Goal: Task Accomplishment & Management: Use online tool/utility

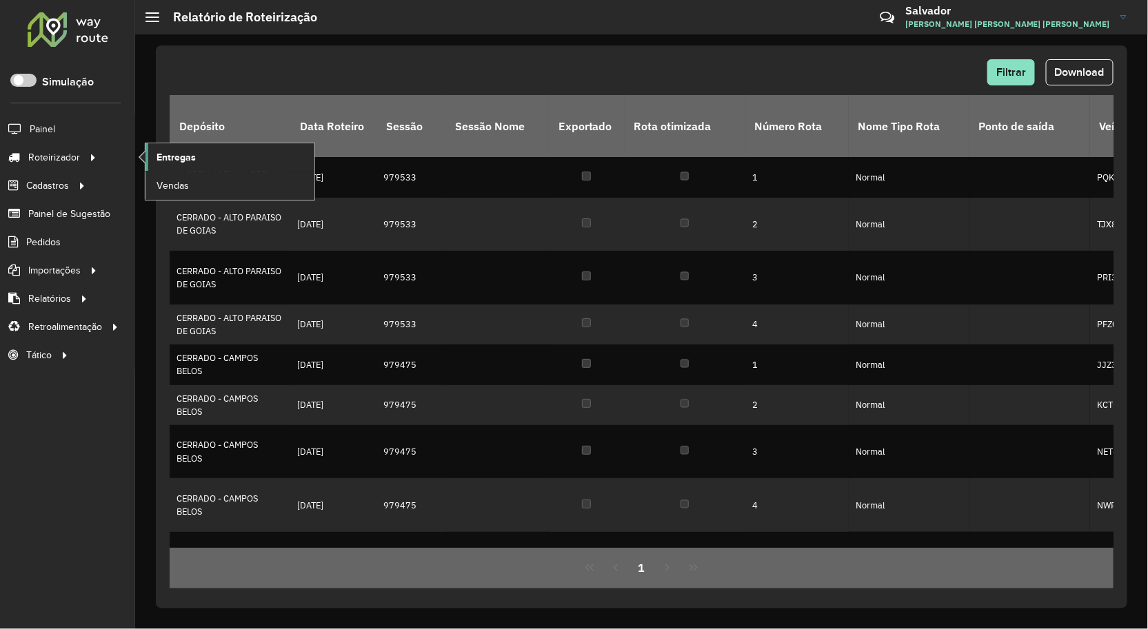
click at [159, 156] on span "Entregas" at bounding box center [175, 157] width 39 height 14
click at [73, 156] on span "Roteirizador" at bounding box center [55, 157] width 54 height 14
click at [202, 155] on link "Entregas" at bounding box center [229, 157] width 169 height 28
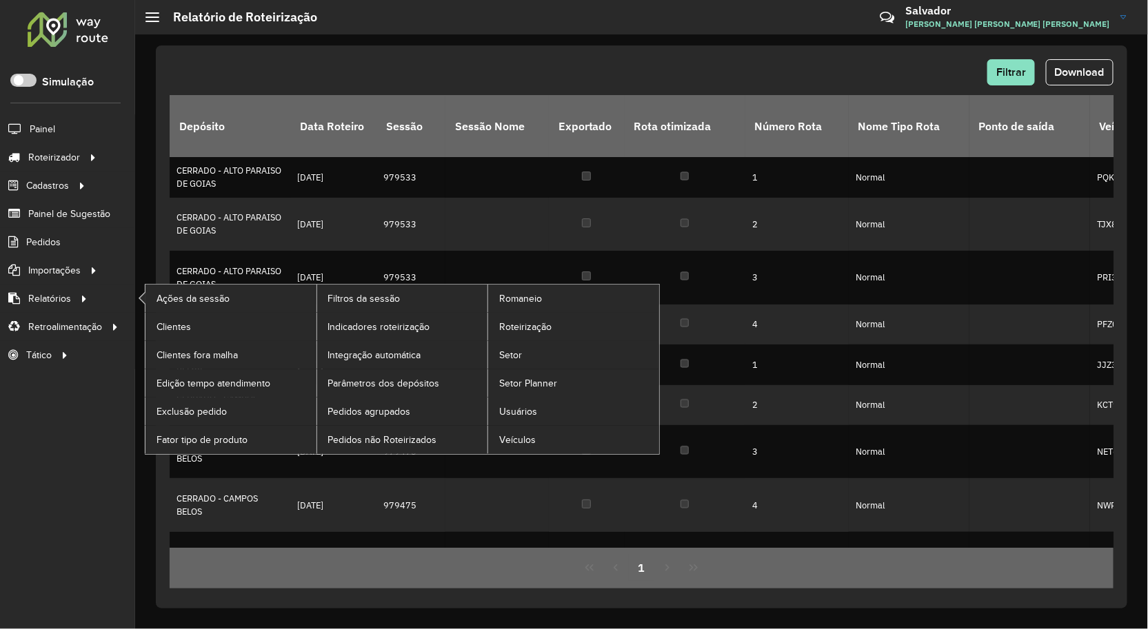
drag, startPoint x: 65, startPoint y: 297, endPoint x: 139, endPoint y: 302, distance: 74.6
click at [65, 297] on span "Relatórios" at bounding box center [49, 299] width 43 height 14
click at [525, 332] on span "Roteirização" at bounding box center [527, 327] width 56 height 14
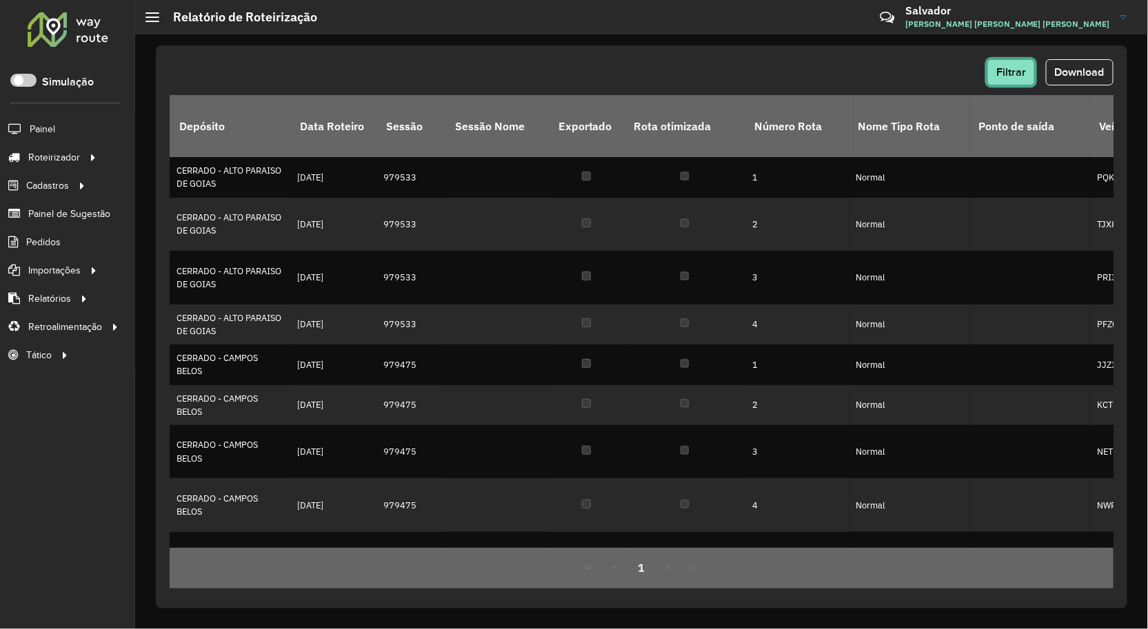
click at [993, 76] on button "Filtrar" at bounding box center [1011, 72] width 48 height 26
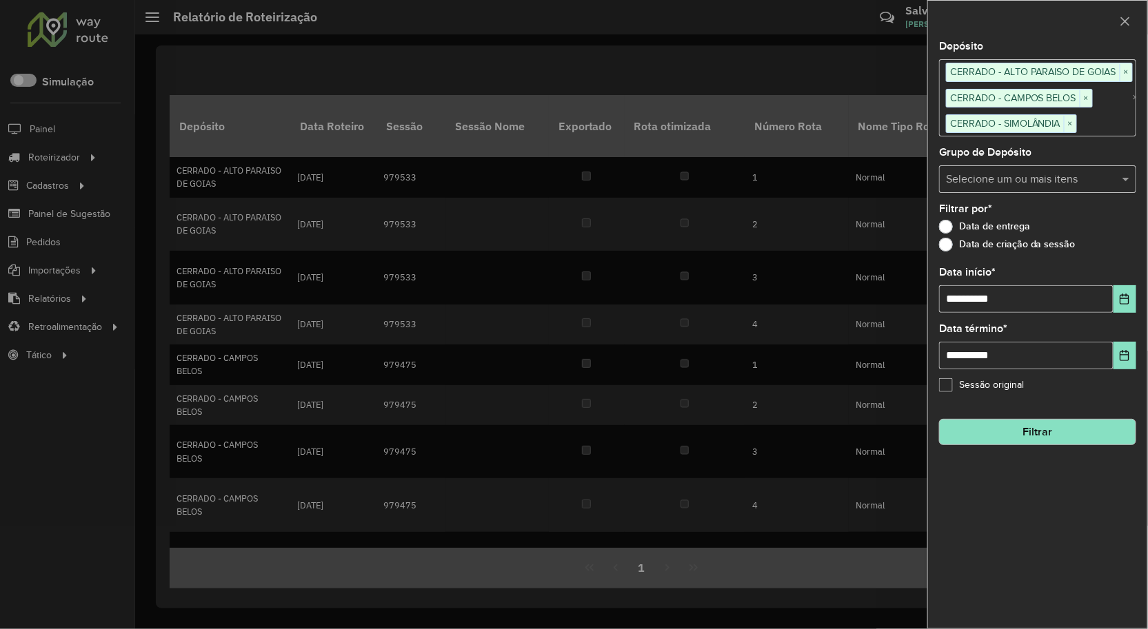
click at [984, 432] on button "Filtrar" at bounding box center [1037, 432] width 197 height 26
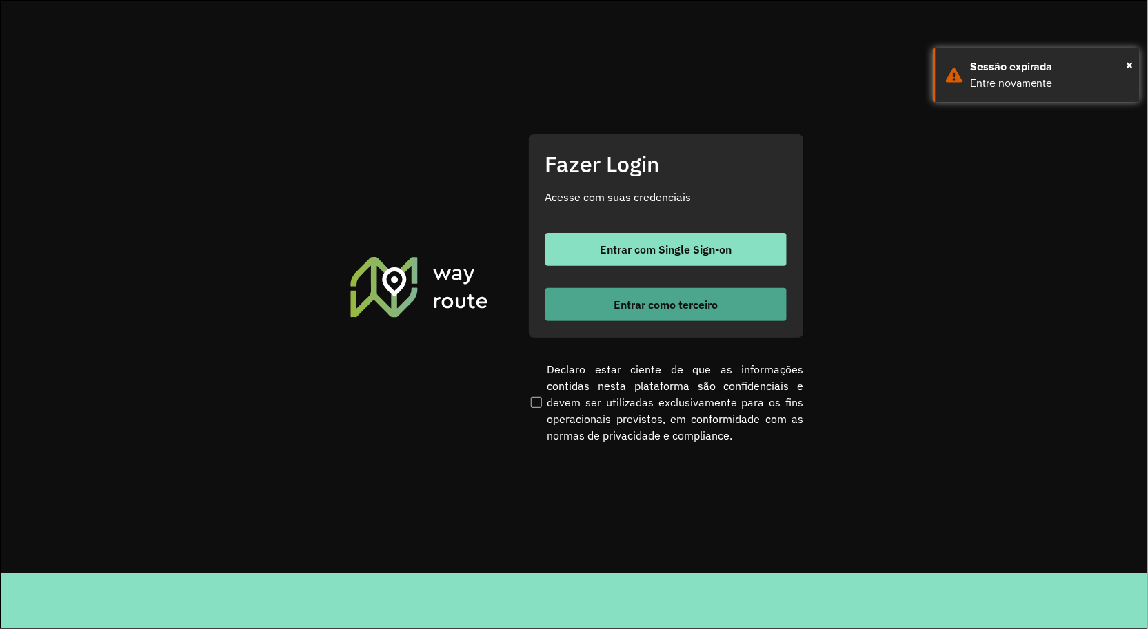
click at [705, 312] on button "Entrar como terceiro" at bounding box center [665, 304] width 241 height 33
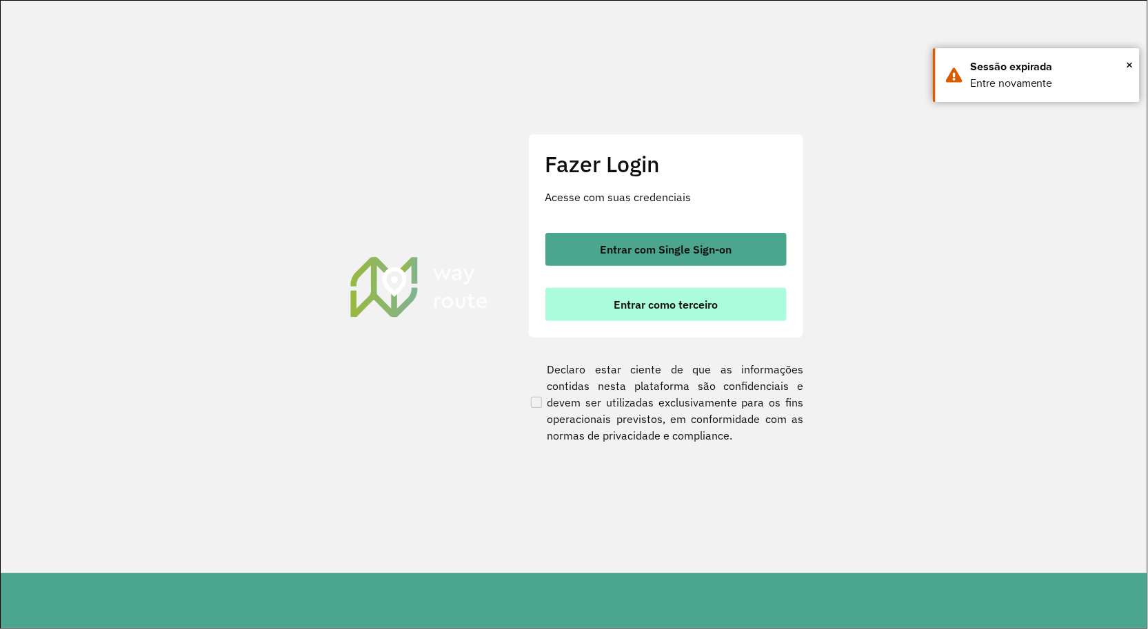
click at [571, 304] on button "Entrar como terceiro" at bounding box center [665, 304] width 241 height 33
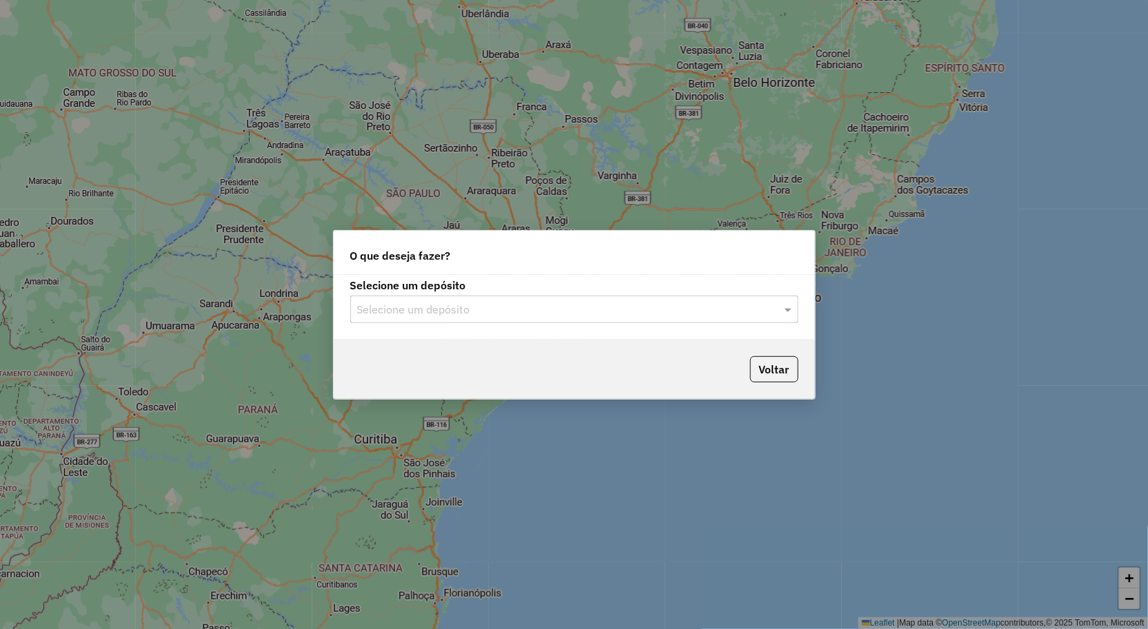
drag, startPoint x: 432, startPoint y: 294, endPoint x: 460, endPoint y: 315, distance: 36.0
click at [432, 294] on div "Selecione um depósito Selecione um depósito" at bounding box center [574, 302] width 448 height 43
drag, startPoint x: 462, startPoint y: 315, endPoint x: 487, endPoint y: 327, distance: 27.7
click at [463, 317] on input "text" at bounding box center [560, 310] width 407 height 17
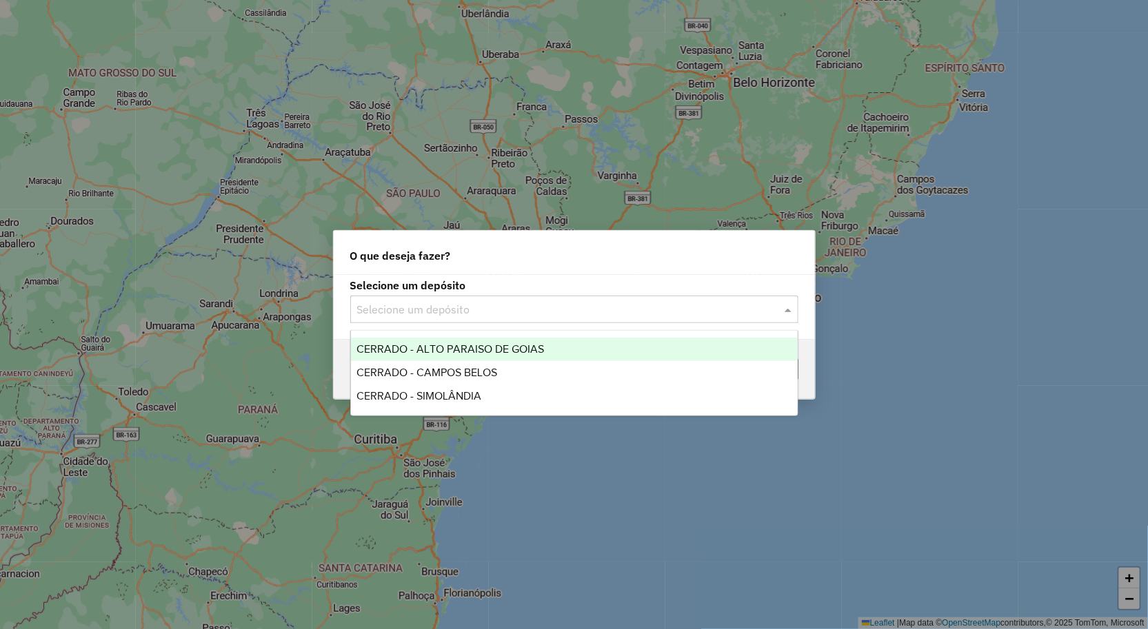
click at [469, 350] on span "CERRADO - ALTO PARAISO DE GOIAS" at bounding box center [450, 349] width 188 height 12
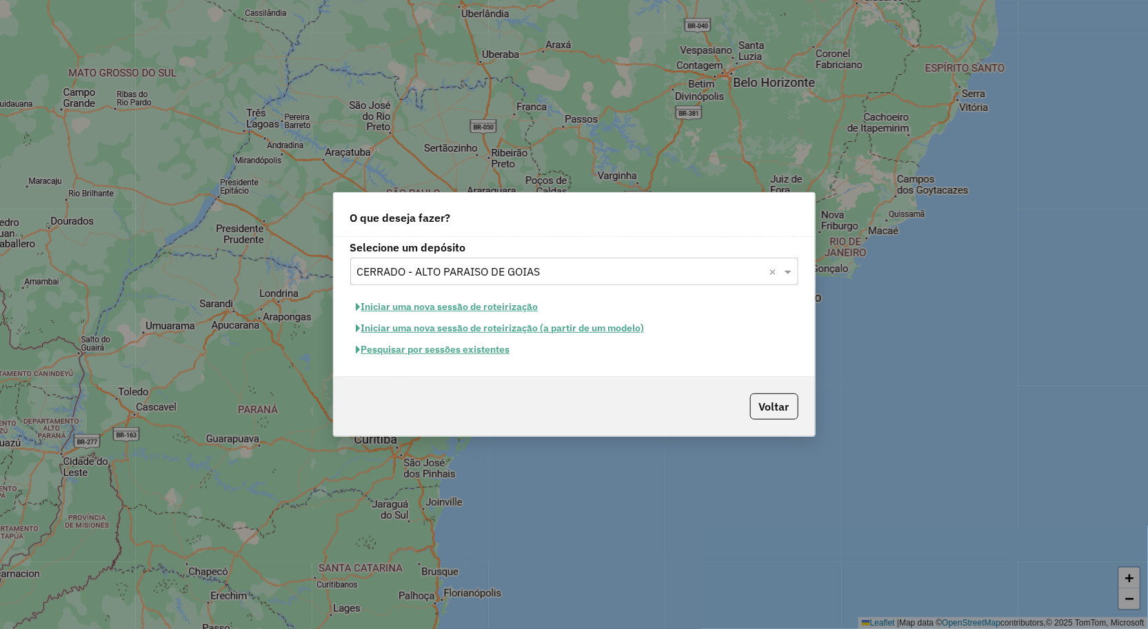
click at [440, 305] on button "Iniciar uma nova sessão de roteirização" at bounding box center [447, 306] width 194 height 21
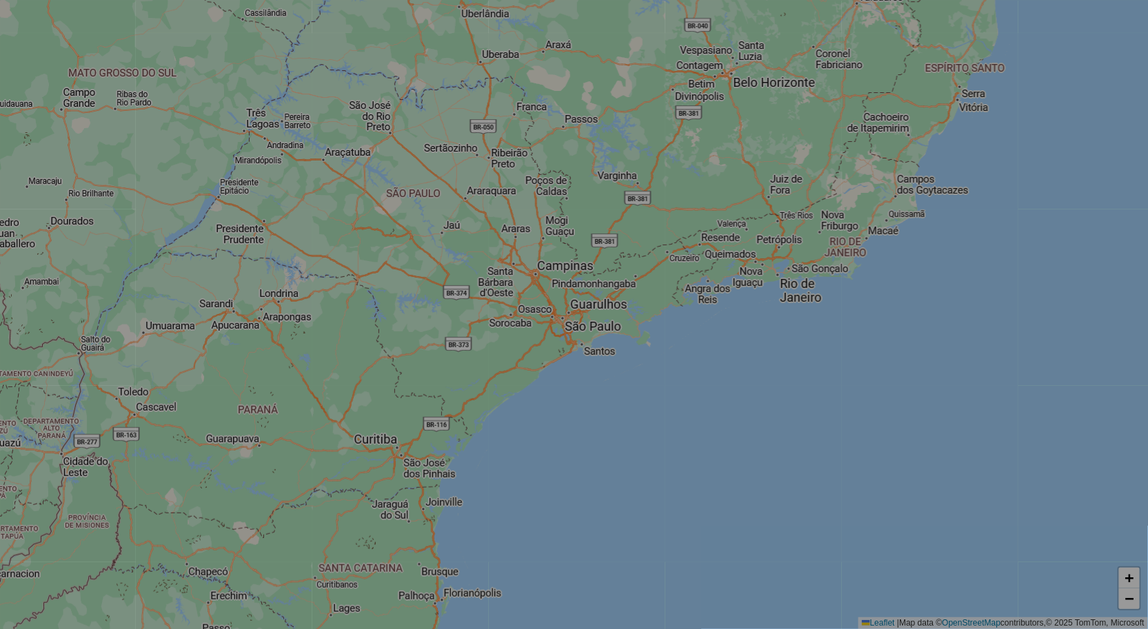
select select "*"
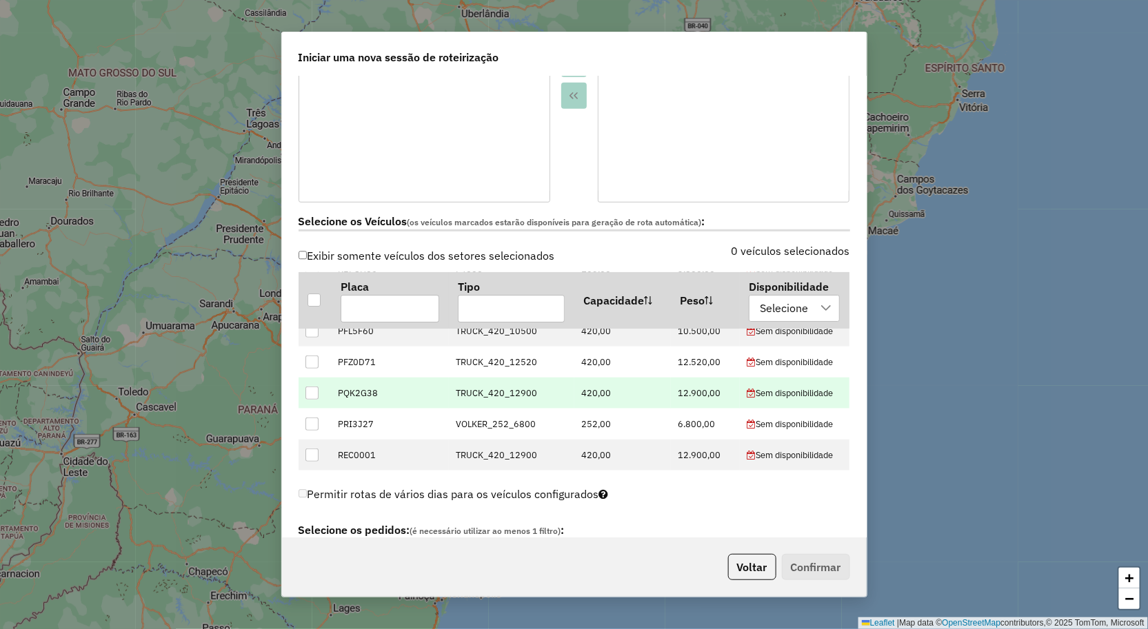
scroll to position [131, 0]
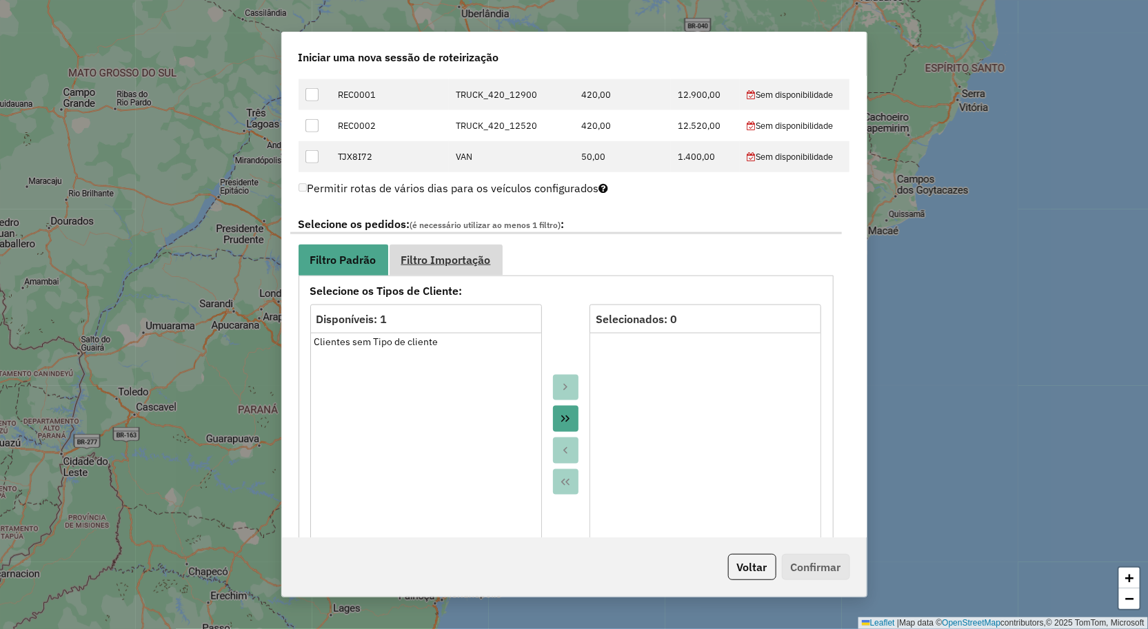
click at [449, 265] on span "Filtro Importação" at bounding box center [446, 259] width 90 height 11
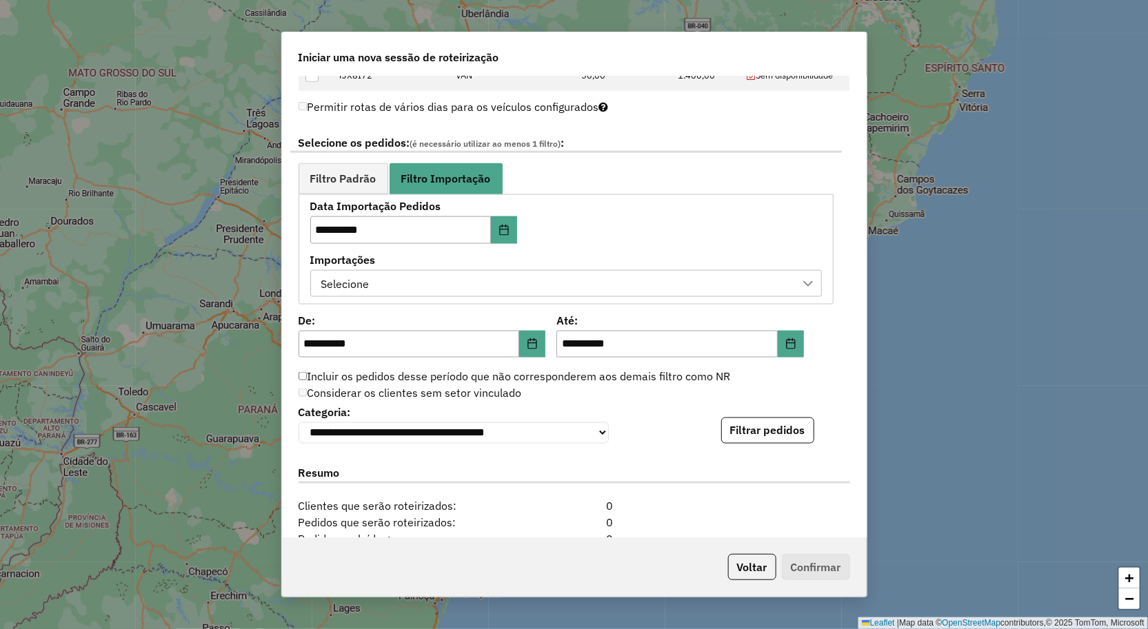
scroll to position [766, 0]
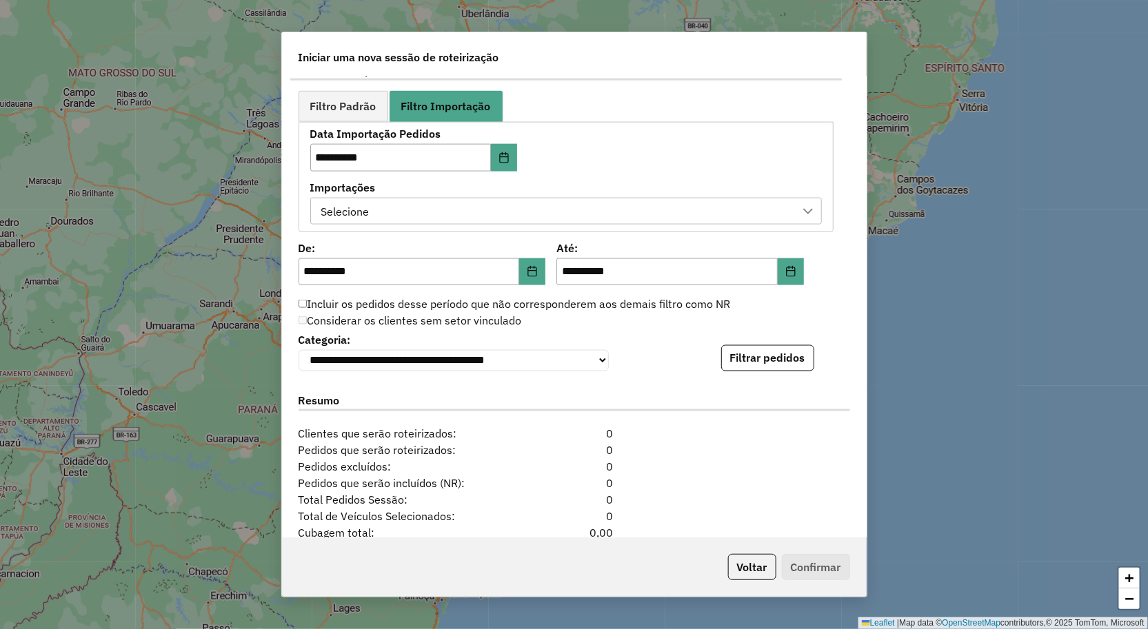
click at [412, 222] on div "Selecione" at bounding box center [555, 212] width 478 height 26
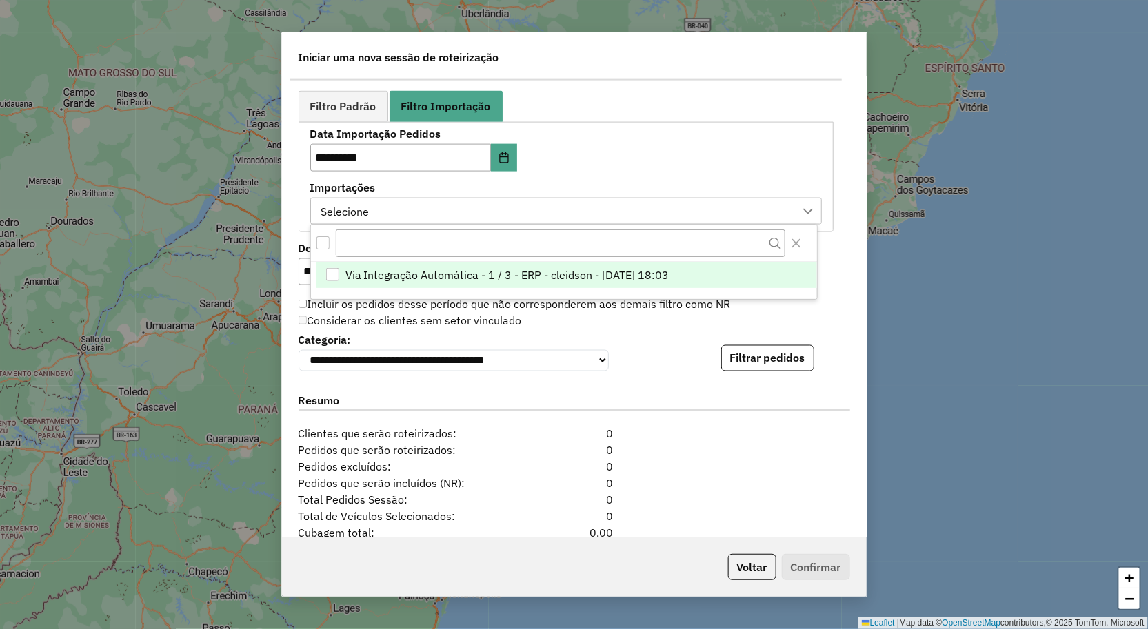
click at [390, 265] on li "Via Integração Automática - 1 / 3 - ERP - cleidson - 15/08/2025 18:03" at bounding box center [566, 275] width 500 height 26
click at [677, 396] on label "Resumo" at bounding box center [573, 402] width 551 height 19
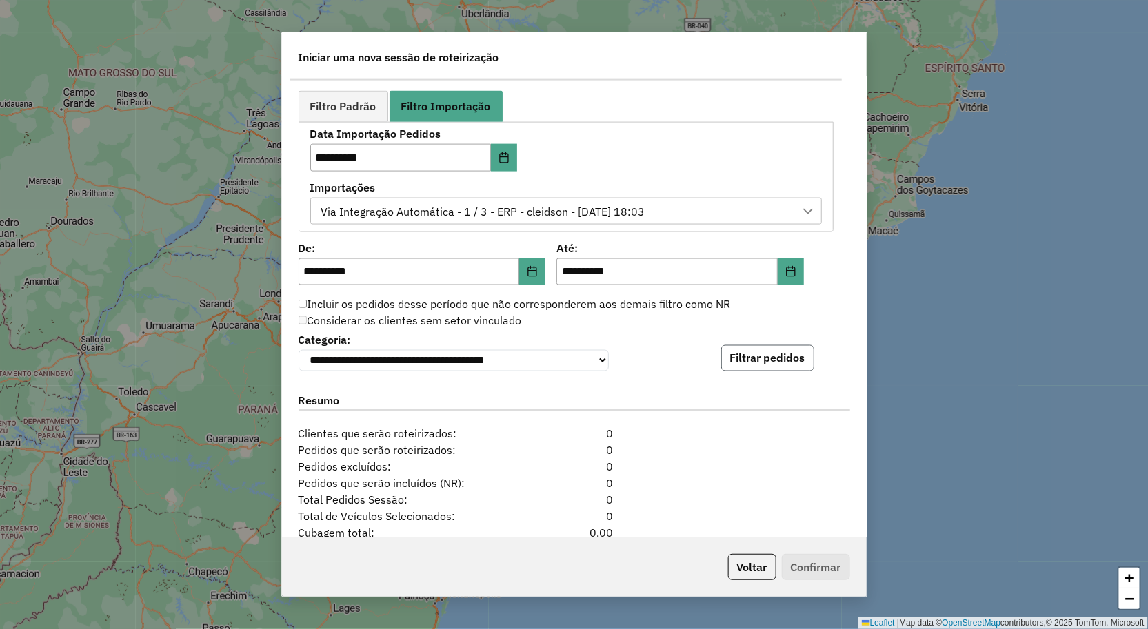
click at [721, 372] on button "Filtrar pedidos" at bounding box center [767, 358] width 93 height 26
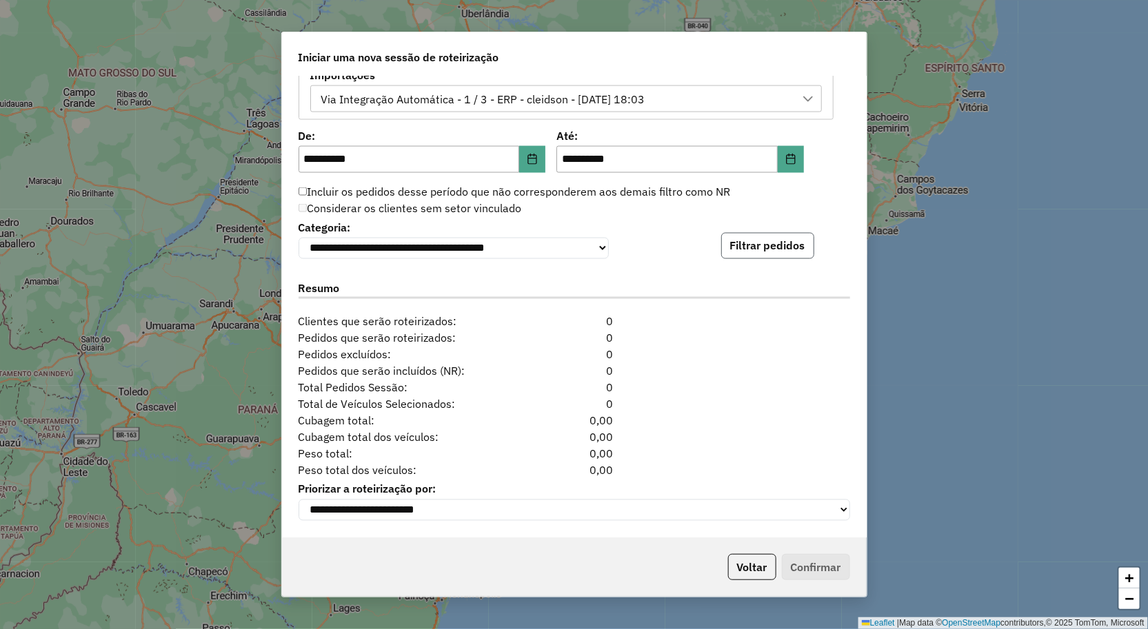
click at [756, 253] on button "Filtrar pedidos" at bounding box center [767, 246] width 93 height 26
click at [318, 156] on input "**********" at bounding box center [408, 160] width 221 height 28
type input "**********"
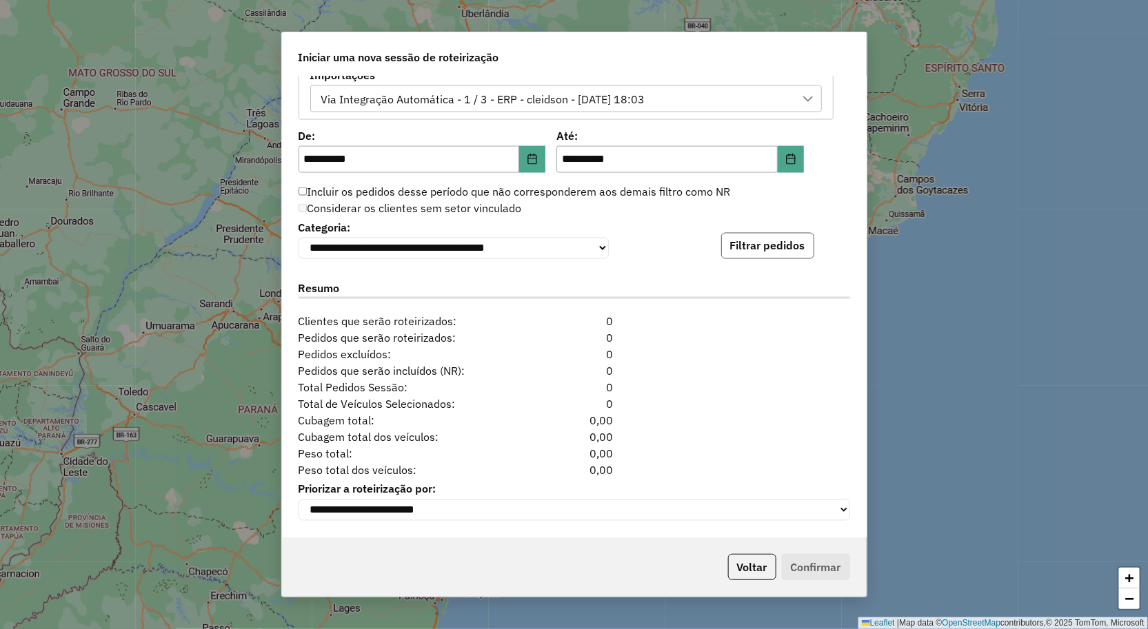
click at [732, 239] on button "Filtrar pedidos" at bounding box center [767, 246] width 93 height 26
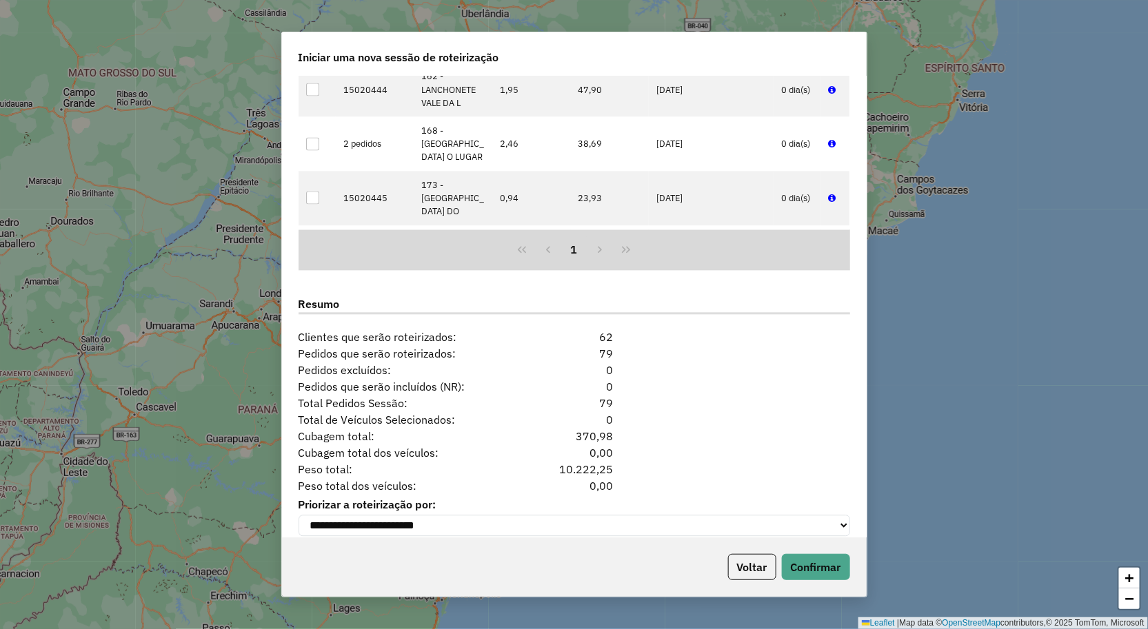
scroll to position [1167, 0]
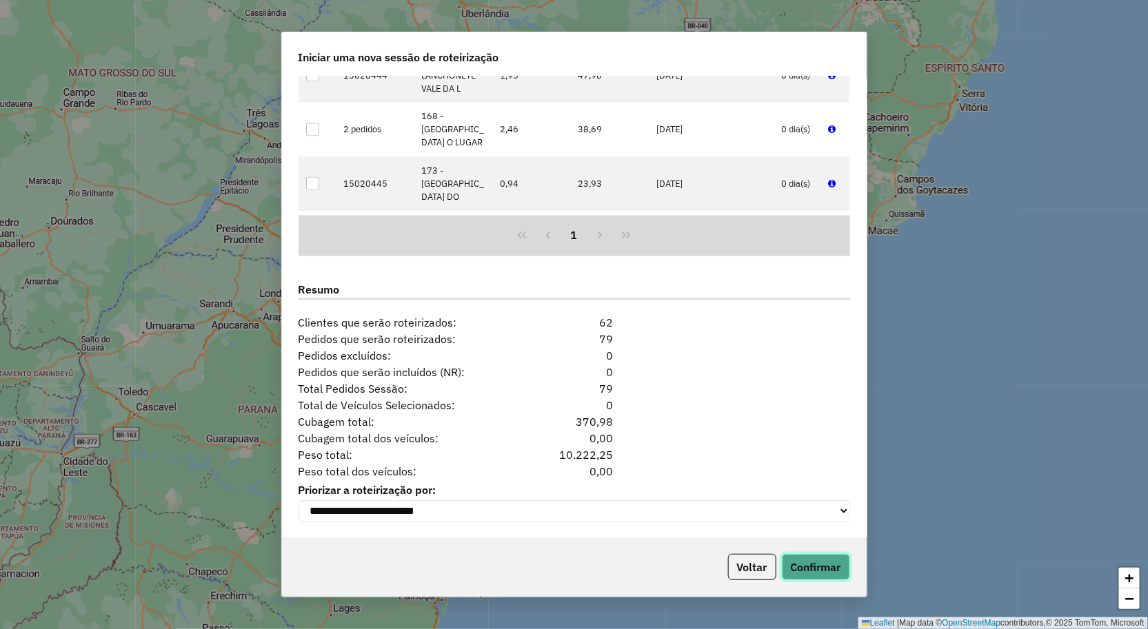
click at [817, 579] on button "Confirmar" at bounding box center [816, 567] width 68 height 26
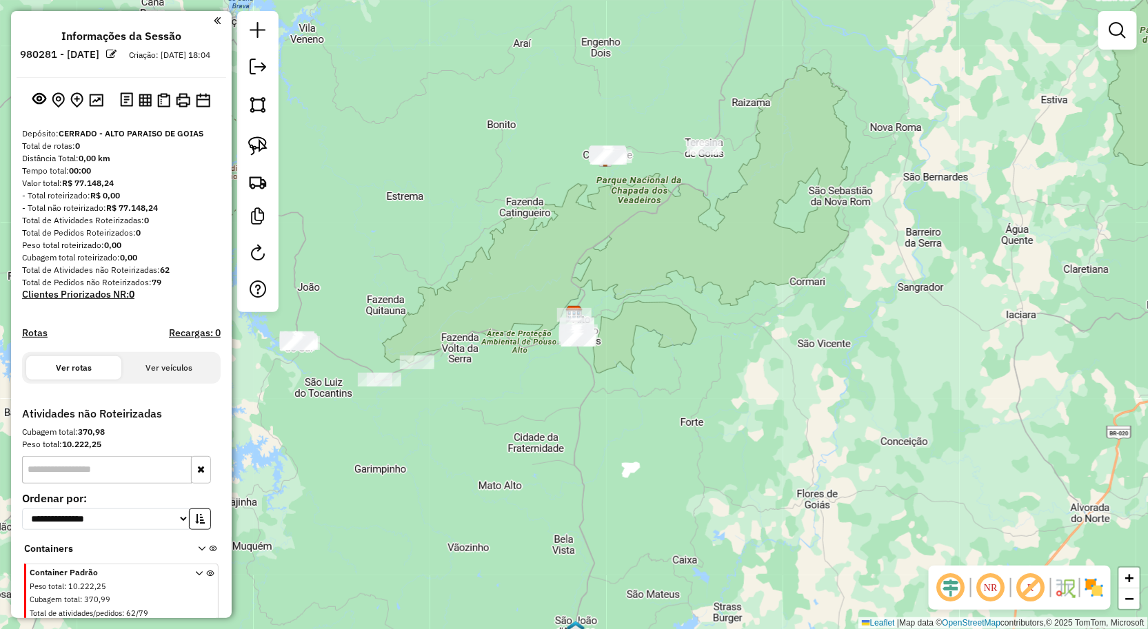
drag, startPoint x: 558, startPoint y: 432, endPoint x: 678, endPoint y: 396, distance: 125.2
click at [676, 397] on div "Janela de atendimento Grade de atendimento Capacidade Transportadoras Veículos …" at bounding box center [574, 314] width 1148 height 629
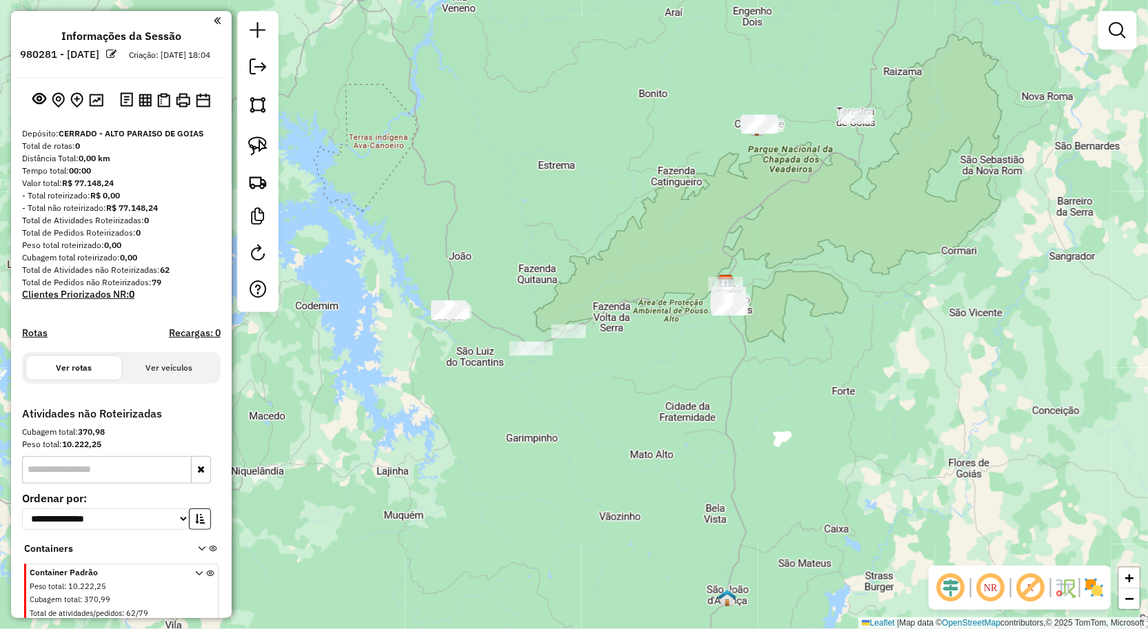
drag, startPoint x: 622, startPoint y: 398, endPoint x: 651, endPoint y: 436, distance: 48.7
click at [651, 436] on div "Janela de atendimento Grade de atendimento Capacidade Transportadoras Veículos …" at bounding box center [574, 314] width 1148 height 629
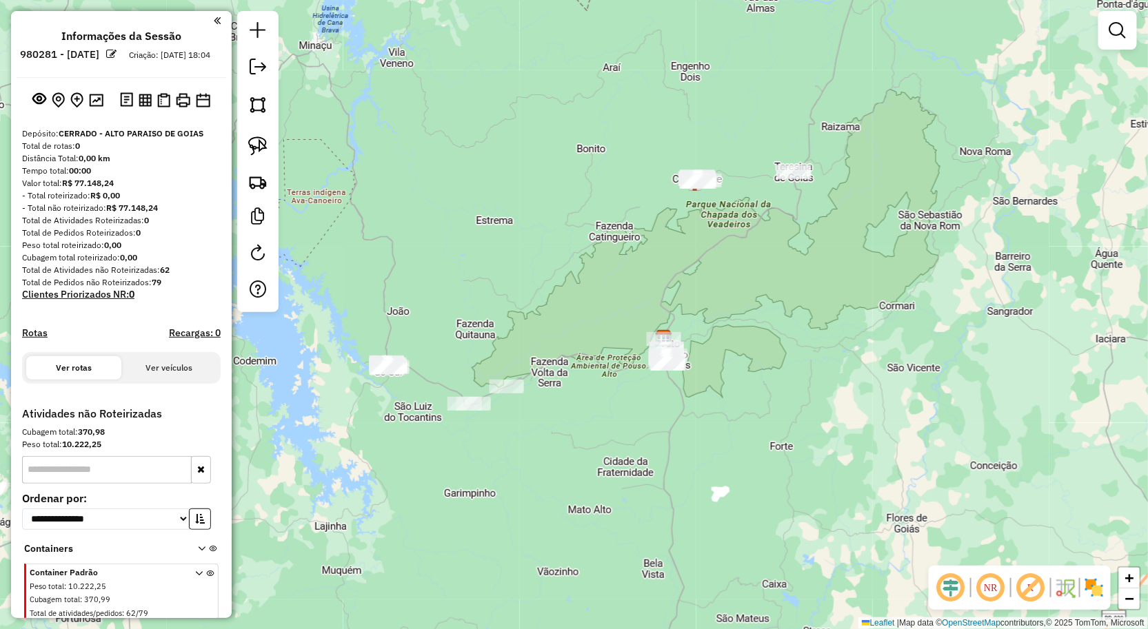
drag, startPoint x: 718, startPoint y: 394, endPoint x: 667, endPoint y: 403, distance: 51.8
click at [667, 403] on div "Janela de atendimento Grade de atendimento Capacidade Transportadoras Veículos …" at bounding box center [574, 314] width 1148 height 629
drag, startPoint x: 669, startPoint y: 352, endPoint x: 662, endPoint y: 347, distance: 7.9
click at [664, 359] on div "Janela de atendimento Grade de atendimento Capacidade Transportadoras Veículos …" at bounding box center [574, 314] width 1148 height 629
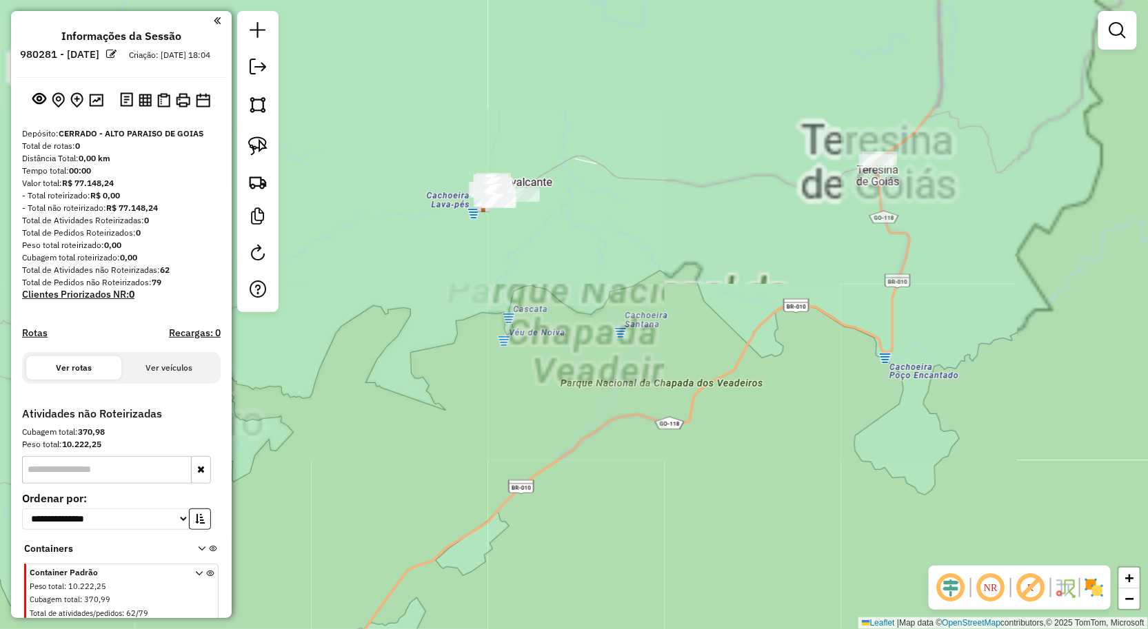
drag, startPoint x: 673, startPoint y: 304, endPoint x: 535, endPoint y: 423, distance: 181.8
click at [535, 422] on div "Janela de atendimento Grade de atendimento Capacidade Transportadoras Veículos …" at bounding box center [574, 314] width 1148 height 629
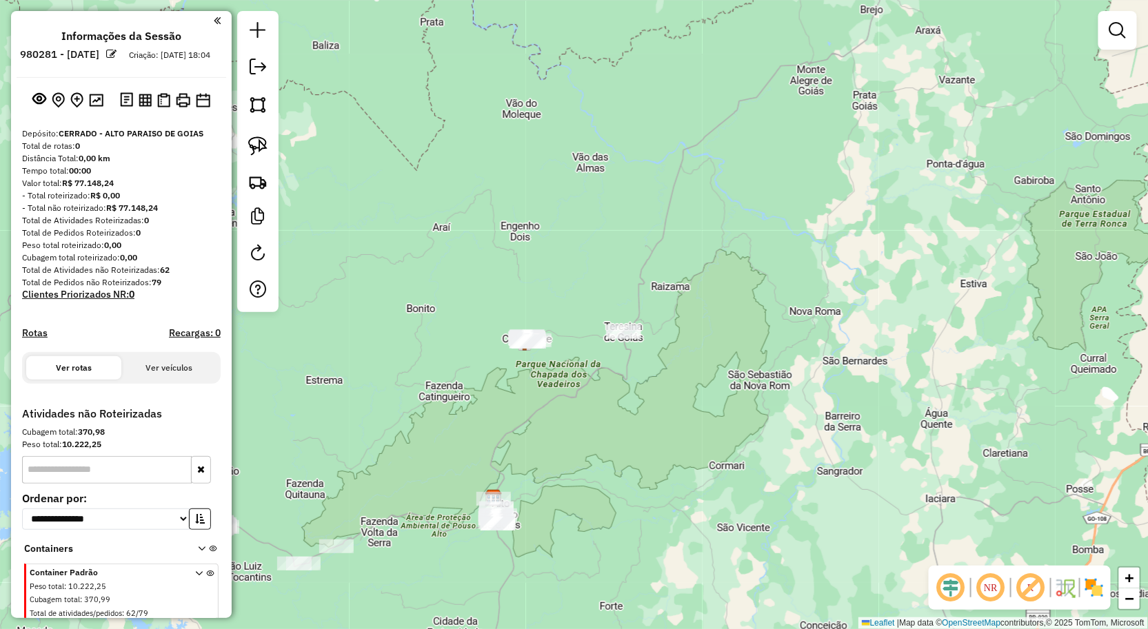
drag, startPoint x: 549, startPoint y: 377, endPoint x: 535, endPoint y: 383, distance: 14.8
click at [535, 383] on div "Janela de atendimento Grade de atendimento Capacidade Transportadoras Veículos …" at bounding box center [574, 314] width 1148 height 629
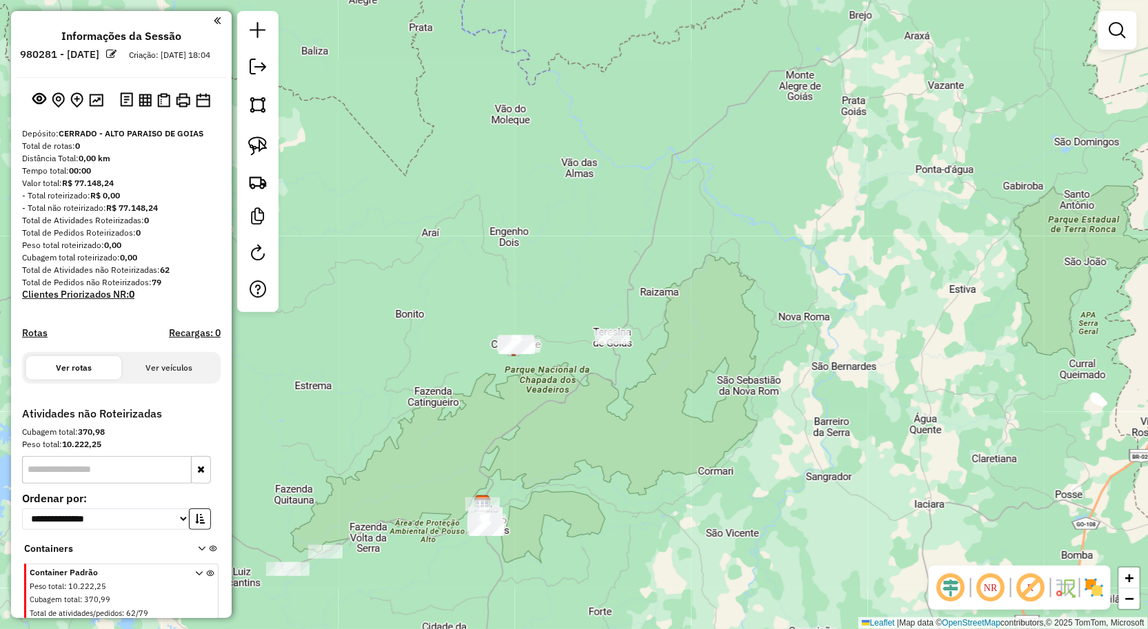
drag, startPoint x: 480, startPoint y: 370, endPoint x: 532, endPoint y: 288, distance: 97.0
click at [507, 305] on div "Janela de atendimento Grade de atendimento Capacidade Transportadoras Veículos …" at bounding box center [574, 314] width 1148 height 629
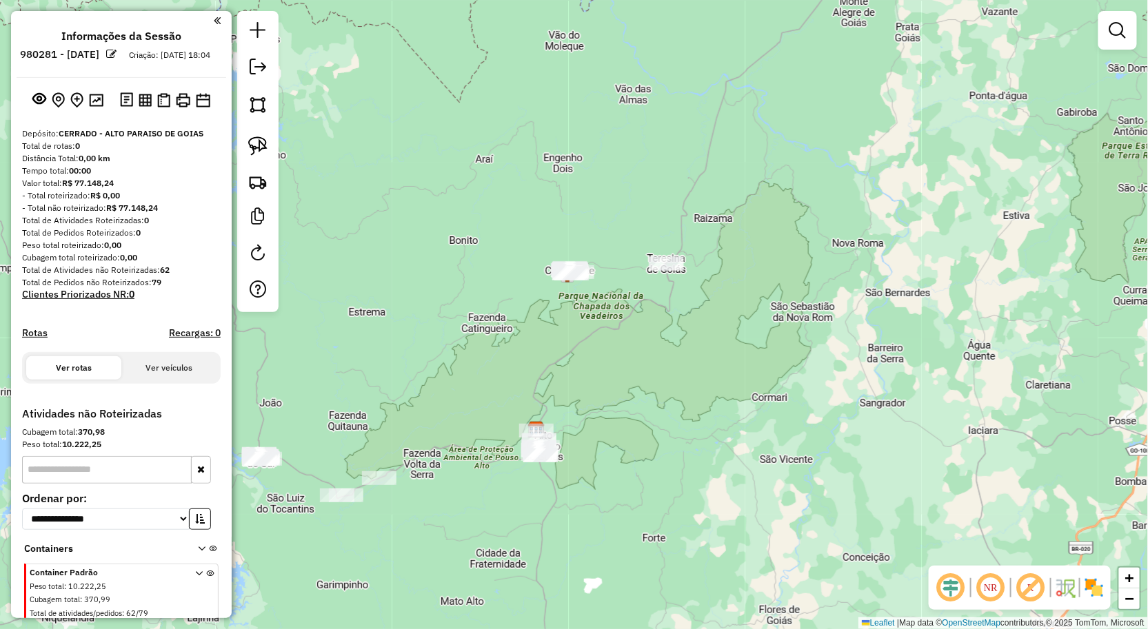
drag, startPoint x: 594, startPoint y: 334, endPoint x: 525, endPoint y: 387, distance: 86.9
click at [531, 387] on div "Janela de atendimento Grade de atendimento Capacidade Transportadoras Veículos …" at bounding box center [574, 314] width 1148 height 629
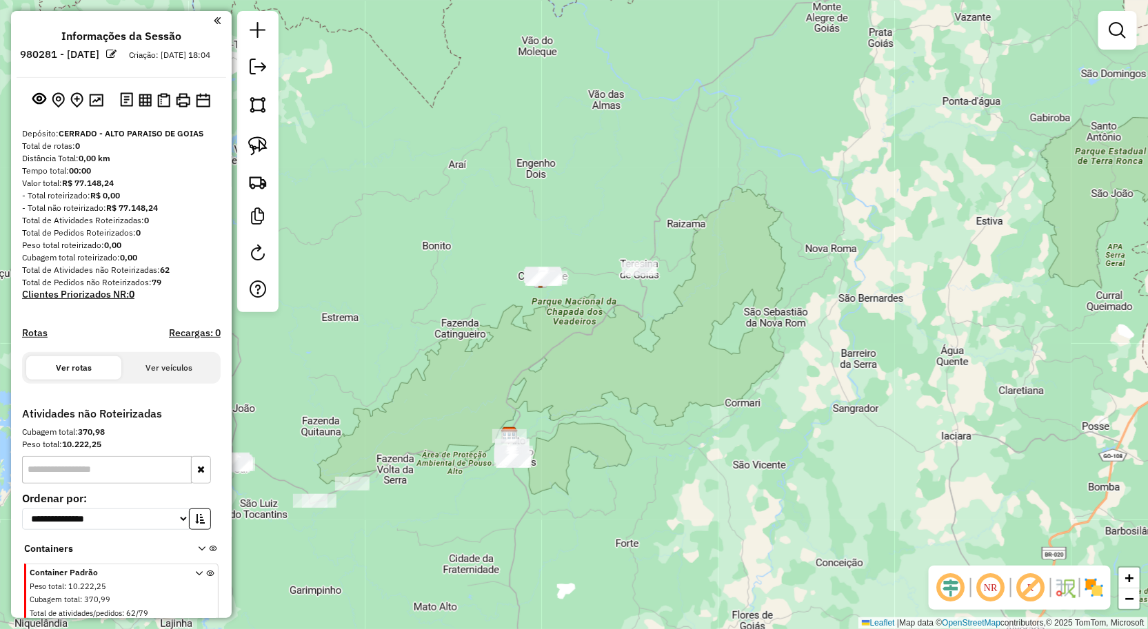
drag, startPoint x: 254, startPoint y: 142, endPoint x: 303, endPoint y: 130, distance: 51.2
click at [254, 142] on img at bounding box center [257, 145] width 19 height 19
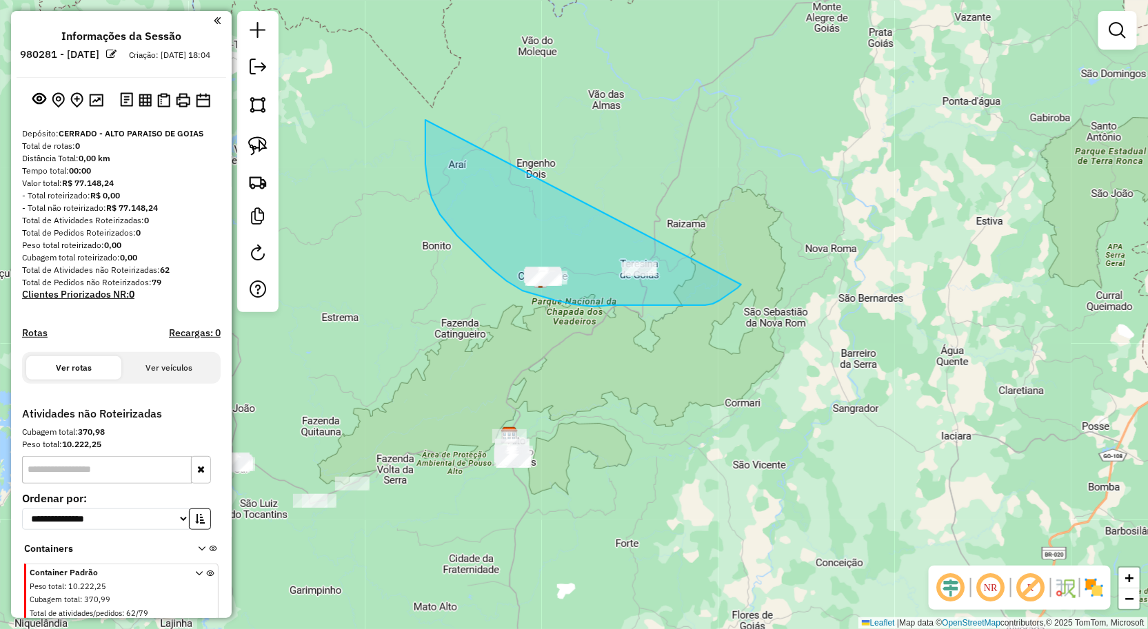
drag, startPoint x: 427, startPoint y: 181, endPoint x: 741, endPoint y: 285, distance: 330.3
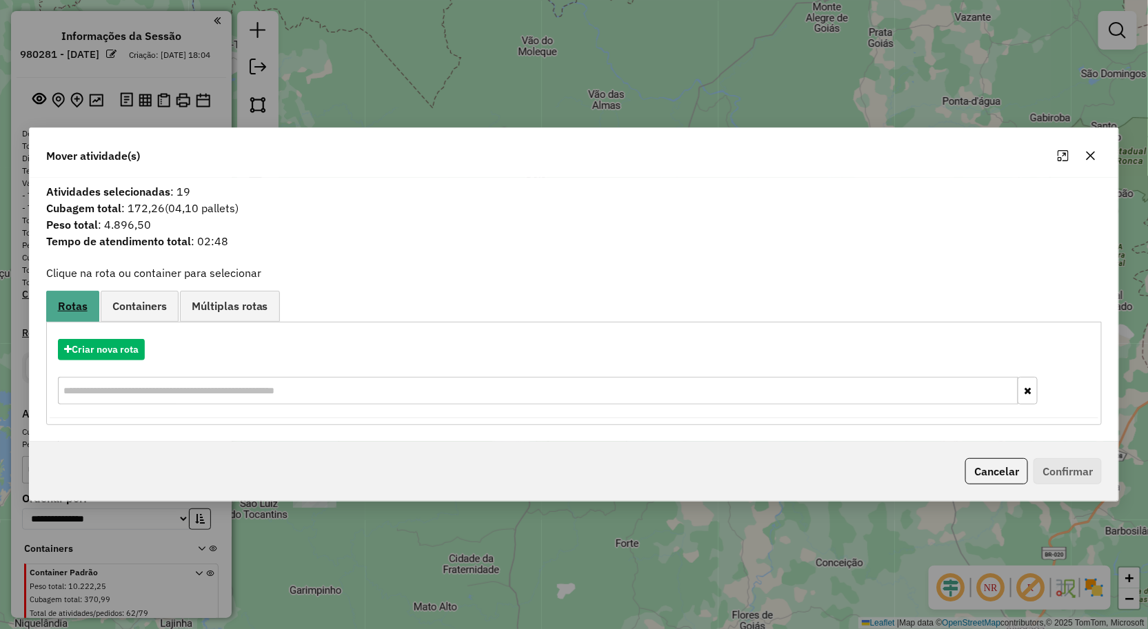
click at [88, 313] on link "Rotas" at bounding box center [72, 307] width 53 height 32
click at [107, 350] on button "Criar nova rota" at bounding box center [101, 349] width 87 height 21
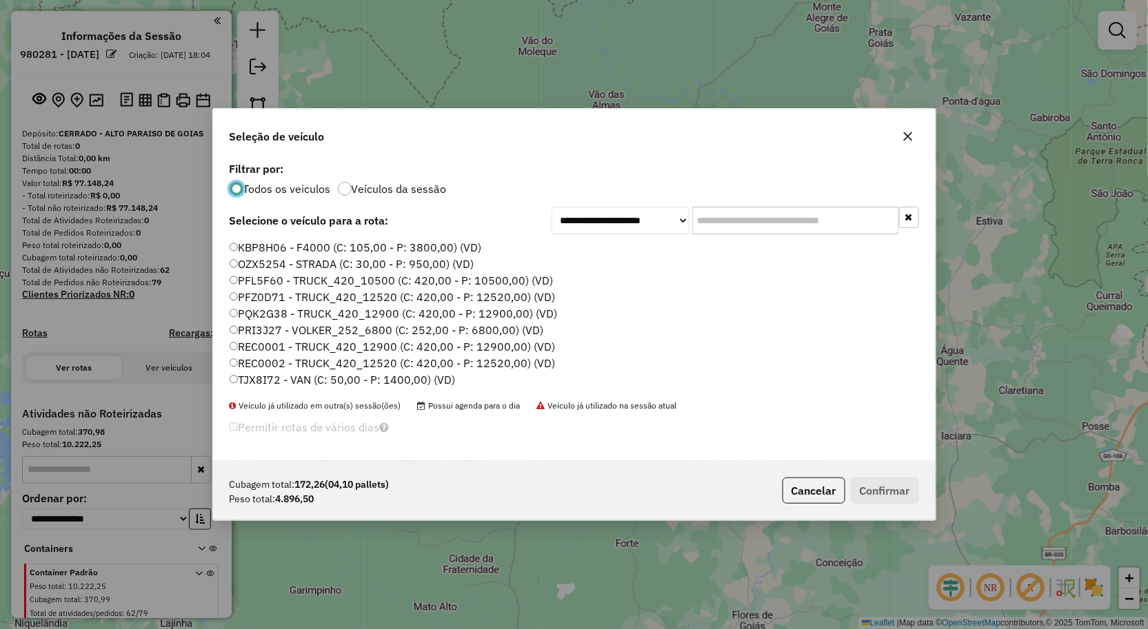
scroll to position [8, 3]
click at [265, 315] on label "PQK2G38 - TRUCK_420_12900 (C: 420,00 - P: 12900,00) (VD)" at bounding box center [394, 313] width 328 height 17
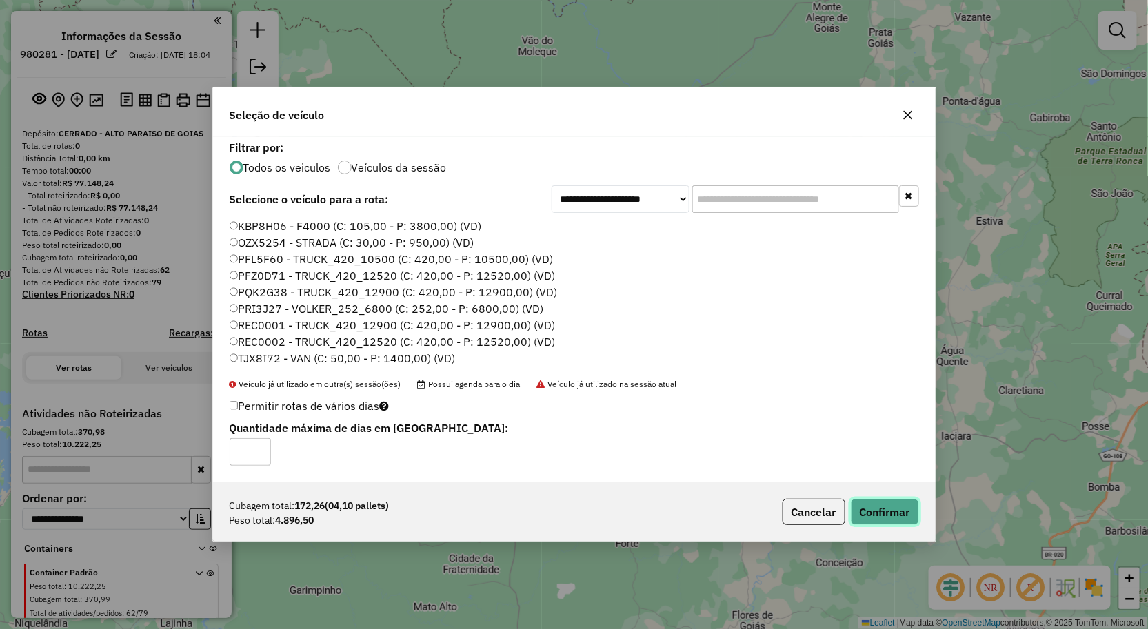
click at [884, 512] on button "Confirmar" at bounding box center [885, 512] width 68 height 26
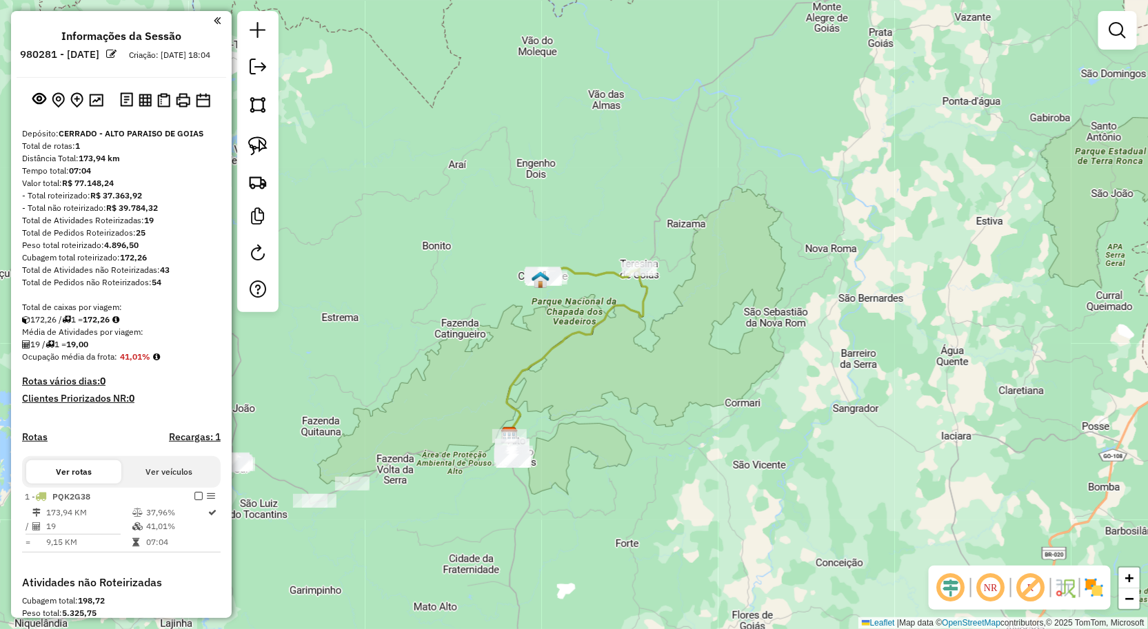
drag, startPoint x: 360, startPoint y: 397, endPoint x: 535, endPoint y: 281, distance: 210.3
click at [529, 283] on div "Janela de atendimento Grade de atendimento Capacidade Transportadoras Veículos …" at bounding box center [574, 314] width 1148 height 629
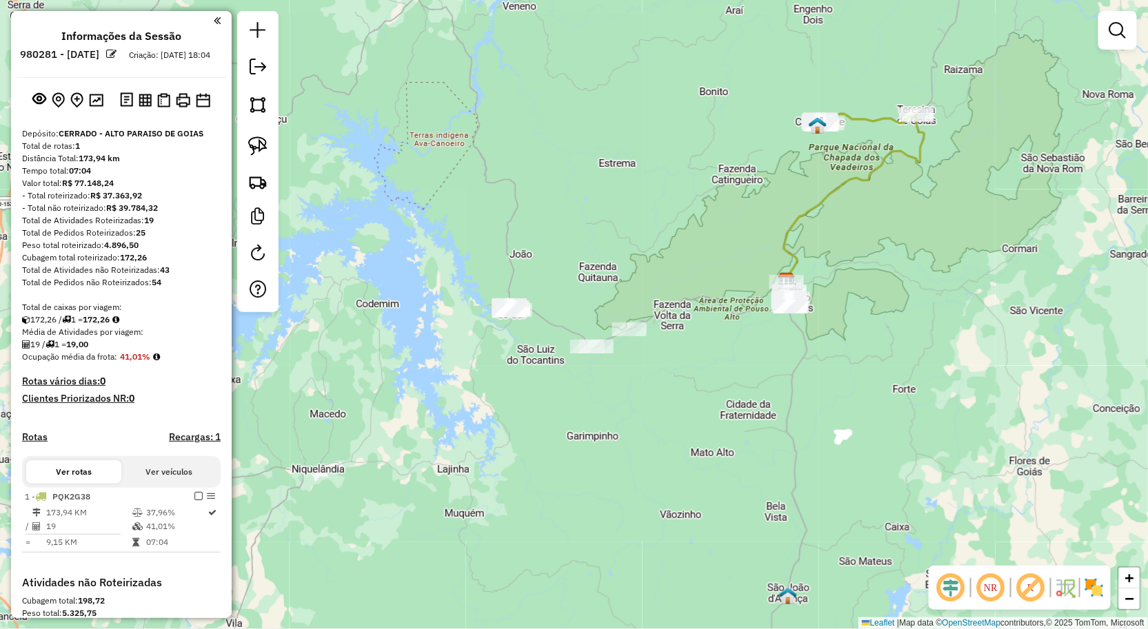
drag, startPoint x: 576, startPoint y: 445, endPoint x: 410, endPoint y: 436, distance: 166.4
click at [411, 437] on div "Janela de atendimento Grade de atendimento Capacidade Transportadoras Veículos …" at bounding box center [574, 314] width 1148 height 629
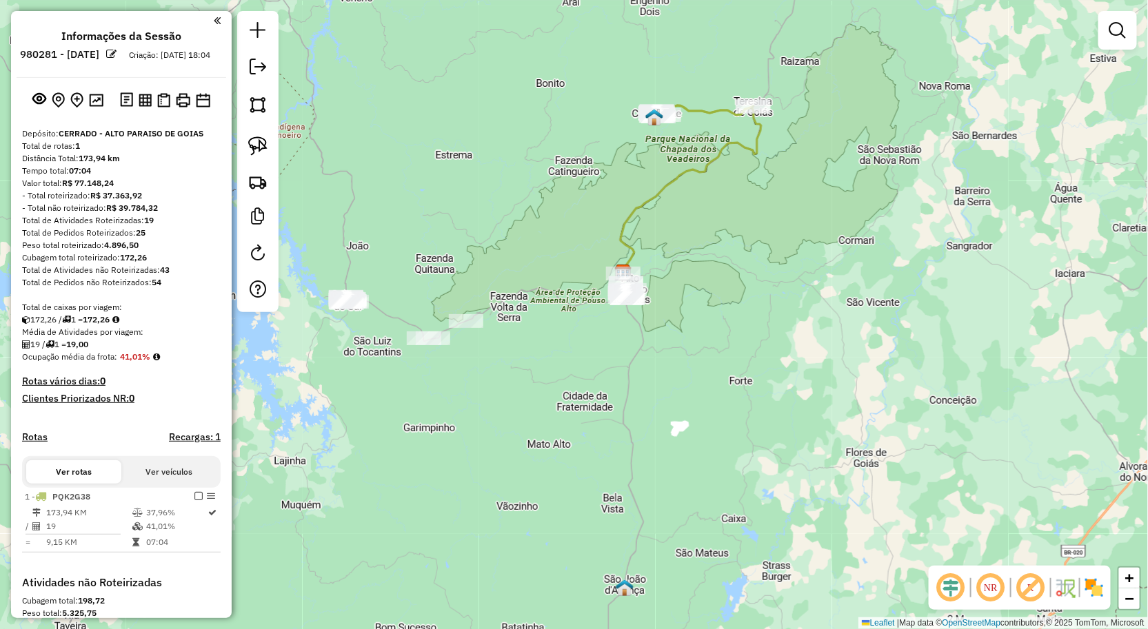
drag, startPoint x: 469, startPoint y: 412, endPoint x: 460, endPoint y: 395, distance: 19.2
click at [514, 408] on div "Janela de atendimento Grade de atendimento Capacidade Transportadoras Veículos …" at bounding box center [574, 314] width 1148 height 629
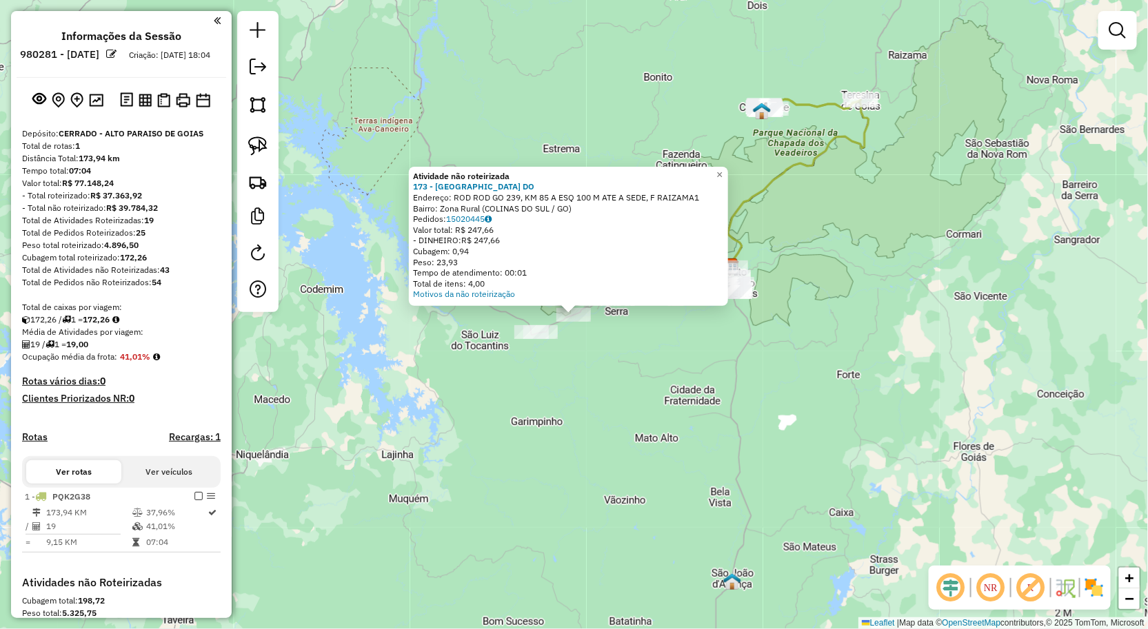
click at [514, 402] on div "Atividade não roteirizada 173 - CACHOEIRA MORADA DO Endereço: ROD ROD GO 239, K…" at bounding box center [574, 314] width 1148 height 629
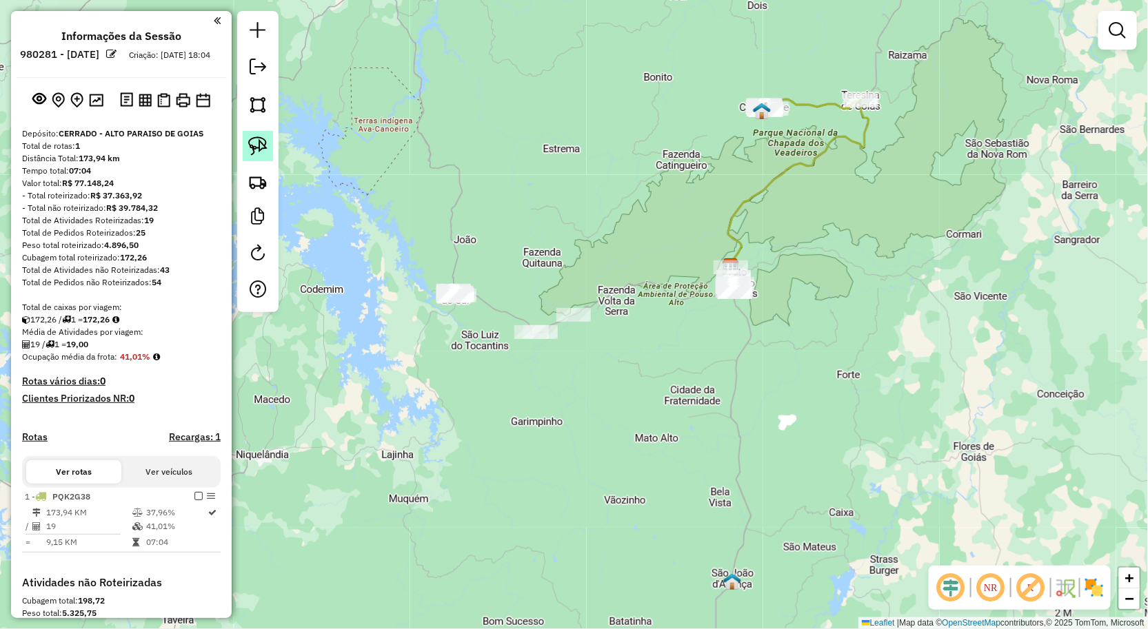
drag, startPoint x: 256, startPoint y: 150, endPoint x: 390, endPoint y: 269, distance: 179.2
click at [256, 150] on img at bounding box center [257, 145] width 19 height 19
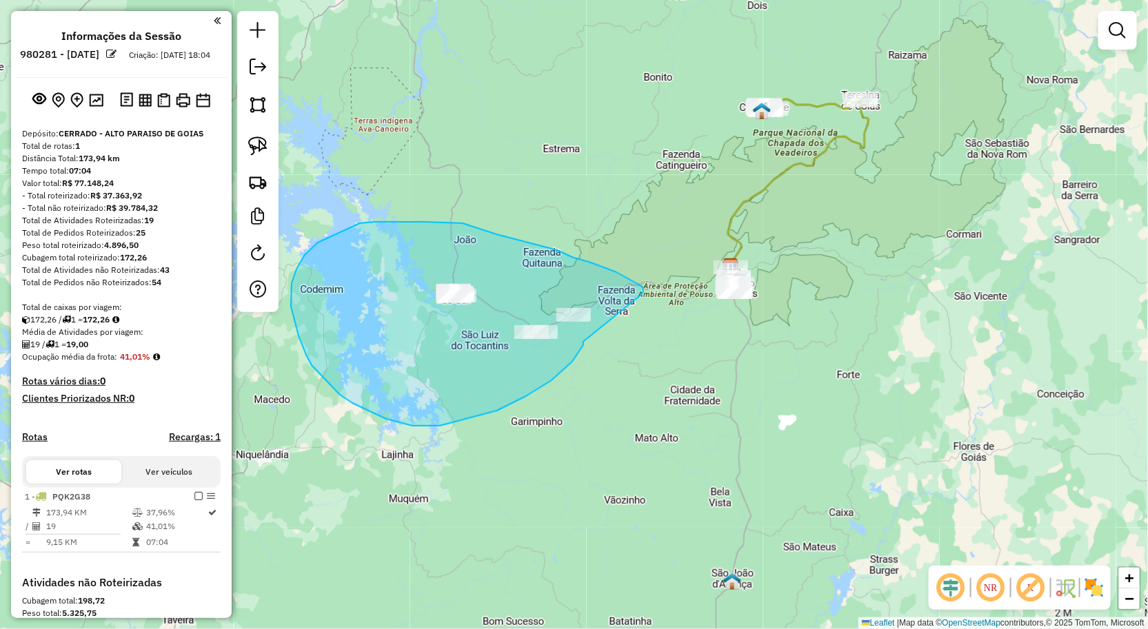
drag, startPoint x: 572, startPoint y: 362, endPoint x: 640, endPoint y: 295, distance: 95.1
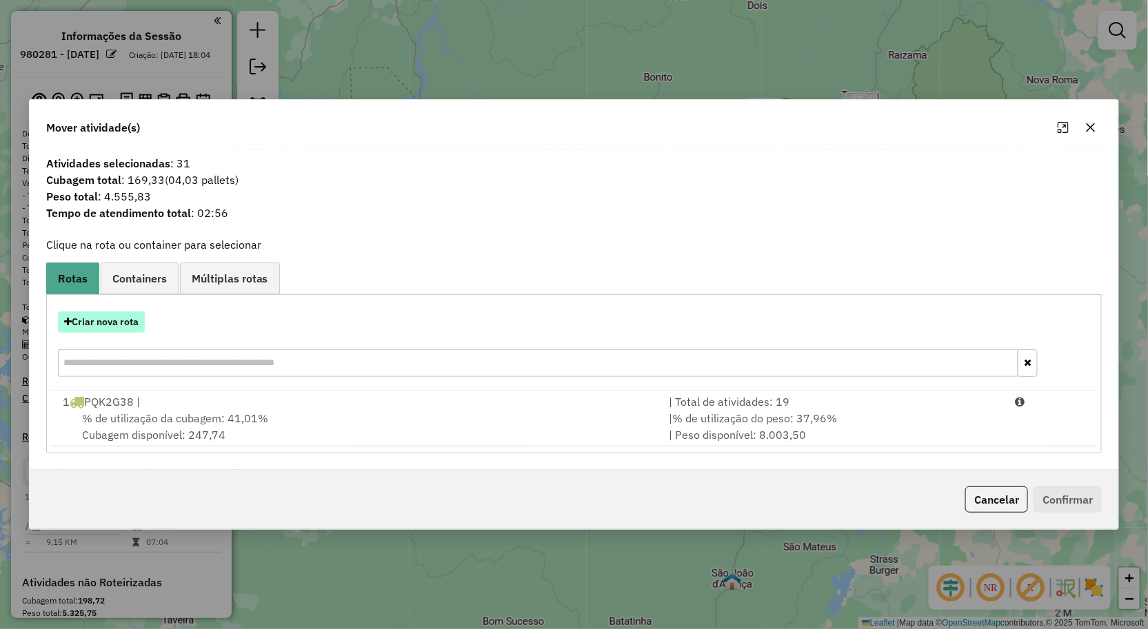
click at [128, 325] on button "Criar nova rota" at bounding box center [101, 322] width 87 height 21
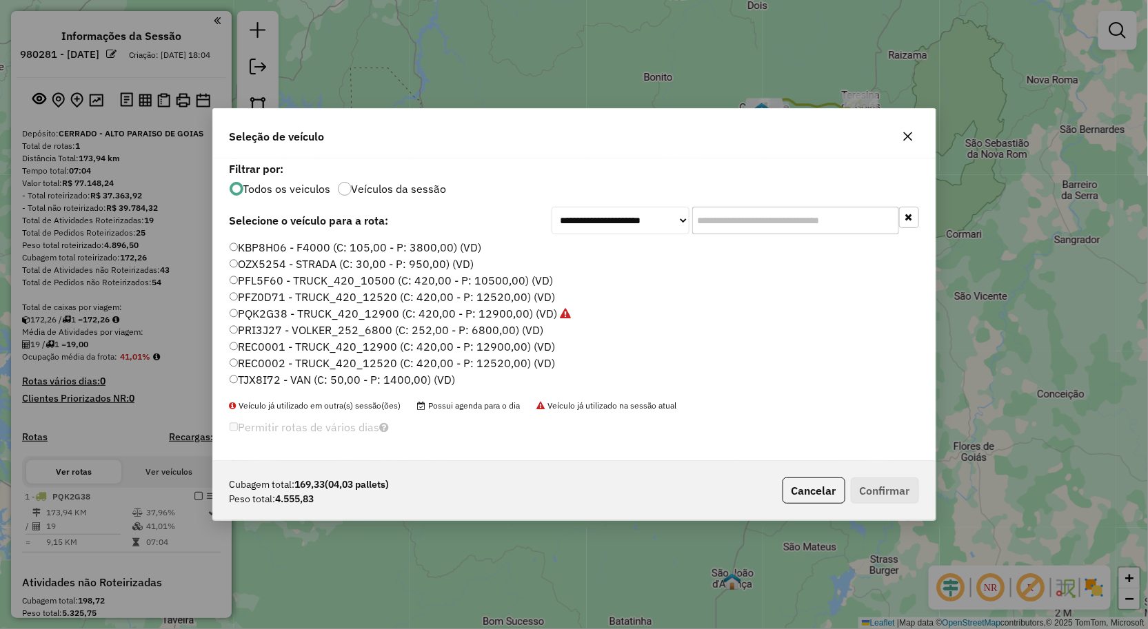
click at [269, 334] on label "PRI3J27 - VOLKER_252_6800 (C: 252,00 - P: 6800,00) (VD)" at bounding box center [387, 330] width 314 height 17
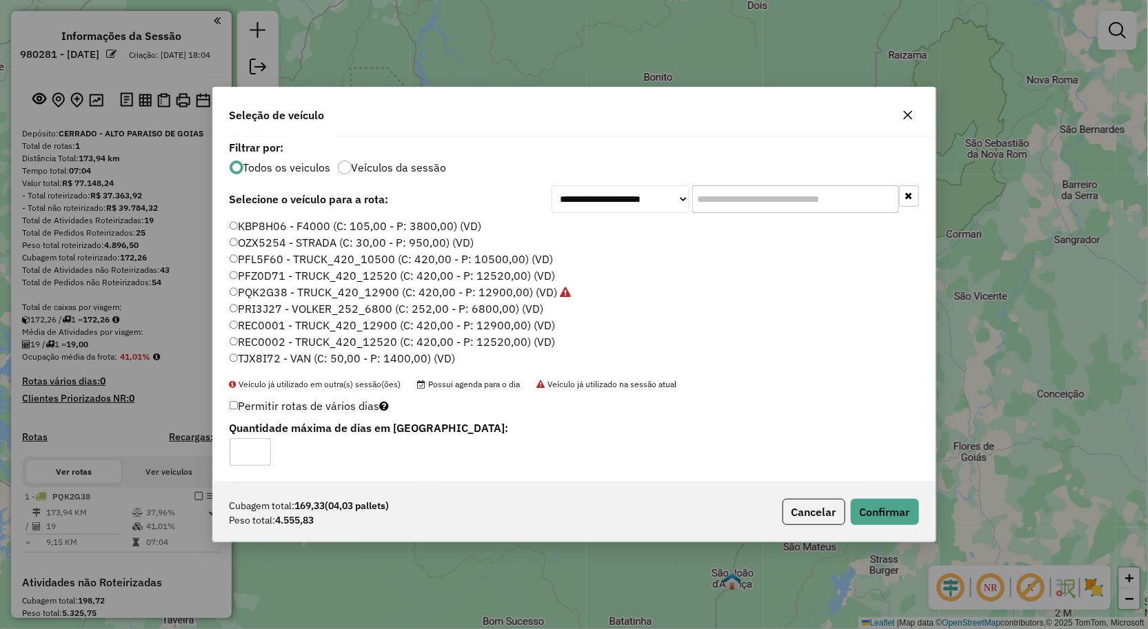
click at [910, 128] on div "Seleção de veículo" at bounding box center [574, 113] width 722 height 50
click at [905, 112] on icon "button" at bounding box center [907, 115] width 11 height 11
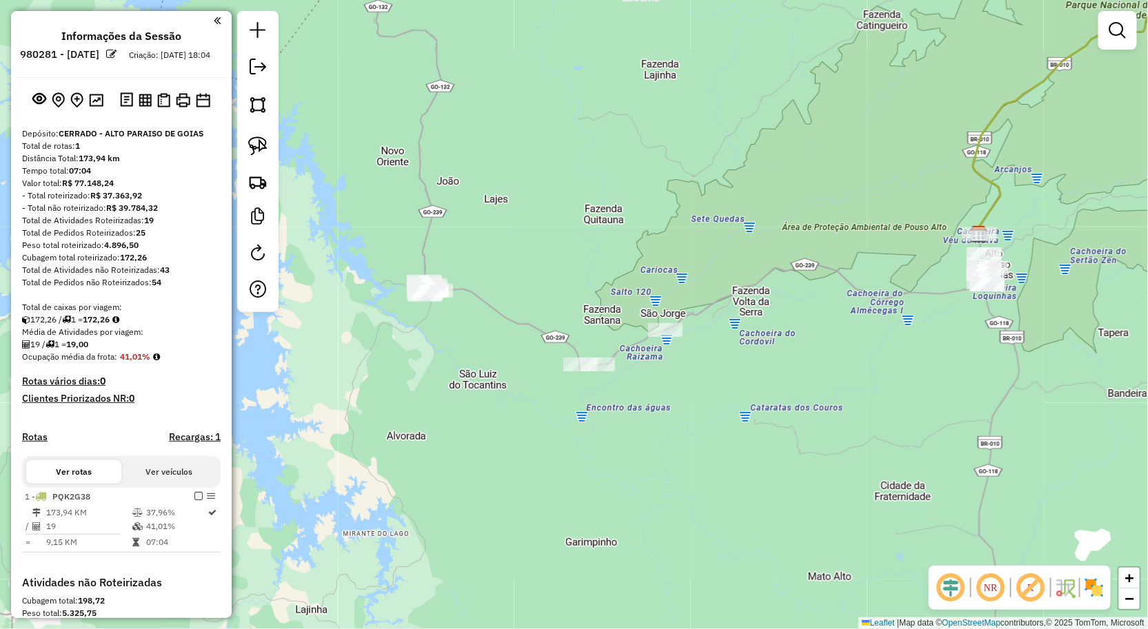
drag, startPoint x: 1104, startPoint y: 34, endPoint x: 1084, endPoint y: 39, distance: 20.6
click at [1104, 33] on link at bounding box center [1118, 31] width 28 height 28
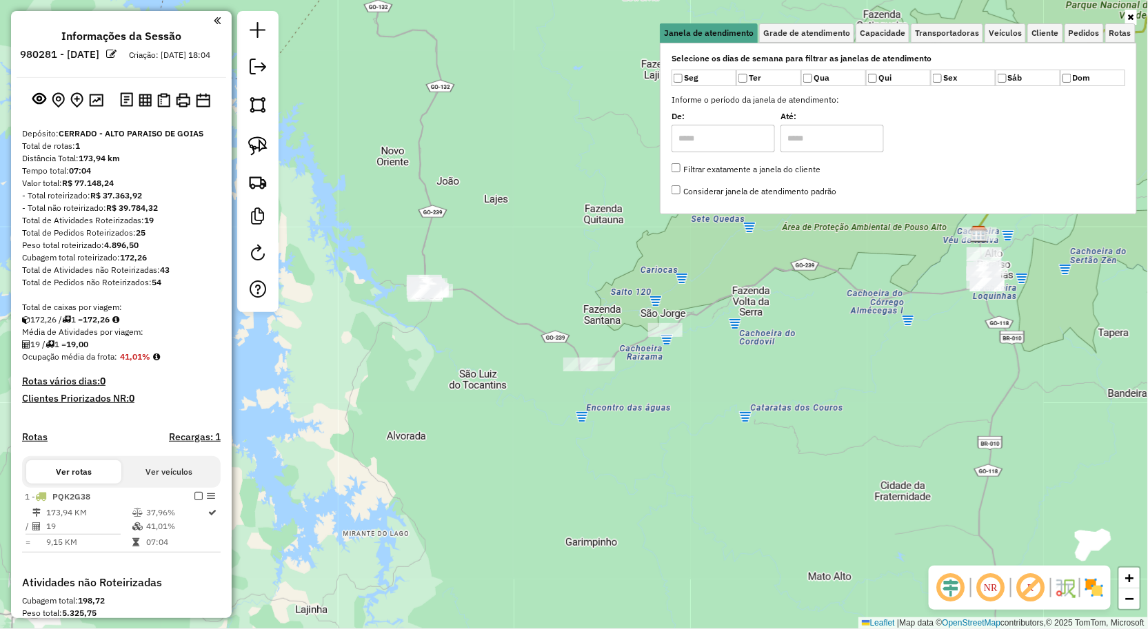
click at [731, 390] on div "Janela de atendimento Grade de atendimento Capacidade Transportadoras Veículos …" at bounding box center [574, 314] width 1148 height 629
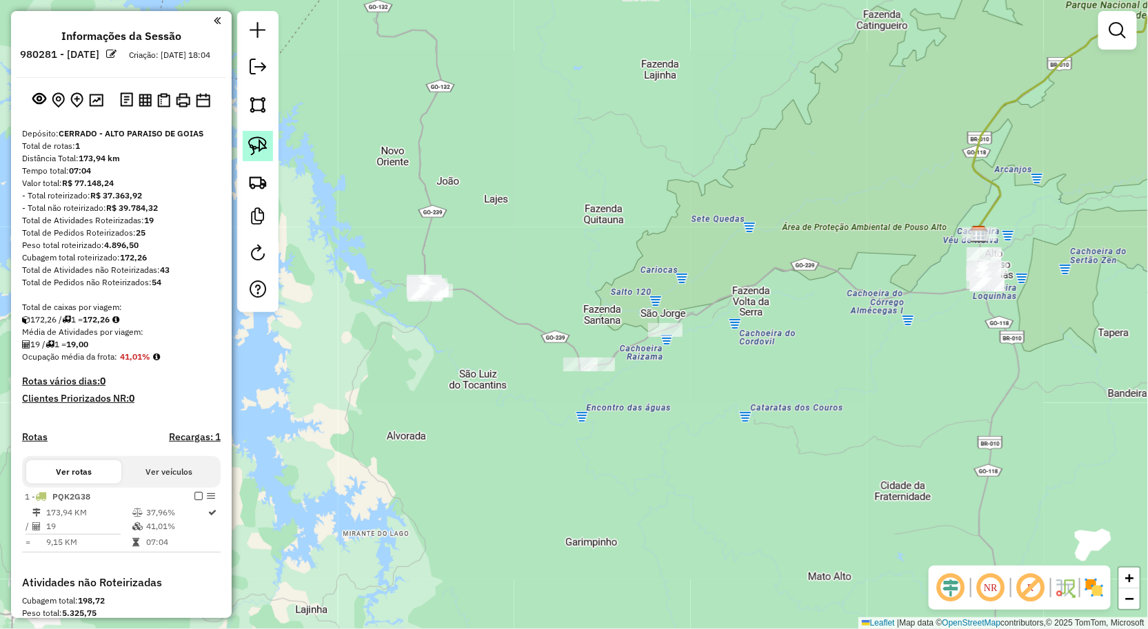
drag, startPoint x: 243, startPoint y: 142, endPoint x: 261, endPoint y: 143, distance: 17.3
click at [245, 142] on link at bounding box center [258, 146] width 30 height 30
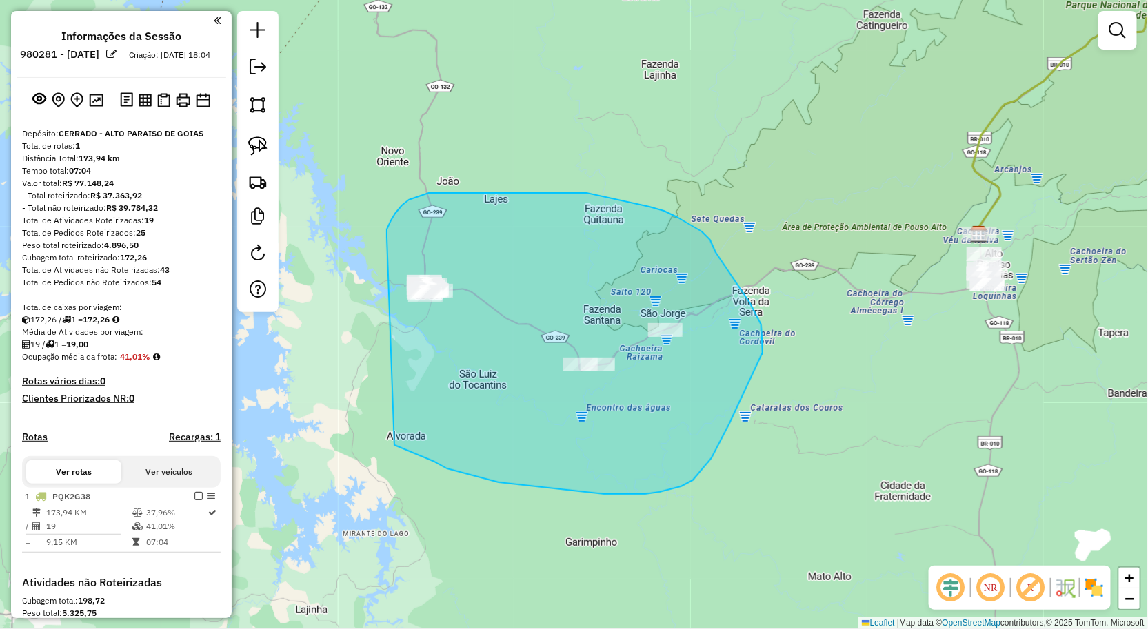
drag, startPoint x: 387, startPoint y: 237, endPoint x: 349, endPoint y: 416, distance: 183.2
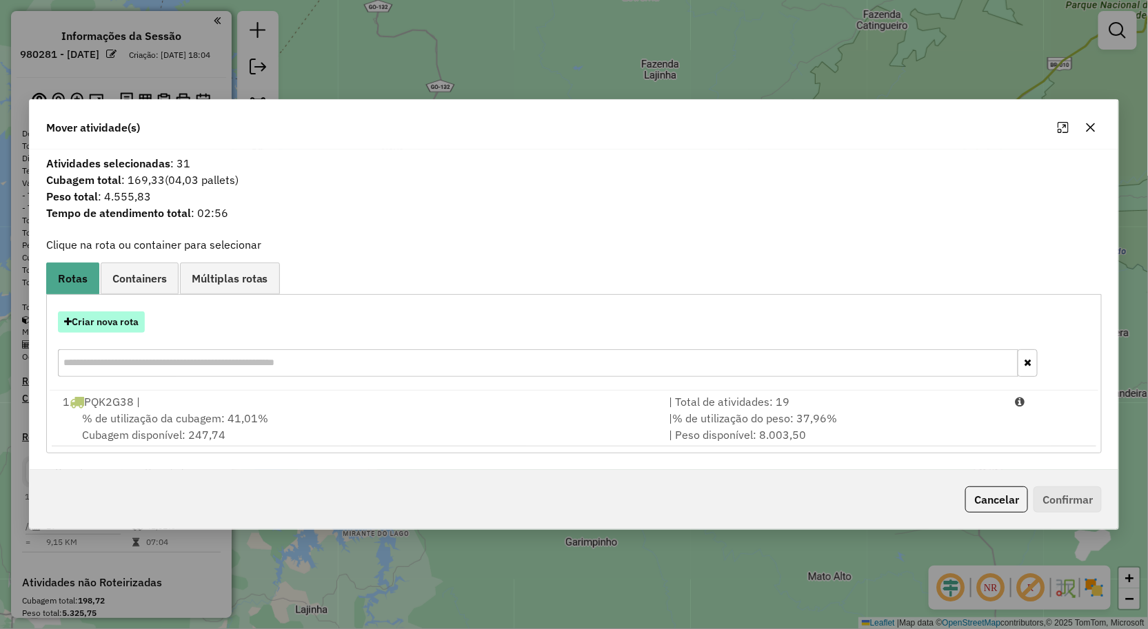
click at [125, 327] on button "Criar nova rota" at bounding box center [101, 322] width 87 height 21
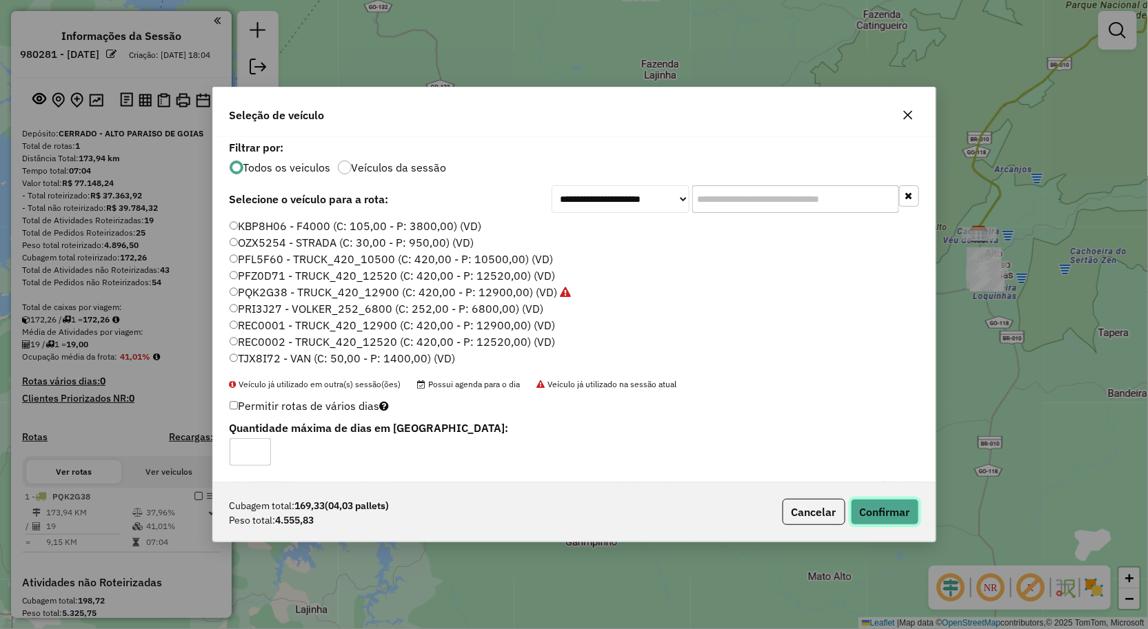
click at [888, 507] on button "Confirmar" at bounding box center [885, 512] width 68 height 26
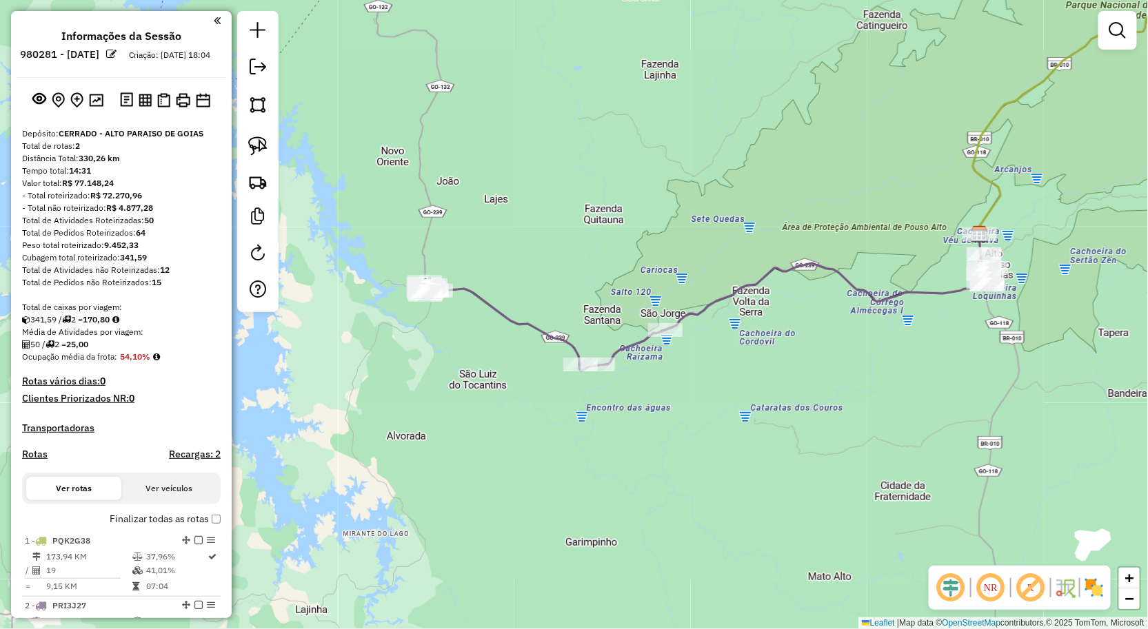
drag, startPoint x: 905, startPoint y: 460, endPoint x: 820, endPoint y: 433, distance: 89.2
click at [837, 467] on div "Janela de atendimento Grade de atendimento Capacidade Transportadoras Veículos …" at bounding box center [574, 314] width 1148 height 629
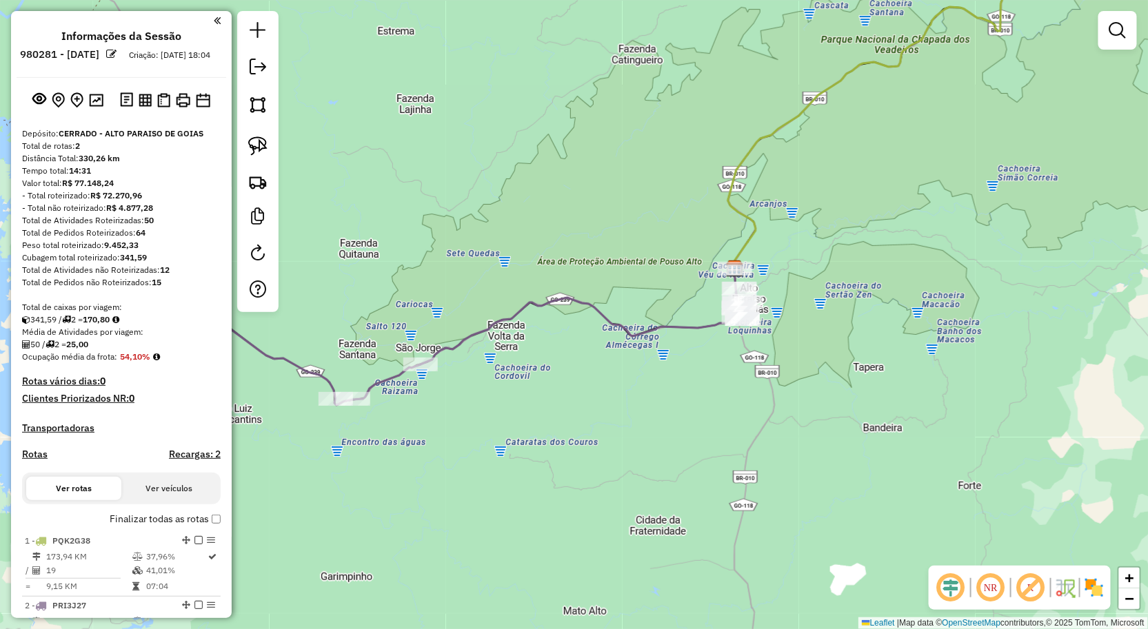
drag, startPoint x: 761, startPoint y: 463, endPoint x: 729, endPoint y: 470, distance: 32.6
click at [740, 469] on div "Janela de atendimento Grade de atendimento Capacidade Transportadoras Veículos …" at bounding box center [574, 314] width 1148 height 629
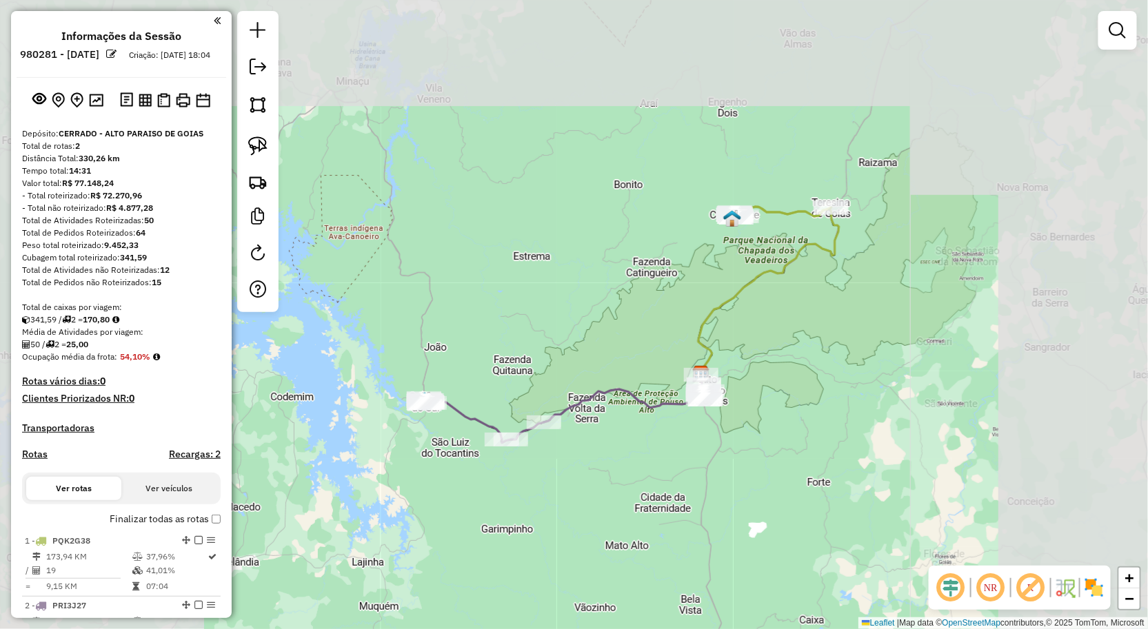
drag, startPoint x: 678, startPoint y: 456, endPoint x: 716, endPoint y: 410, distance: 59.2
click at [712, 418] on div "Janela de atendimento Grade de atendimento Capacidade Transportadoras Veículos …" at bounding box center [574, 314] width 1148 height 629
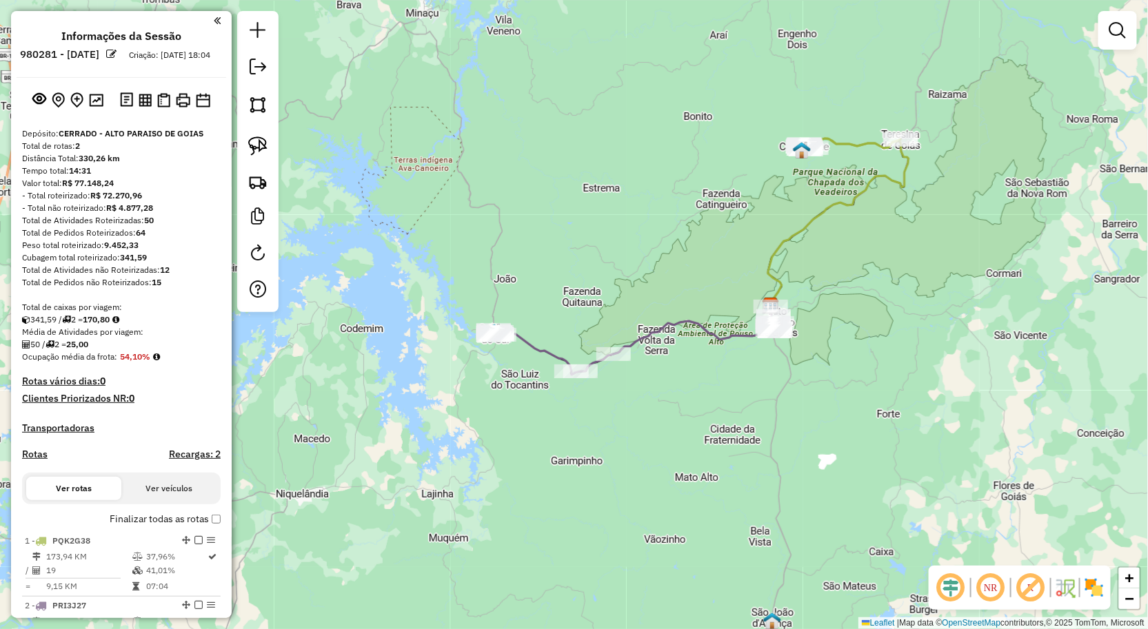
drag, startPoint x: 253, startPoint y: 132, endPoint x: 284, endPoint y: 165, distance: 45.9
click at [253, 132] on link at bounding box center [258, 146] width 30 height 30
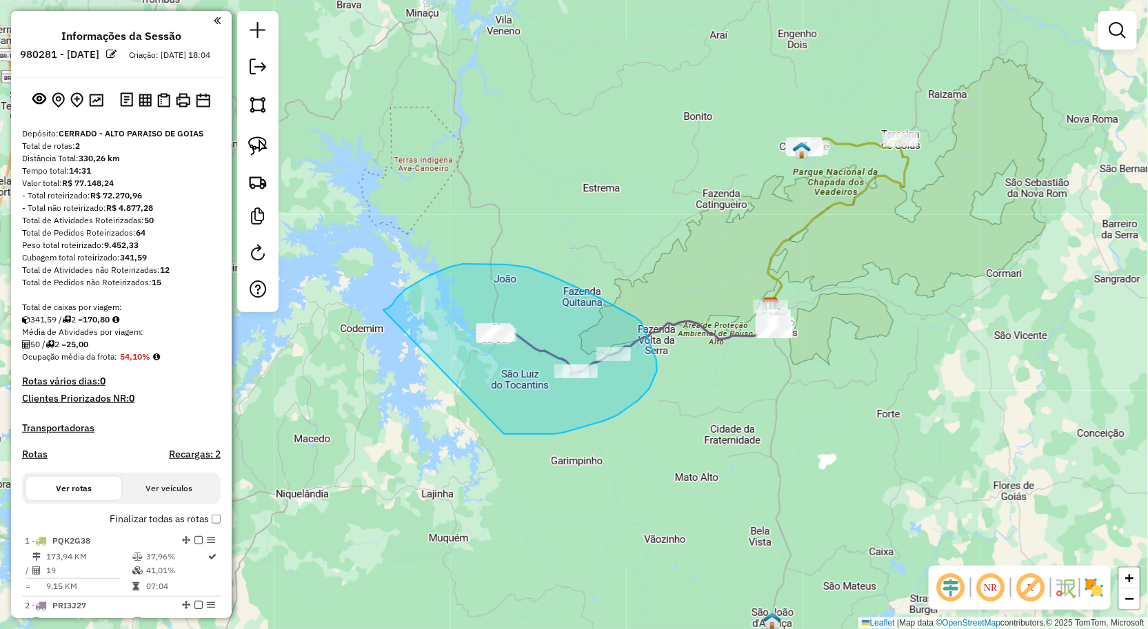
drag, startPoint x: 405, startPoint y: 290, endPoint x: 456, endPoint y: 396, distance: 117.8
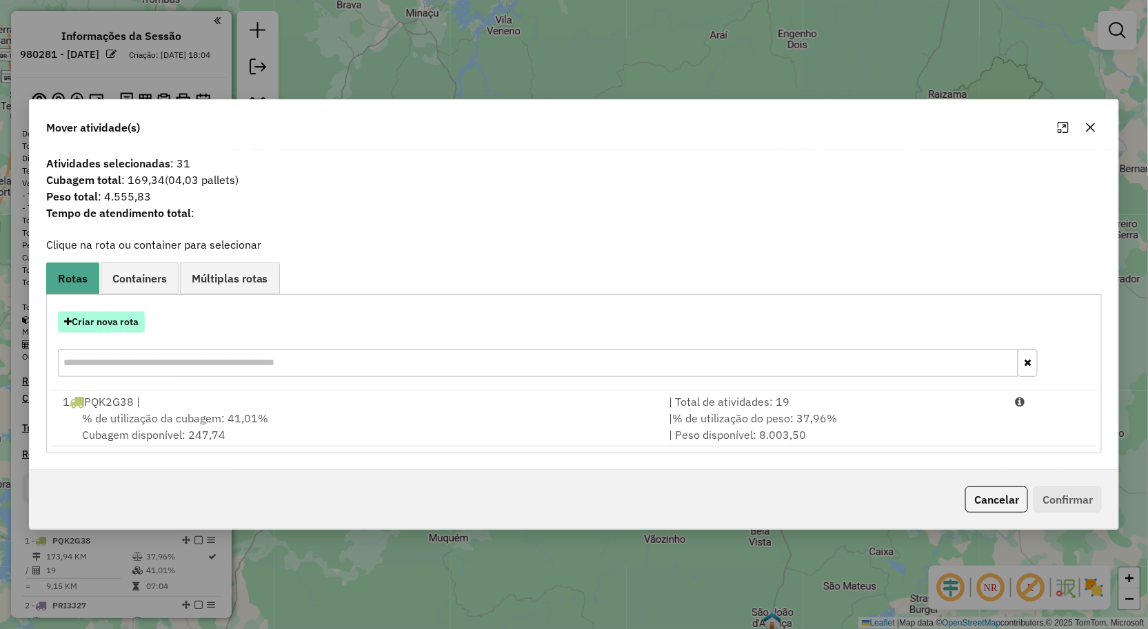
click at [105, 326] on button "Criar nova rota" at bounding box center [101, 322] width 87 height 21
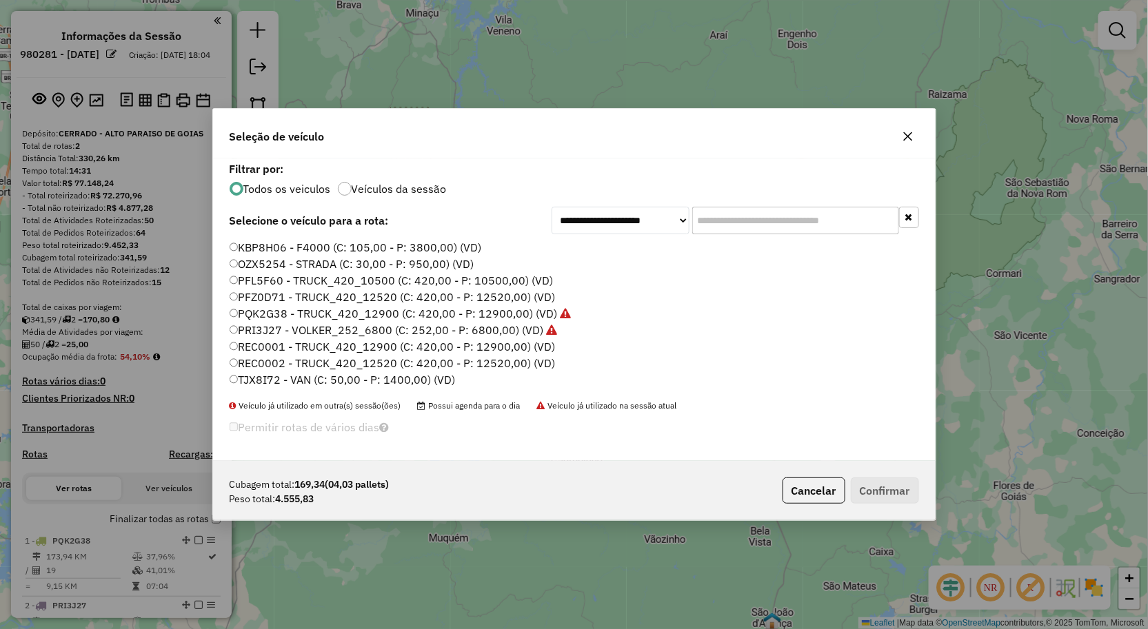
click at [246, 328] on label "PRI3J27 - VOLKER_252_6800 (C: 252,00 - P: 6800,00) (VD)" at bounding box center [394, 330] width 328 height 17
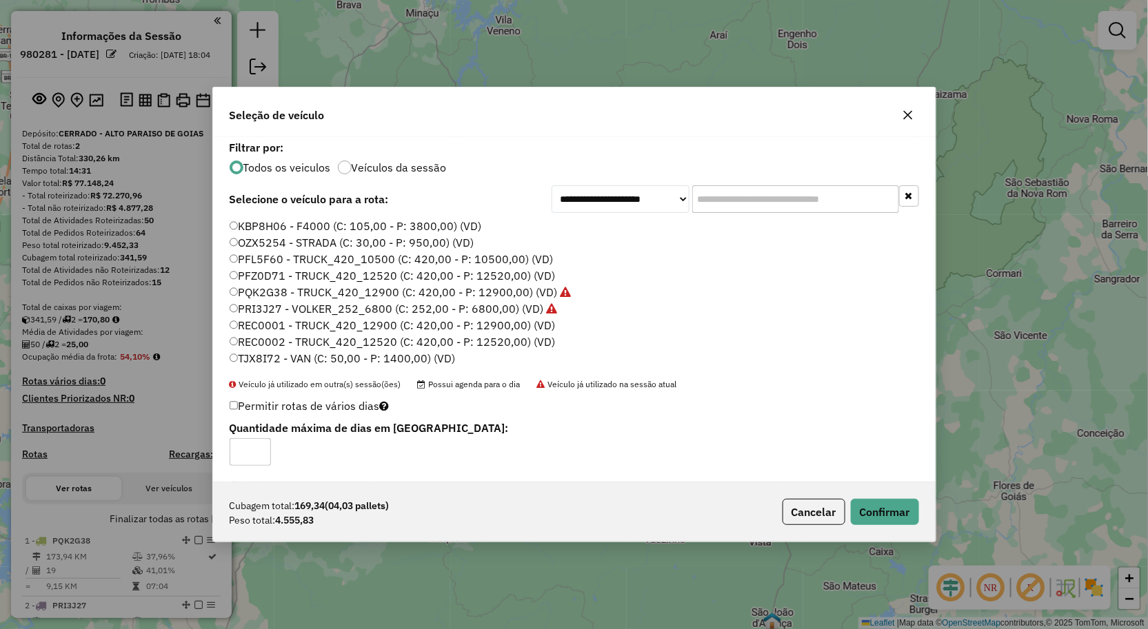
type input "*"
click at [261, 447] on input "*" at bounding box center [250, 452] width 41 height 28
click at [908, 518] on button "Confirmar" at bounding box center [885, 512] width 68 height 26
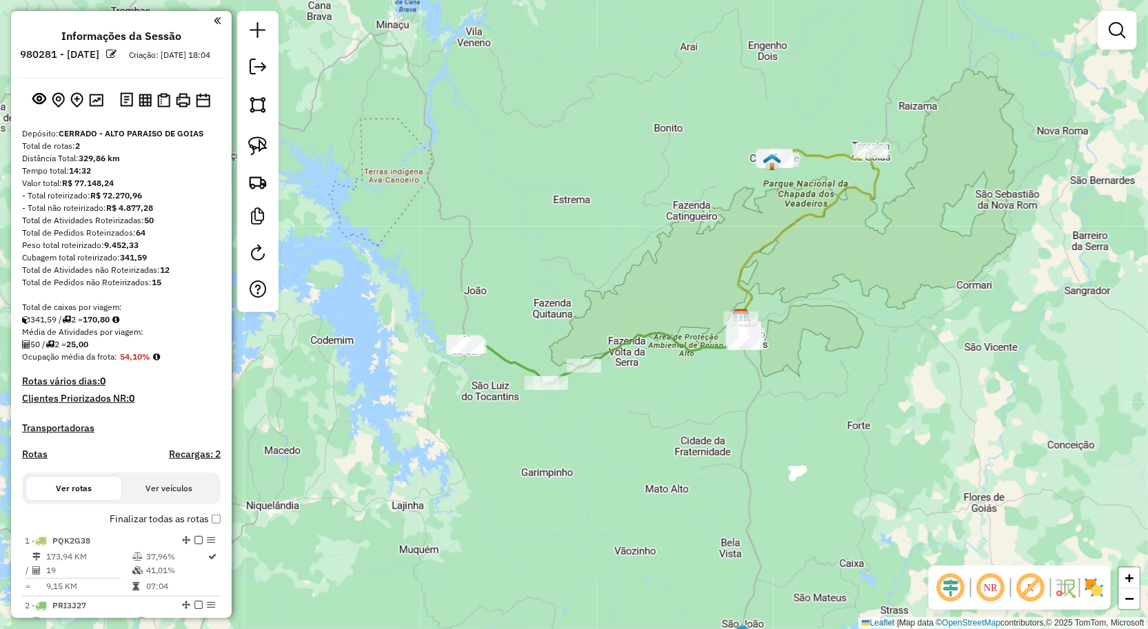
drag, startPoint x: 651, startPoint y: 403, endPoint x: 605, endPoint y: 404, distance: 46.2
click at [580, 409] on div "Janela de atendimento Grade de atendimento Capacidade Transportadoras Veículos …" at bounding box center [574, 314] width 1148 height 629
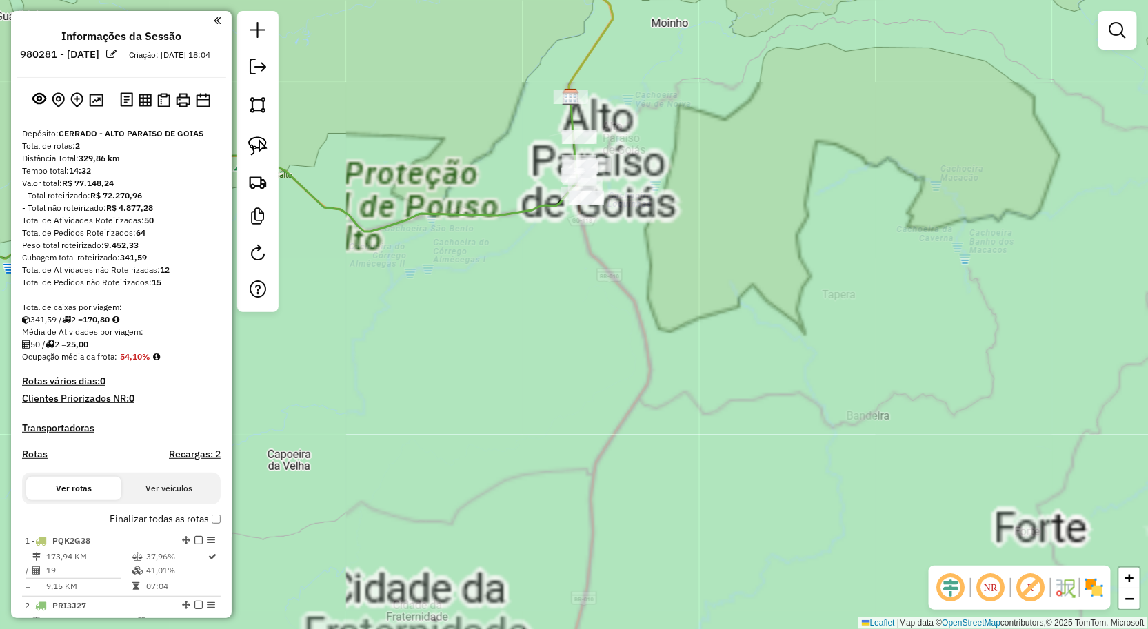
drag, startPoint x: 643, startPoint y: 376, endPoint x: 574, endPoint y: 464, distance: 111.9
click at [610, 473] on div "Janela de atendimento Grade de atendimento Capacidade Transportadoras Veículos …" at bounding box center [574, 314] width 1148 height 629
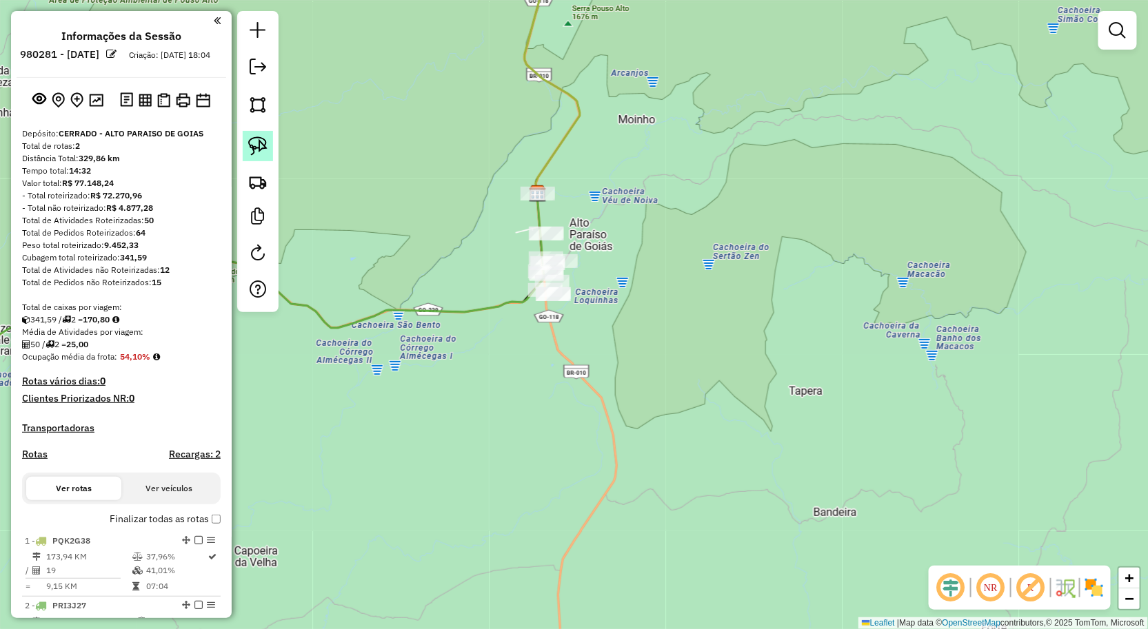
click at [262, 150] on img at bounding box center [257, 145] width 19 height 19
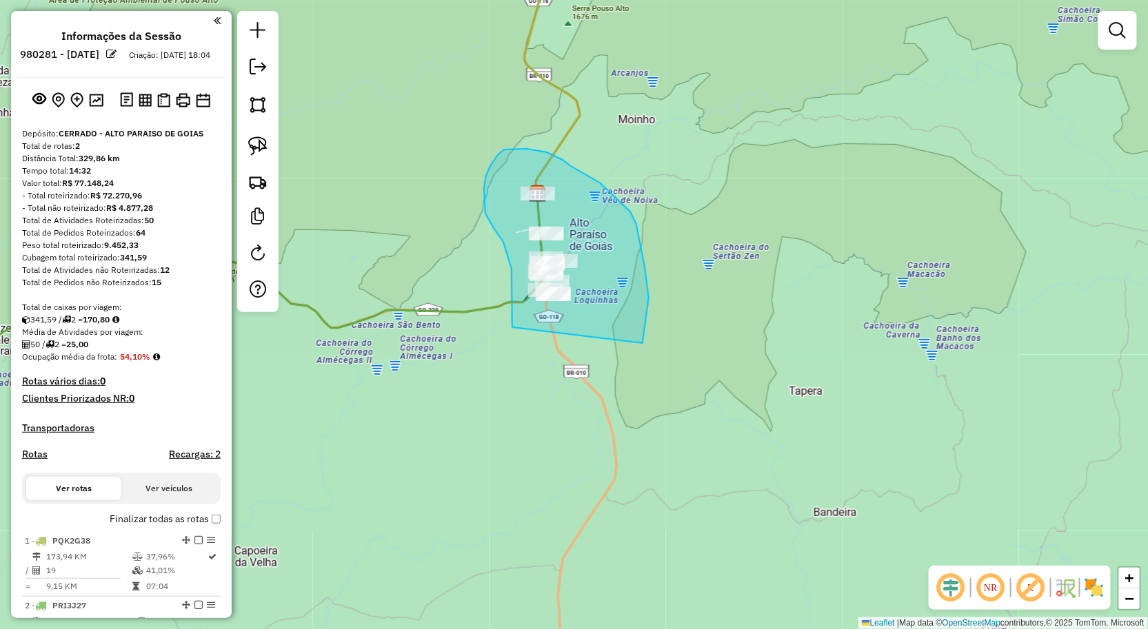
drag, startPoint x: 512, startPoint y: 310, endPoint x: 622, endPoint y: 384, distance: 132.7
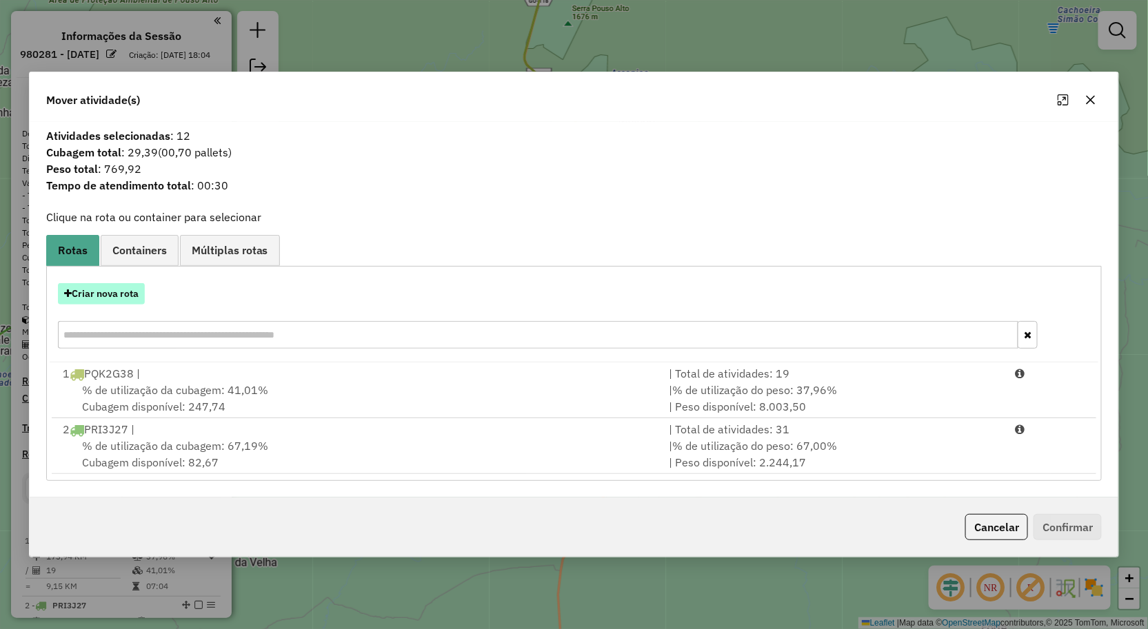
click at [92, 301] on button "Criar nova rota" at bounding box center [101, 293] width 87 height 21
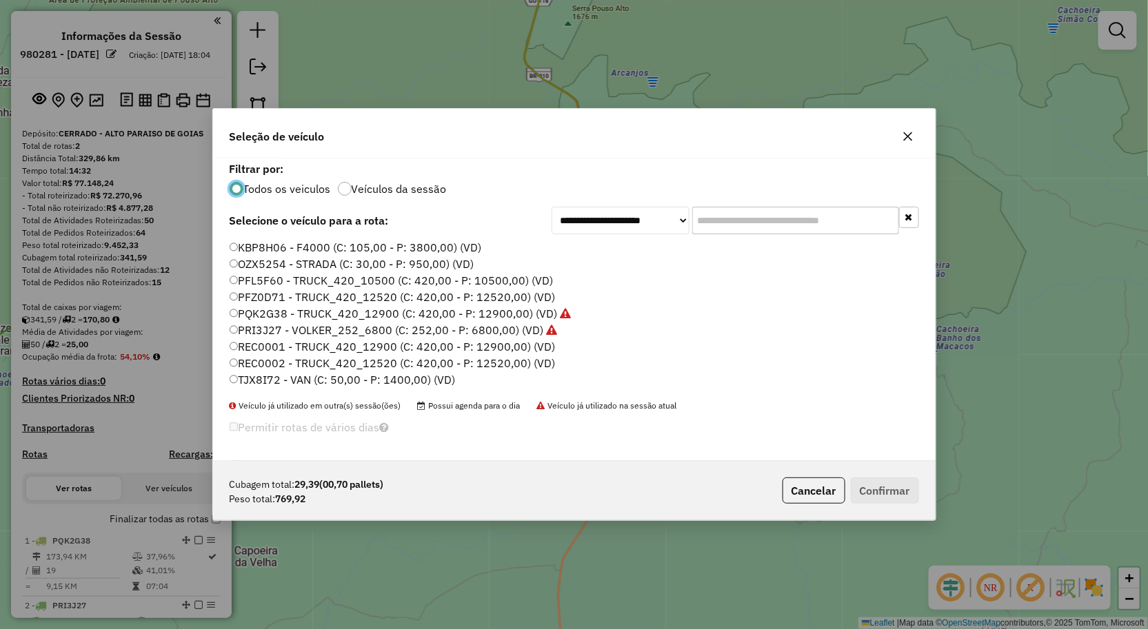
click at [913, 134] on button "button" at bounding box center [908, 136] width 22 height 22
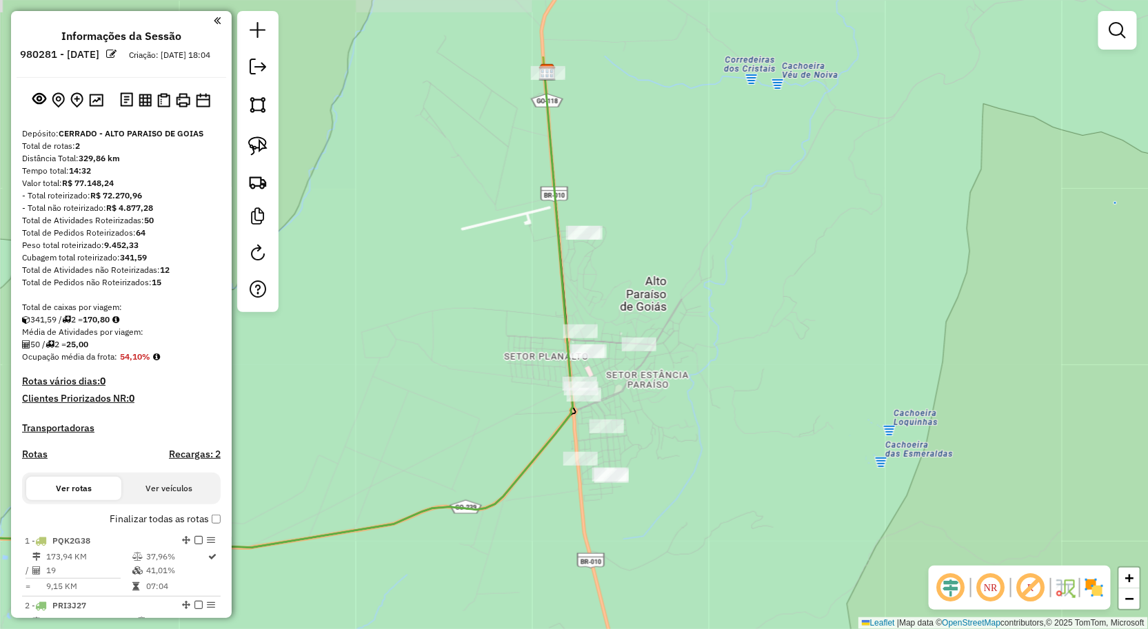
drag, startPoint x: 477, startPoint y: 272, endPoint x: 466, endPoint y: 392, distance: 119.8
click at [466, 392] on div "Janela de atendimento Grade de atendimento Capacidade Transportadoras Veículos …" at bounding box center [574, 314] width 1148 height 629
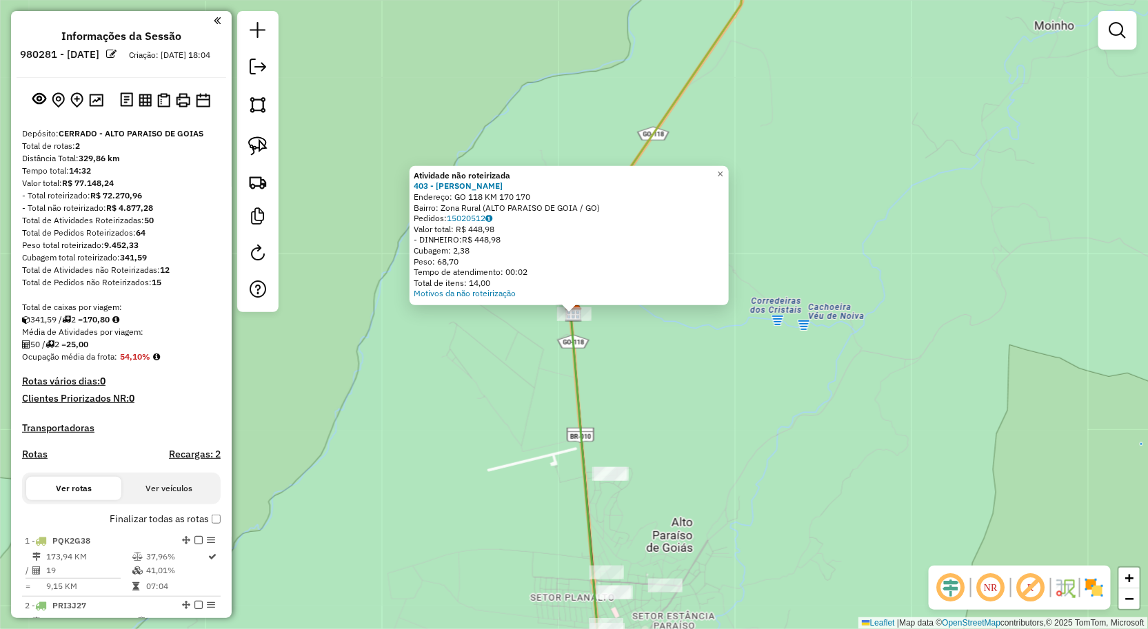
drag, startPoint x: 456, startPoint y: 355, endPoint x: 359, endPoint y: 225, distance: 162.1
click at [456, 355] on div "Atividade não roteirizada 403 - WILMAR MELO Endereço: GO 118 KM 170 170 Bairro:…" at bounding box center [574, 314] width 1148 height 629
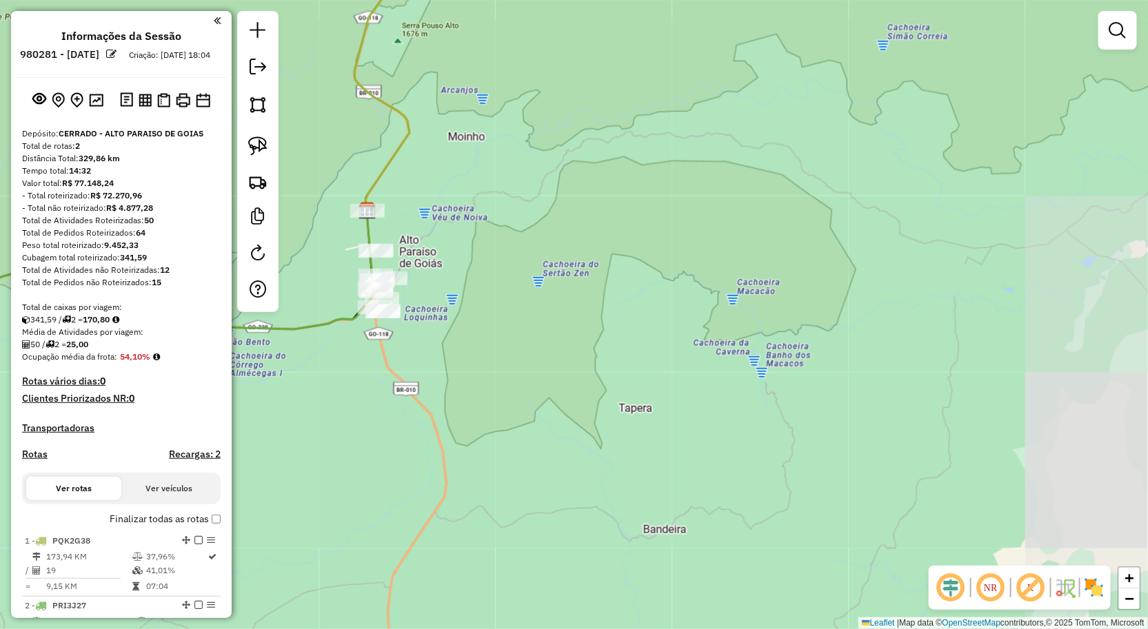
click at [653, 232] on div "Janela de atendimento Grade de atendimento Capacidade Transportadoras Veículos …" at bounding box center [574, 314] width 1148 height 629
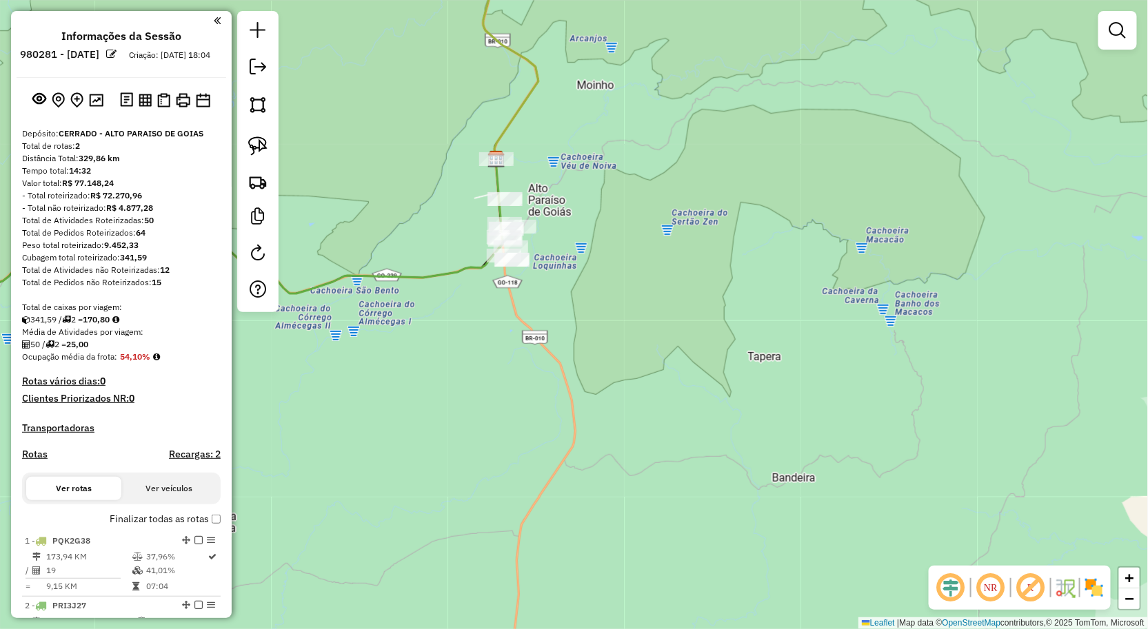
click at [237, 103] on div at bounding box center [257, 161] width 41 height 301
click at [255, 141] on img at bounding box center [257, 145] width 19 height 19
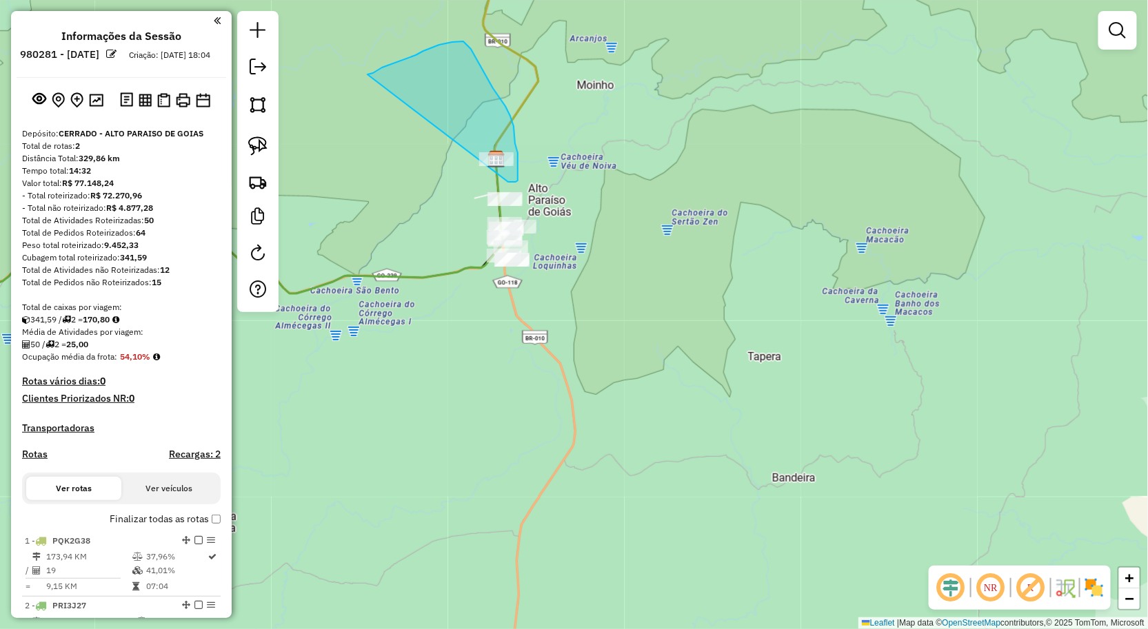
drag, startPoint x: 405, startPoint y: 59, endPoint x: 467, endPoint y: 176, distance: 132.6
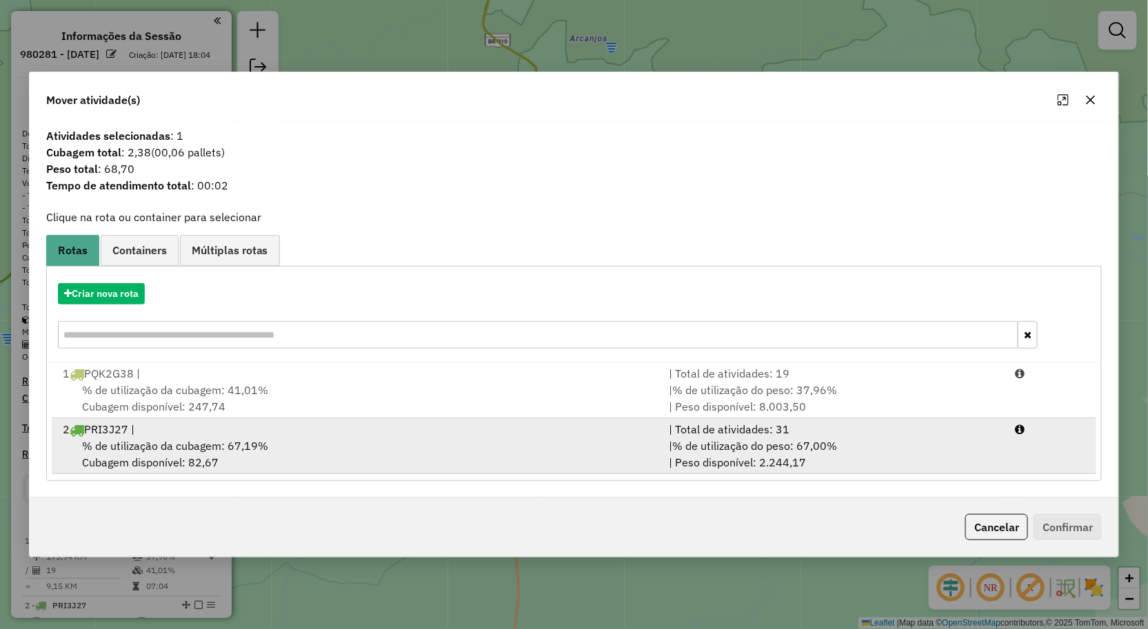
click at [154, 433] on div "2 PRI3J27 |" at bounding box center [357, 429] width 607 height 17
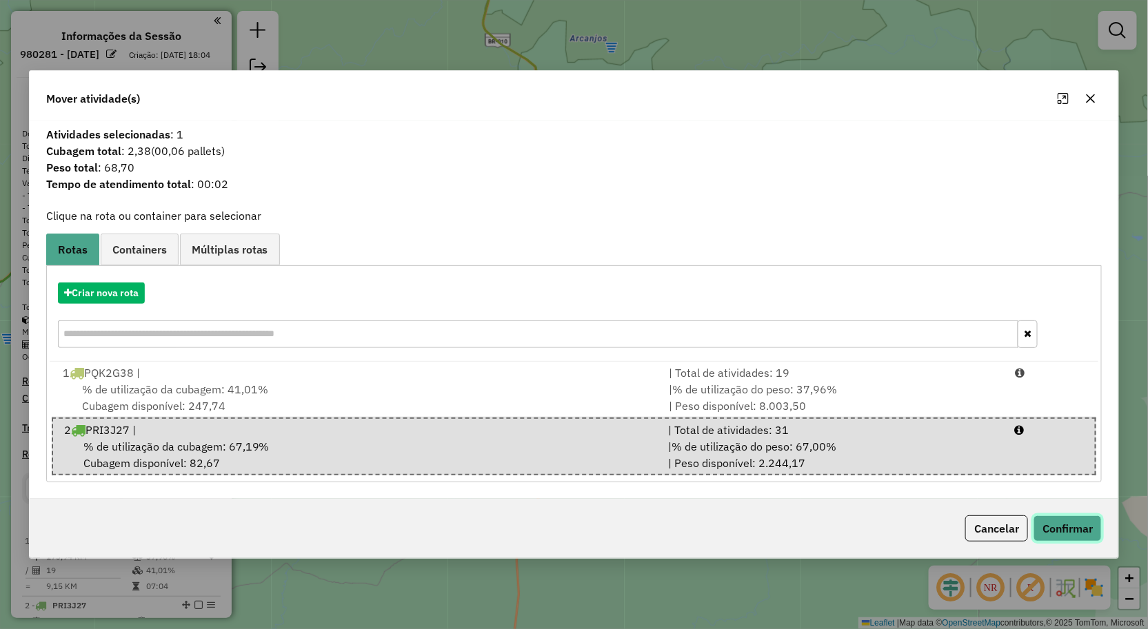
click at [1062, 528] on button "Confirmar" at bounding box center [1067, 529] width 68 height 26
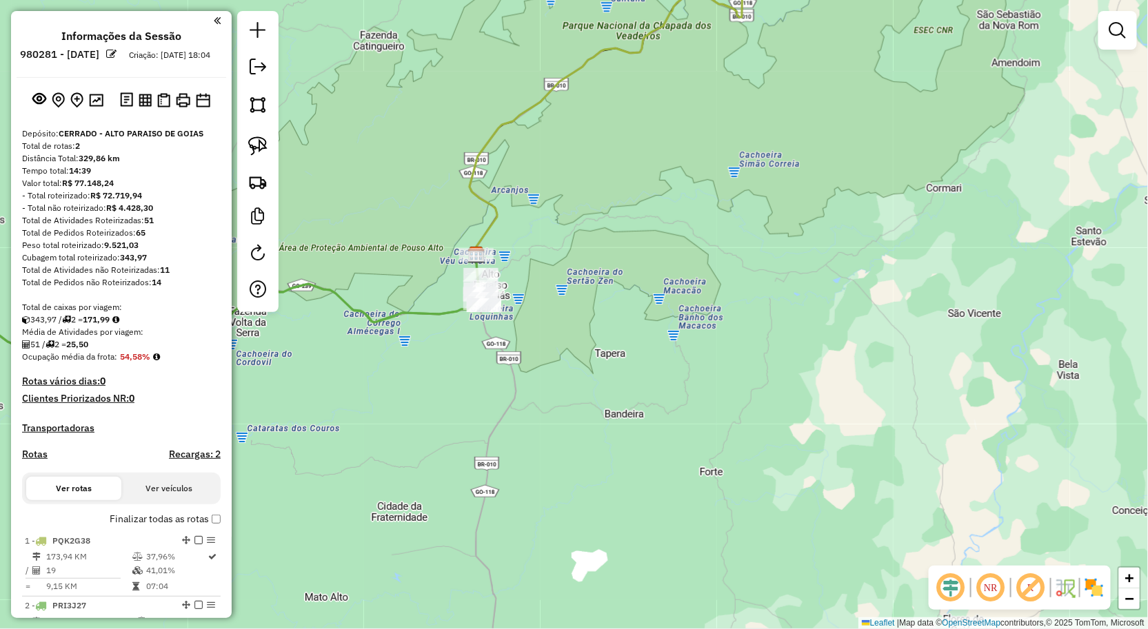
drag, startPoint x: 445, startPoint y: 355, endPoint x: 578, endPoint y: 325, distance: 136.5
click at [576, 325] on div "Janela de atendimento Grade de atendimento Capacidade Transportadoras Veículos …" at bounding box center [574, 314] width 1148 height 629
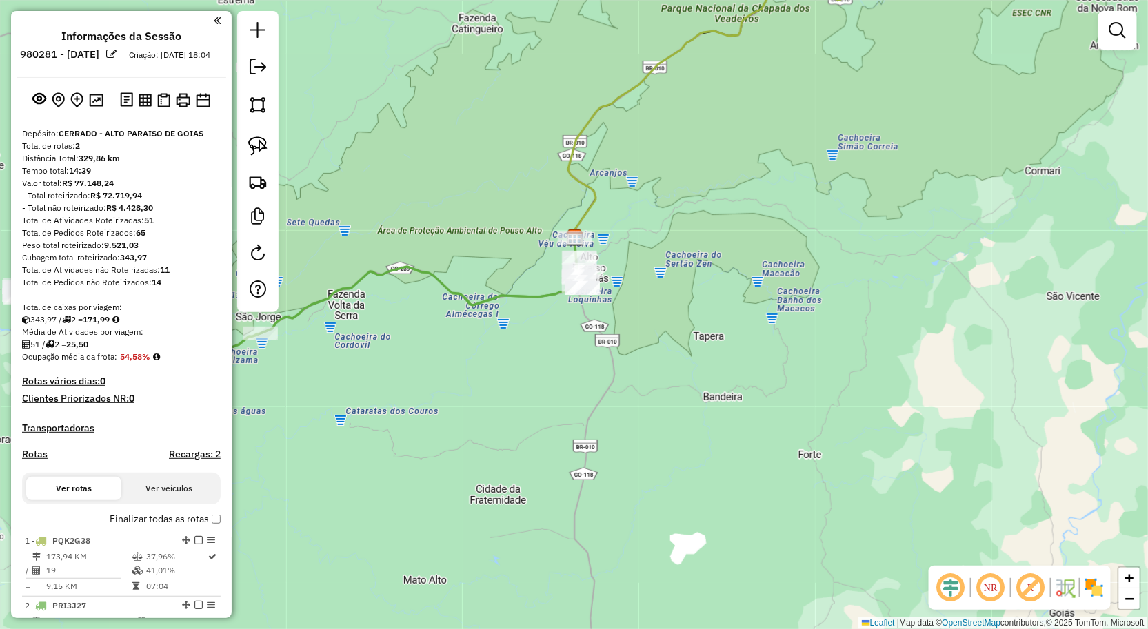
click at [539, 333] on div "Janela de atendimento Grade de atendimento Capacidade Transportadoras Veículos …" at bounding box center [574, 314] width 1148 height 629
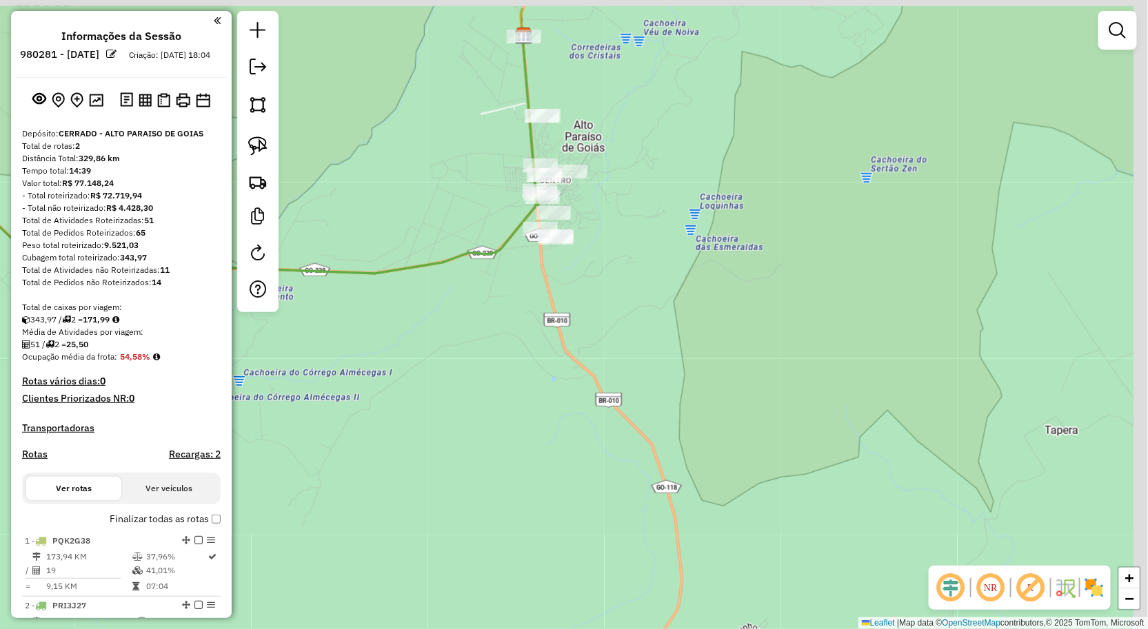
drag, startPoint x: 607, startPoint y: 332, endPoint x: 508, endPoint y: 401, distance: 120.3
click at [508, 401] on div "Janela de atendimento Grade de atendimento Capacidade Transportadoras Veículos …" at bounding box center [574, 314] width 1148 height 629
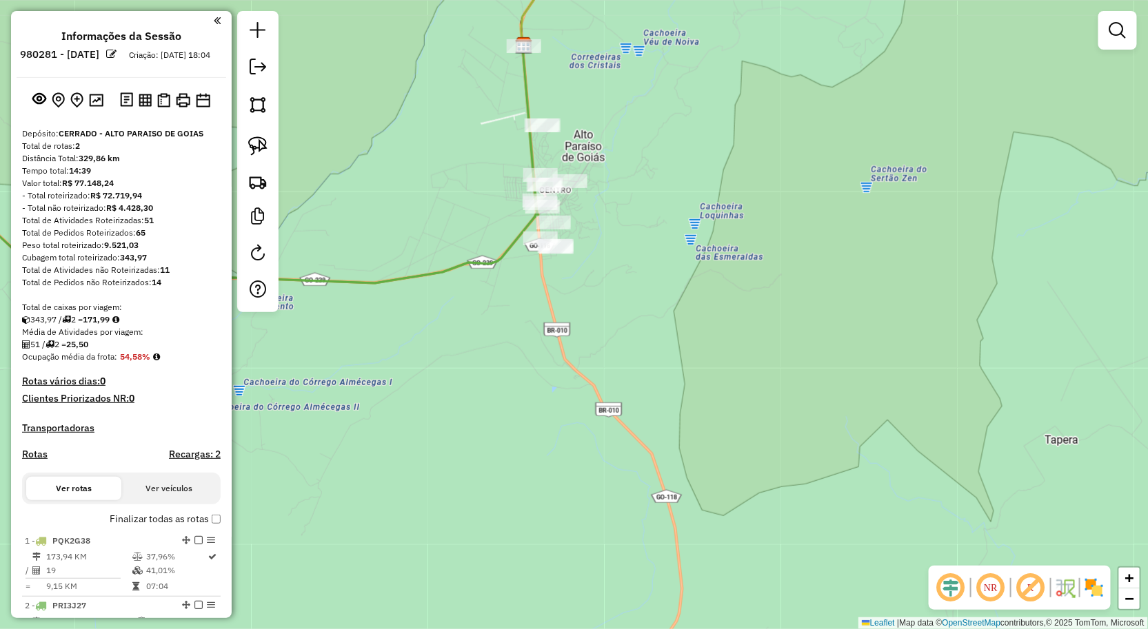
click at [276, 153] on div at bounding box center [257, 161] width 41 height 301
drag, startPoint x: 267, startPoint y: 149, endPoint x: 383, endPoint y: 223, distance: 137.3
click at [267, 149] on link at bounding box center [258, 146] width 30 height 30
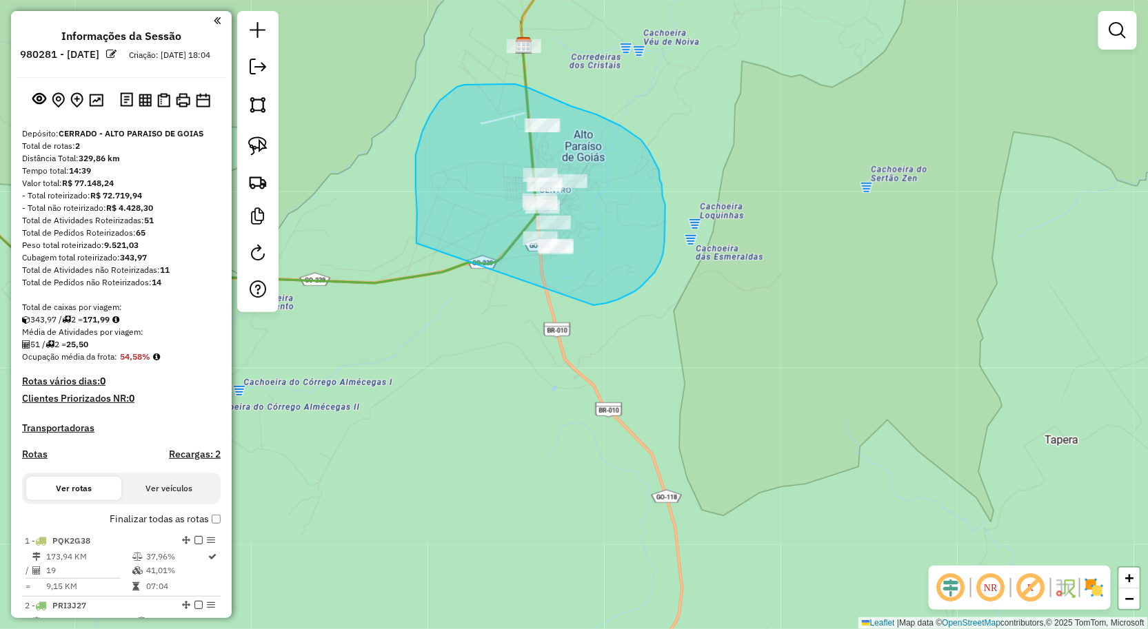
drag, startPoint x: 416, startPoint y: 243, endPoint x: 594, endPoint y: 305, distance: 187.7
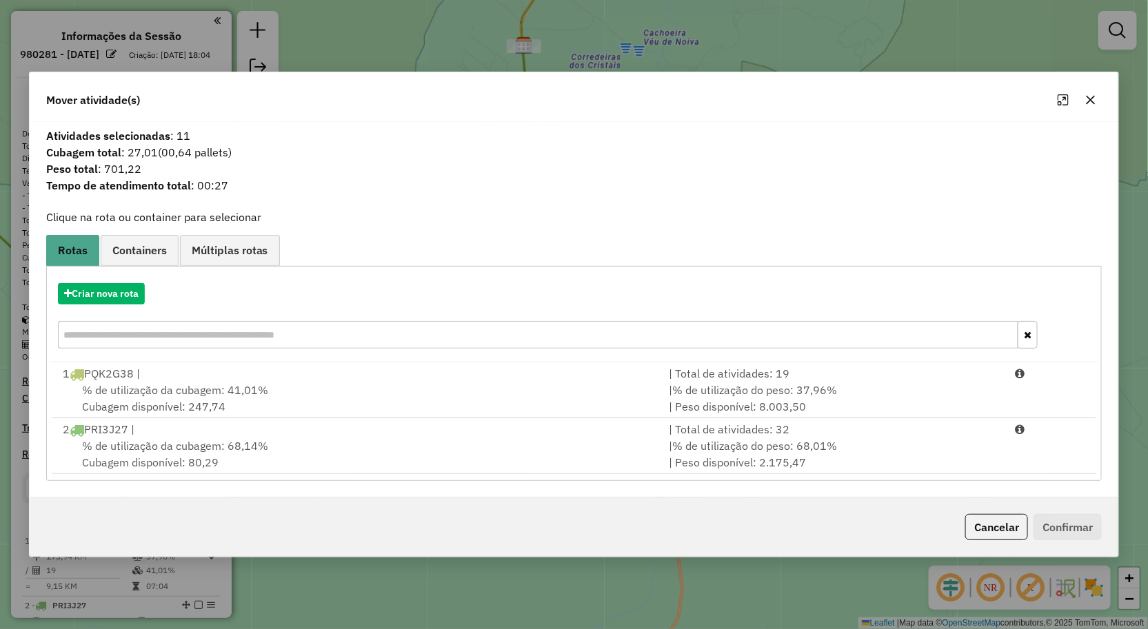
click at [1099, 101] on button "button" at bounding box center [1091, 100] width 22 height 22
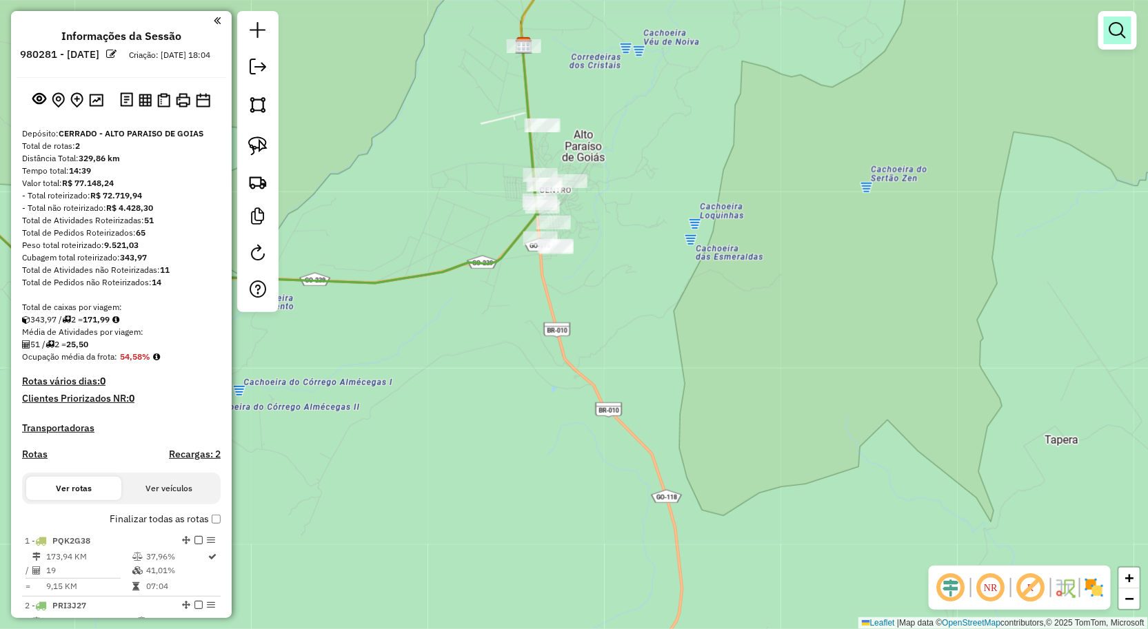
click at [1117, 33] on em at bounding box center [1117, 30] width 17 height 17
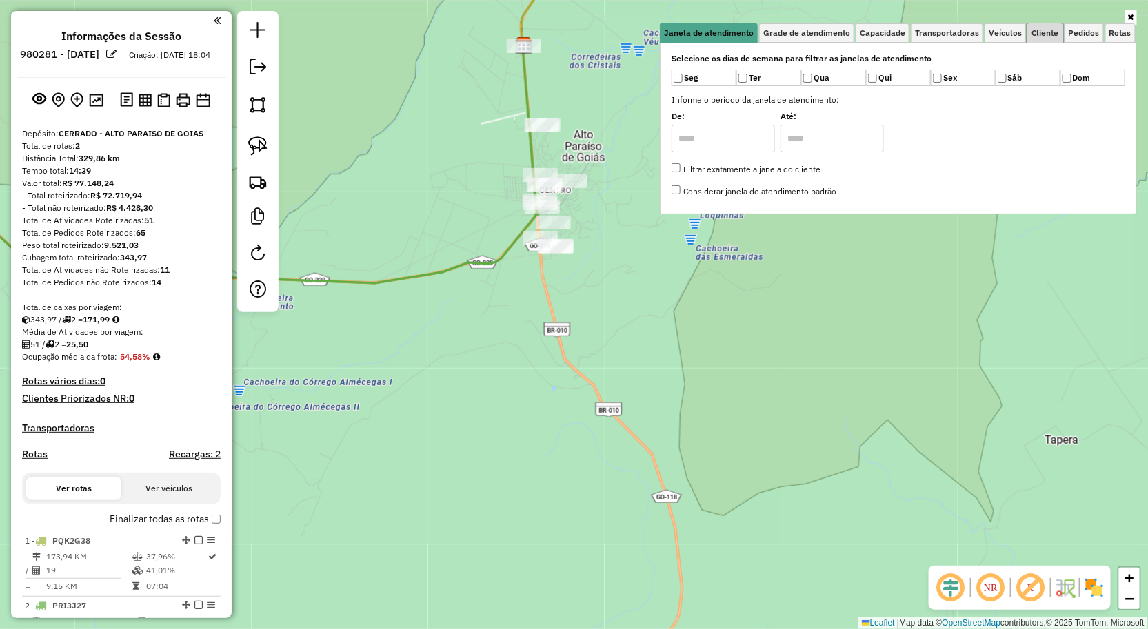
click at [1053, 37] on span "Cliente" at bounding box center [1045, 33] width 28 height 8
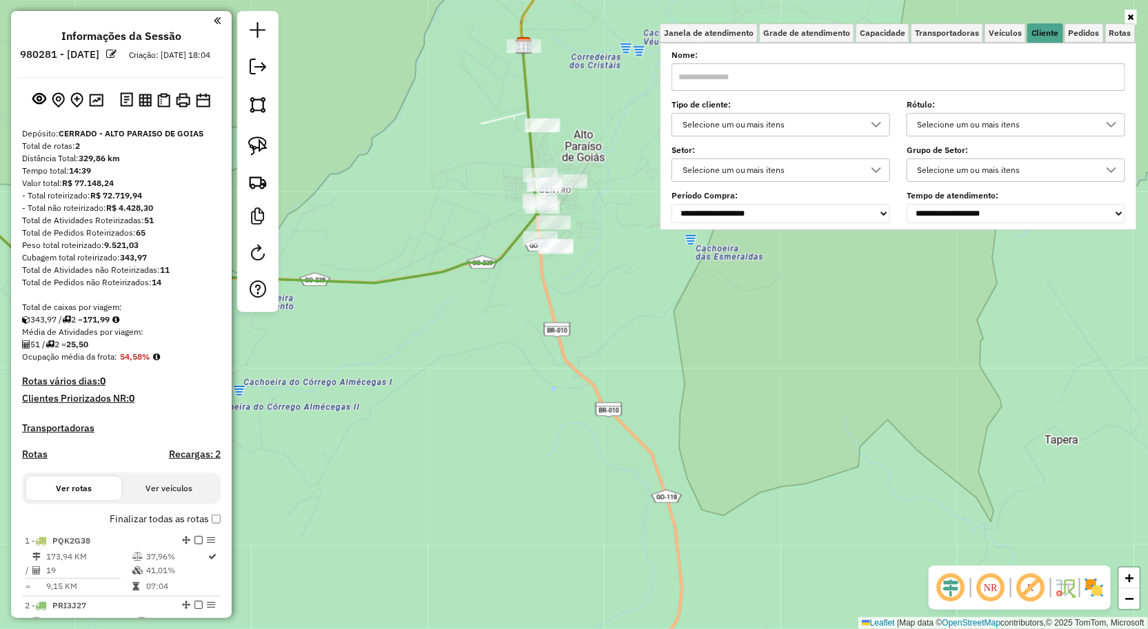
click at [834, 80] on input "text" at bounding box center [898, 77] width 454 height 28
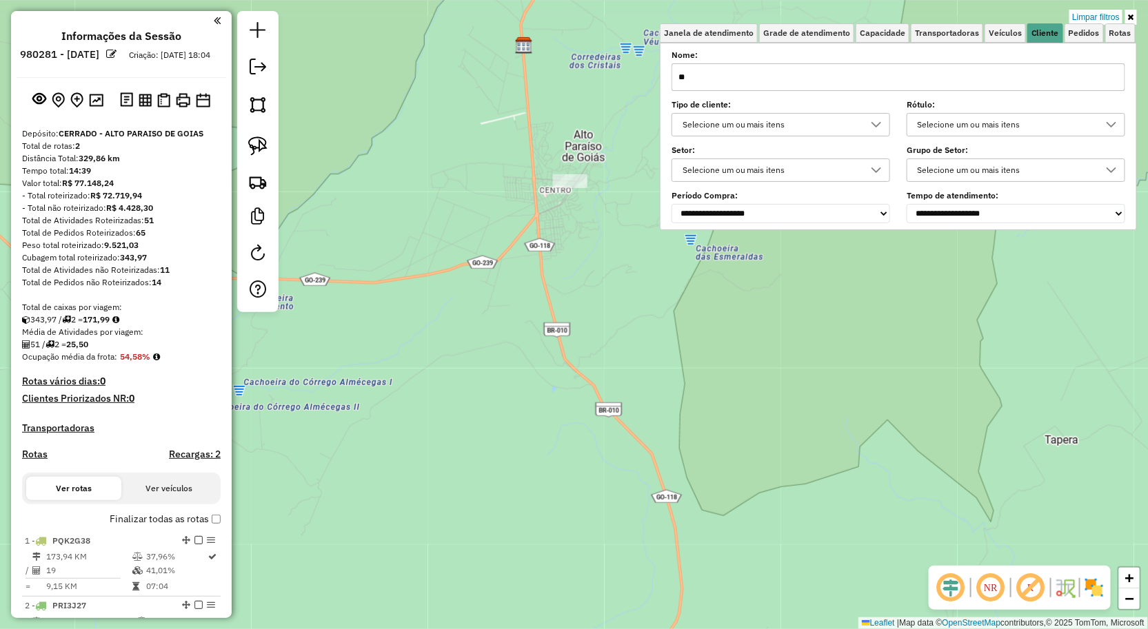
drag, startPoint x: 600, startPoint y: 187, endPoint x: 607, endPoint y: 190, distance: 7.7
click at [601, 187] on div "Limpar filtros Janela de atendimento Grade de atendimento Capacidade Transporta…" at bounding box center [574, 314] width 1148 height 629
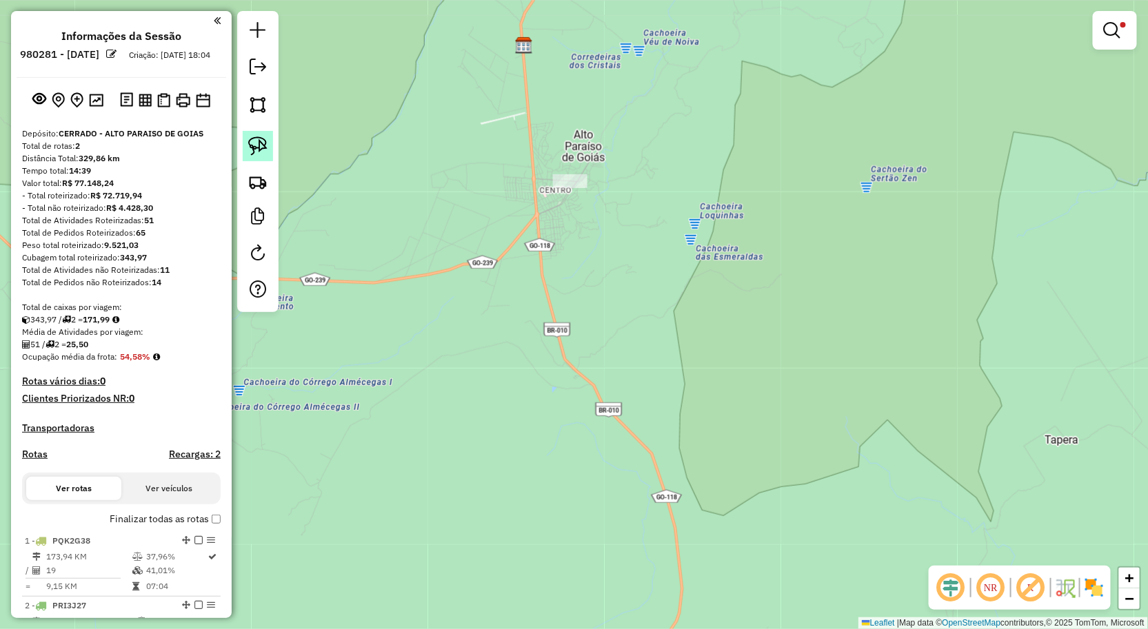
click at [260, 150] on img at bounding box center [257, 145] width 19 height 19
drag, startPoint x: 571, startPoint y: 166, endPoint x: 619, endPoint y: 221, distance: 72.8
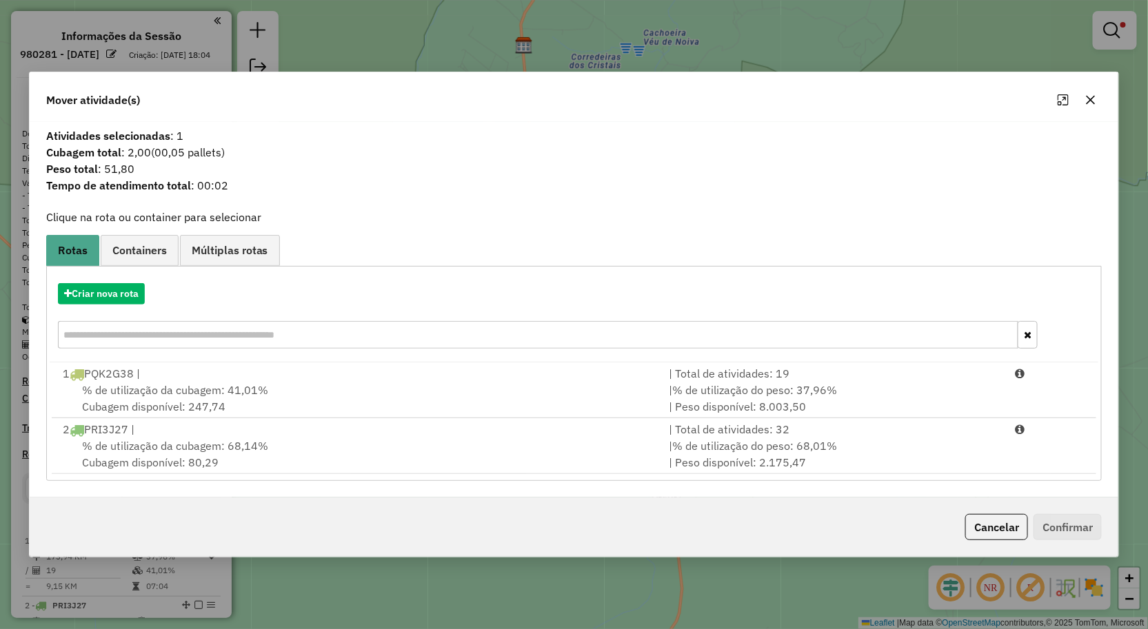
click at [1094, 102] on icon "button" at bounding box center [1090, 99] width 9 height 9
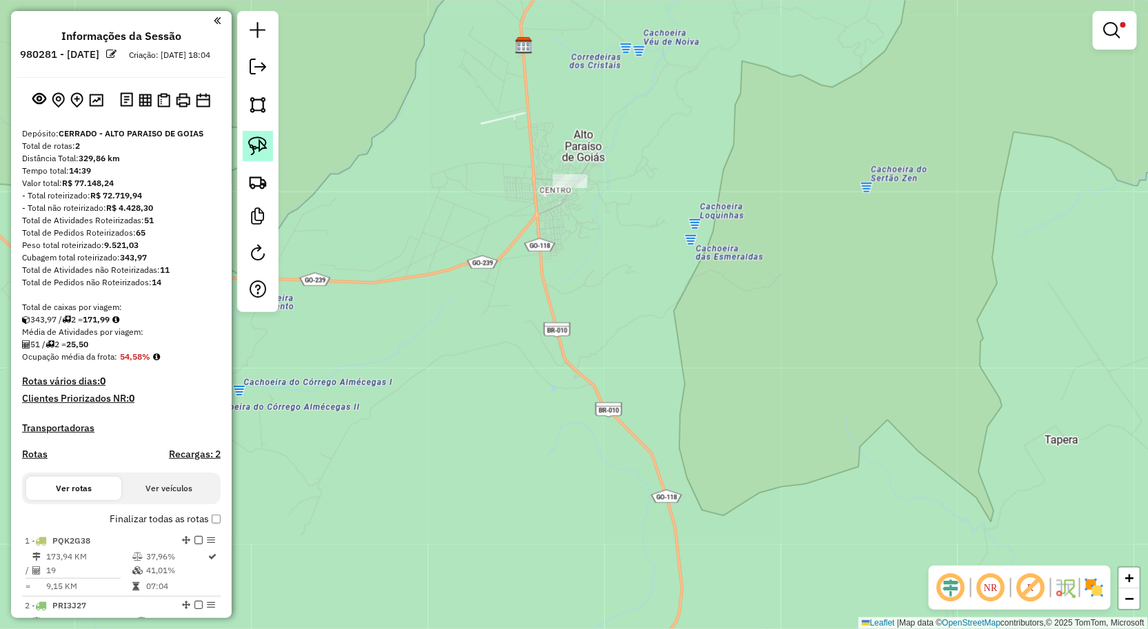
click at [256, 148] on img at bounding box center [257, 145] width 19 height 19
drag, startPoint x: 438, startPoint y: 139, endPoint x: 557, endPoint y: 247, distance: 160.6
click at [549, 266] on div "Limpar filtros Janela de atendimento Grade de atendimento Capacidade Transporta…" at bounding box center [574, 314] width 1148 height 629
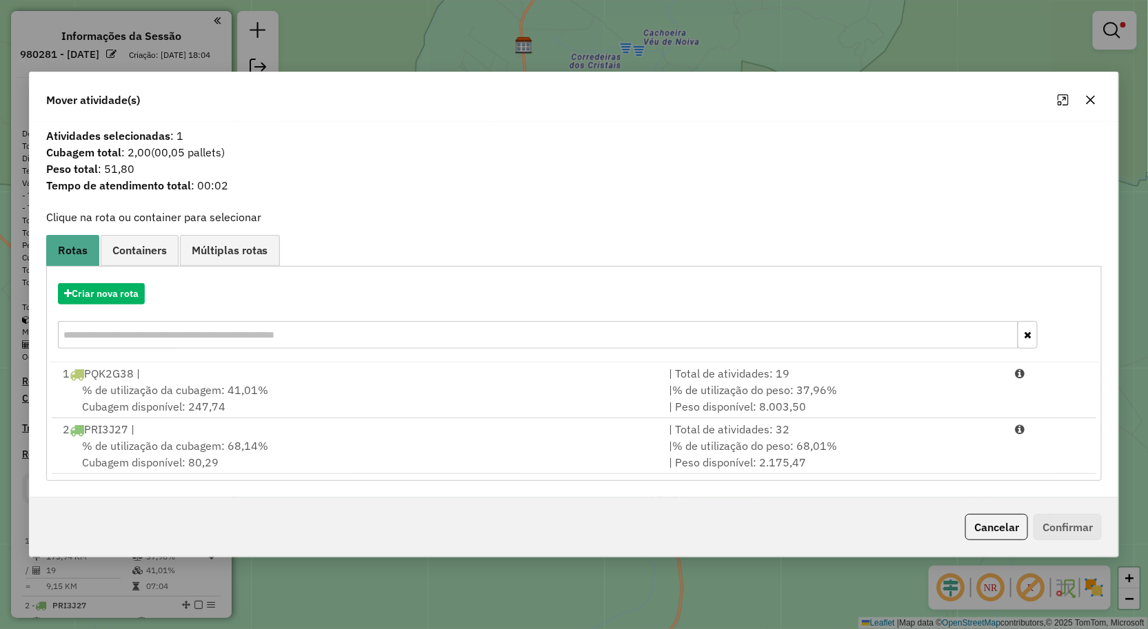
click at [1093, 95] on icon "button" at bounding box center [1090, 99] width 11 height 11
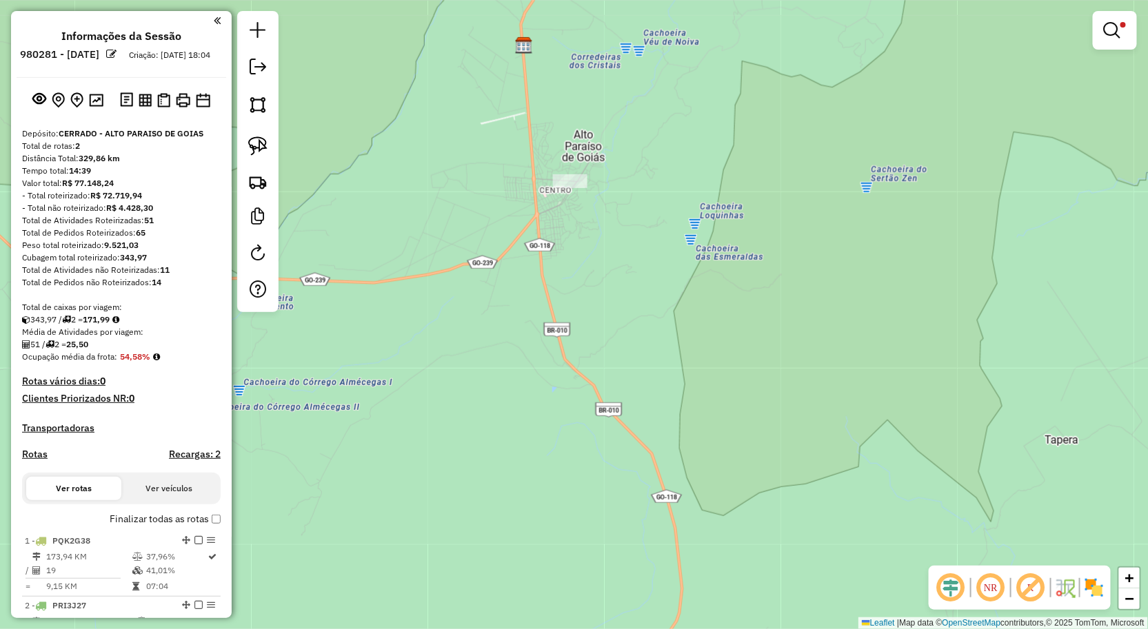
click at [1107, 14] on div at bounding box center [1115, 30] width 44 height 39
click at [1119, 37] on em at bounding box center [1112, 30] width 17 height 17
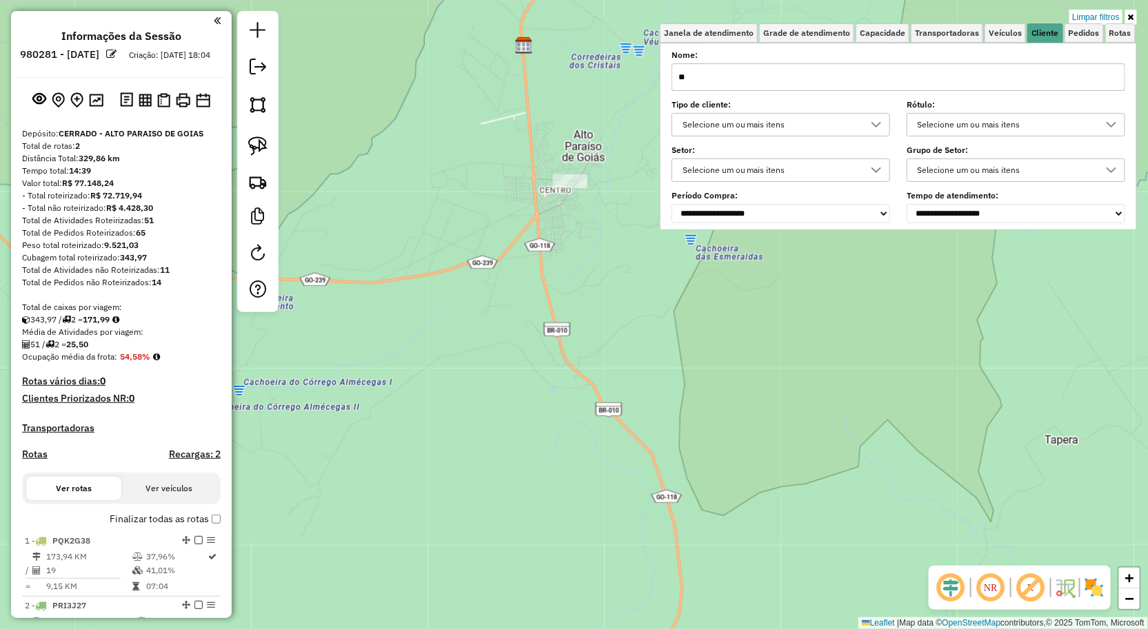
click at [762, 74] on input "**" at bounding box center [898, 77] width 454 height 28
type input "*"
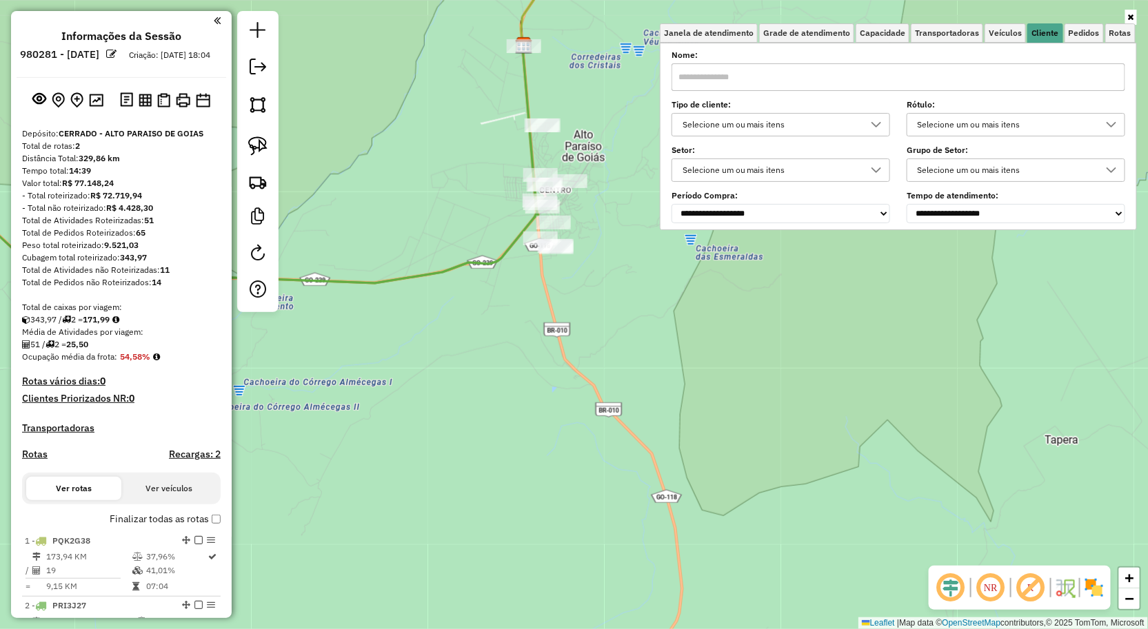
click at [554, 580] on div "Janela de atendimento Grade de atendimento Capacidade Transportadoras Veículos …" at bounding box center [574, 314] width 1148 height 629
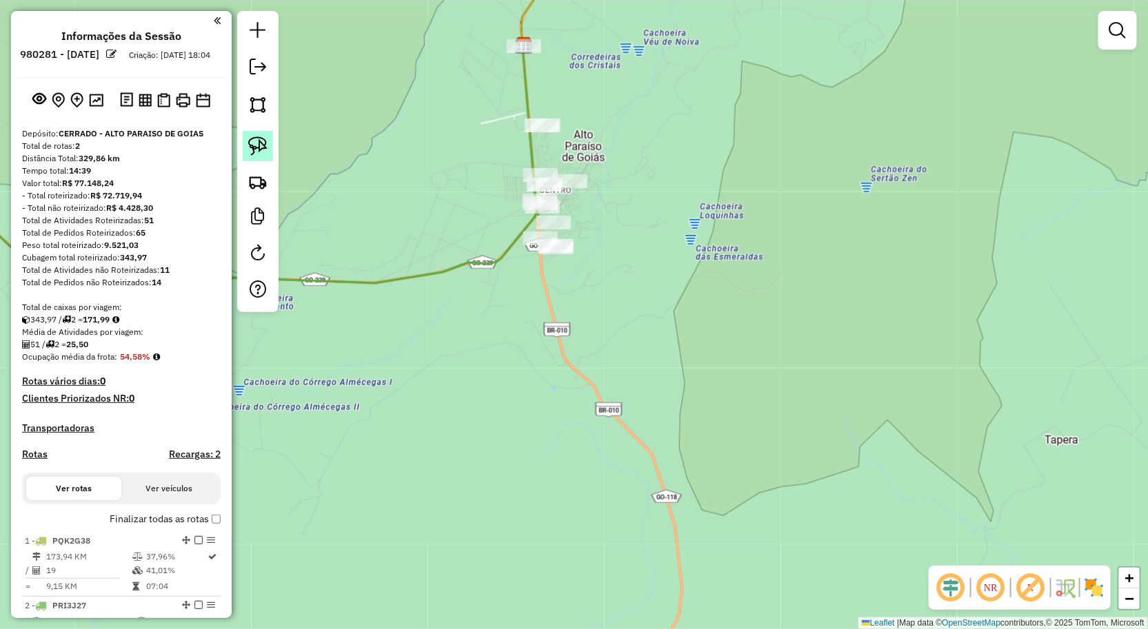
click at [259, 152] on img at bounding box center [257, 145] width 19 height 19
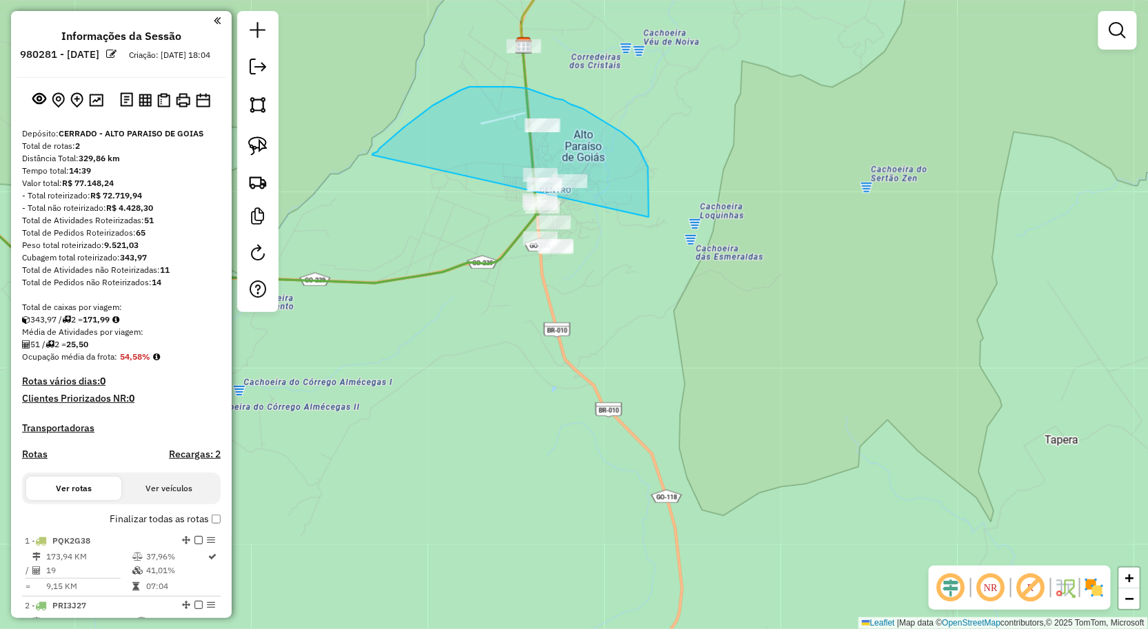
drag, startPoint x: 396, startPoint y: 135, endPoint x: 563, endPoint y: 341, distance: 265.6
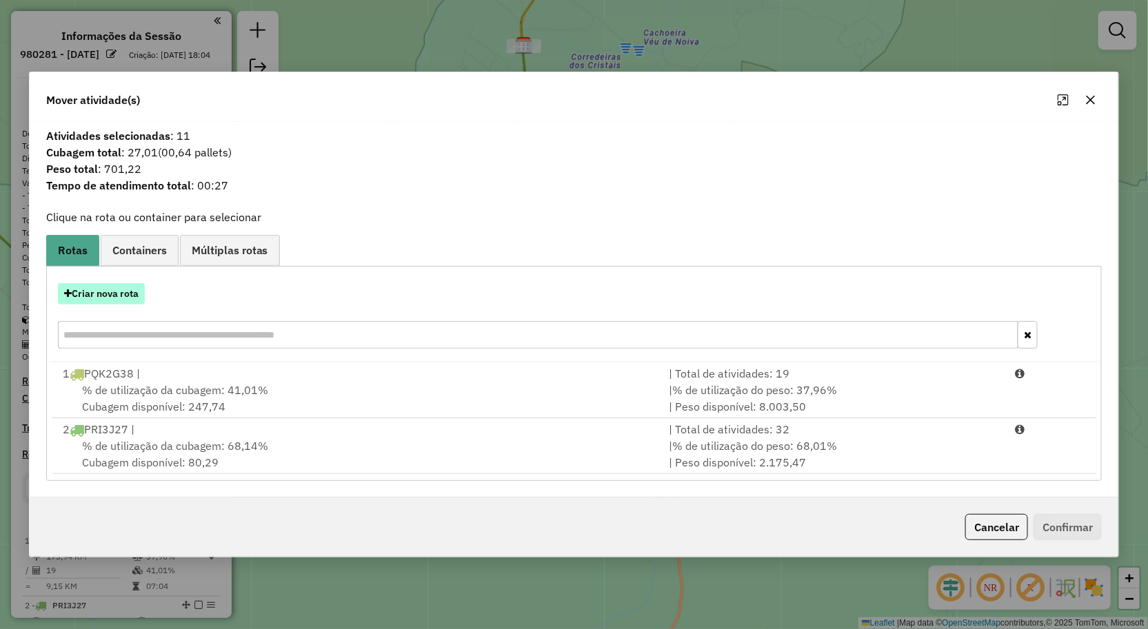
click at [128, 294] on button "Criar nova rota" at bounding box center [101, 293] width 87 height 21
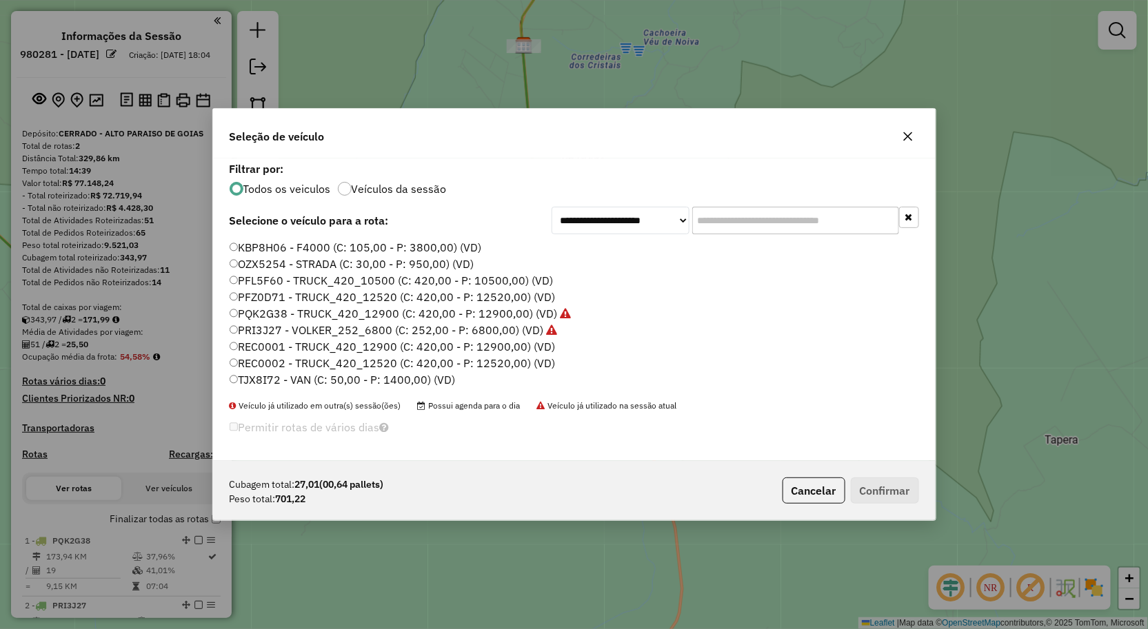
click at [269, 379] on label "TJX8I72 - VAN (C: 50,00 - P: 1400,00) (VD)" at bounding box center [343, 380] width 226 height 17
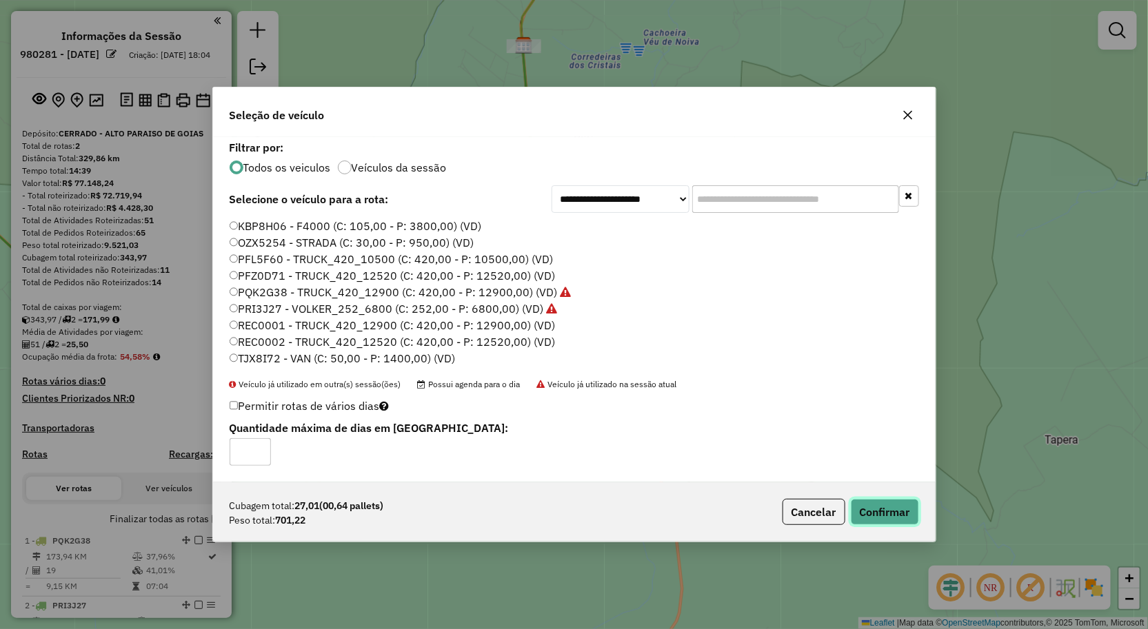
click at [870, 509] on button "Confirmar" at bounding box center [885, 512] width 68 height 26
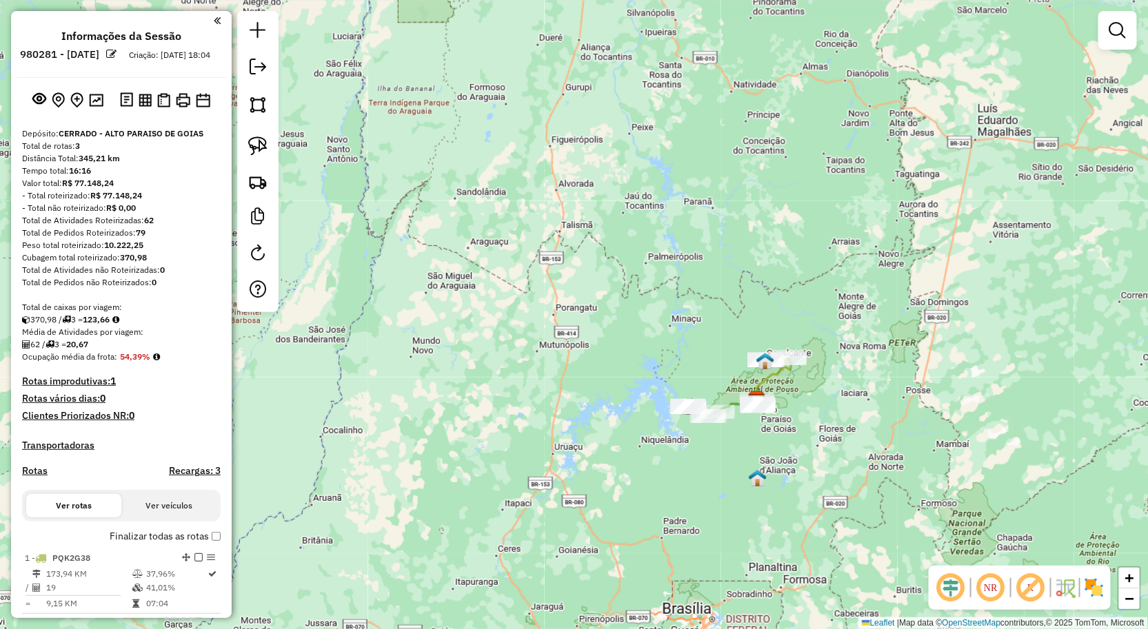
drag, startPoint x: 852, startPoint y: 452, endPoint x: 826, endPoint y: 415, distance: 45.5
click at [830, 421] on div "Janela de atendimento Grade de atendimento Capacidade Transportadoras Veículos …" at bounding box center [574, 314] width 1148 height 629
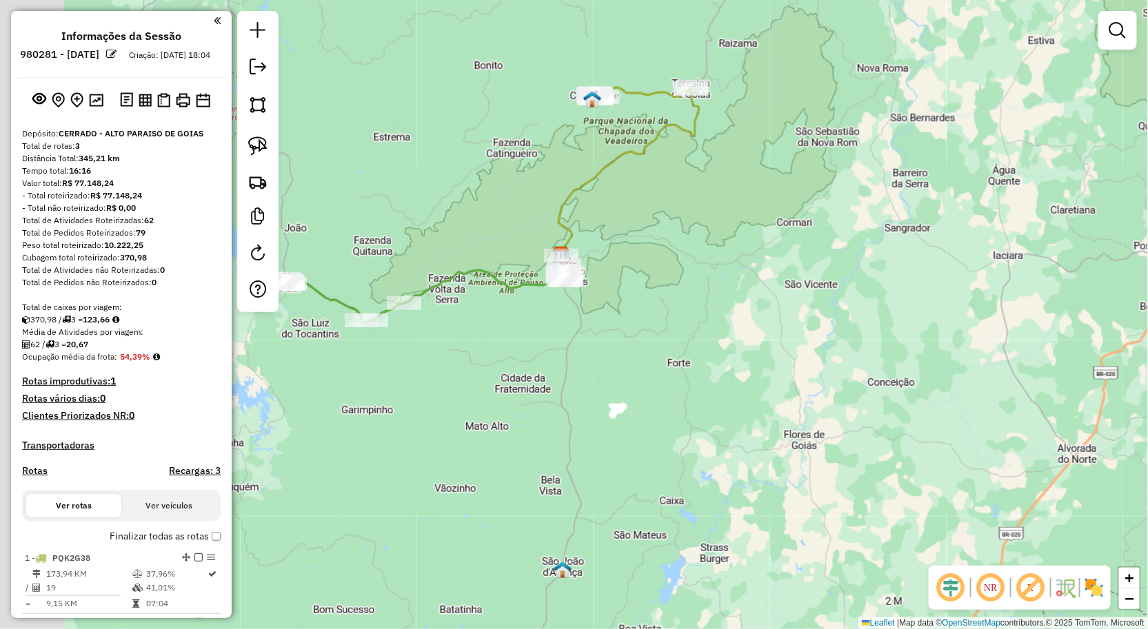
drag, startPoint x: 680, startPoint y: 405, endPoint x: 767, endPoint y: 449, distance: 96.8
click at [767, 449] on div "Janela de atendimento Grade de atendimento Capacidade Transportadoras Veículos …" at bounding box center [574, 314] width 1148 height 629
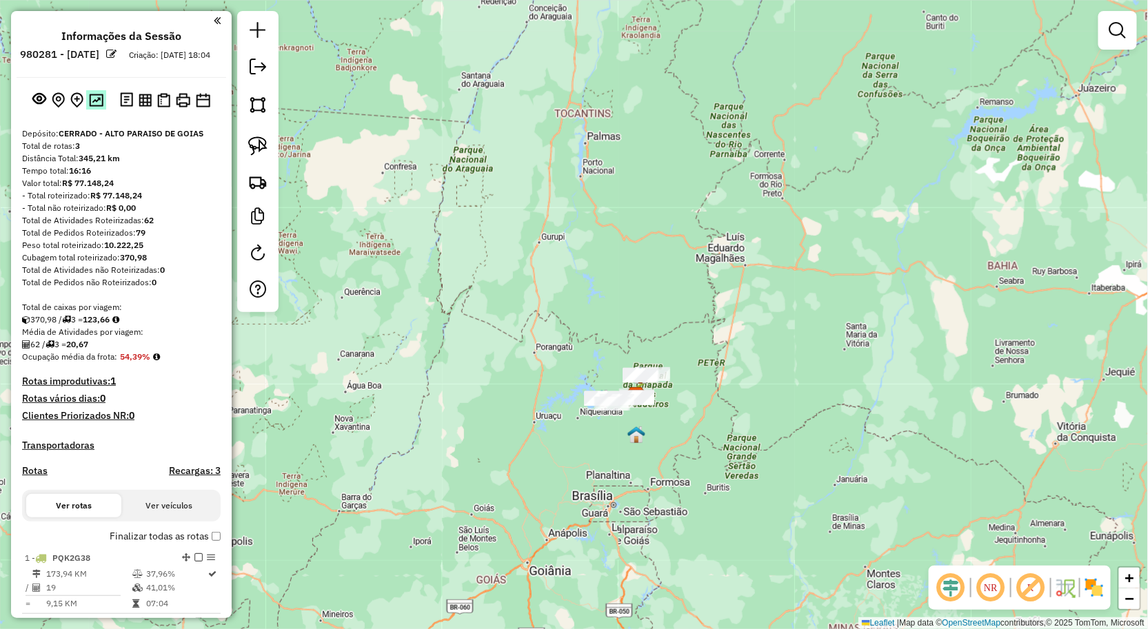
click at [89, 107] on img at bounding box center [96, 100] width 14 height 13
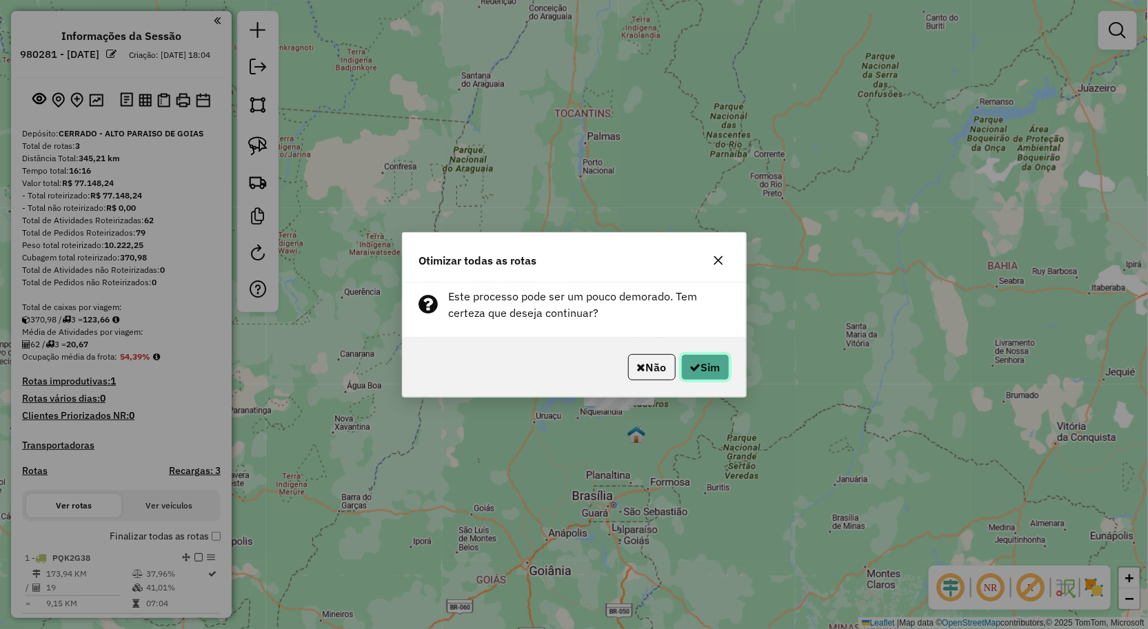
click at [711, 362] on button "Sim" at bounding box center [705, 367] width 48 height 26
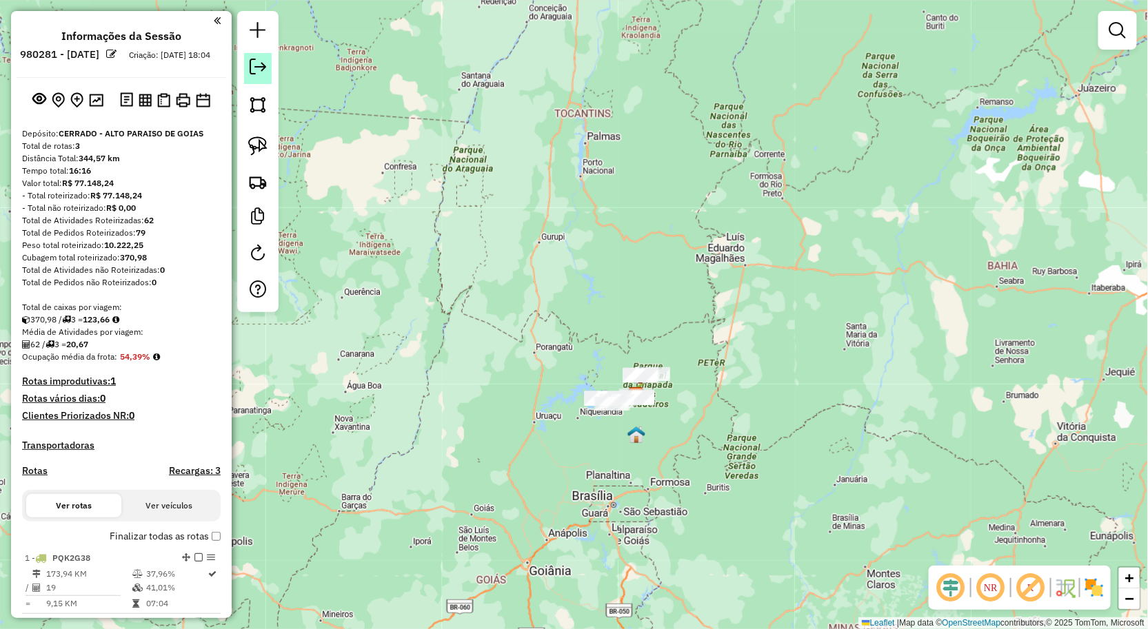
click at [250, 65] on em at bounding box center [258, 67] width 17 height 17
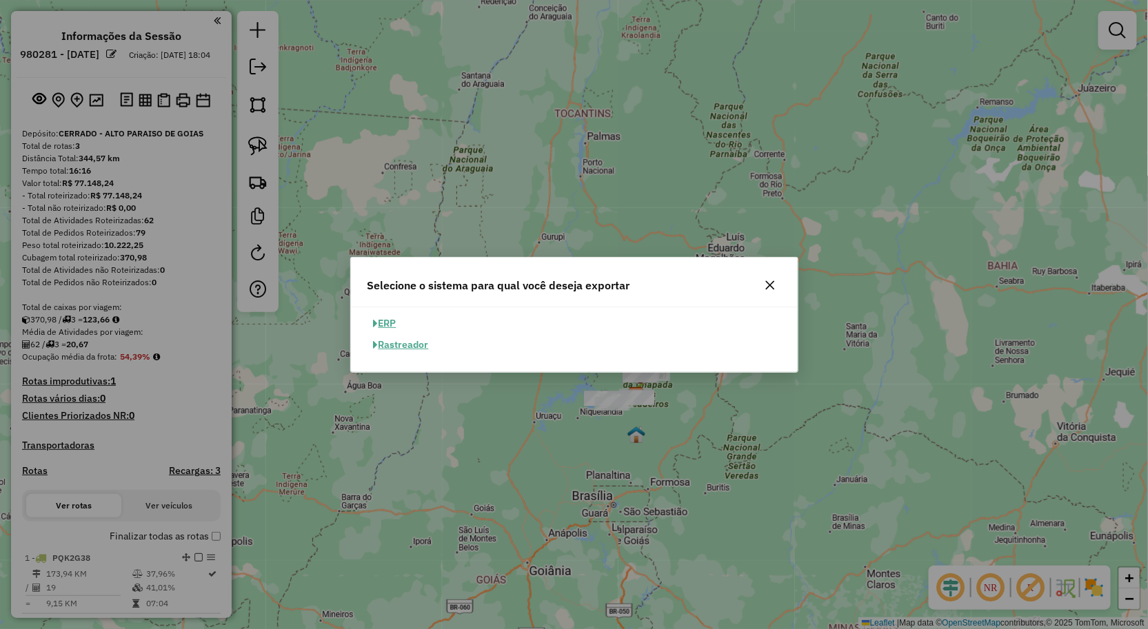
click at [393, 321] on button "ERP" at bounding box center [384, 323] width 35 height 21
select select "**"
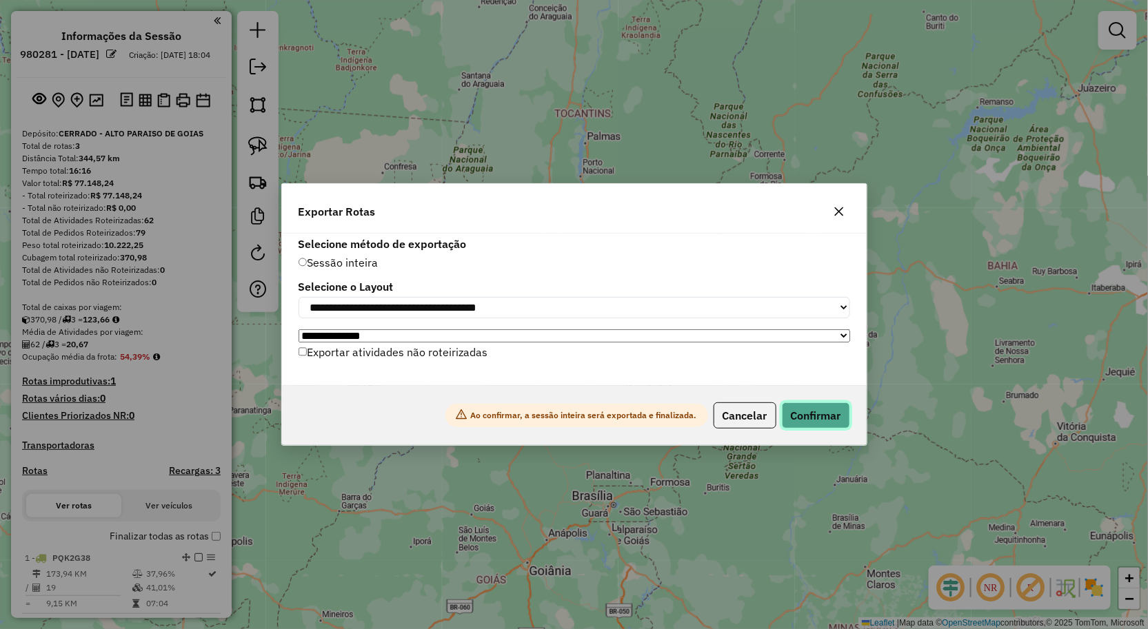
click at [809, 407] on button "Confirmar" at bounding box center [816, 416] width 68 height 26
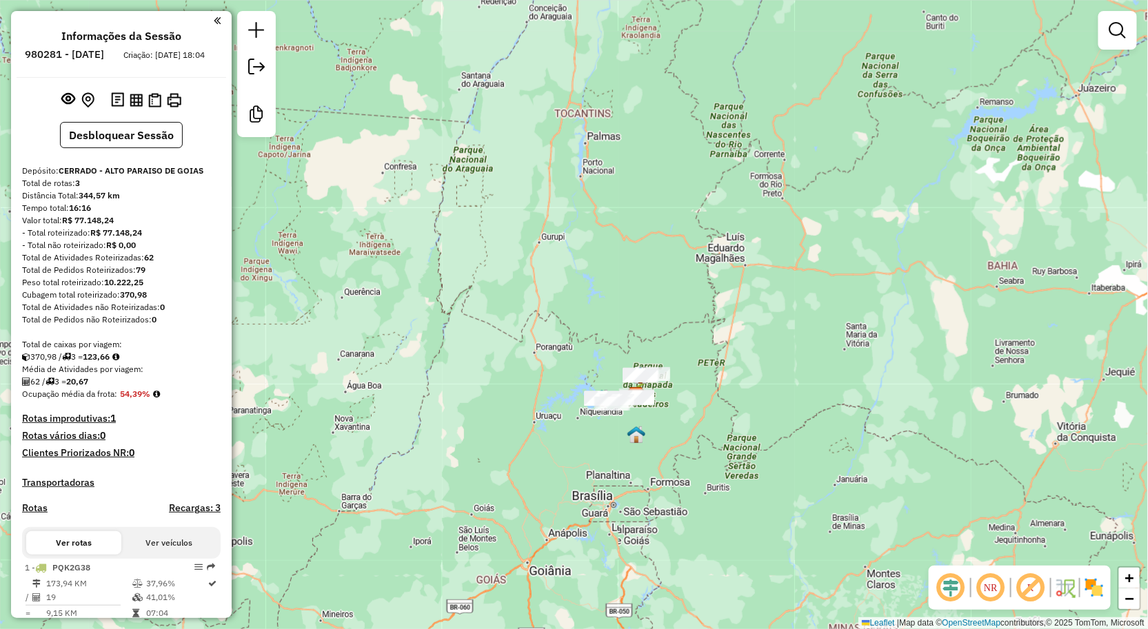
drag, startPoint x: 429, startPoint y: 71, endPoint x: 309, endPoint y: 163, distance: 151.5
click at [429, 71] on div "Janela de atendimento Grade de atendimento Capacidade Transportadoras Veículos …" at bounding box center [574, 314] width 1148 height 629
click at [173, 108] on img at bounding box center [174, 100] width 14 height 14
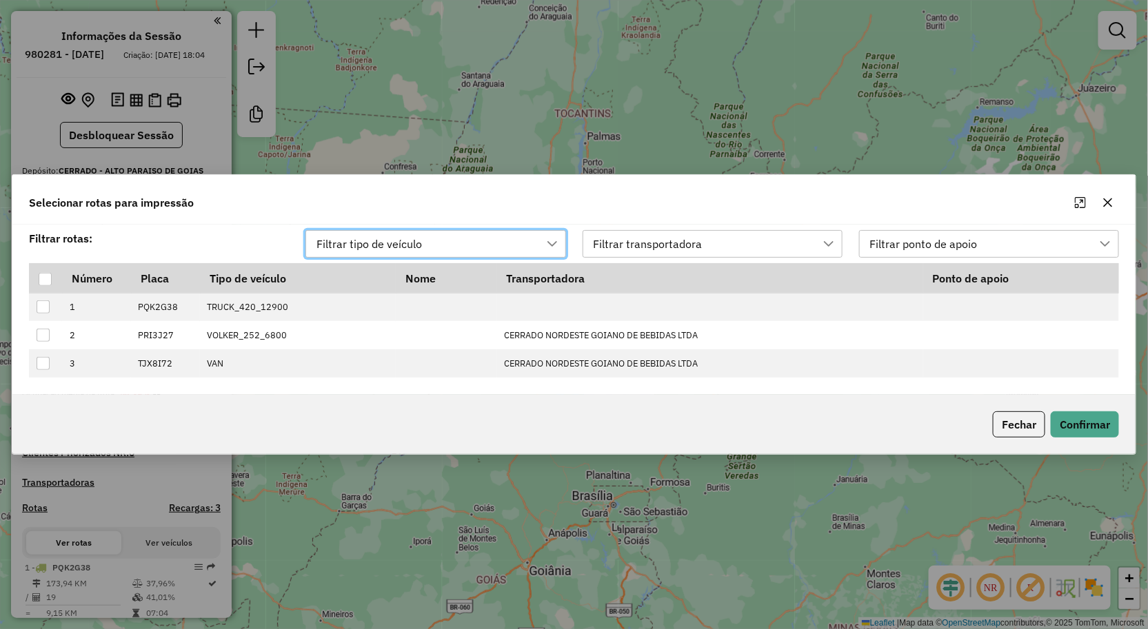
scroll to position [9, 61]
click at [40, 281] on div at bounding box center [45, 279] width 13 height 13
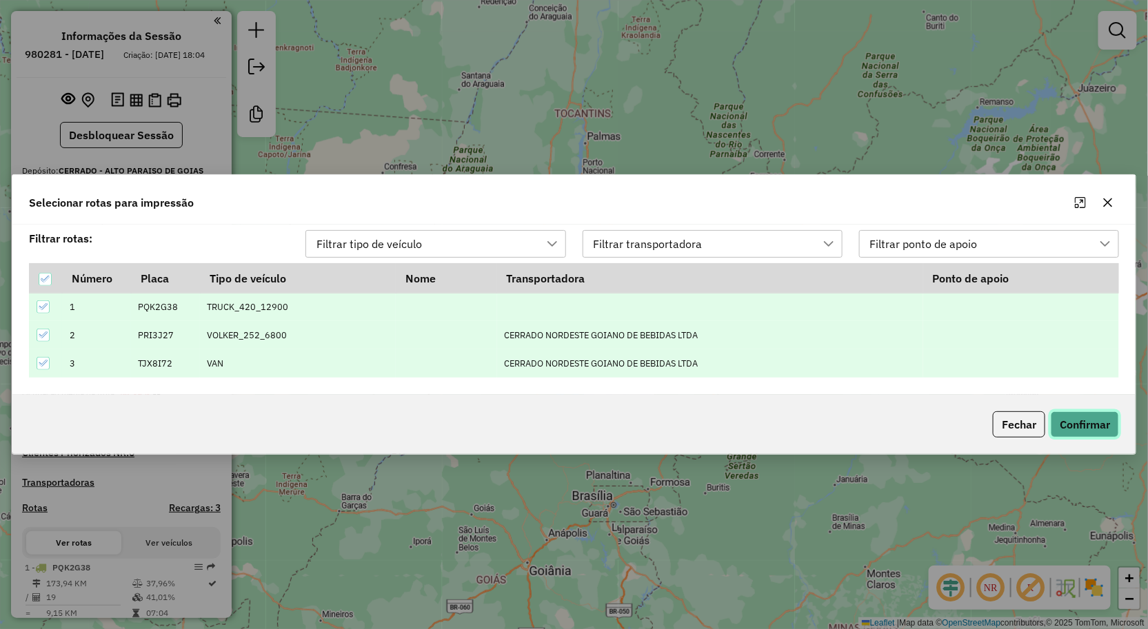
click at [1100, 431] on button "Confirmar" at bounding box center [1085, 425] width 68 height 26
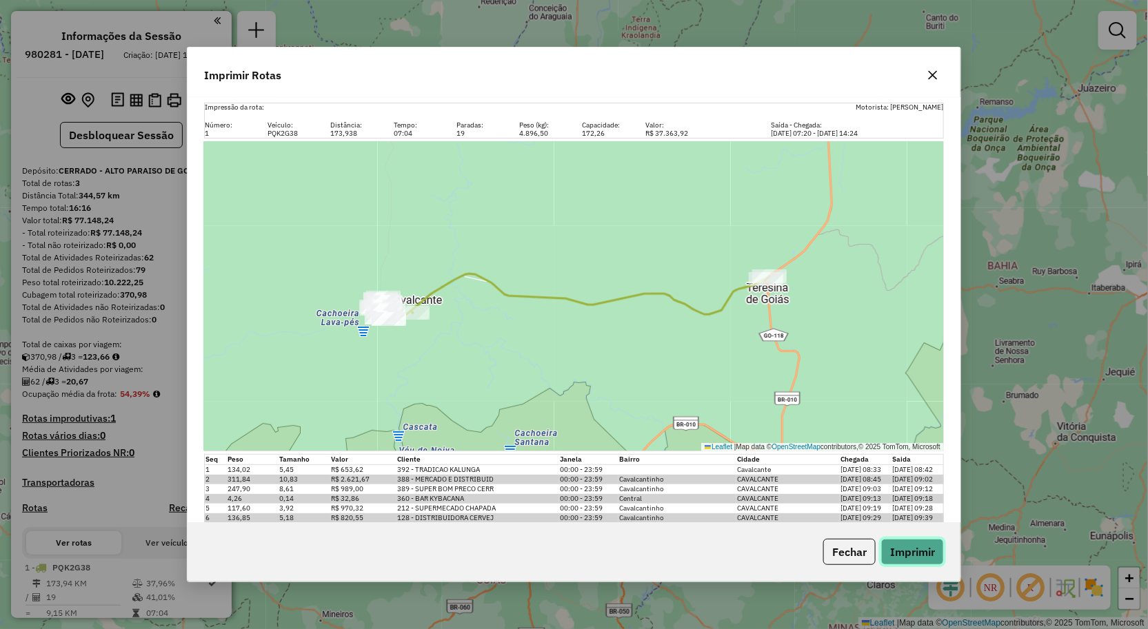
click at [913, 552] on button "Imprimir" at bounding box center [912, 552] width 63 height 26
click at [701, 99] on div "Impressão da rota: Motorista: RODRIGO CRISSOSTOMO GOMES Número: Veículo: Distân…" at bounding box center [574, 309] width 773 height 425
click at [938, 68] on button "button" at bounding box center [933, 75] width 22 height 22
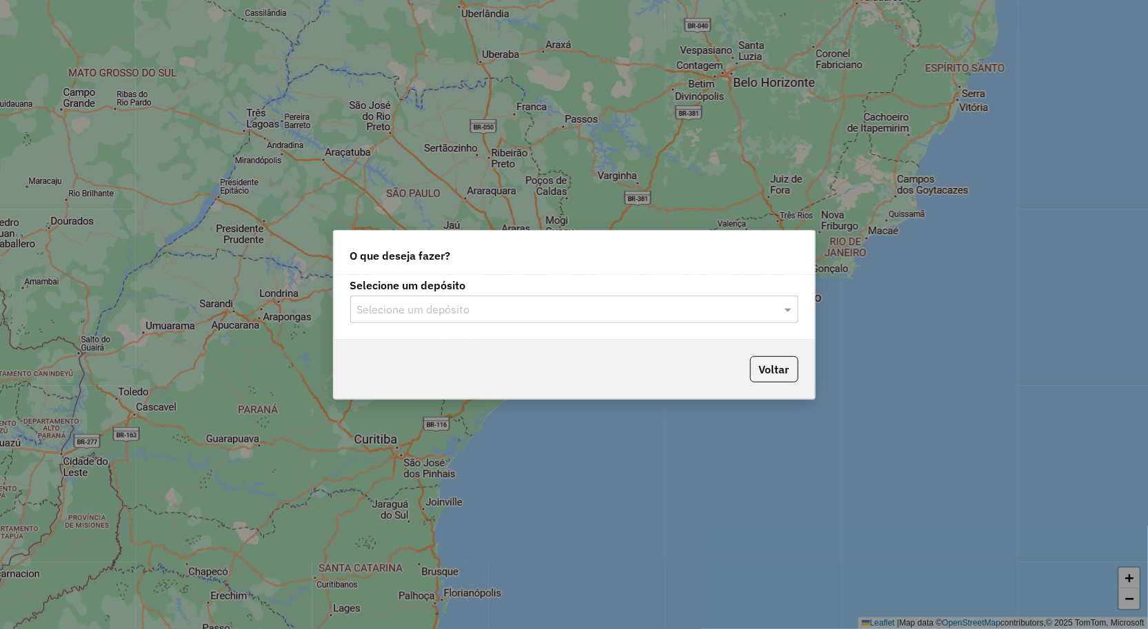
click at [498, 305] on input "text" at bounding box center [560, 310] width 407 height 17
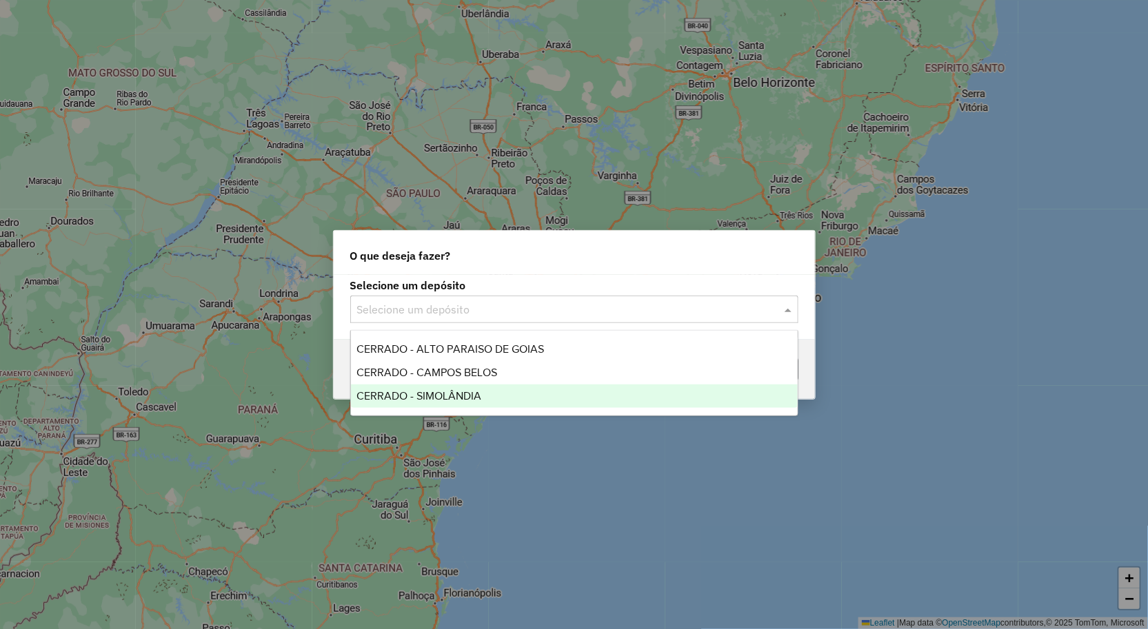
click at [462, 400] on span "CERRADO - SIMOLÂNDIA" at bounding box center [418, 396] width 125 height 12
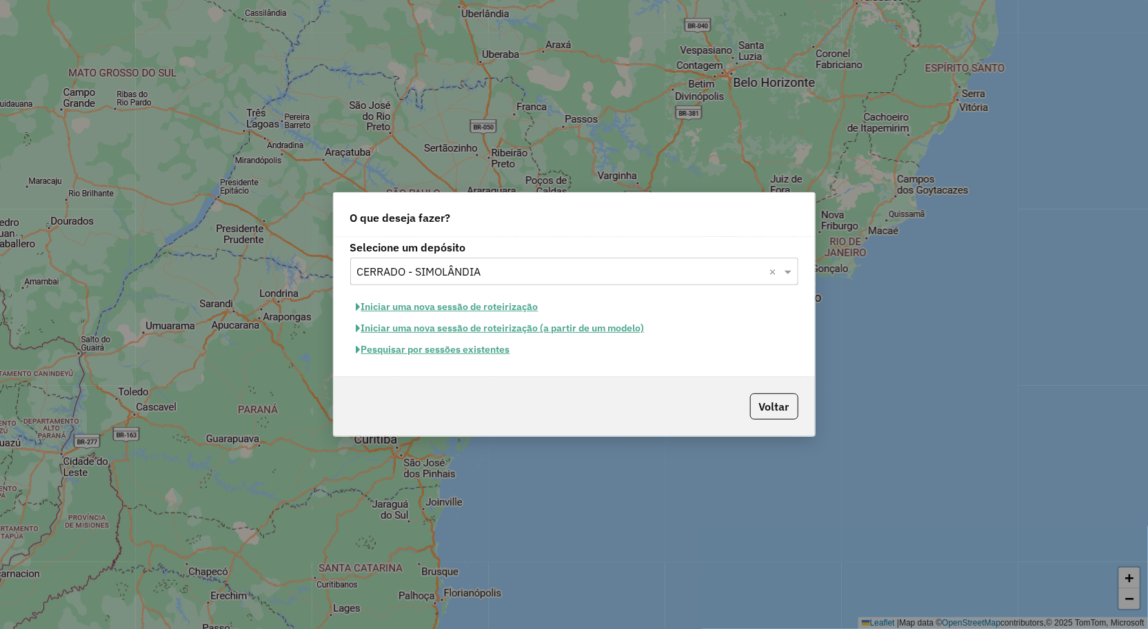
click at [427, 309] on button "Iniciar uma nova sessão de roteirização" at bounding box center [447, 306] width 194 height 21
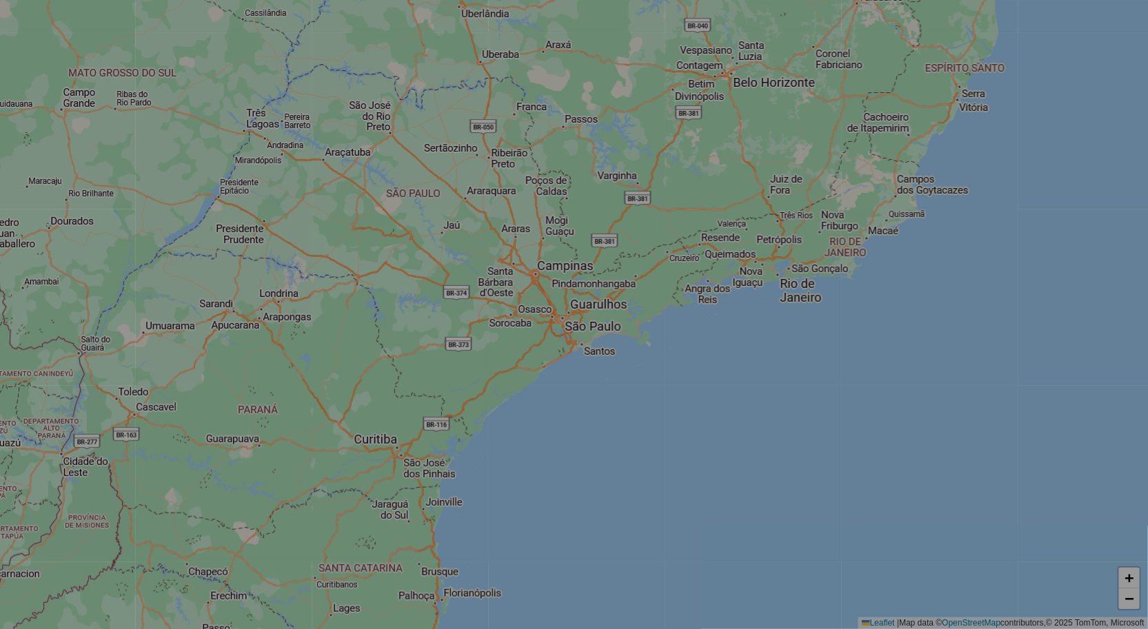
select select "*"
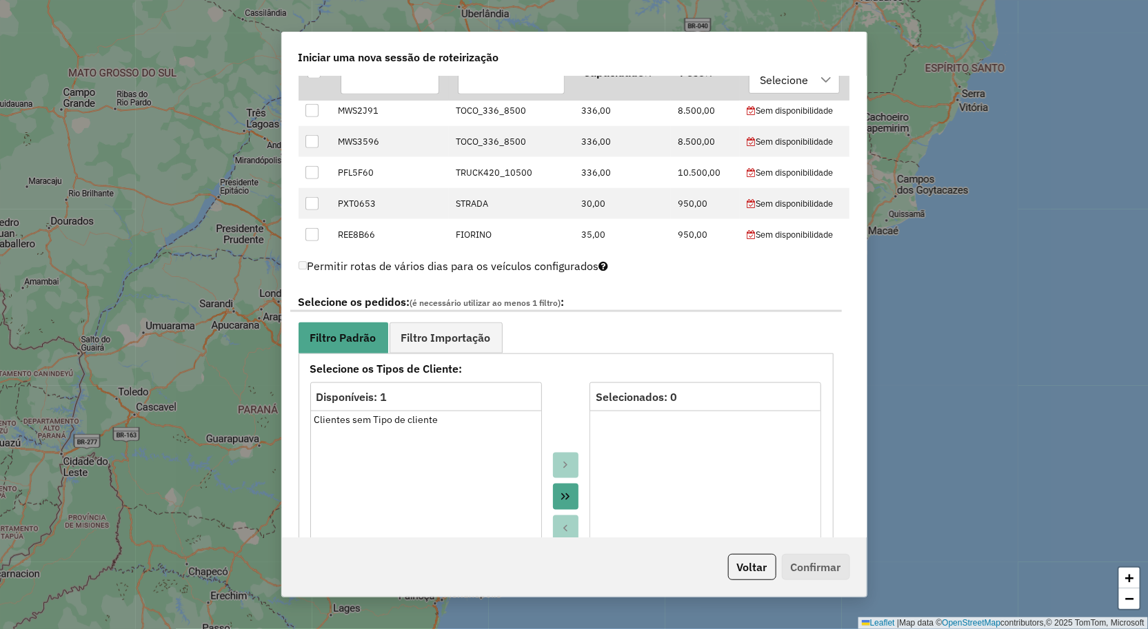
scroll to position [536, 0]
click at [453, 341] on span "Filtro Importação" at bounding box center [446, 336] width 90 height 11
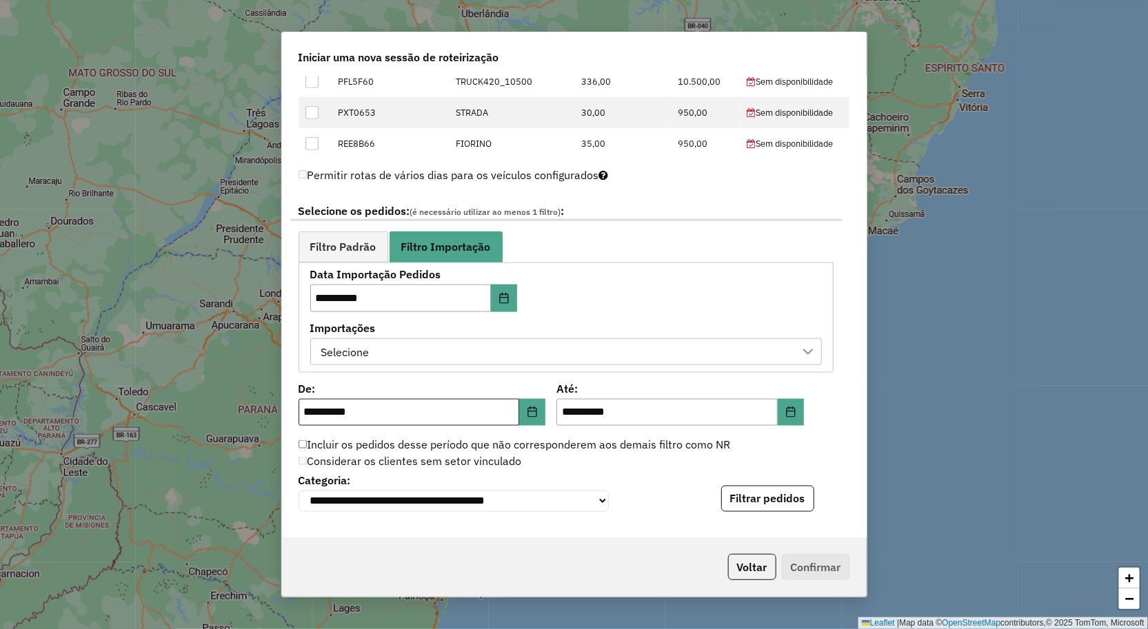
scroll to position [689, 0]
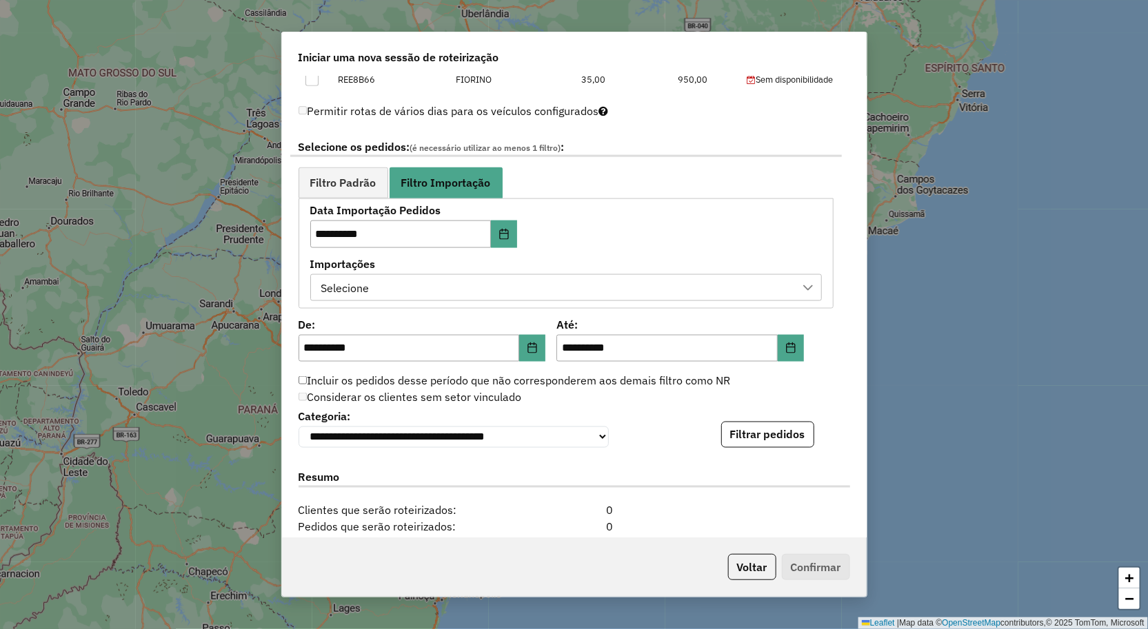
click at [404, 292] on div "Selecione" at bounding box center [555, 288] width 478 height 26
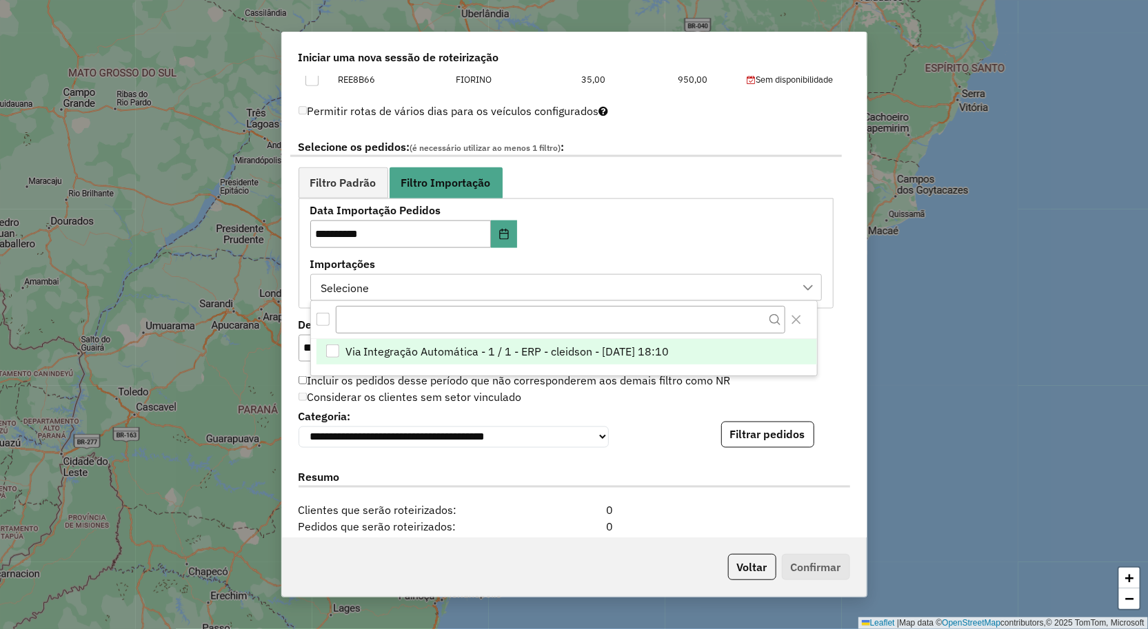
click at [389, 347] on span "Via Integração Automática - 1 / 1 - ERP - cleidson - 15/08/2025 18:10" at bounding box center [507, 351] width 324 height 17
click at [671, 428] on div "**********" at bounding box center [573, 427] width 551 height 42
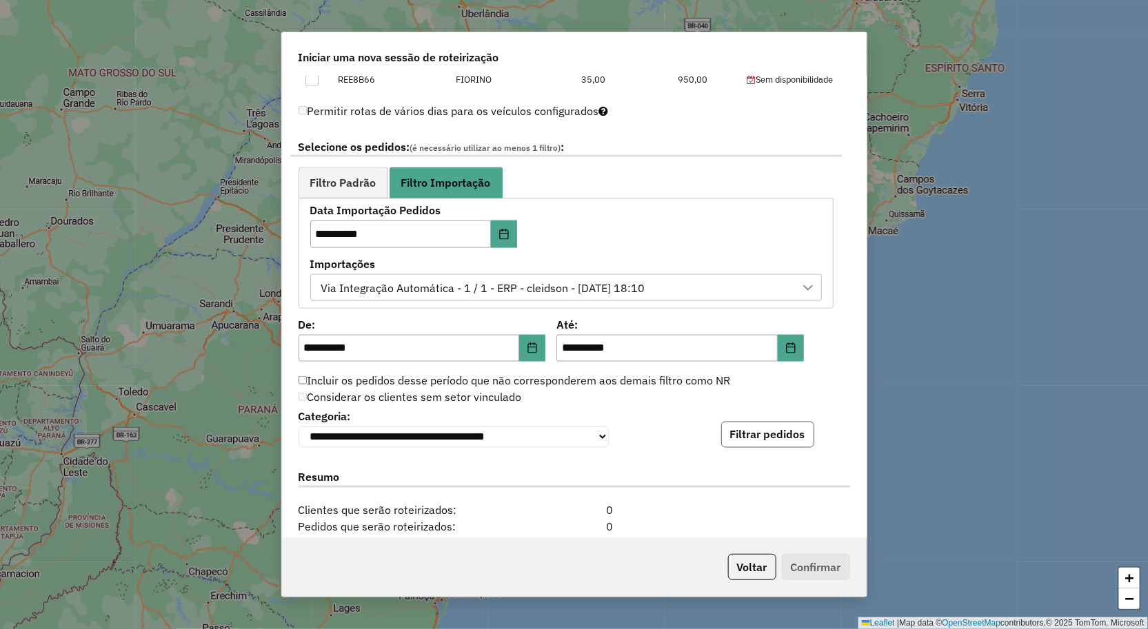
click at [753, 431] on button "Filtrar pedidos" at bounding box center [767, 435] width 93 height 26
click at [573, 350] on input "**********" at bounding box center [666, 349] width 221 height 28
type input "**********"
click at [317, 352] on input "**********" at bounding box center [408, 349] width 221 height 28
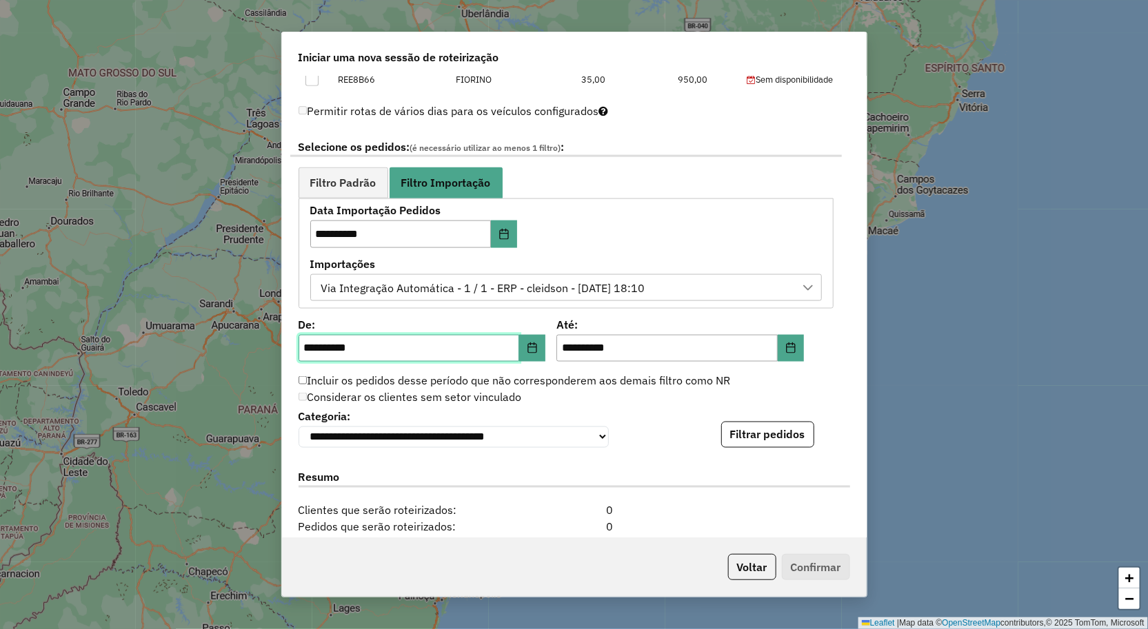
type input "**********"
click at [732, 433] on button "Filtrar pedidos" at bounding box center [767, 435] width 93 height 26
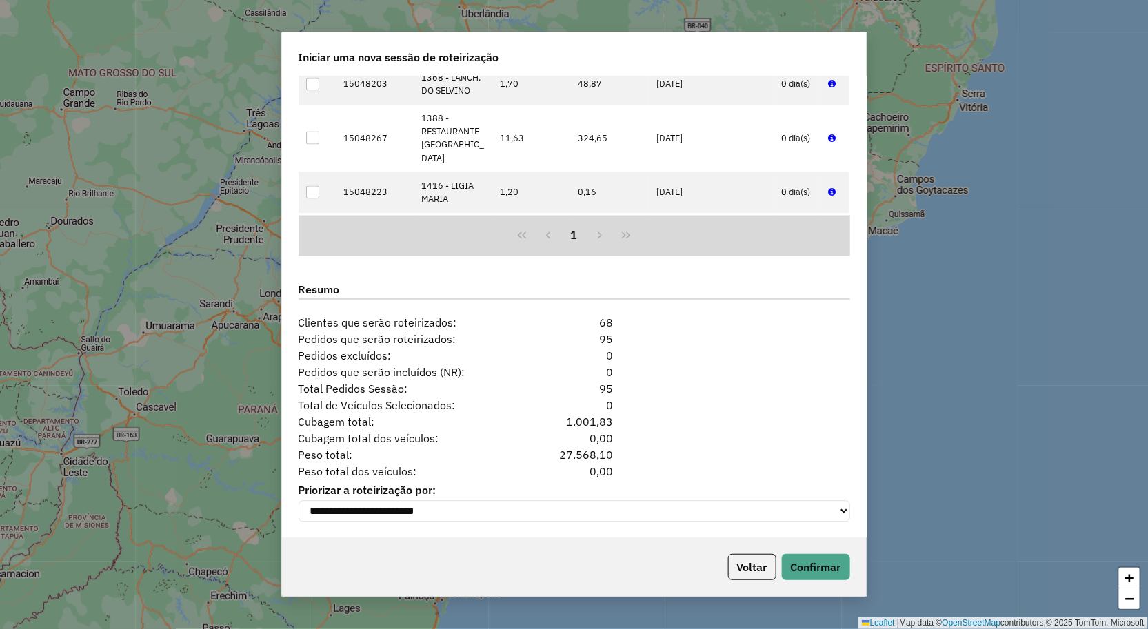
scroll to position [1167, 0]
click at [818, 567] on button "Confirmar" at bounding box center [816, 567] width 68 height 26
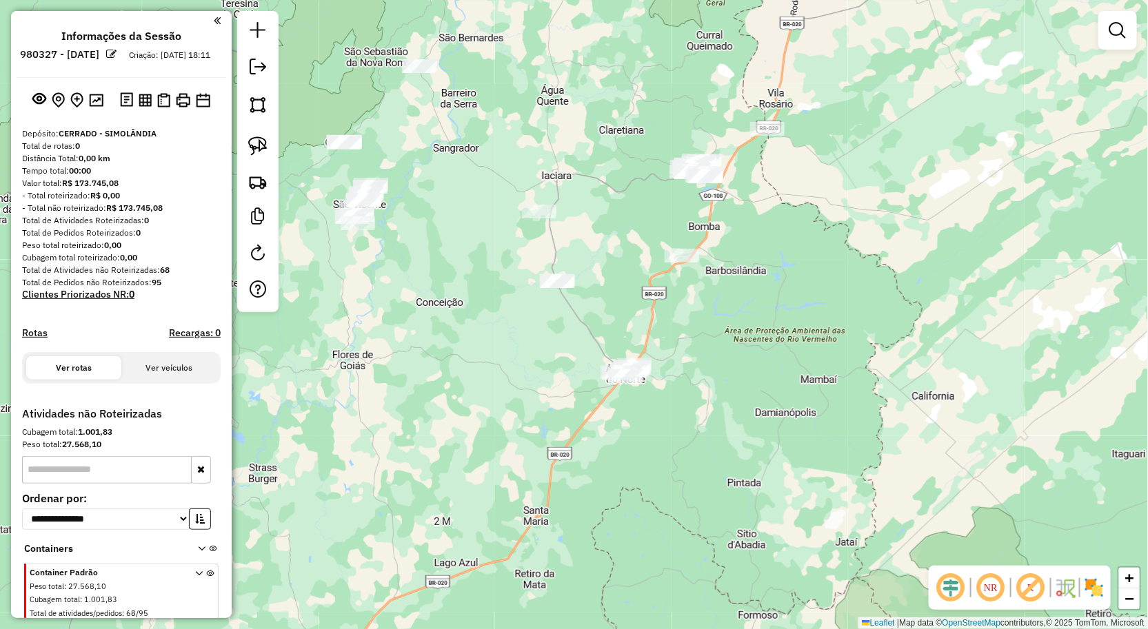
drag, startPoint x: 455, startPoint y: 408, endPoint x: 498, endPoint y: 438, distance: 52.0
click at [498, 438] on div "Janela de atendimento Grade de atendimento Capacidade Transportadoras Veículos …" at bounding box center [574, 314] width 1148 height 629
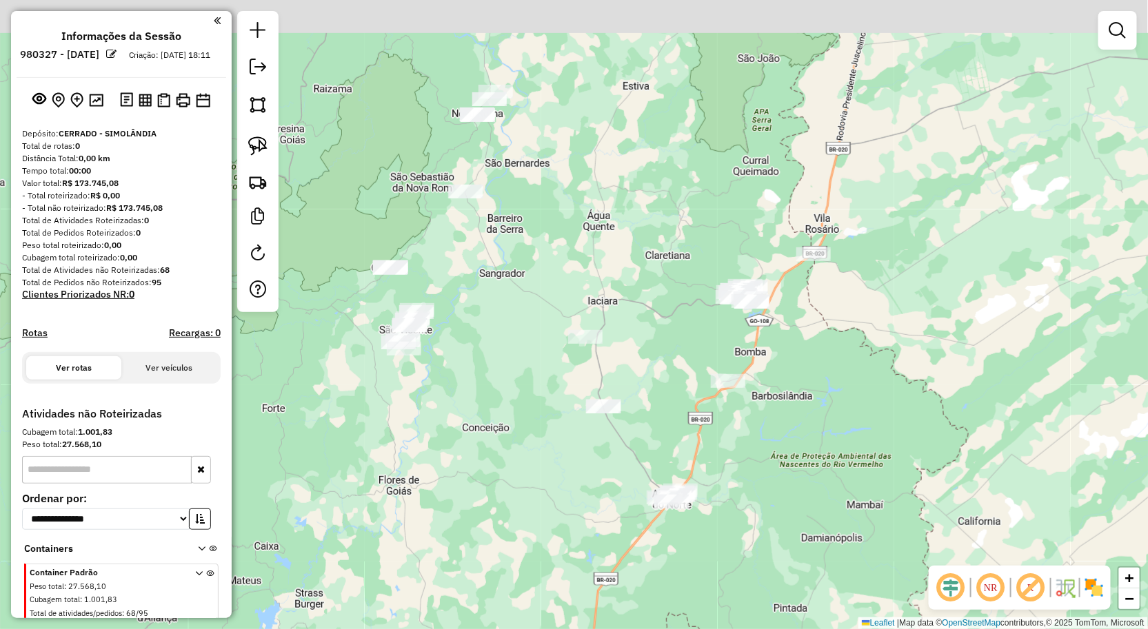
drag, startPoint x: 516, startPoint y: 419, endPoint x: 521, endPoint y: 496, distance: 77.4
click at [516, 486] on div "Janela de atendimento Grade de atendimento Capacidade Transportadoras Veículos …" at bounding box center [574, 314] width 1148 height 629
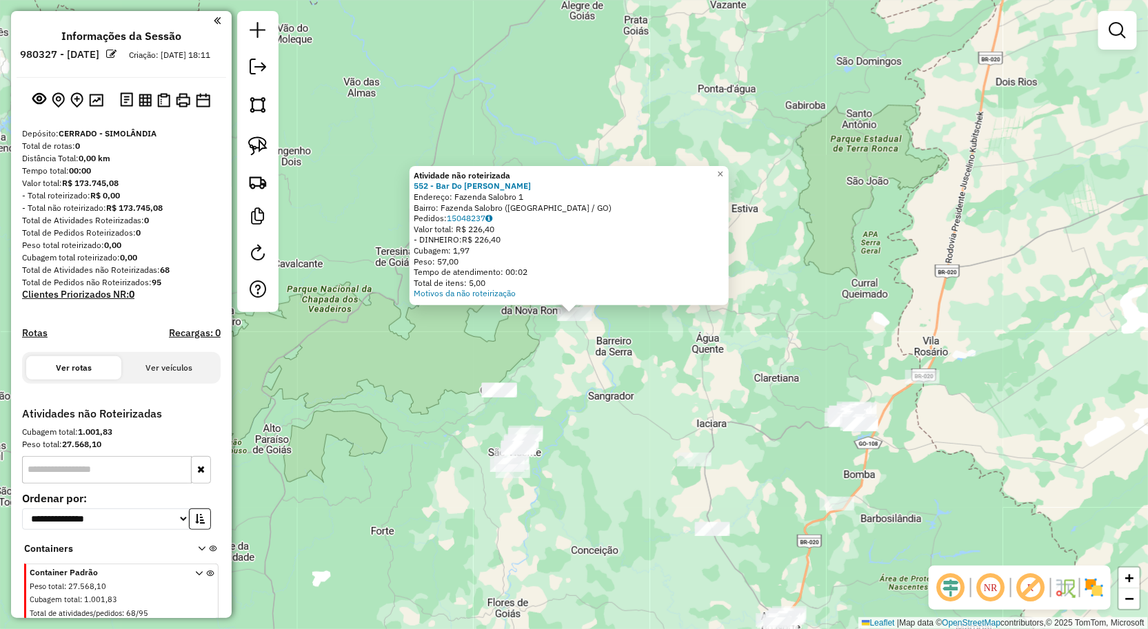
click at [573, 335] on div "Atividade não roteirizada 552 - Bar Do Eduardo povoa Endereço: Fazenda Salobro …" at bounding box center [574, 314] width 1148 height 629
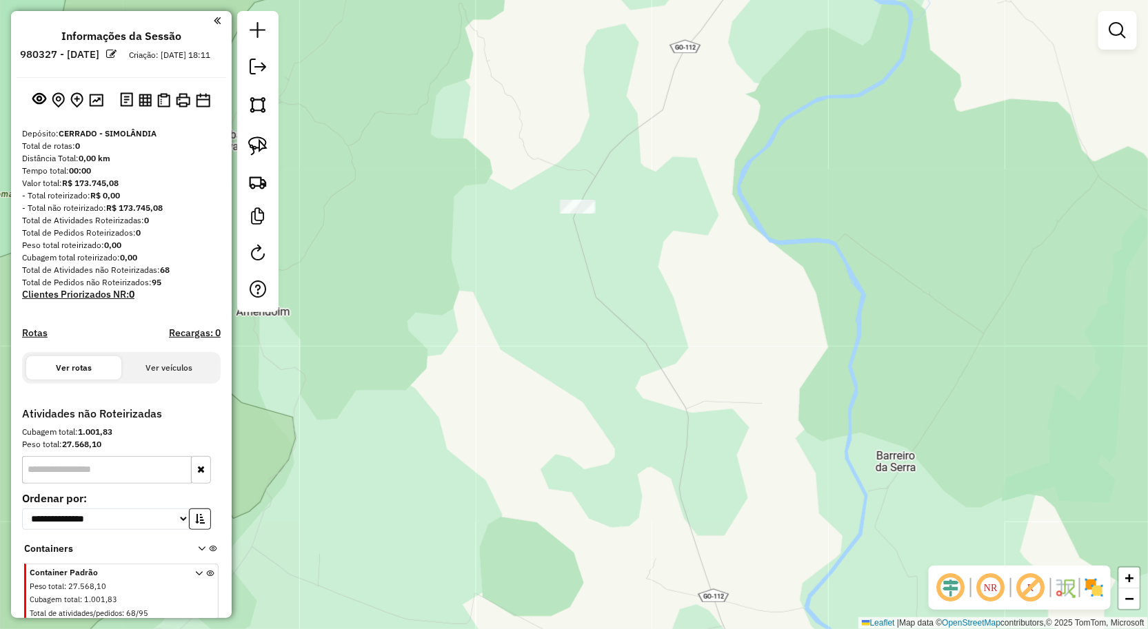
drag, startPoint x: 582, startPoint y: 312, endPoint x: 563, endPoint y: 256, distance: 59.1
click at [563, 260] on div "Janela de atendimento Grade de atendimento Capacidade Transportadoras Veículos …" at bounding box center [574, 314] width 1148 height 629
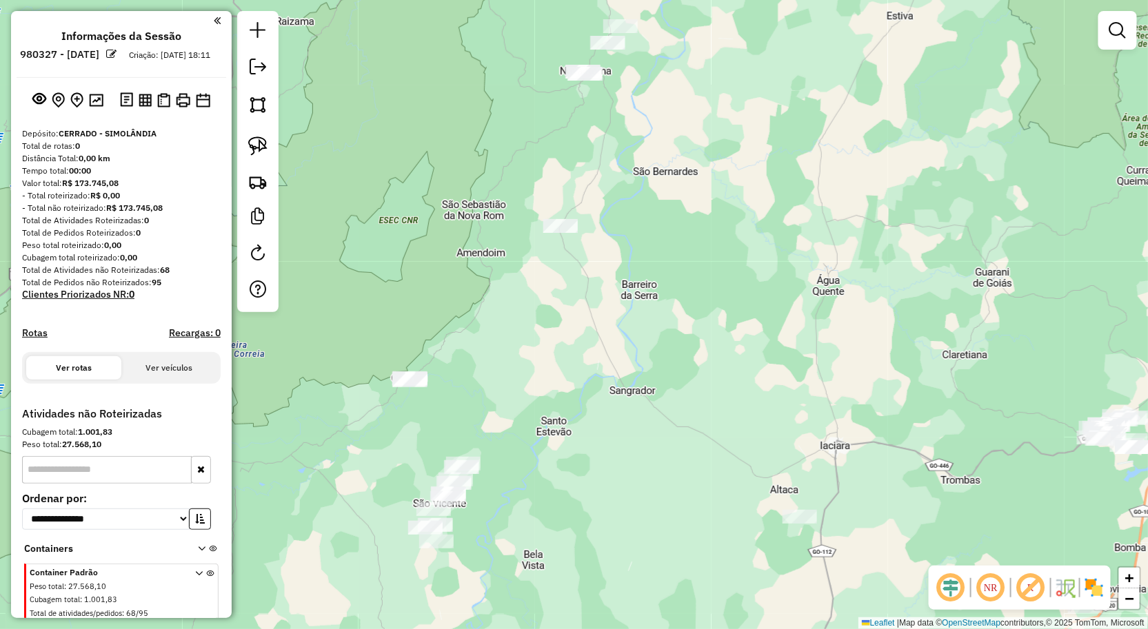
drag, startPoint x: 551, startPoint y: 321, endPoint x: 571, endPoint y: 321, distance: 19.3
click at [566, 321] on div "Janela de atendimento Grade de atendimento Capacidade Transportadoras Veículos …" at bounding box center [574, 314] width 1148 height 629
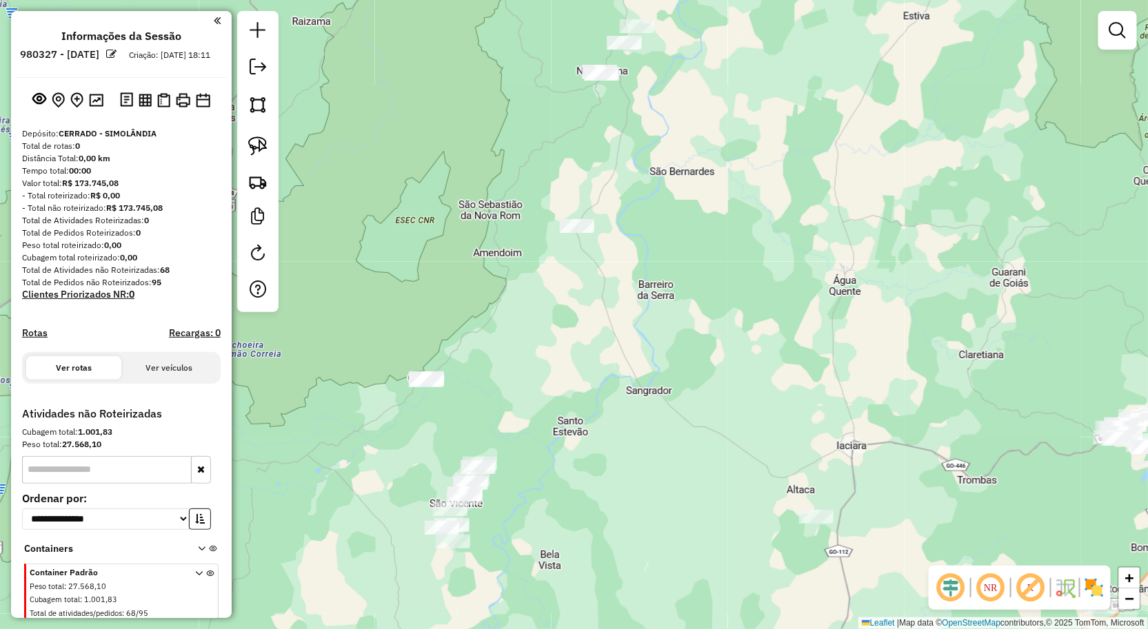
drag, startPoint x: 574, startPoint y: 315, endPoint x: 585, endPoint y: 357, distance: 43.3
click at [583, 350] on div "Janela de atendimento Grade de atendimento Capacidade Transportadoras Veículos …" at bounding box center [574, 314] width 1148 height 629
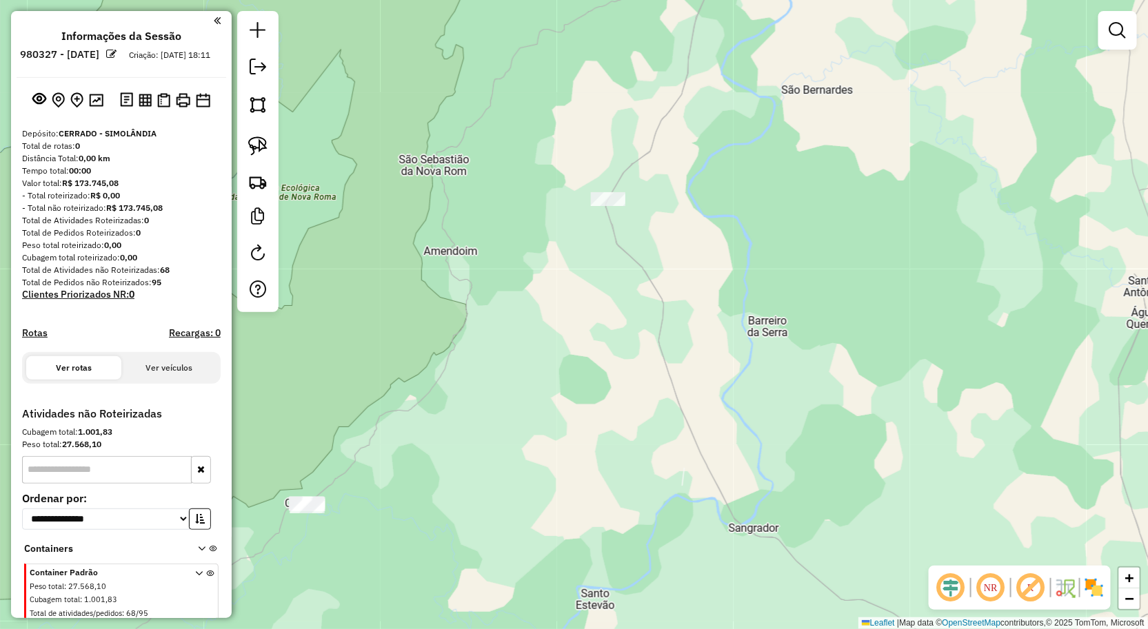
drag, startPoint x: 568, startPoint y: 336, endPoint x: 678, endPoint y: 303, distance: 114.5
click at [678, 303] on div "Janela de atendimento Grade de atendimento Capacidade Transportadoras Veículos …" at bounding box center [574, 314] width 1148 height 629
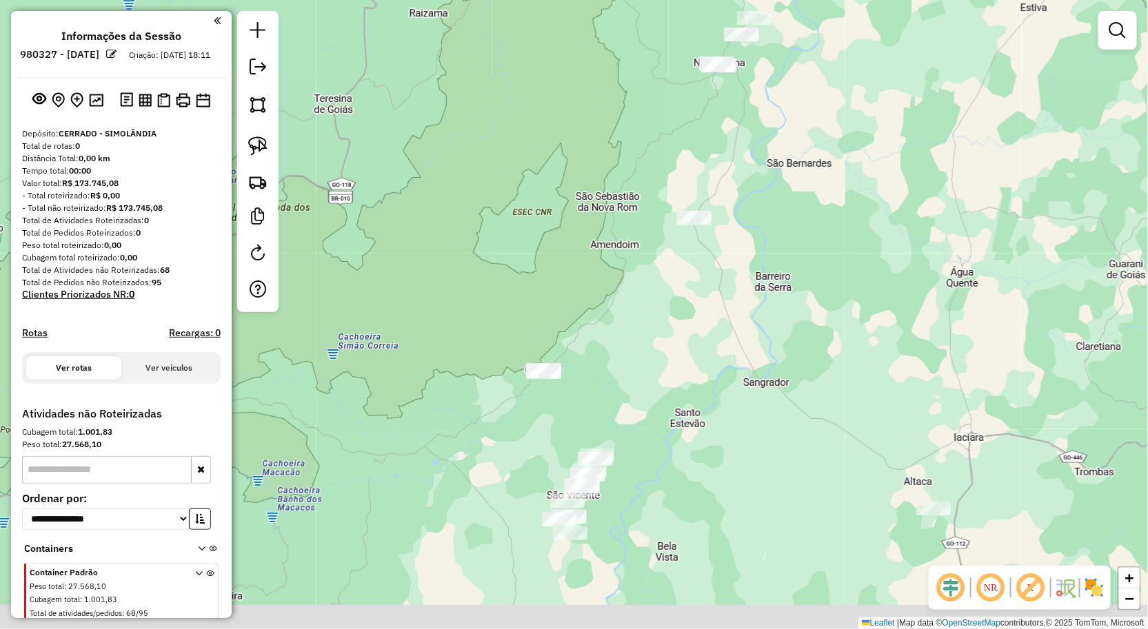
drag, startPoint x: 647, startPoint y: 347, endPoint x: 684, endPoint y: 292, distance: 66.5
click at [684, 292] on div "Janela de atendimento Grade de atendimento Capacidade Transportadoras Veículos …" at bounding box center [574, 314] width 1148 height 629
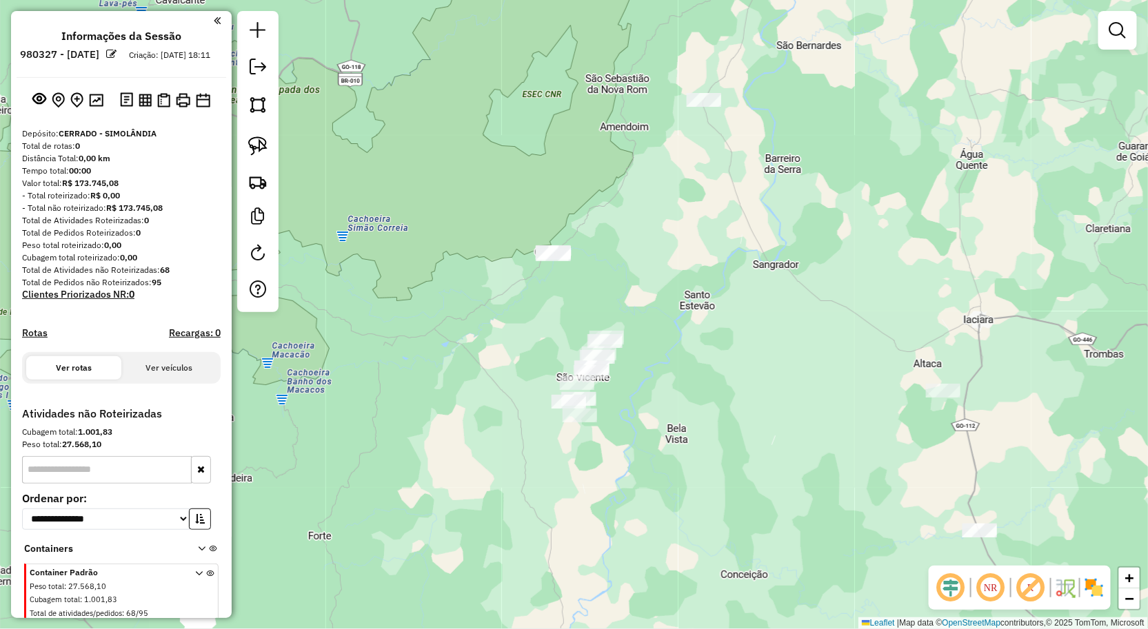
drag, startPoint x: 669, startPoint y: 323, endPoint x: 650, endPoint y: 230, distance: 94.2
click at [650, 230] on div "Janela de atendimento Grade de atendimento Capacidade Transportadoras Veículos …" at bounding box center [574, 314] width 1148 height 629
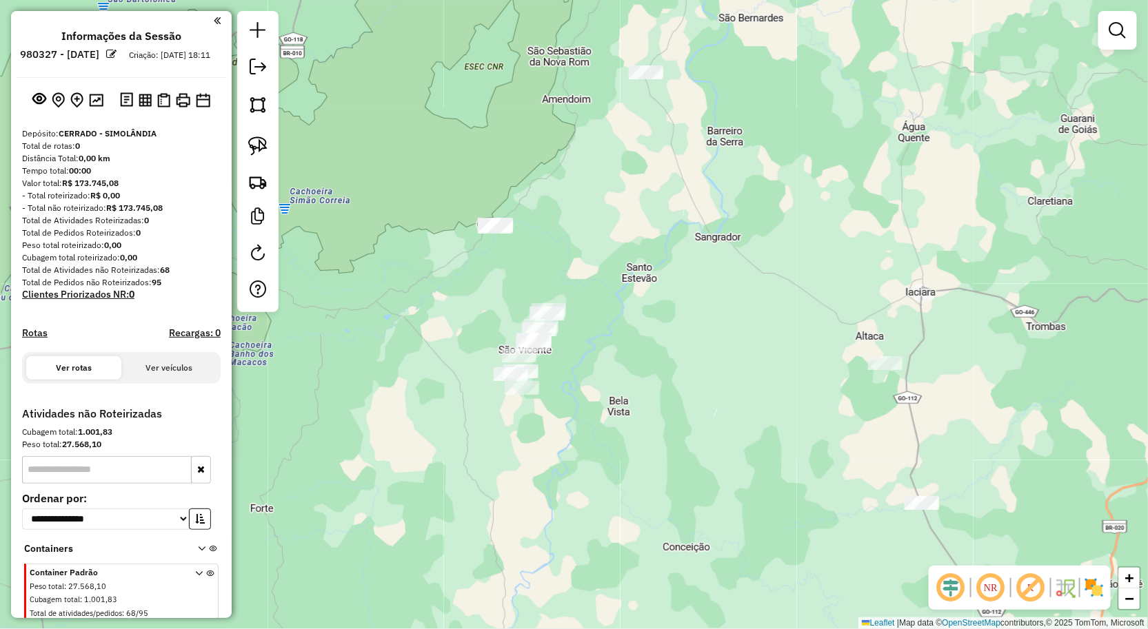
drag, startPoint x: 680, startPoint y: 232, endPoint x: 623, endPoint y: 205, distance: 63.2
click at [623, 205] on div "Janela de atendimento Grade de atendimento Capacidade Transportadoras Veículos …" at bounding box center [574, 314] width 1148 height 629
click at [273, 143] on div at bounding box center [257, 161] width 41 height 301
drag, startPoint x: 266, startPoint y: 143, endPoint x: 320, endPoint y: 143, distance: 53.8
click at [266, 143] on img at bounding box center [257, 145] width 19 height 19
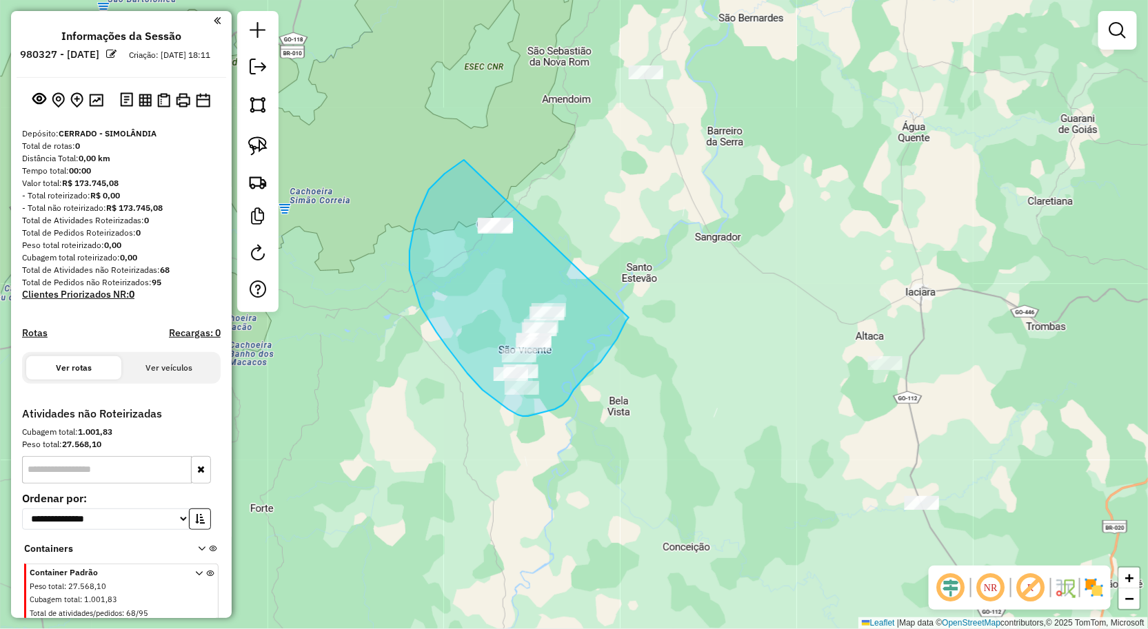
drag, startPoint x: 445, startPoint y: 174, endPoint x: 633, endPoint y: 314, distance: 234.5
click at [633, 314] on div "Janela de atendimento Grade de atendimento Capacidade Transportadoras Veículos …" at bounding box center [574, 314] width 1148 height 629
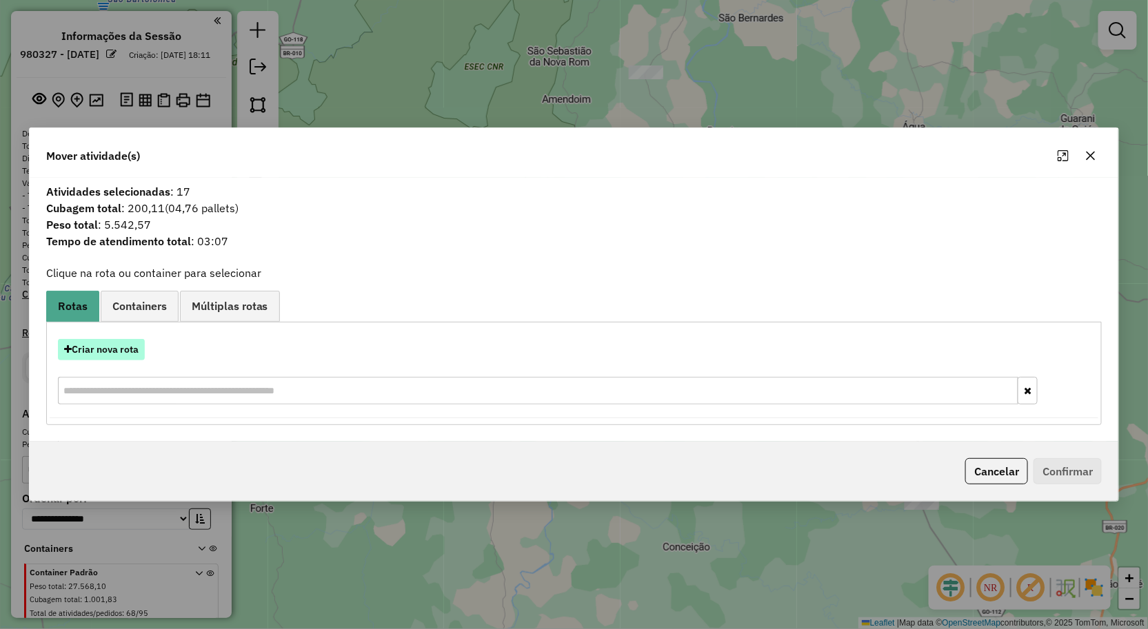
click at [101, 347] on button "Criar nova rota" at bounding box center [101, 349] width 87 height 21
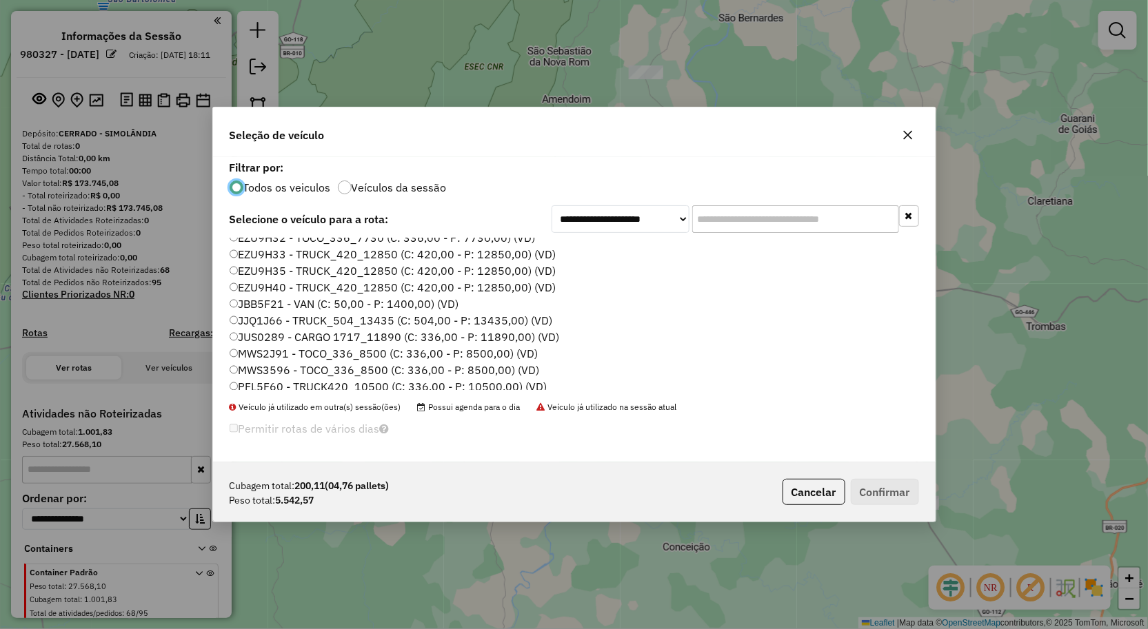
scroll to position [80, 0]
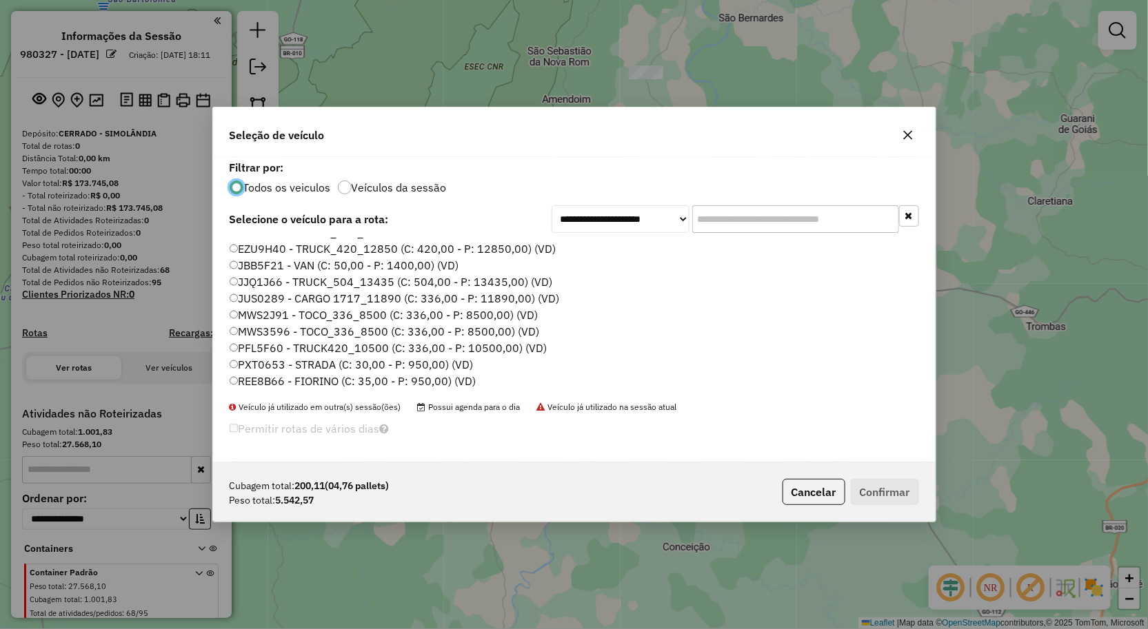
click at [293, 328] on label "MWS3596 - TOCO_336_8500 (C: 336,00 - P: 8500,00) (VD)" at bounding box center [385, 331] width 310 height 17
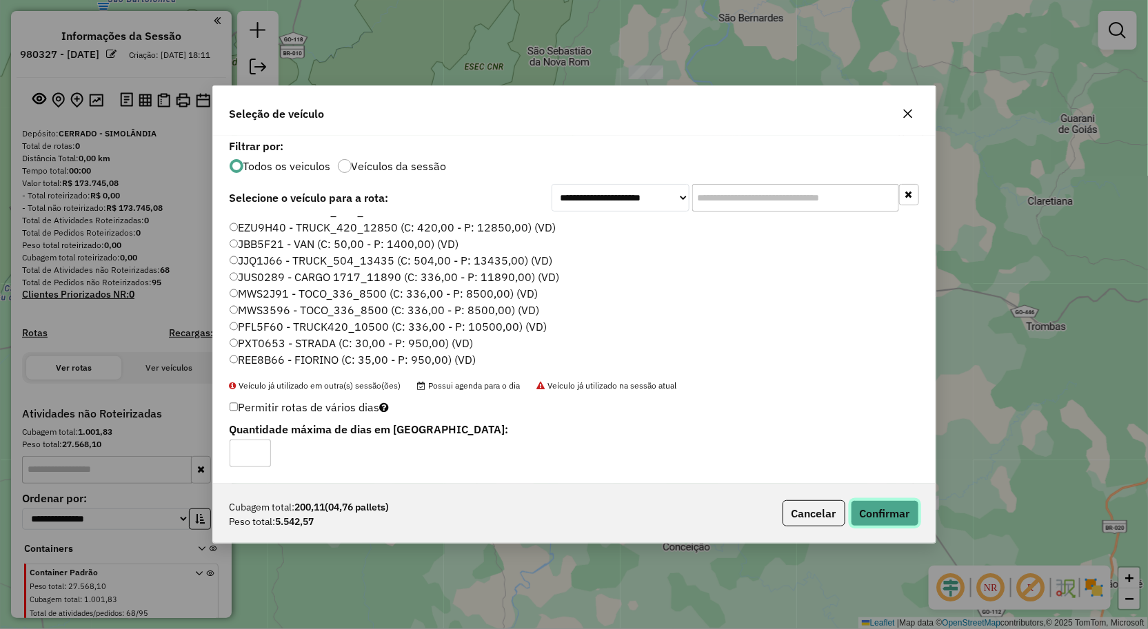
click at [894, 516] on button "Confirmar" at bounding box center [885, 513] width 68 height 26
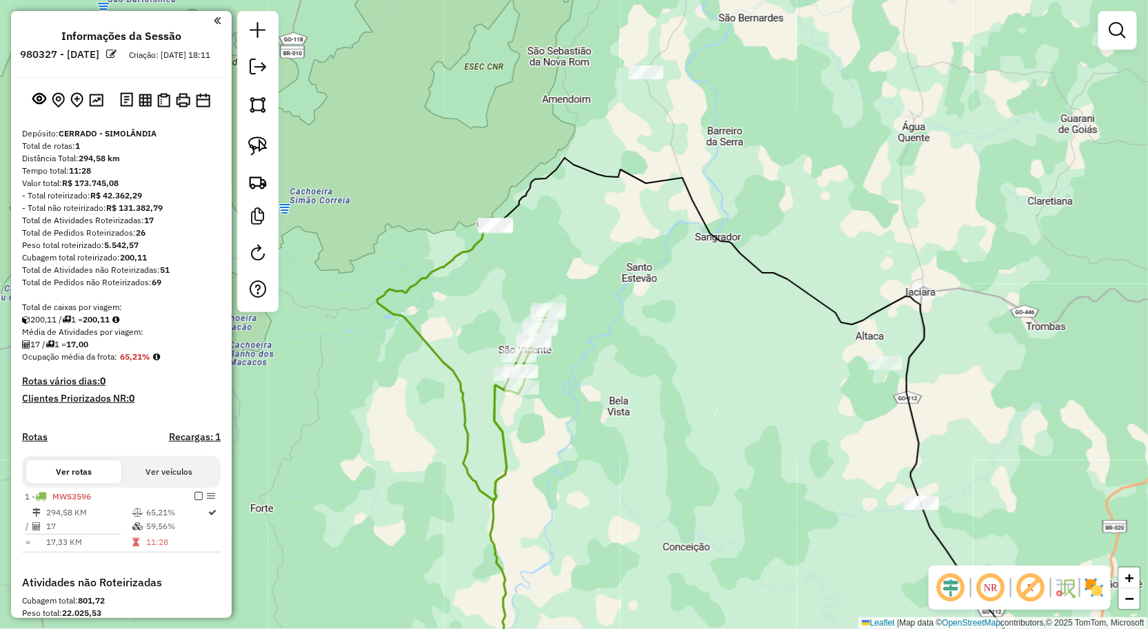
drag, startPoint x: 568, startPoint y: 226, endPoint x: 555, endPoint y: 311, distance: 85.8
click at [555, 302] on div "Janela de atendimento Grade de atendimento Capacidade Transportadoras Veículos …" at bounding box center [574, 314] width 1148 height 629
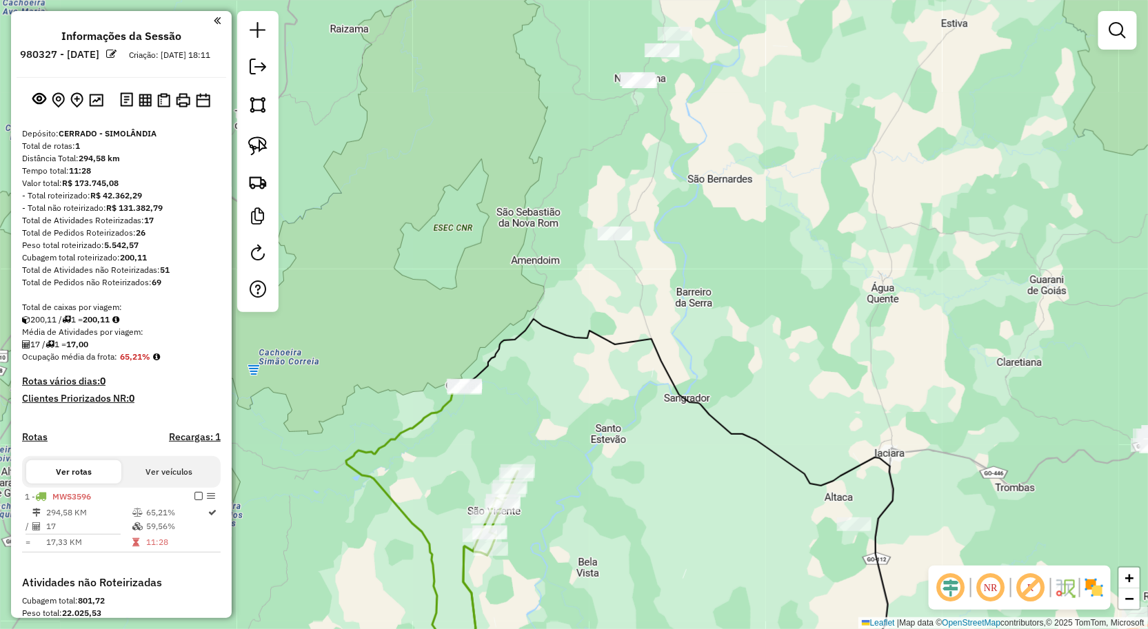
drag, startPoint x: 645, startPoint y: 259, endPoint x: 618, endPoint y: 338, distance: 84.4
click at [618, 338] on div "Janela de atendimento Grade de atendimento Capacidade Transportadoras Veículos …" at bounding box center [574, 314] width 1148 height 629
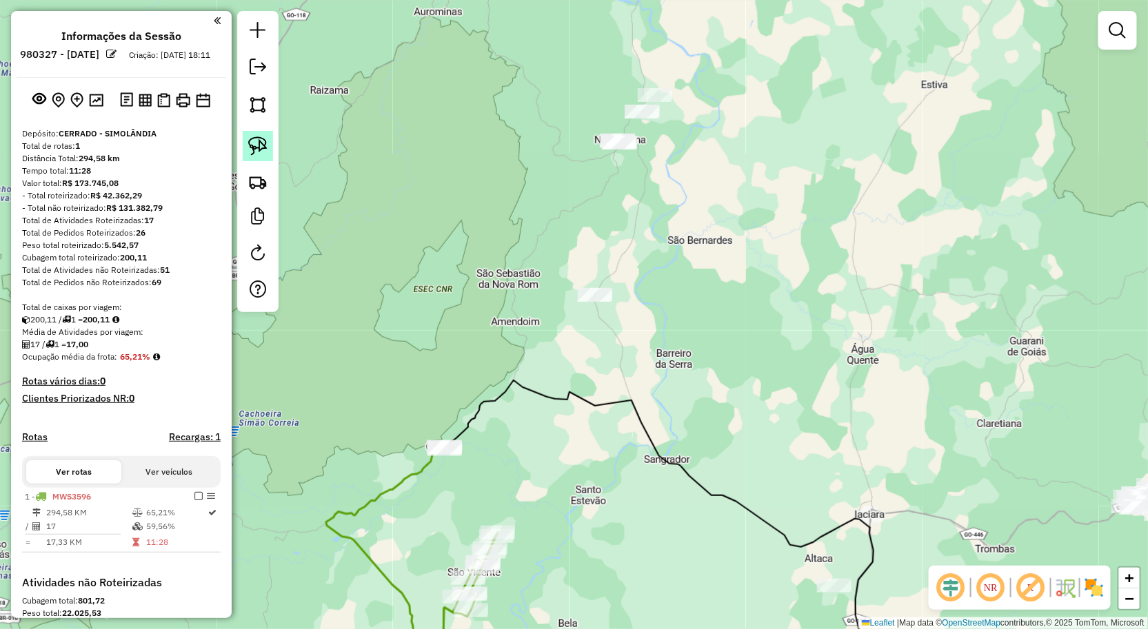
click at [267, 153] on link at bounding box center [258, 146] width 30 height 30
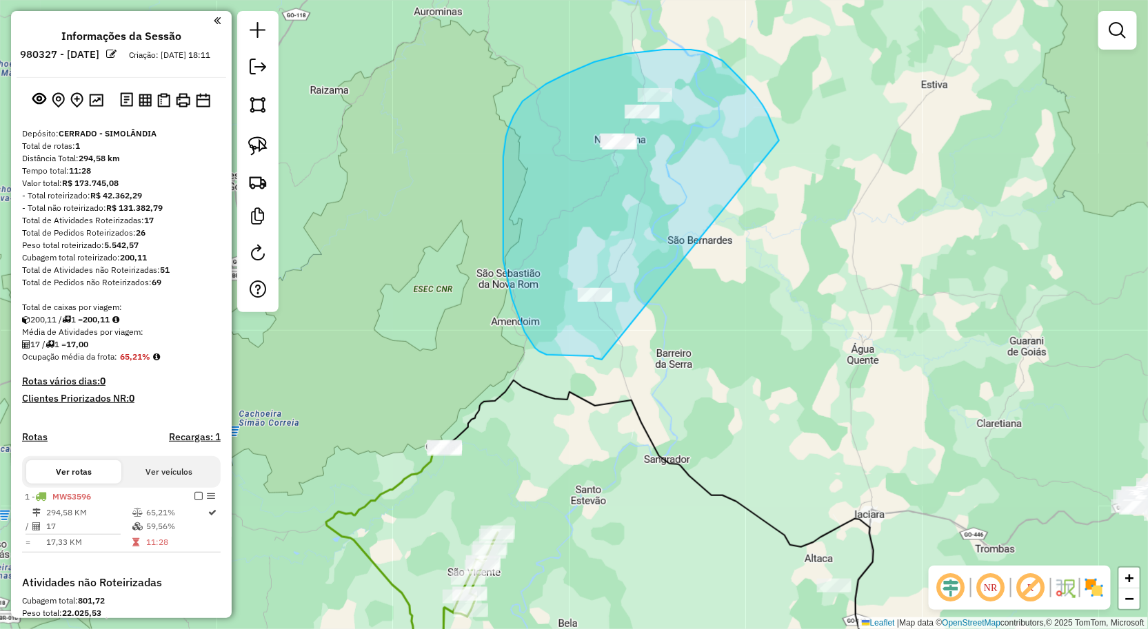
drag, startPoint x: 778, startPoint y: 138, endPoint x: 602, endPoint y: 360, distance: 282.7
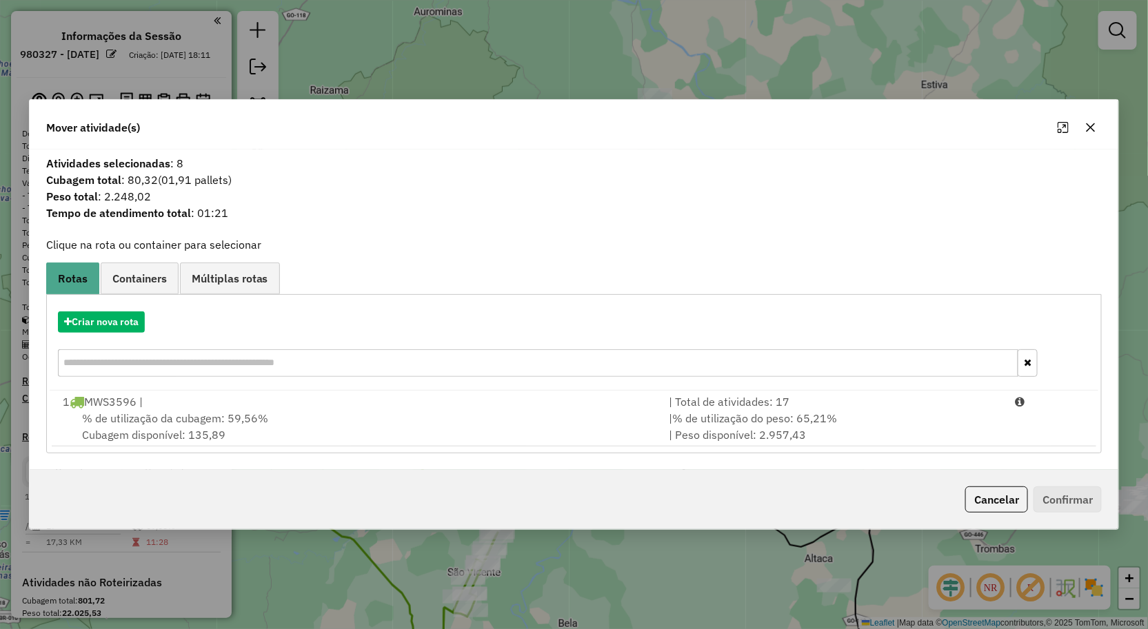
click at [1092, 132] on icon "button" at bounding box center [1090, 127] width 11 height 11
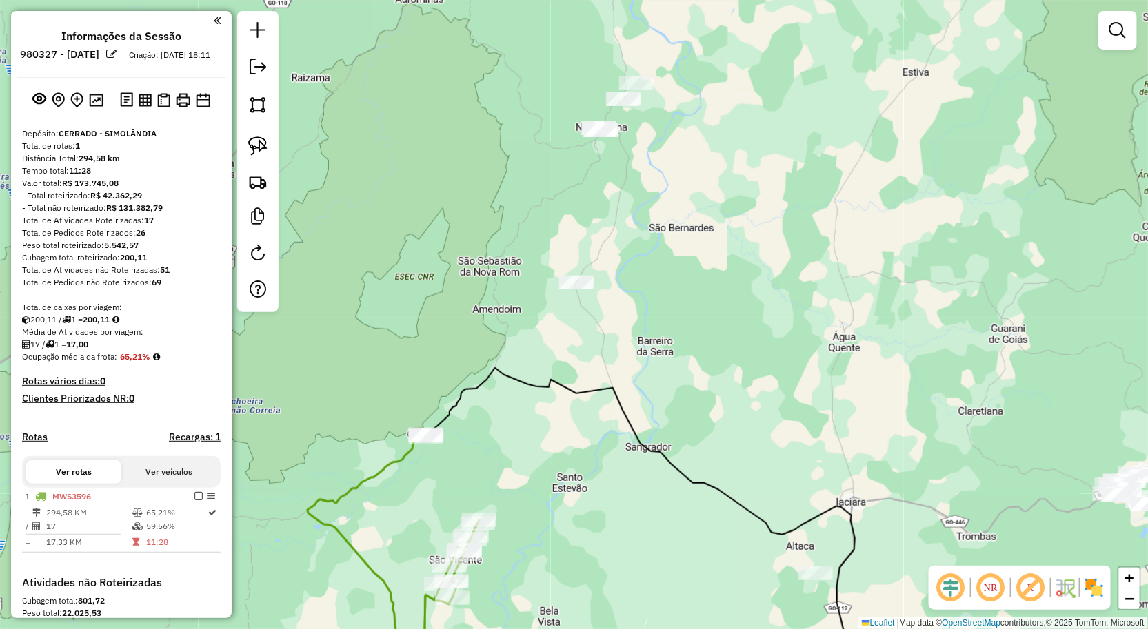
drag, startPoint x: 939, startPoint y: 298, endPoint x: 841, endPoint y: 249, distance: 109.8
click at [859, 256] on div "Janela de atendimento Grade de atendimento Capacidade Transportadoras Veículos …" at bounding box center [574, 314] width 1148 height 629
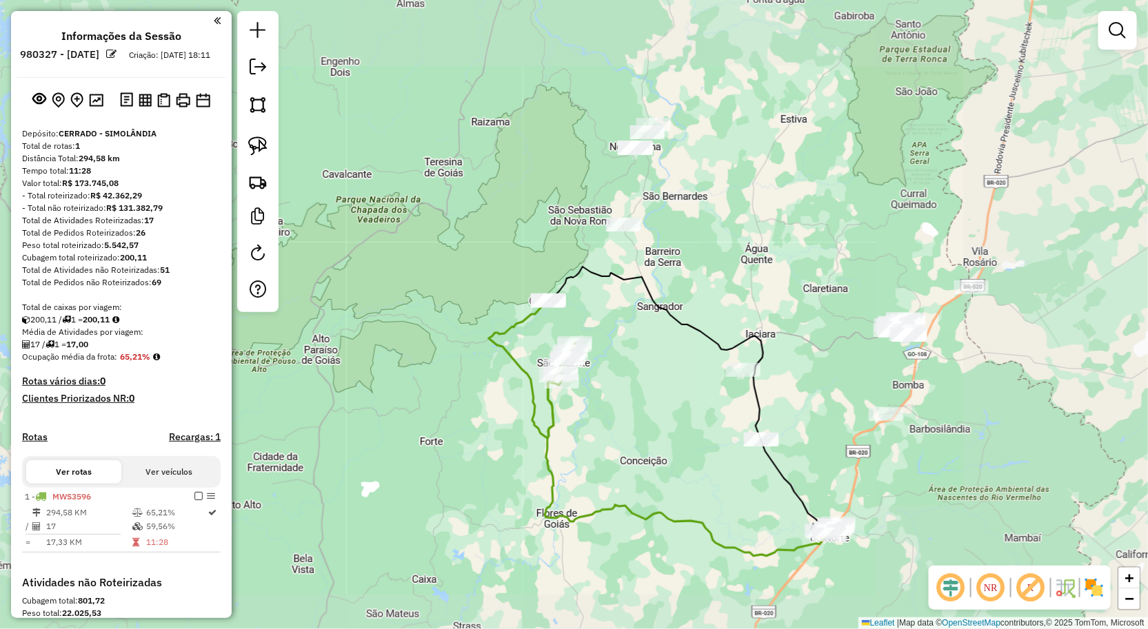
drag, startPoint x: 840, startPoint y: 302, endPoint x: 769, endPoint y: 255, distance: 85.1
click at [769, 255] on div "Janela de atendimento Grade de atendimento Capacidade Transportadoras Veículos …" at bounding box center [574, 314] width 1148 height 629
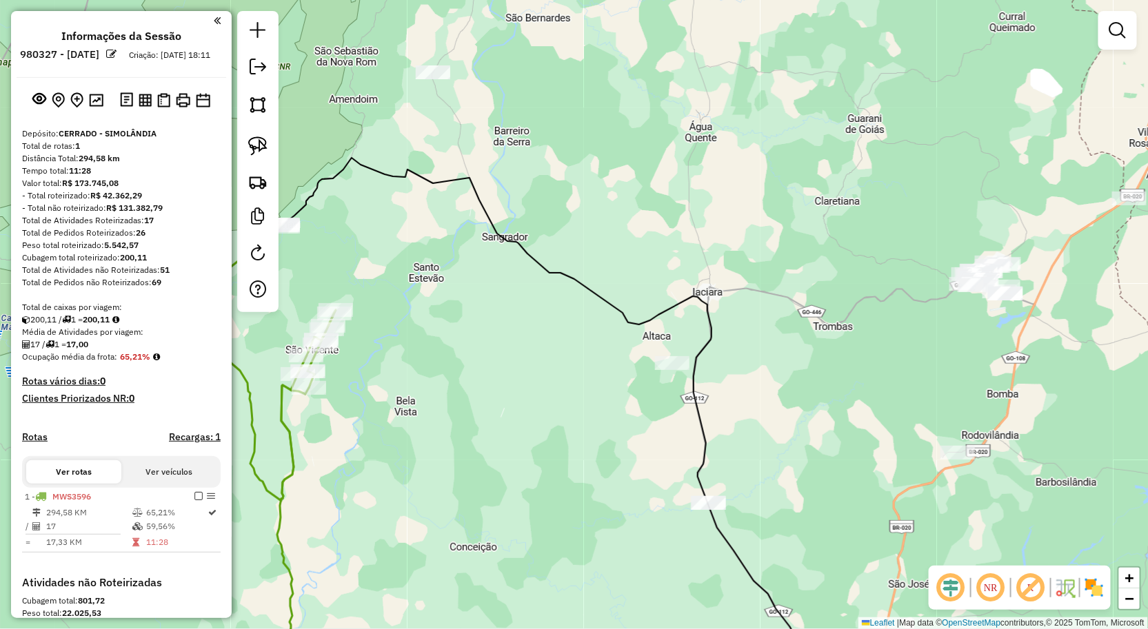
drag, startPoint x: 714, startPoint y: 288, endPoint x: 712, endPoint y: 280, distance: 8.5
click at [712, 280] on div "Janela de atendimento Grade de atendimento Capacidade Transportadoras Veículos …" at bounding box center [574, 314] width 1148 height 629
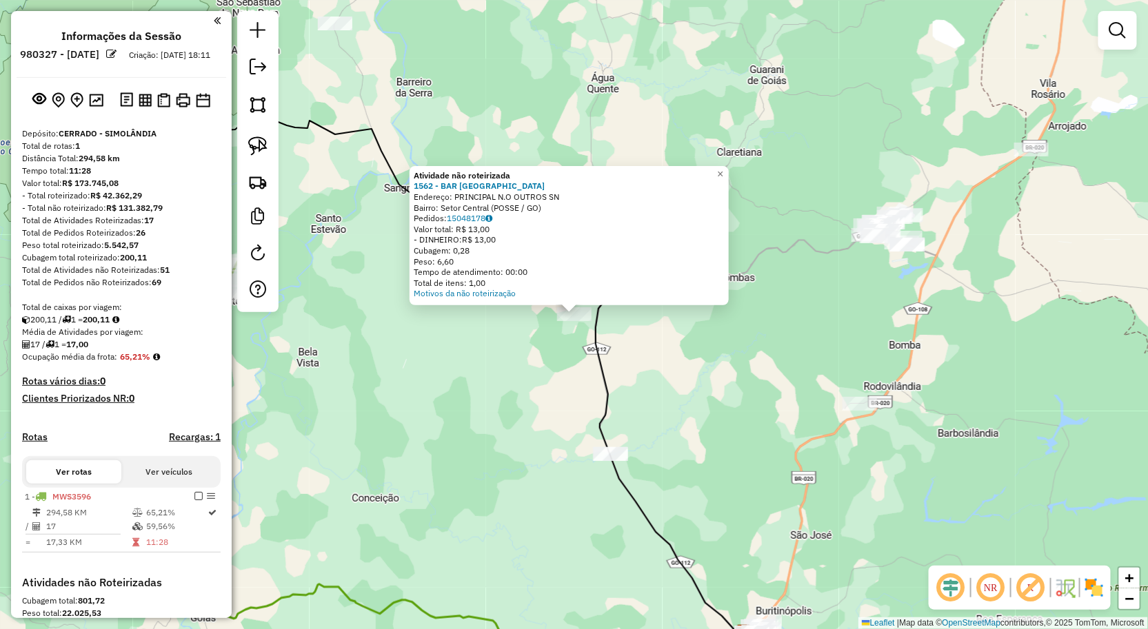
drag, startPoint x: 667, startPoint y: 432, endPoint x: 608, endPoint y: 290, distance: 153.0
click at [608, 298] on div "Atividade não roteirizada 1562 - BAR SAO JOSE Endereço: PRINCIPAL N.O OUTROS SN…" at bounding box center [574, 314] width 1148 height 629
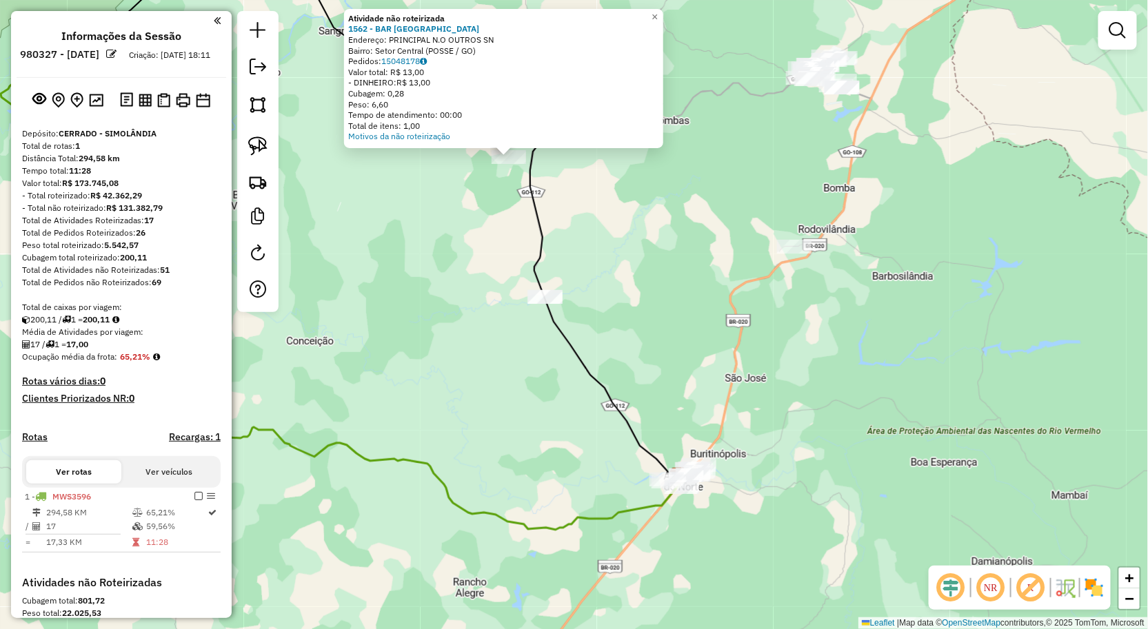
drag, startPoint x: 631, startPoint y: 324, endPoint x: 635, endPoint y: 302, distance: 22.3
click at [635, 302] on div "Atividade não roteirizada 1562 - BAR SAO JOSE Endereço: PRINCIPAL N.O OUTROS SN…" at bounding box center [574, 314] width 1148 height 629
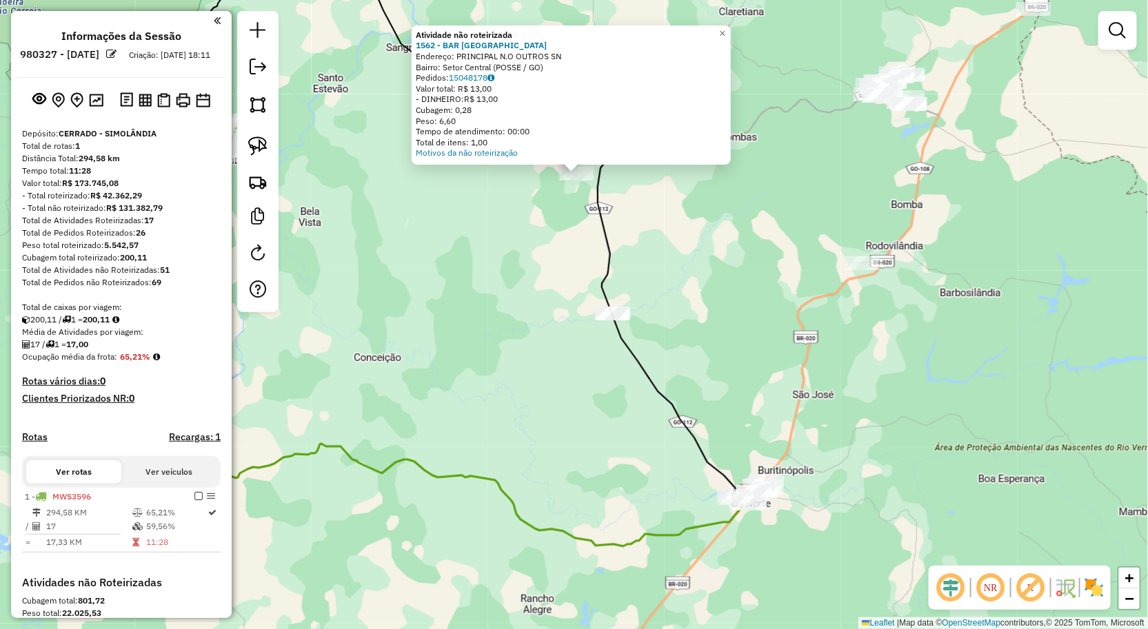
drag, startPoint x: 629, startPoint y: 308, endPoint x: 687, endPoint y: 343, distance: 67.4
click at [687, 345] on div "Atividade não roteirizada 1562 - BAR SAO JOSE Endereço: PRINCIPAL N.O OUTROS SN…" at bounding box center [574, 314] width 1148 height 629
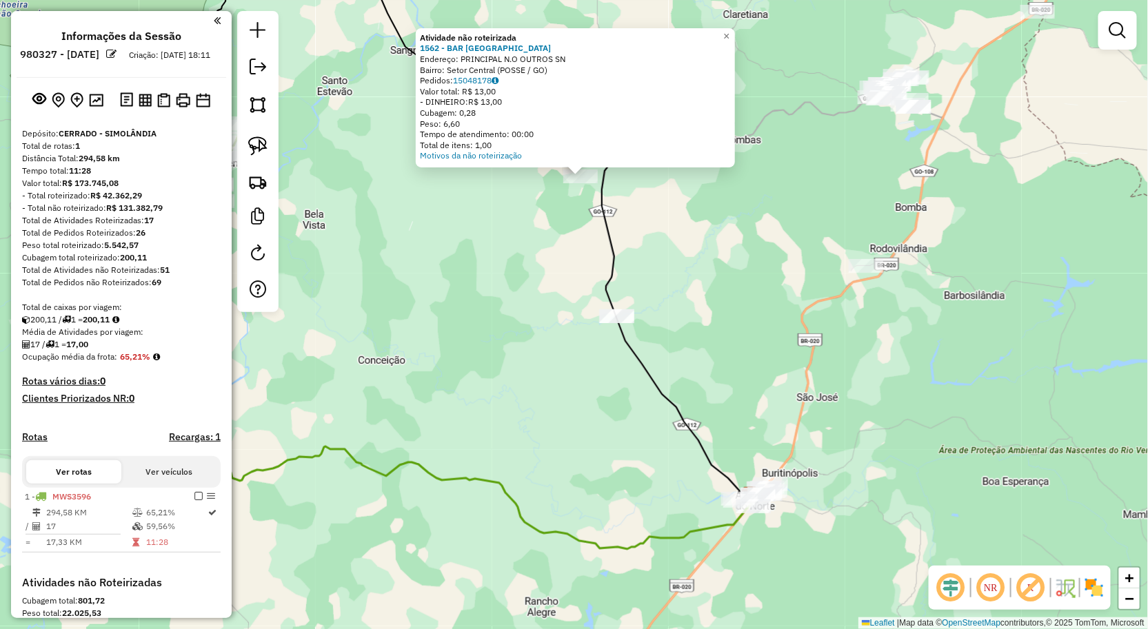
click at [620, 256] on icon at bounding box center [470, 233] width 559 height 525
select select "**********"
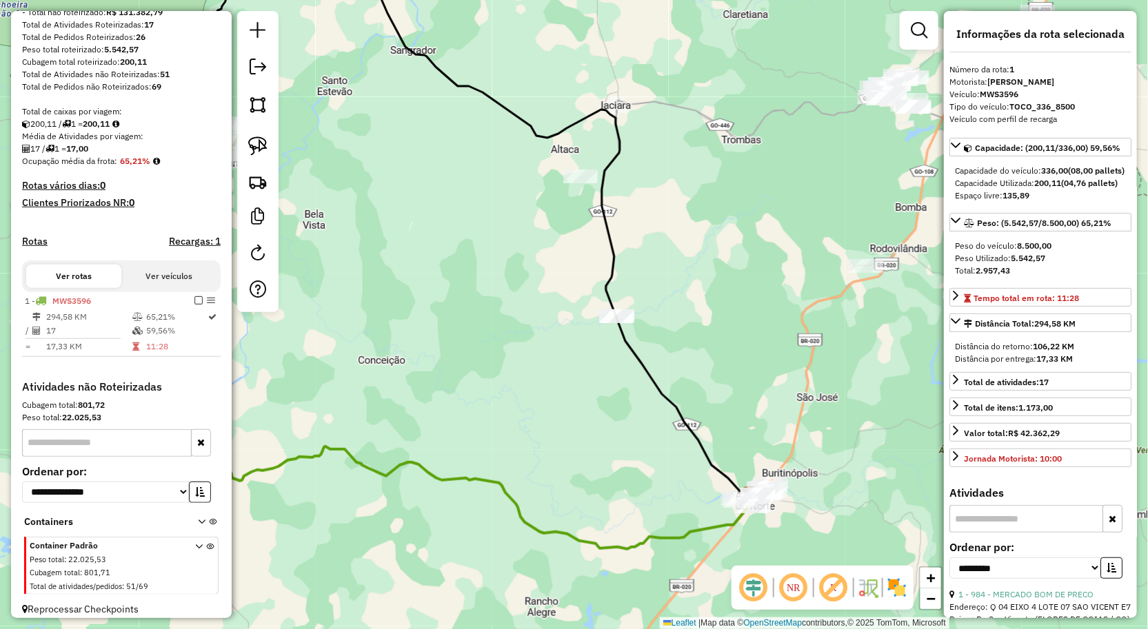
scroll to position [217, 0]
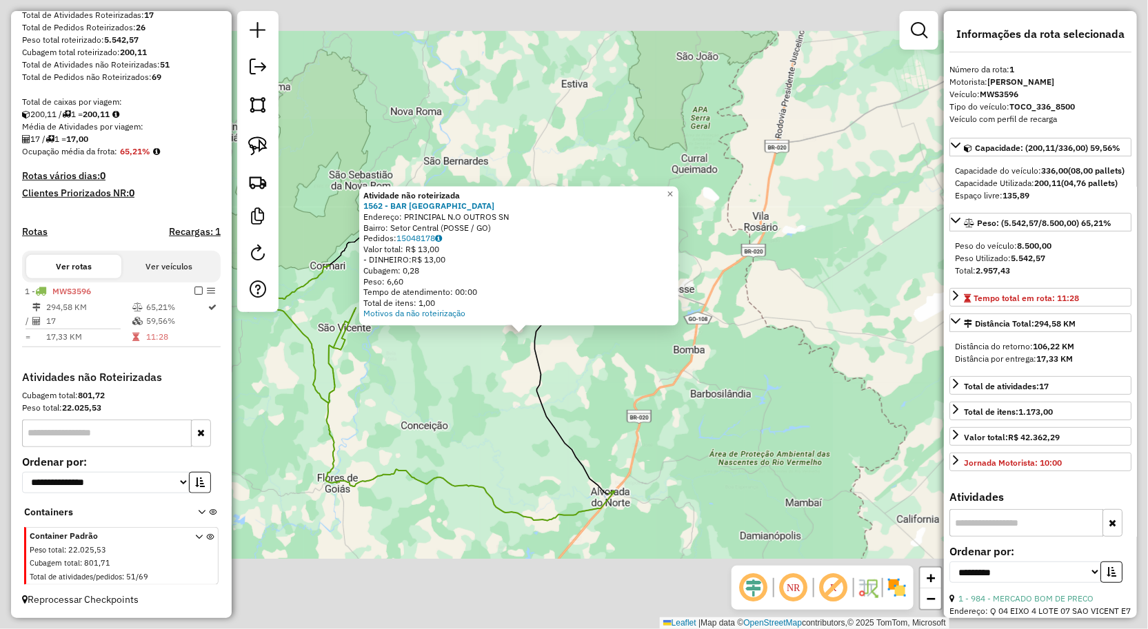
drag, startPoint x: 507, startPoint y: 383, endPoint x: 514, endPoint y: 389, distance: 8.8
click at [507, 383] on div "Atividade não roteirizada 1562 - BAR SAO JOSE Endereço: PRINCIPAL N.O OUTROS SN…" at bounding box center [574, 314] width 1148 height 629
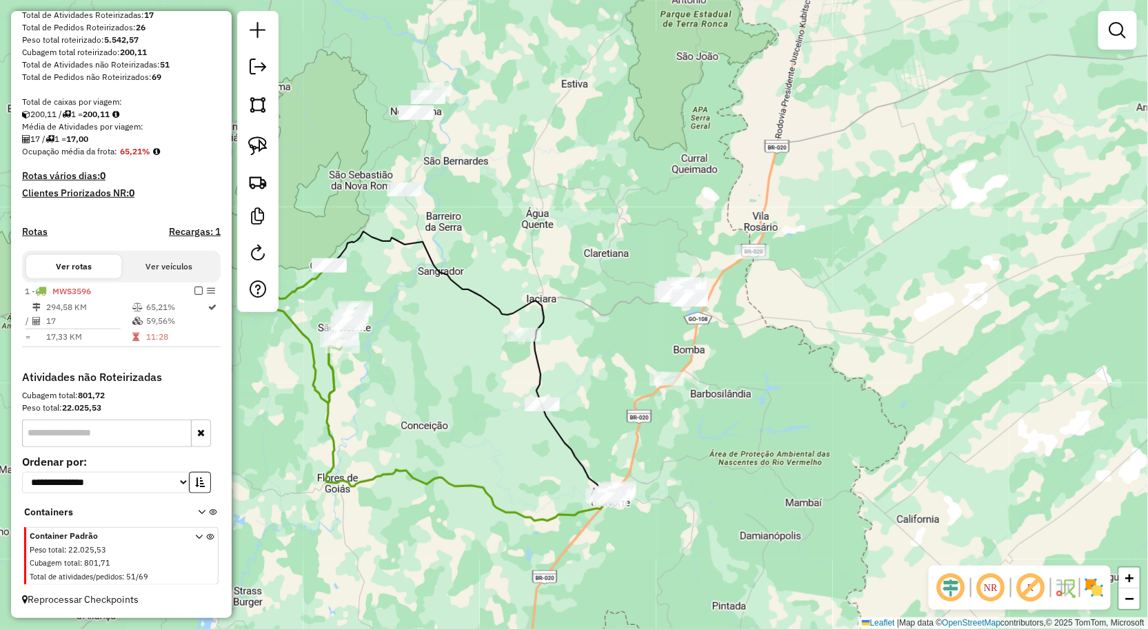
click at [529, 396] on icon at bounding box center [469, 363] width 280 height 263
select select "**********"
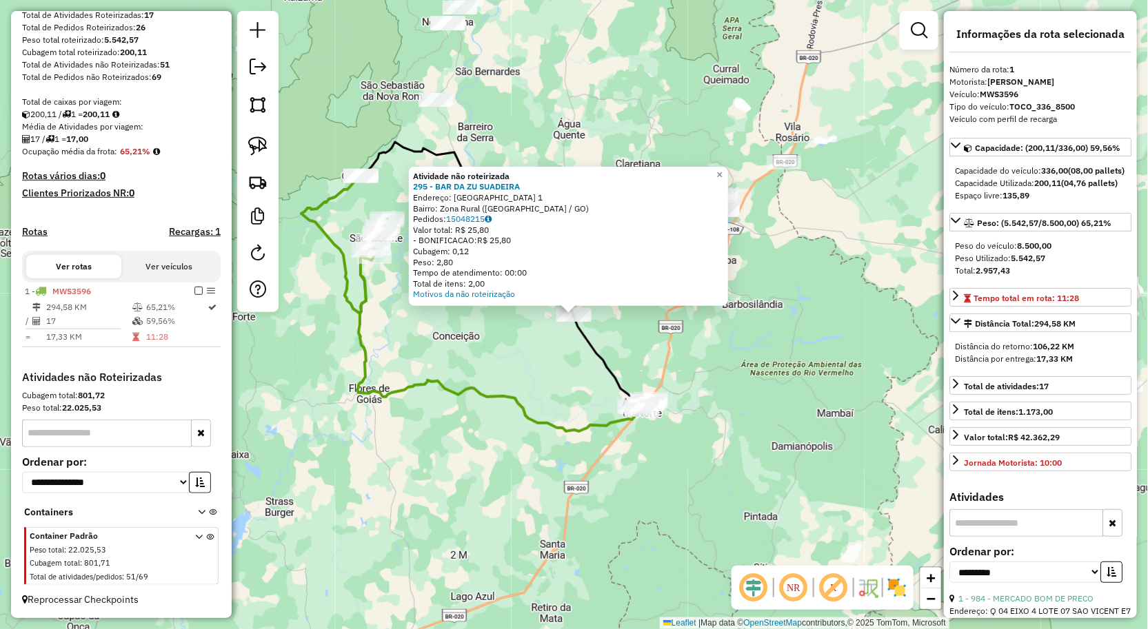
click at [557, 380] on div "Atividade não roteirizada 295 - BAR DA ZU SUADEIRA Endereço: FAZENDA QUEBRADA 1…" at bounding box center [574, 314] width 1148 height 629
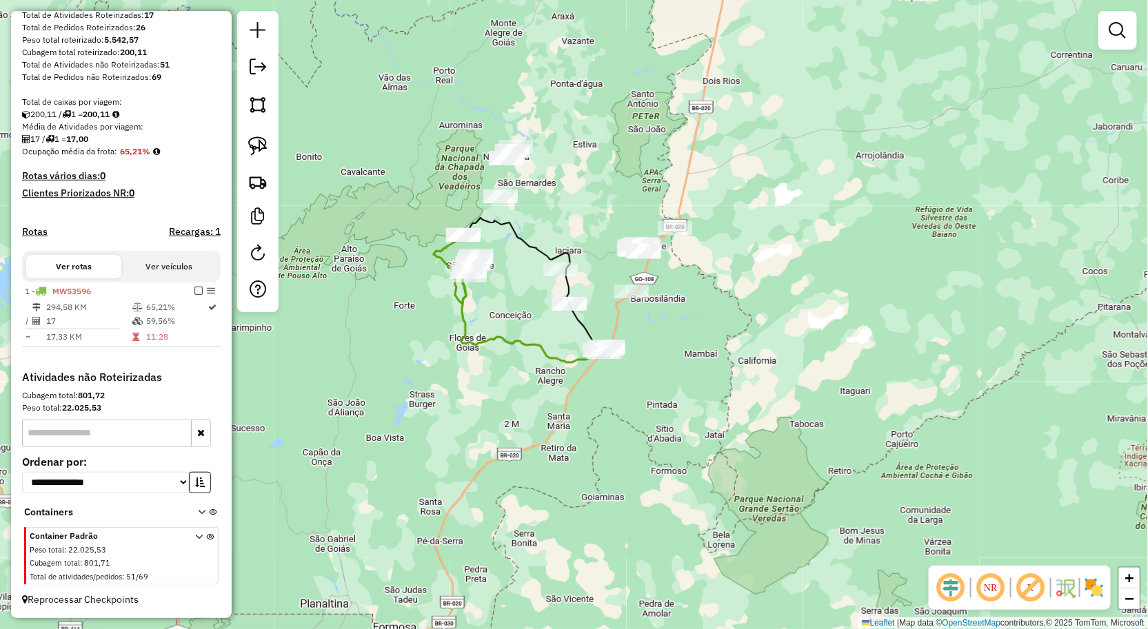
drag, startPoint x: 534, startPoint y: 295, endPoint x: 522, endPoint y: 325, distance: 32.1
click at [522, 325] on div "Janela de atendimento Grade de atendimento Capacidade Transportadoras Veículos …" at bounding box center [574, 314] width 1148 height 629
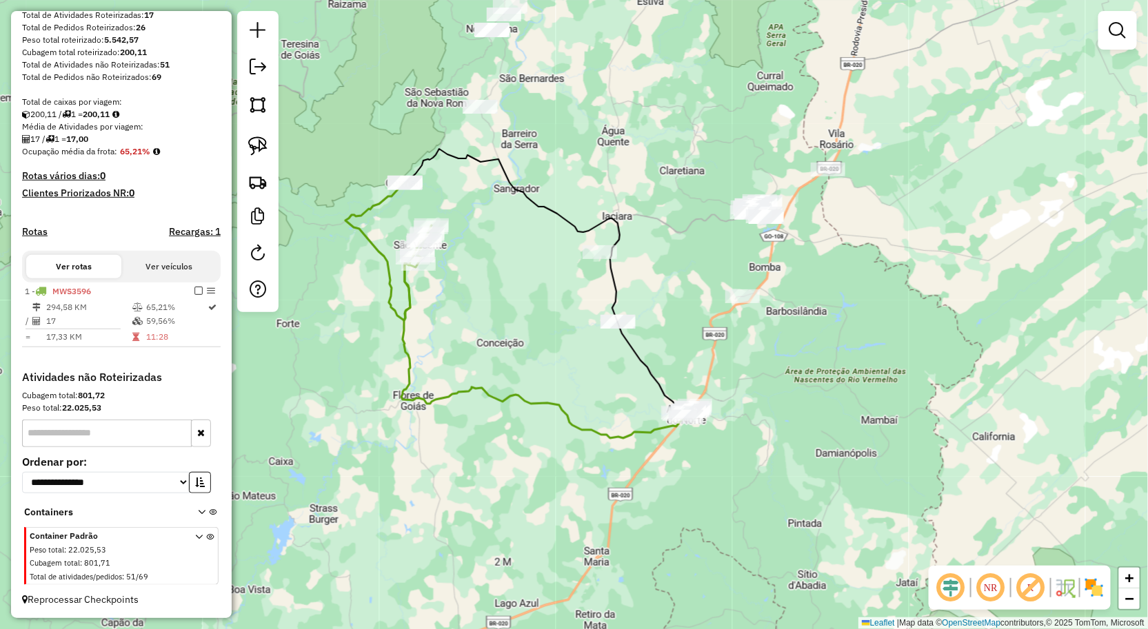
drag, startPoint x: 698, startPoint y: 233, endPoint x: 678, endPoint y: 228, distance: 20.6
click at [678, 228] on div "Janela de atendimento Grade de atendimento Capacidade Transportadoras Veículos …" at bounding box center [574, 314] width 1148 height 629
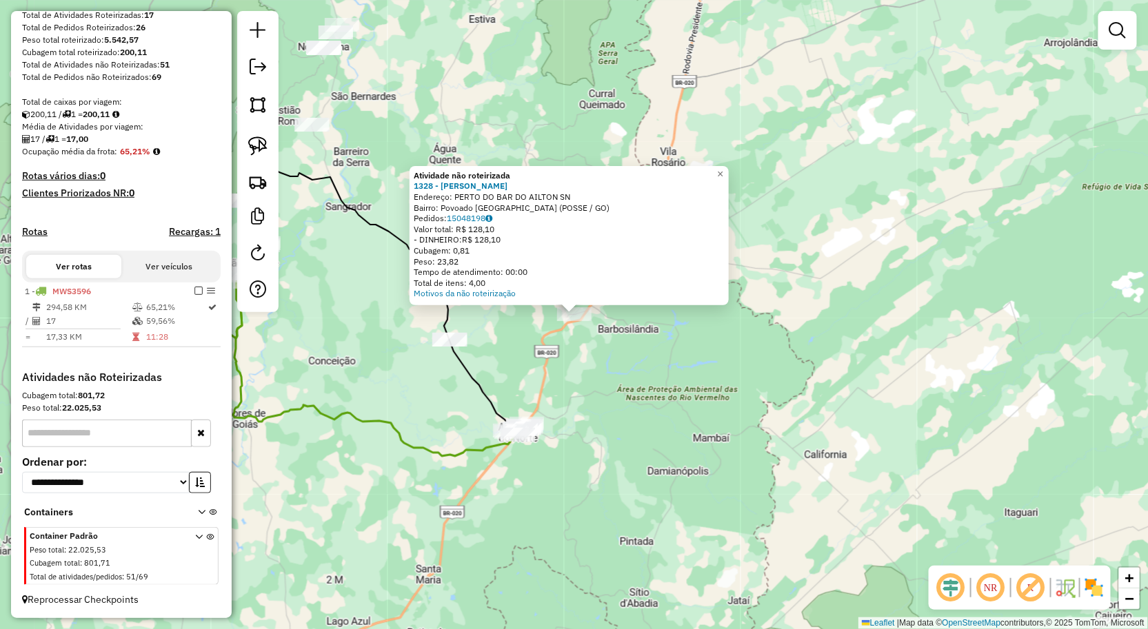
click at [540, 338] on div "Atividade não roteirizada 1328 - JOILDA CORDEIRO Endereço: PERTO DO BAR DO AILT…" at bounding box center [574, 314] width 1148 height 629
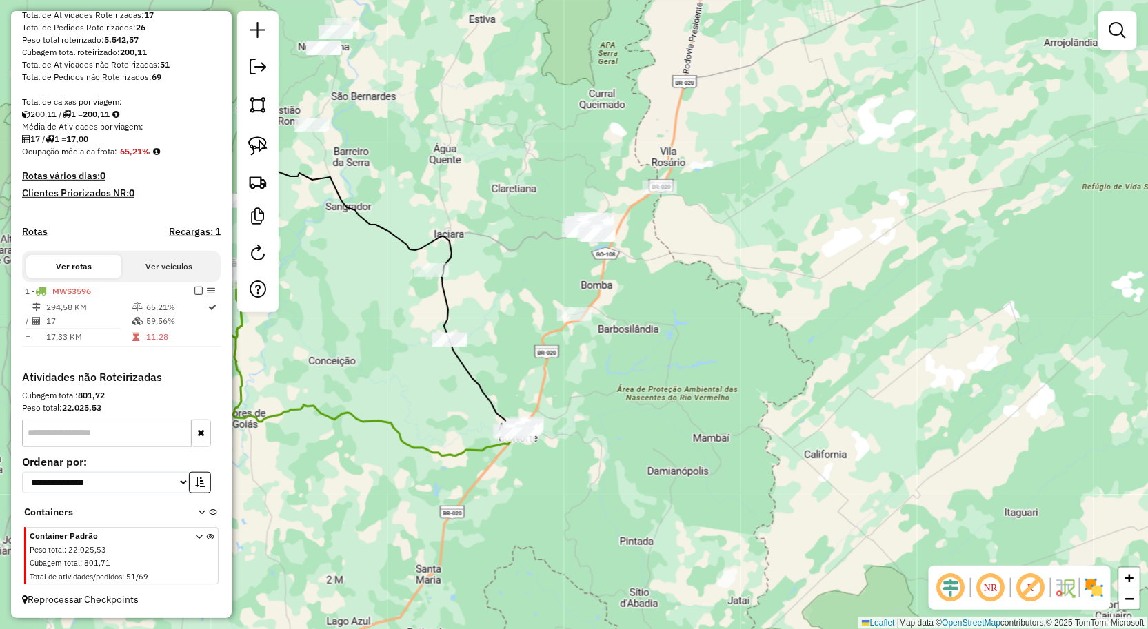
click at [527, 279] on div "Janela de atendimento Grade de atendimento Capacidade Transportadoras Veículos …" at bounding box center [574, 314] width 1148 height 629
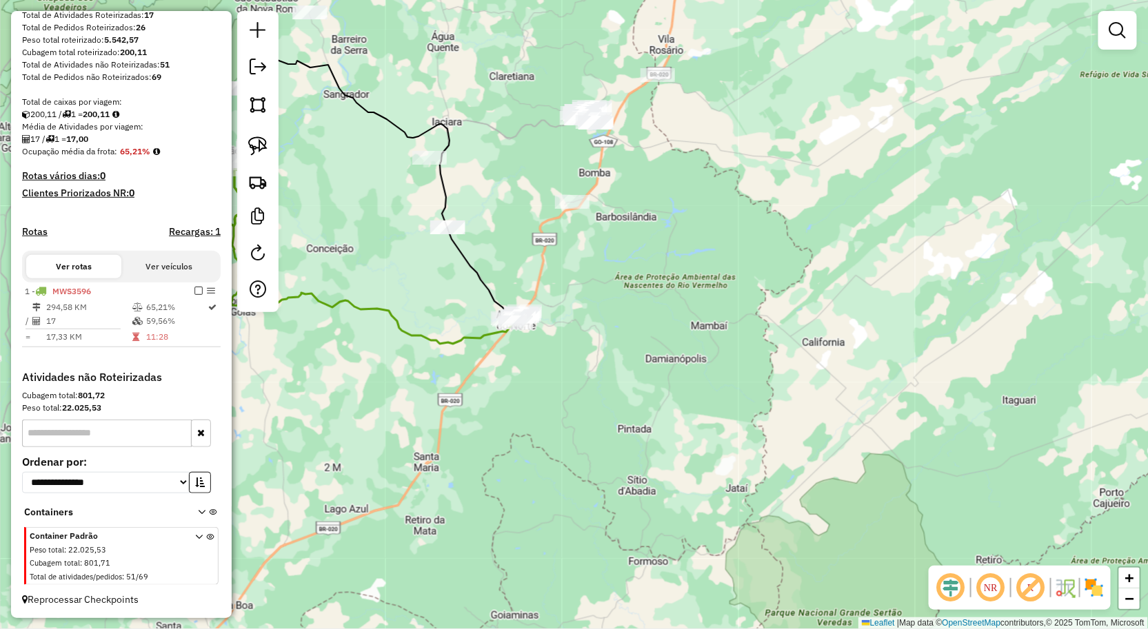
drag, startPoint x: 536, startPoint y: 359, endPoint x: 491, endPoint y: 293, distance: 80.3
click at [534, 298] on div "Janela de atendimento Grade de atendimento Capacidade Transportadoras Veículos …" at bounding box center [574, 314] width 1148 height 629
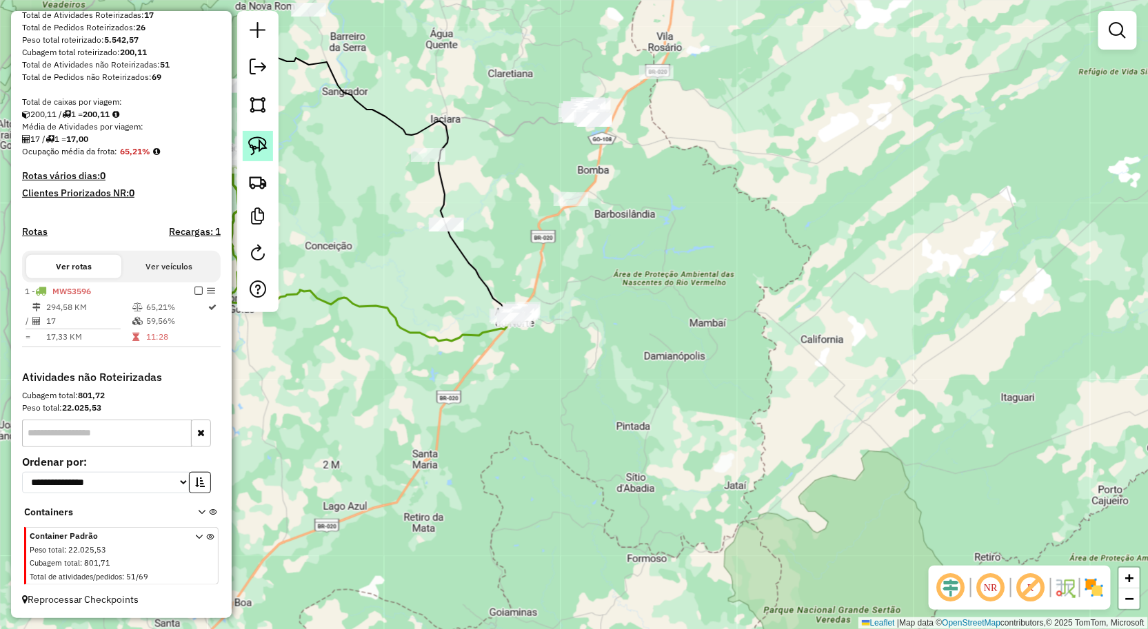
click at [260, 149] on img at bounding box center [257, 145] width 19 height 19
drag, startPoint x: 567, startPoint y: 269, endPoint x: 554, endPoint y: 381, distance: 112.4
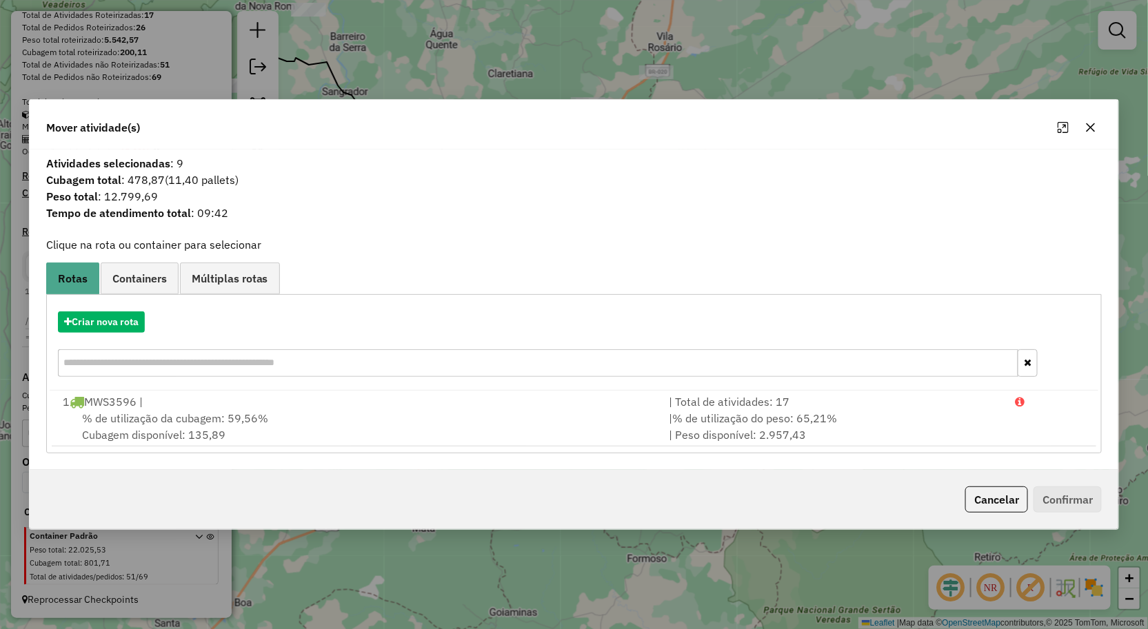
click at [1095, 128] on icon "button" at bounding box center [1090, 127] width 11 height 11
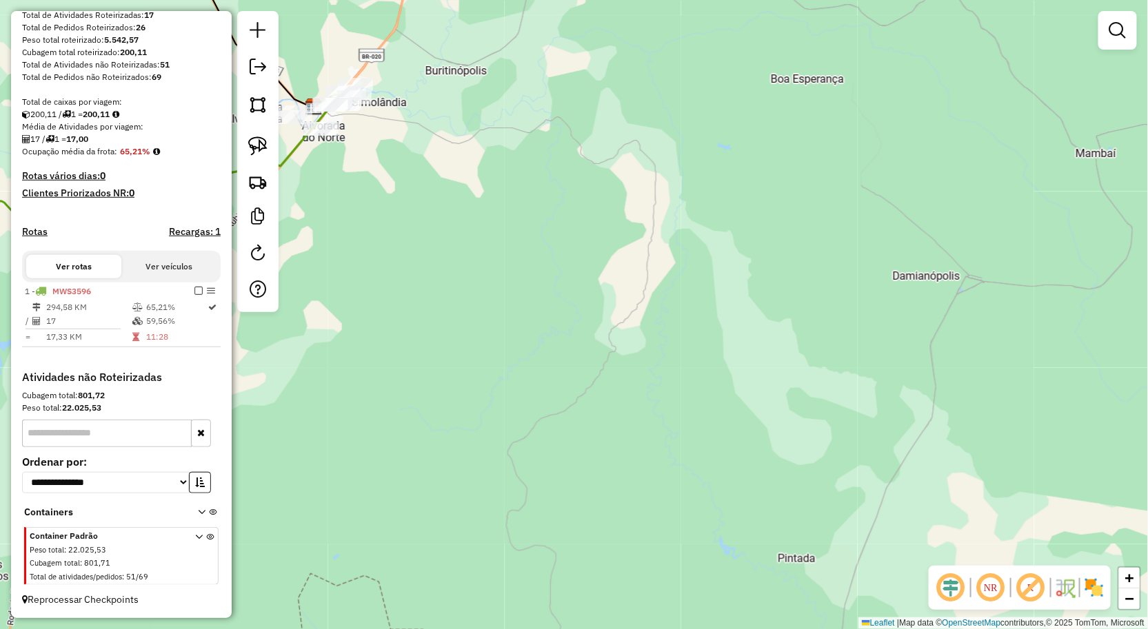
drag, startPoint x: 414, startPoint y: 216, endPoint x: 499, endPoint y: 277, distance: 105.2
click at [499, 277] on div "Janela de atendimento Grade de atendimento Capacidade Transportadoras Veículos …" at bounding box center [574, 314] width 1148 height 629
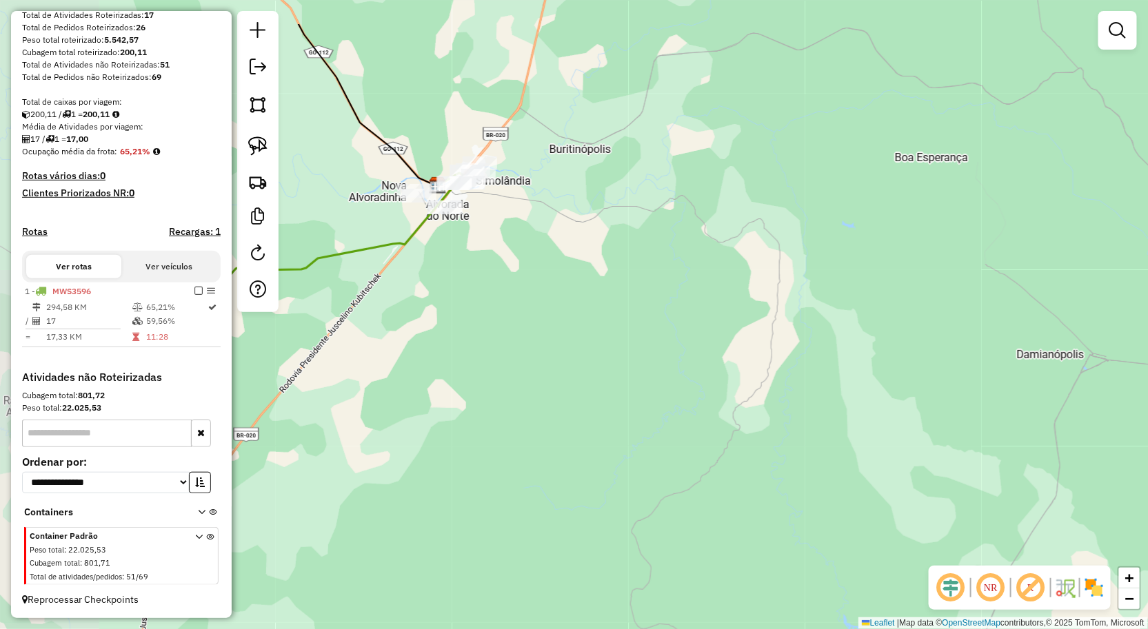
drag, startPoint x: 511, startPoint y: 267, endPoint x: 545, endPoint y: 276, distance: 34.9
click at [562, 287] on div "Janela de atendimento Grade de atendimento Capacidade Transportadoras Veículos …" at bounding box center [574, 314] width 1148 height 629
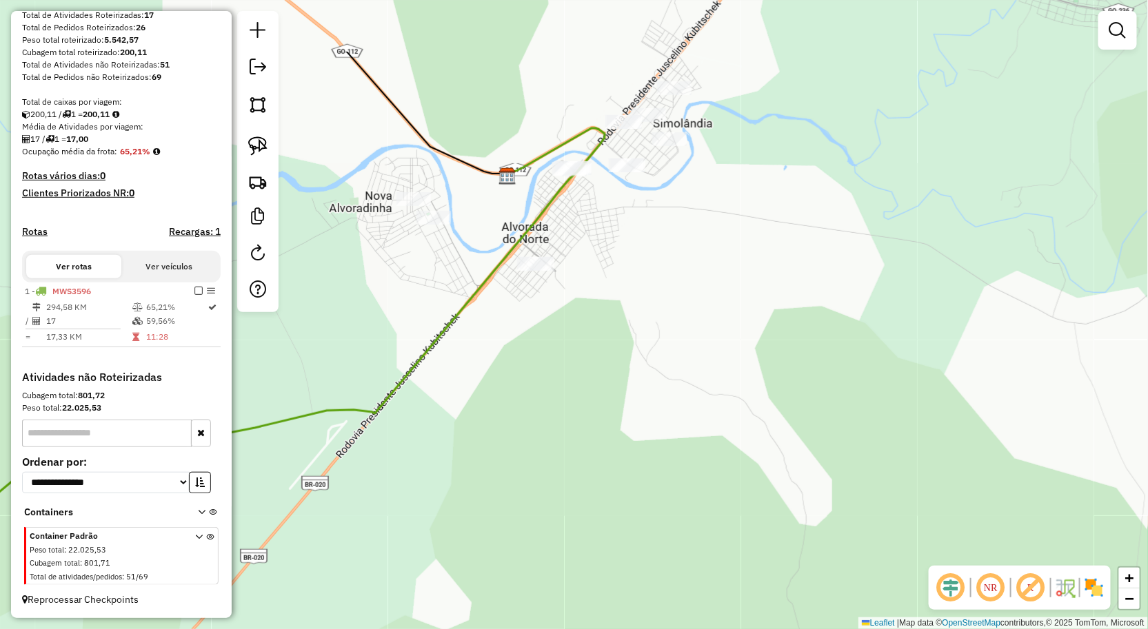
drag, startPoint x: 616, startPoint y: 163, endPoint x: 649, endPoint y: 298, distance: 139.3
click at [649, 298] on div "Janela de atendimento Grade de atendimento Capacidade Transportadoras Veículos …" at bounding box center [574, 314] width 1148 height 629
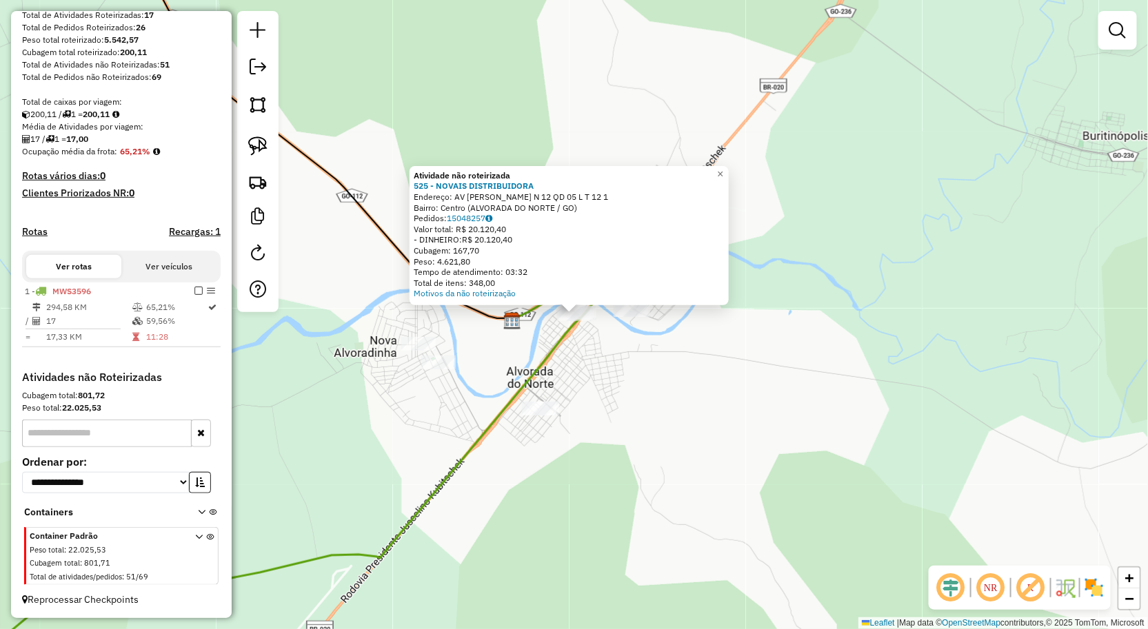
click at [632, 409] on div "Atividade não roteirizada 525 - NOVAIS DISTRIBUIDORA Endereço: AV BERNADO SAYAO…" at bounding box center [574, 314] width 1148 height 629
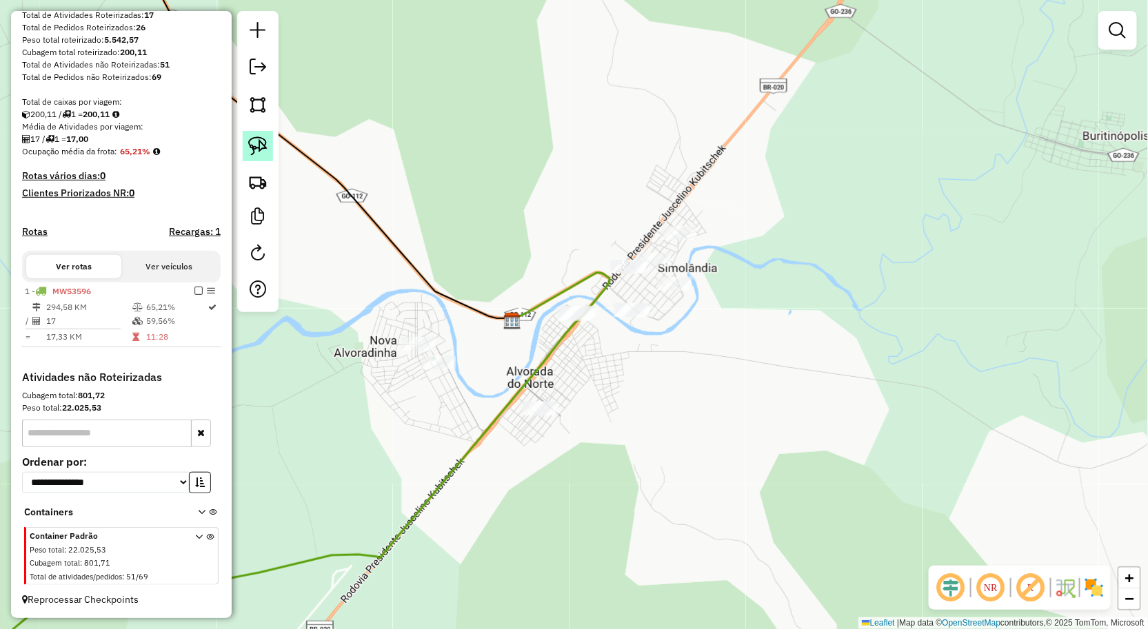
click at [256, 162] on div at bounding box center [257, 161] width 41 height 301
click at [260, 150] on img at bounding box center [257, 145] width 19 height 19
drag, startPoint x: 529, startPoint y: 300, endPoint x: 575, endPoint y: 343, distance: 62.4
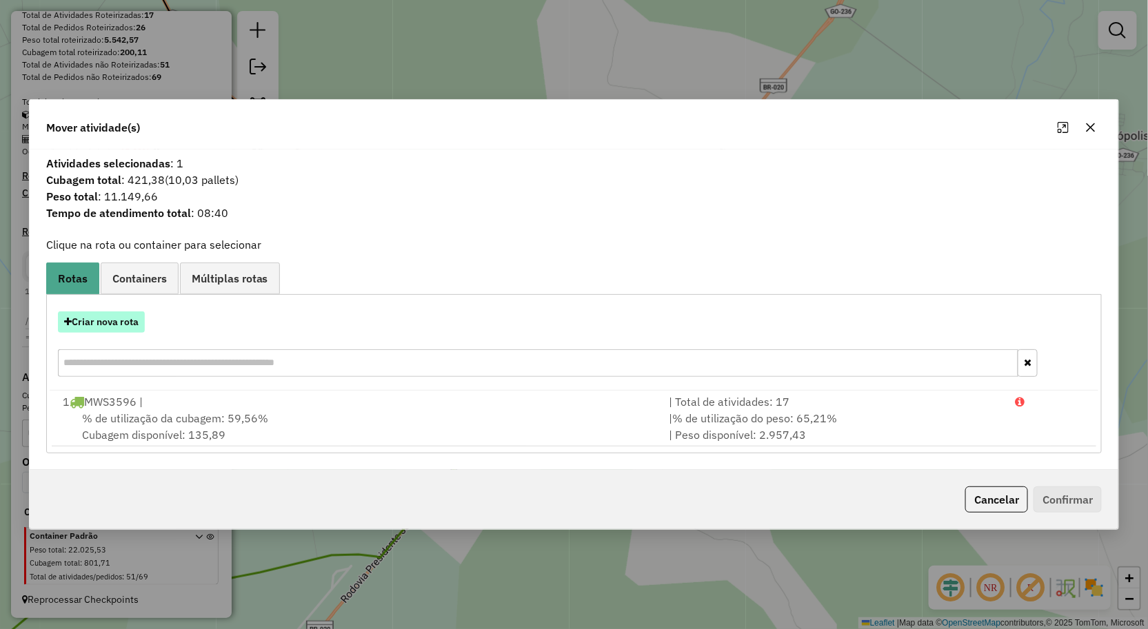
click at [116, 321] on button "Criar nova rota" at bounding box center [101, 322] width 87 height 21
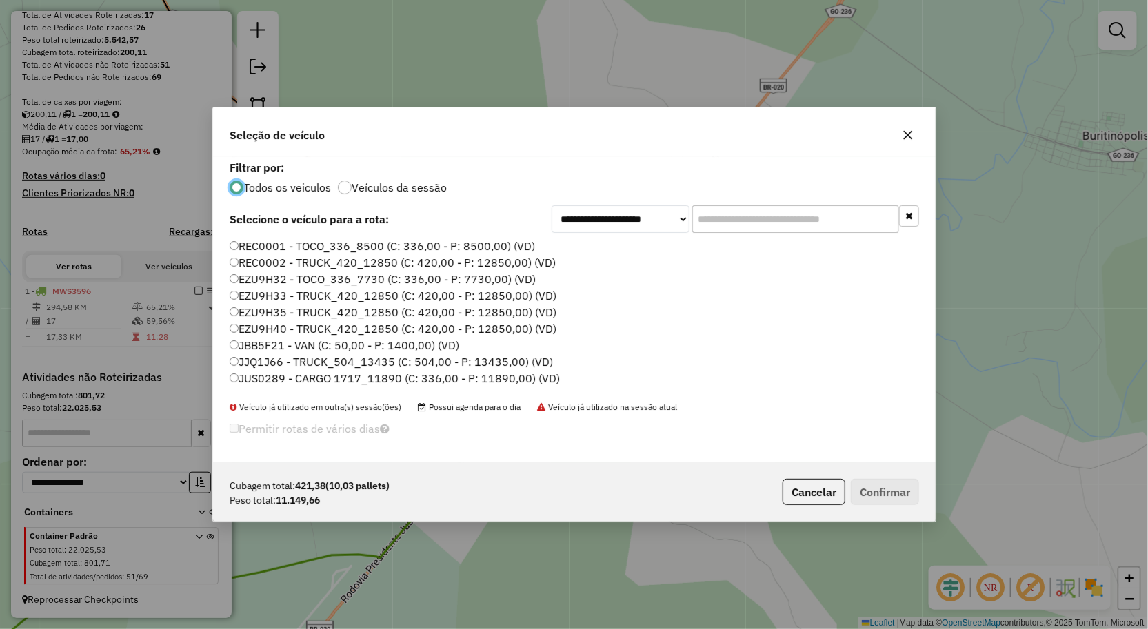
scroll to position [8, 3]
click at [291, 312] on label "EZU9H35 - TRUCK_420_12850 (C: 420,00 - P: 12850,00) (VD)" at bounding box center [393, 312] width 326 height 17
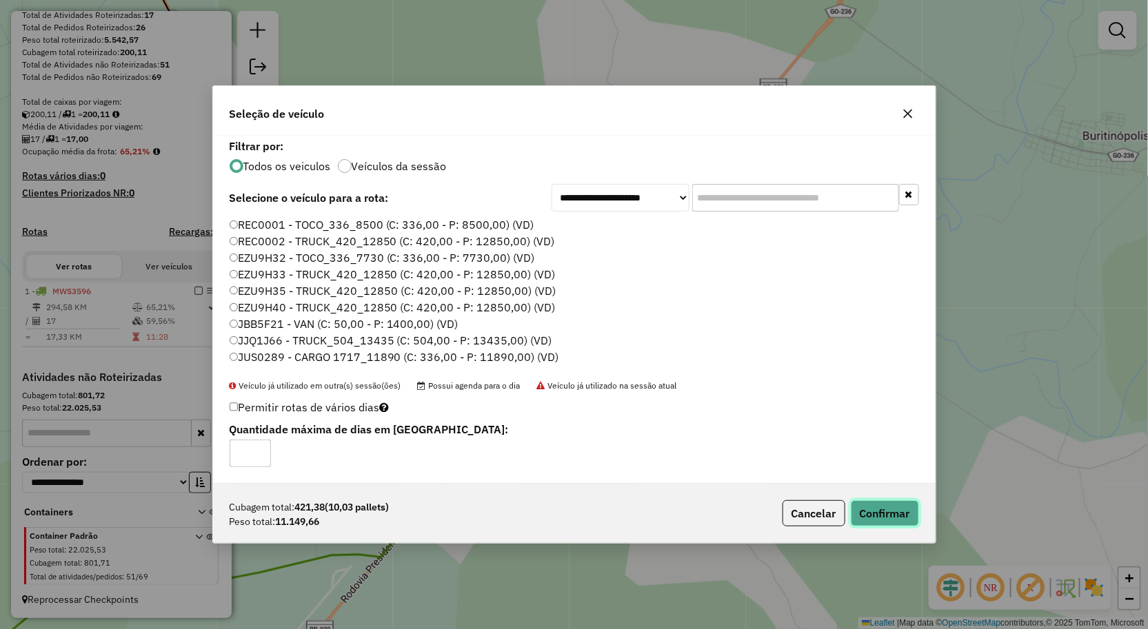
click at [881, 517] on button "Confirmar" at bounding box center [885, 513] width 68 height 26
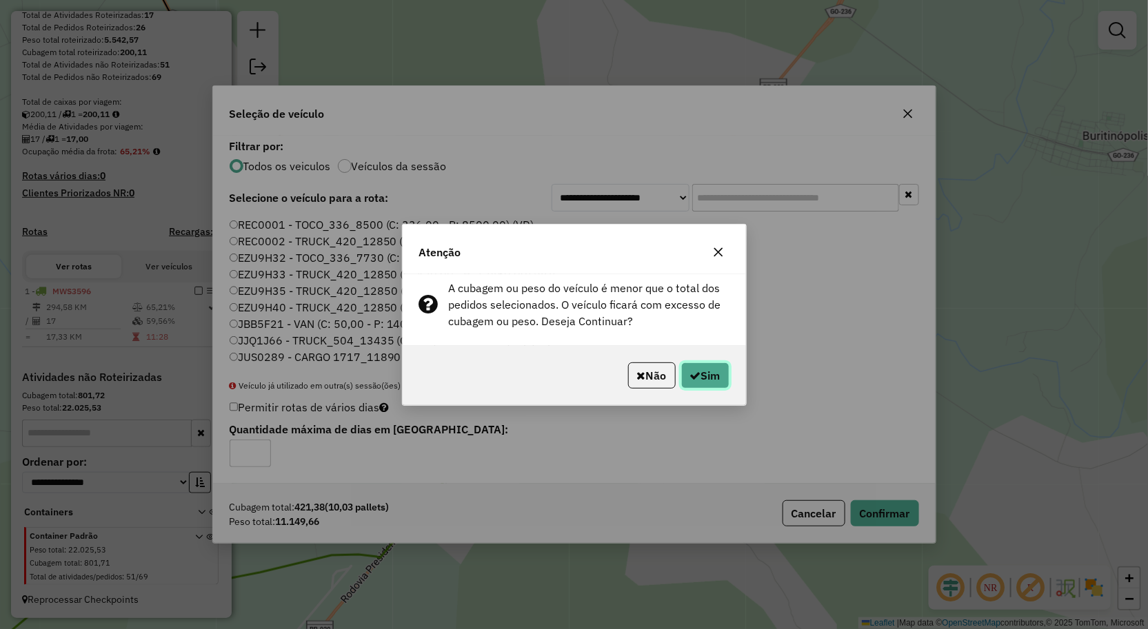
click at [710, 368] on button "Sim" at bounding box center [705, 376] width 48 height 26
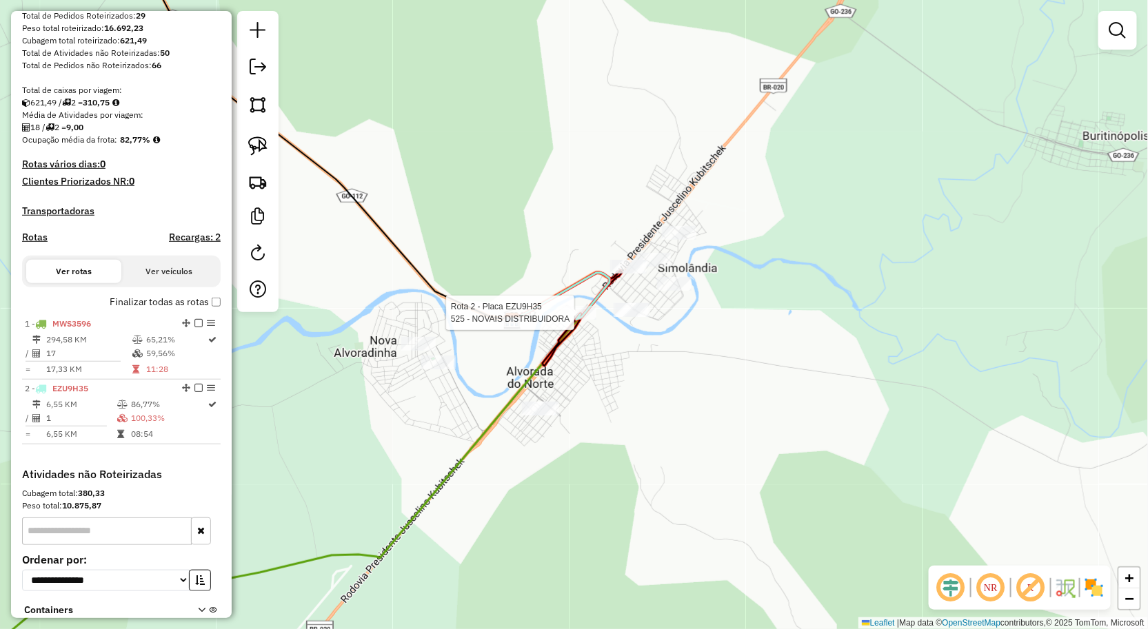
scroll to position [327, 0]
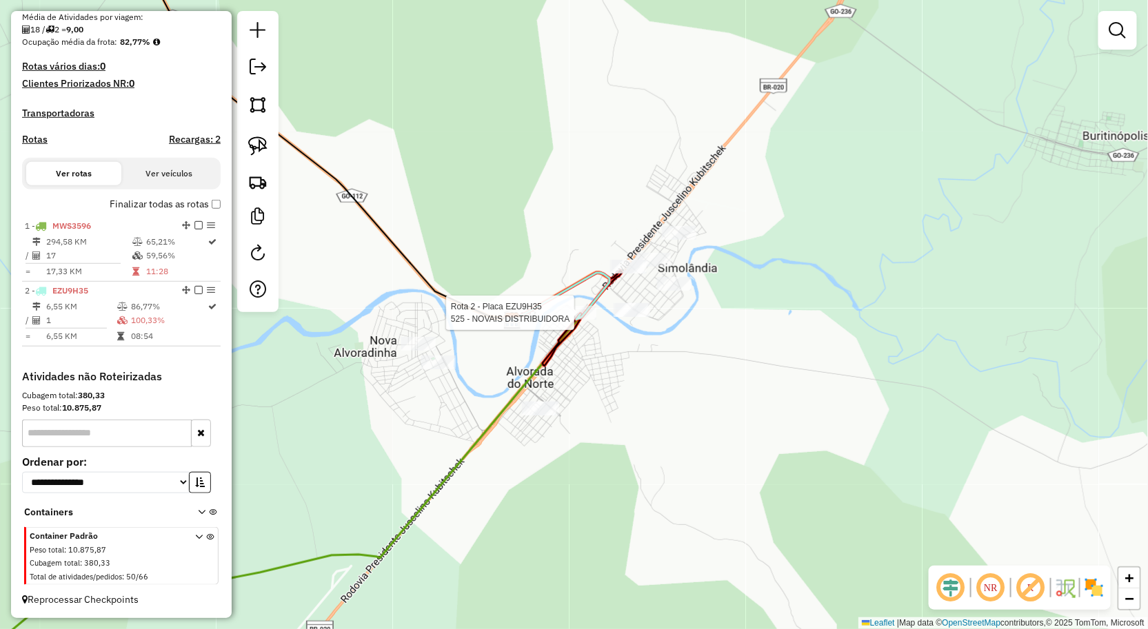
select select "**********"
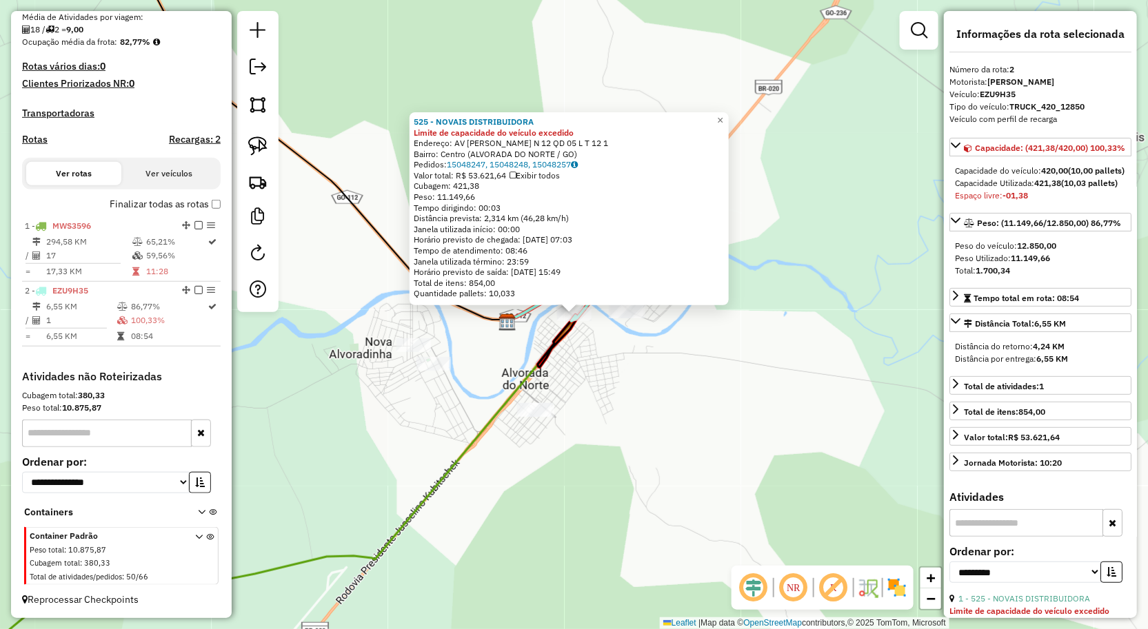
click at [575, 352] on div "525 - NOVAIS DISTRIBUIDORA Limite de capacidade do veículo excedido Endereço: A…" at bounding box center [574, 314] width 1148 height 629
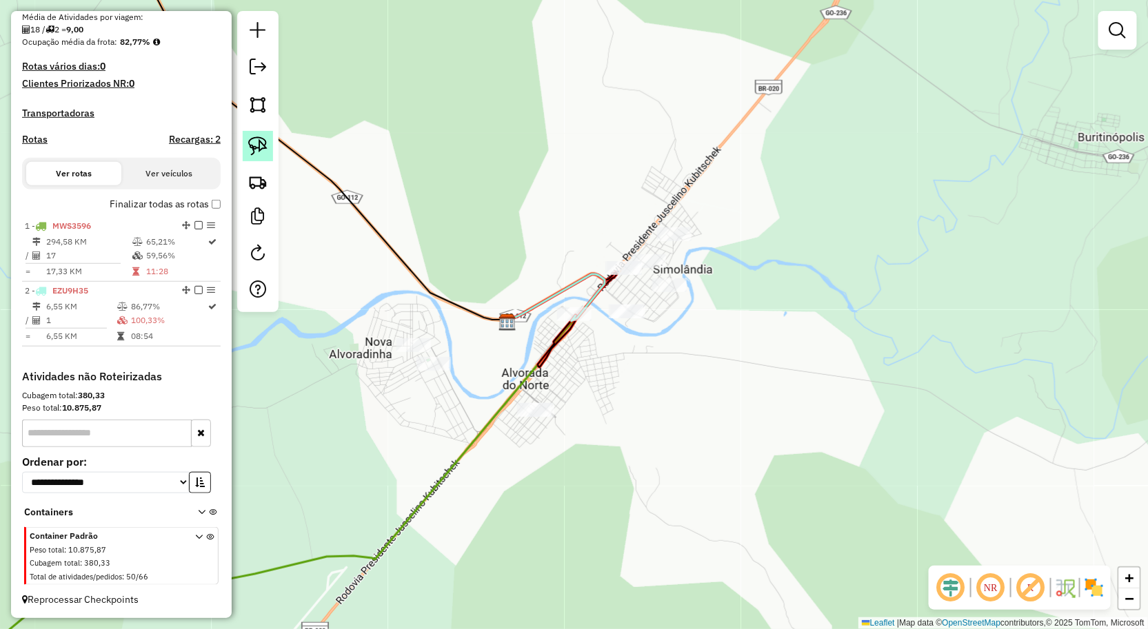
click at [266, 147] on img at bounding box center [257, 145] width 19 height 19
drag, startPoint x: 504, startPoint y: 301, endPoint x: 587, endPoint y: 296, distance: 82.8
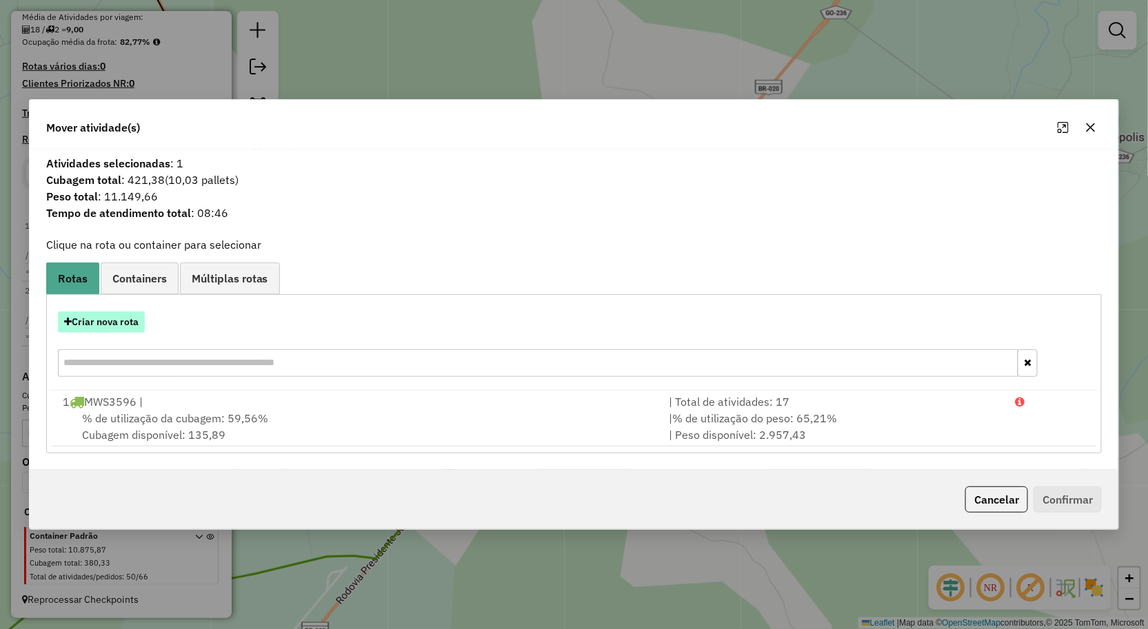
click at [119, 322] on button "Criar nova rota" at bounding box center [101, 322] width 87 height 21
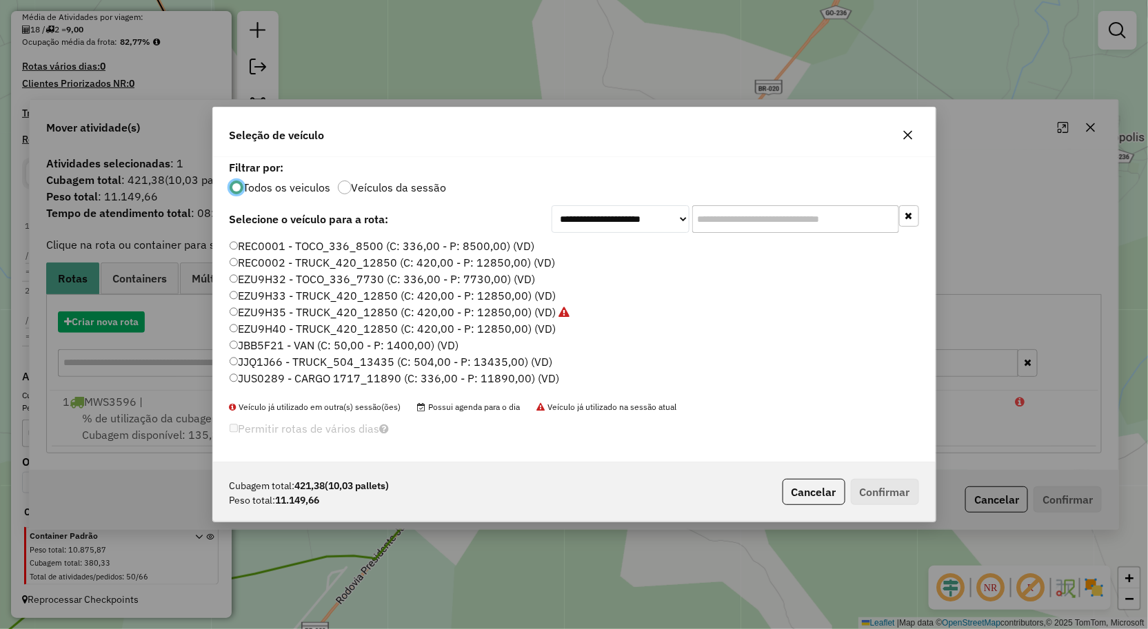
scroll to position [8, 3]
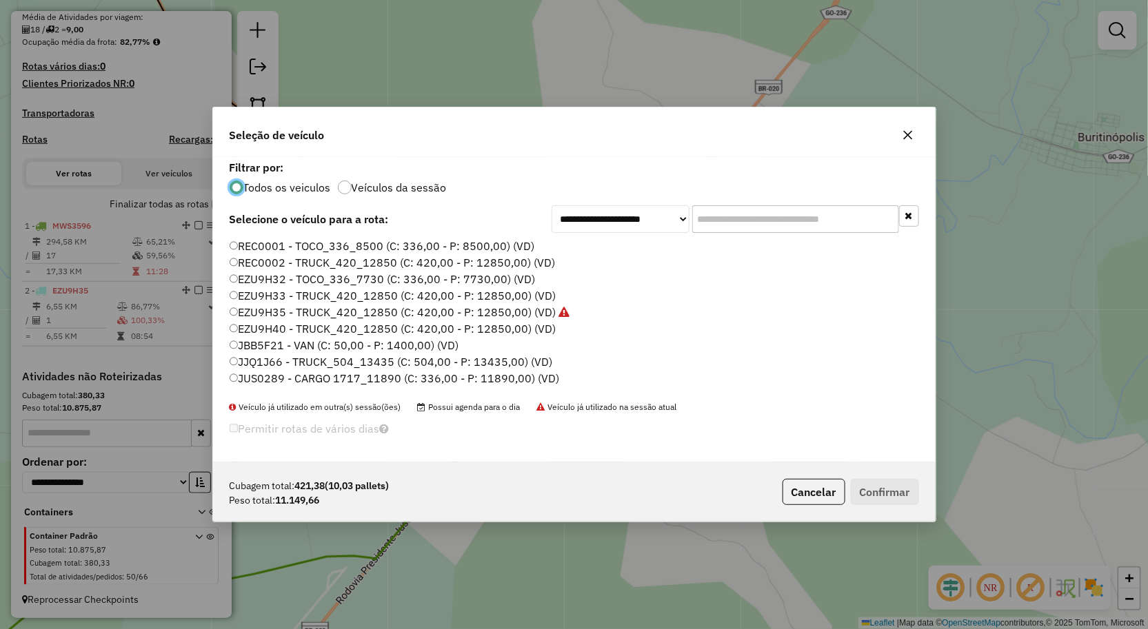
click at [292, 327] on label "EZU9H40 - TRUCK_420_12850 (C: 420,00 - P: 12850,00) (VD)" at bounding box center [393, 329] width 327 height 17
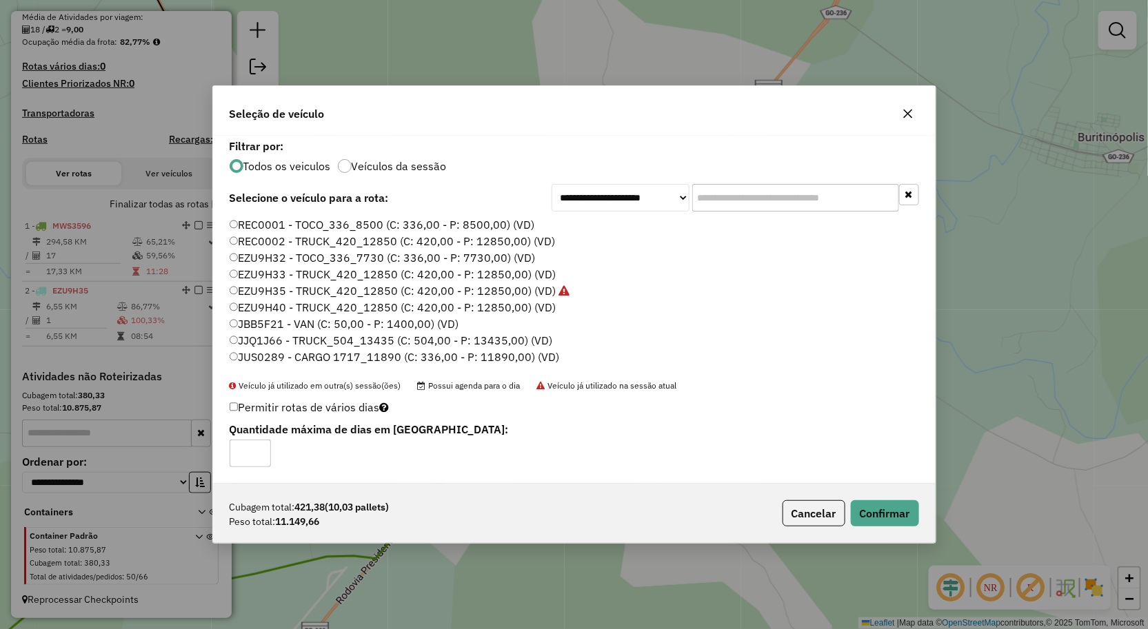
click at [865, 499] on div "Cubagem total: 421,38 (10,03 pallets) Peso total: 11.149,66 Cancelar Confirmar" at bounding box center [574, 513] width 722 height 59
click at [873, 506] on button "Confirmar" at bounding box center [885, 513] width 68 height 26
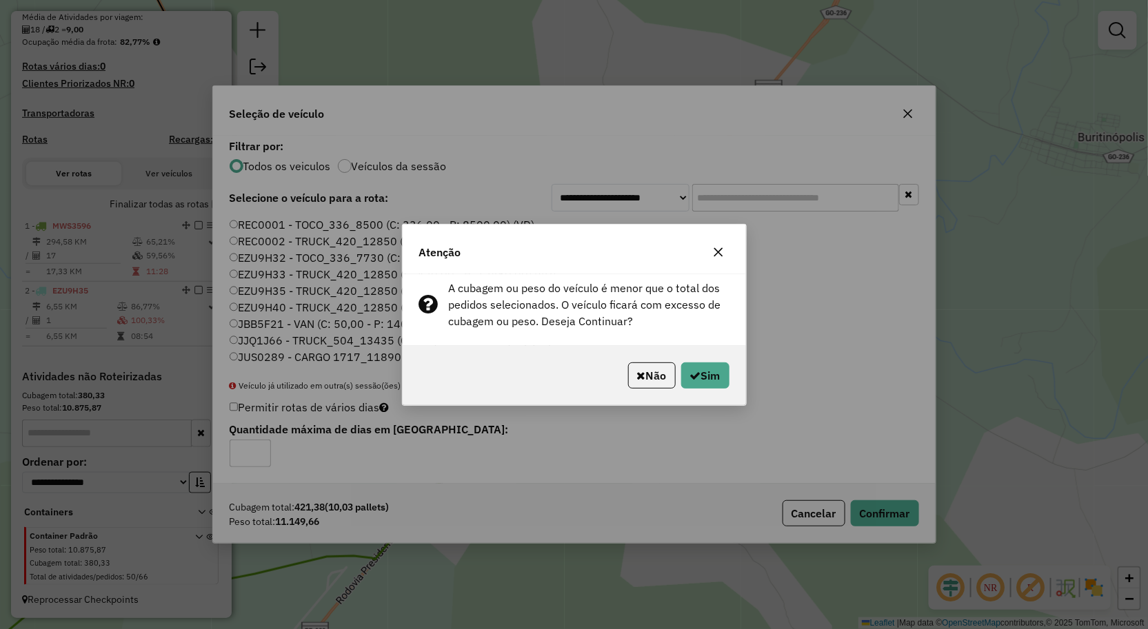
click at [720, 257] on icon "button" at bounding box center [718, 252] width 11 height 11
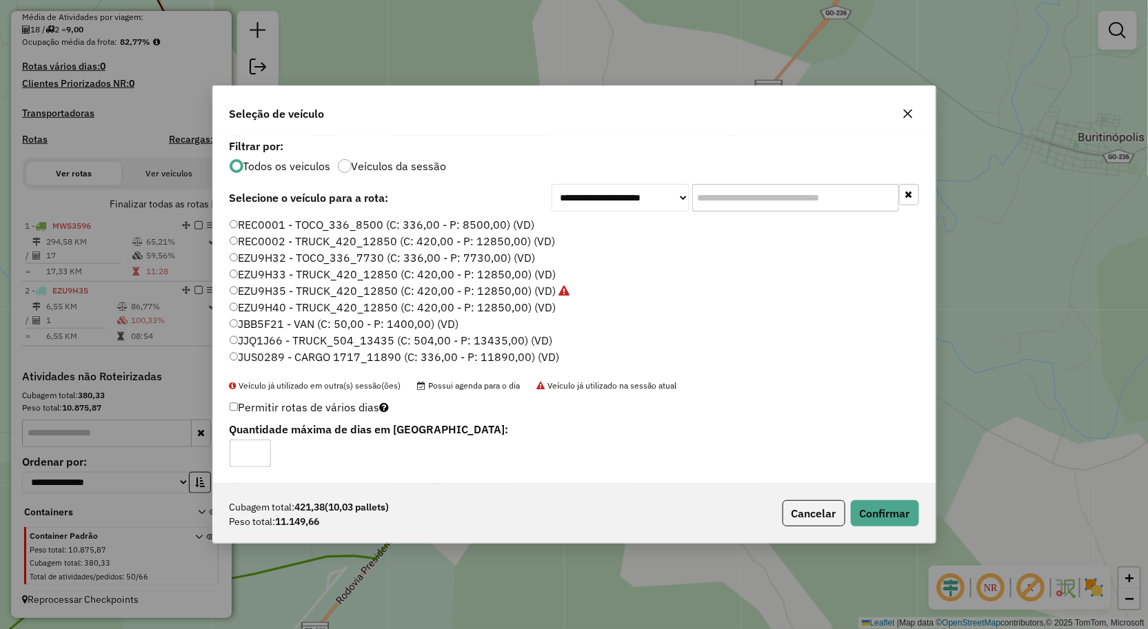
click at [506, 292] on label "EZU9H35 - TRUCK_420_12850 (C: 420,00 - P: 12850,00) (VD)" at bounding box center [400, 291] width 341 height 17
click at [986, 292] on div "**********" at bounding box center [574, 314] width 1148 height 629
click at [912, 107] on button "button" at bounding box center [908, 114] width 22 height 22
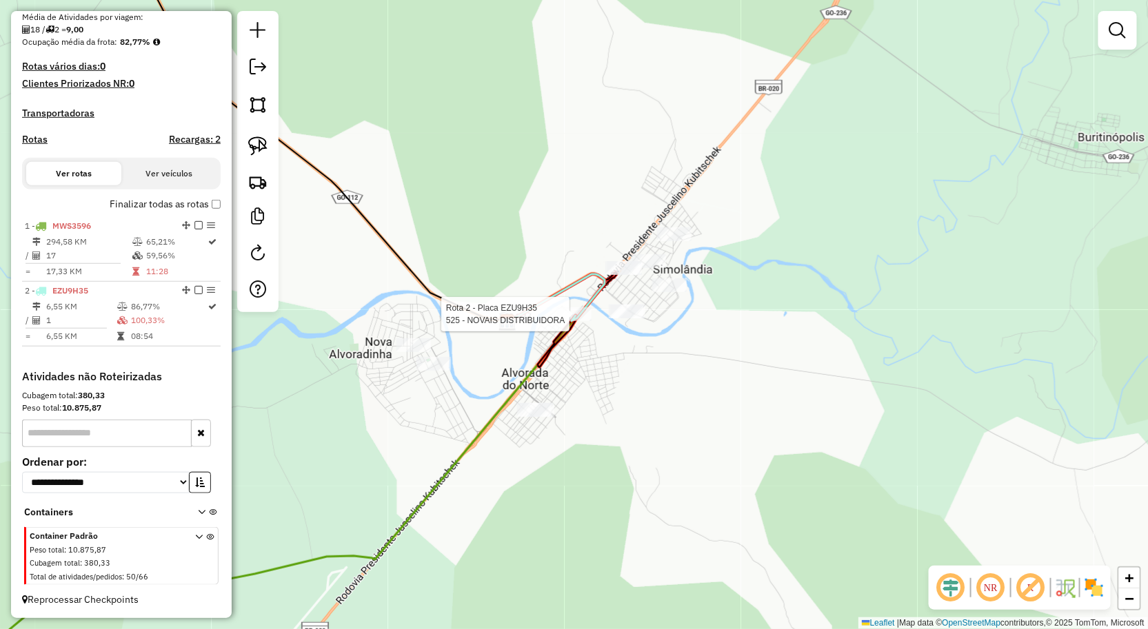
select select "**********"
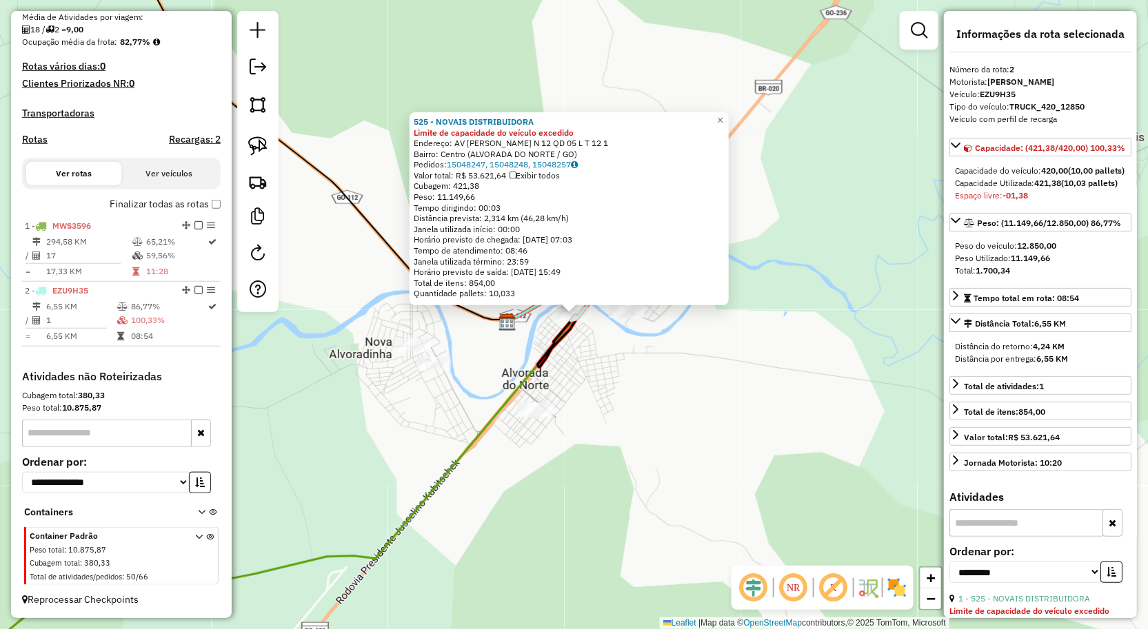
click at [911, 300] on div "525 - NOVAIS DISTRIBUIDORA Limite de capacidade do veículo excedido Endereço: A…" at bounding box center [574, 314] width 1148 height 629
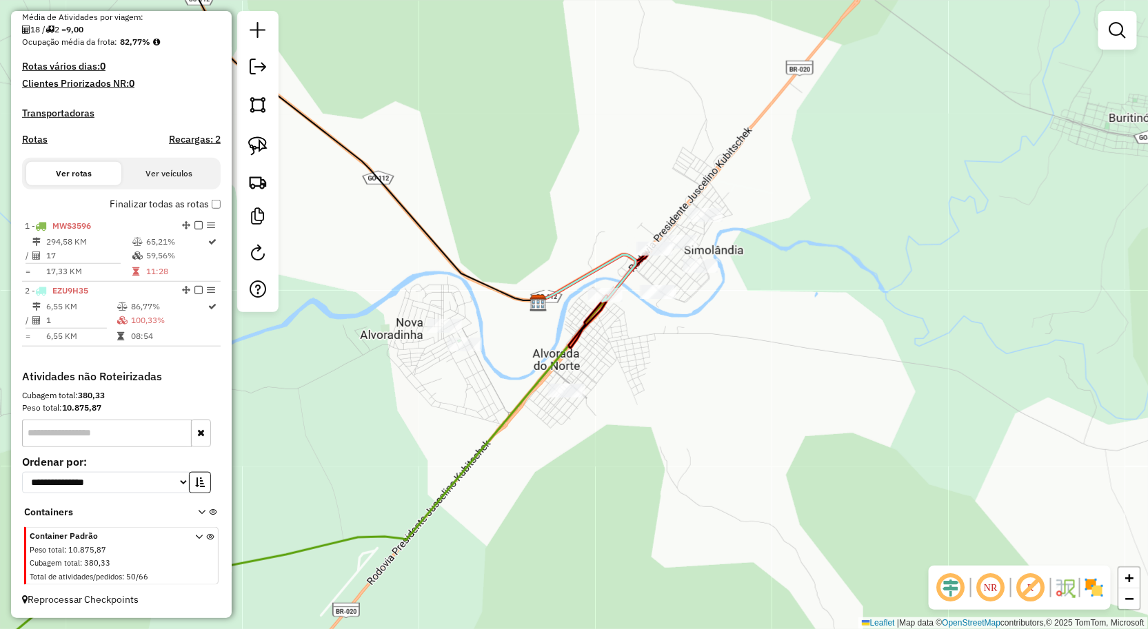
drag, startPoint x: 738, startPoint y: 330, endPoint x: 669, endPoint y: 341, distance: 69.2
click at [669, 341] on div "Janela de atendimento Grade de atendimento Capacidade Transportadoras Veículos …" at bounding box center [574, 314] width 1148 height 629
click at [259, 150] on img at bounding box center [257, 145] width 19 height 19
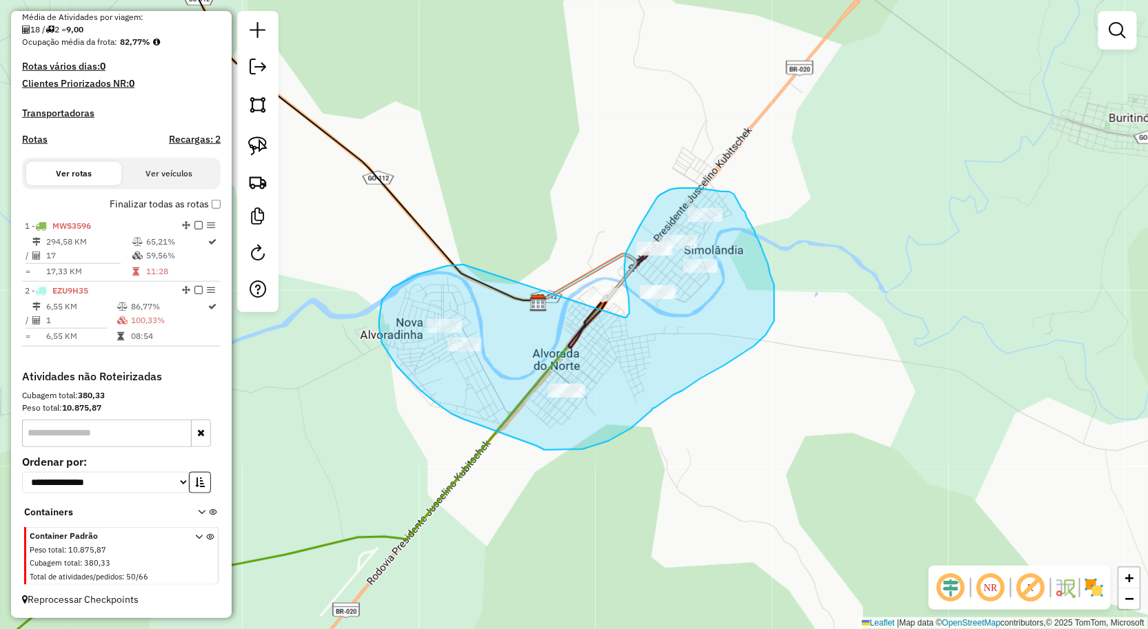
drag, startPoint x: 397, startPoint y: 285, endPoint x: 618, endPoint y: 322, distance: 223.7
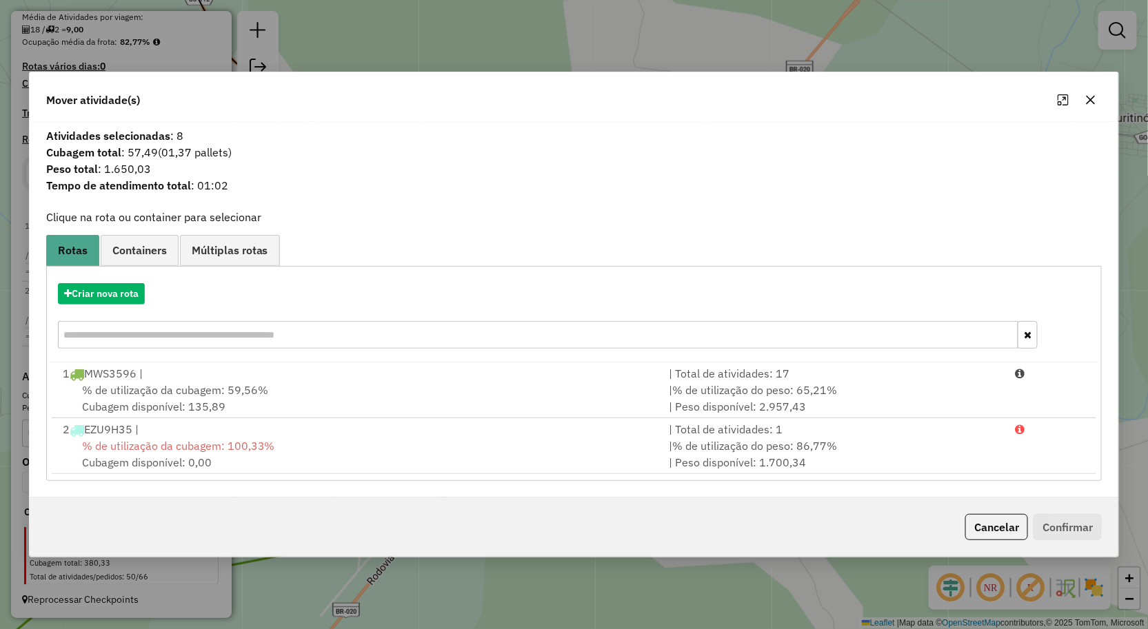
click at [1085, 101] on button "button" at bounding box center [1091, 100] width 22 height 22
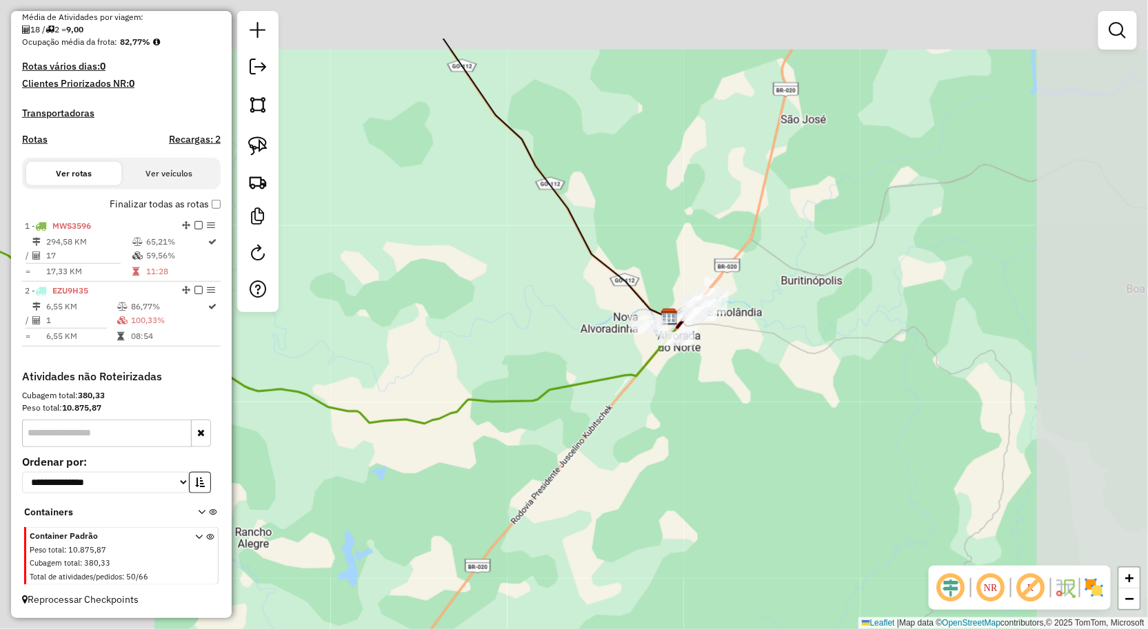
drag, startPoint x: 921, startPoint y: 240, endPoint x: 746, endPoint y: 312, distance: 189.5
click at [711, 417] on div "Janela de atendimento Grade de atendimento Capacidade Transportadoras Veículos …" at bounding box center [574, 314] width 1148 height 629
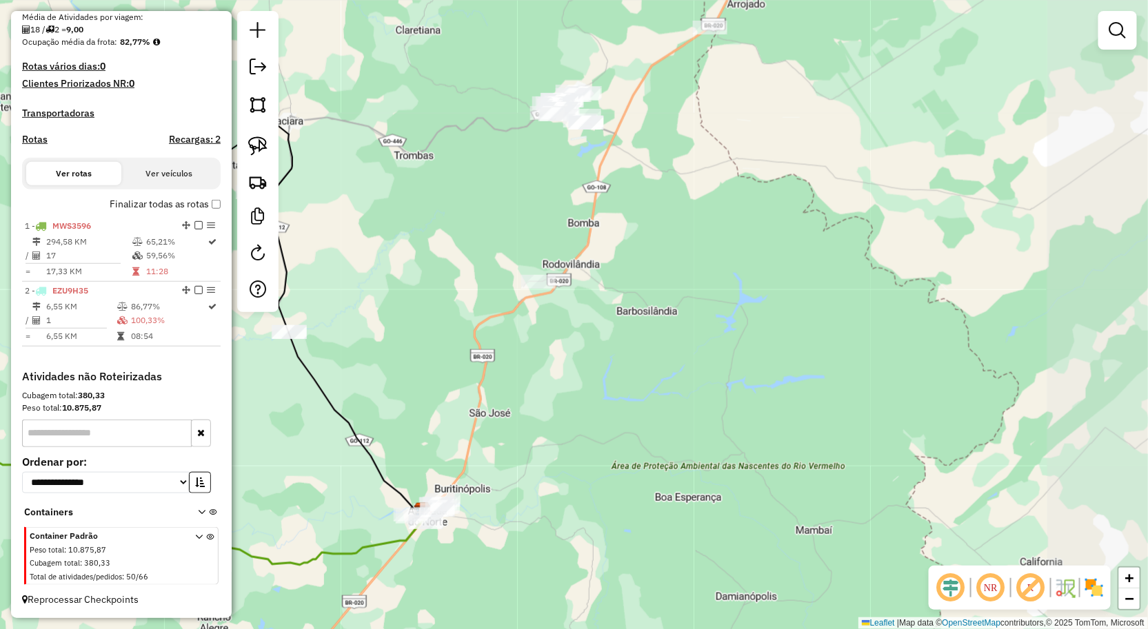
drag, startPoint x: 718, startPoint y: 308, endPoint x: 520, endPoint y: 402, distance: 218.3
click at [515, 427] on div "Janela de atendimento Grade de atendimento Capacidade Transportadoras Veículos …" at bounding box center [574, 314] width 1148 height 629
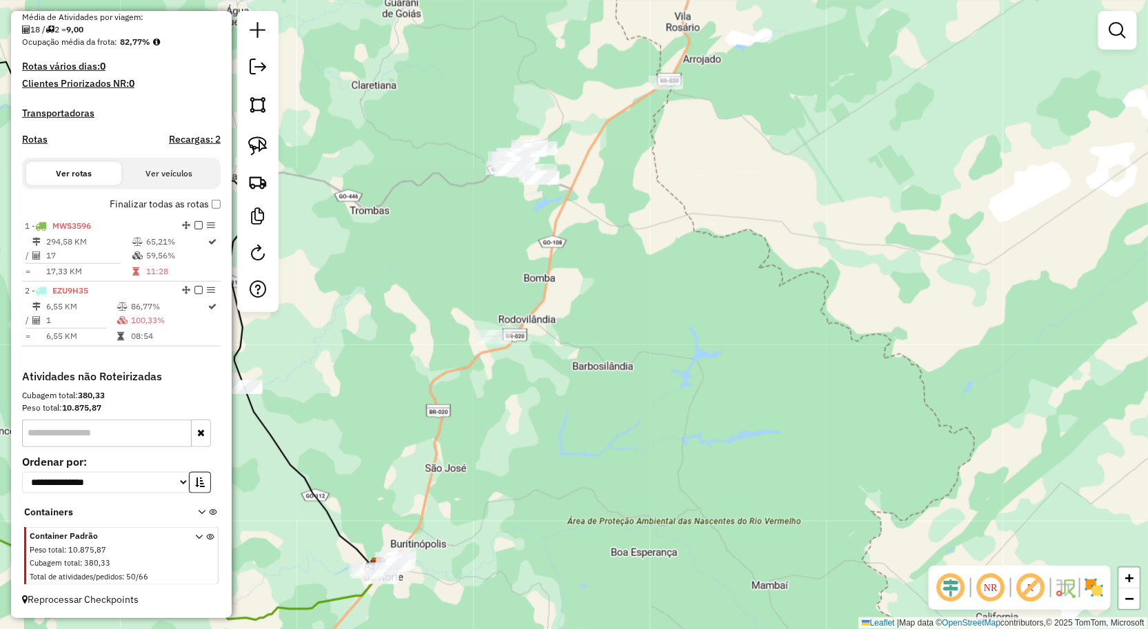
drag, startPoint x: 733, startPoint y: 273, endPoint x: 676, endPoint y: 353, distance: 98.7
click at [676, 353] on div "Janela de atendimento Grade de atendimento Capacidade Transportadoras Veículos …" at bounding box center [574, 314] width 1148 height 629
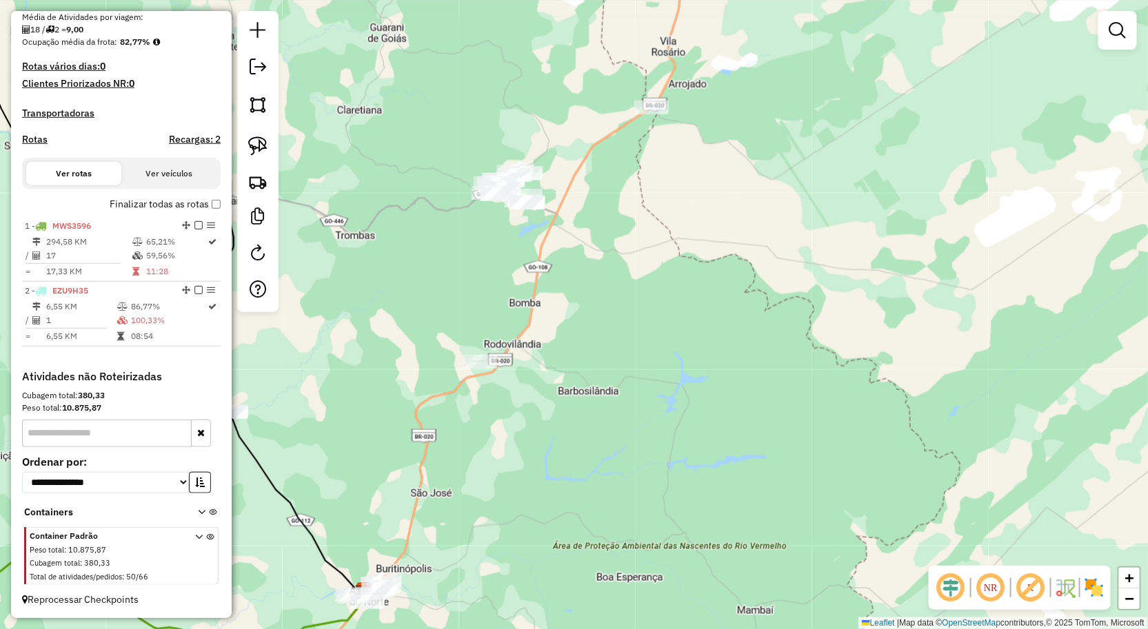
drag, startPoint x: 263, startPoint y: 156, endPoint x: 339, endPoint y: 148, distance: 77.0
click at [263, 156] on img at bounding box center [257, 145] width 19 height 19
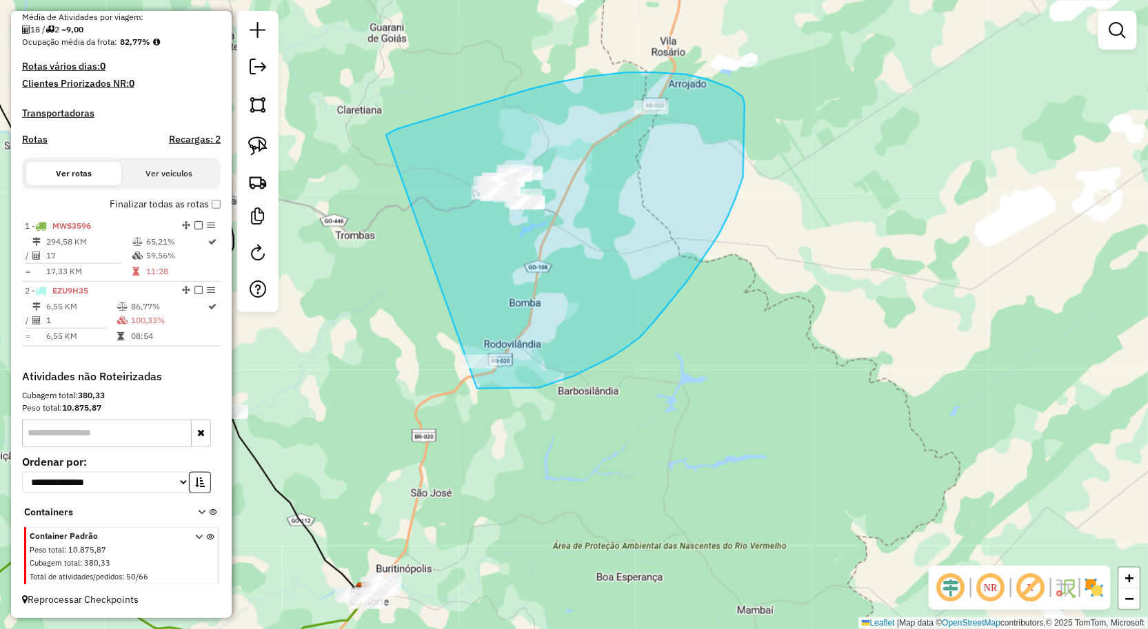
drag, startPoint x: 432, startPoint y: 119, endPoint x: 405, endPoint y: 361, distance: 243.4
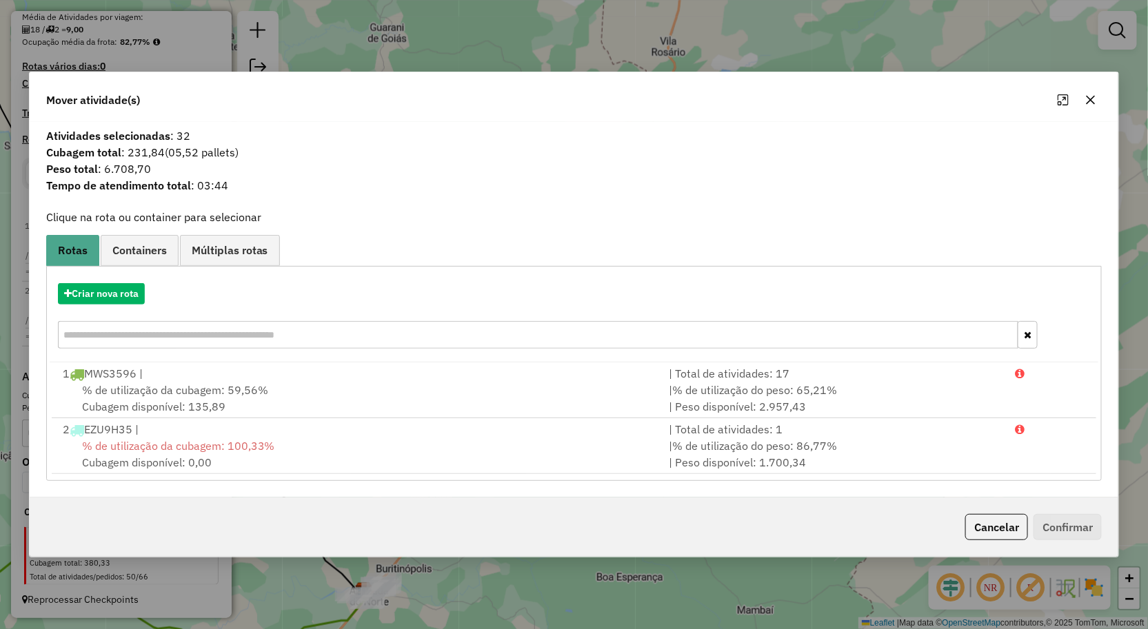
click at [1091, 103] on icon "button" at bounding box center [1090, 99] width 11 height 11
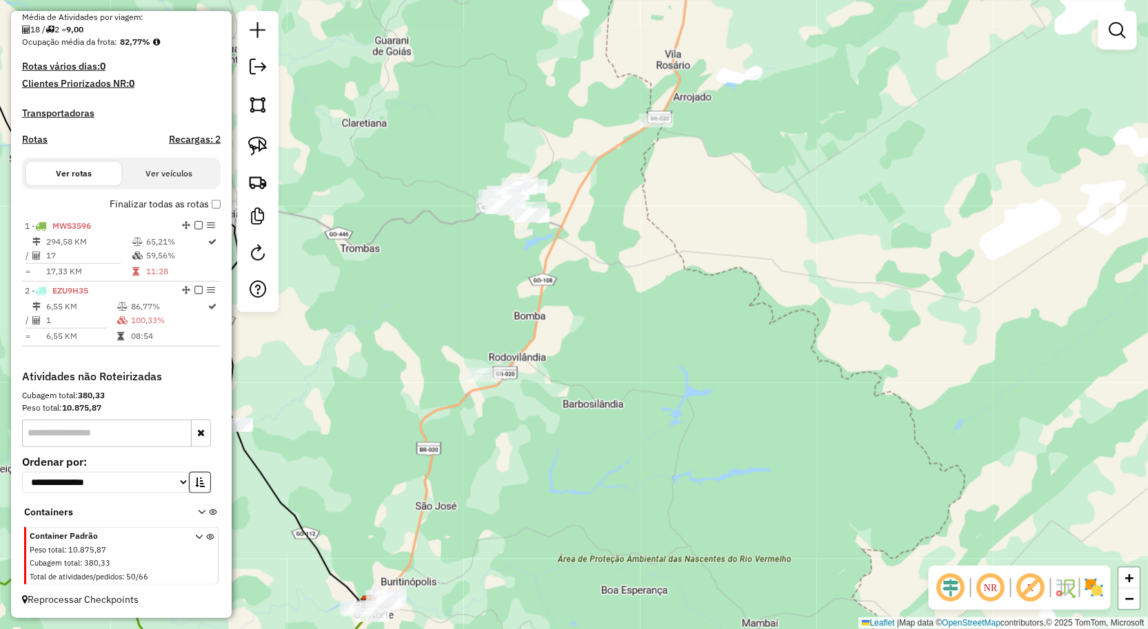
drag, startPoint x: 596, startPoint y: 254, endPoint x: 623, endPoint y: 308, distance: 61.0
click at [623, 308] on div "Janela de atendimento Grade de atendimento Capacidade Transportadoras Veículos …" at bounding box center [574, 314] width 1148 height 629
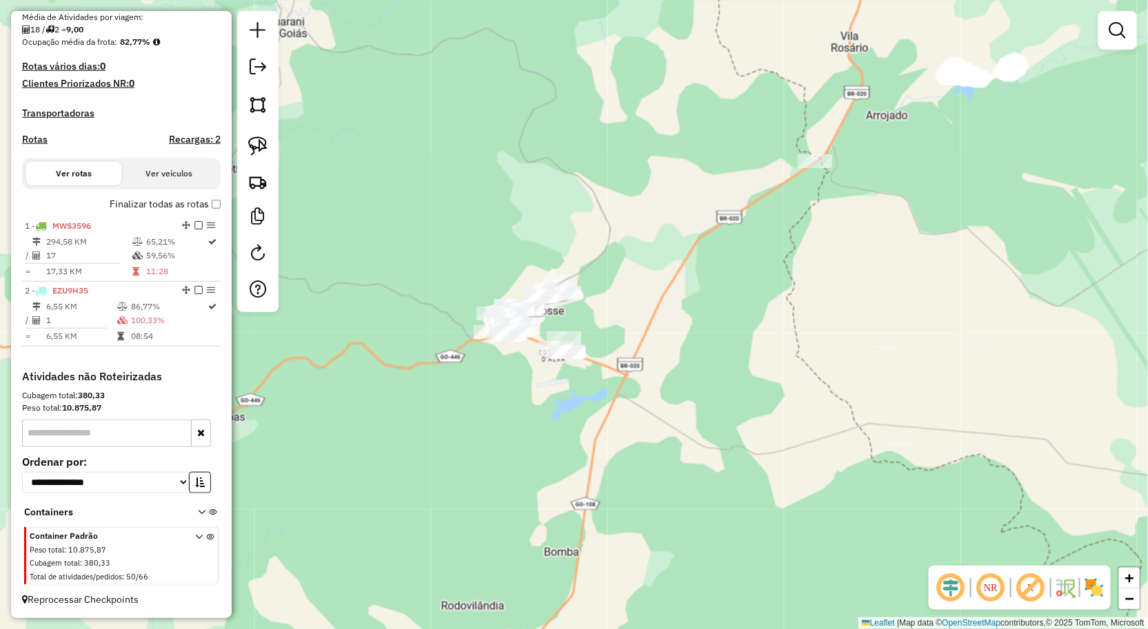
drag, startPoint x: 593, startPoint y: 285, endPoint x: 621, endPoint y: 375, distance: 94.6
click at [621, 375] on div "Janela de atendimento Grade de atendimento Capacidade Transportadoras Veículos …" at bounding box center [574, 314] width 1148 height 629
click at [1115, 22] on em at bounding box center [1117, 30] width 17 height 17
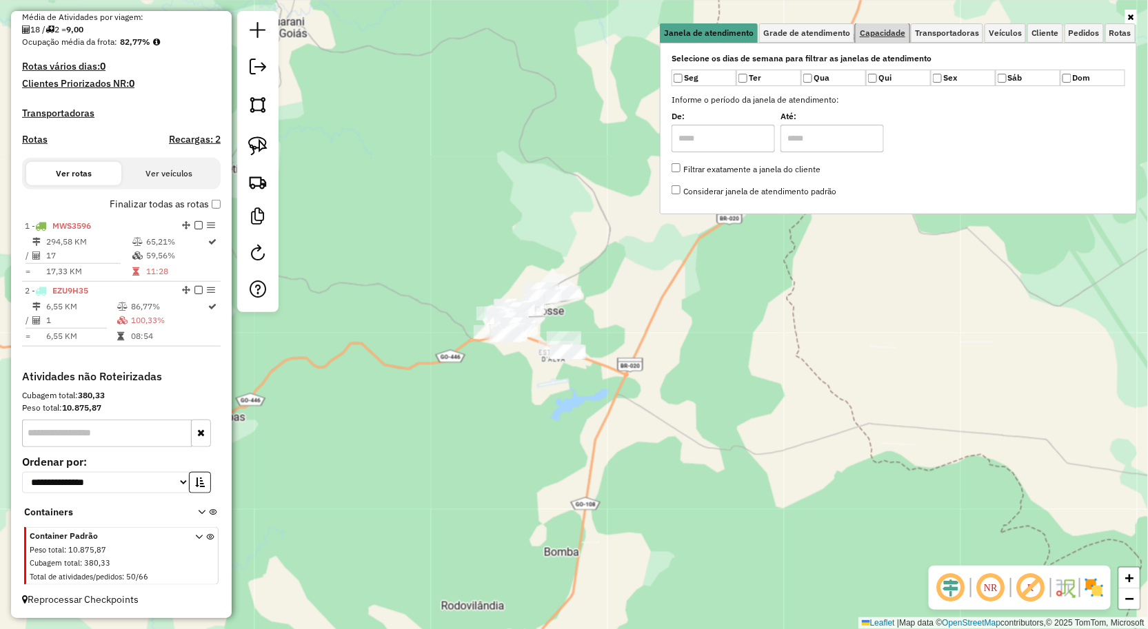
click at [889, 29] on span "Capacidade" at bounding box center [882, 33] width 45 height 8
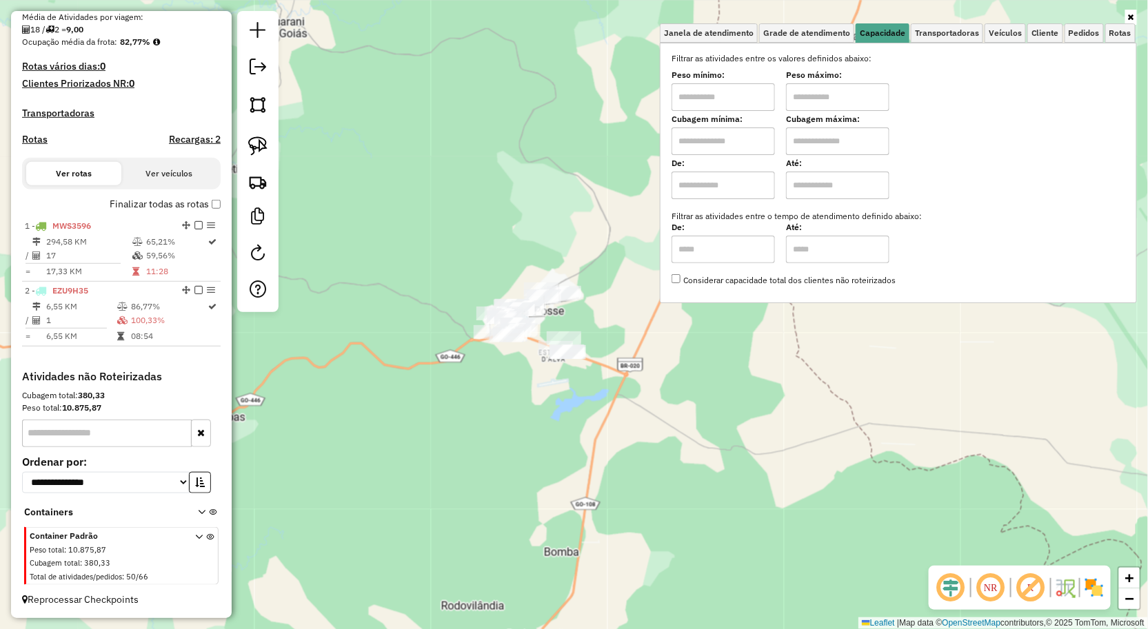
click at [747, 93] on input "text" at bounding box center [722, 97] width 103 height 28
type input "****"
click at [375, 343] on div "Limpar filtros Janela de atendimento Grade de atendimento Capacidade Transporta…" at bounding box center [574, 314] width 1148 height 629
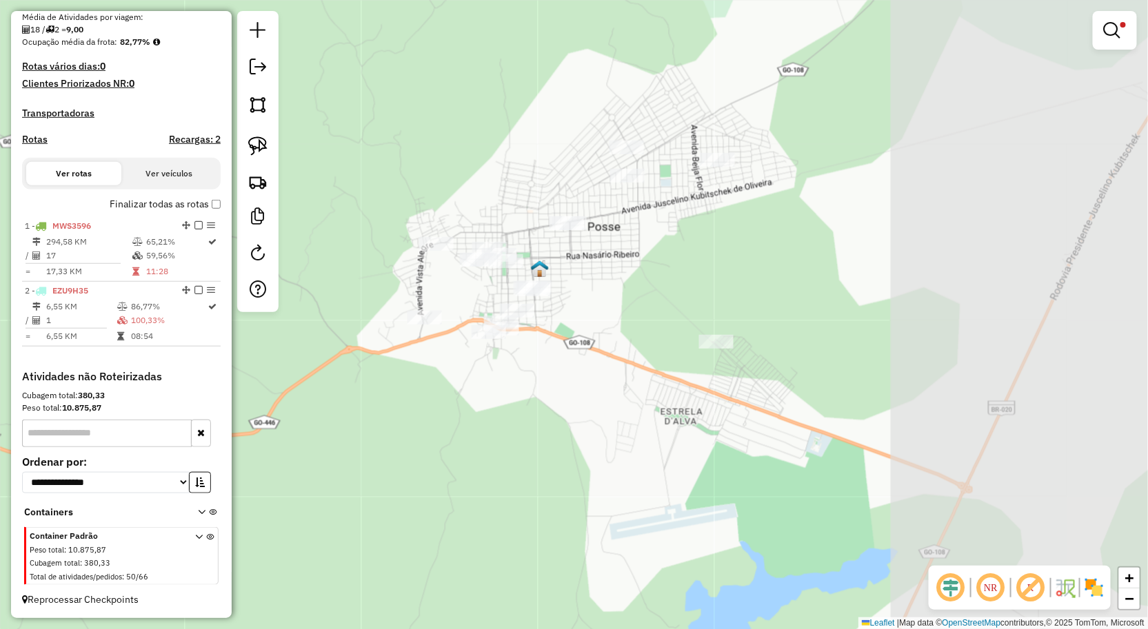
drag, startPoint x: 640, startPoint y: 342, endPoint x: 235, endPoint y: 358, distance: 405.0
click at [233, 358] on div "Limpar filtros Janela de atendimento Grade de atendimento Capacidade Transporta…" at bounding box center [574, 314] width 1148 height 629
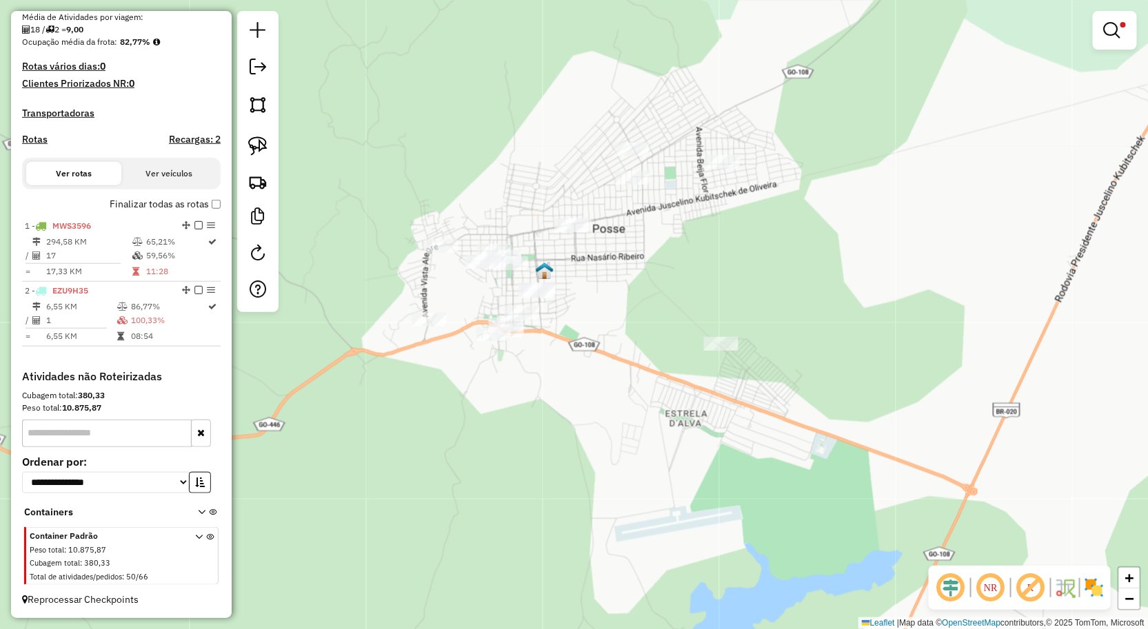
drag, startPoint x: 279, startPoint y: 150, endPoint x: 287, endPoint y: 155, distance: 9.4
click at [279, 150] on div "Limpar filtros Janela de atendimento Grade de atendimento Capacidade Transporta…" at bounding box center [574, 314] width 1148 height 629
drag, startPoint x: 257, startPoint y: 154, endPoint x: 269, endPoint y: 152, distance: 11.8
click at [257, 154] on img at bounding box center [257, 145] width 19 height 19
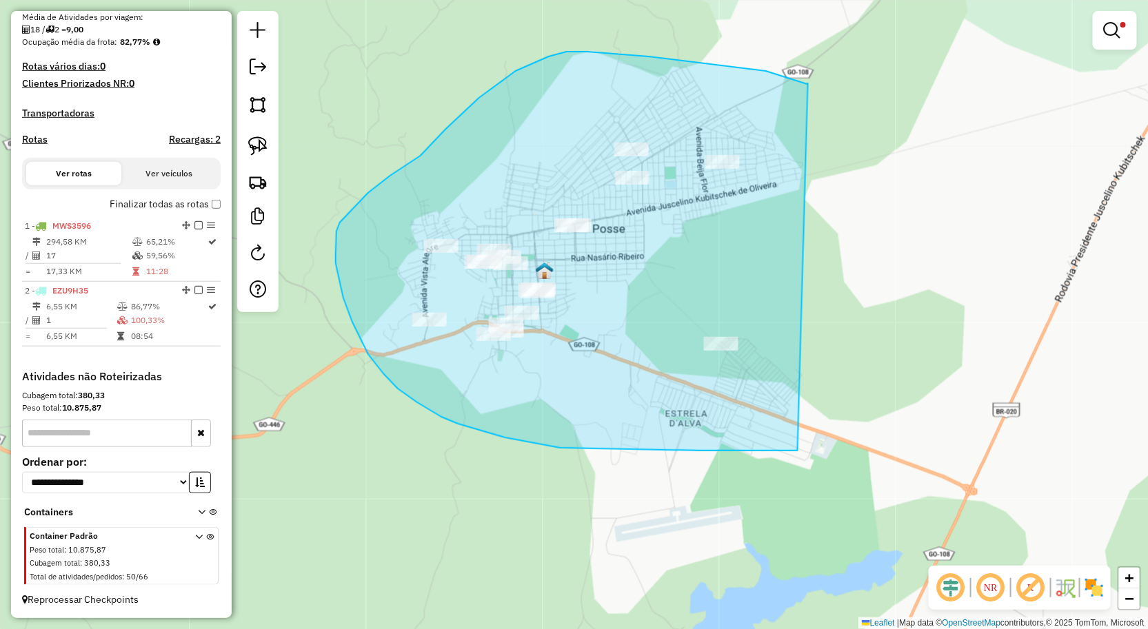
drag, startPoint x: 786, startPoint y: 77, endPoint x: 801, endPoint y: 451, distance: 373.9
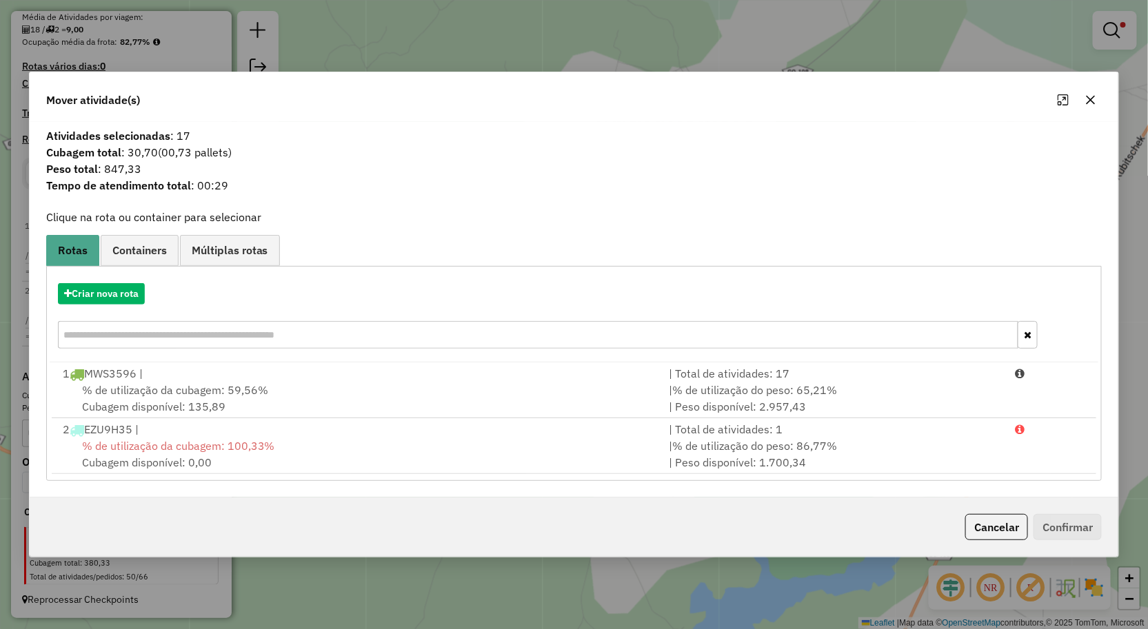
click at [1092, 97] on icon "button" at bounding box center [1090, 99] width 11 height 11
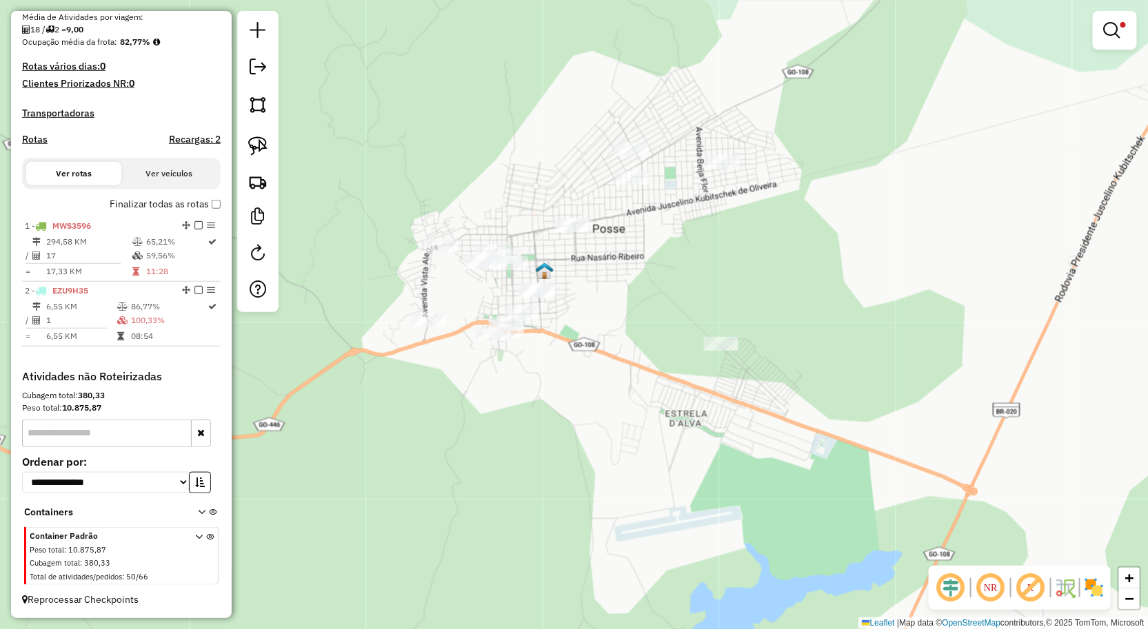
click at [1113, 46] on div at bounding box center [1115, 30] width 44 height 39
click at [1104, 39] on link at bounding box center [1114, 31] width 33 height 28
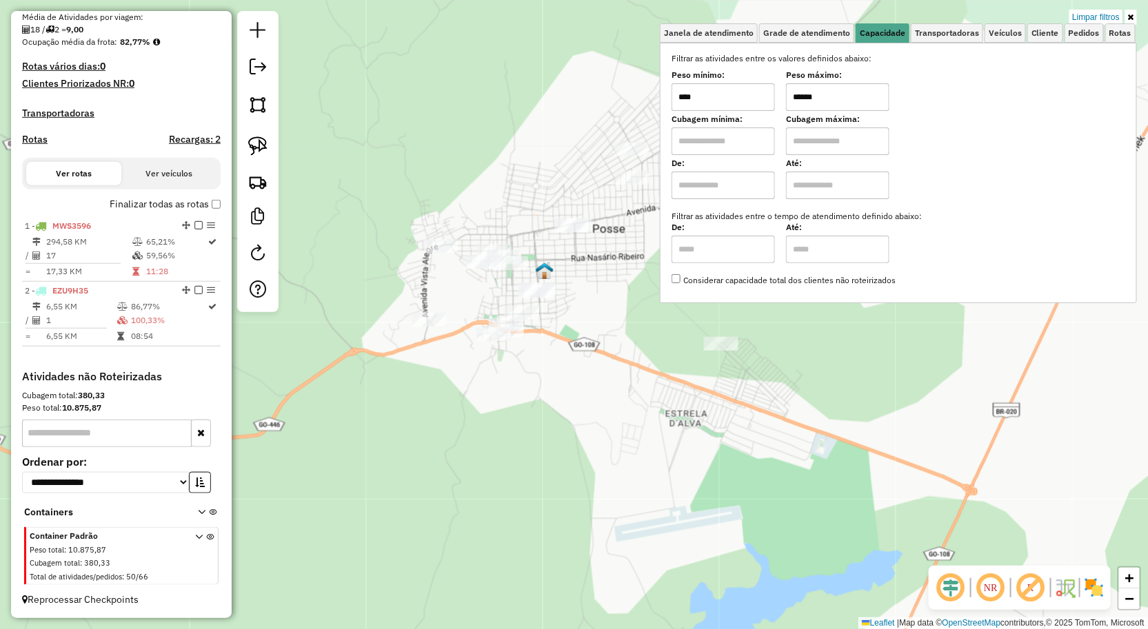
click at [862, 98] on input "******" at bounding box center [837, 97] width 103 height 28
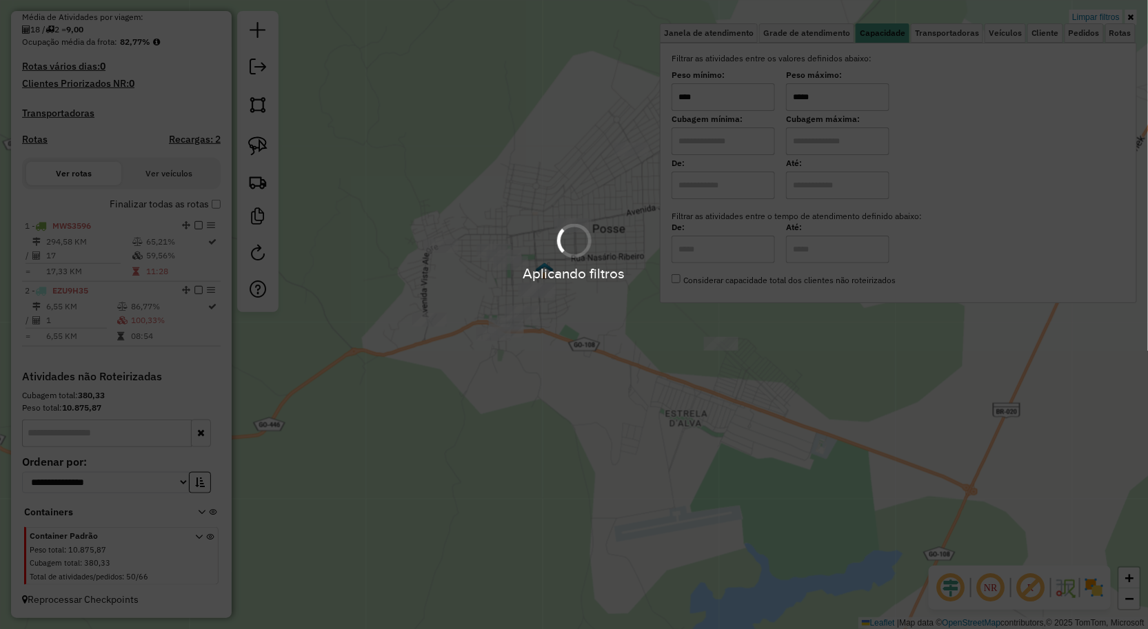
type input "*****"
click at [449, 472] on div "Limpar filtros Janela de atendimento Grade de atendimento Capacidade Transporta…" at bounding box center [574, 314] width 1148 height 629
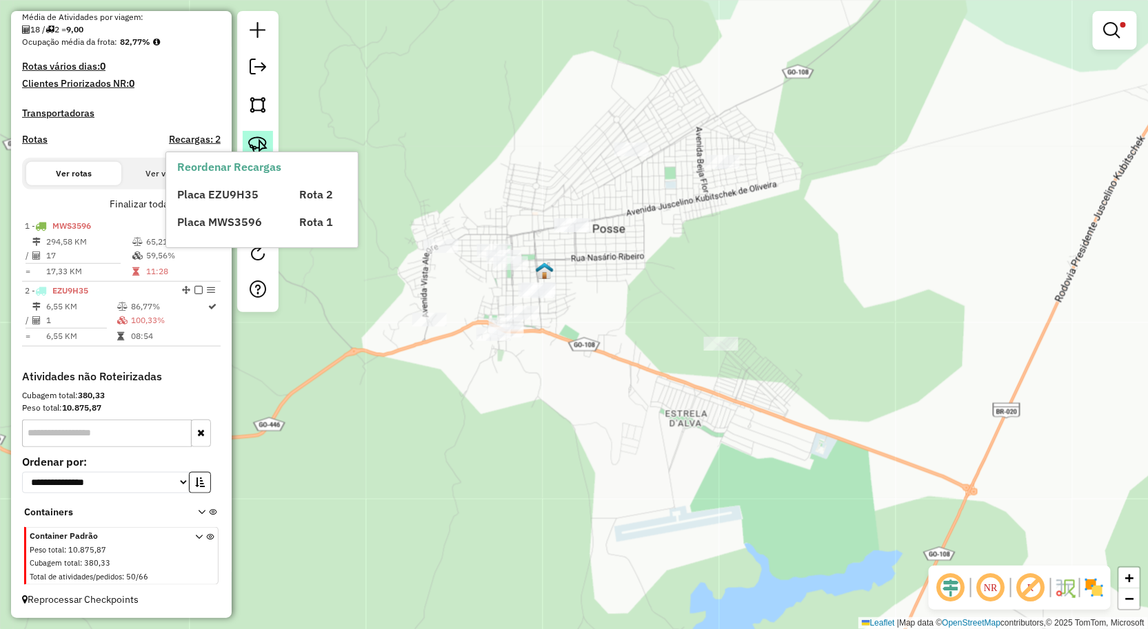
click at [257, 134] on link at bounding box center [258, 146] width 30 height 30
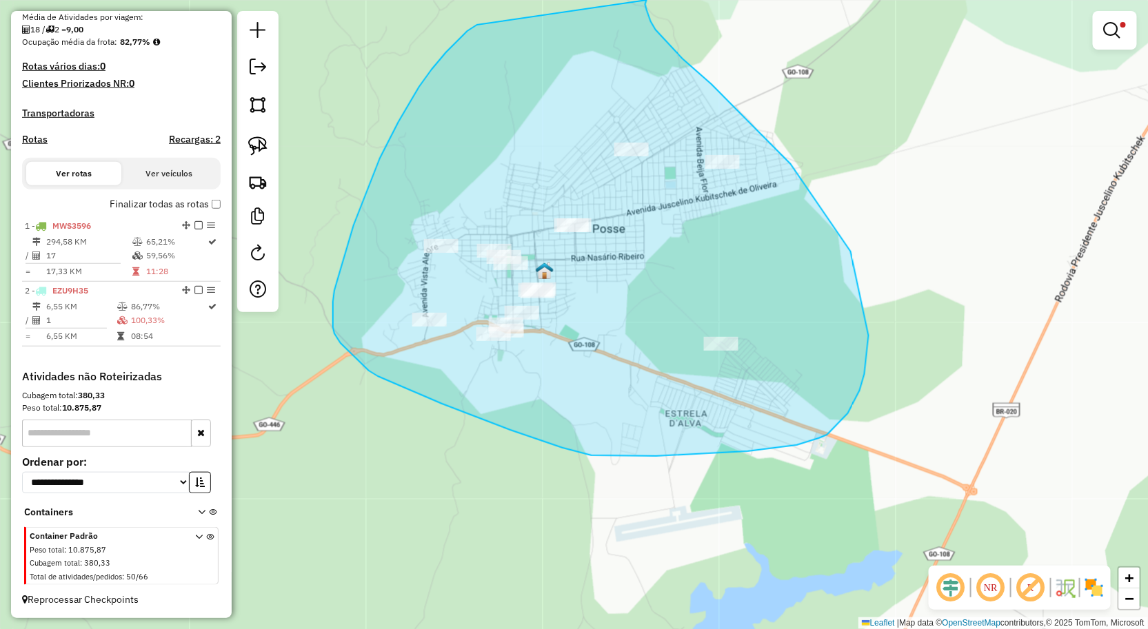
drag, startPoint x: 459, startPoint y: 39, endPoint x: 647, endPoint y: 0, distance: 191.6
click at [647, 0] on div "Limpar filtros Janela de atendimento Grade de atendimento Capacidade Transporta…" at bounding box center [574, 314] width 1148 height 629
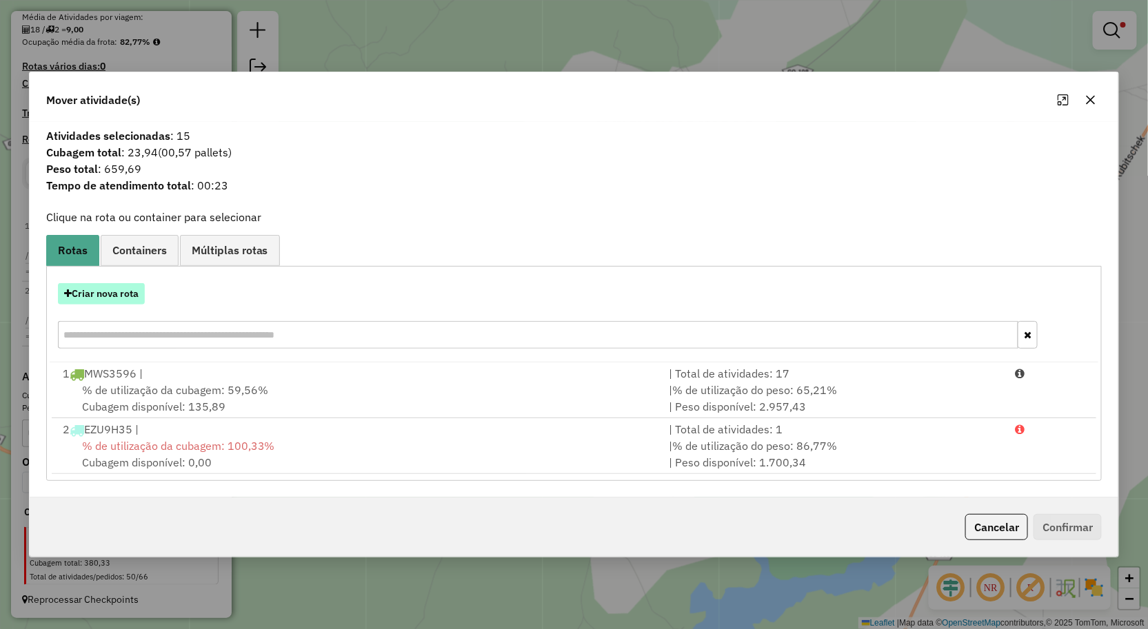
click at [90, 294] on button "Criar nova rota" at bounding box center [101, 293] width 87 height 21
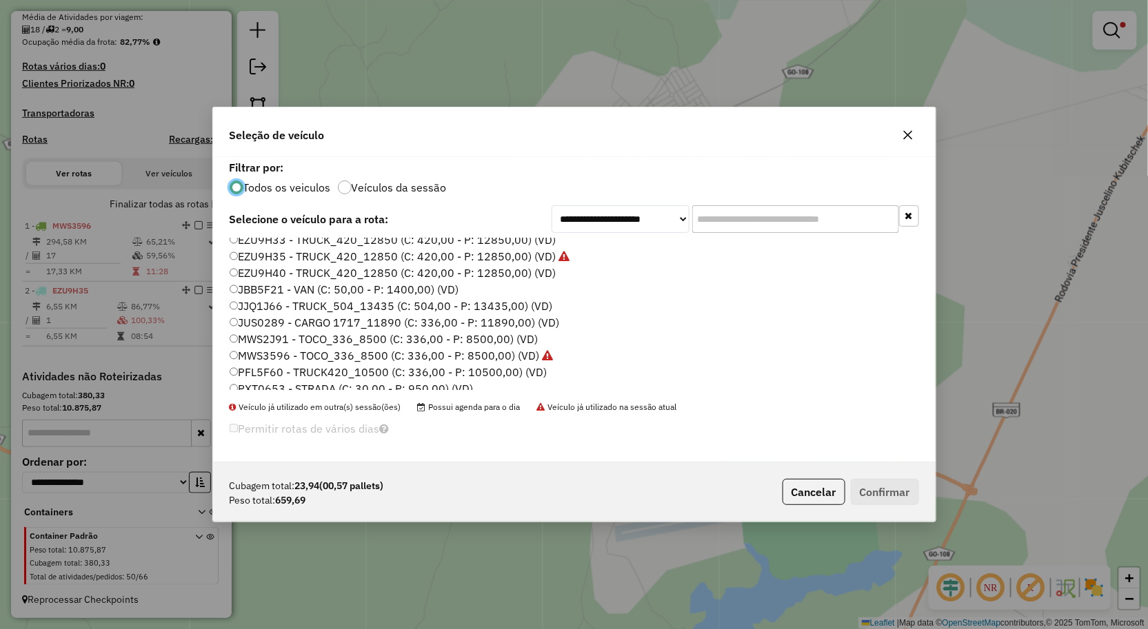
scroll to position [80, 0]
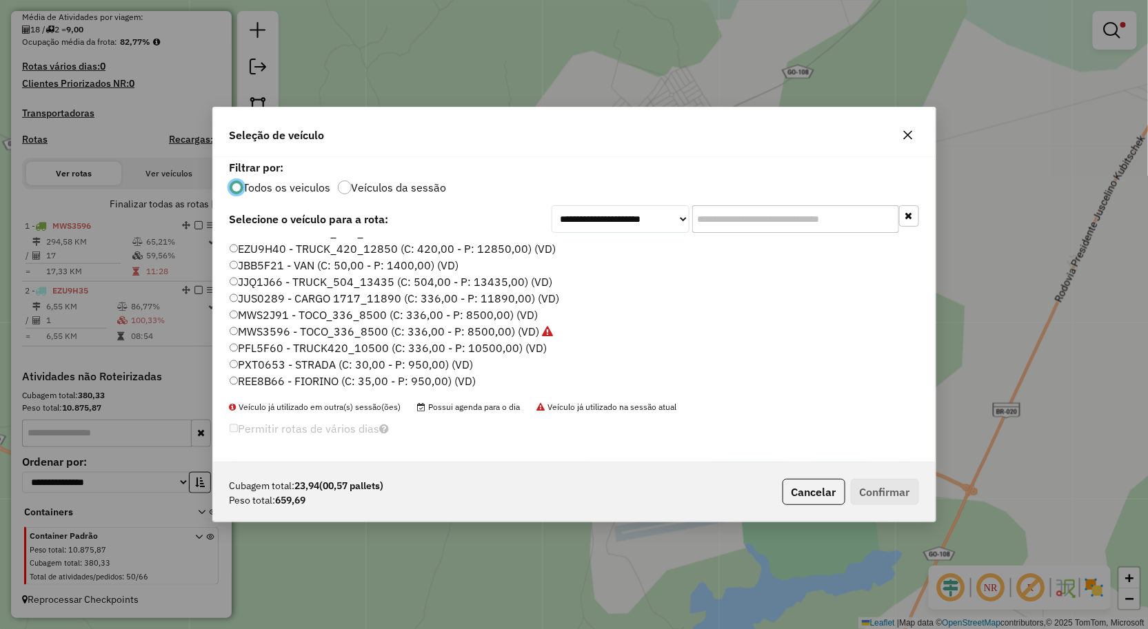
click at [255, 374] on label "REE8B66 - FIORINO (C: 35,00 - P: 950,00) (VD)" at bounding box center [353, 381] width 247 height 17
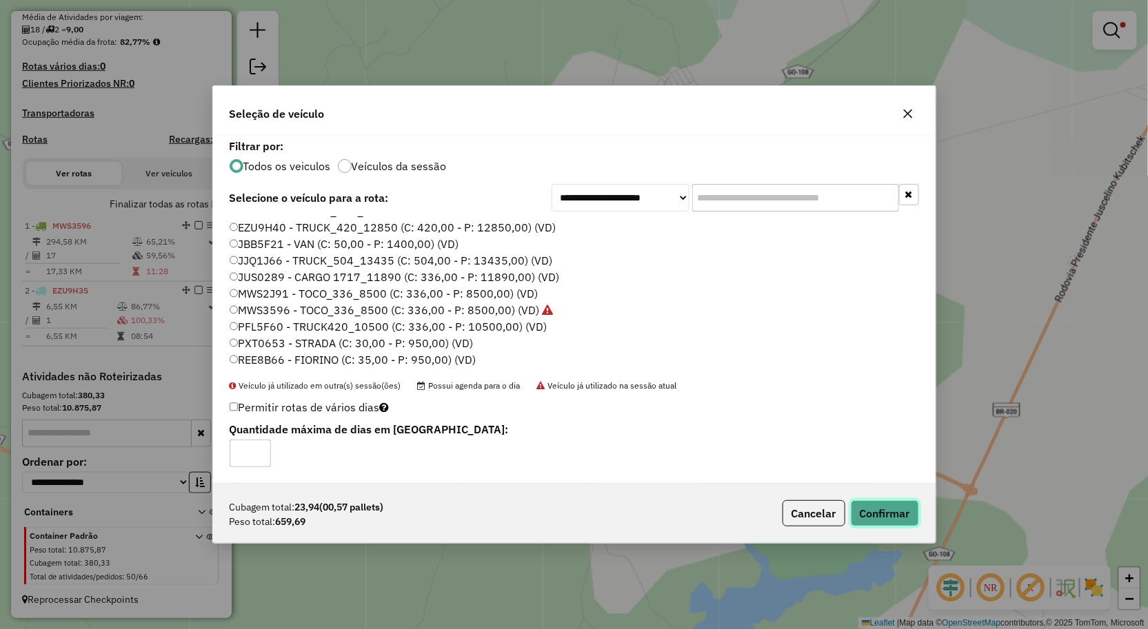
click at [898, 510] on button "Confirmar" at bounding box center [885, 513] width 68 height 26
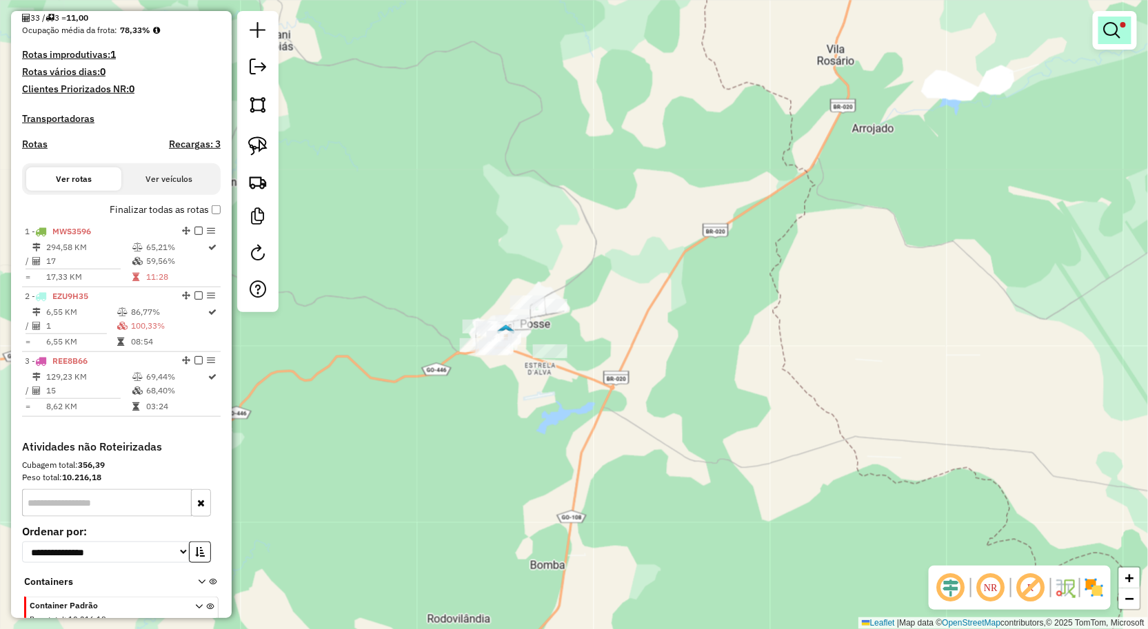
click at [1111, 41] on link at bounding box center [1114, 31] width 33 height 28
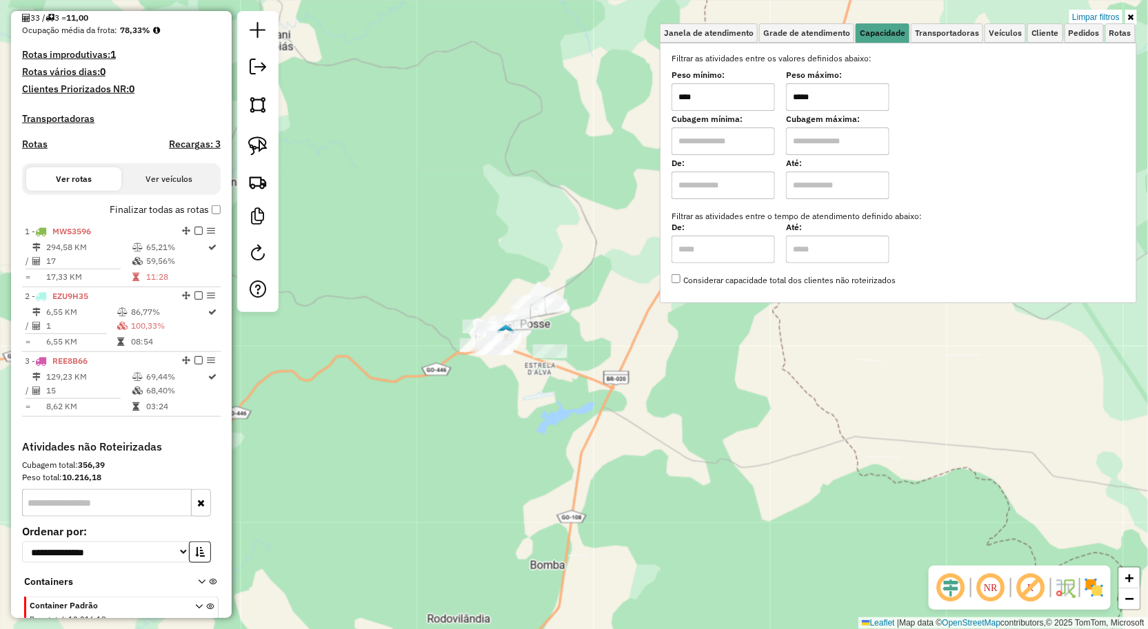
click at [741, 102] on input "****" at bounding box center [722, 97] width 103 height 28
type input "*****"
type input "**********"
click at [392, 373] on div "**********" at bounding box center [574, 314] width 1148 height 629
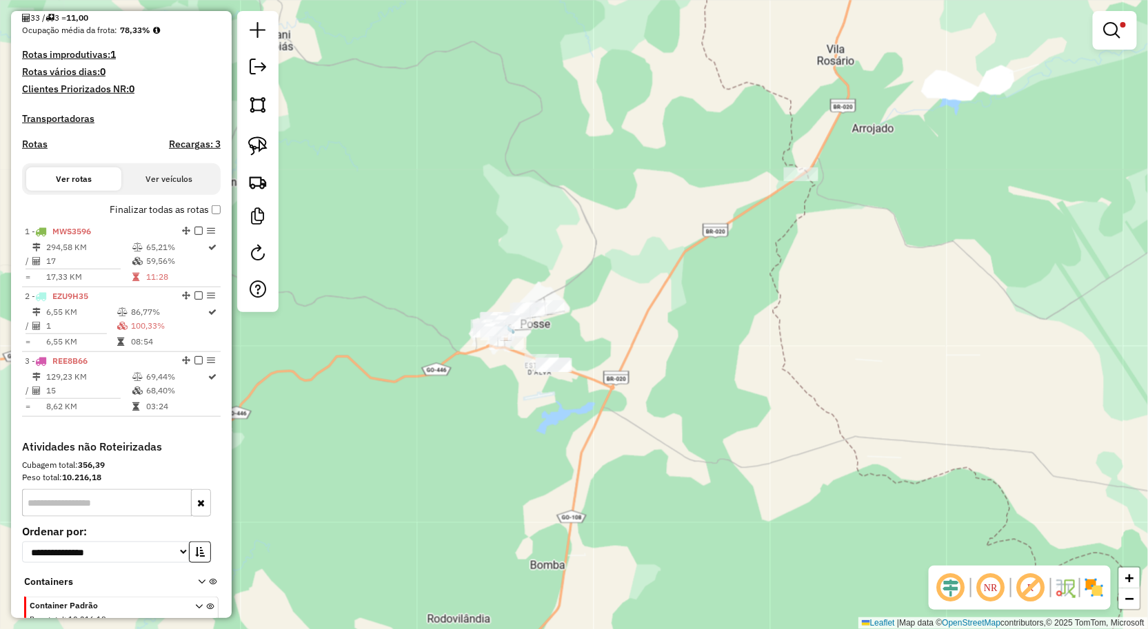
drag, startPoint x: 257, startPoint y: 148, endPoint x: 362, endPoint y: 165, distance: 106.3
click at [257, 148] on img at bounding box center [257, 145] width 19 height 19
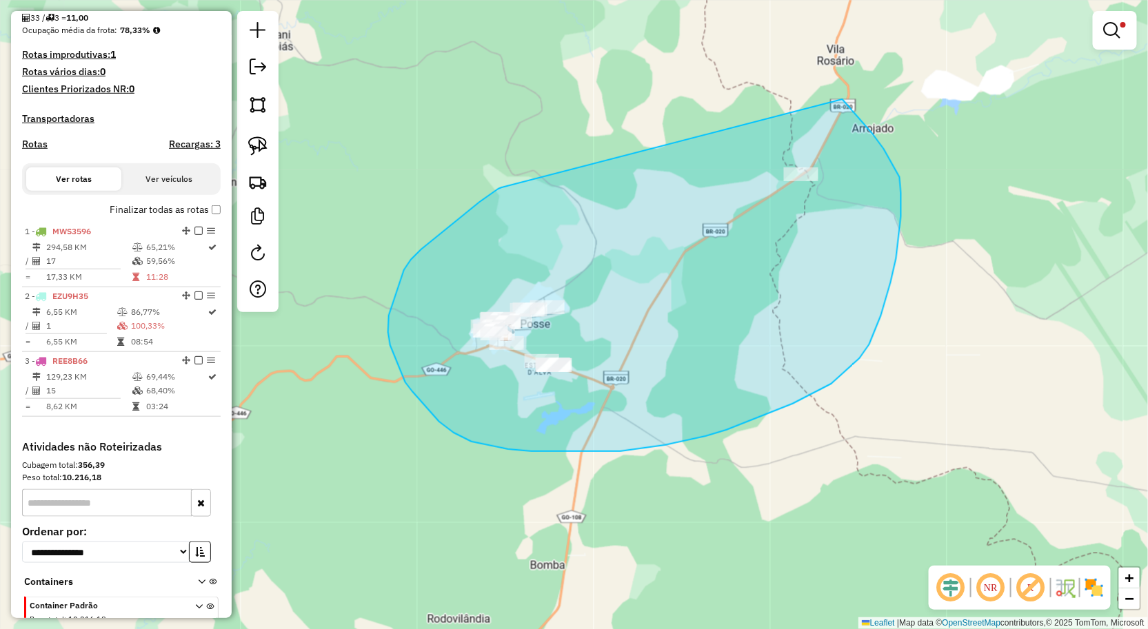
drag, startPoint x: 498, startPoint y: 189, endPoint x: 831, endPoint y: 92, distance: 346.0
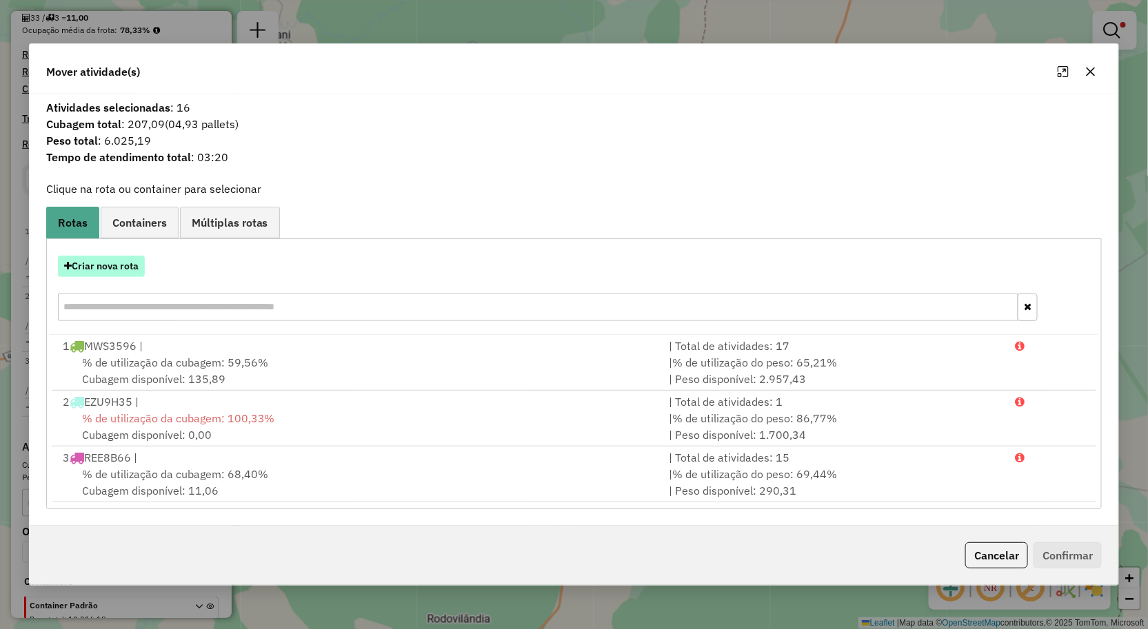
click at [119, 265] on button "Criar nova rota" at bounding box center [101, 266] width 87 height 21
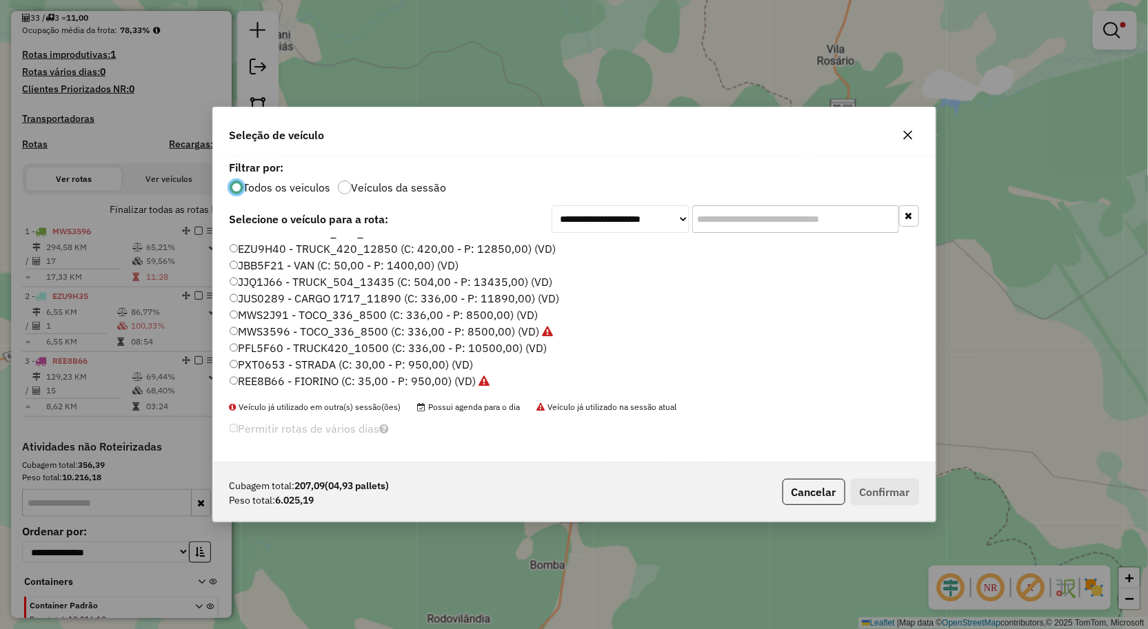
click at [301, 309] on label "MWS2J91 - TOCO_336_8500 (C: 336,00 - P: 8500,00) (VD)" at bounding box center [384, 315] width 309 height 17
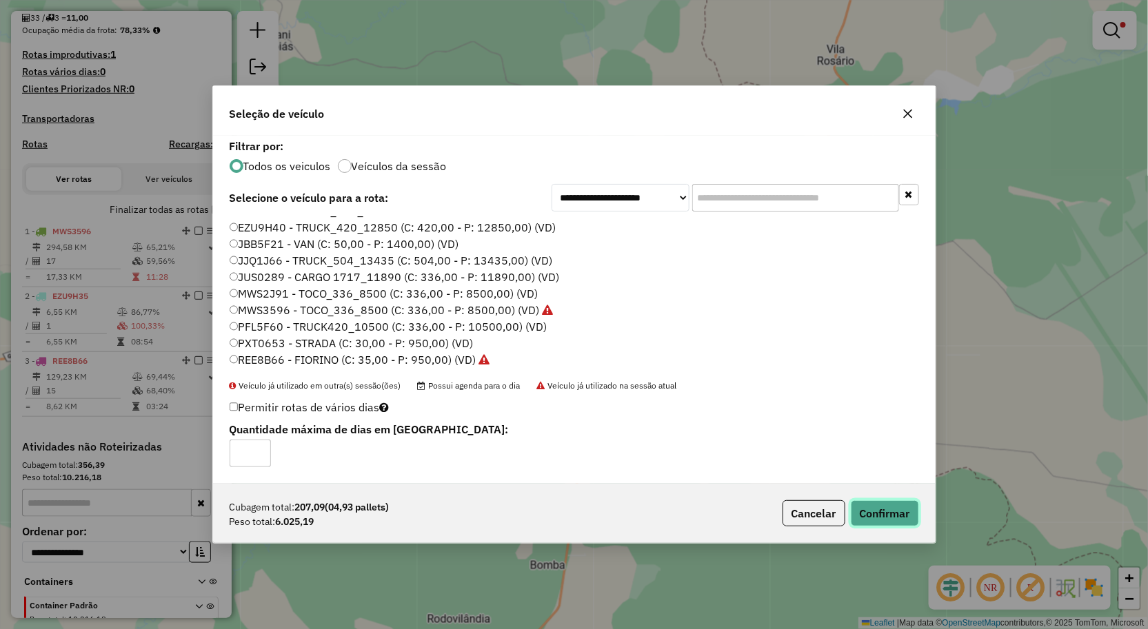
click at [871, 519] on button "Confirmar" at bounding box center [885, 513] width 68 height 26
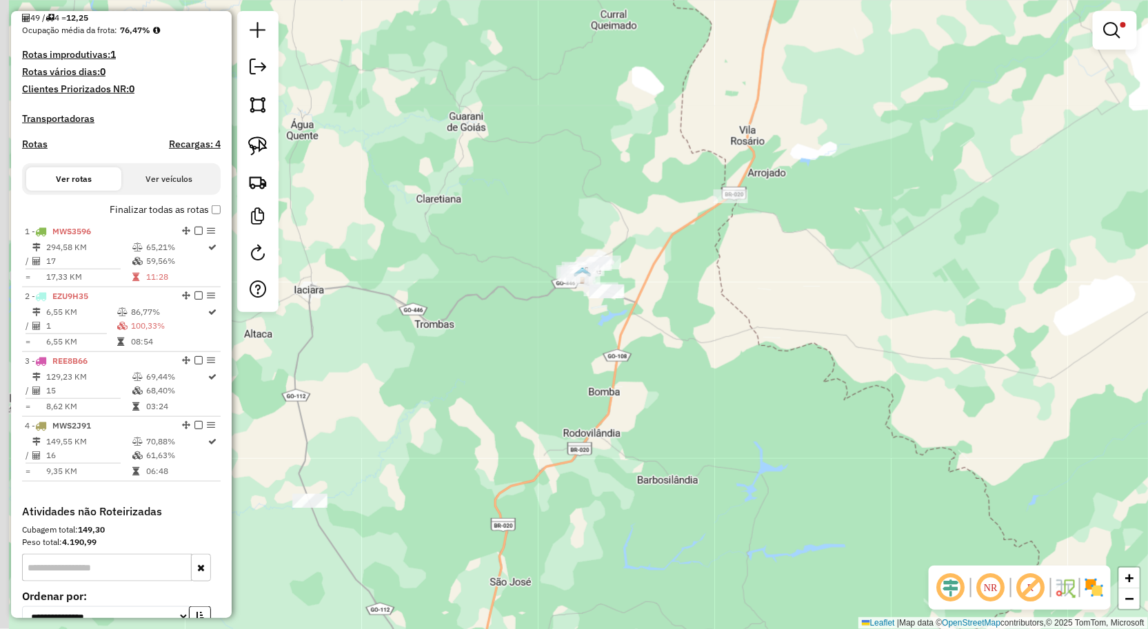
drag, startPoint x: 689, startPoint y: 398, endPoint x: 704, endPoint y: 321, distance: 78.6
click at [702, 330] on div "**********" at bounding box center [574, 314] width 1148 height 629
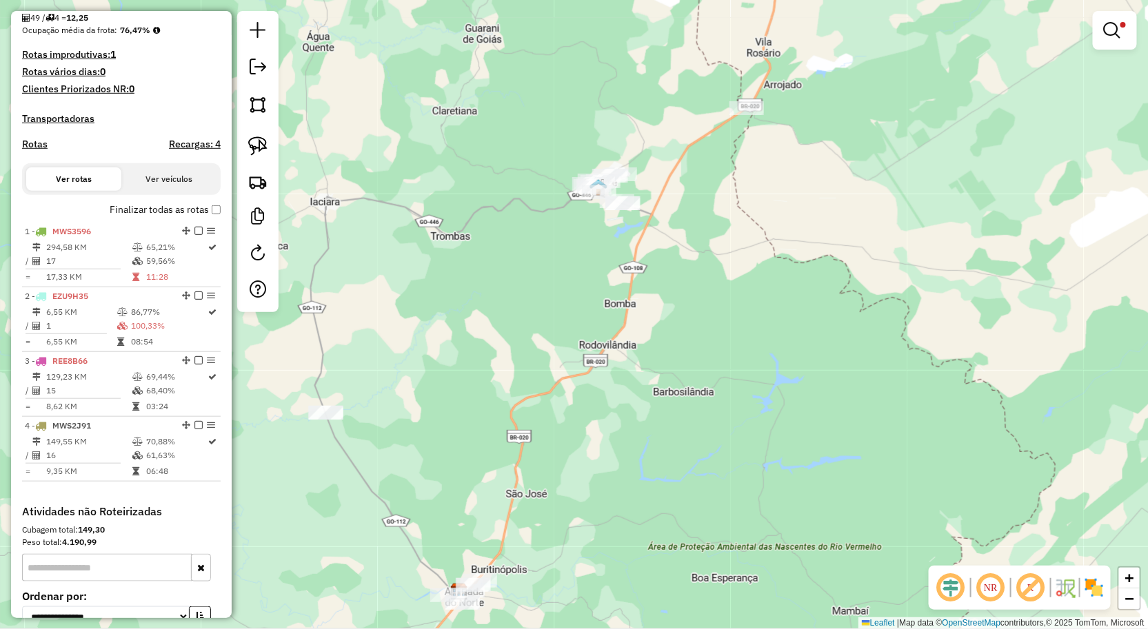
drag, startPoint x: 665, startPoint y: 368, endPoint x: 676, endPoint y: 250, distance: 118.4
click at [669, 267] on div "**********" at bounding box center [574, 314] width 1148 height 629
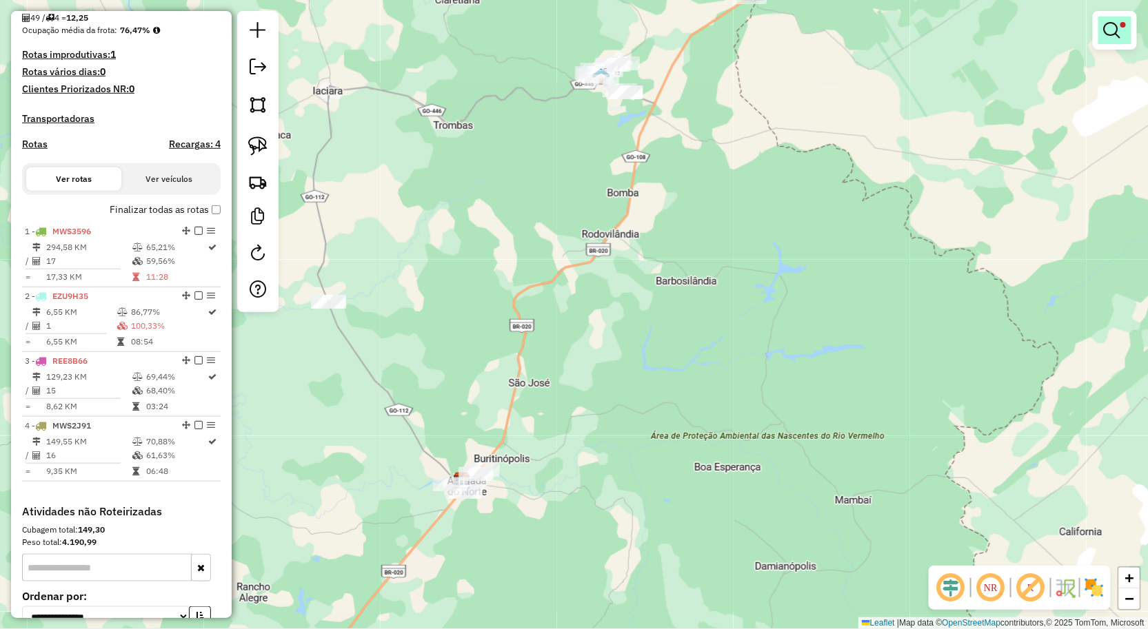
click at [1105, 34] on em at bounding box center [1112, 30] width 17 height 17
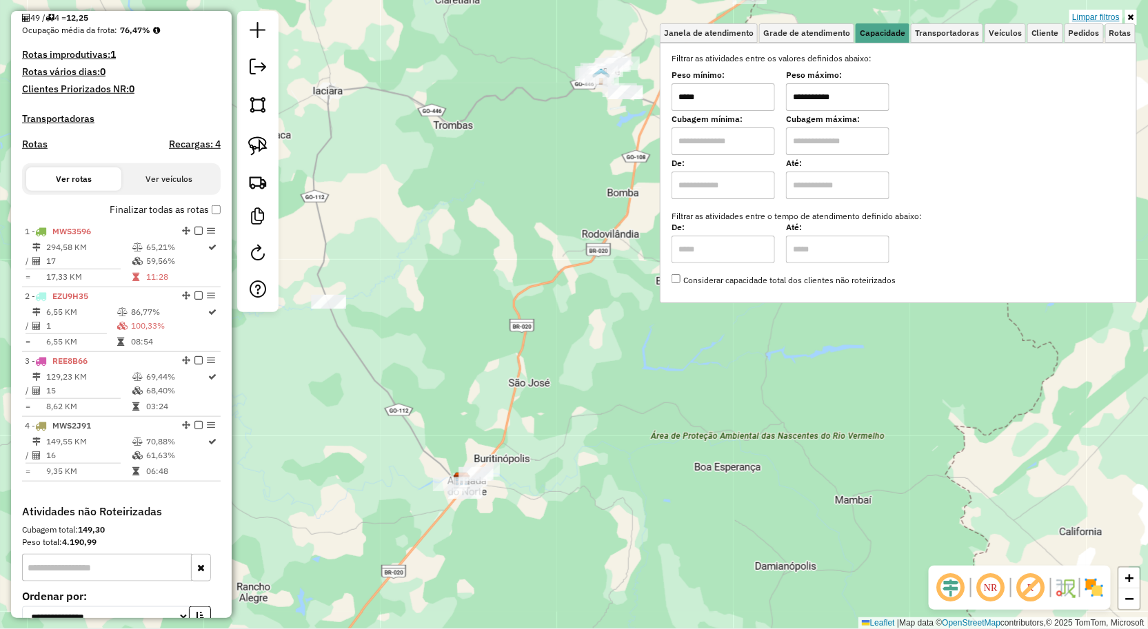
click at [1096, 16] on link "Limpar filtros" at bounding box center [1095, 17] width 53 height 15
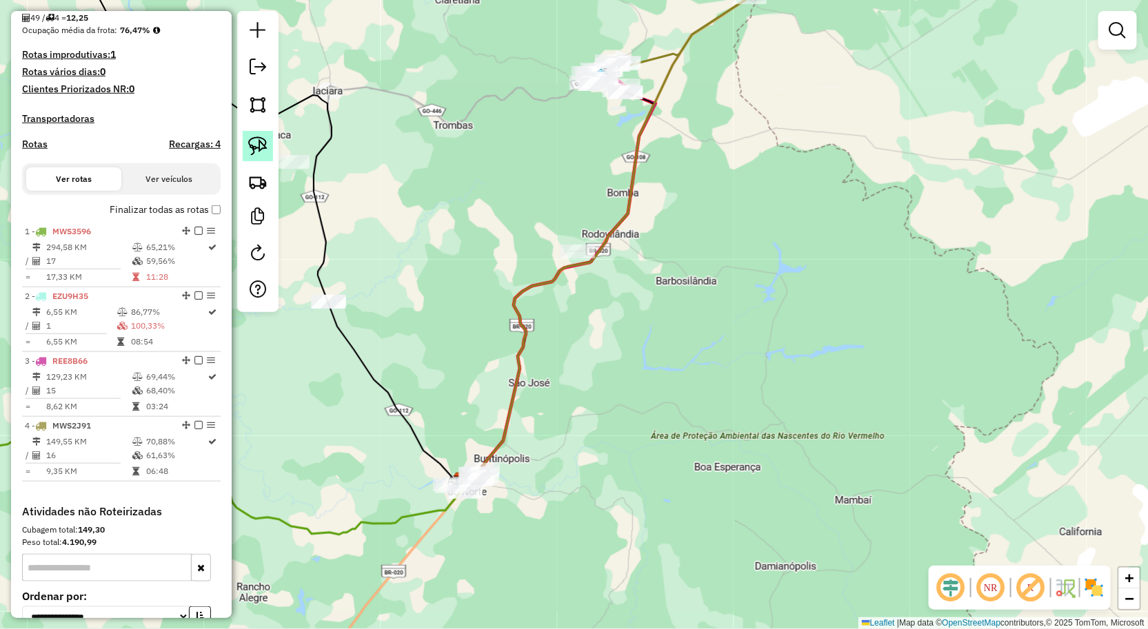
click at [266, 148] on img at bounding box center [257, 145] width 19 height 19
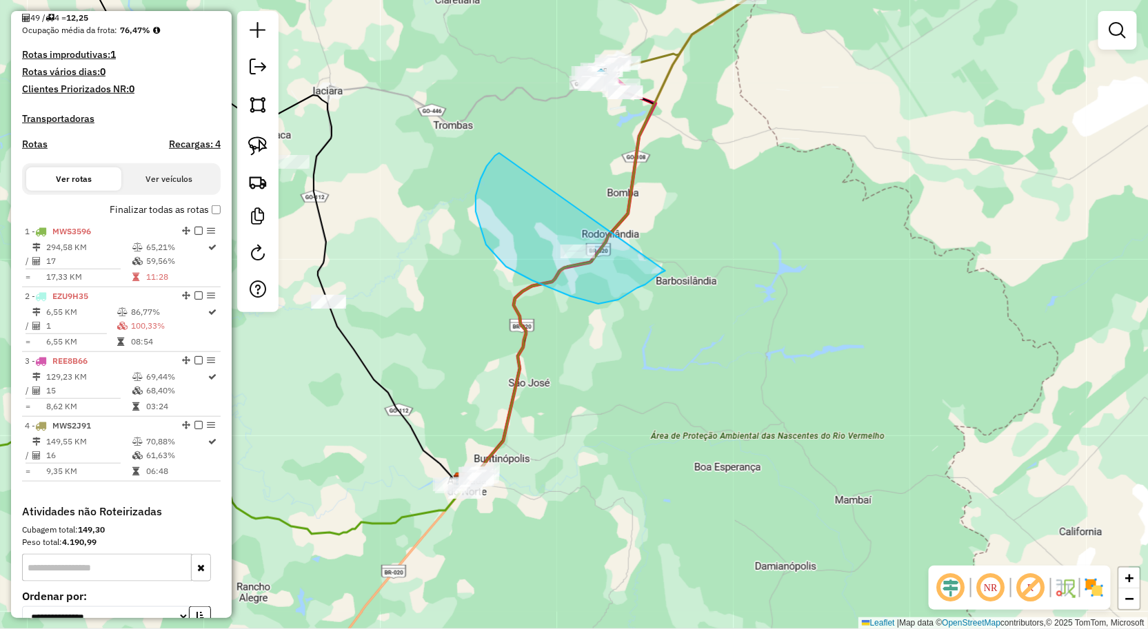
drag, startPoint x: 480, startPoint y: 179, endPoint x: 667, endPoint y: 270, distance: 206.9
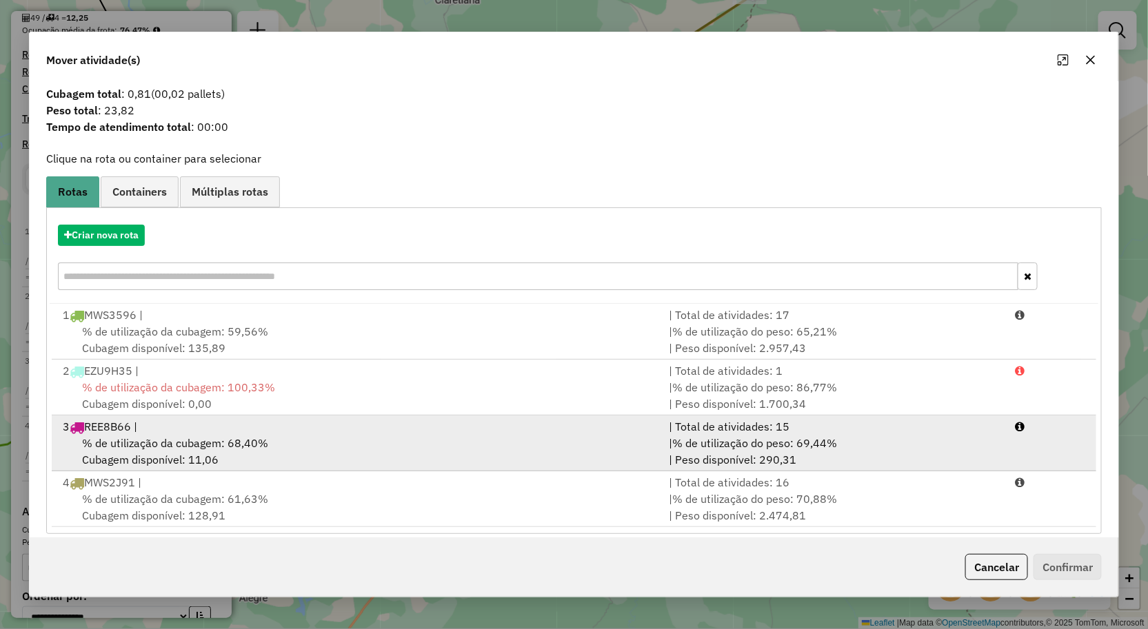
scroll to position [32, 0]
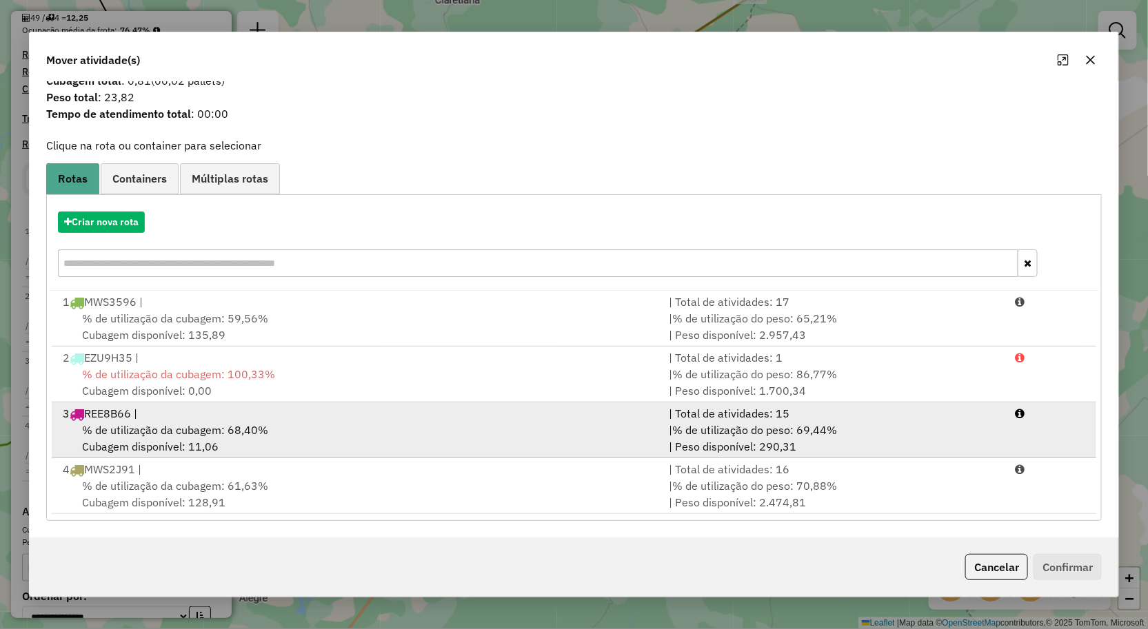
click at [240, 437] on div "% de utilização da cubagem: 68,40% Cubagem disponível: 11,06" at bounding box center [357, 438] width 607 height 33
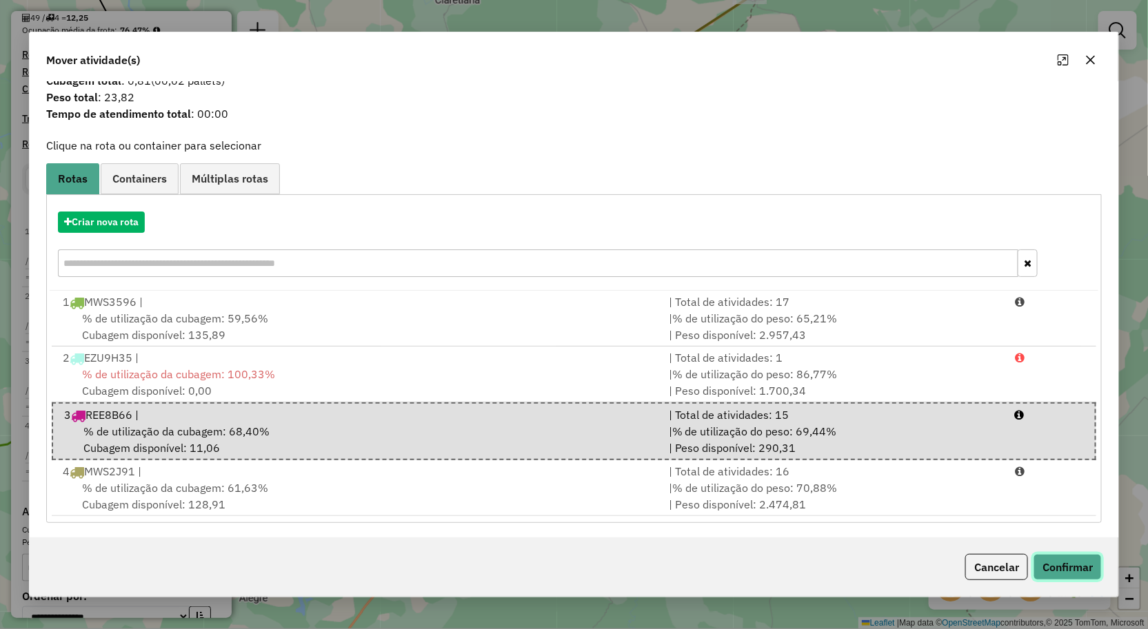
click at [1081, 559] on button "Confirmar" at bounding box center [1067, 567] width 68 height 26
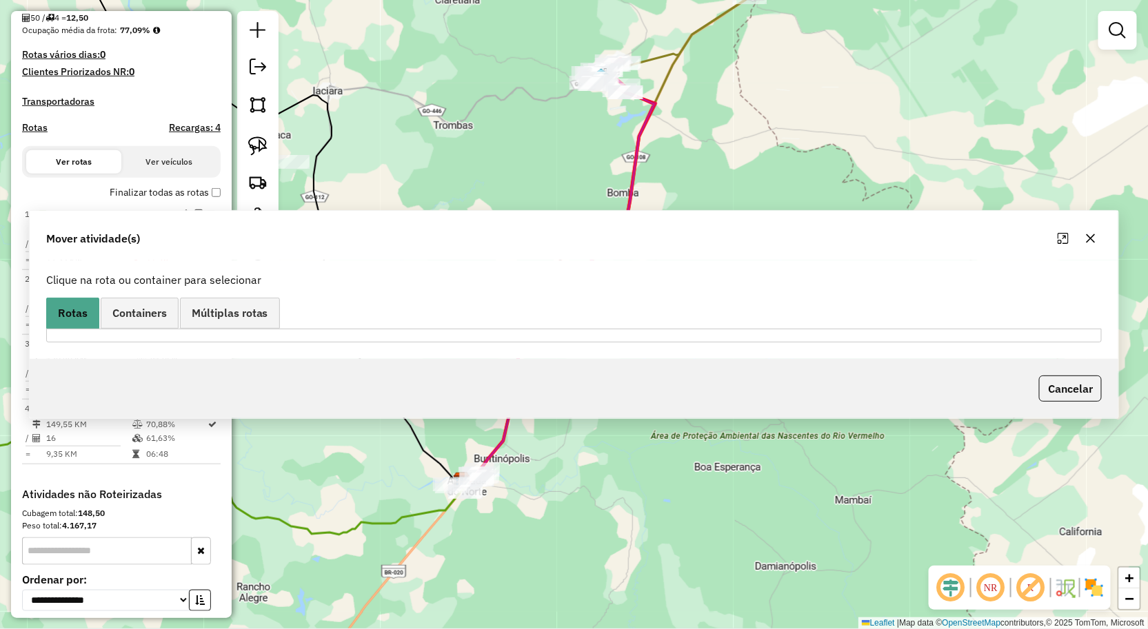
scroll to position [0, 0]
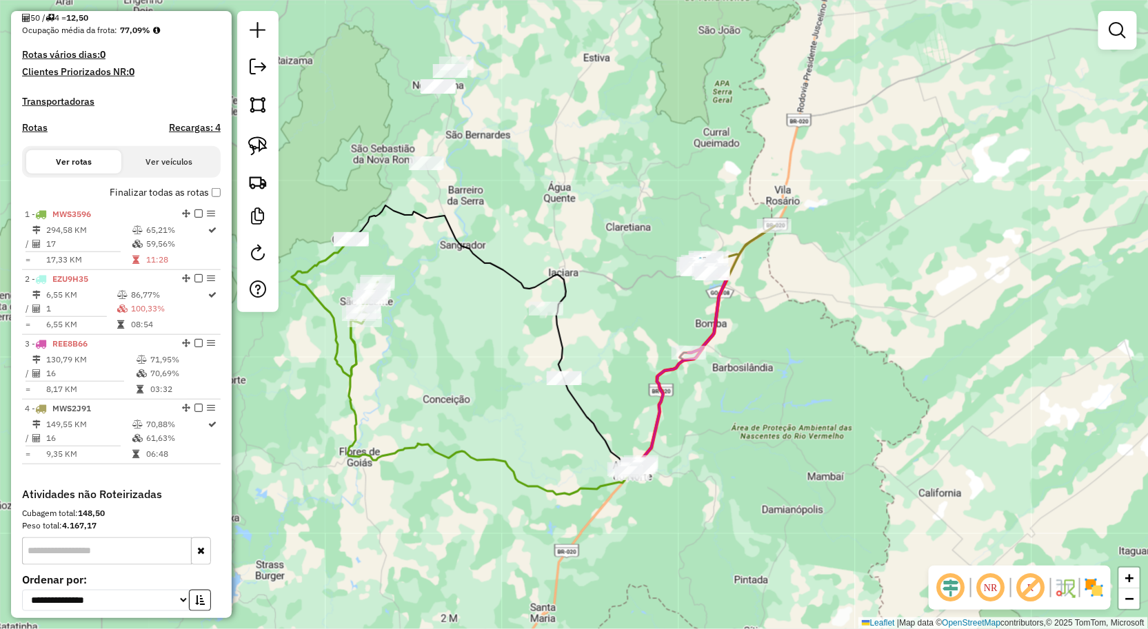
drag, startPoint x: 512, startPoint y: 345, endPoint x: 557, endPoint y: 343, distance: 44.9
click at [557, 343] on div "Janela de atendimento Grade de atendimento Capacidade Transportadoras Veículos …" at bounding box center [574, 314] width 1148 height 629
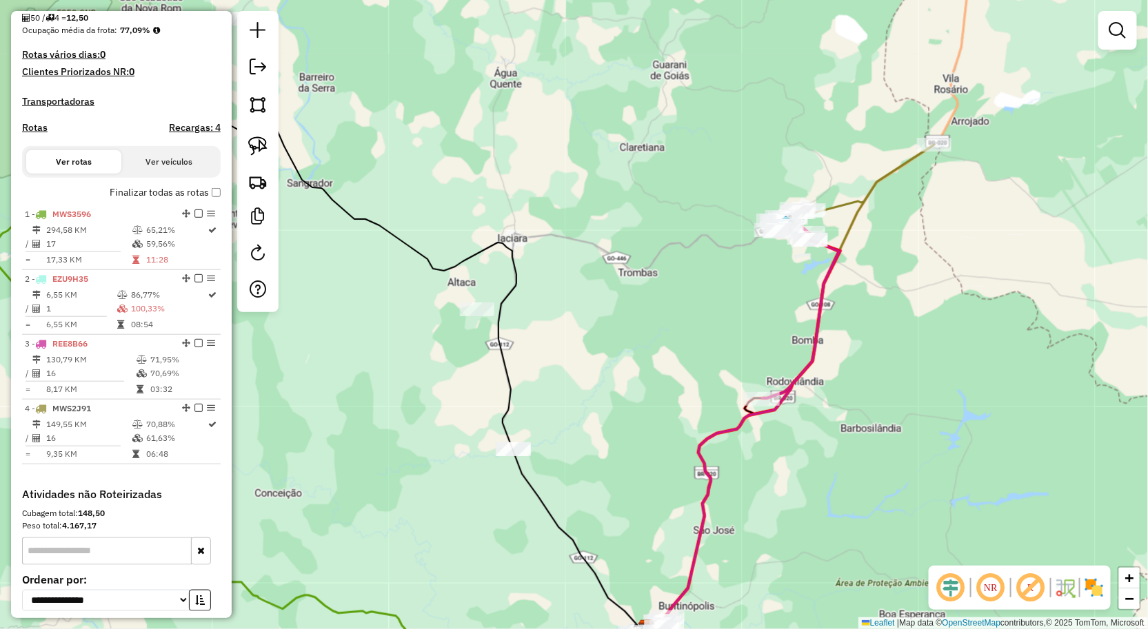
click at [651, 361] on div "Janela de atendimento Grade de atendimento Capacidade Transportadoras Veículos …" at bounding box center [574, 314] width 1148 height 629
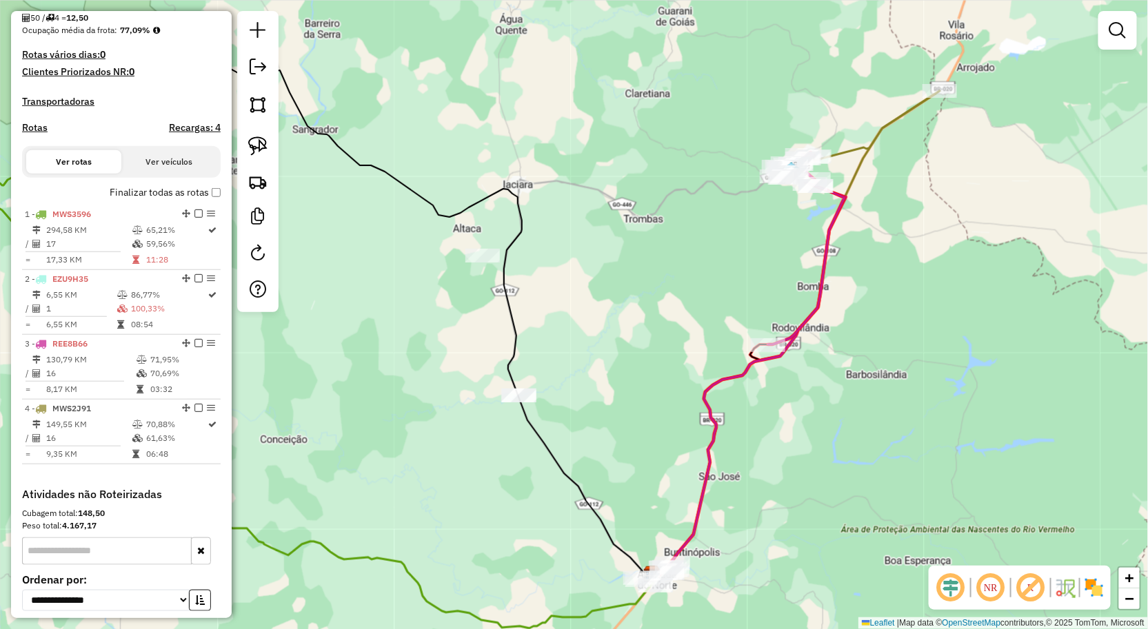
drag, startPoint x: 638, startPoint y: 409, endPoint x: 637, endPoint y: 319, distance: 90.3
click at [637, 332] on div "Janela de atendimento Grade de atendimento Capacidade Transportadoras Veículos …" at bounding box center [574, 314] width 1148 height 629
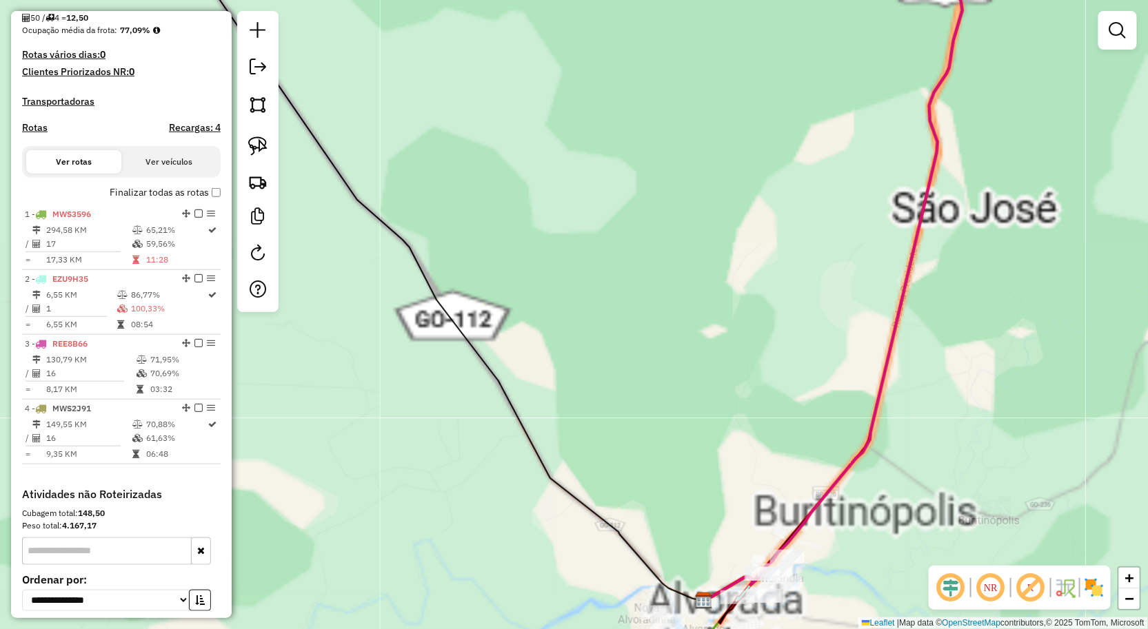
drag, startPoint x: 700, startPoint y: 473, endPoint x: 610, endPoint y: 284, distance: 209.4
click at [612, 291] on div "Janela de atendimento Grade de atendimento Capacidade Transportadoras Veículos …" at bounding box center [574, 314] width 1148 height 629
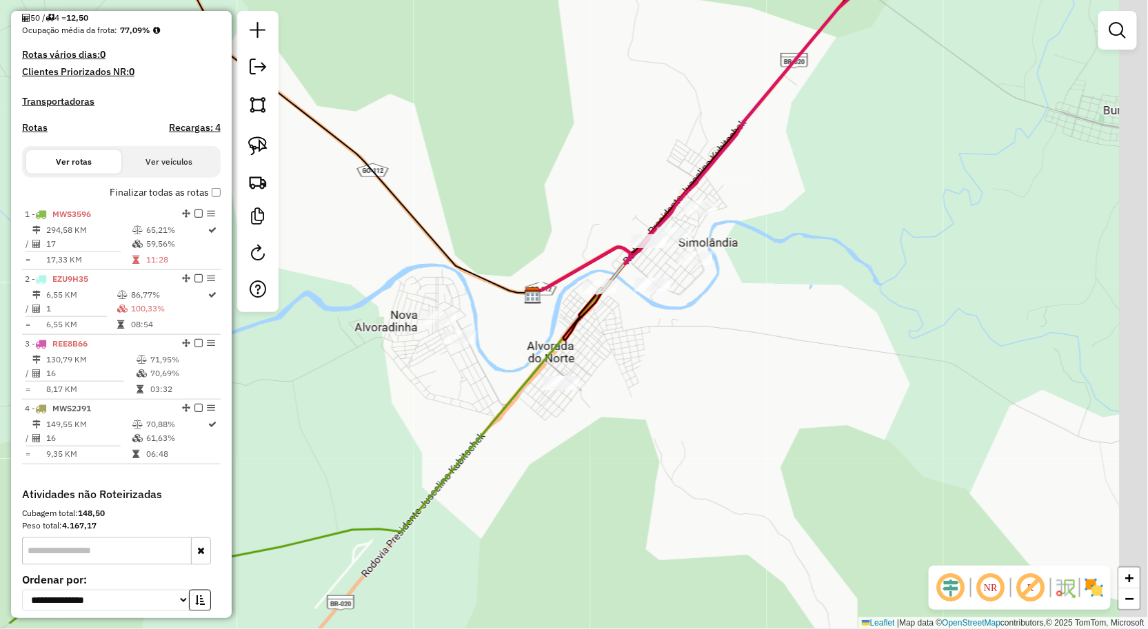
click at [655, 334] on div "Janela de atendimento Grade de atendimento Capacidade Transportadoras Veículos …" at bounding box center [574, 314] width 1148 height 629
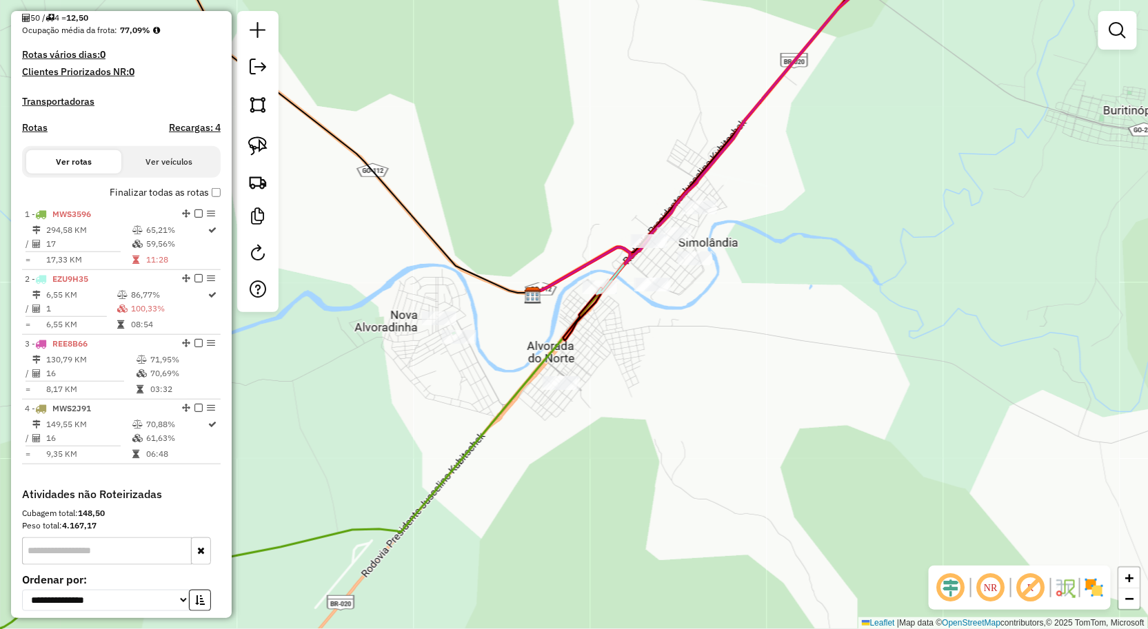
drag, startPoint x: 259, startPoint y: 156, endPoint x: 298, endPoint y: 182, distance: 46.3
click at [259, 156] on link at bounding box center [258, 146] width 30 height 30
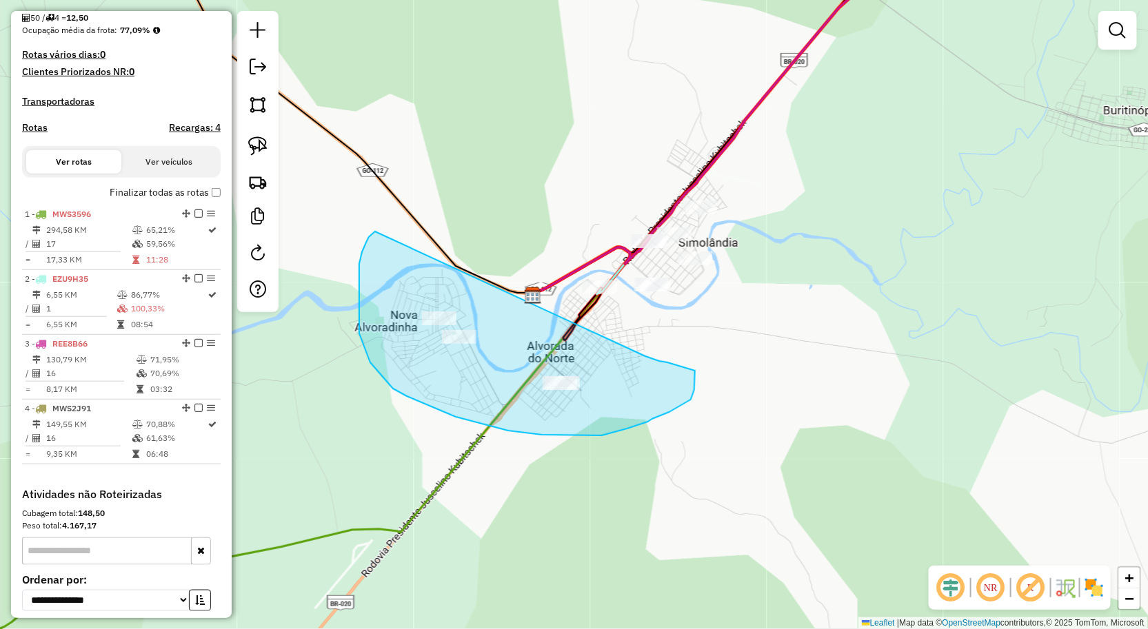
drag, startPoint x: 374, startPoint y: 233, endPoint x: 645, endPoint y: 356, distance: 297.7
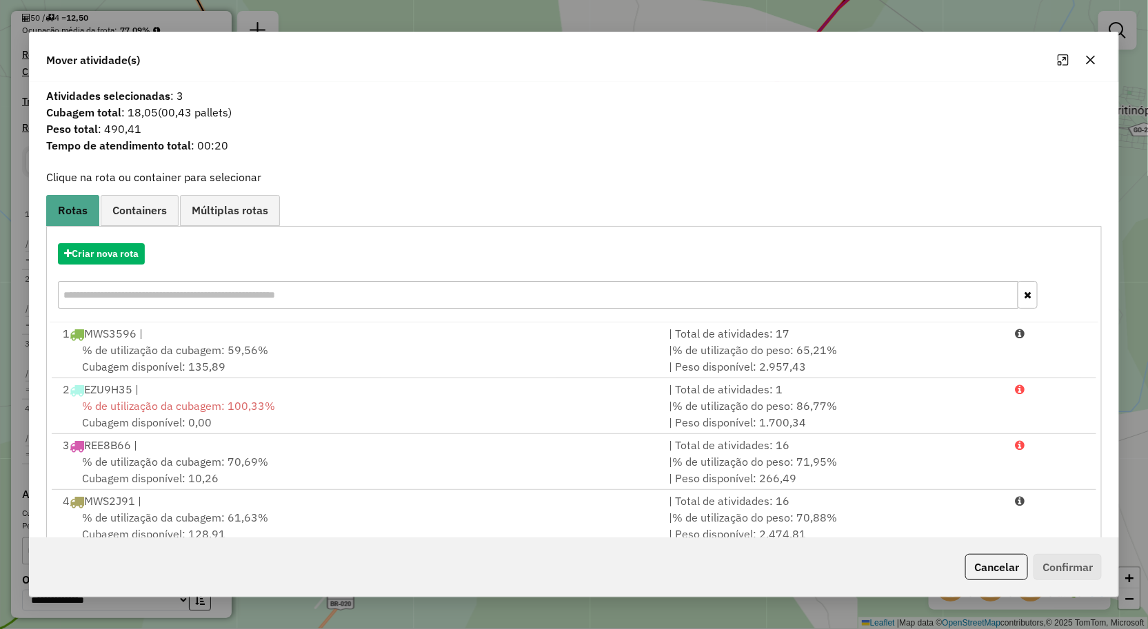
click at [1083, 59] on button "button" at bounding box center [1091, 60] width 22 height 22
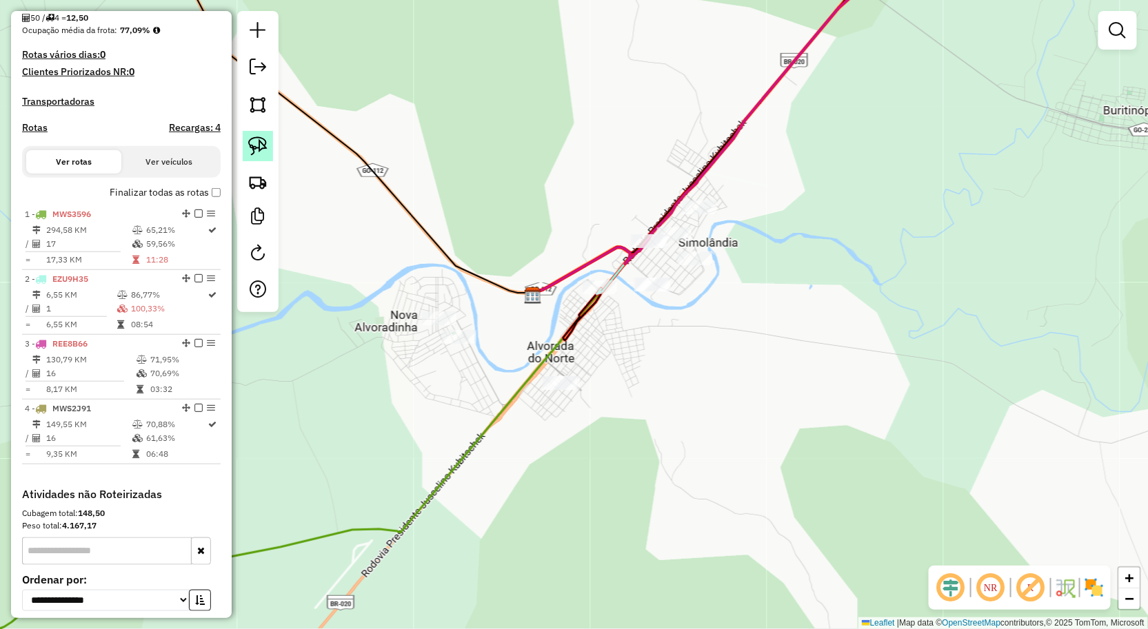
click at [259, 156] on img at bounding box center [257, 145] width 19 height 19
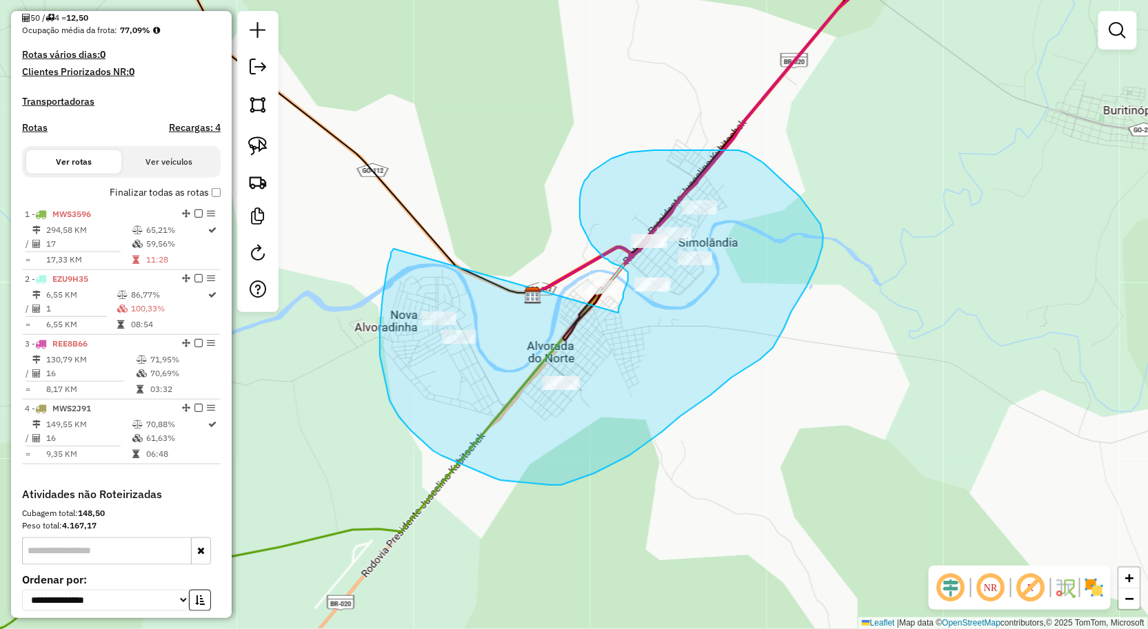
drag, startPoint x: 393, startPoint y: 250, endPoint x: 614, endPoint y: 322, distance: 232.6
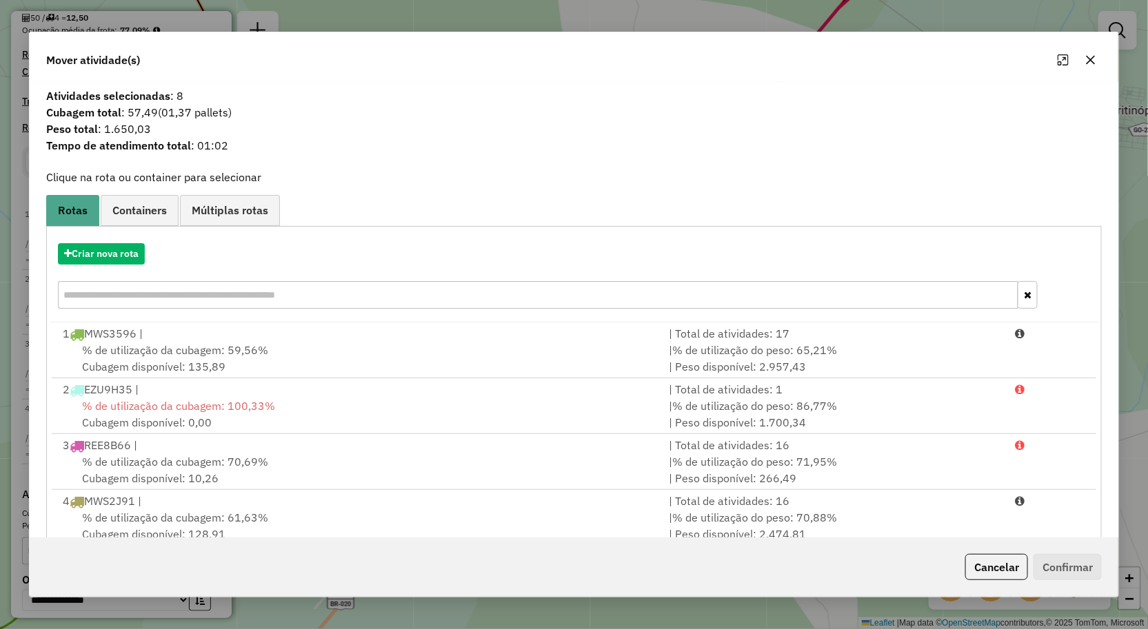
click at [1088, 65] on button "button" at bounding box center [1091, 60] width 22 height 22
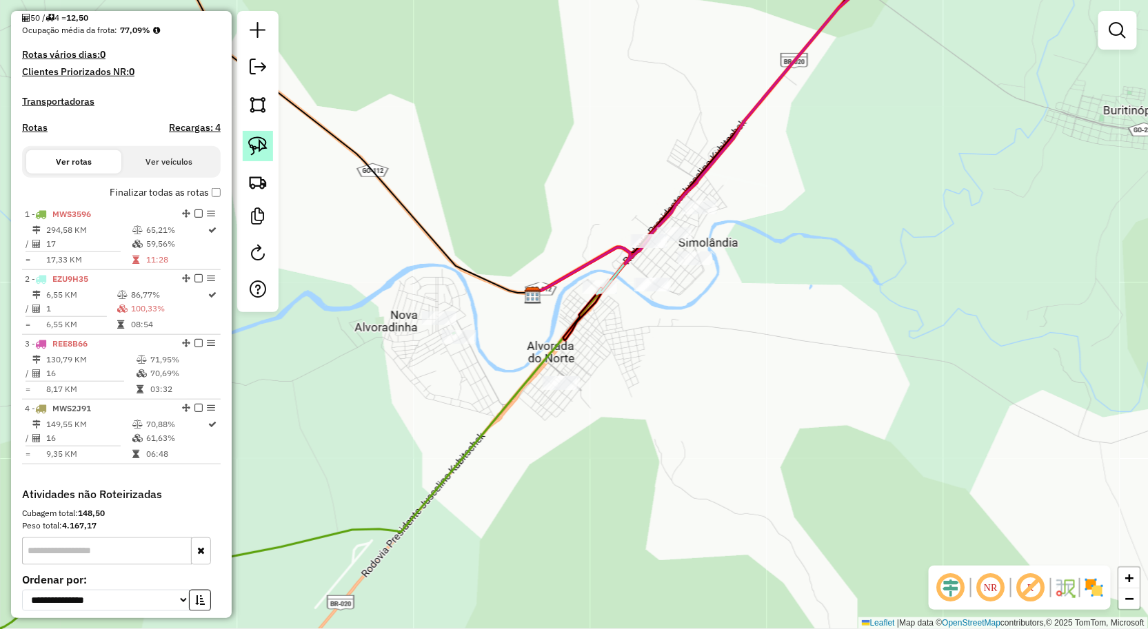
click at [259, 154] on img at bounding box center [257, 145] width 19 height 19
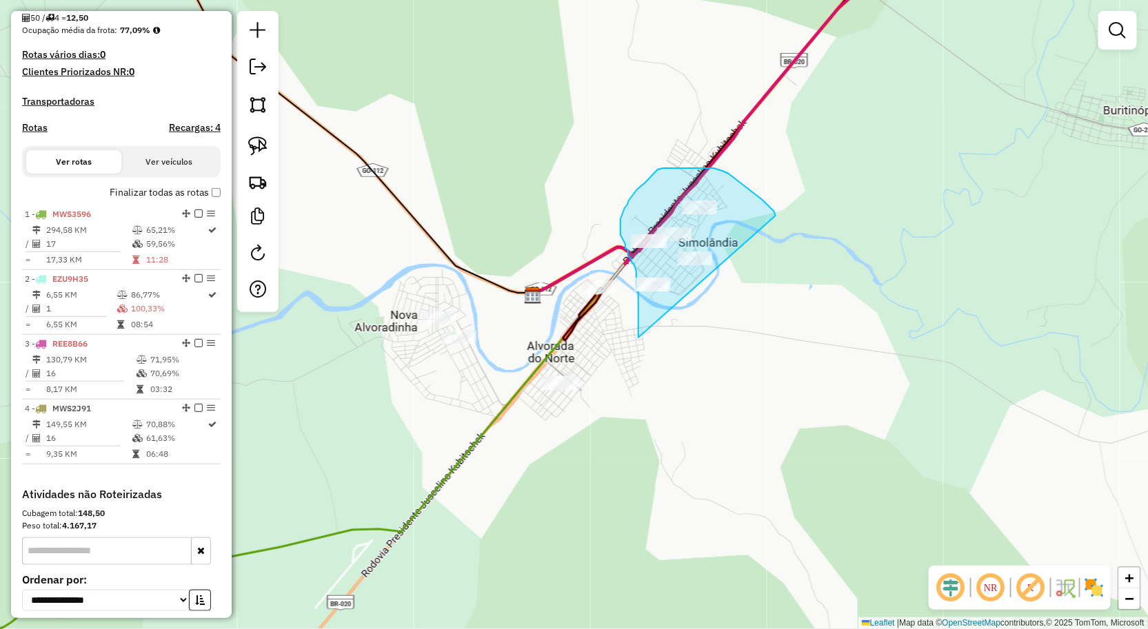
drag, startPoint x: 772, startPoint y: 210, endPoint x: 651, endPoint y: 346, distance: 182.1
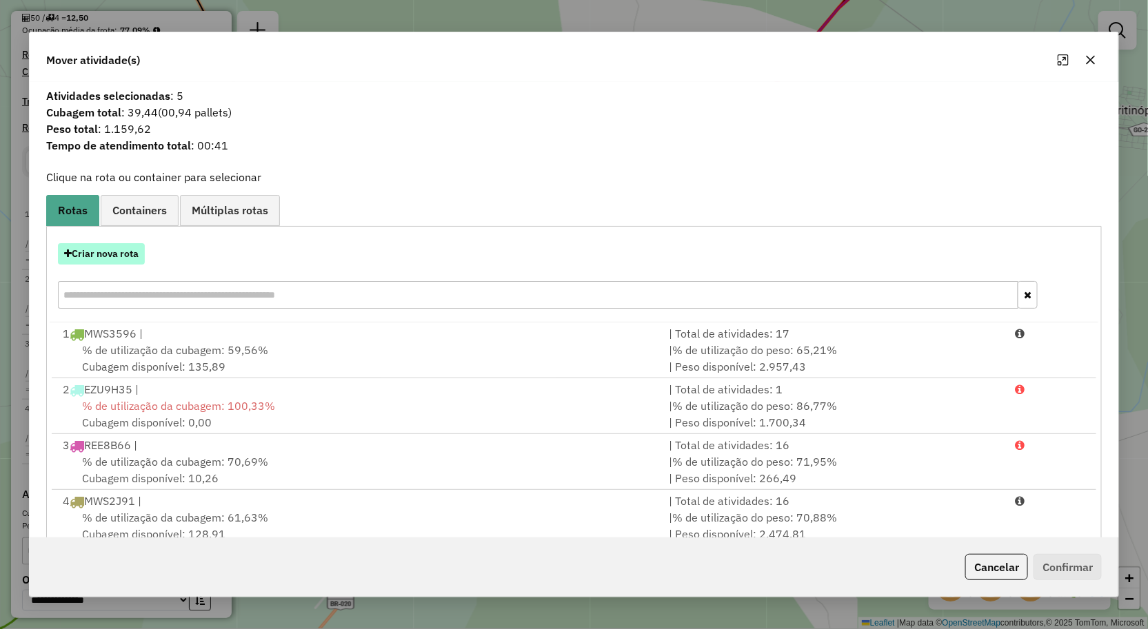
click at [120, 252] on button "Criar nova rota" at bounding box center [101, 253] width 87 height 21
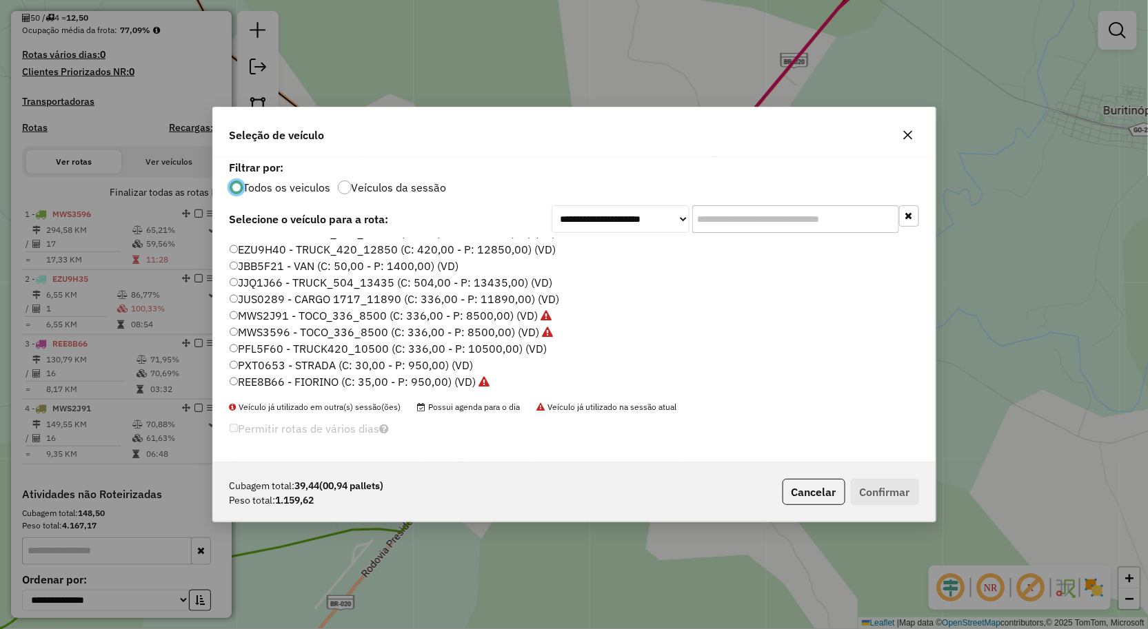
scroll to position [80, 0]
click at [306, 266] on label "JBB5F21 - VAN (C: 50,00 - P: 1400,00) (VD)" at bounding box center [345, 265] width 230 height 17
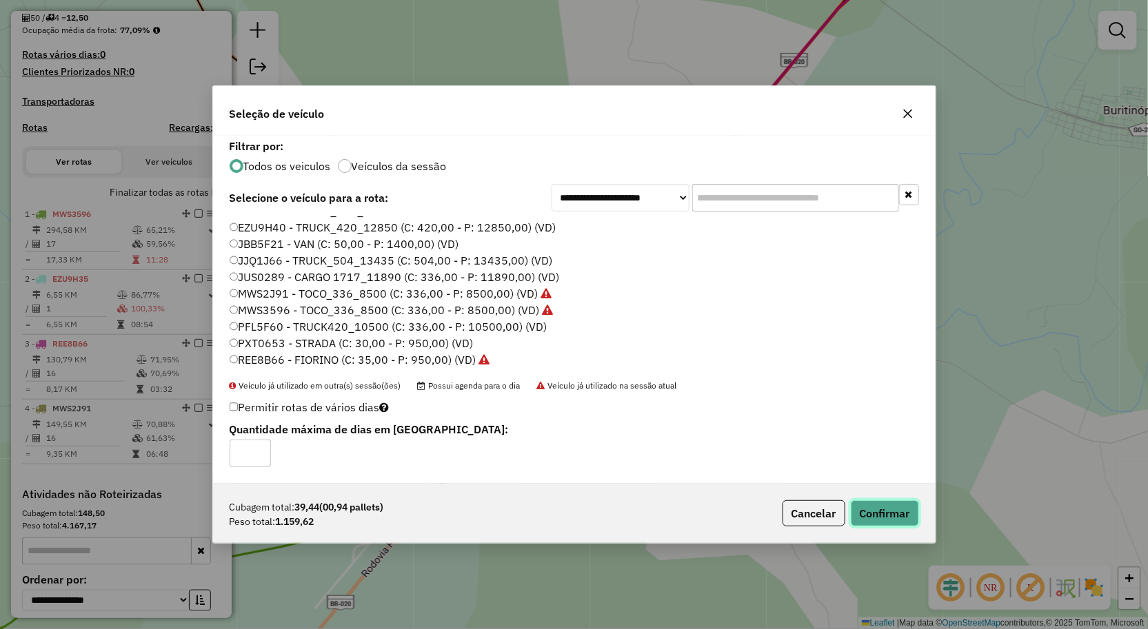
click at [895, 517] on button "Confirmar" at bounding box center [885, 513] width 68 height 26
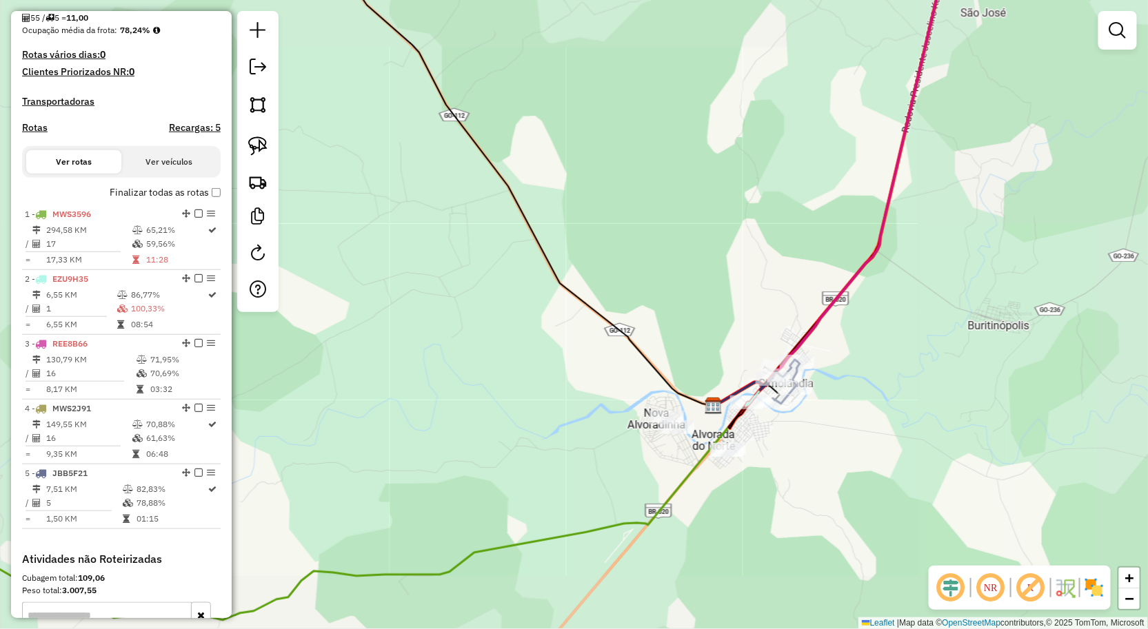
drag, startPoint x: 867, startPoint y: 522, endPoint x: 902, endPoint y: 469, distance: 63.7
click at [901, 471] on div "Janela de atendimento Grade de atendimento Capacidade Transportadoras Veículos …" at bounding box center [574, 314] width 1148 height 629
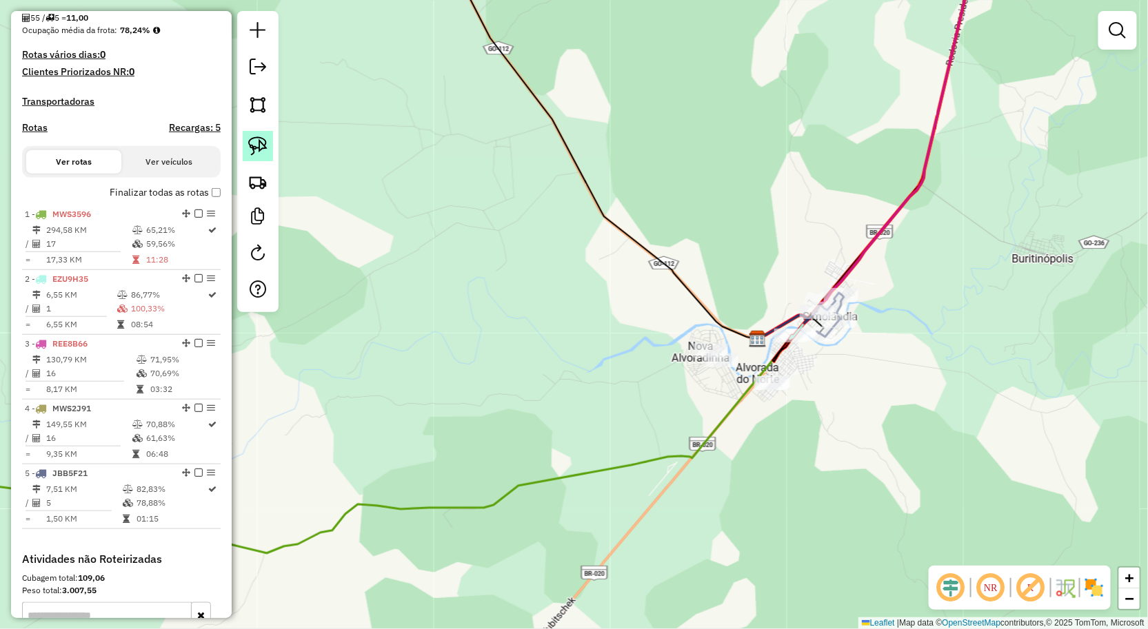
click at [241, 140] on div at bounding box center [257, 161] width 41 height 301
click at [263, 143] on img at bounding box center [257, 145] width 19 height 19
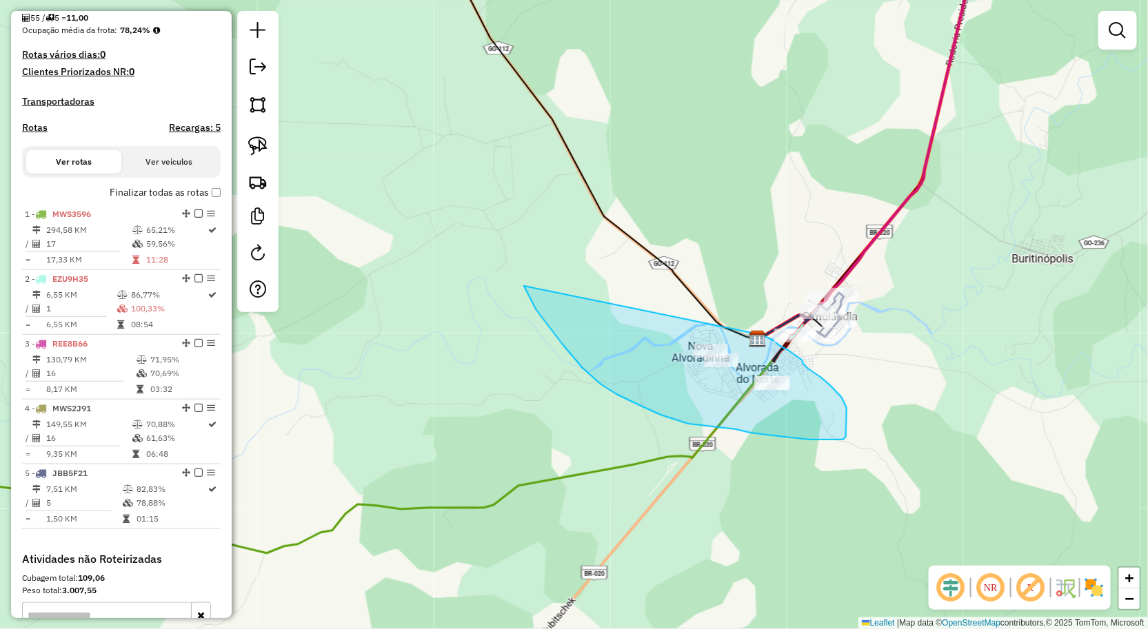
drag, startPoint x: 549, startPoint y: 327, endPoint x: 731, endPoint y: 321, distance: 181.4
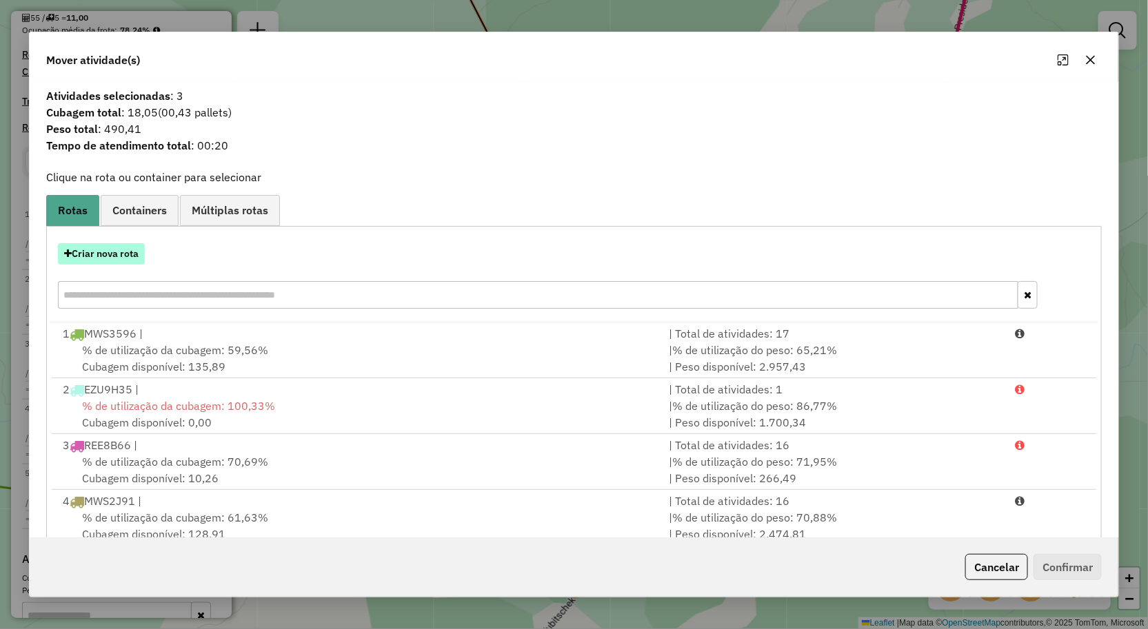
click at [124, 243] on button "Criar nova rota" at bounding box center [101, 253] width 87 height 21
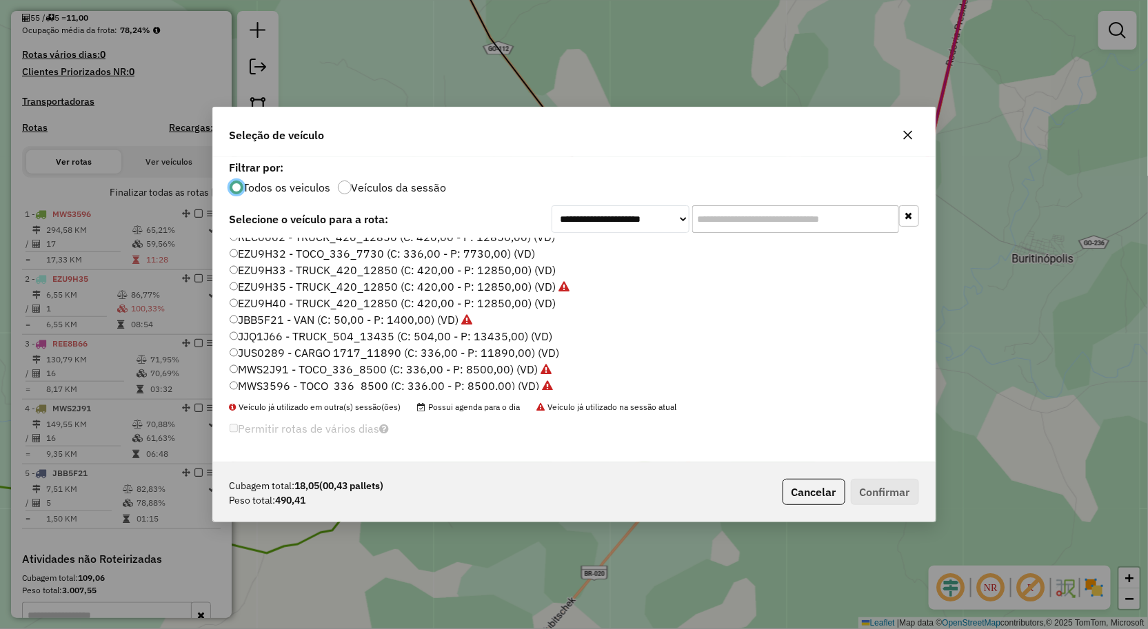
scroll to position [3, 0]
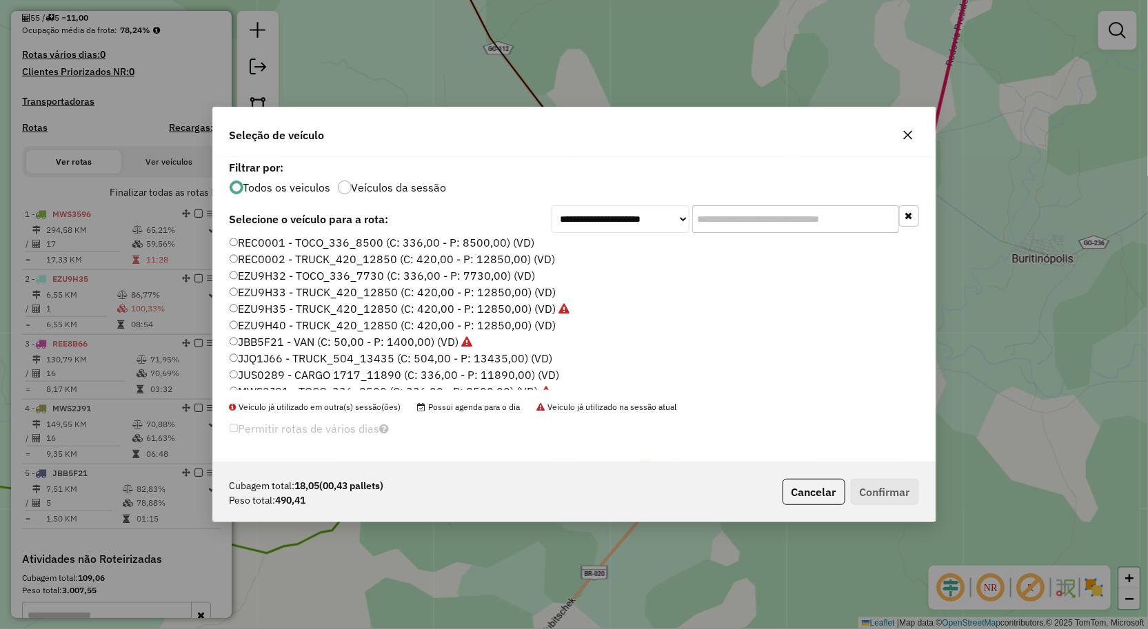
click at [284, 338] on label "JBB5F21 - VAN (C: 50,00 - P: 1400,00) (VD)" at bounding box center [351, 342] width 243 height 17
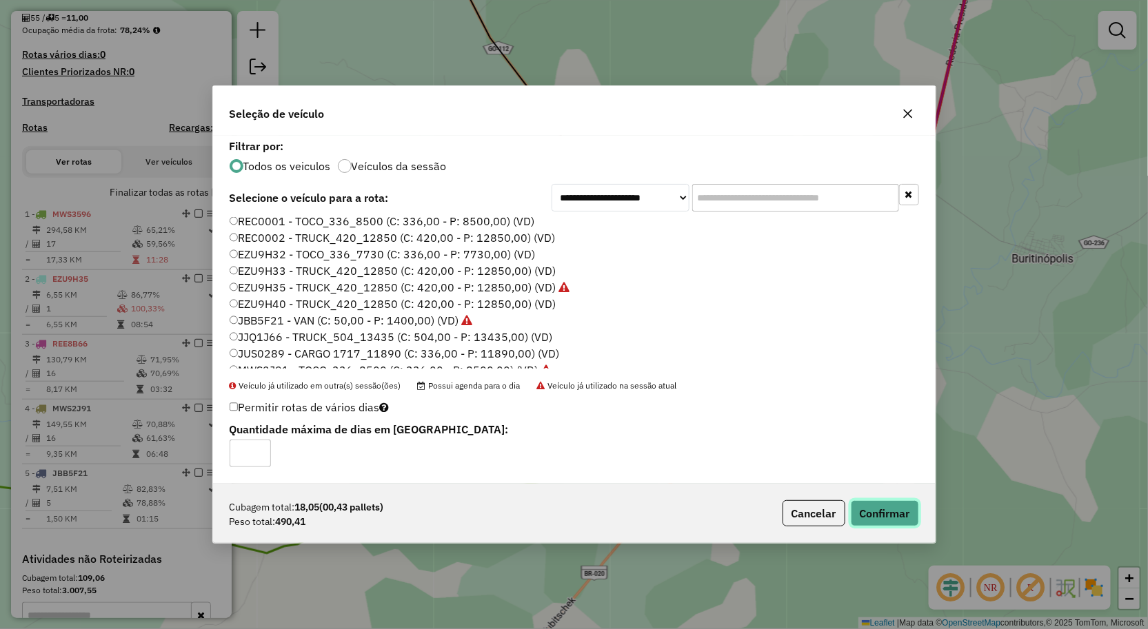
drag, startPoint x: 867, startPoint y: 510, endPoint x: 855, endPoint y: 511, distance: 11.7
click at [869, 510] on button "Confirmar" at bounding box center [885, 513] width 68 height 26
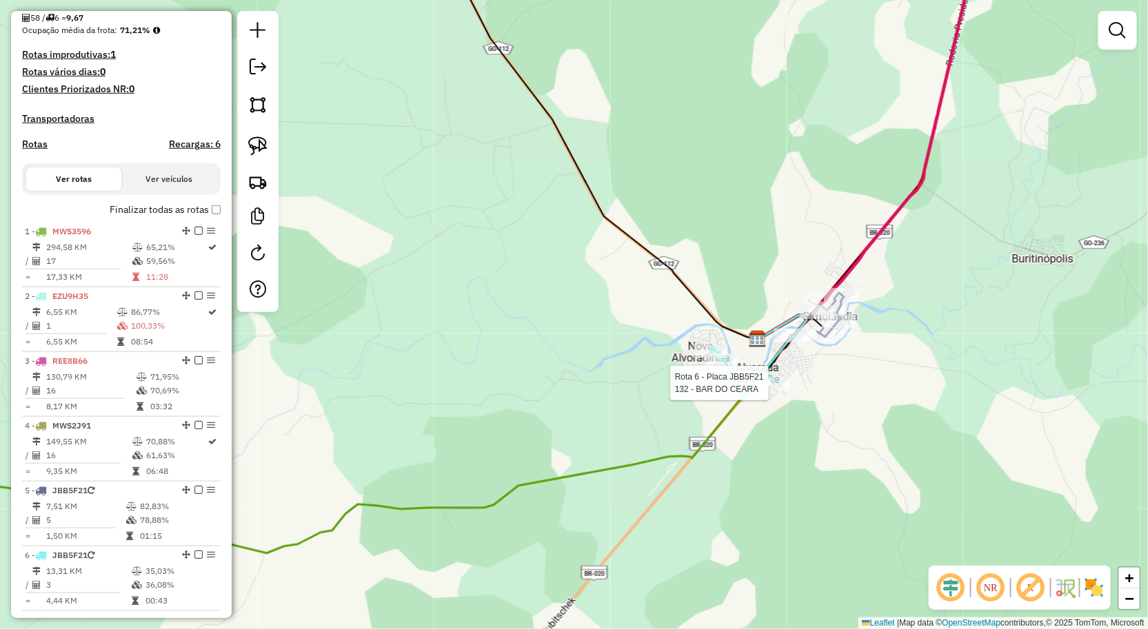
select select "**********"
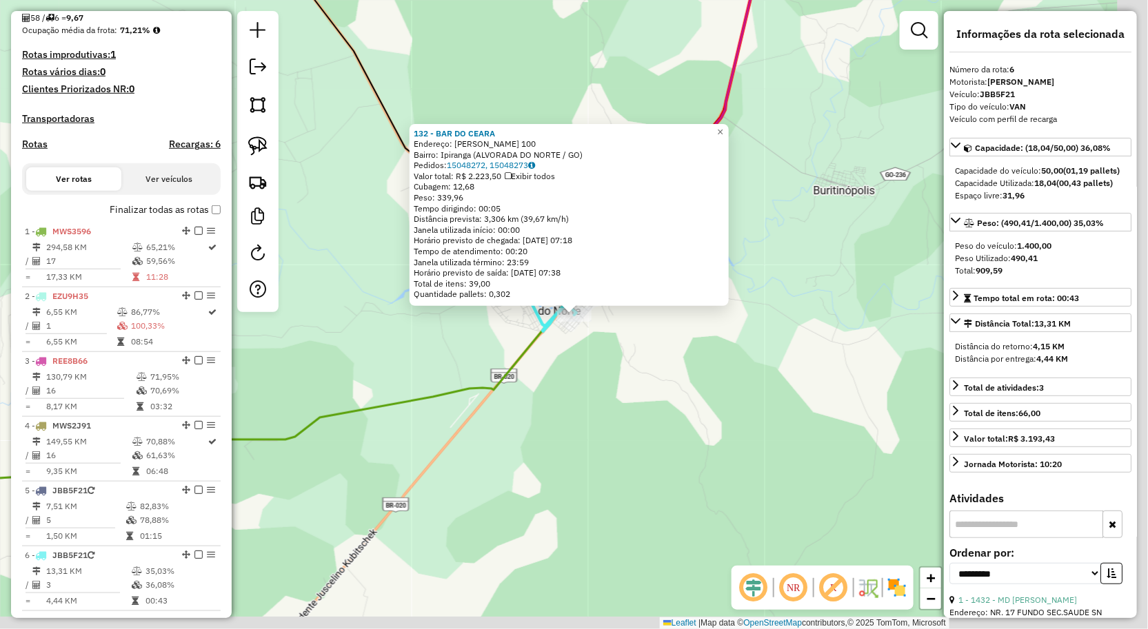
scroll to position [602, 0]
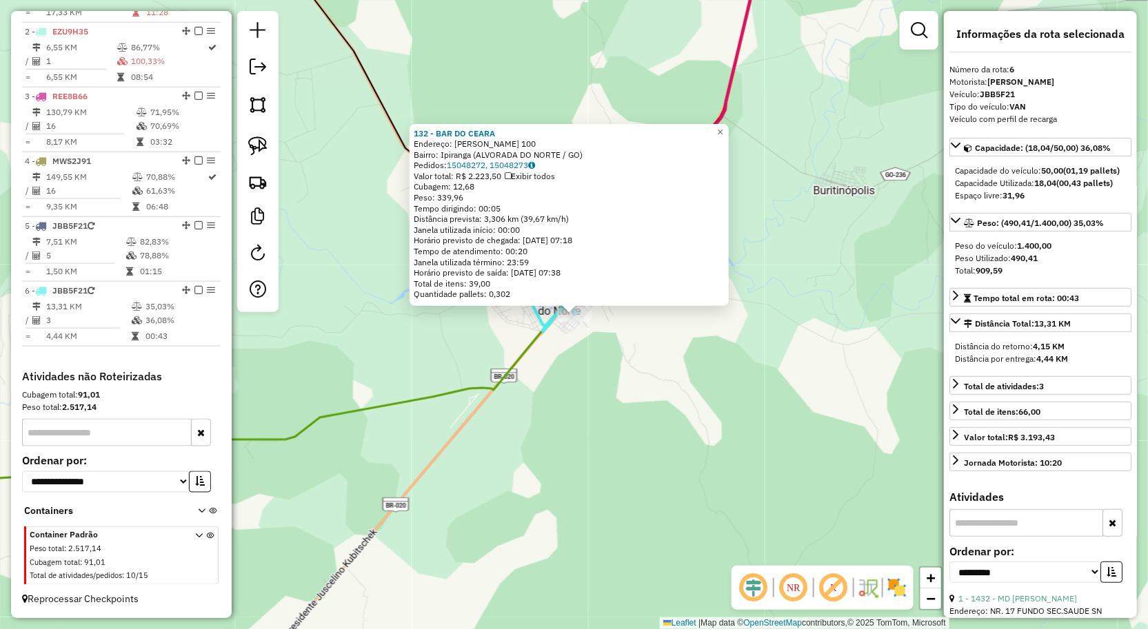
click at [641, 472] on div "132 - BAR DO CEARA Endereço: ERGINO FRANCISCO DE ATAIDES 100 Bairro: Ipiranga (…" at bounding box center [574, 314] width 1148 height 629
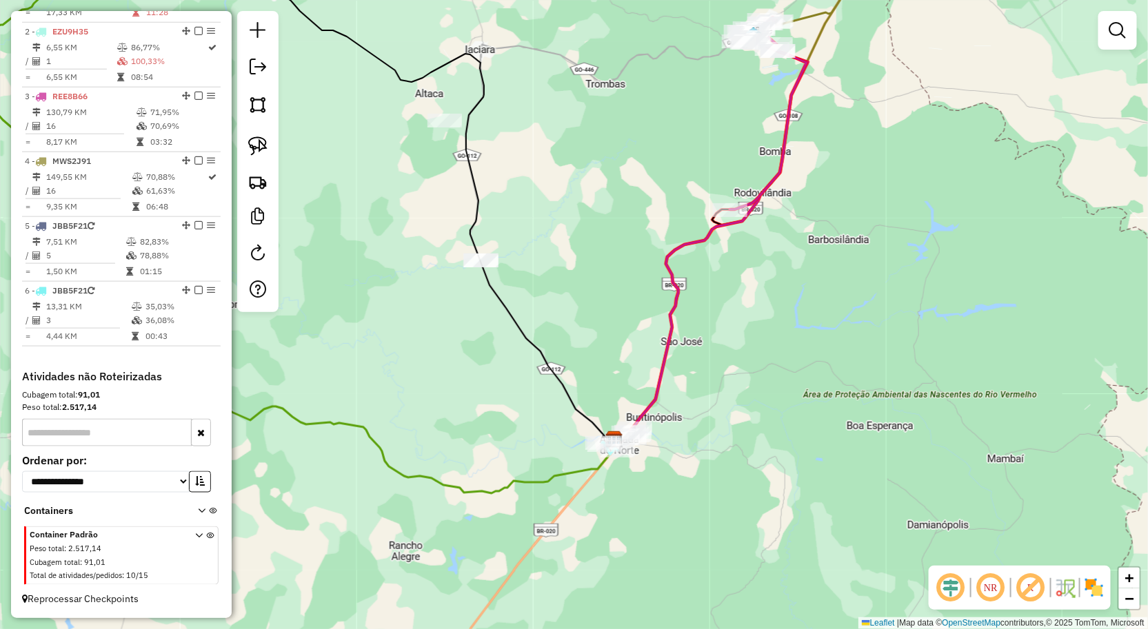
drag, startPoint x: 581, startPoint y: 323, endPoint x: 577, endPoint y: 429, distance: 106.9
click at [574, 418] on div "Janela de atendimento Grade de atendimento Capacidade Transportadoras Veículos …" at bounding box center [574, 314] width 1148 height 629
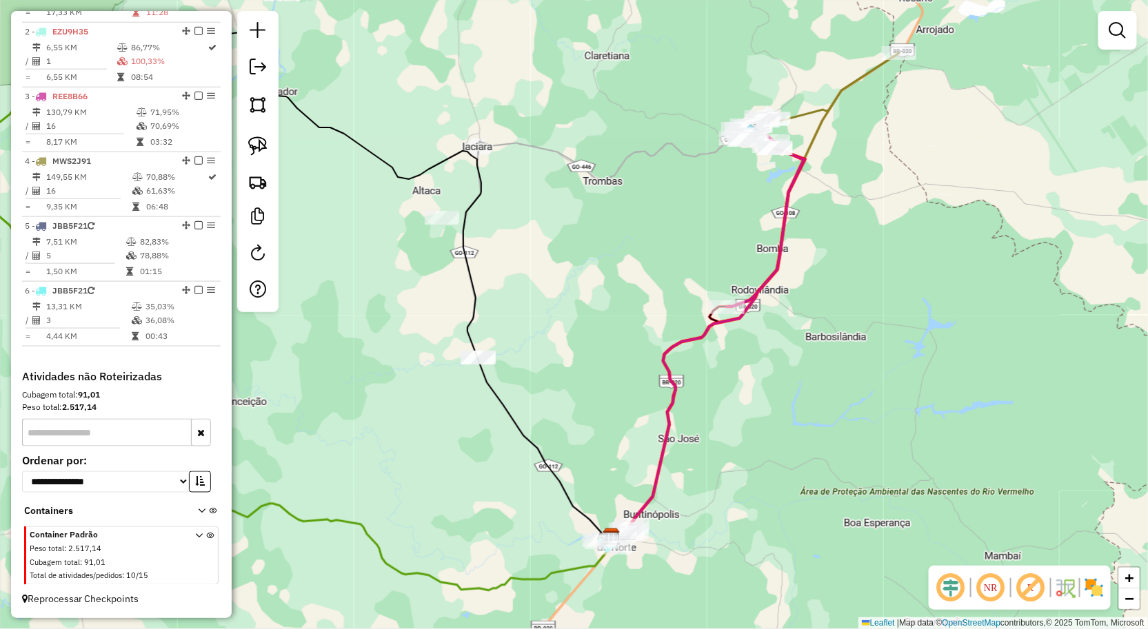
drag, startPoint x: 576, startPoint y: 480, endPoint x: 579, endPoint y: 492, distance: 12.9
click at [578, 496] on div "Janela de atendimento Grade de atendimento Capacidade Transportadoras Veículos …" at bounding box center [574, 314] width 1148 height 629
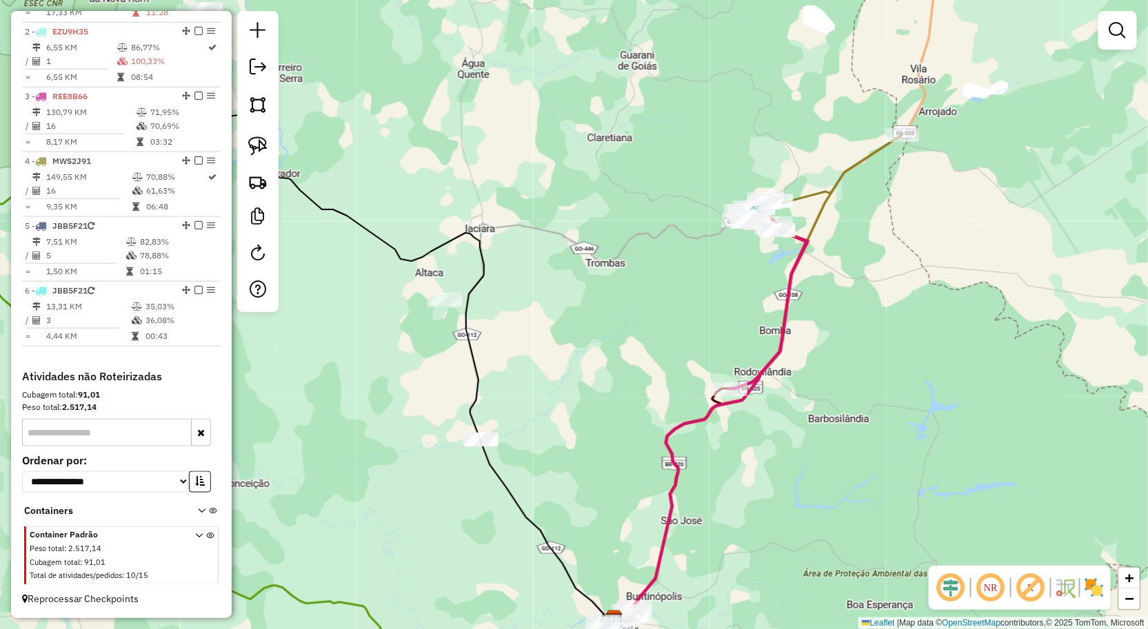
click at [689, 467] on div "Janela de atendimento Grade de atendimento Capacidade Transportadoras Veículos …" at bounding box center [574, 314] width 1148 height 629
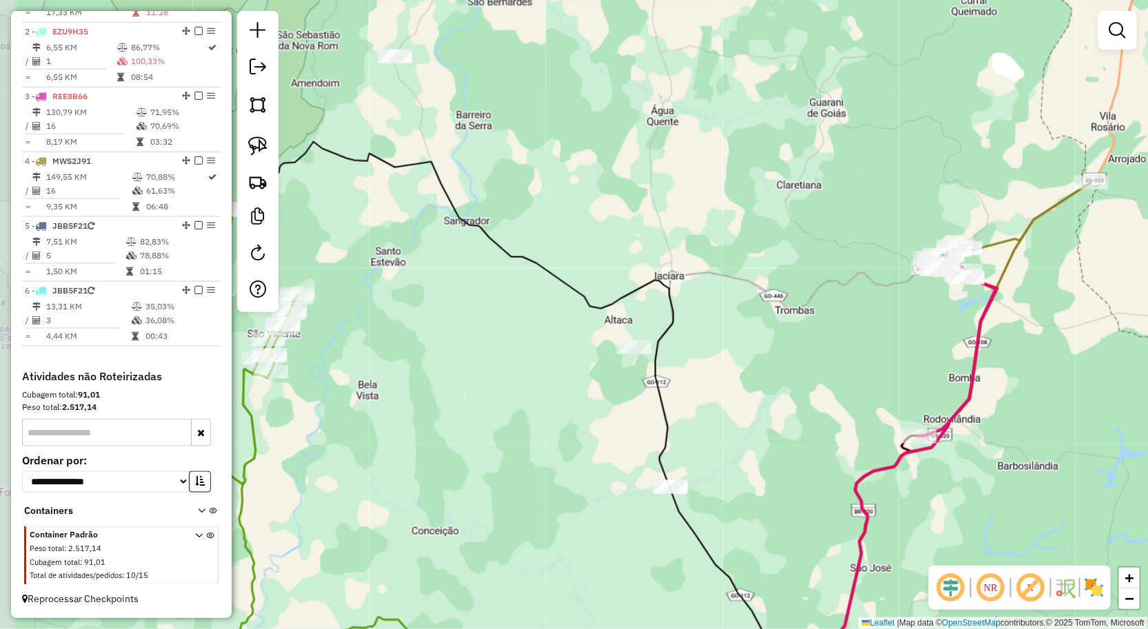
drag, startPoint x: 631, startPoint y: 439, endPoint x: 731, endPoint y: 448, distance: 100.4
click at [690, 441] on div "Janela de atendimento Grade de atendimento Capacidade Transportadoras Veículos …" at bounding box center [574, 314] width 1148 height 629
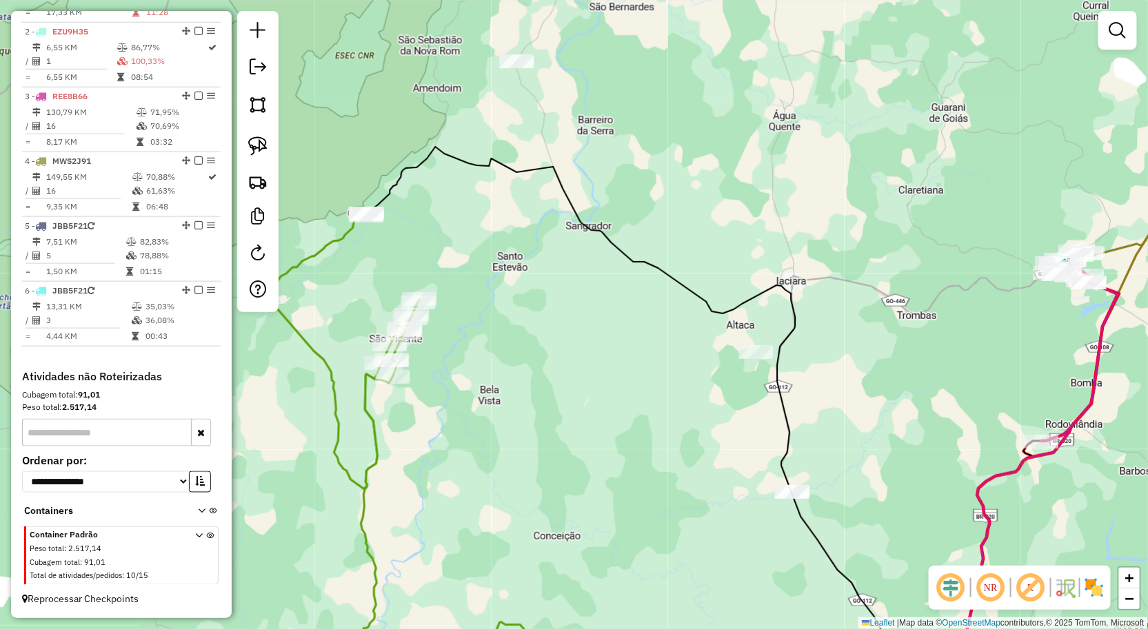
drag, startPoint x: 669, startPoint y: 432, endPoint x: 623, endPoint y: 534, distance: 112.0
click at [628, 554] on div "Janela de atendimento Grade de atendimento Capacidade Transportadoras Veículos …" at bounding box center [574, 314] width 1148 height 629
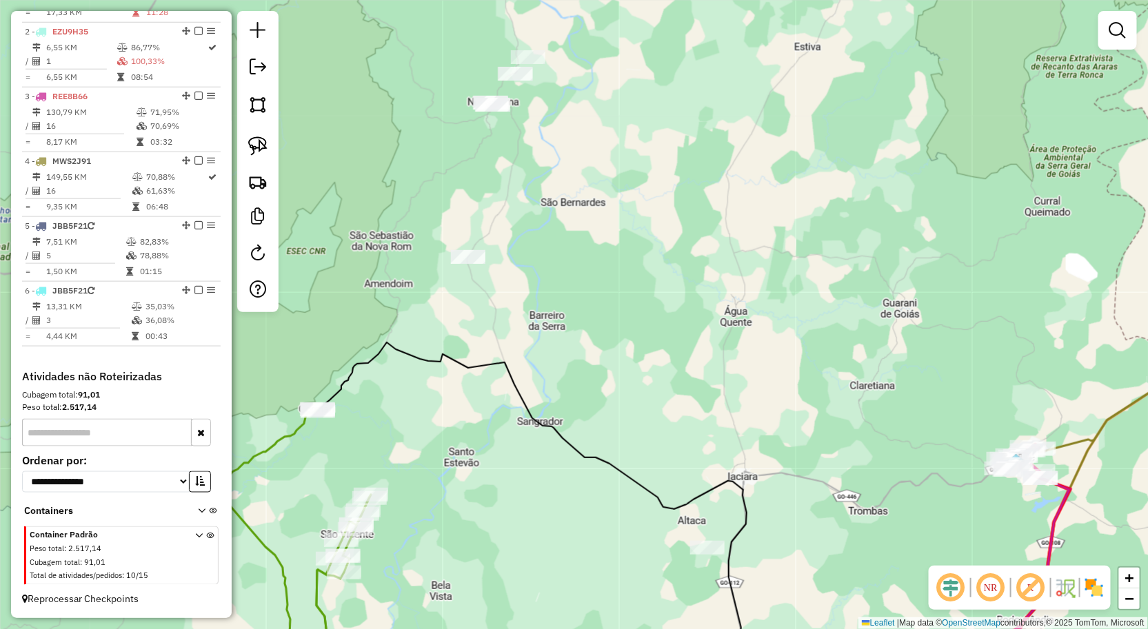
drag, startPoint x: 598, startPoint y: 518, endPoint x: 600, endPoint y: 574, distance: 55.9
click at [598, 567] on div "Janela de atendimento Grade de atendimento Capacidade Transportadoras Veículos …" at bounding box center [574, 314] width 1148 height 629
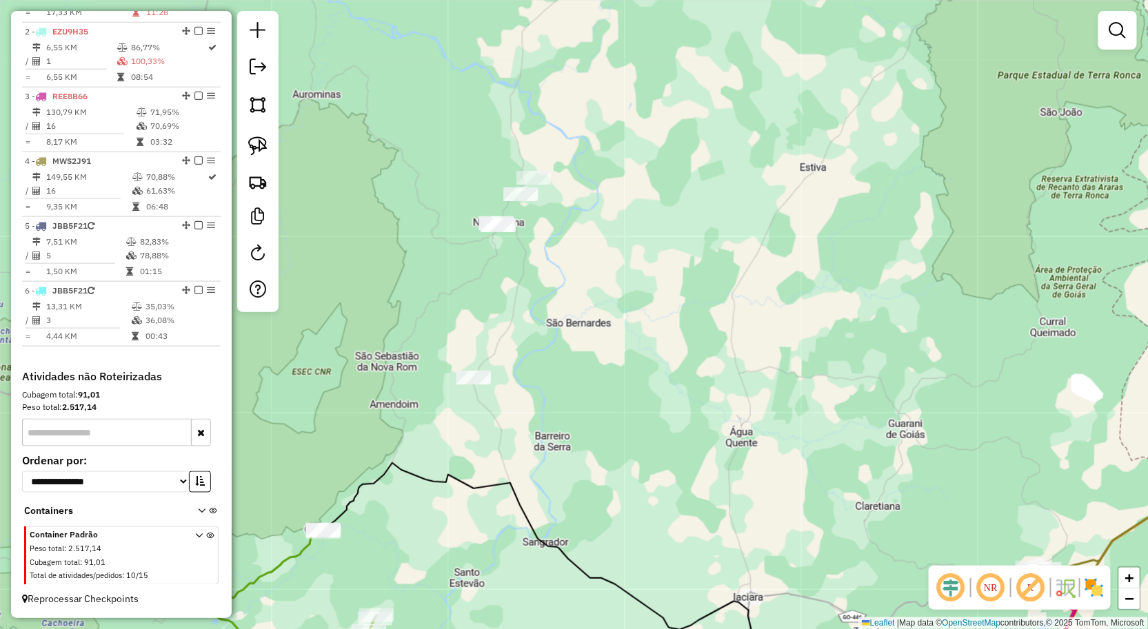
drag, startPoint x: 587, startPoint y: 483, endPoint x: 607, endPoint y: 494, distance: 23.4
click at [596, 500] on div "Janela de atendimento Grade de atendimento Capacidade Transportadoras Veículos …" at bounding box center [574, 314] width 1148 height 629
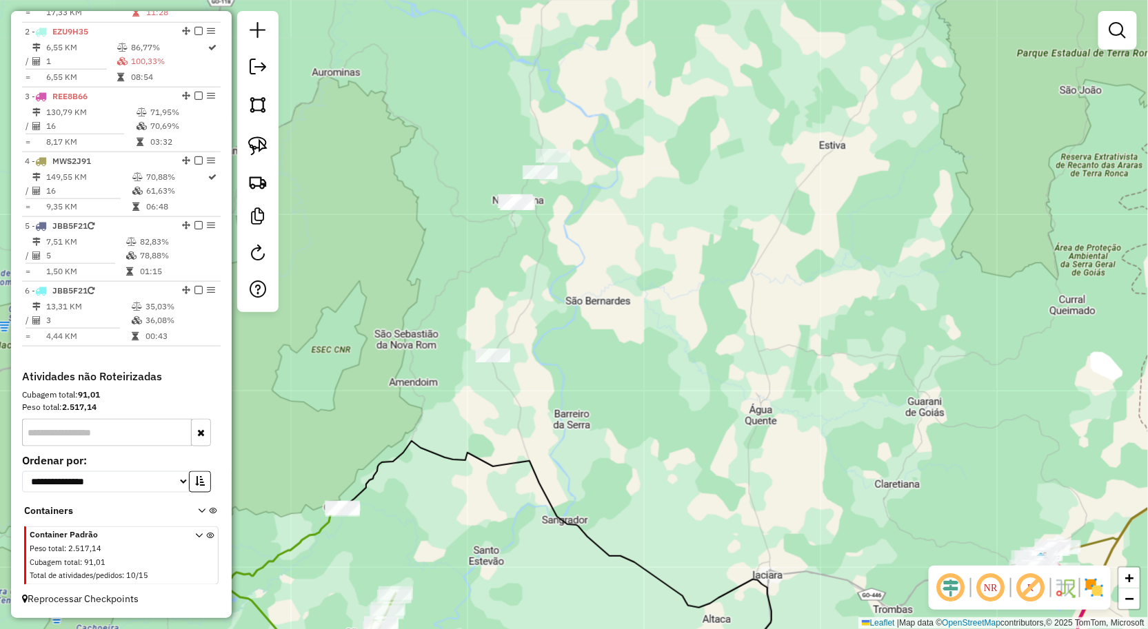
drag, startPoint x: 665, startPoint y: 421, endPoint x: 679, endPoint y: 421, distance: 14.5
click at [676, 407] on div "Janela de atendimento Grade de atendimento Capacidade Transportadoras Veículos …" at bounding box center [574, 314] width 1148 height 629
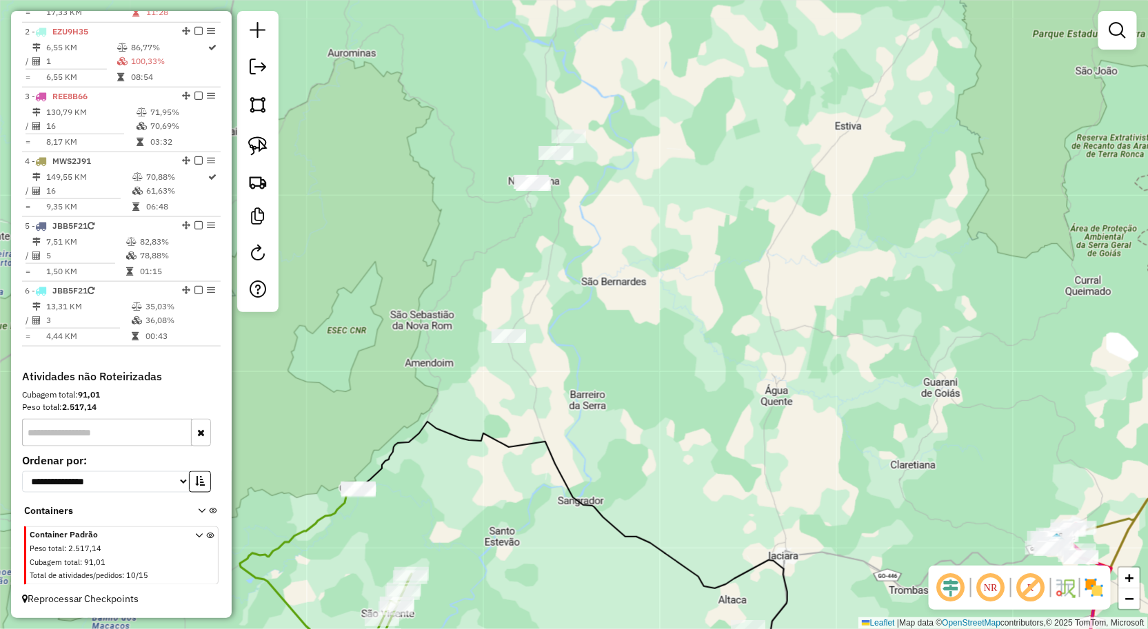
drag, startPoint x: 678, startPoint y: 485, endPoint x: 689, endPoint y: 405, distance: 81.5
click at [689, 412] on div "Janela de atendimento Grade de atendimento Capacidade Transportadoras Veículos …" at bounding box center [574, 314] width 1148 height 629
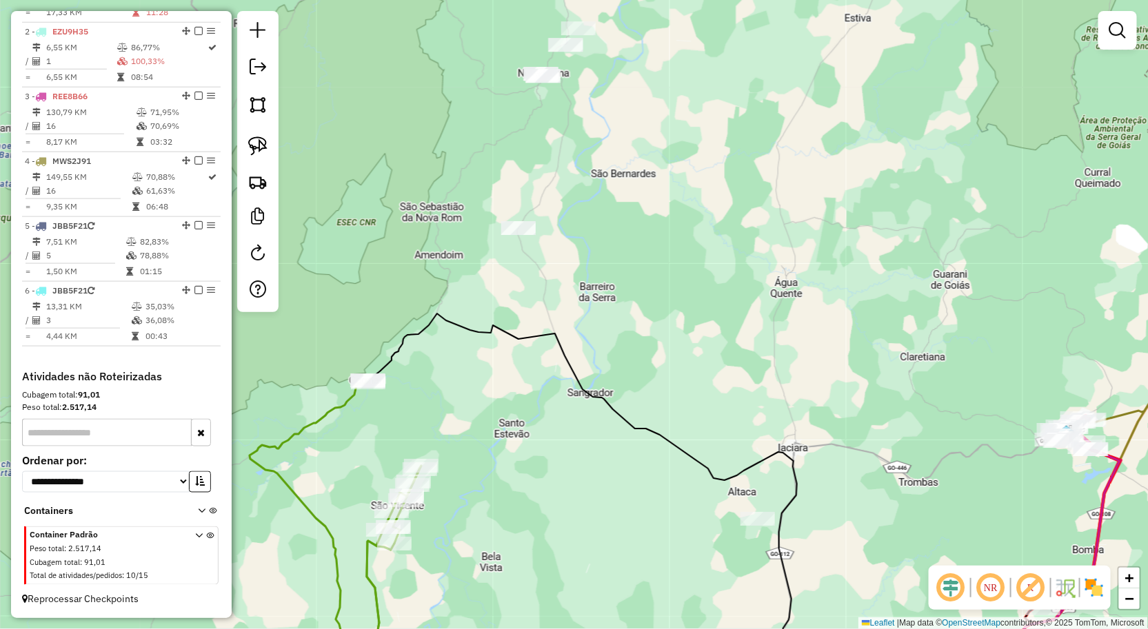
drag, startPoint x: 704, startPoint y: 497, endPoint x: 614, endPoint y: 357, distance: 166.5
click at [625, 369] on div "Janela de atendimento Grade de atendimento Capacidade Transportadoras Veículos …" at bounding box center [574, 314] width 1148 height 629
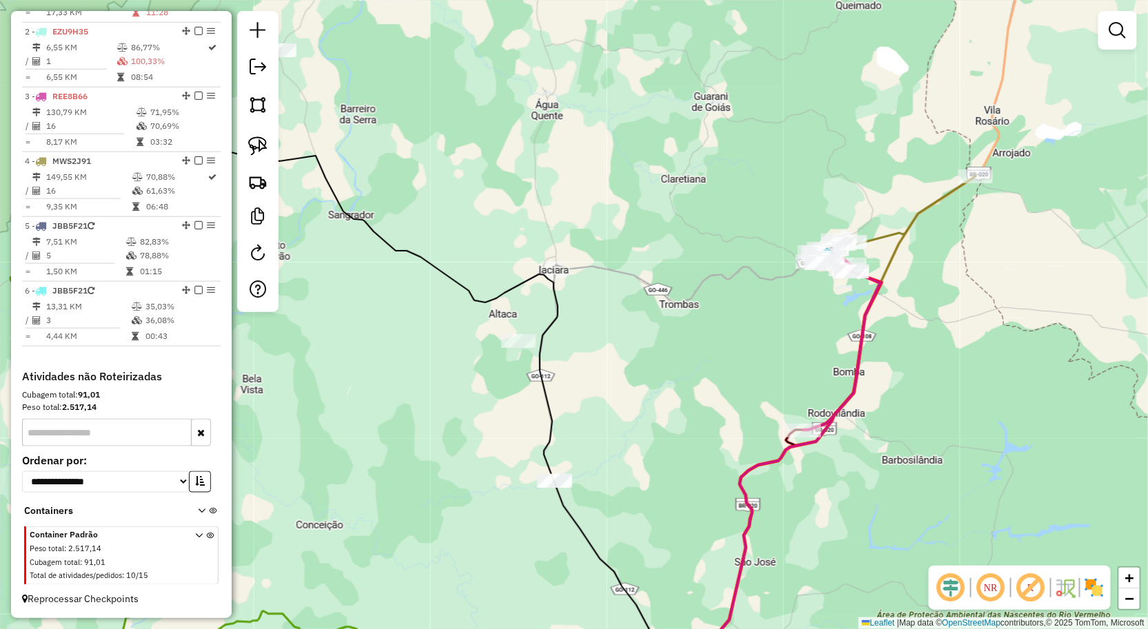
drag, startPoint x: 778, startPoint y: 390, endPoint x: 665, endPoint y: 400, distance: 113.5
click at [665, 400] on div "Janela de atendimento Grade de atendimento Capacidade Transportadoras Veículos …" at bounding box center [574, 314] width 1148 height 629
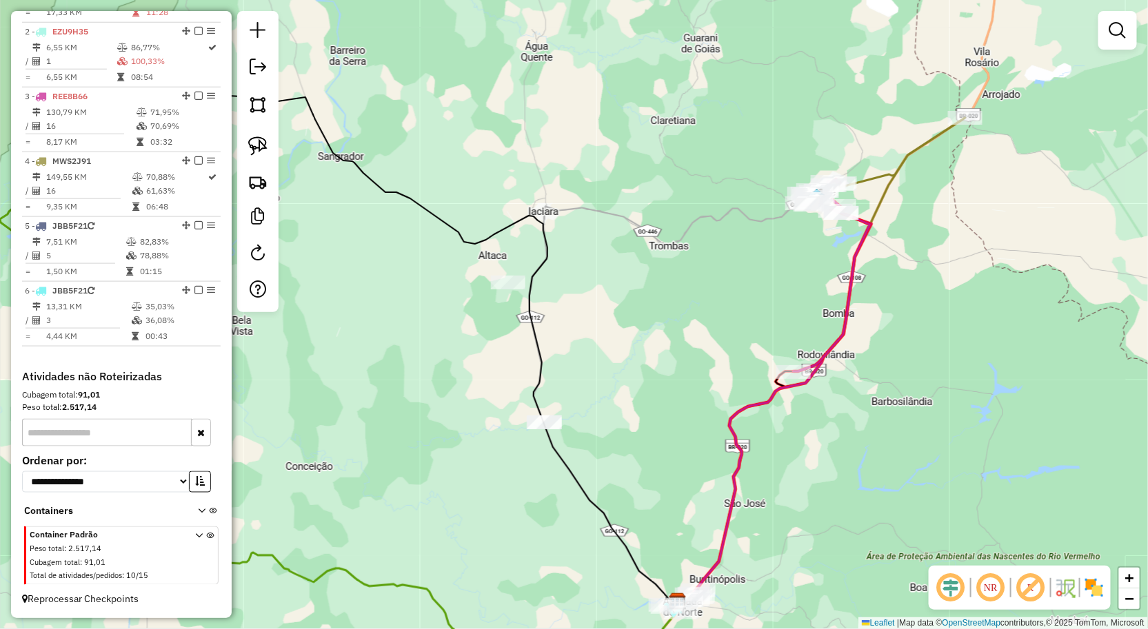
drag, startPoint x: 664, startPoint y: 429, endPoint x: 642, endPoint y: 350, distance: 81.4
click at [644, 353] on div "Janela de atendimento Grade de atendimento Capacidade Transportadoras Veículos …" at bounding box center [574, 314] width 1148 height 629
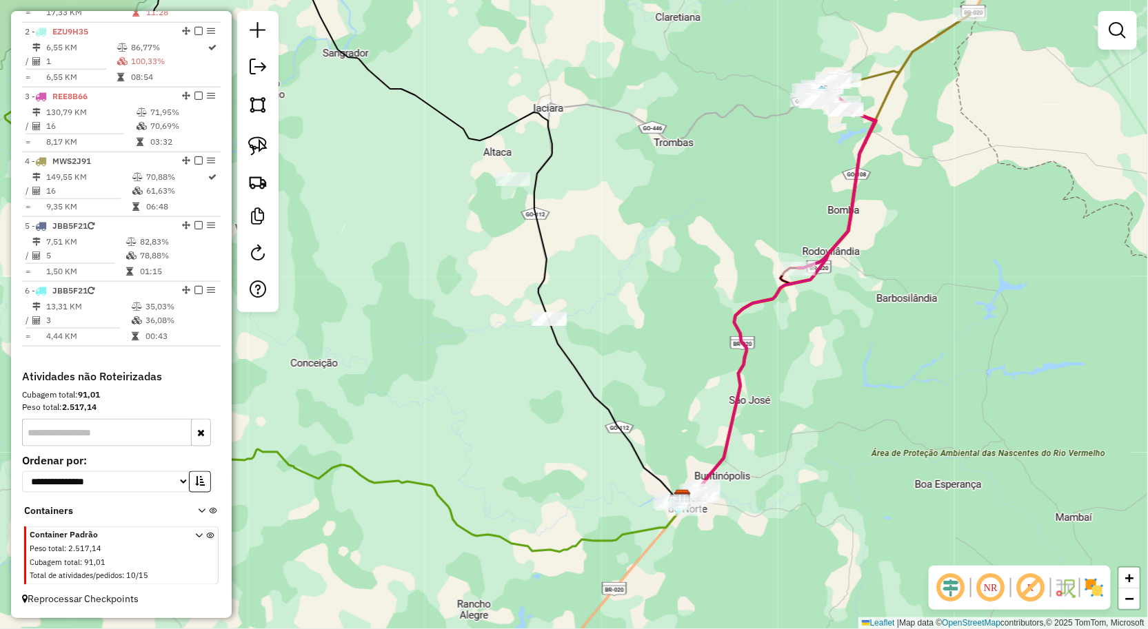
drag, startPoint x: 674, startPoint y: 278, endPoint x: 674, endPoint y: 266, distance: 11.7
click at [674, 266] on div "Janela de atendimento Grade de atendimento Capacidade Transportadoras Veículos …" at bounding box center [574, 314] width 1148 height 629
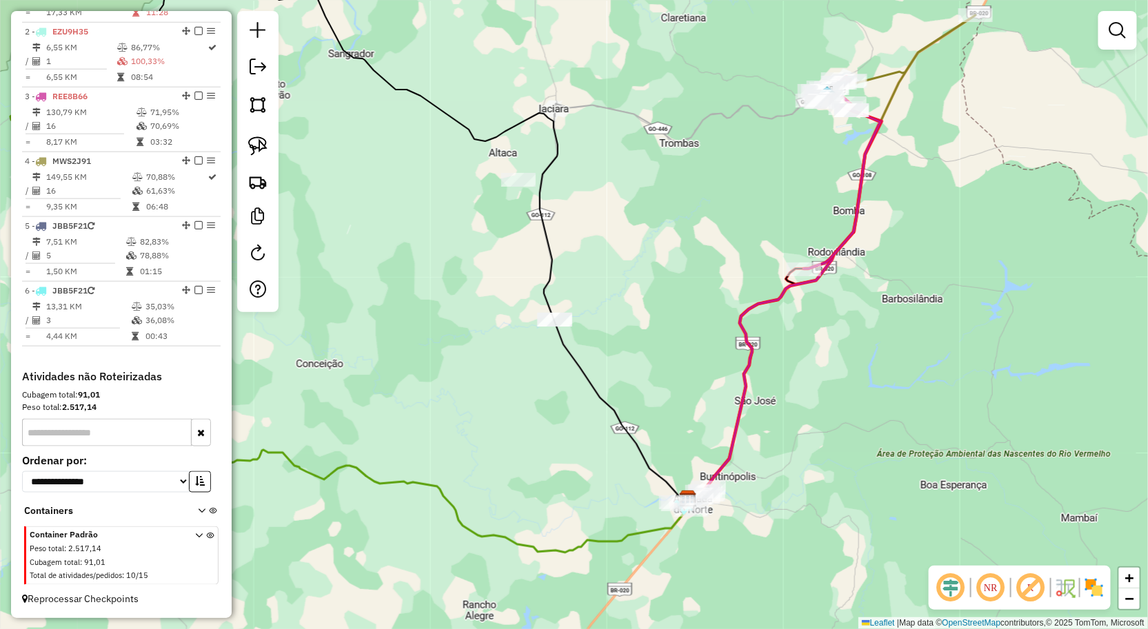
drag, startPoint x: 680, startPoint y: 285, endPoint x: 687, endPoint y: 354, distance: 69.3
click at [724, 403] on div "Janela de atendimento Grade de atendimento Capacidade Transportadoras Veículos …" at bounding box center [574, 314] width 1148 height 629
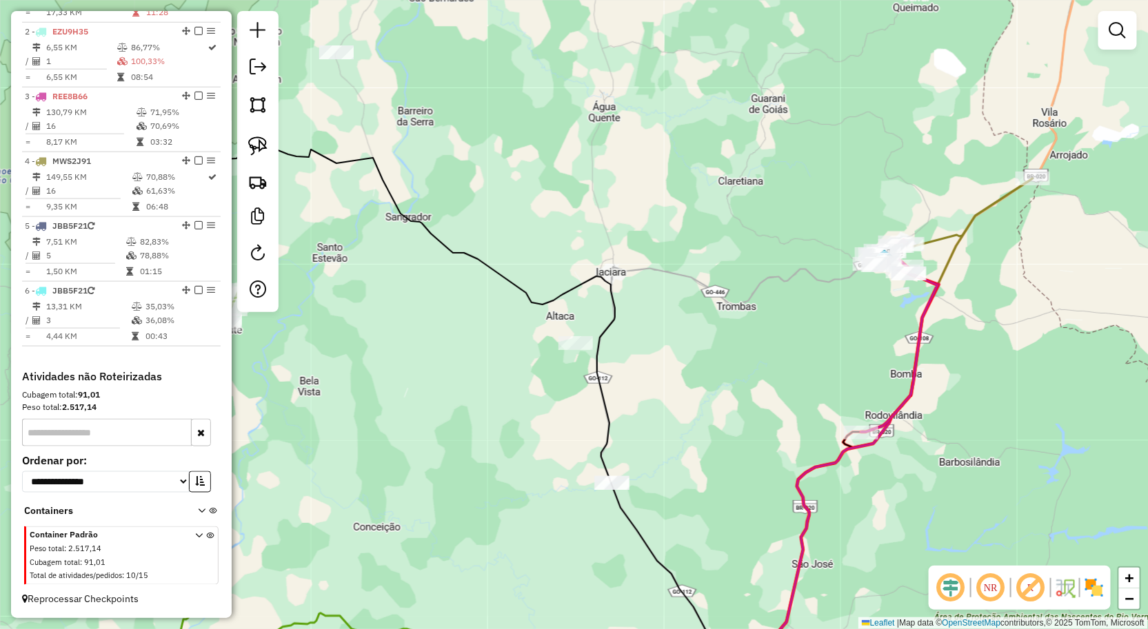
click at [543, 421] on div "Janela de atendimento Grade de atendimento Capacidade Transportadoras Veículos …" at bounding box center [574, 314] width 1148 height 629
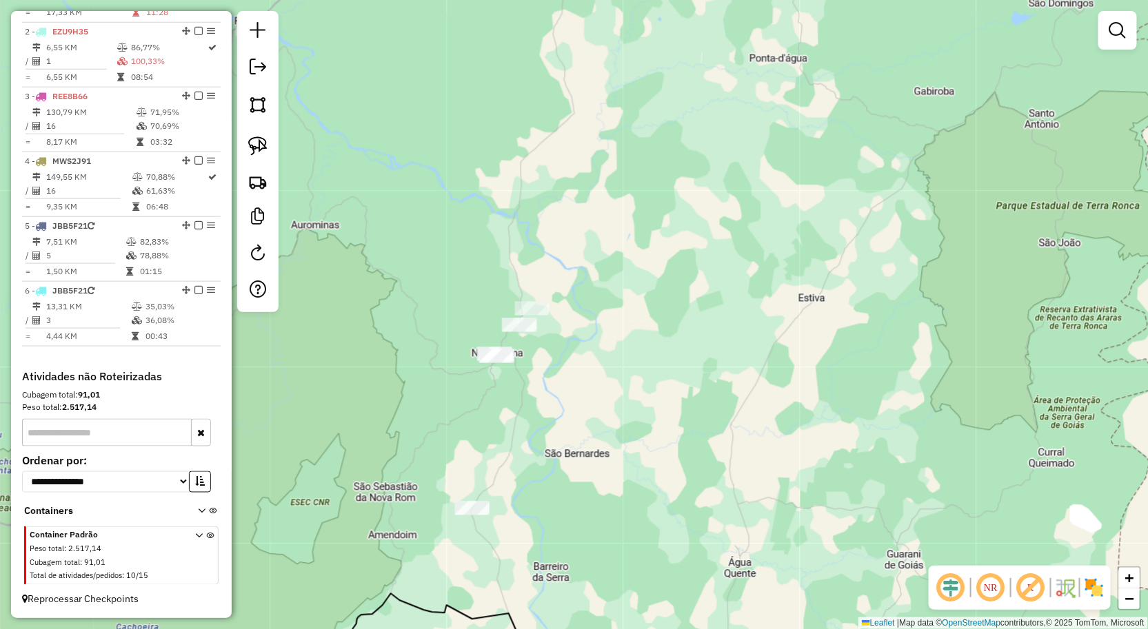
drag, startPoint x: 569, startPoint y: 444, endPoint x: 601, endPoint y: 410, distance: 46.8
click at [591, 418] on div "Janela de atendimento Grade de atendimento Capacidade Transportadoras Veículos …" at bounding box center [574, 314] width 1148 height 629
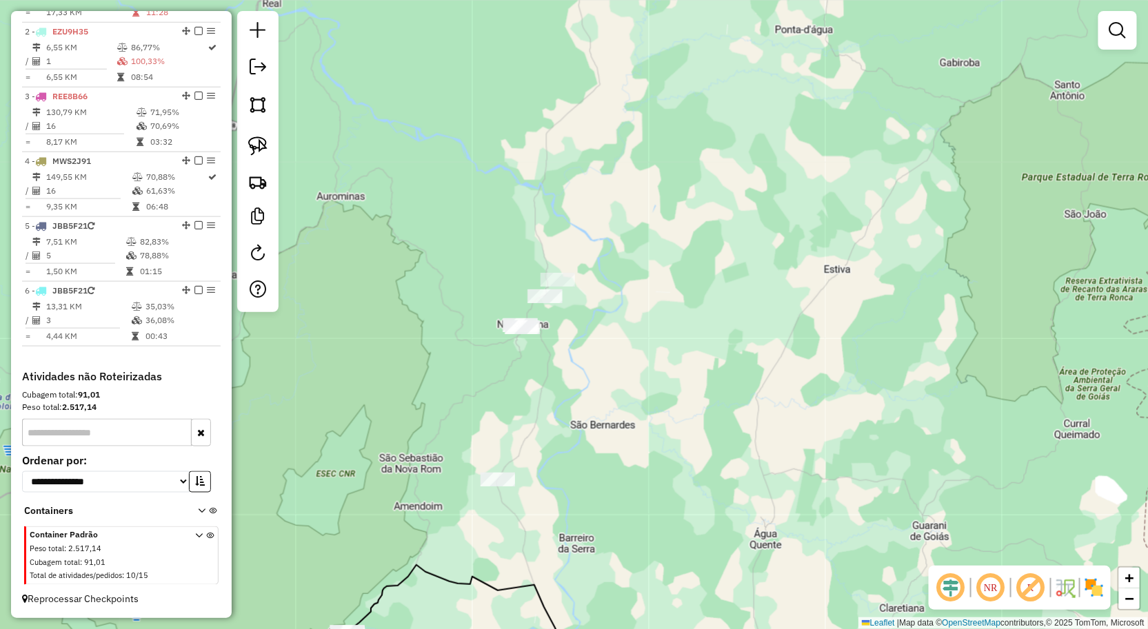
drag, startPoint x: 614, startPoint y: 367, endPoint x: 622, endPoint y: 321, distance: 46.9
click at [619, 335] on div "Janela de atendimento Grade de atendimento Capacidade Transportadoras Veículos …" at bounding box center [574, 314] width 1148 height 629
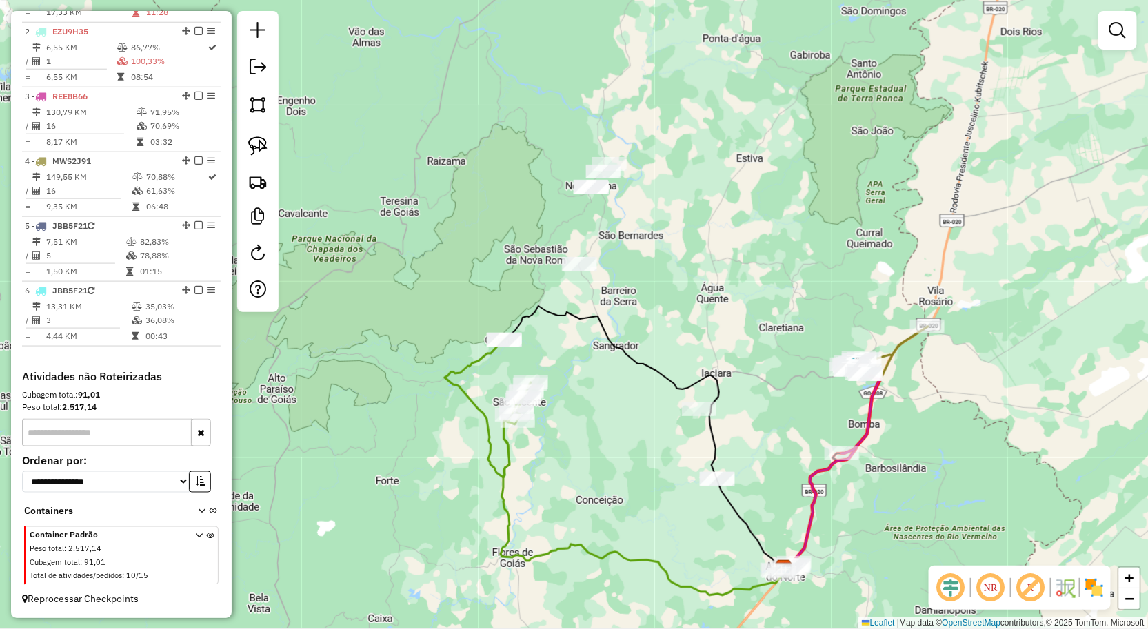
click at [654, 290] on div "Janela de atendimento Grade de atendimento Capacidade Transportadoras Veículos …" at bounding box center [574, 314] width 1148 height 629
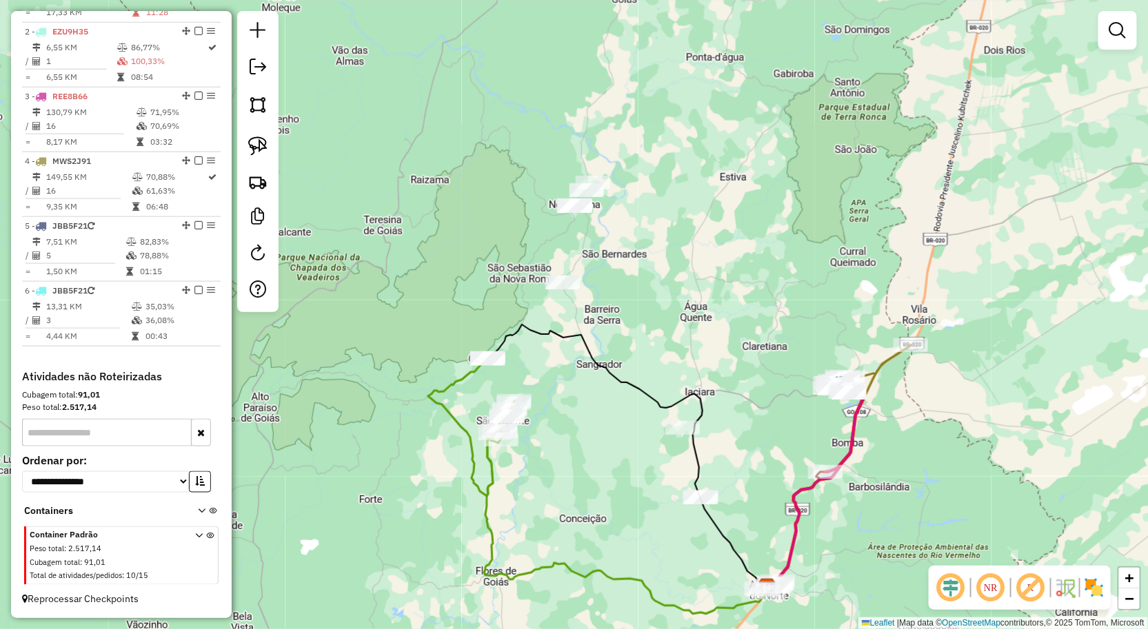
drag, startPoint x: 263, startPoint y: 152, endPoint x: 538, endPoint y: 136, distance: 276.2
click at [263, 150] on img at bounding box center [257, 145] width 19 height 19
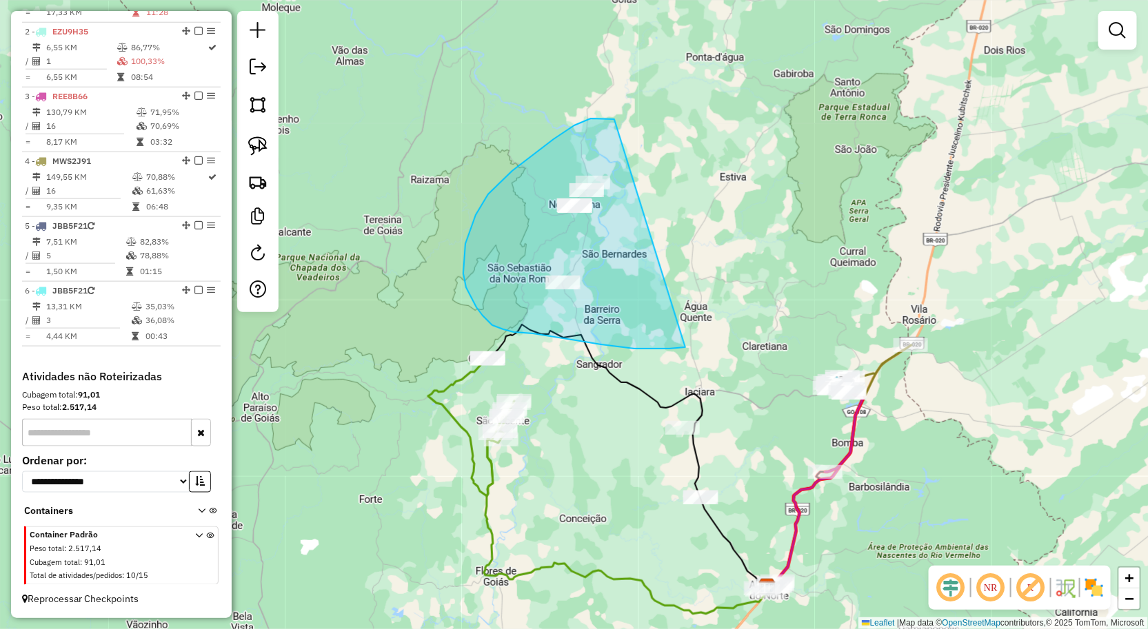
drag, startPoint x: 614, startPoint y: 119, endPoint x: 685, endPoint y: 347, distance: 239.0
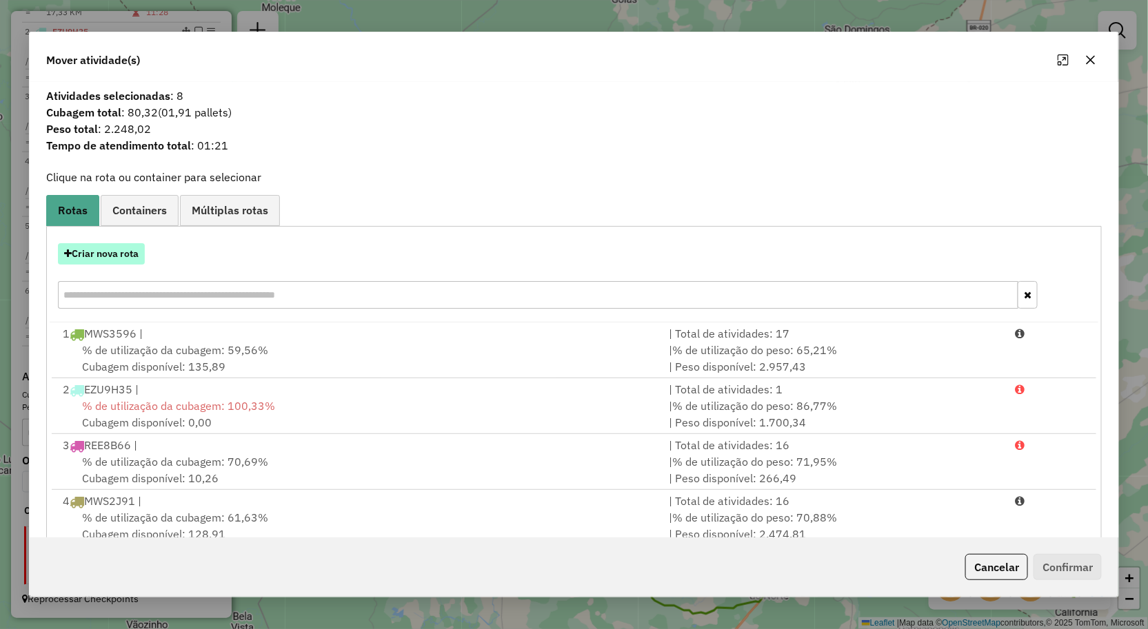
click at [127, 256] on button "Criar nova rota" at bounding box center [101, 253] width 87 height 21
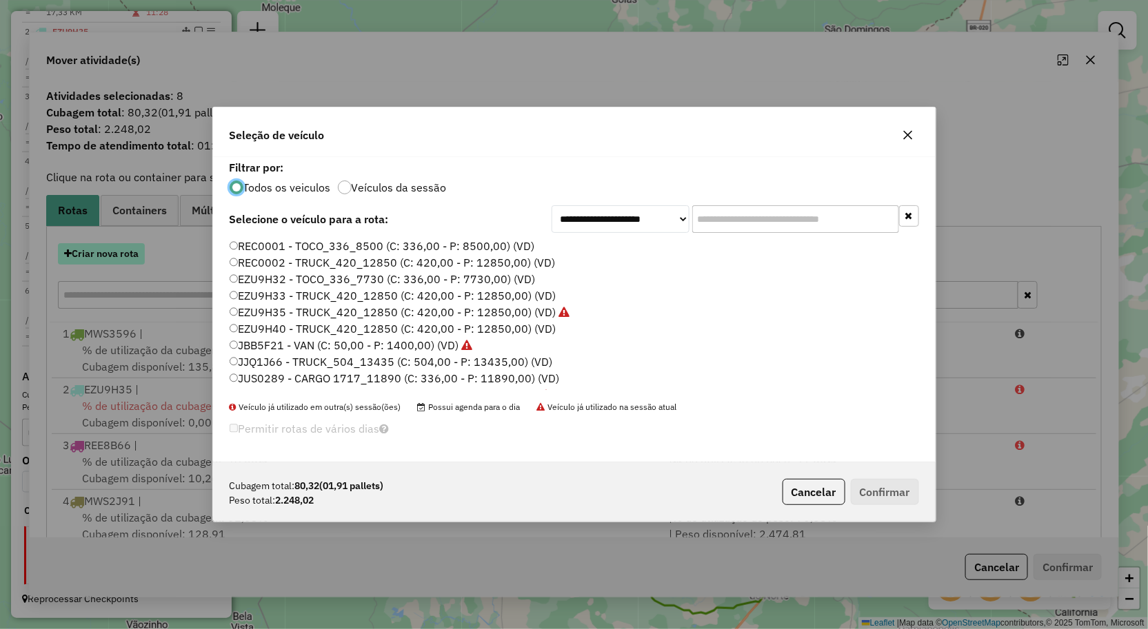
scroll to position [8, 3]
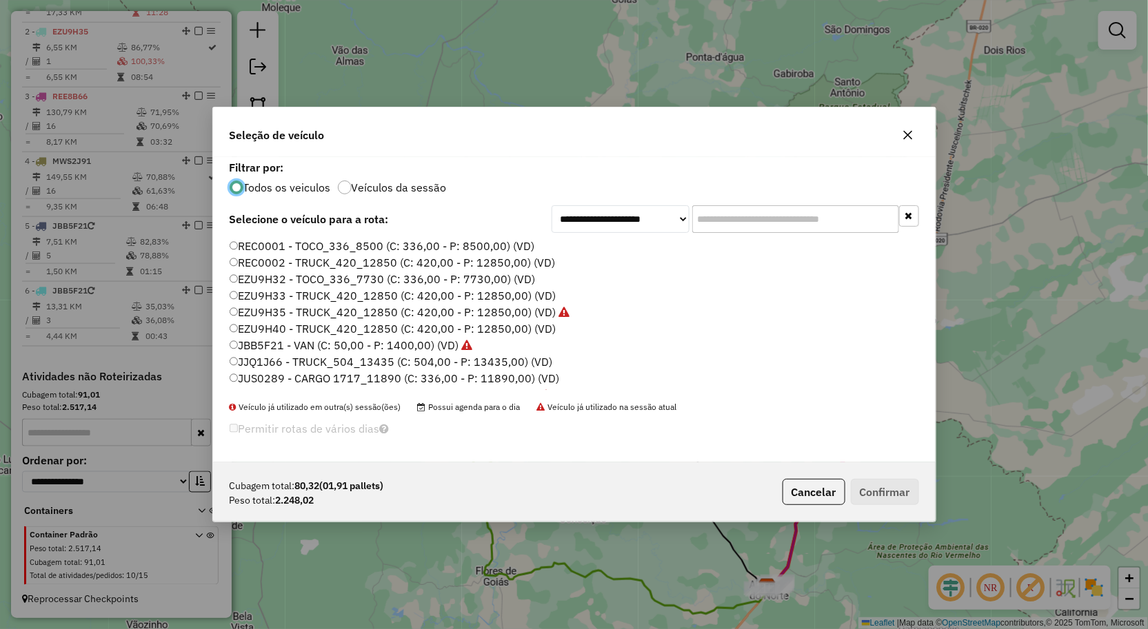
click at [914, 132] on button "button" at bounding box center [908, 135] width 22 height 22
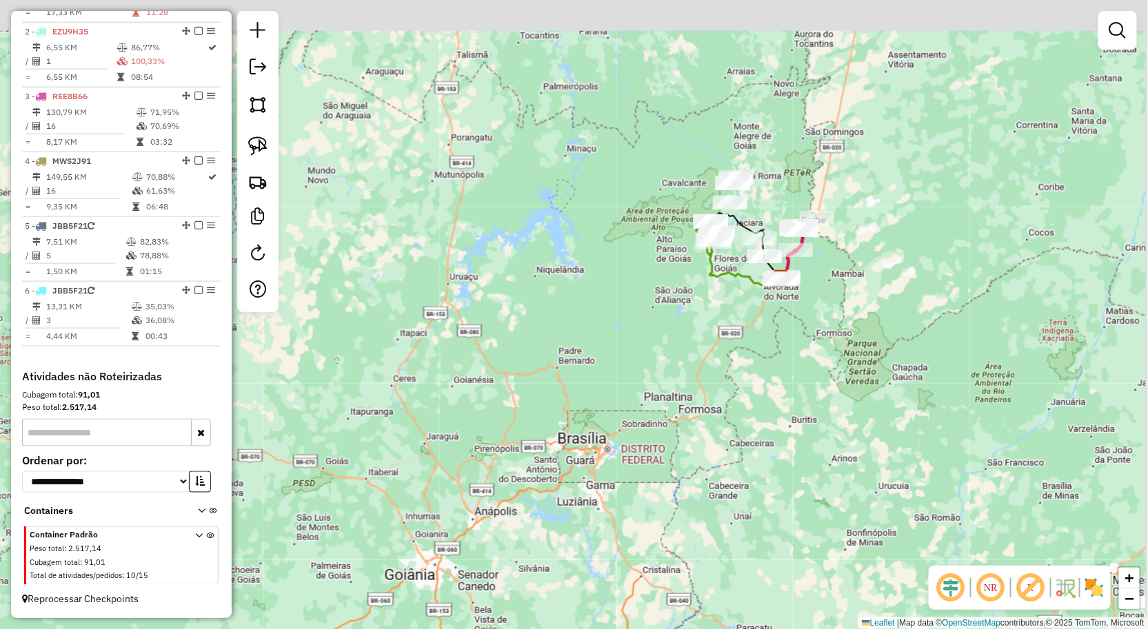
drag, startPoint x: 1053, startPoint y: 168, endPoint x: 950, endPoint y: 207, distance: 110.0
click at [951, 205] on div "Janela de atendimento Grade de atendimento Capacidade Transportadoras Veículos …" at bounding box center [574, 314] width 1148 height 629
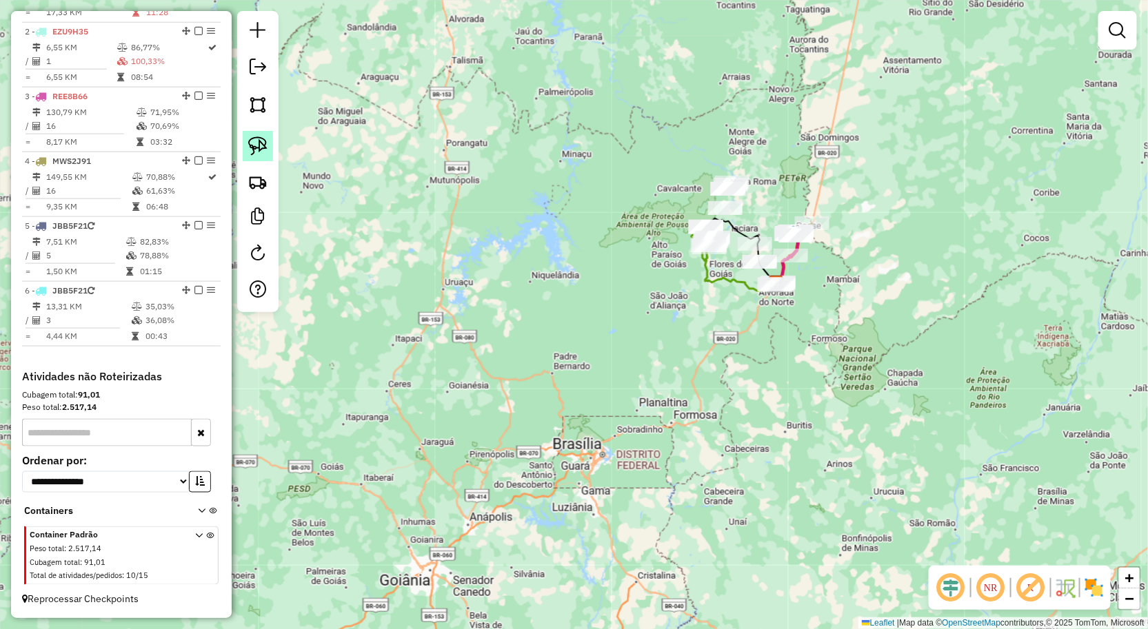
click at [245, 148] on link at bounding box center [258, 146] width 30 height 30
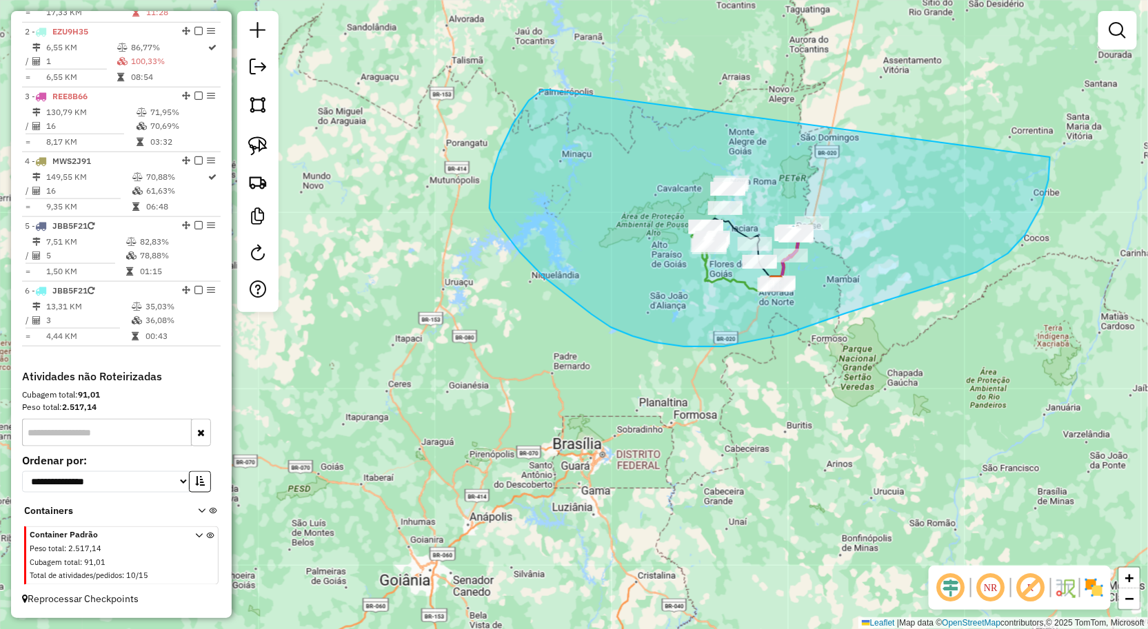
drag, startPoint x: 542, startPoint y: 90, endPoint x: 1036, endPoint y: 154, distance: 498.4
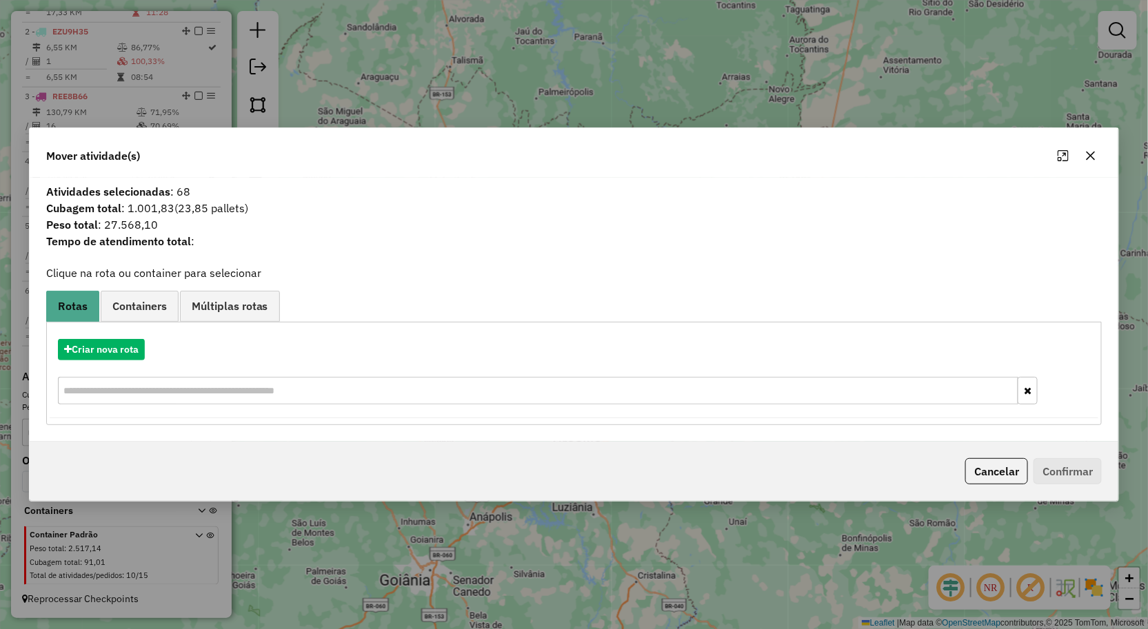
click at [1093, 154] on icon "button" at bounding box center [1090, 155] width 11 height 11
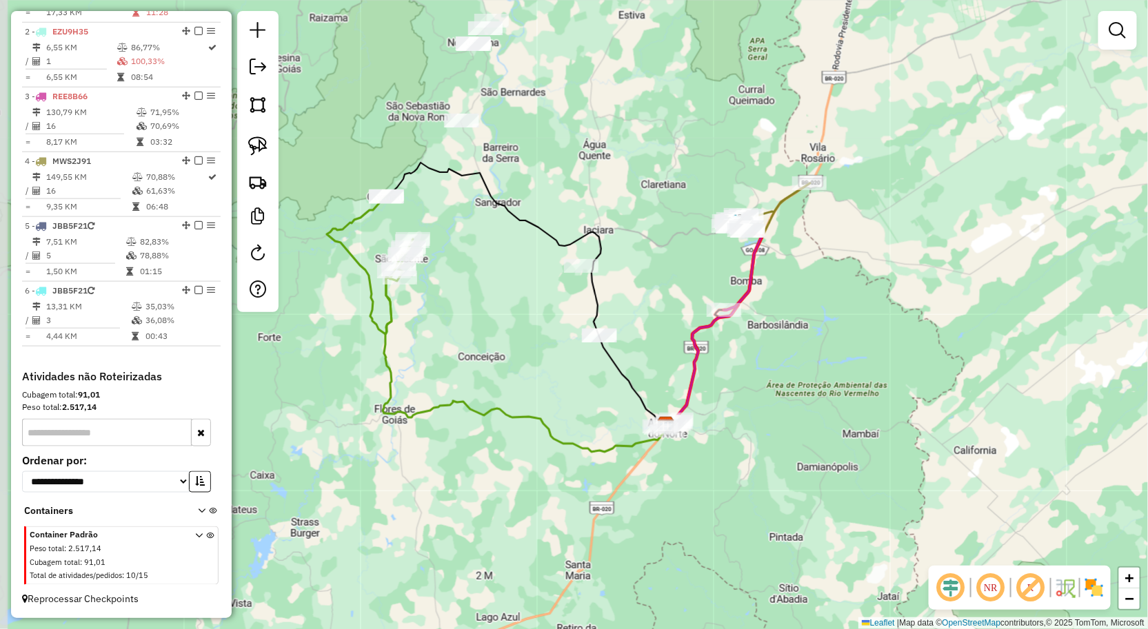
drag, startPoint x: 554, startPoint y: 104, endPoint x: 736, endPoint y: 145, distance: 186.0
click at [736, 145] on div "Janela de atendimento Grade de atendimento Capacidade Transportadoras Veículos …" at bounding box center [574, 314] width 1148 height 629
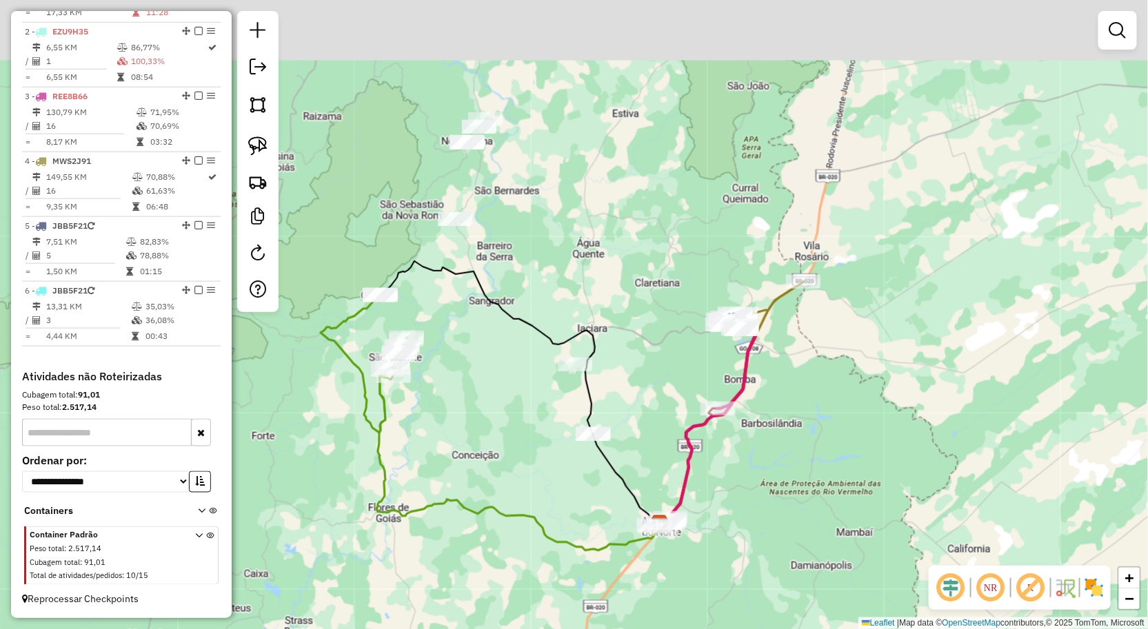
drag, startPoint x: 712, startPoint y: 138, endPoint x: 706, endPoint y: 236, distance: 98.8
click at [706, 236] on div "Janela de atendimento Grade de atendimento Capacidade Transportadoras Veículos …" at bounding box center [574, 314] width 1148 height 629
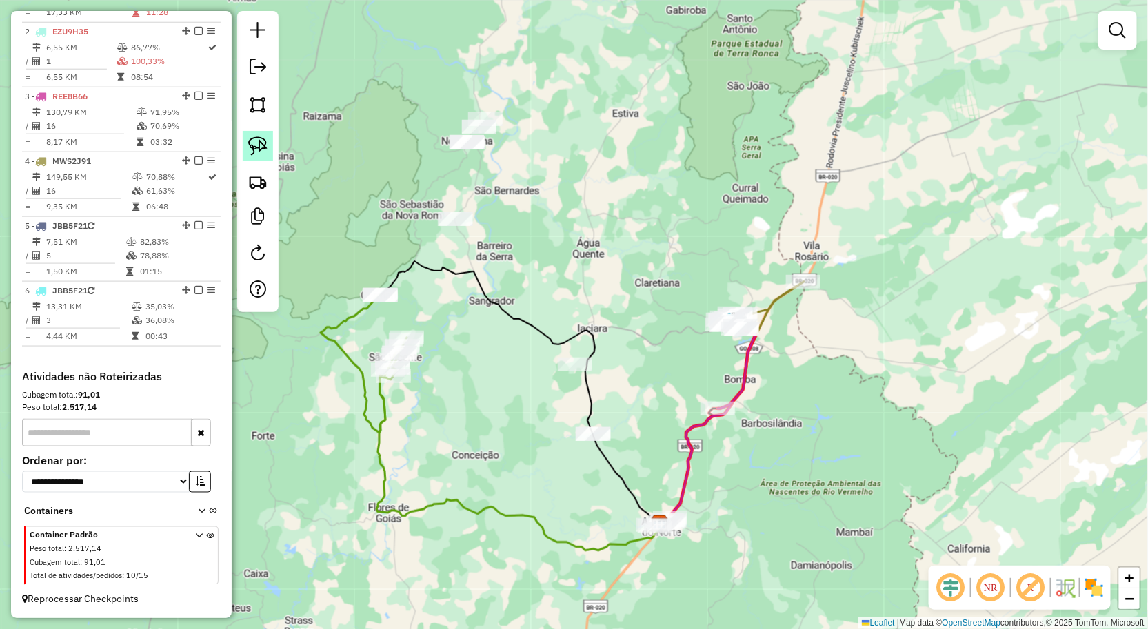
click at [256, 146] on img at bounding box center [257, 145] width 19 height 19
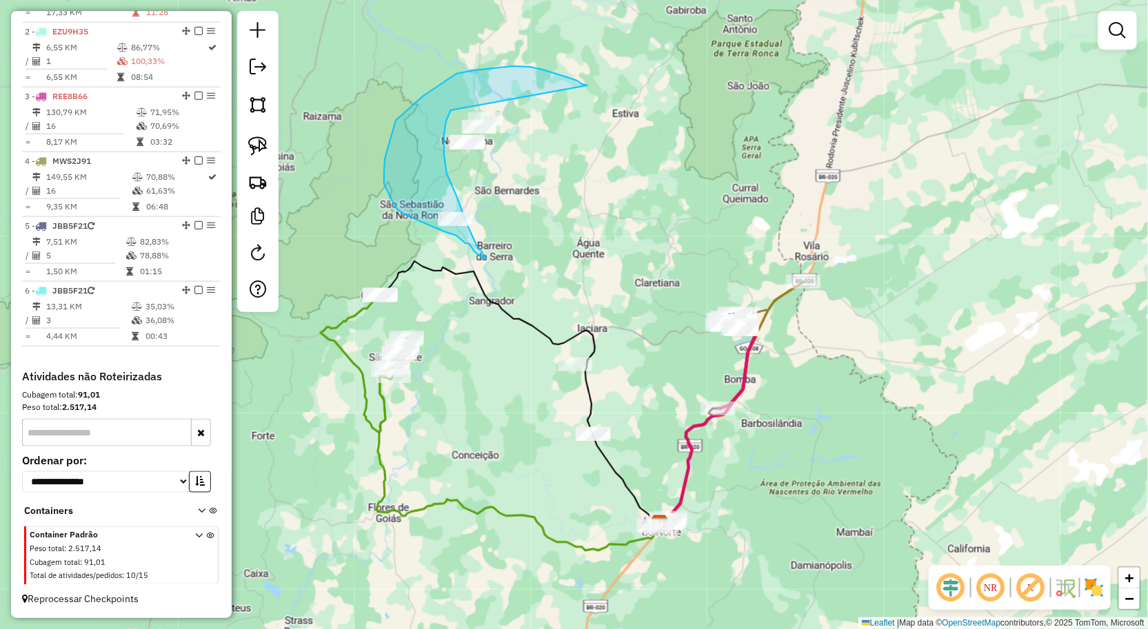
drag, startPoint x: 587, startPoint y: 85, endPoint x: 494, endPoint y: 52, distance: 99.4
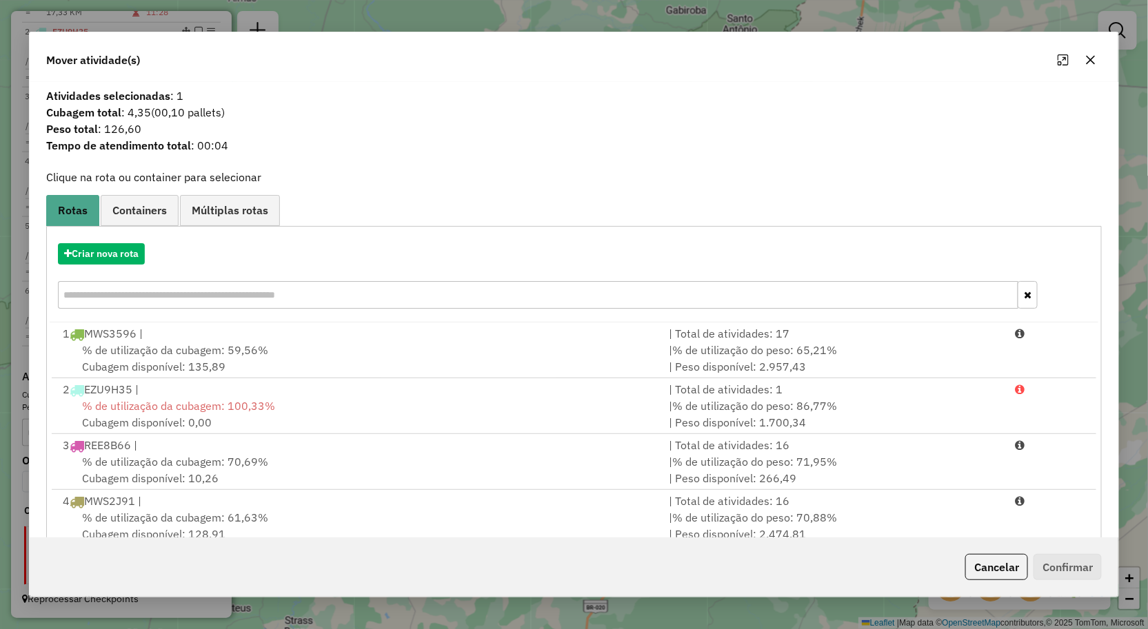
click at [1092, 57] on icon "button" at bounding box center [1090, 59] width 11 height 11
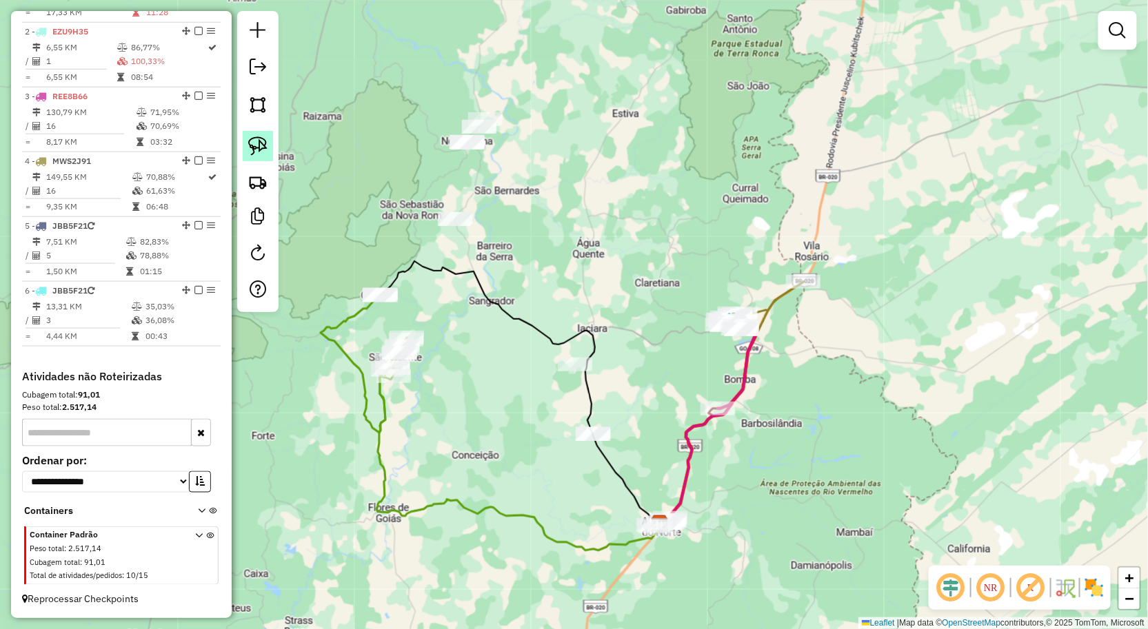
click at [249, 136] on img at bounding box center [257, 145] width 19 height 19
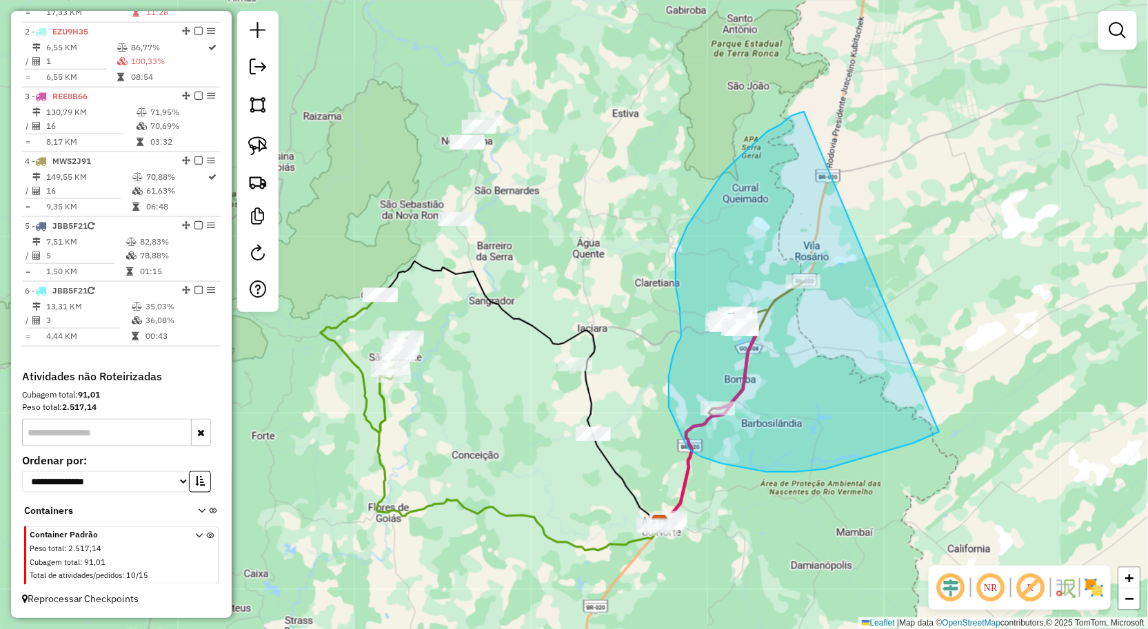
drag, startPoint x: 804, startPoint y: 112, endPoint x: 973, endPoint y: 418, distance: 349.9
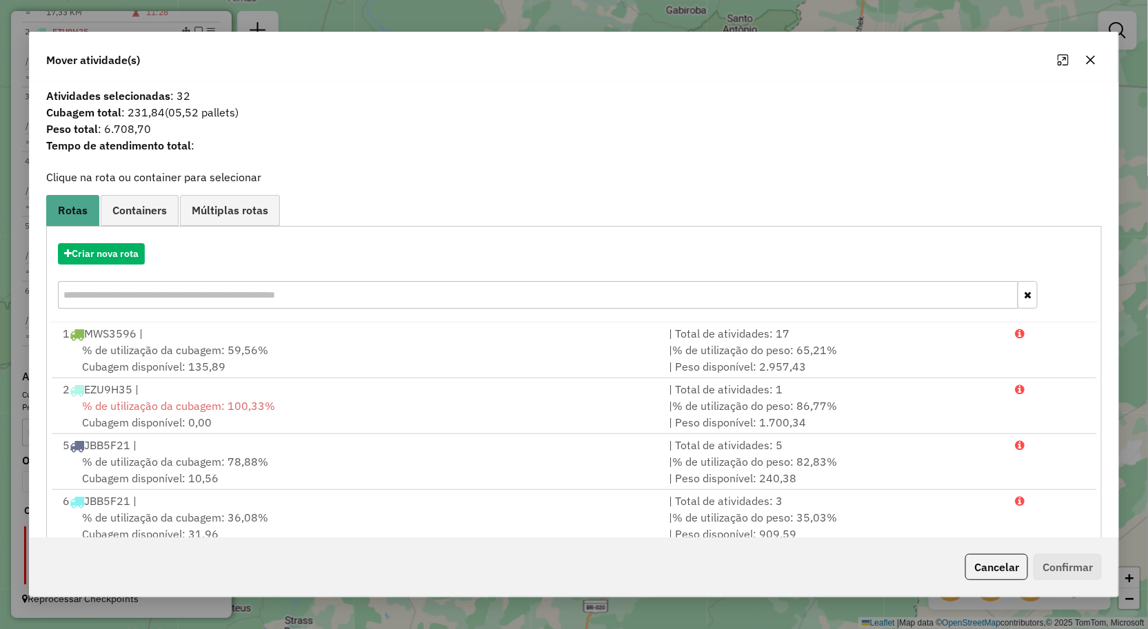
click at [1095, 57] on icon "button" at bounding box center [1090, 59] width 11 height 11
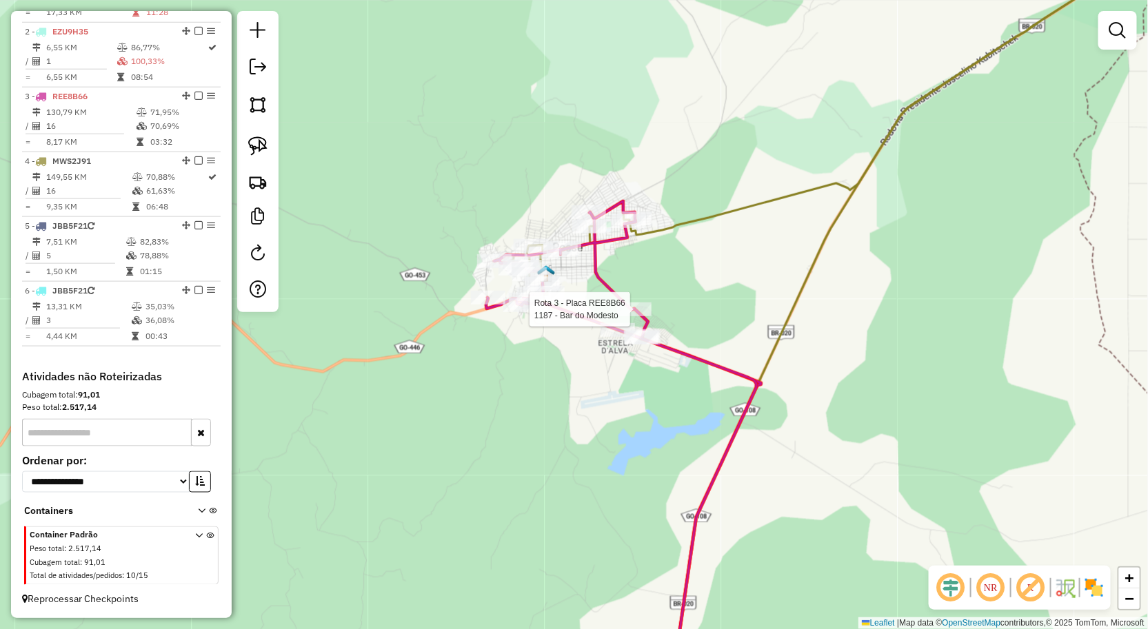
select select "**********"
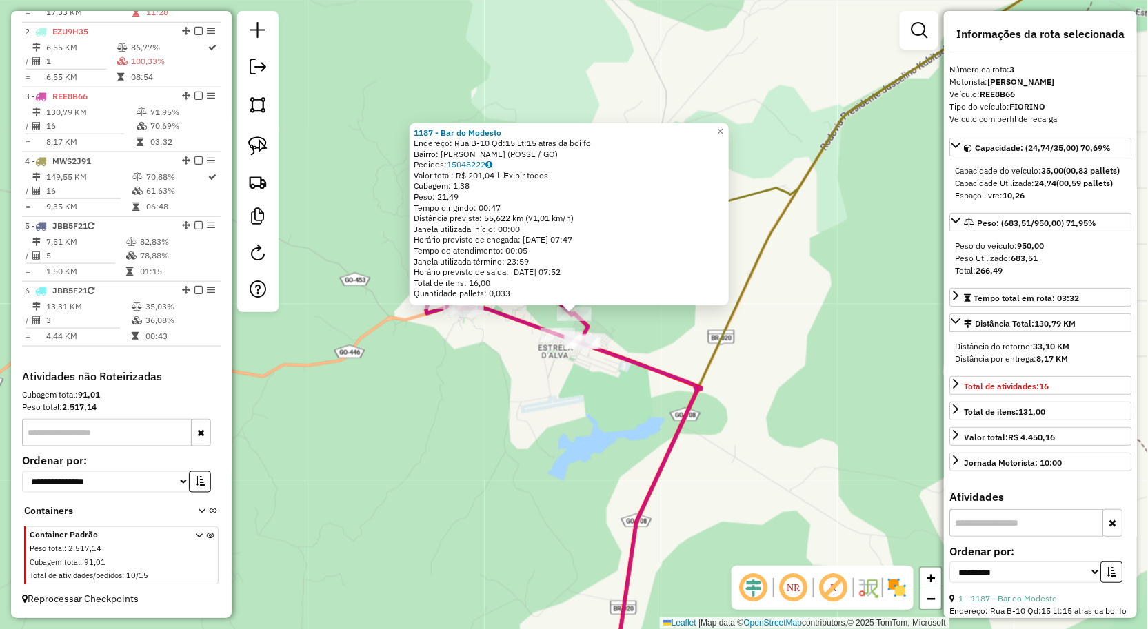
click at [623, 436] on div "1187 - Bar do Modesto Endereço: Rua B-10 Qd:15 Lt:15 atras da boi fo Bairro: Br…" at bounding box center [574, 314] width 1148 height 629
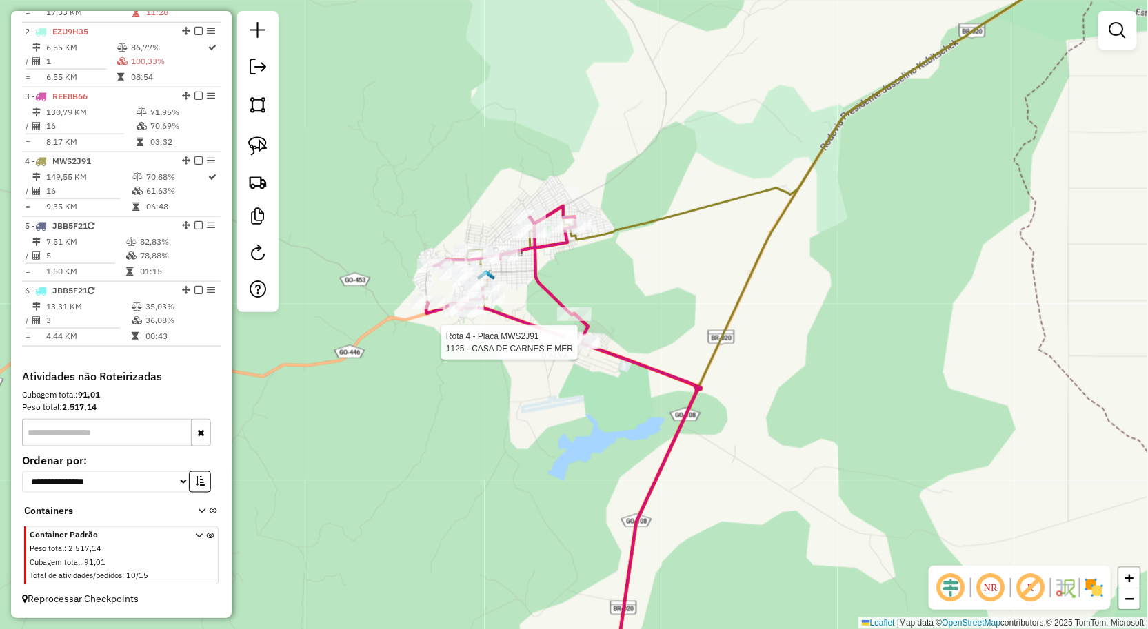
select select "**********"
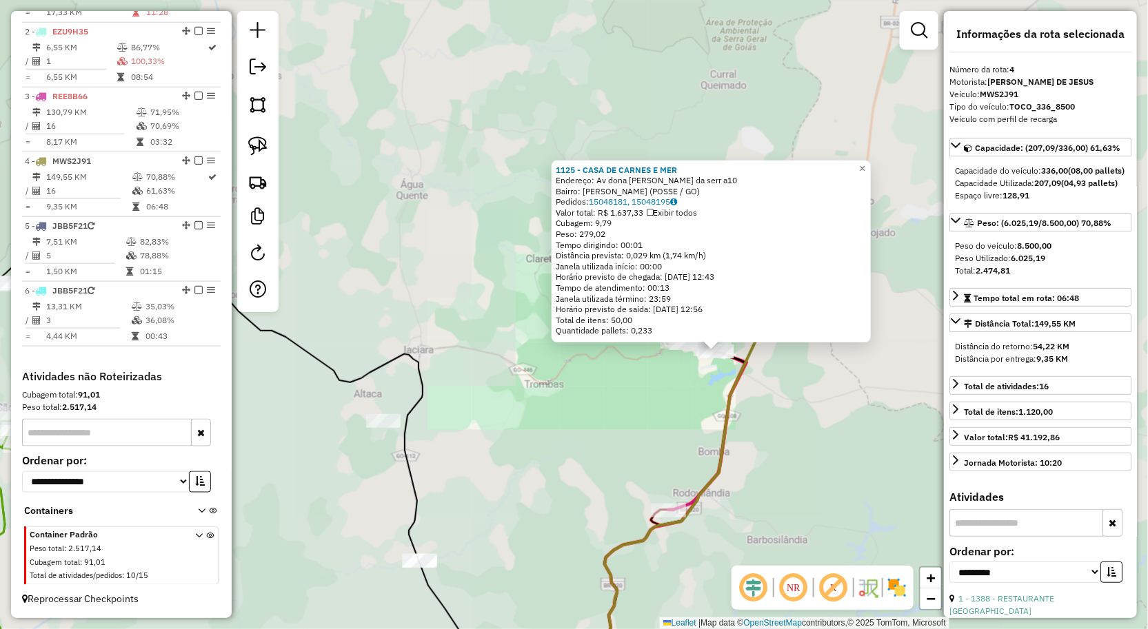
click at [845, 400] on div "1125 - CASA DE CARNES E MER Endereço: Av dona Lucinha Brisas da serr a10 Bairro…" at bounding box center [574, 314] width 1148 height 629
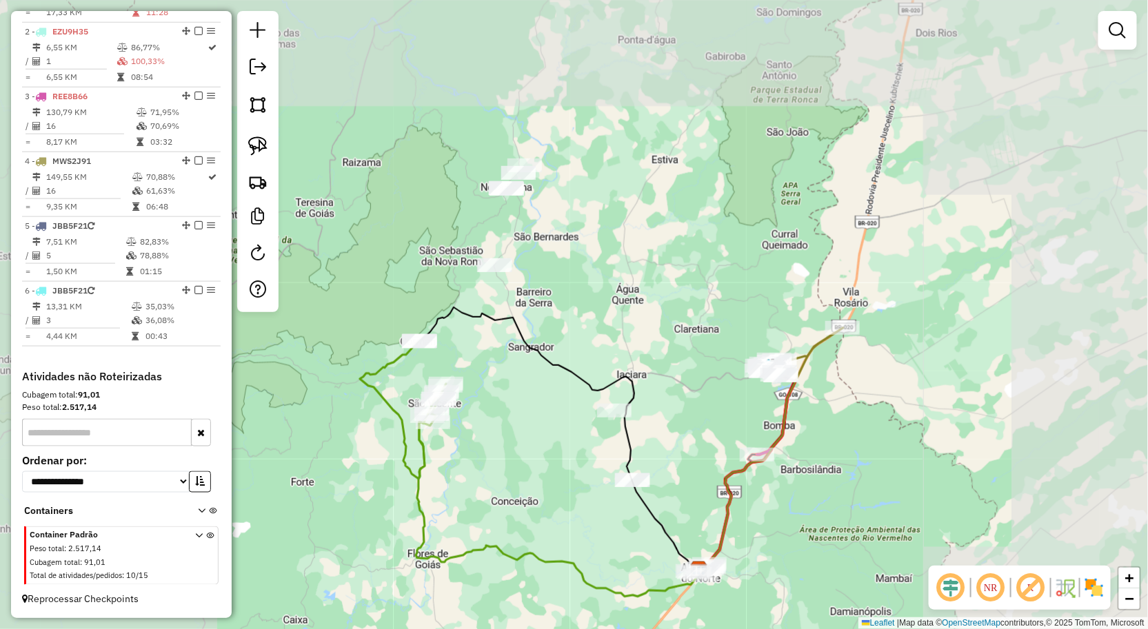
drag, startPoint x: 872, startPoint y: 408, endPoint x: 896, endPoint y: 258, distance: 152.2
click at [893, 267] on div "Janela de atendimento Grade de atendimento Capacidade Transportadoras Veículos …" at bounding box center [574, 314] width 1148 height 629
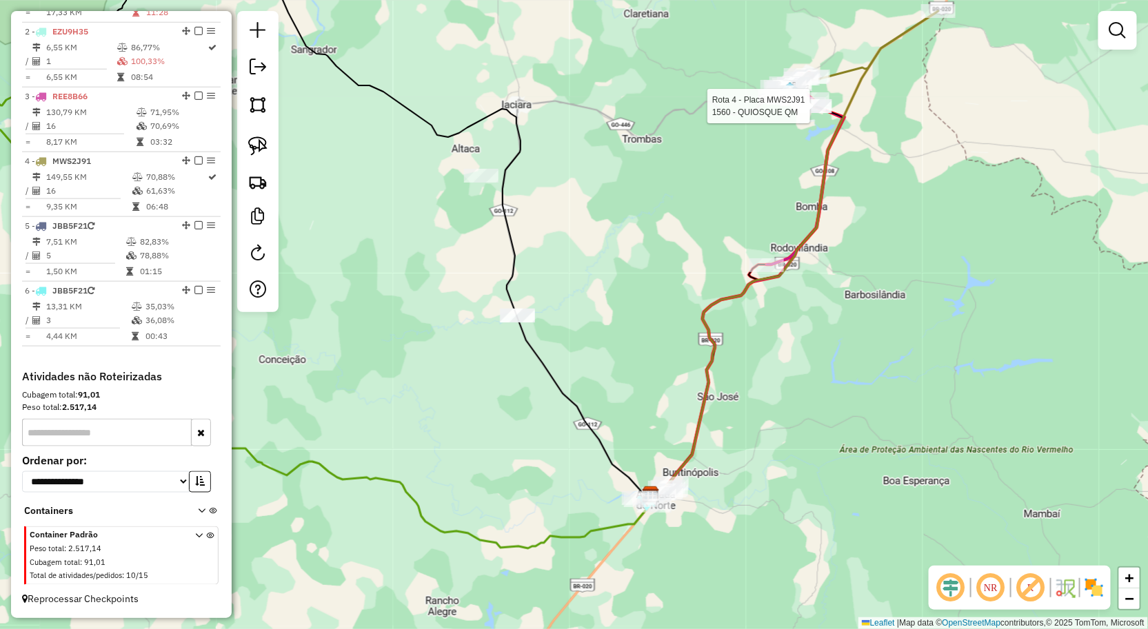
select select "**********"
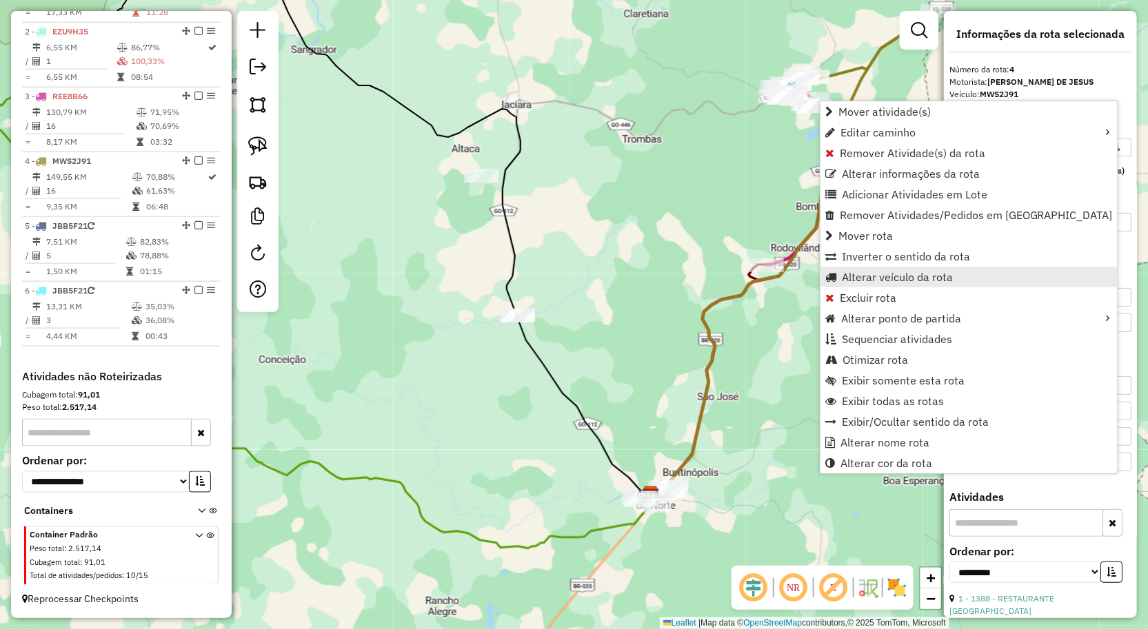
click at [864, 277] on span "Alterar veículo da rota" at bounding box center [897, 277] width 111 height 11
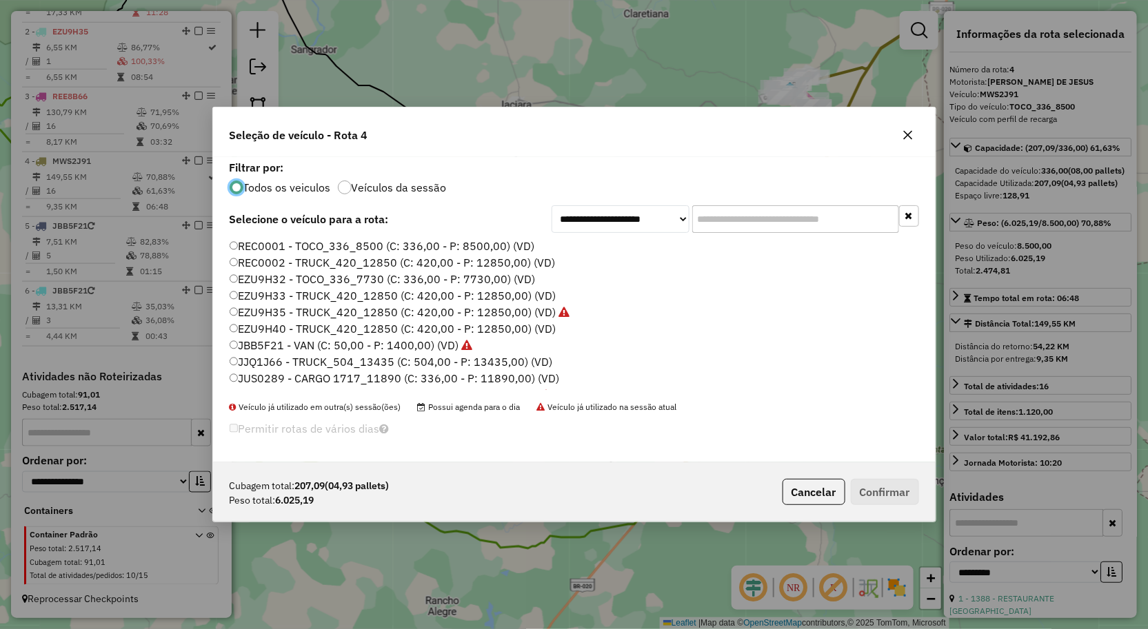
click at [294, 312] on label "EZU9H35 - TRUCK_420_12850 (C: 420,00 - P: 12850,00) (VD)" at bounding box center [400, 312] width 341 height 17
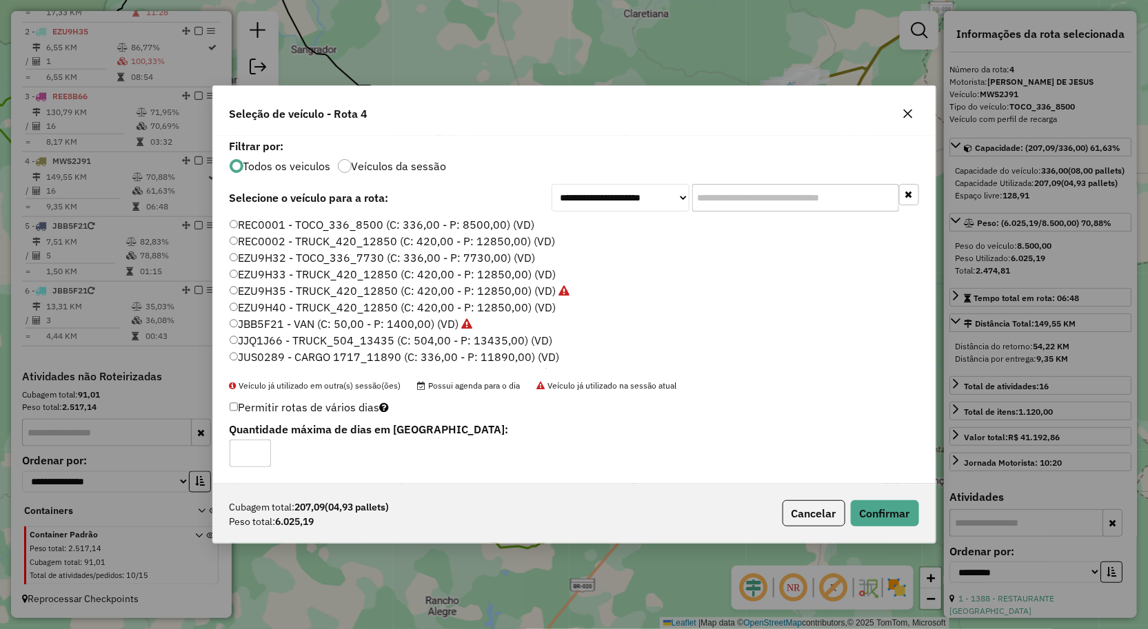
click at [893, 490] on div "Cubagem total: 207,09 (04,93 pallets) Peso total: 6.025,19 Cancelar Confirmar" at bounding box center [574, 513] width 722 height 59
click at [875, 505] on button "Confirmar" at bounding box center [885, 513] width 68 height 26
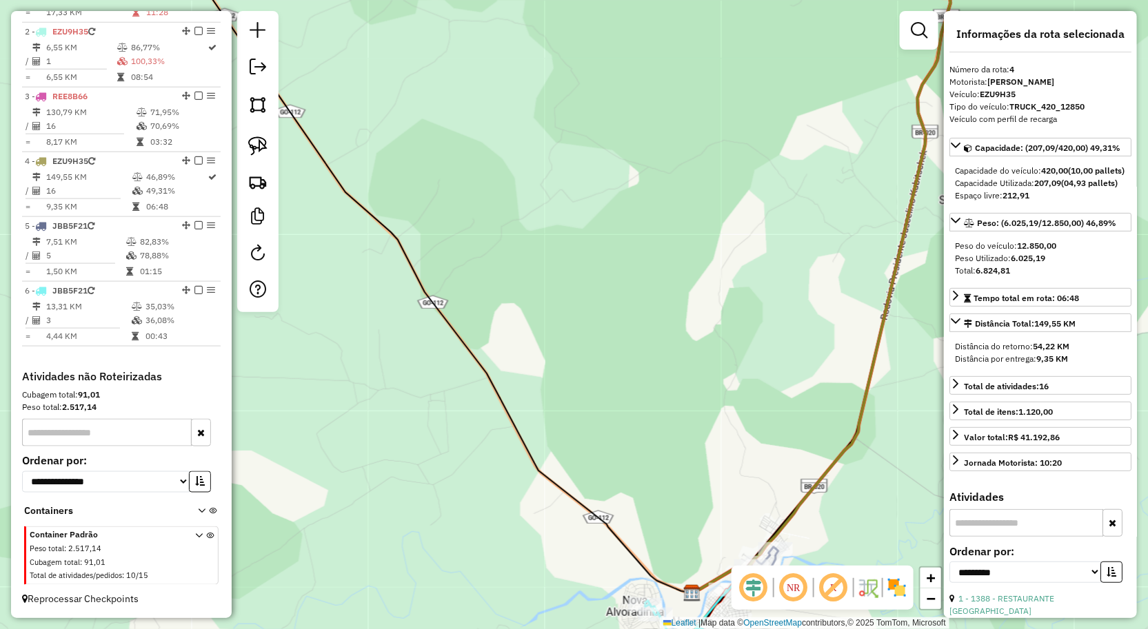
drag, startPoint x: 677, startPoint y: 426, endPoint x: 677, endPoint y: 405, distance: 21.4
click at [677, 415] on div "Janela de atendimento Grade de atendimento Capacidade Transportadoras Veículos …" at bounding box center [574, 314] width 1148 height 629
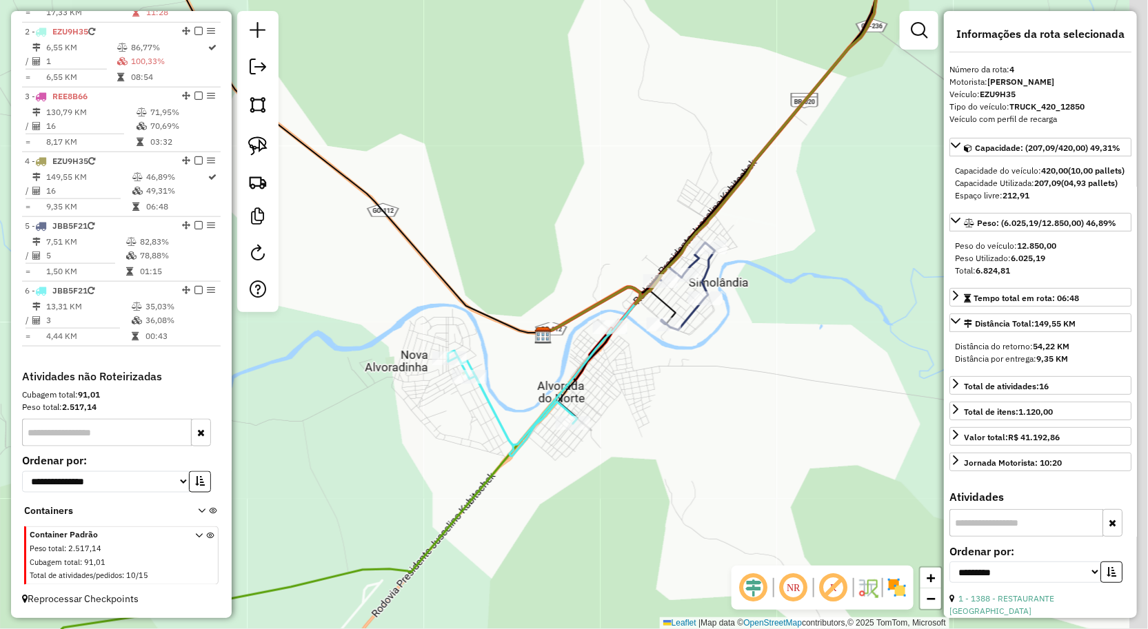
drag, startPoint x: 794, startPoint y: 452, endPoint x: 705, endPoint y: 408, distance: 99.9
click at [718, 414] on div "Janela de atendimento Grade de atendimento Capacidade Transportadoras Veículos …" at bounding box center [574, 314] width 1148 height 629
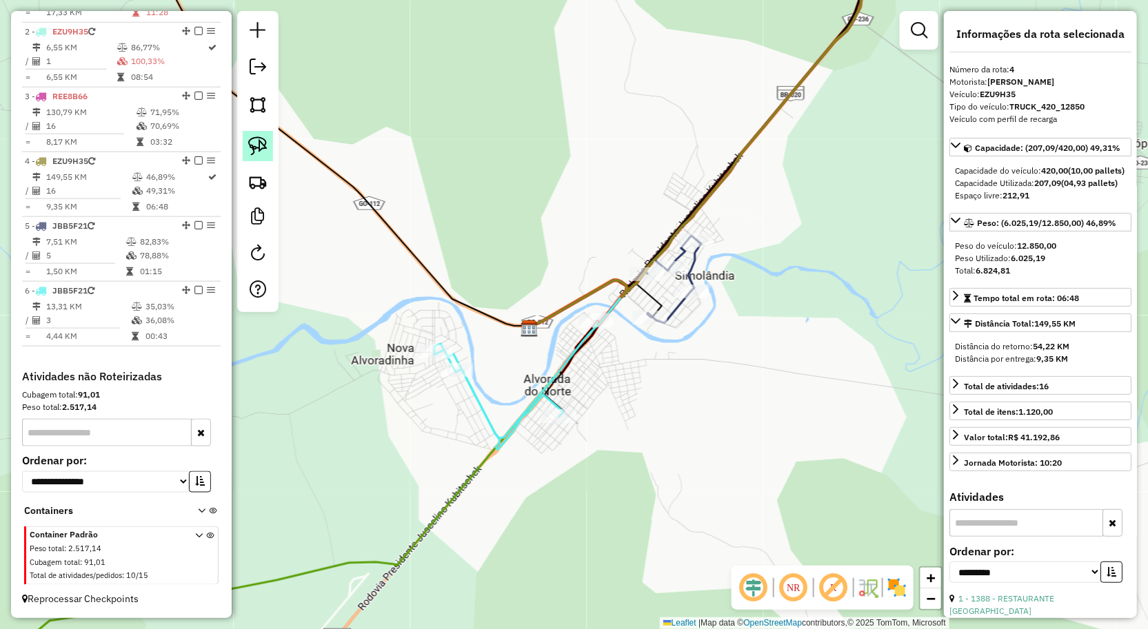
click at [253, 139] on img at bounding box center [257, 145] width 19 height 19
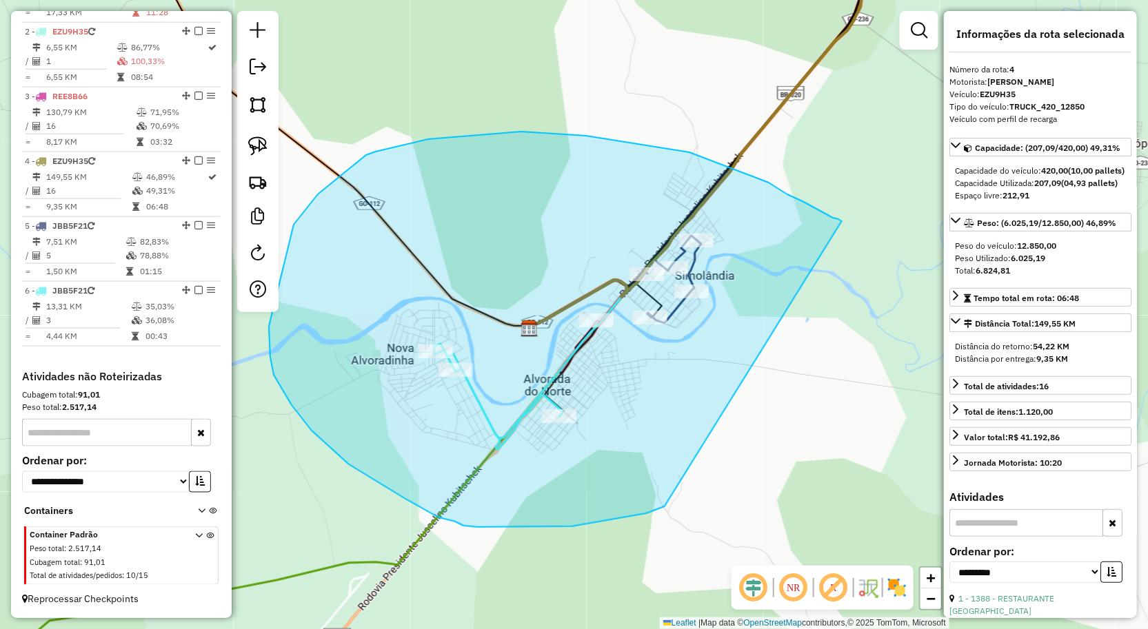
drag, startPoint x: 689, startPoint y: 152, endPoint x: 667, endPoint y: 505, distance: 353.6
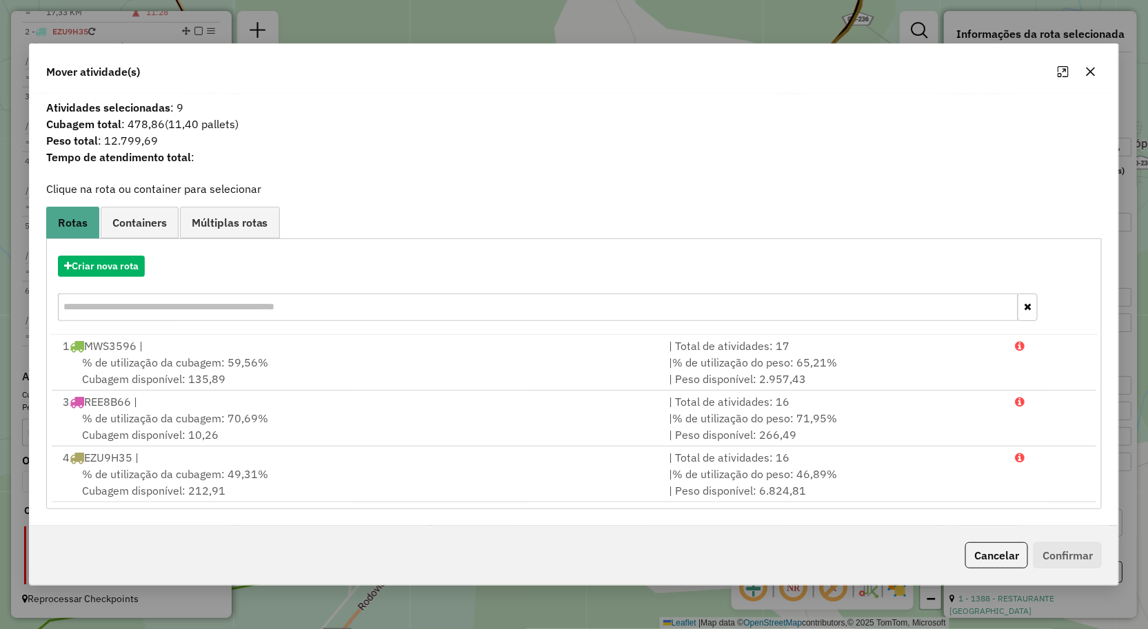
click at [1093, 71] on icon "button" at bounding box center [1090, 71] width 11 height 11
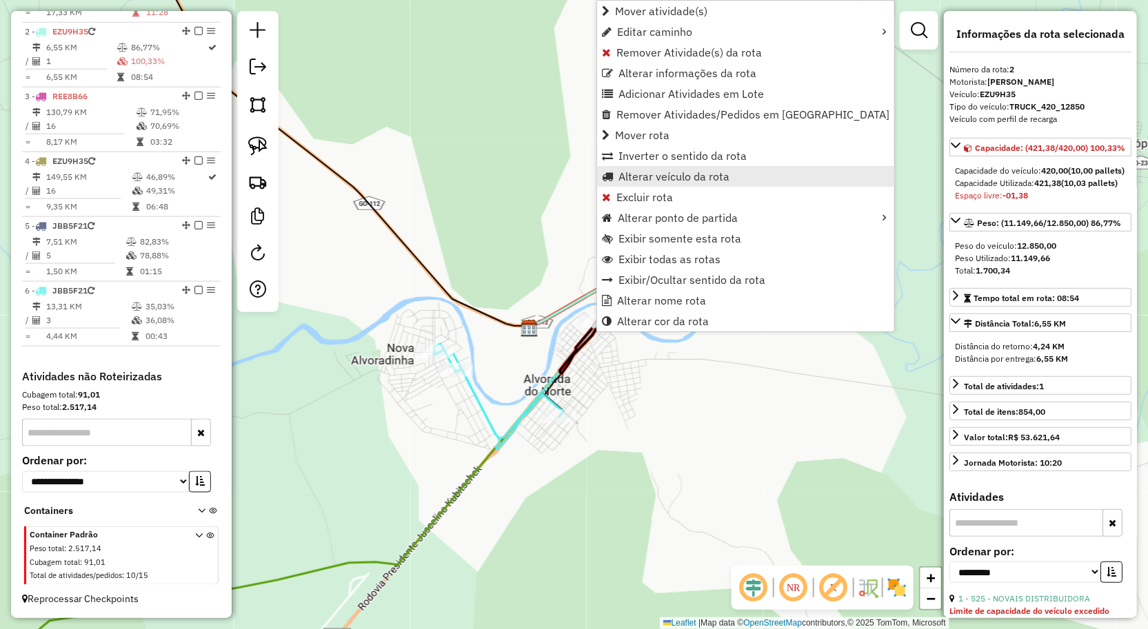
click at [657, 178] on span "Alterar veículo da rota" at bounding box center [673, 176] width 111 height 11
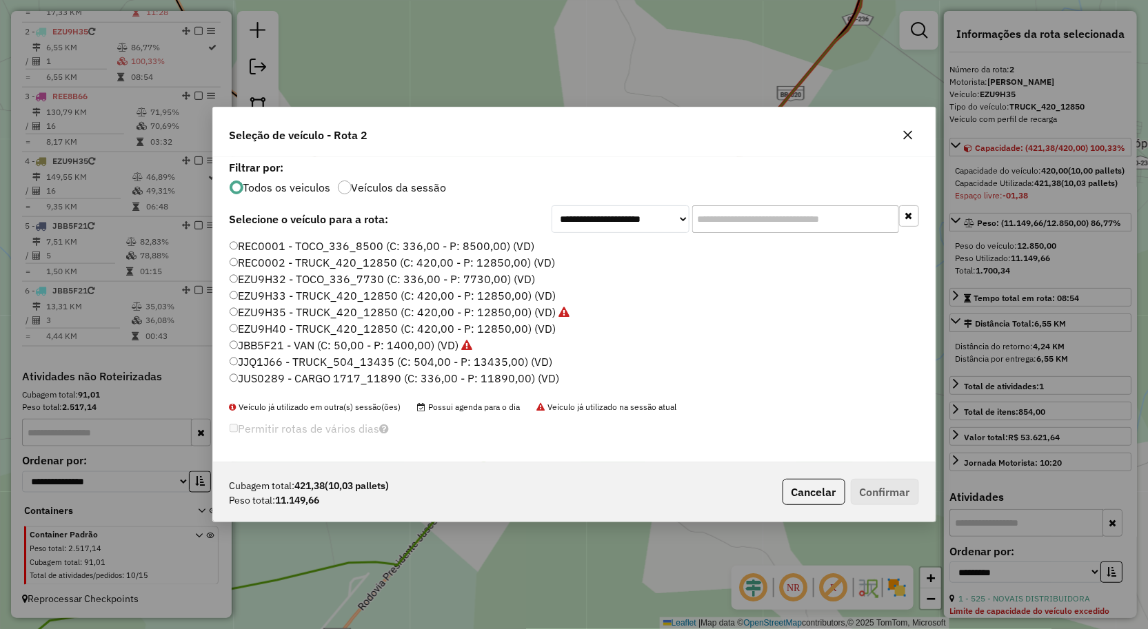
click at [278, 324] on label "EZU9H40 - TRUCK_420_12850 (C: 420,00 - P: 12850,00) (VD)" at bounding box center [393, 329] width 327 height 17
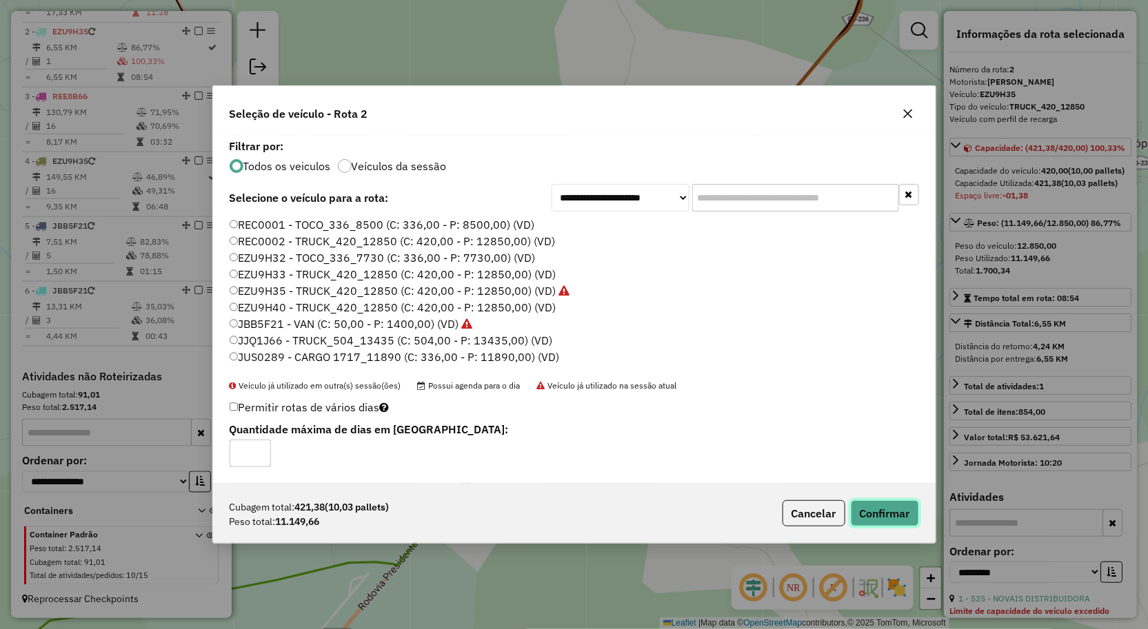
click at [903, 511] on button "Confirmar" at bounding box center [885, 513] width 68 height 26
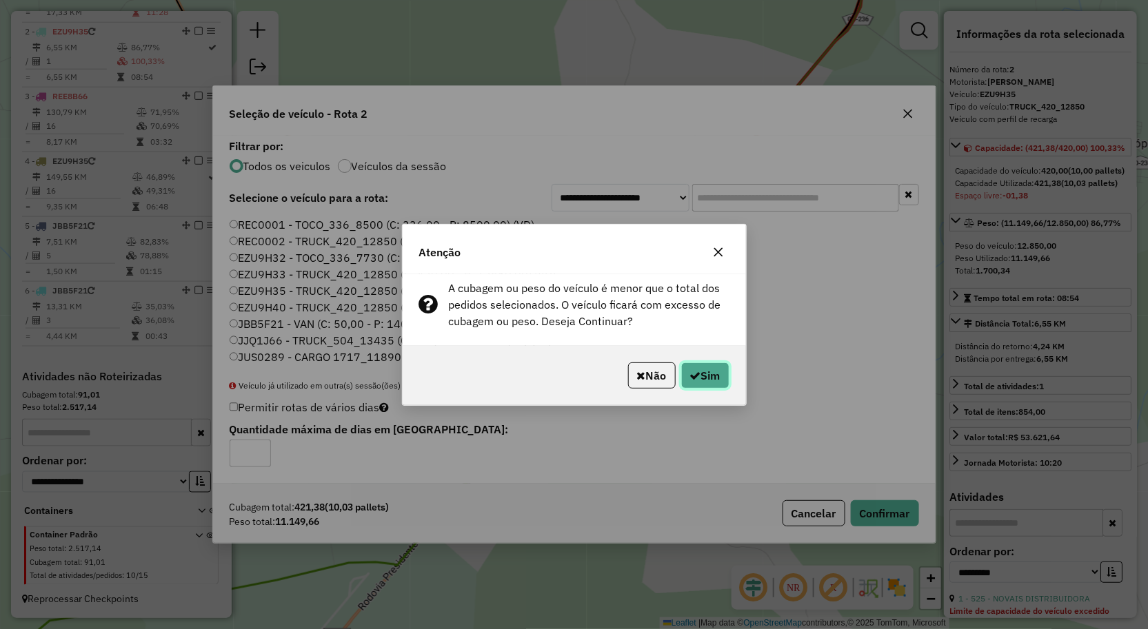
click at [705, 379] on button "Sim" at bounding box center [705, 376] width 48 height 26
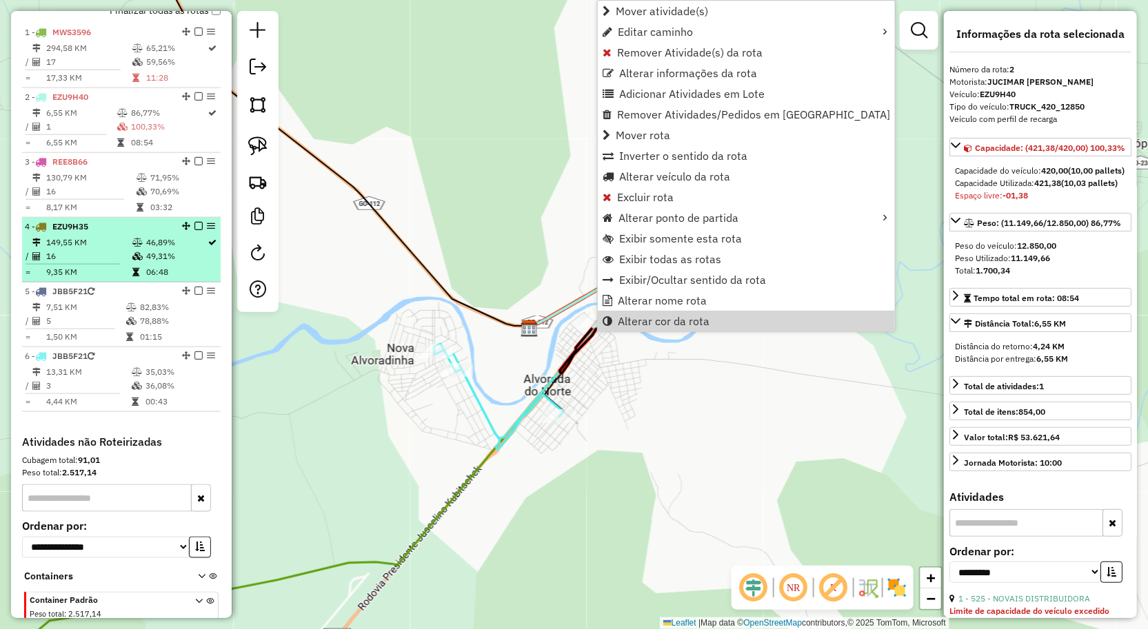
scroll to position [449, 0]
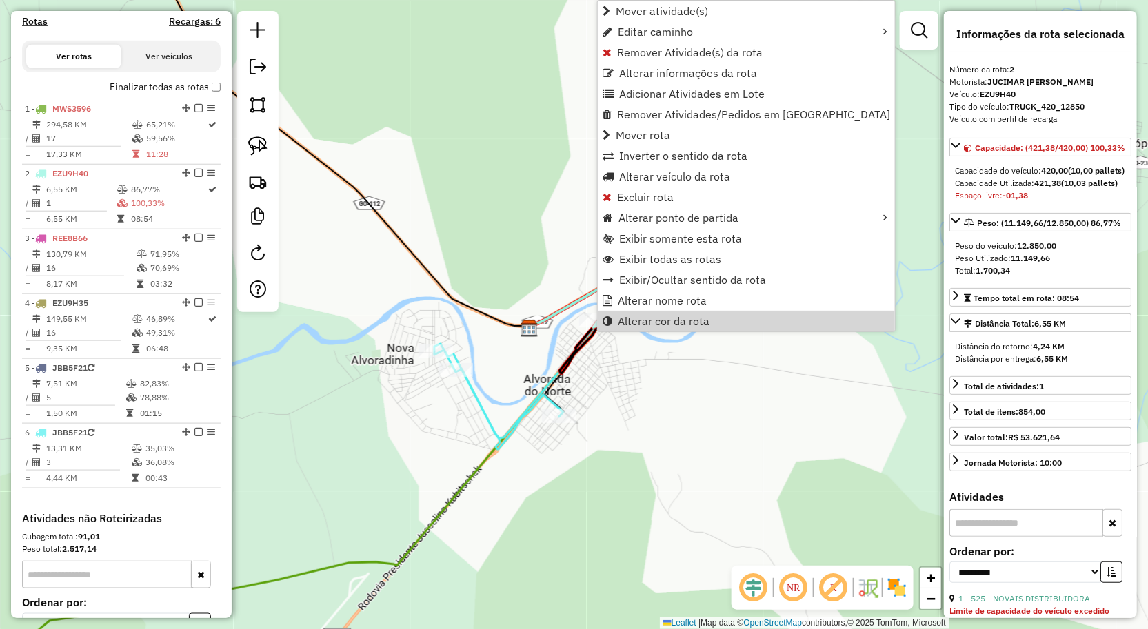
drag, startPoint x: 400, startPoint y: 462, endPoint x: 493, endPoint y: 371, distance: 130.2
click at [400, 460] on div "Janela de atendimento Grade de atendimento Capacidade Transportadoras Veículos …" at bounding box center [574, 314] width 1148 height 629
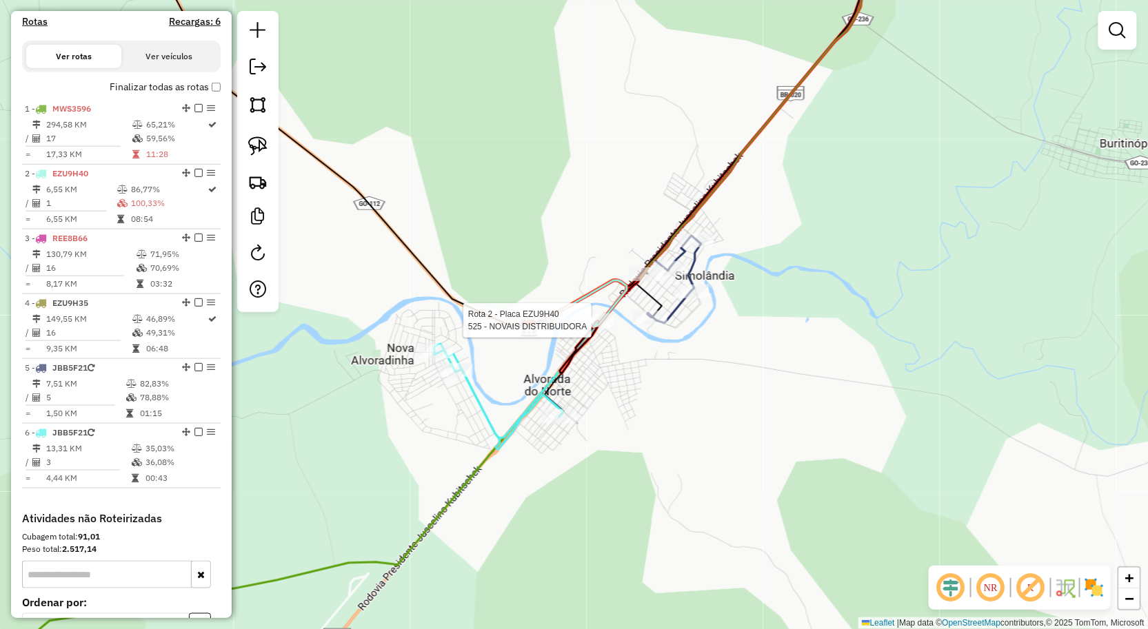
select select "**********"
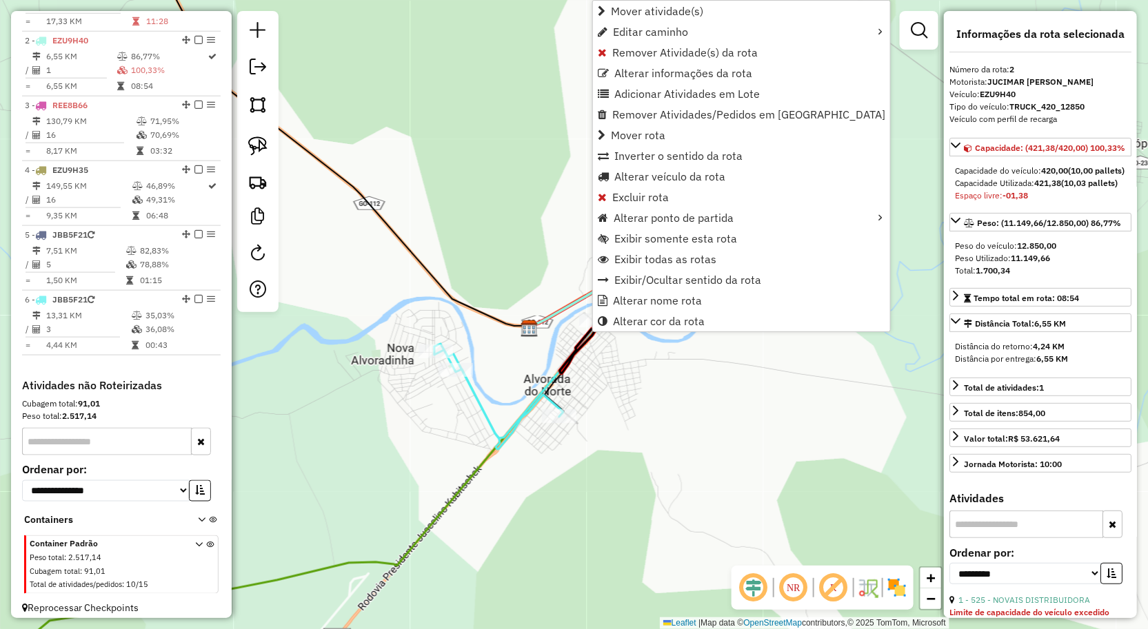
scroll to position [602, 0]
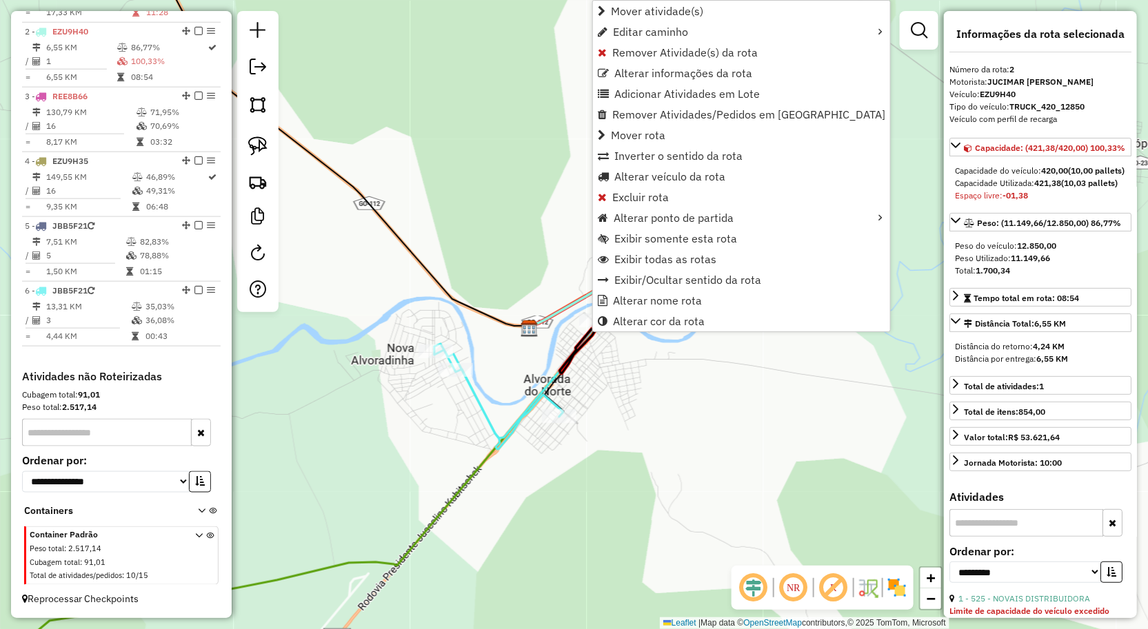
click at [694, 454] on div "Janela de atendimento Grade de atendimento Capacidade Transportadoras Veículos …" at bounding box center [574, 314] width 1148 height 629
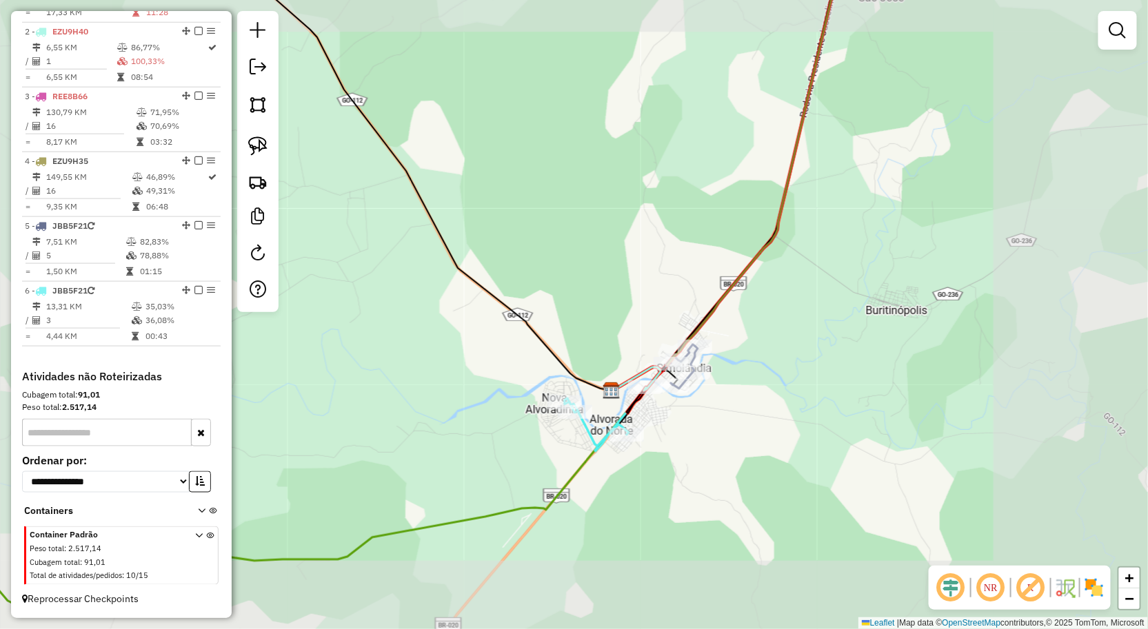
click at [720, 436] on div "Janela de atendimento Grade de atendimento Capacidade Transportadoras Veículos …" at bounding box center [574, 314] width 1148 height 629
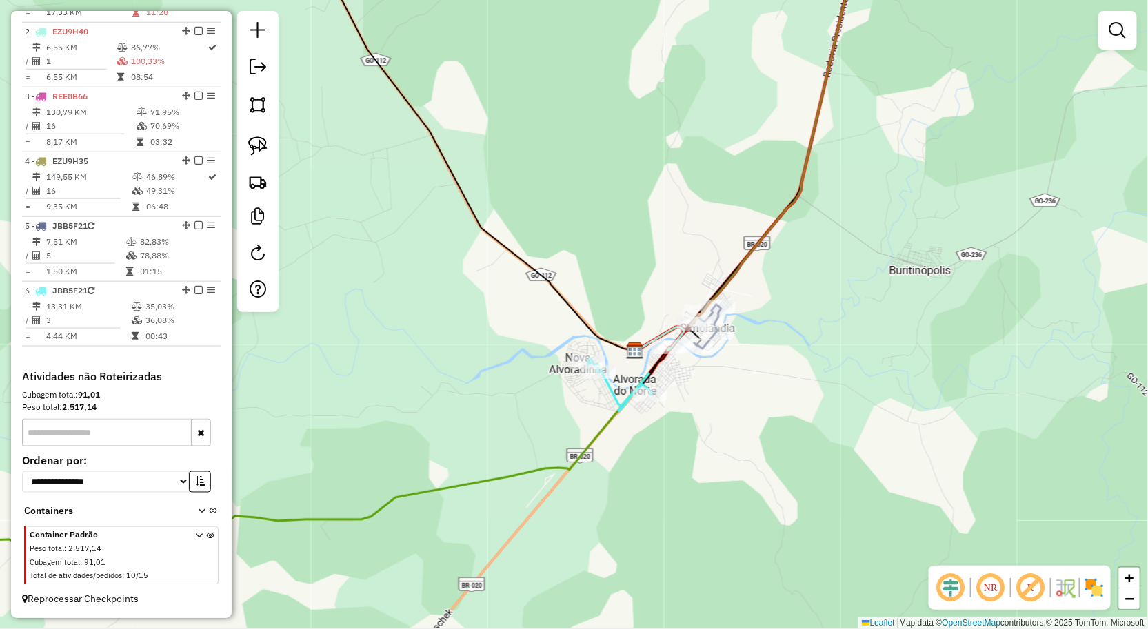
drag, startPoint x: 700, startPoint y: 437, endPoint x: 714, endPoint y: 410, distance: 30.5
click at [711, 416] on div "Janela de atendimento Grade de atendimento Capacidade Transportadoras Veículos …" at bounding box center [574, 314] width 1148 height 629
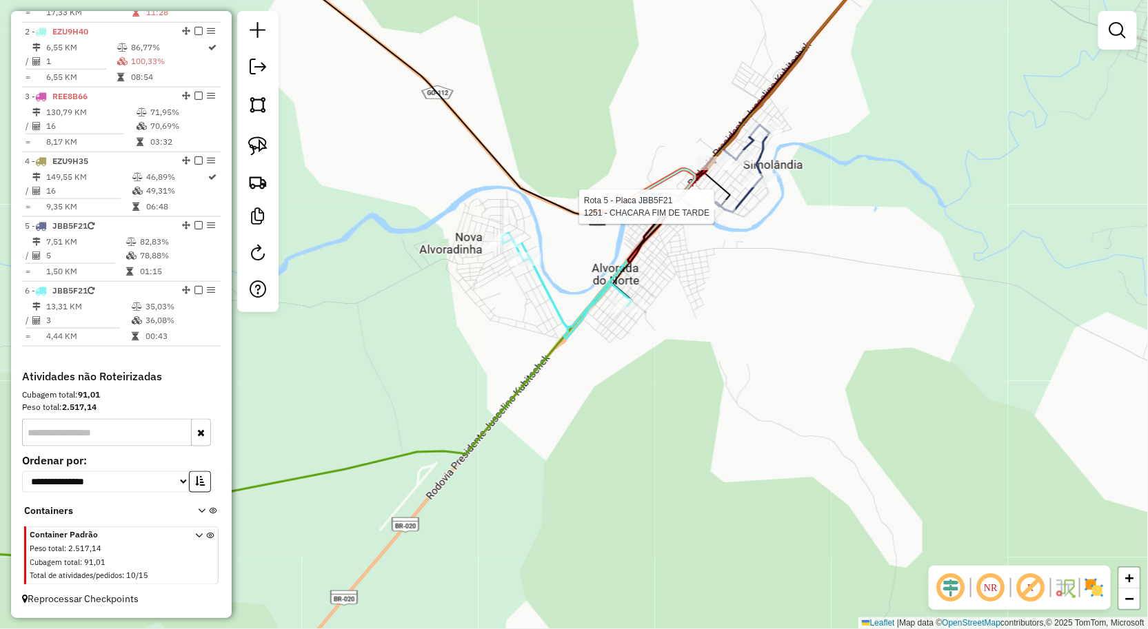
select select "**********"
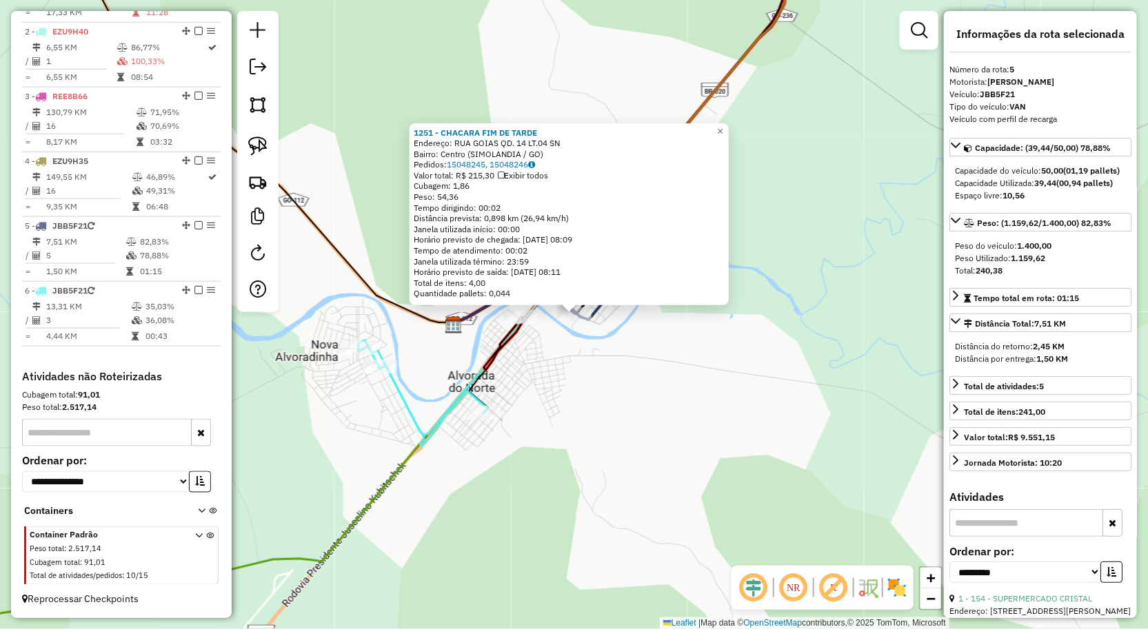
click at [850, 334] on div "1251 - CHACARA FIM DE TARDE Endereço: RUA GOIAS QD. 14 LT.04 SN Bairro: Centro …" at bounding box center [574, 314] width 1148 height 629
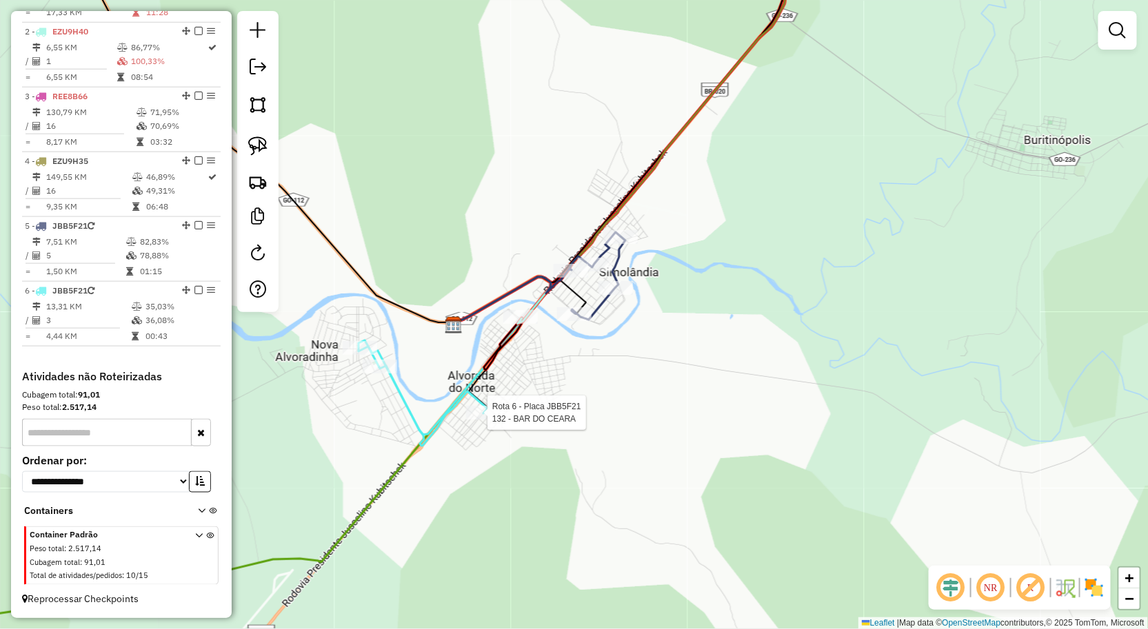
select select "**********"
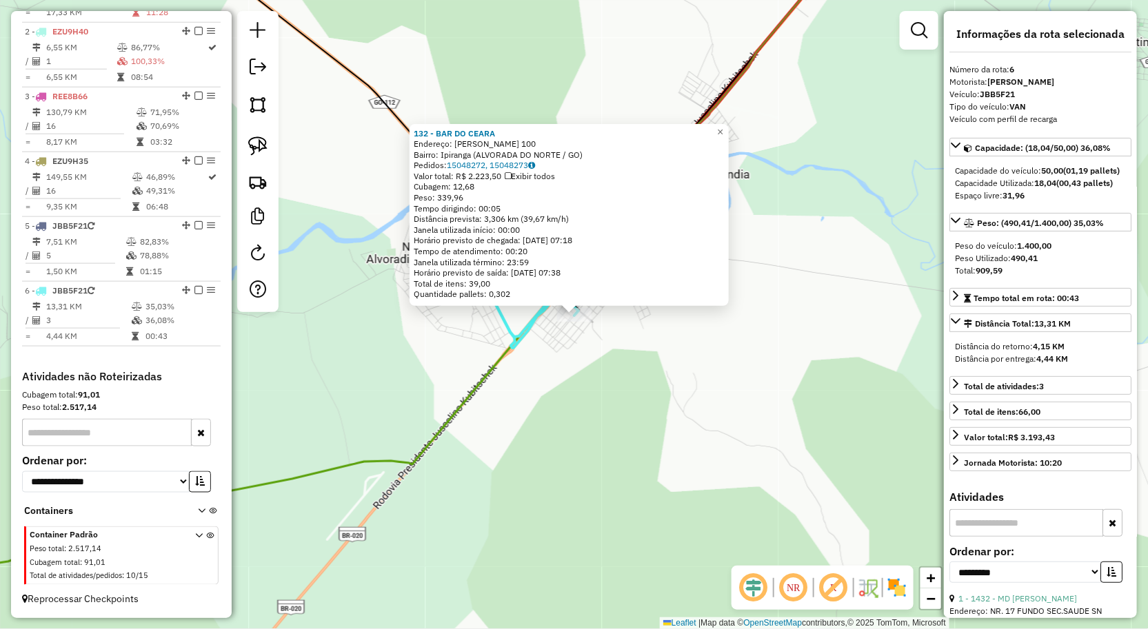
click at [783, 379] on div "132 - BAR DO CEARA Endereço: ERGINO FRANCISCO DE ATAIDES 100 Bairro: Ipiranga (…" at bounding box center [574, 314] width 1148 height 629
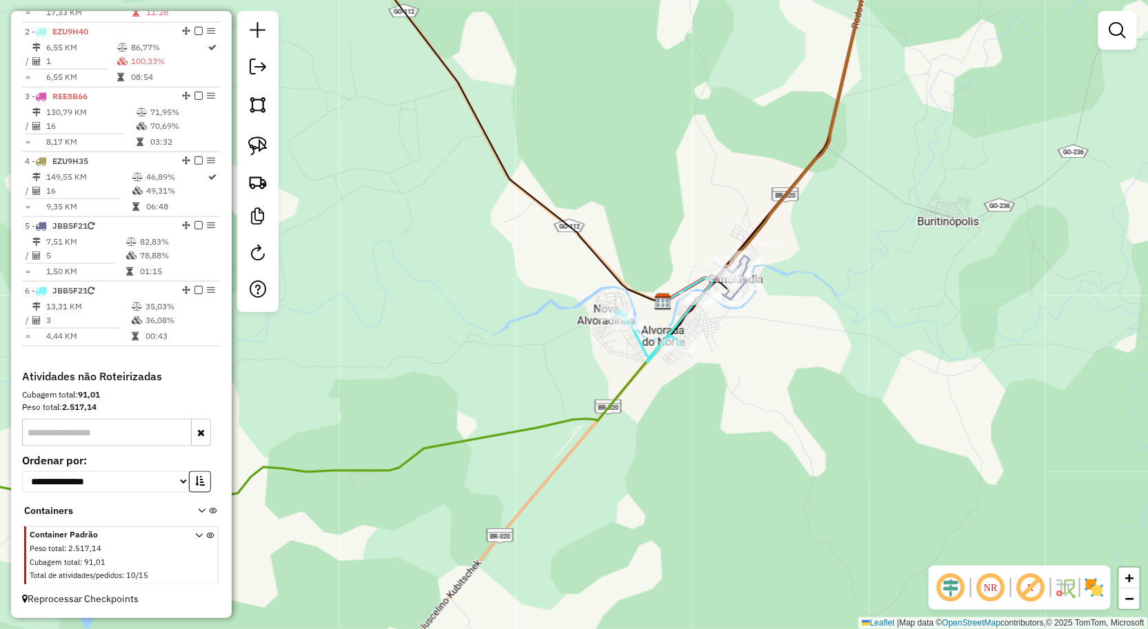
drag, startPoint x: 782, startPoint y: 380, endPoint x: 828, endPoint y: 362, distance: 48.9
click at [822, 362] on div "Janela de atendimento Grade de atendimento Capacidade Transportadoras Veículos …" at bounding box center [574, 314] width 1148 height 629
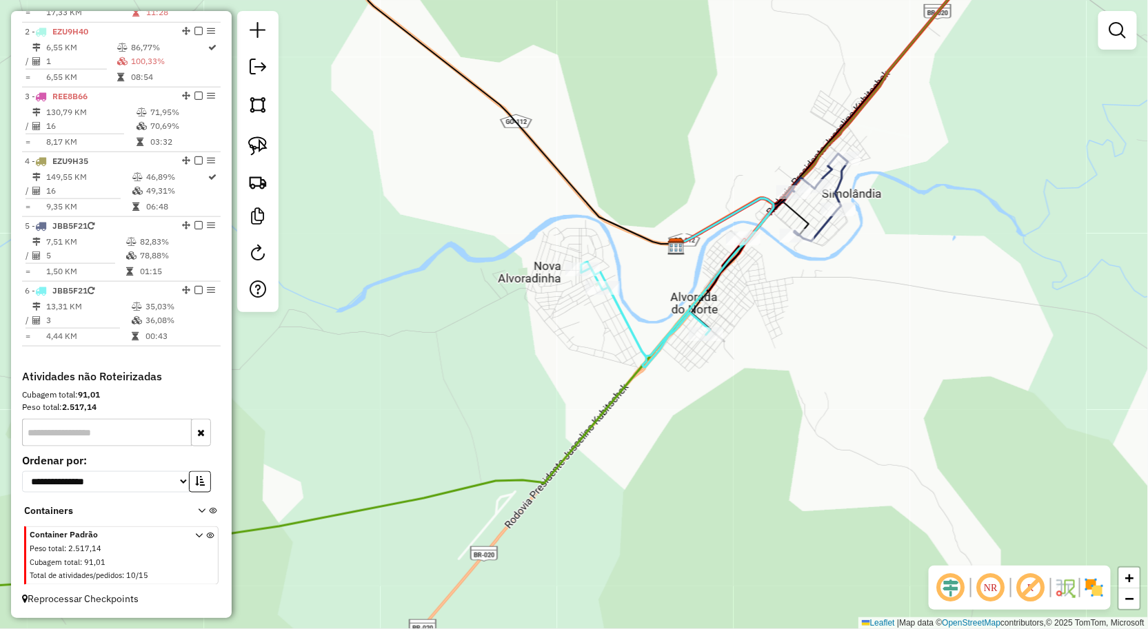
select select "**********"
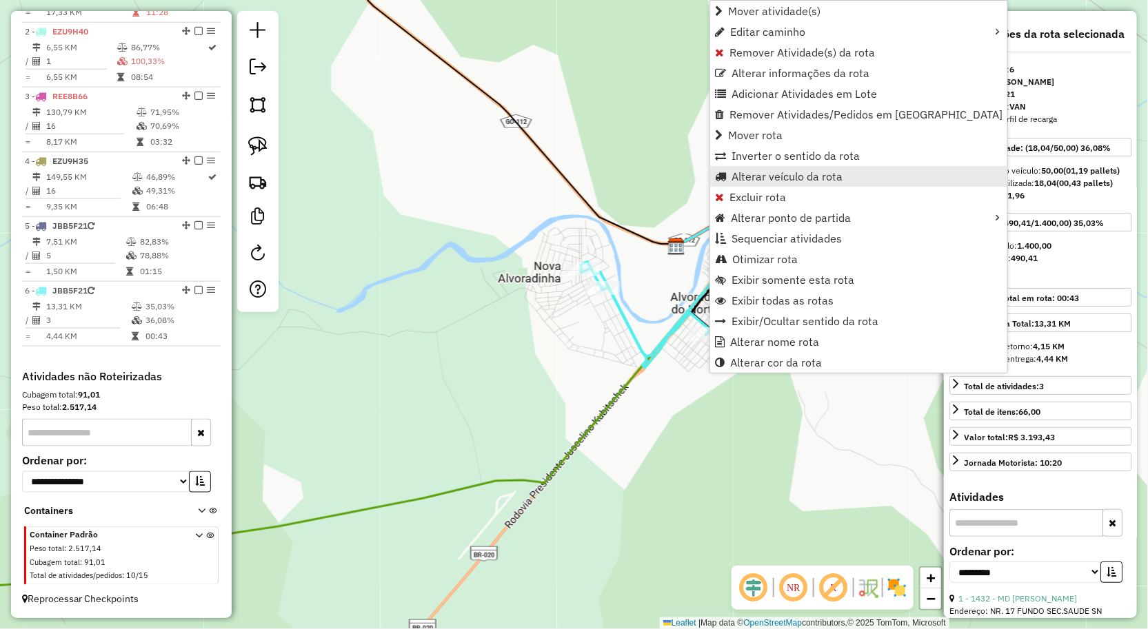
click at [766, 178] on span "Alterar veículo da rota" at bounding box center [786, 176] width 111 height 11
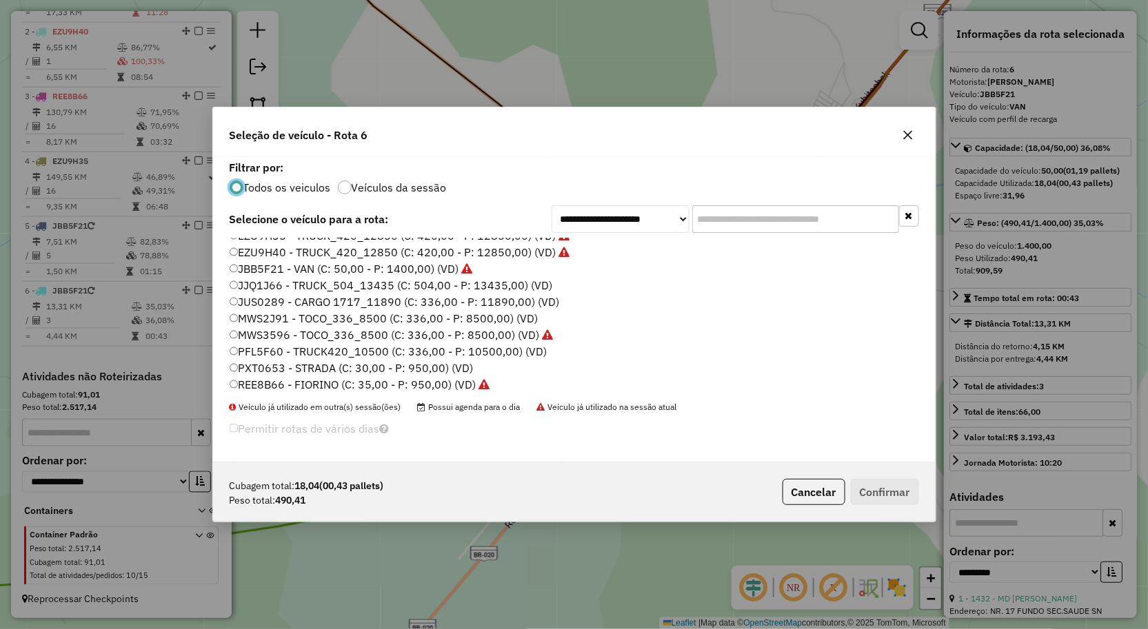
scroll to position [80, 0]
click at [276, 364] on label "PXT0653 - STRADA (C: 30,00 - P: 950,00) (VD)" at bounding box center [352, 364] width 244 height 17
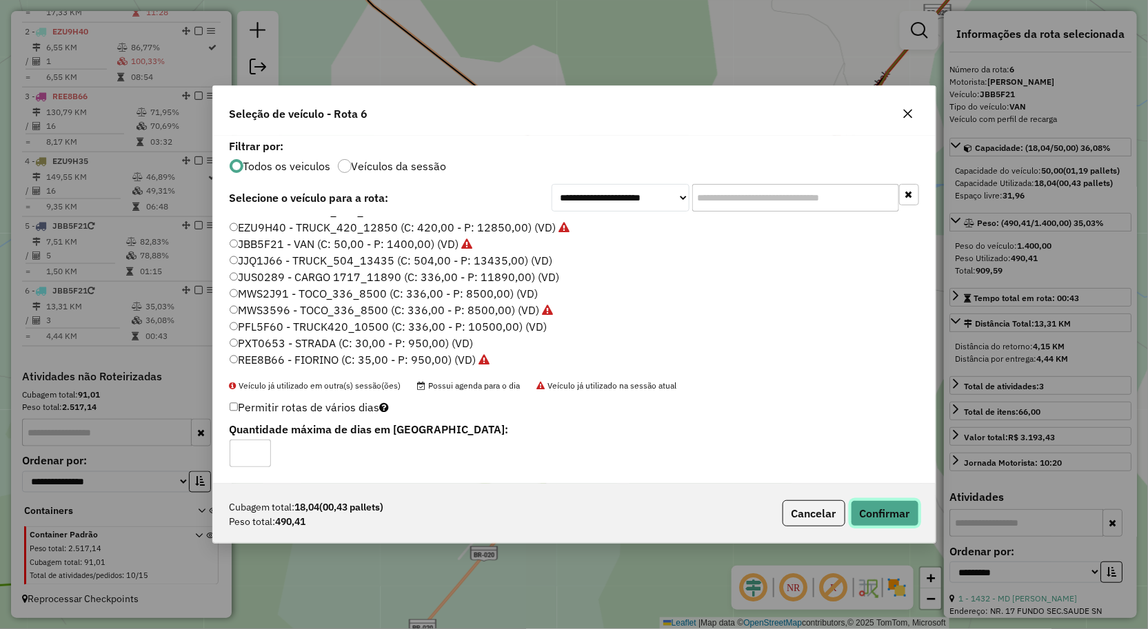
click at [884, 511] on button "Confirmar" at bounding box center [885, 513] width 68 height 26
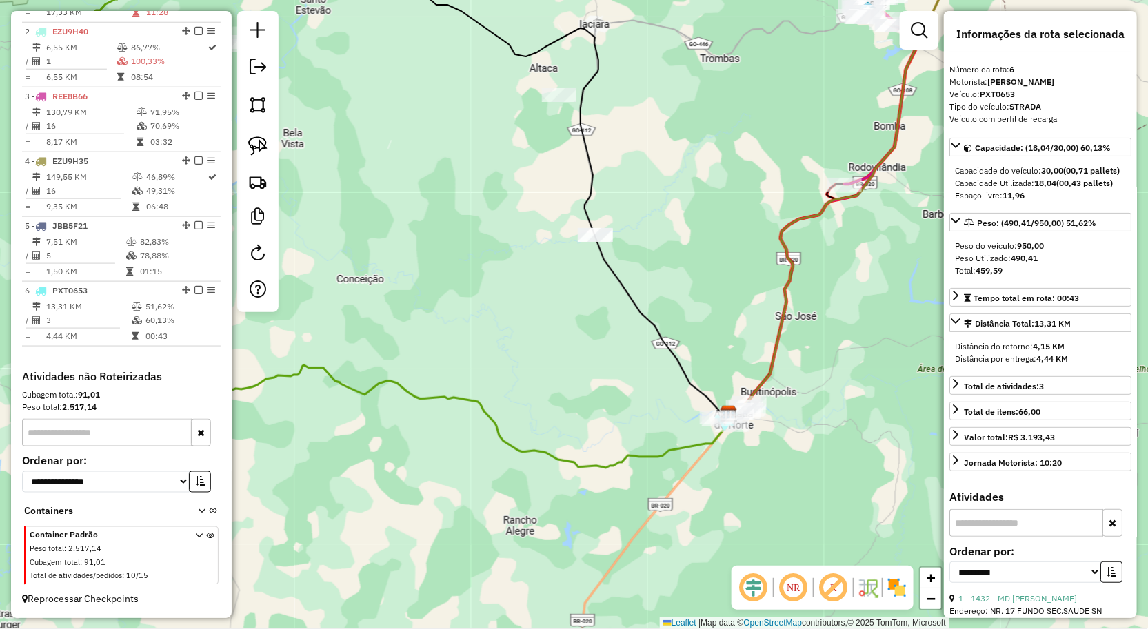
drag, startPoint x: 608, startPoint y: 324, endPoint x: 702, endPoint y: 355, distance: 98.8
click at [687, 356] on div "Janela de atendimento Grade de atendimento Capacidade Transportadoras Veículos …" at bounding box center [574, 314] width 1148 height 629
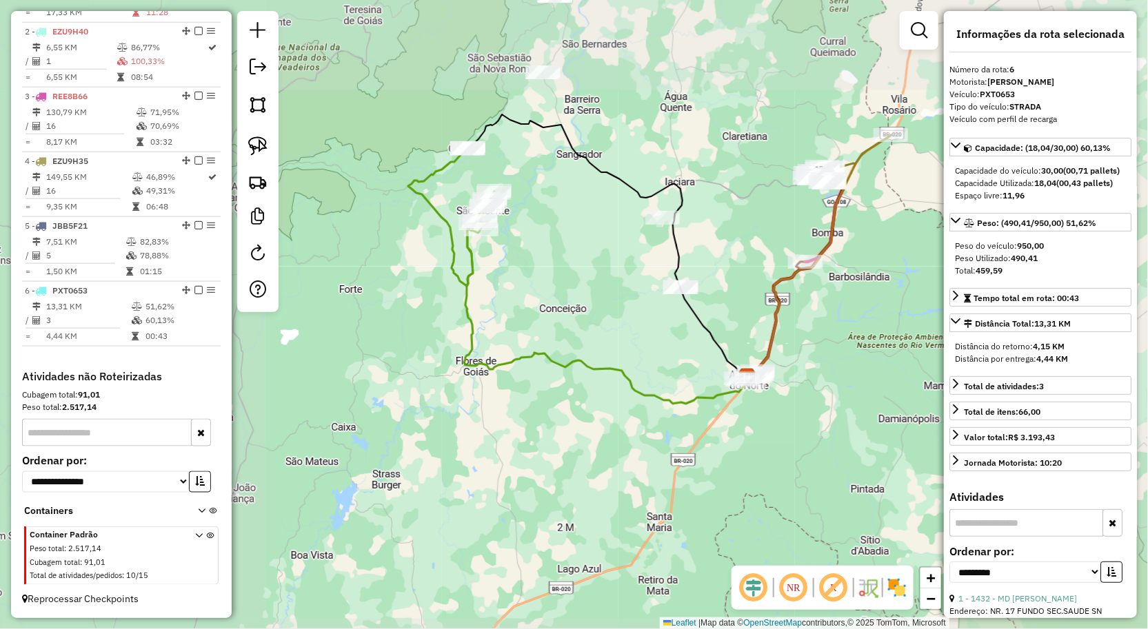
drag, startPoint x: 615, startPoint y: 325, endPoint x: 618, endPoint y: 334, distance: 8.7
click at [618, 334] on div "Janela de atendimento Grade de atendimento Capacidade Transportadoras Veículos …" at bounding box center [574, 314] width 1148 height 629
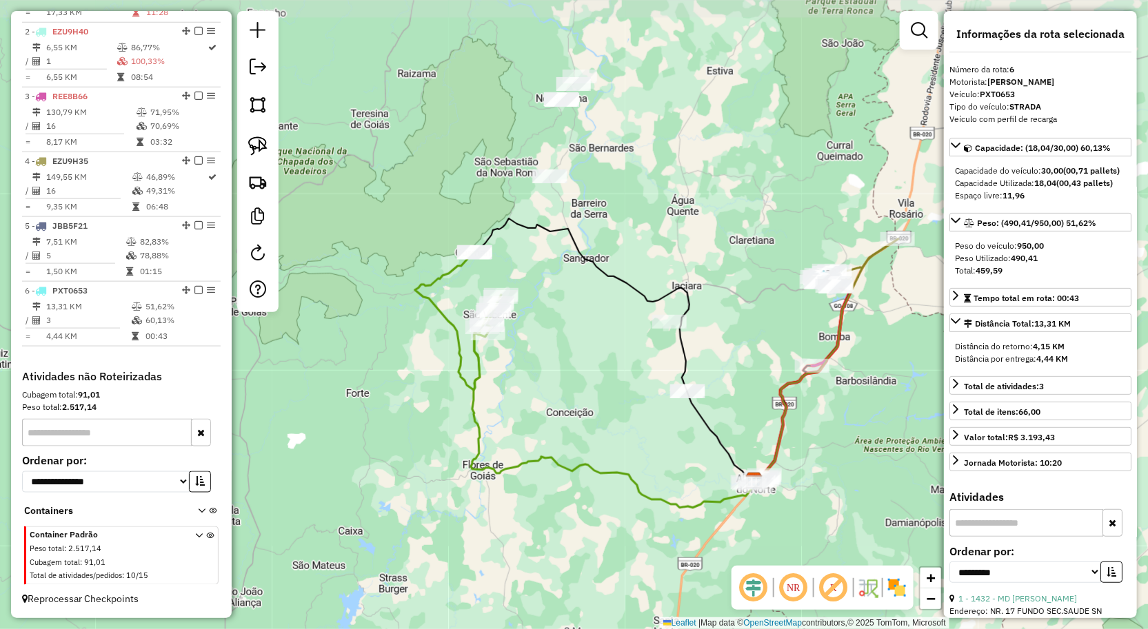
drag, startPoint x: 573, startPoint y: 281, endPoint x: 580, endPoint y: 356, distance: 75.5
click at [580, 356] on div "Janela de atendimento Grade de atendimento Capacidade Transportadoras Veículos …" at bounding box center [574, 314] width 1148 height 629
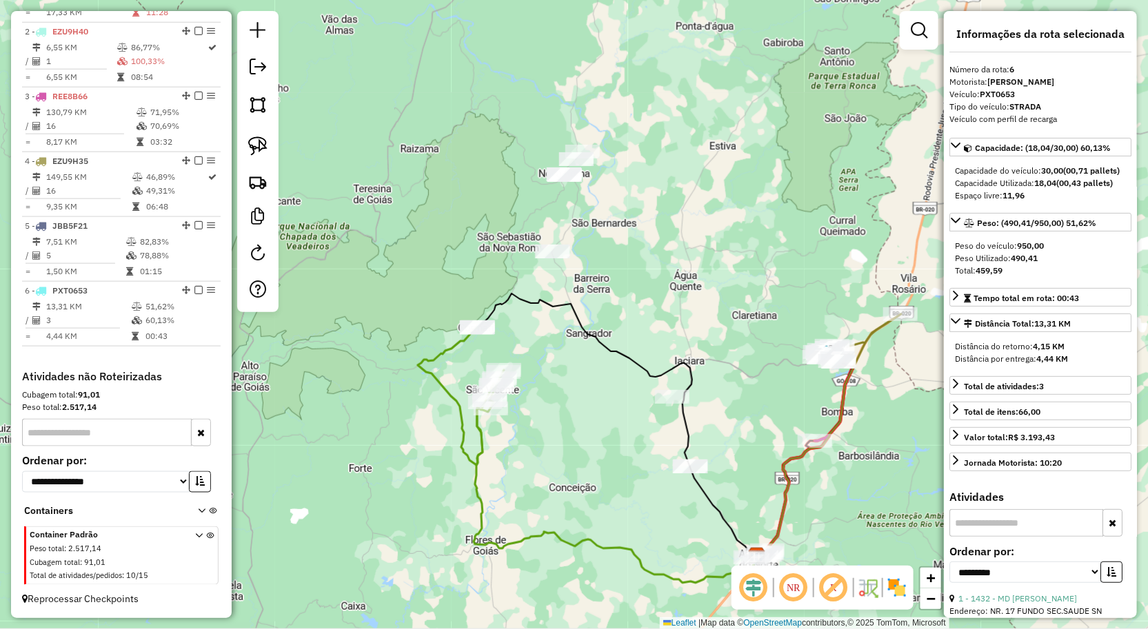
drag, startPoint x: 667, startPoint y: 307, endPoint x: 545, endPoint y: 267, distance: 128.2
click at [545, 267] on div "Janela de atendimento Grade de atendimento Capacidade Transportadoras Veículos …" at bounding box center [574, 314] width 1148 height 629
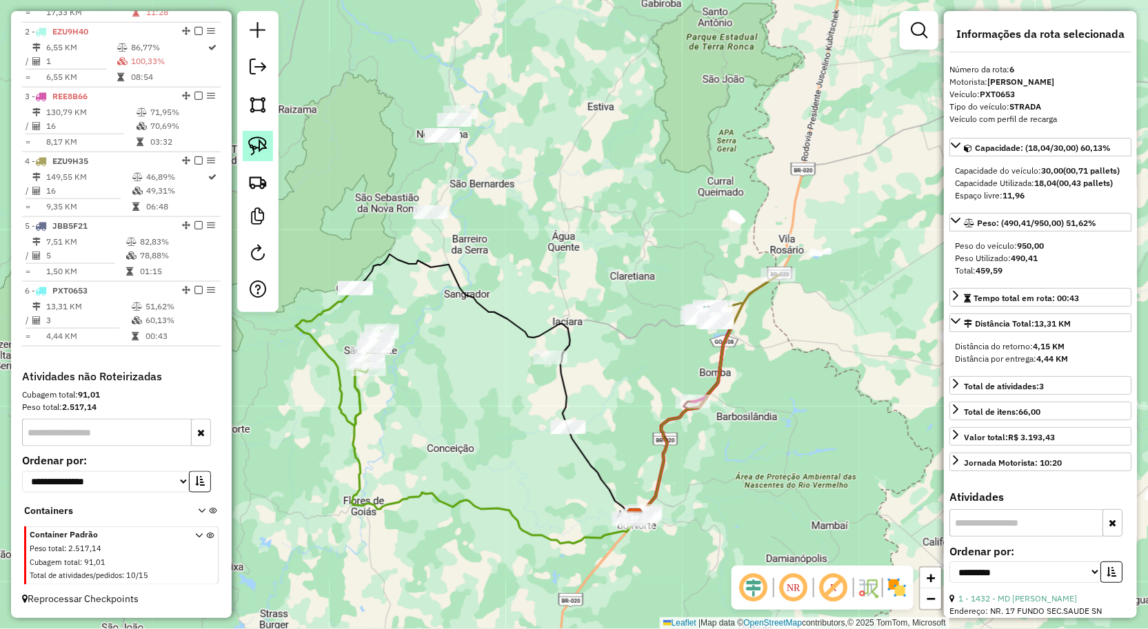
click at [254, 157] on link at bounding box center [258, 146] width 30 height 30
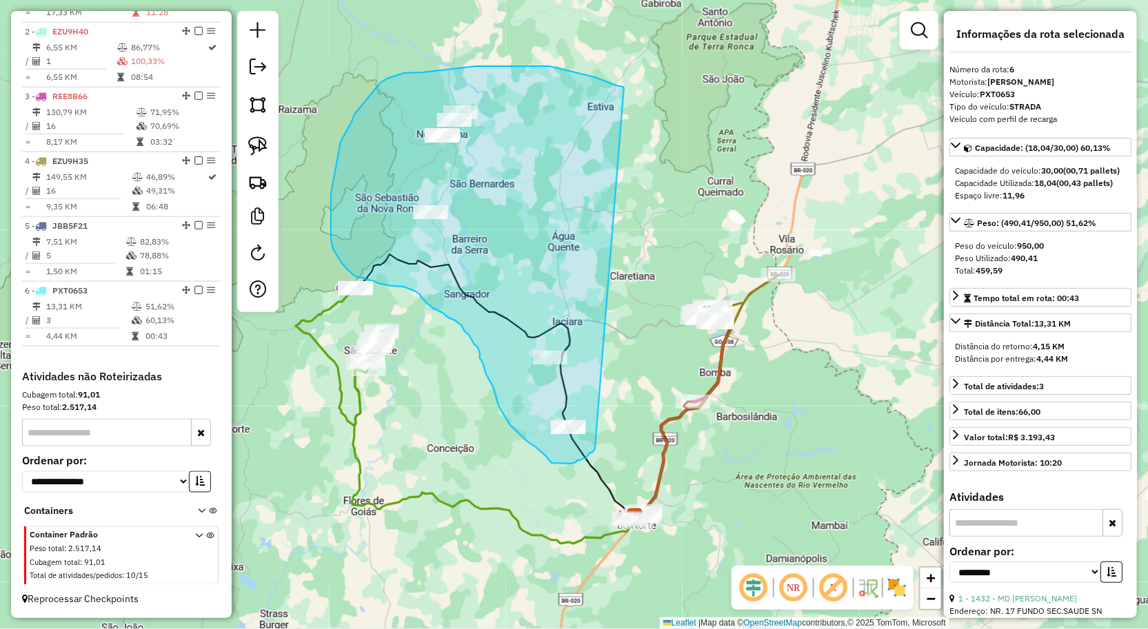
drag, startPoint x: 624, startPoint y: 88, endPoint x: 595, endPoint y: 449, distance: 362.4
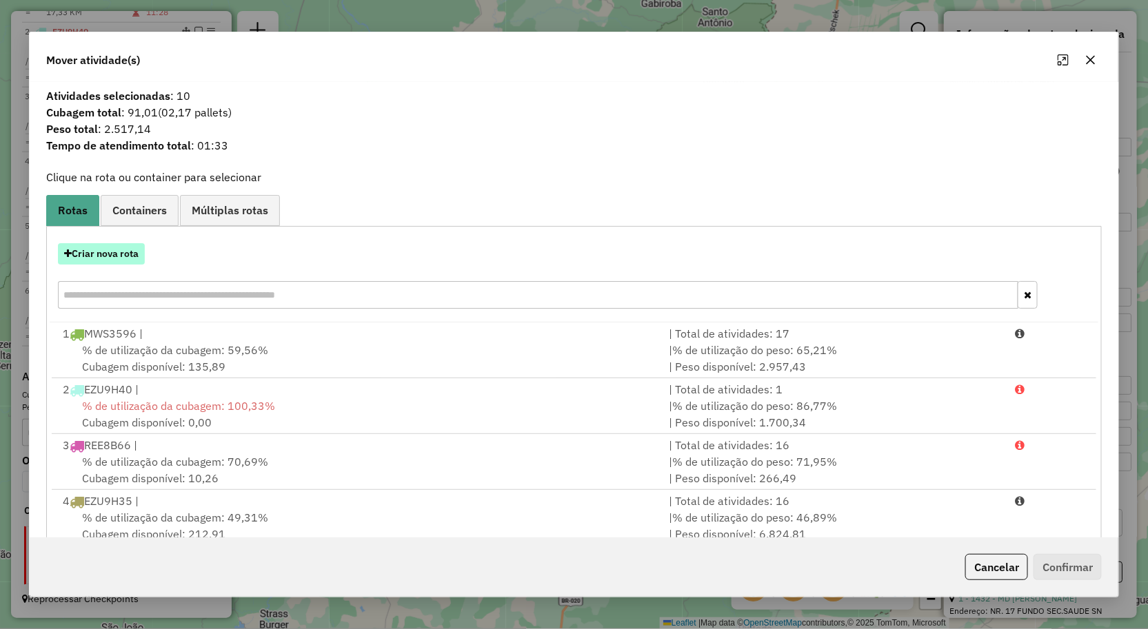
click at [124, 254] on button "Criar nova rota" at bounding box center [101, 253] width 87 height 21
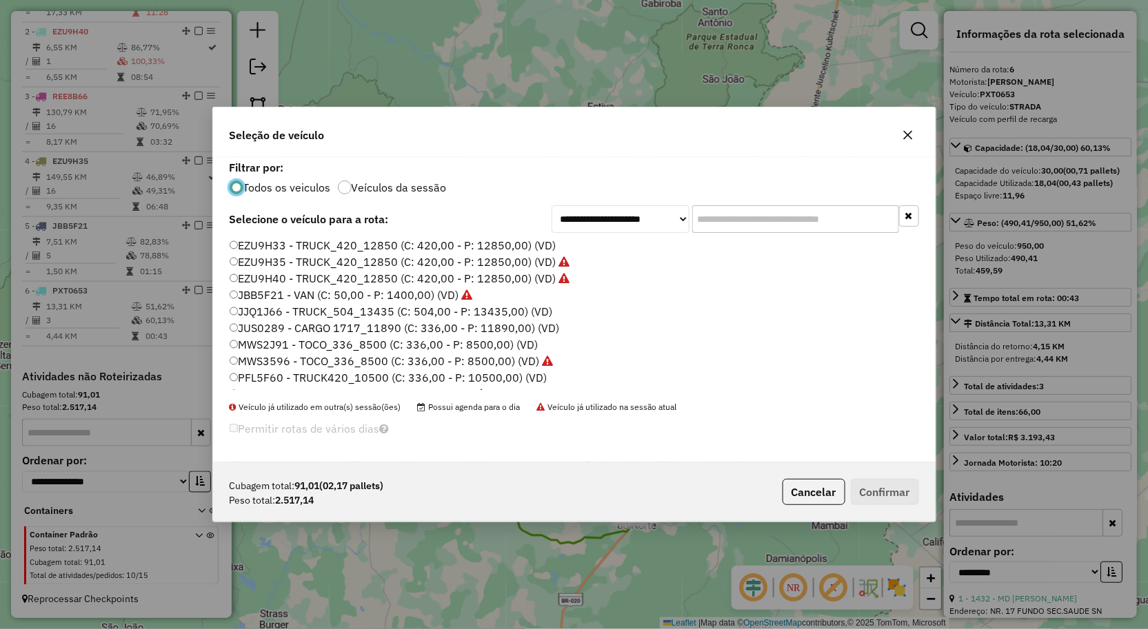
scroll to position [77, 0]
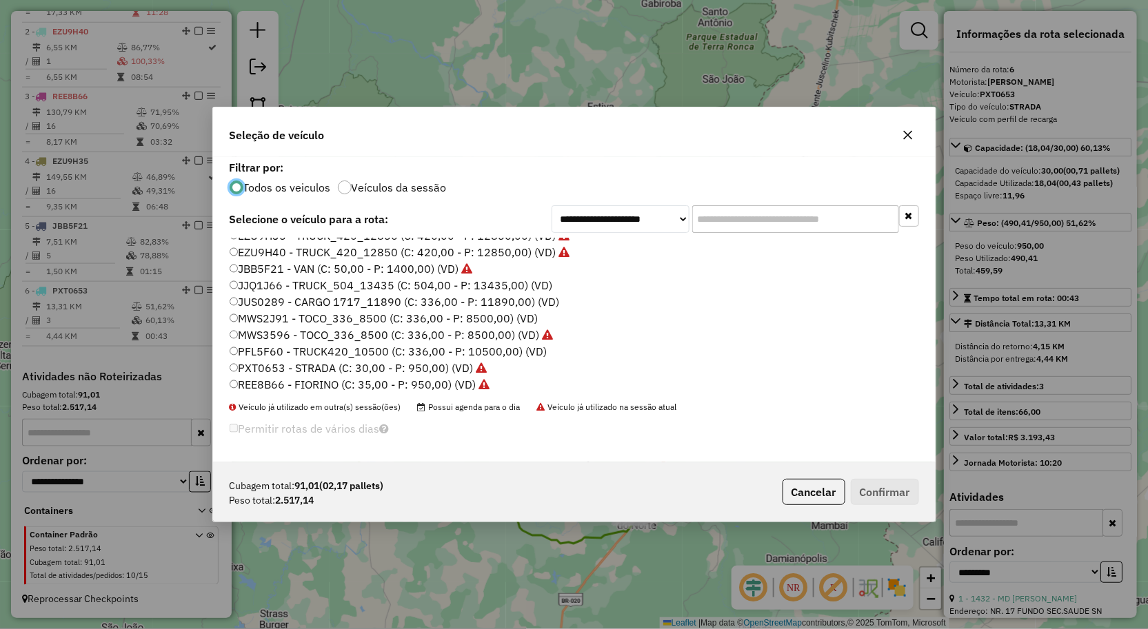
click at [295, 312] on label "MWS2J91 - TOCO_336_8500 (C: 336,00 - P: 8500,00) (VD)" at bounding box center [384, 318] width 309 height 17
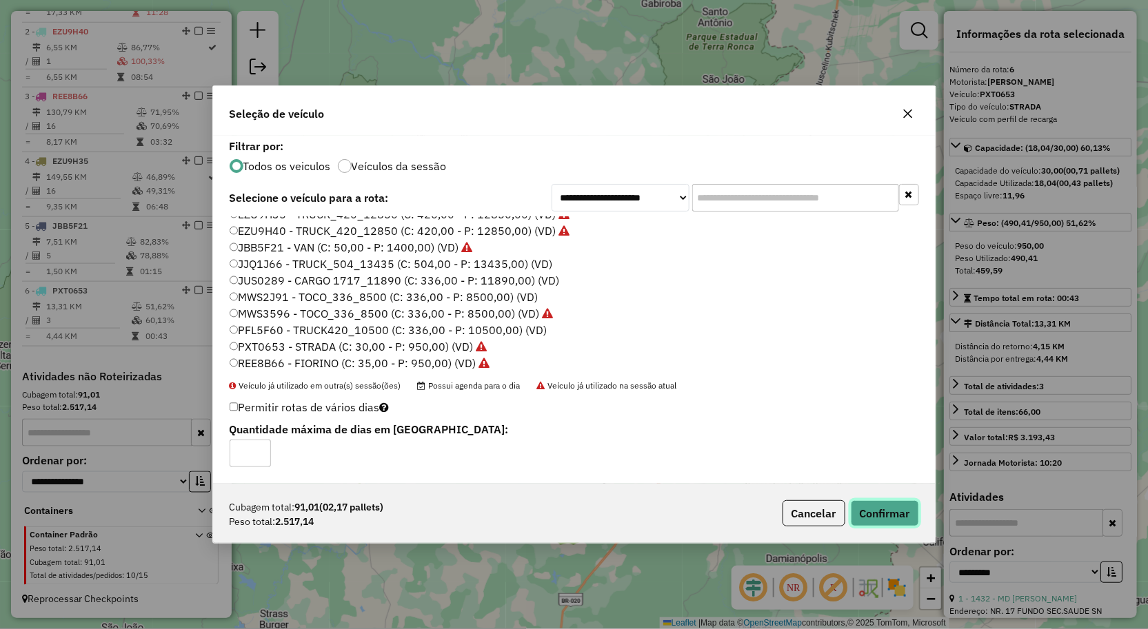
click at [897, 508] on button "Confirmar" at bounding box center [885, 513] width 68 height 26
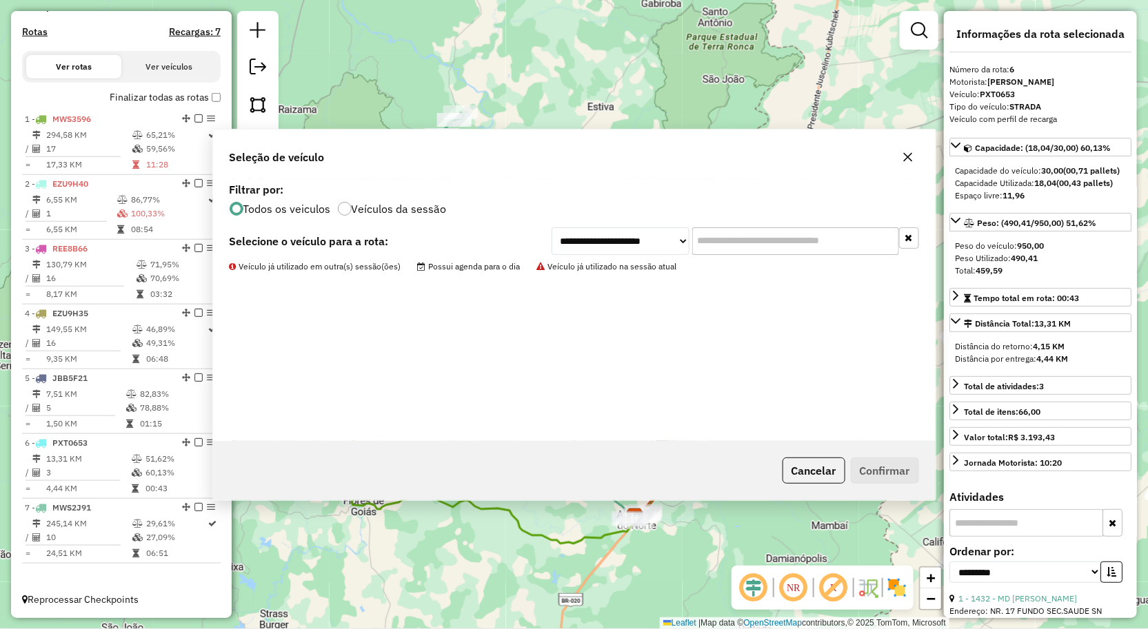
scroll to position [450, 0]
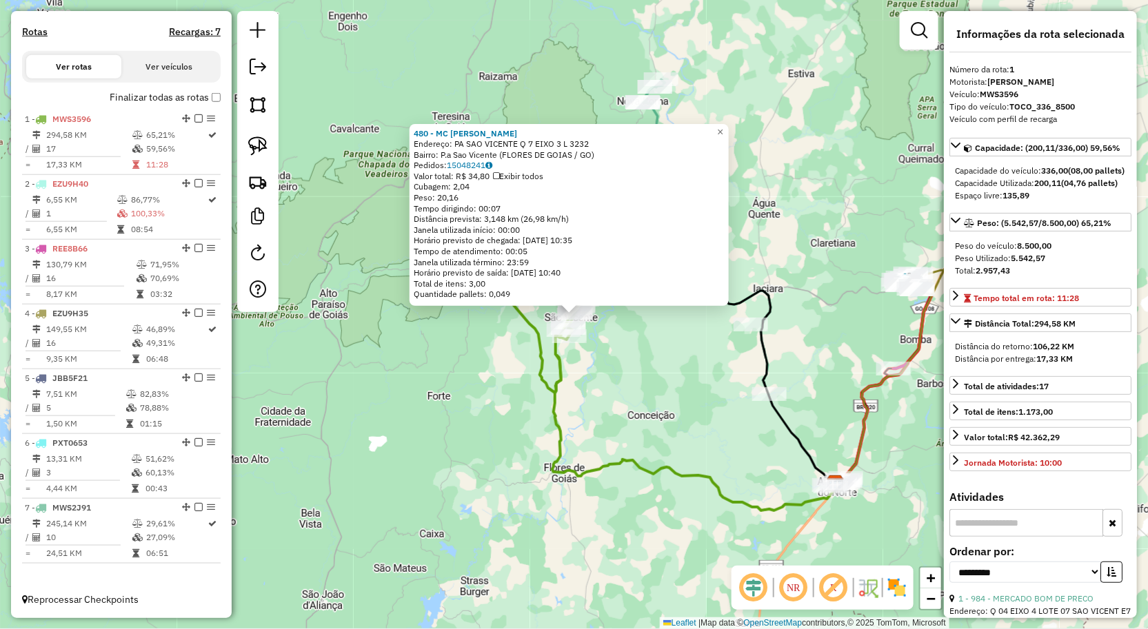
click at [403, 345] on div "480 - MC RONALD Endereço: PA SAO VICENTE Q 7 EIXO 3 L 3232 Bairro: P.a Sao Vice…" at bounding box center [574, 314] width 1148 height 629
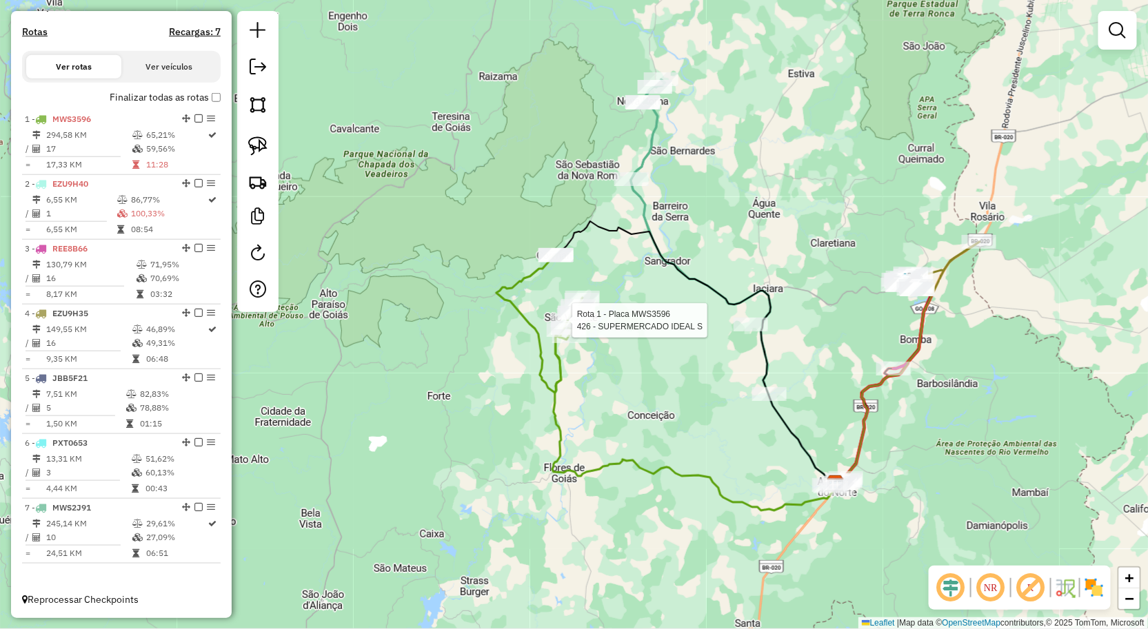
select select "**********"
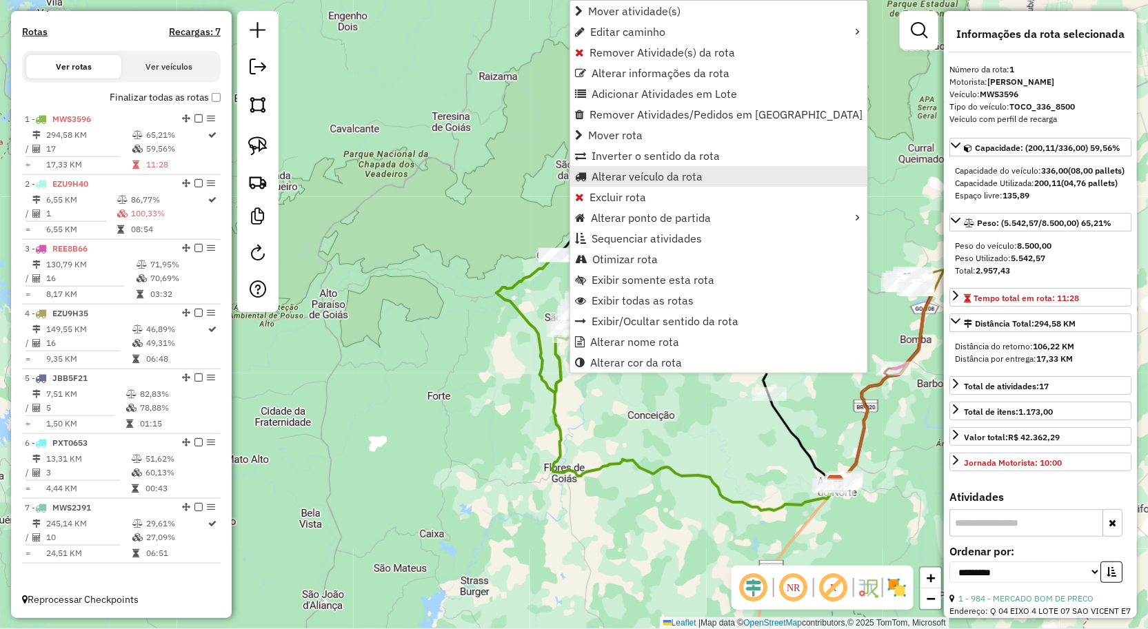
click at [639, 171] on span "Alterar veículo da rota" at bounding box center [646, 176] width 111 height 11
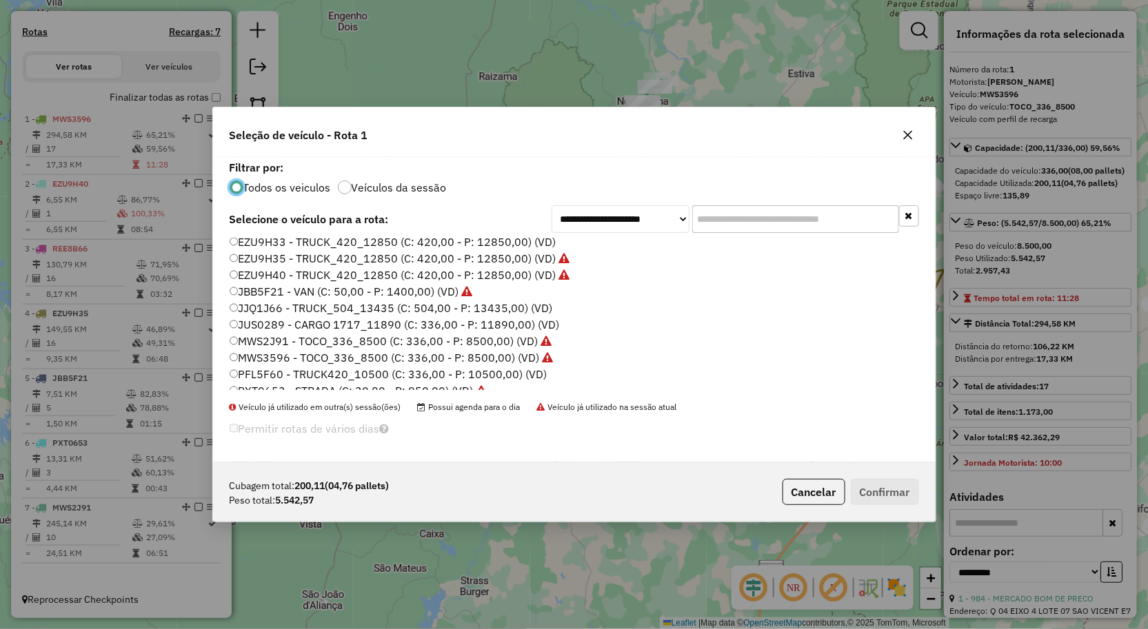
scroll to position [77, 0]
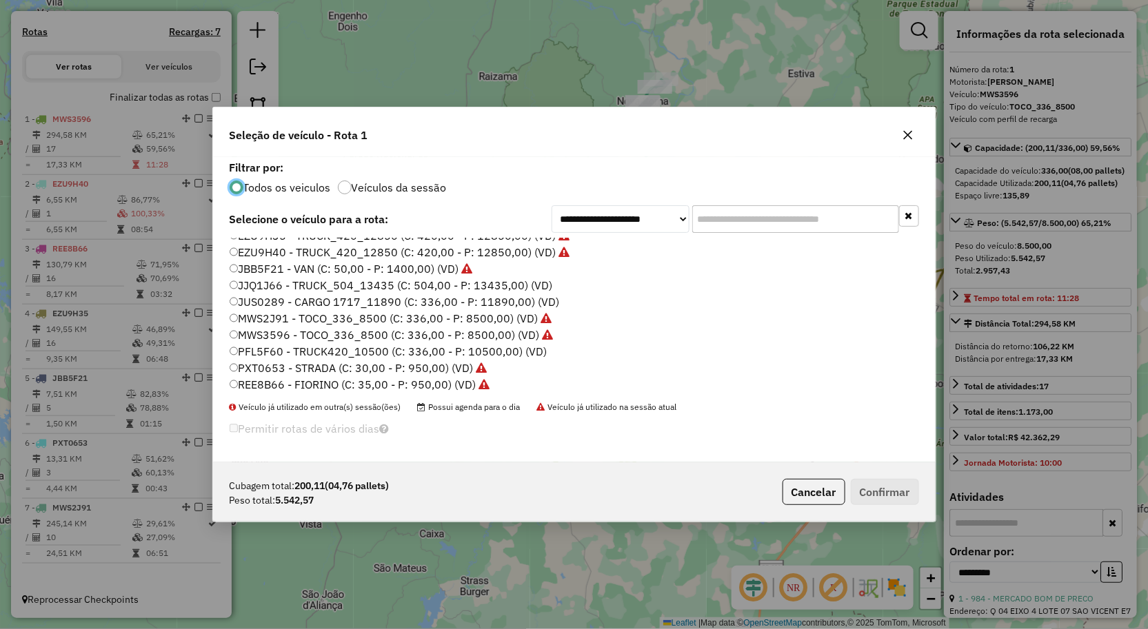
click at [308, 318] on label "MWS2J91 - TOCO_336_8500 (C: 336,00 - P: 8500,00) (VD)" at bounding box center [391, 318] width 323 height 17
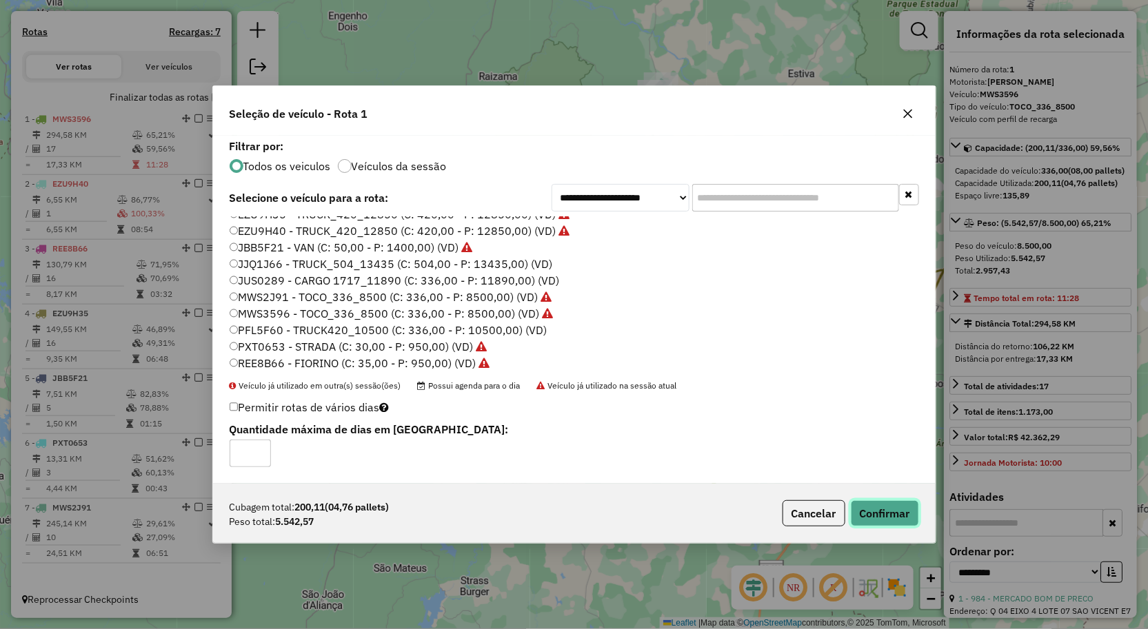
click at [880, 517] on button "Confirmar" at bounding box center [885, 513] width 68 height 26
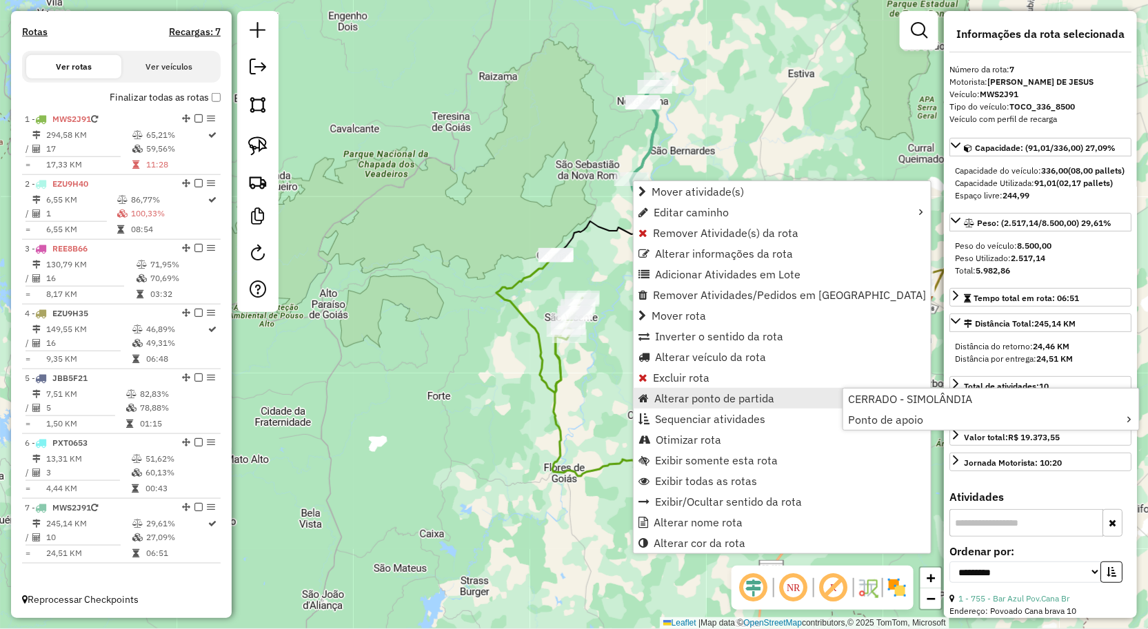
click at [681, 398] on span "Alterar ponto de partida" at bounding box center [714, 398] width 120 height 11
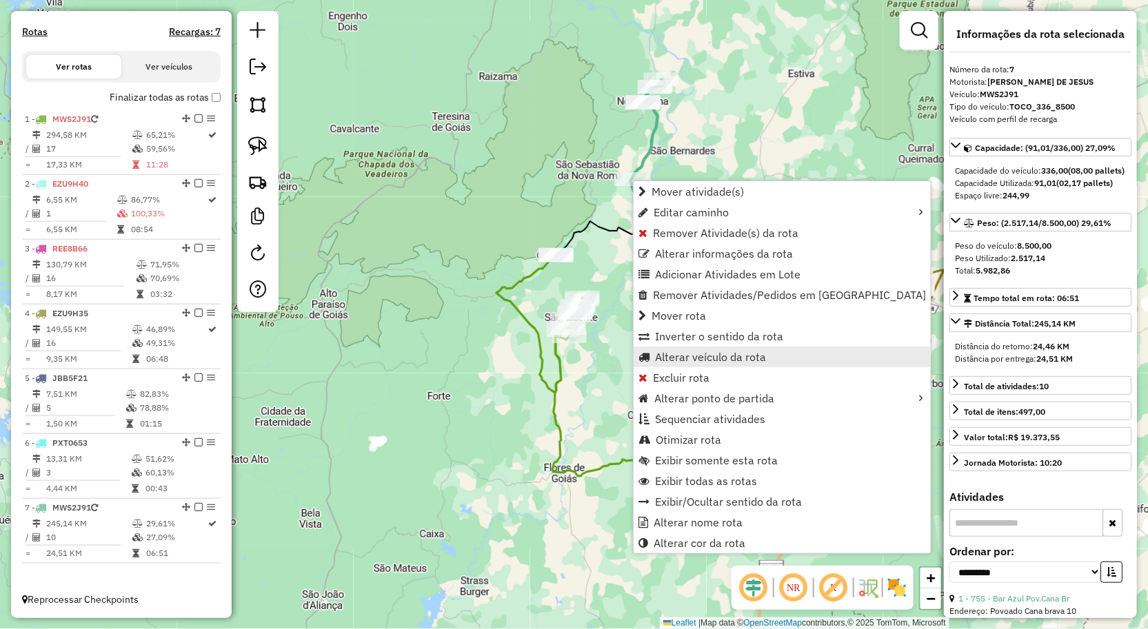
click at [687, 354] on span "Alterar veículo da rota" at bounding box center [710, 357] width 111 height 11
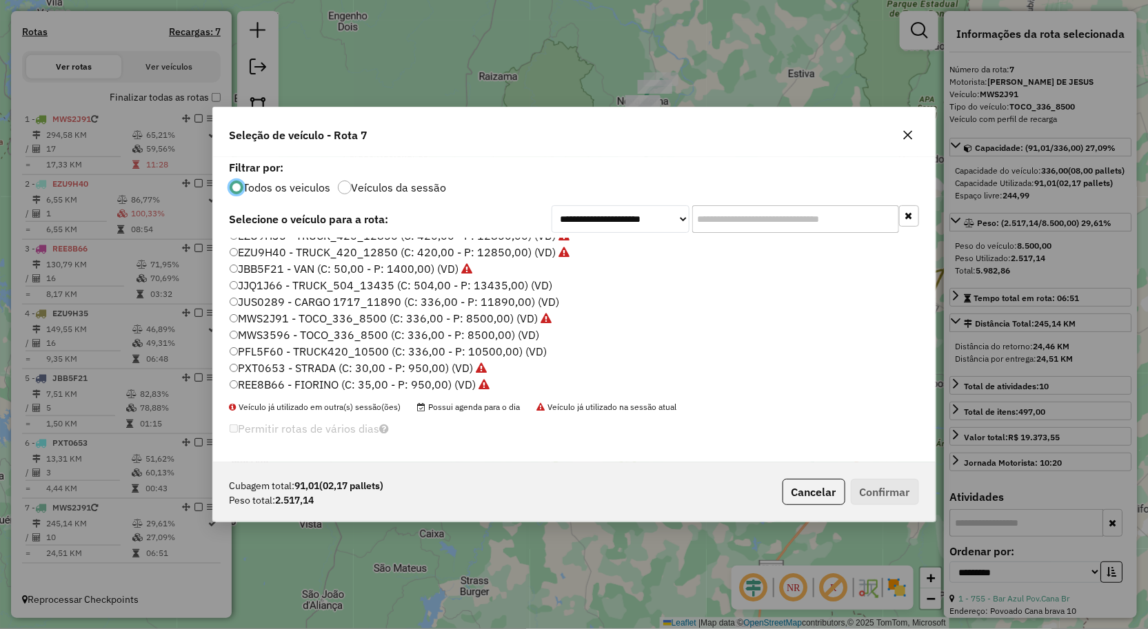
click at [910, 138] on icon "button" at bounding box center [907, 135] width 9 height 9
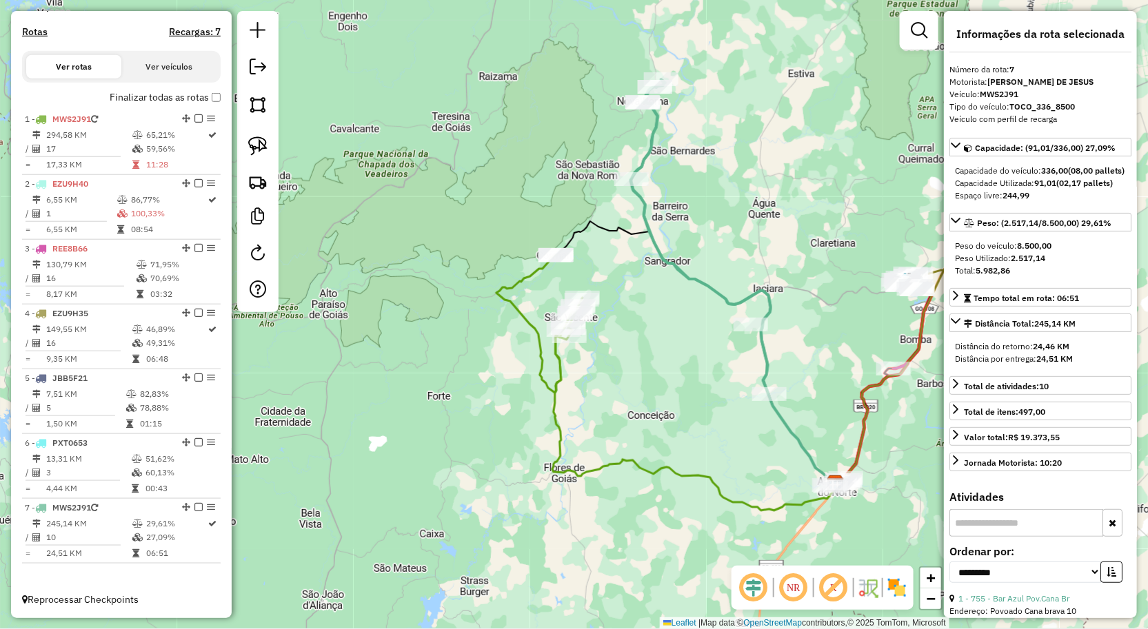
drag, startPoint x: 663, startPoint y: 343, endPoint x: 646, endPoint y: 257, distance: 87.9
click at [647, 265] on div "Janela de atendimento Grade de atendimento Capacidade Transportadoras Veículos …" at bounding box center [574, 314] width 1148 height 629
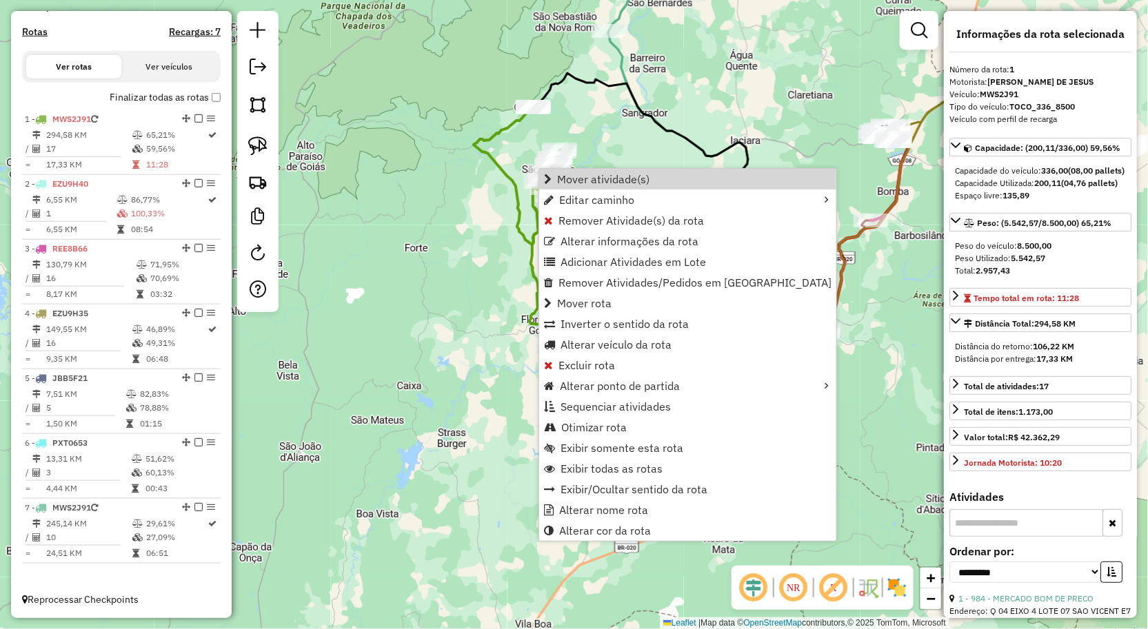
click at [635, 145] on div "Janela de atendimento Grade de atendimento Capacidade Transportadoras Veículos …" at bounding box center [574, 314] width 1148 height 629
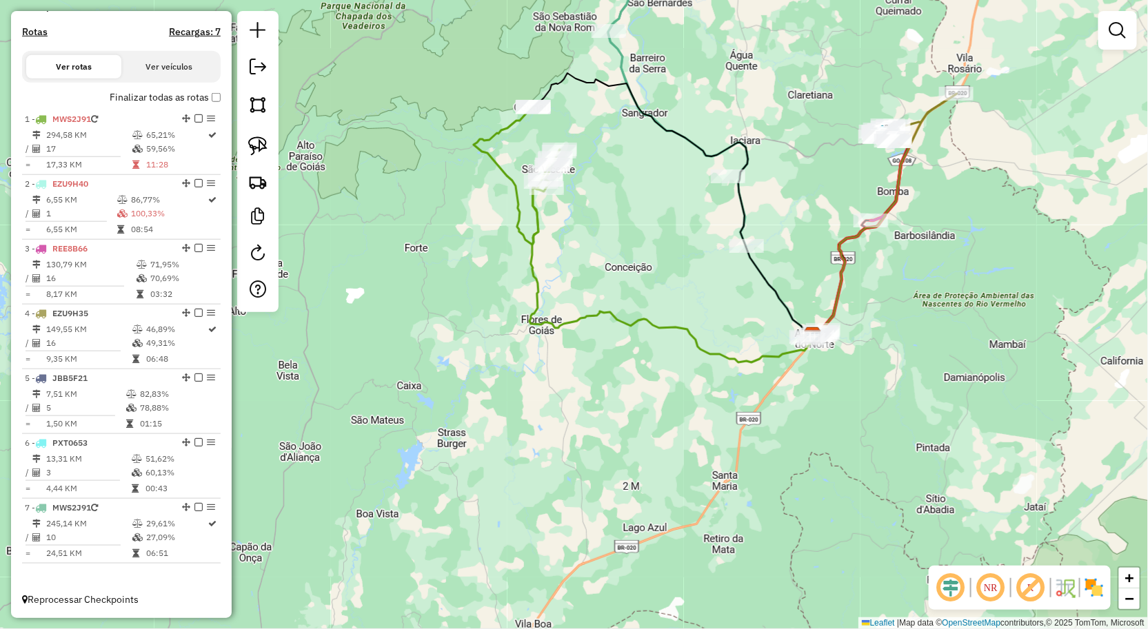
click at [604, 214] on div "Janela de atendimento Grade de atendimento Capacidade Transportadoras Veículos …" at bounding box center [574, 314] width 1148 height 629
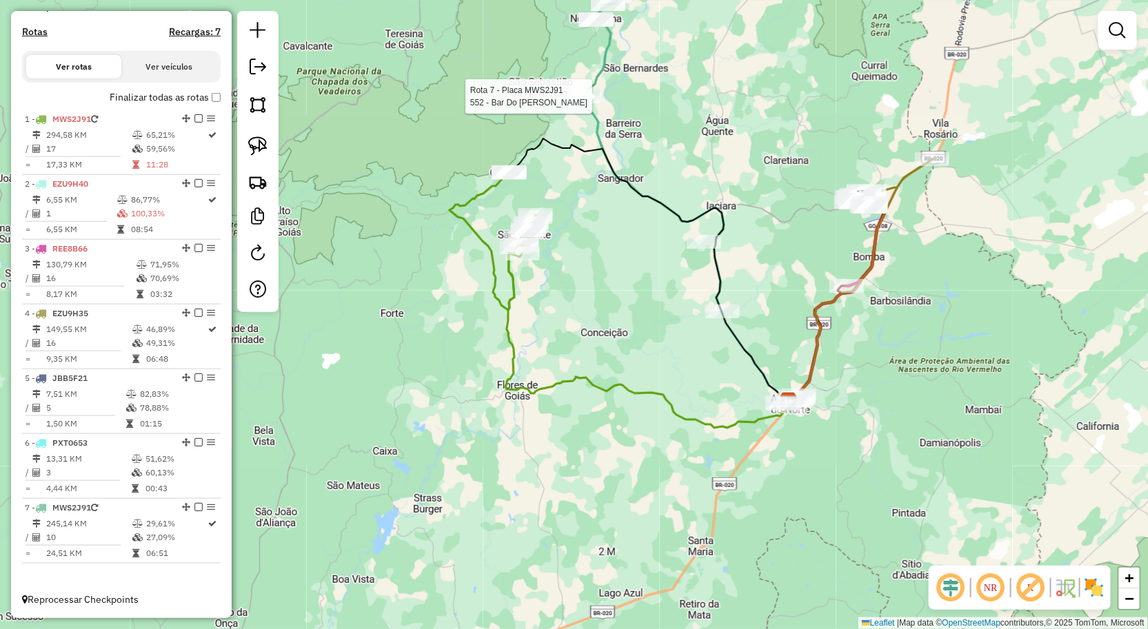
select select "**********"
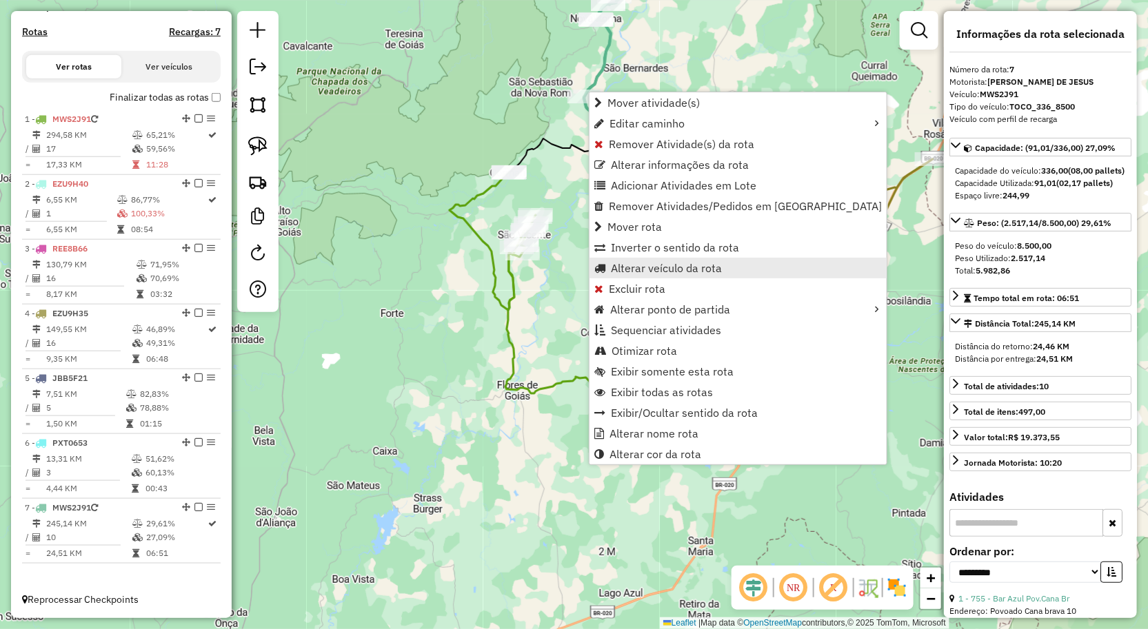
click at [630, 267] on span "Alterar veículo da rota" at bounding box center [666, 268] width 111 height 11
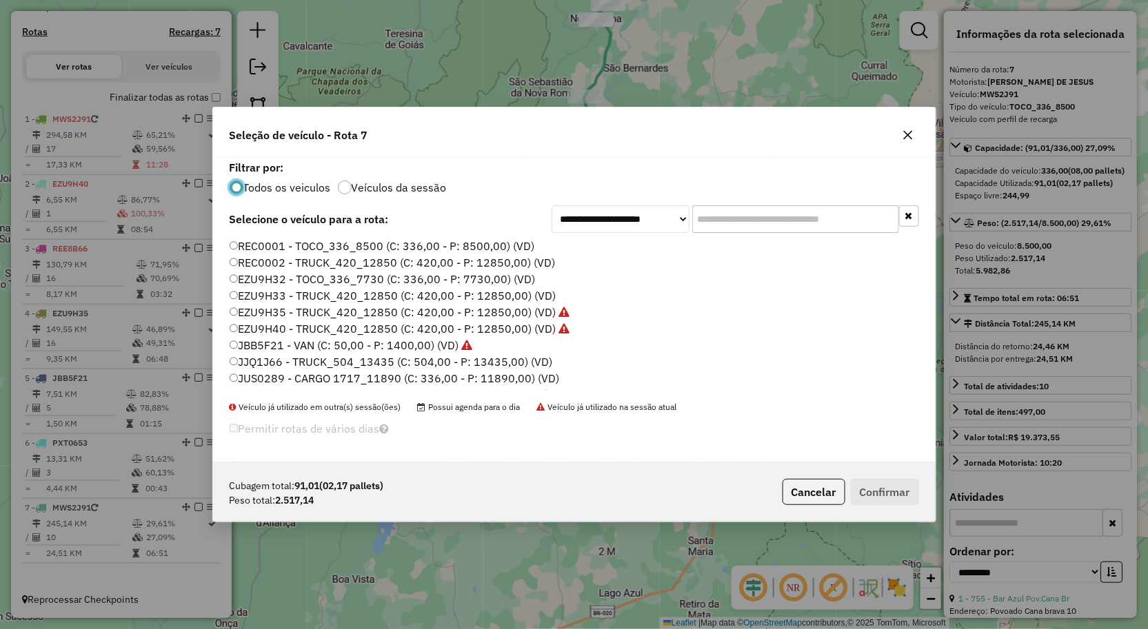
scroll to position [8, 3]
click at [297, 280] on label "EZU9H32 - TOCO_336_7730 (C: 336,00 - P: 7730,00) (VD)" at bounding box center [383, 279] width 306 height 17
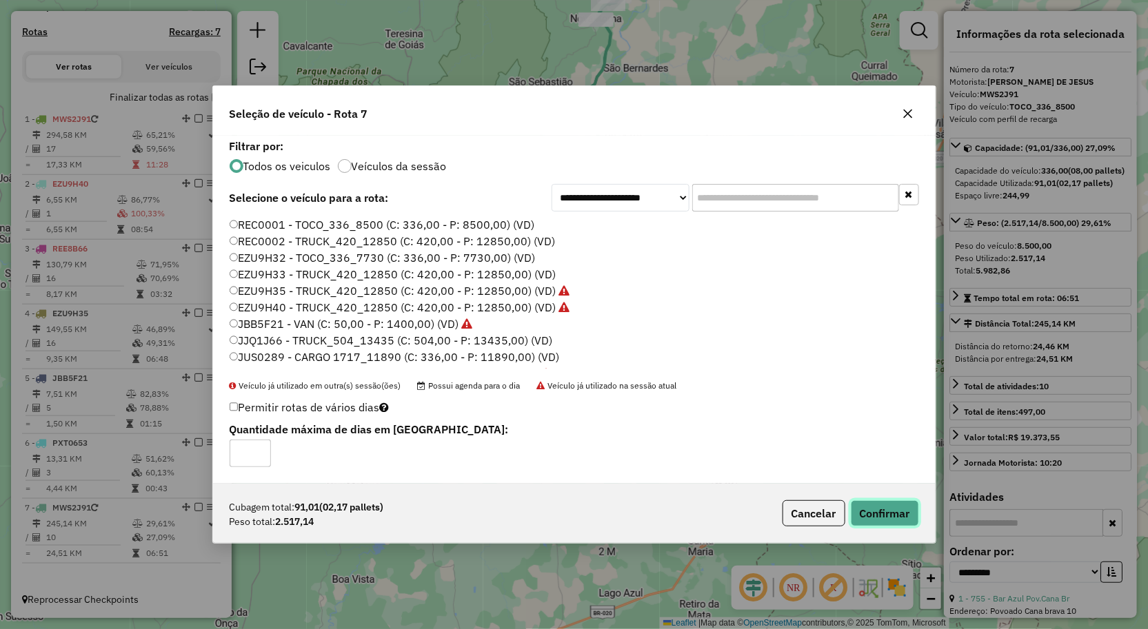
click at [892, 506] on button "Confirmar" at bounding box center [885, 513] width 68 height 26
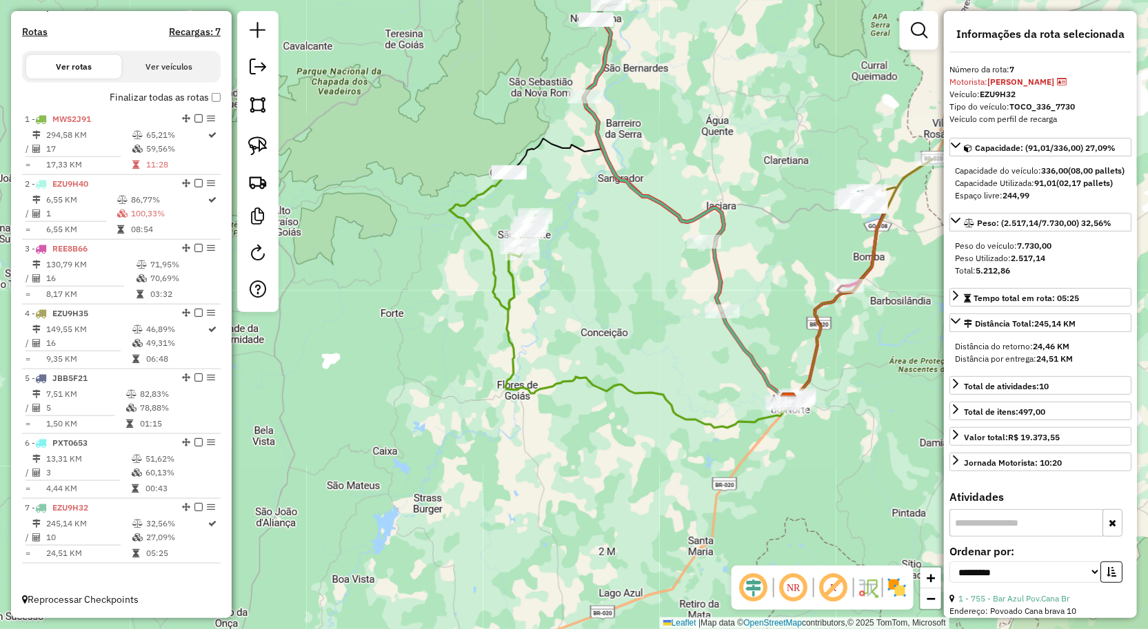
click at [902, 471] on div "Janela de atendimento Grade de atendimento Capacidade Transportadoras Veículos …" at bounding box center [574, 314] width 1148 height 629
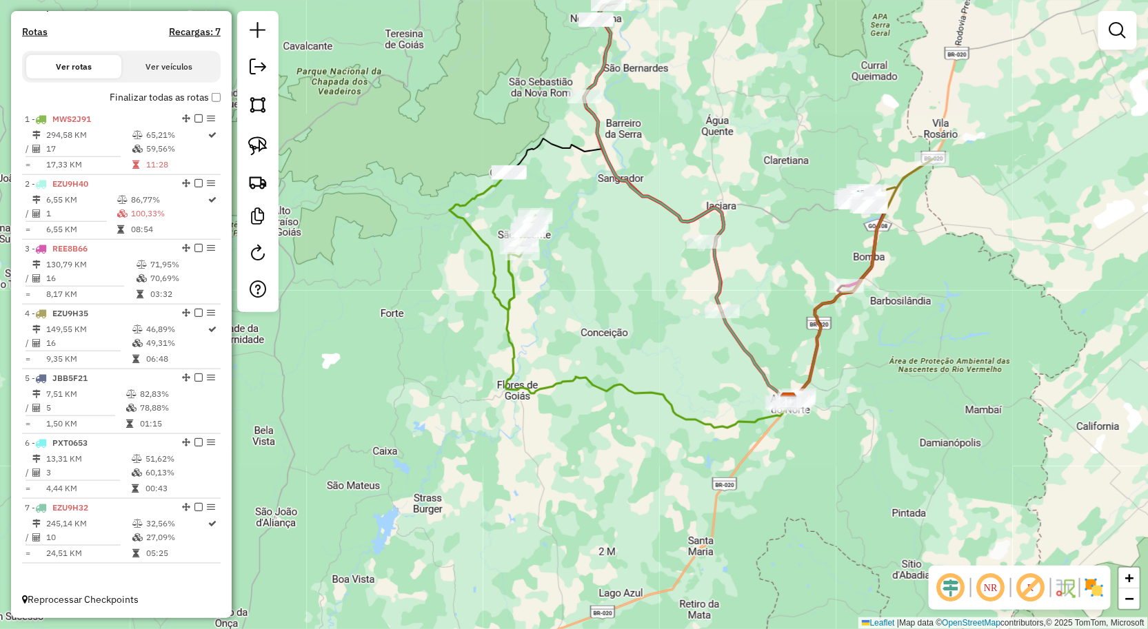
click at [831, 489] on div "Janela de atendimento Grade de atendimento Capacidade Transportadoras Veículos …" at bounding box center [574, 314] width 1148 height 629
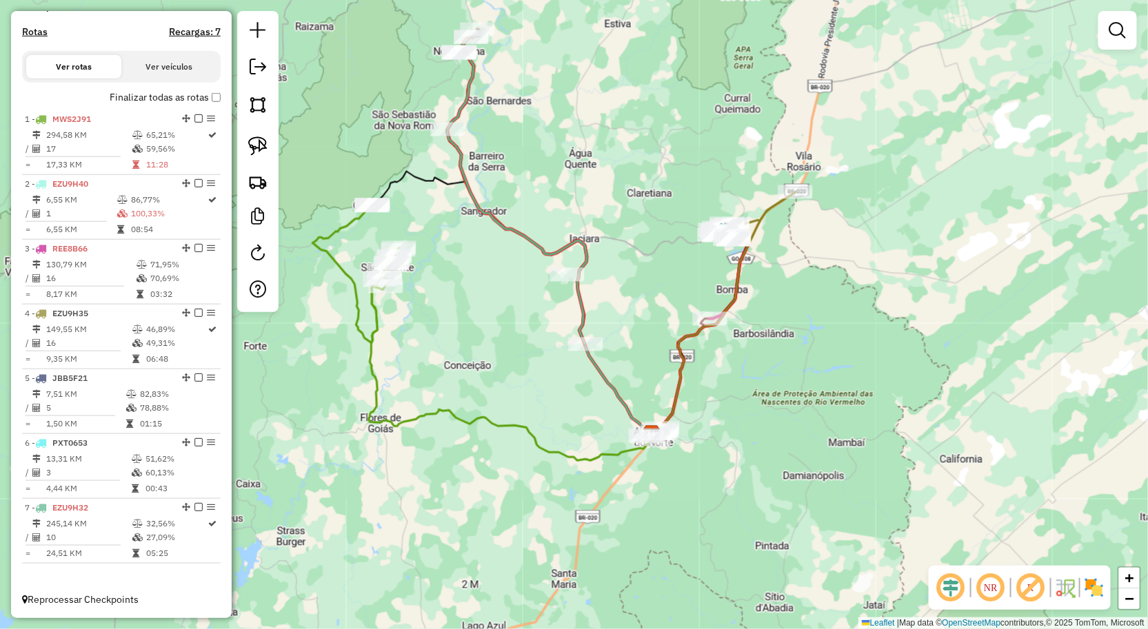
click at [809, 500] on div "Janela de atendimento Grade de atendimento Capacidade Transportadoras Veículos …" at bounding box center [574, 314] width 1148 height 629
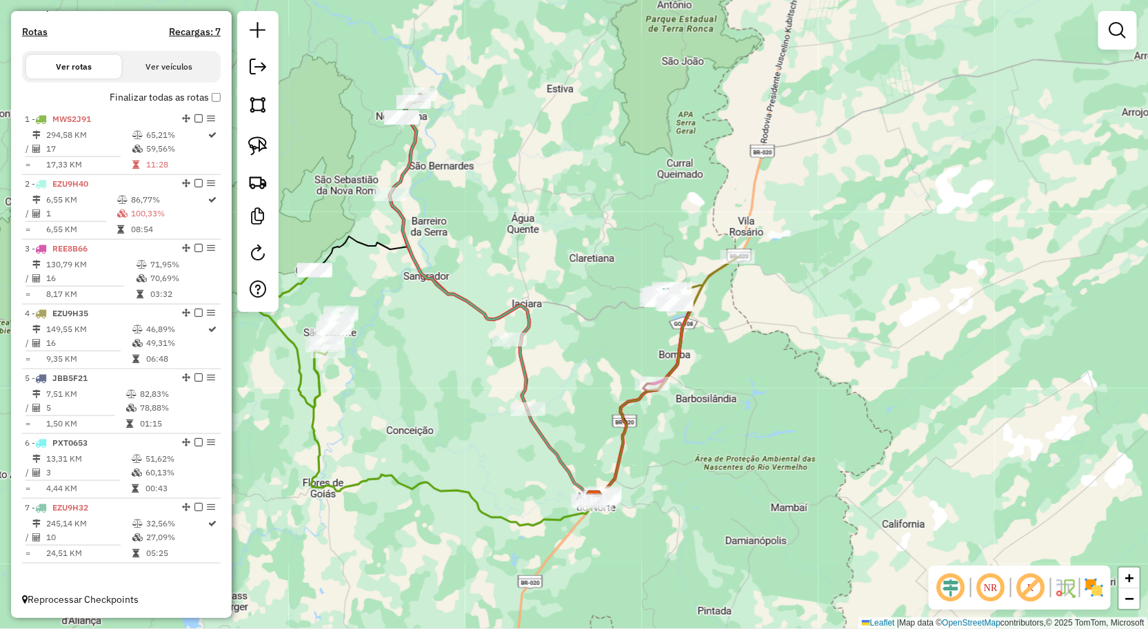
drag, startPoint x: 810, startPoint y: 485, endPoint x: 842, endPoint y: 453, distance: 45.3
click at [842, 453] on div "Janela de atendimento Grade de atendimento Capacidade Transportadoras Veículos …" at bounding box center [574, 314] width 1148 height 629
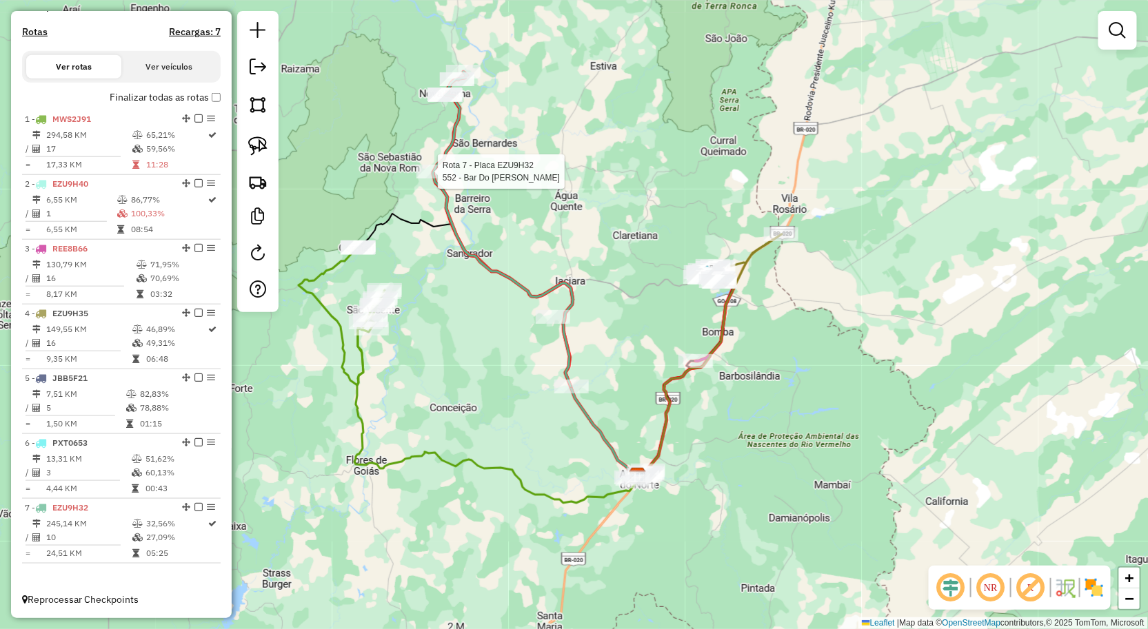
select select "**********"
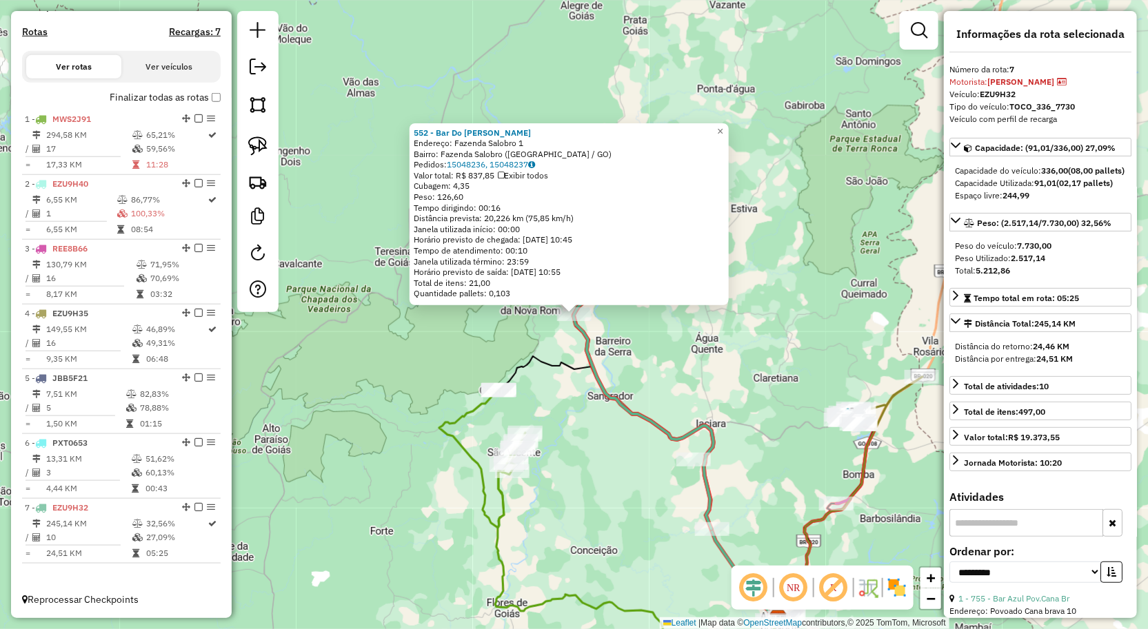
click at [773, 387] on div "Rota 7 - Placa EZU9H32 552 - Bar Do Eduardo povoa 552 - Bar Do Eduardo povoa En…" at bounding box center [574, 314] width 1148 height 629
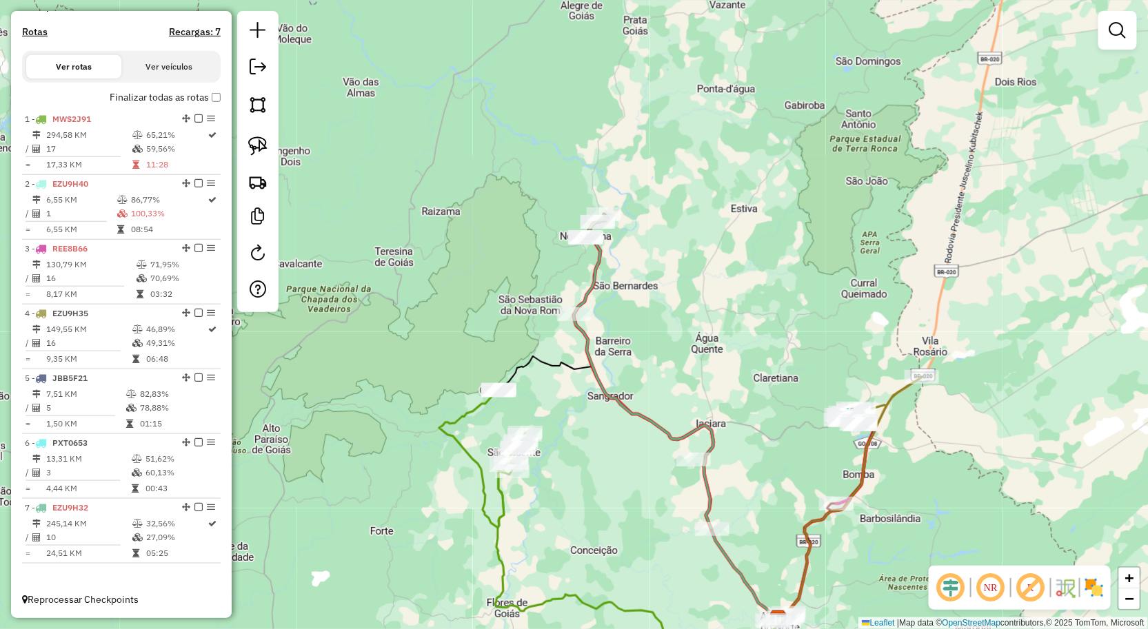
drag, startPoint x: 673, startPoint y: 274, endPoint x: 667, endPoint y: 265, distance: 10.5
click at [667, 267] on div "552 - Bar Do Eduardo povoa Endereço: Fazenda Salobro 1 Bairro: Fazenda Salobro …" at bounding box center [574, 314] width 1148 height 629
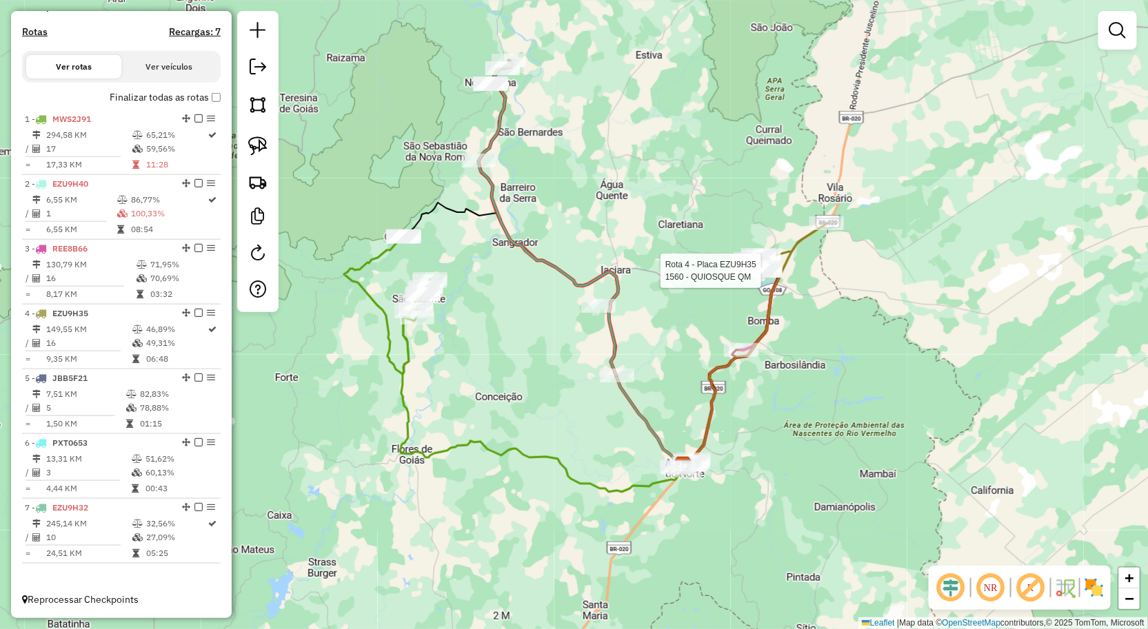
select select "**********"
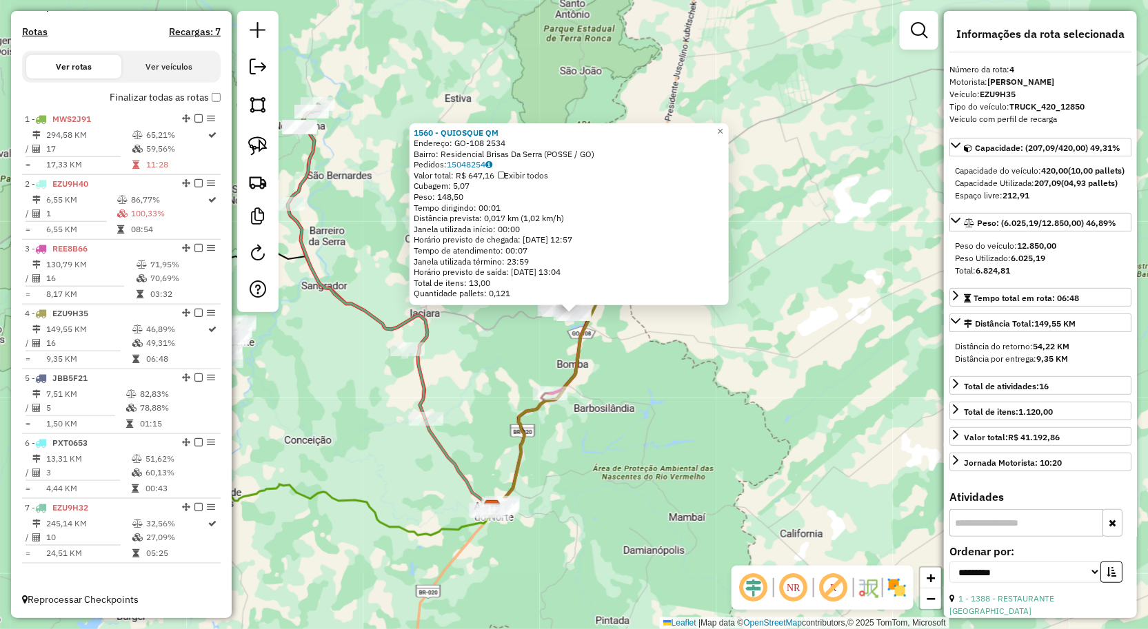
click at [731, 352] on div "1560 - QUIOSQUE QM Endereço: GO-108 2534 Bairro: Residencial Brisas Da Serra (P…" at bounding box center [574, 314] width 1148 height 629
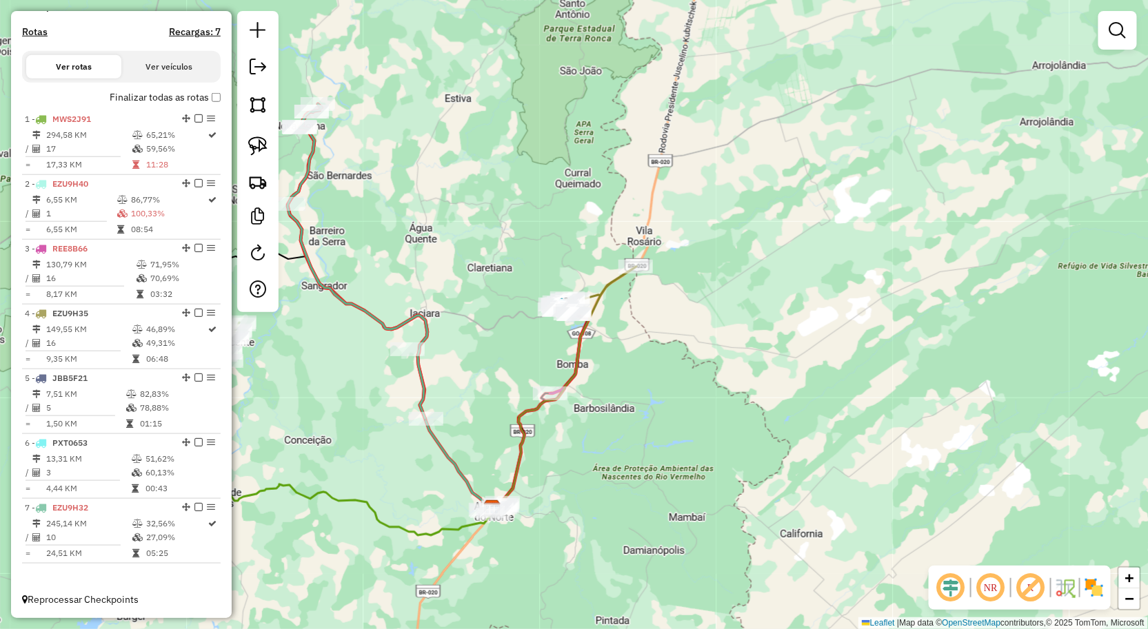
drag, startPoint x: 669, startPoint y: 407, endPoint x: 645, endPoint y: 287, distance: 122.4
click at [651, 302] on div "Janela de atendimento Grade de atendimento Capacidade Transportadoras Veículos …" at bounding box center [574, 314] width 1148 height 629
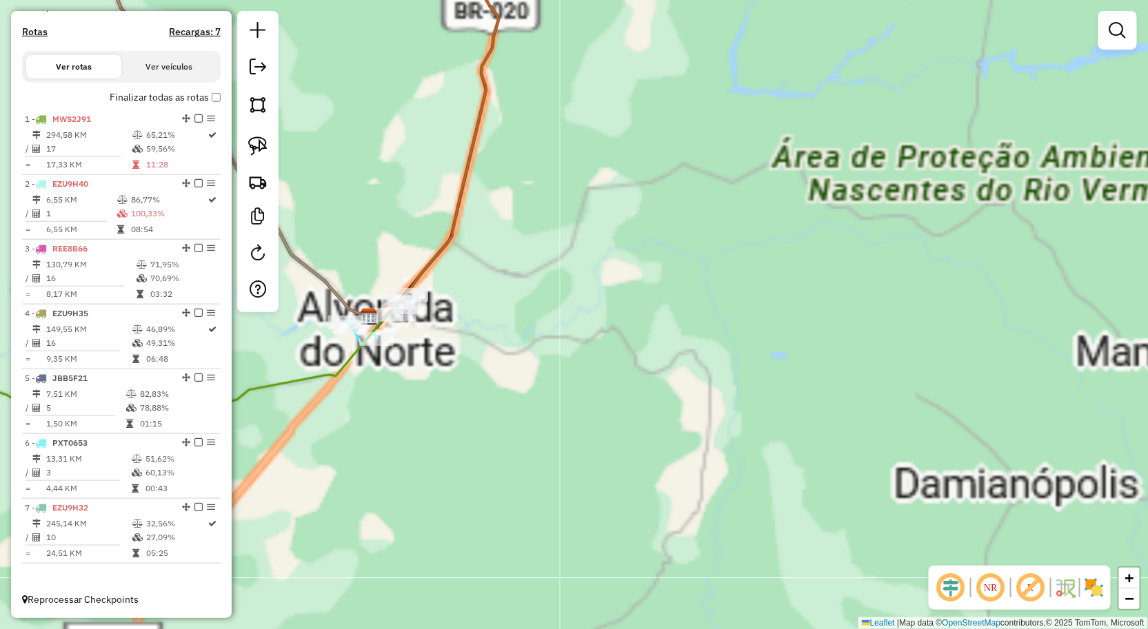
click at [568, 305] on div "Janela de atendimento Grade de atendimento Capacidade Transportadoras Veículos …" at bounding box center [574, 314] width 1148 height 629
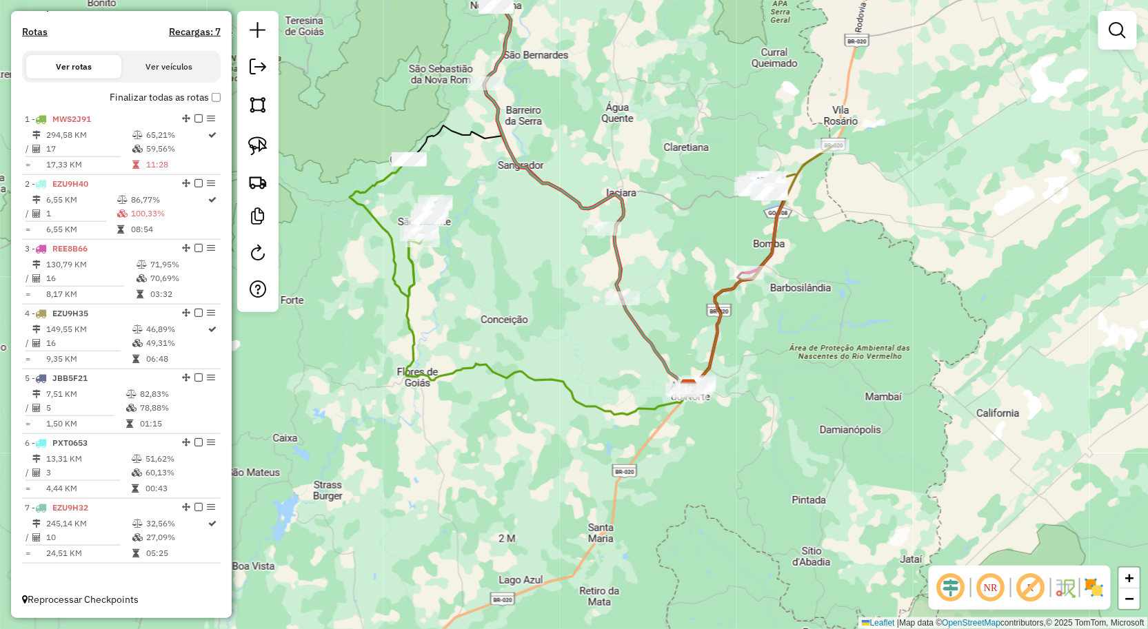
drag, startPoint x: 768, startPoint y: 393, endPoint x: 766, endPoint y: 408, distance: 15.3
click at [766, 408] on div "Janela de atendimento Grade de atendimento Capacidade Transportadoras Veículos …" at bounding box center [574, 314] width 1148 height 629
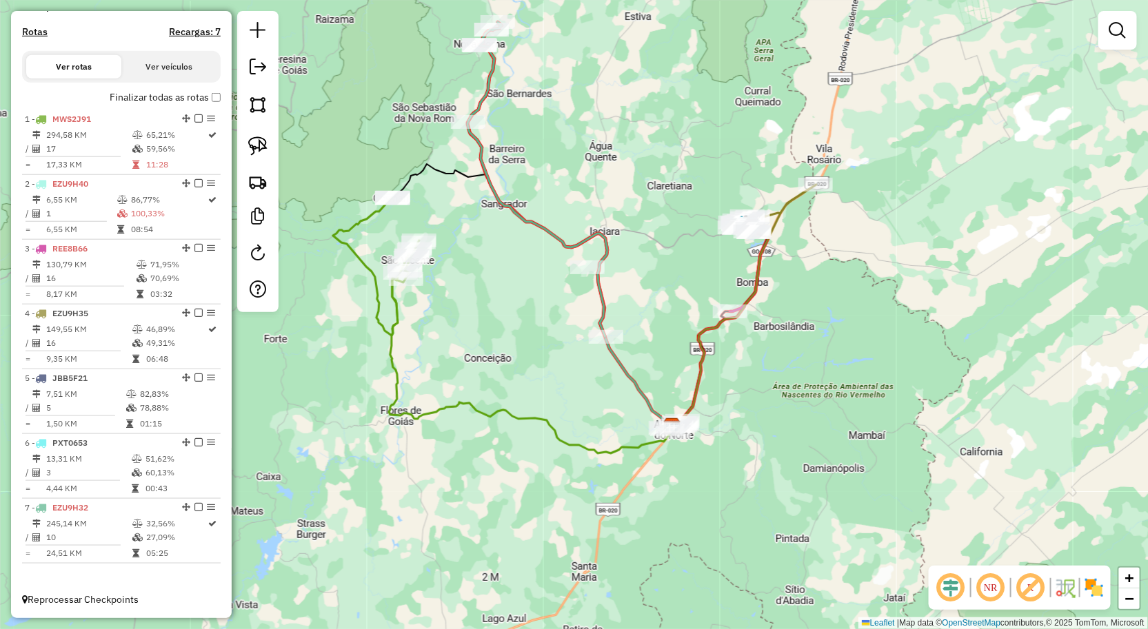
drag, startPoint x: 795, startPoint y: 395, endPoint x: 774, endPoint y: 434, distance: 44.4
click at [774, 435] on div "Janela de atendimento Grade de atendimento Capacidade Transportadoras Veículos …" at bounding box center [574, 314] width 1148 height 629
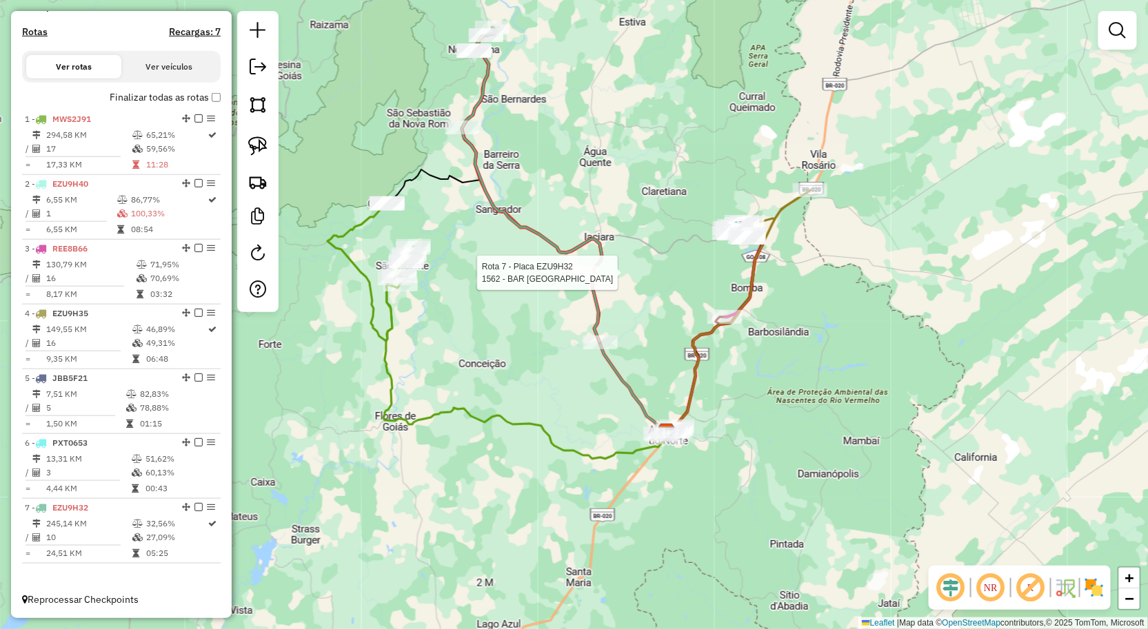
select select "**********"
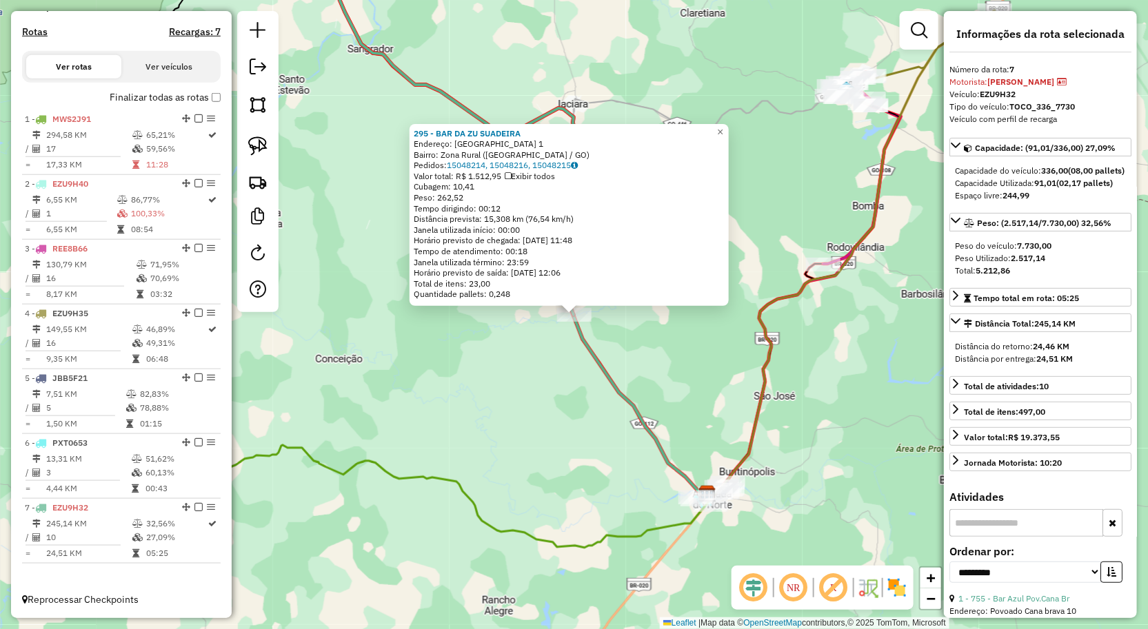
click at [514, 387] on div "295 - BAR DA ZU SUADEIRA Endereço: FAZENDA QUEBRADA 1 Bairro: Zona Rural (SIMOL…" at bounding box center [574, 314] width 1148 height 629
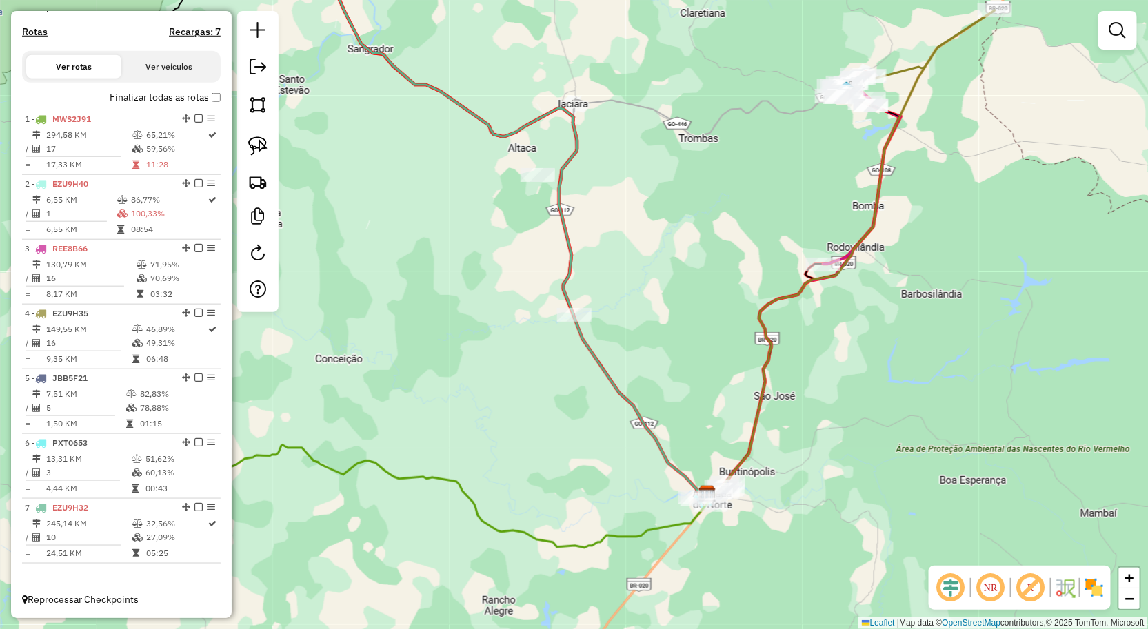
drag, startPoint x: 546, startPoint y: 365, endPoint x: 548, endPoint y: 452, distance: 86.9
click at [548, 452] on div "Janela de atendimento Grade de atendimento Capacidade Transportadoras Veículos …" at bounding box center [574, 314] width 1148 height 629
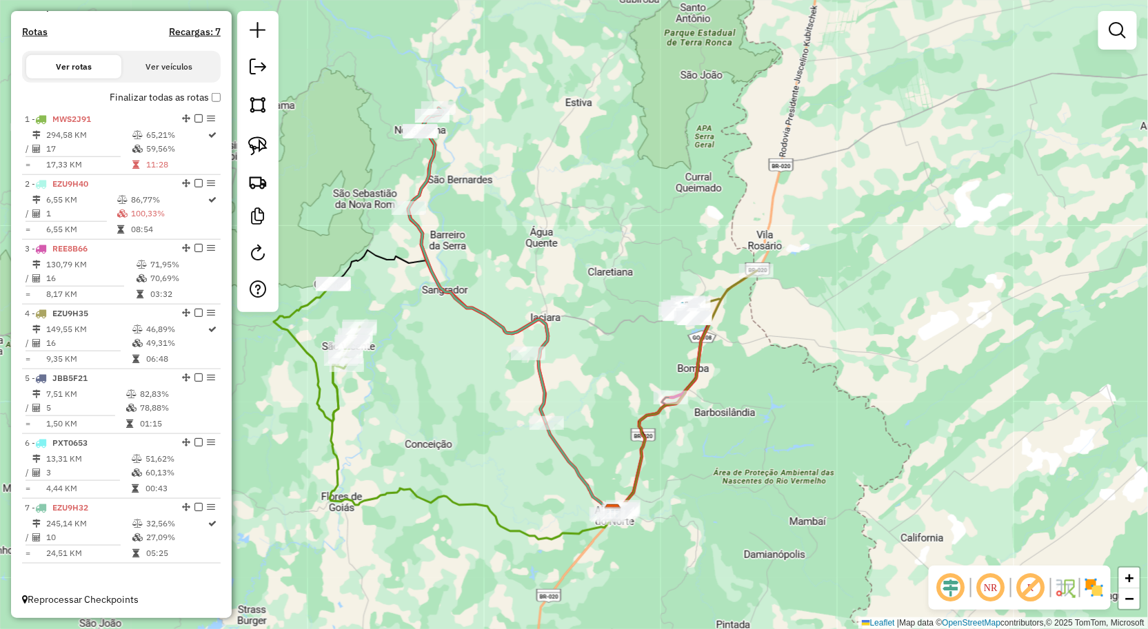
drag, startPoint x: 508, startPoint y: 394, endPoint x: 510, endPoint y: 419, distance: 25.6
click at [510, 419] on div "Janela de atendimento Grade de atendimento Capacidade Transportadoras Veículos …" at bounding box center [574, 314] width 1148 height 629
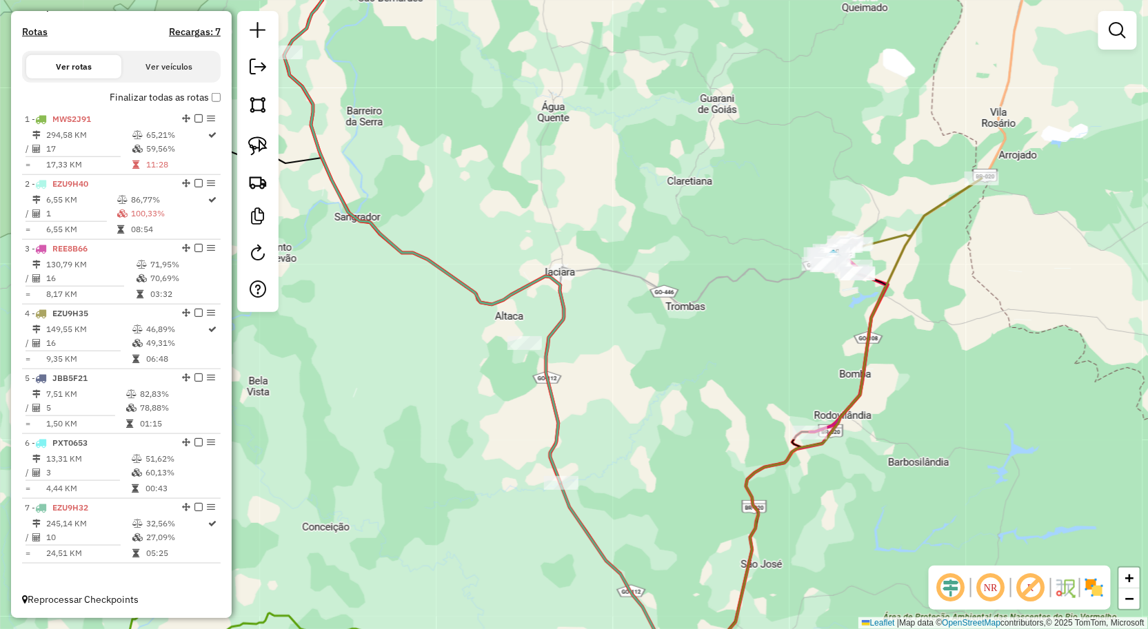
click at [522, 354] on div "Janela de atendimento Grade de atendimento Capacidade Transportadoras Veículos …" at bounding box center [574, 314] width 1148 height 629
select select "**********"
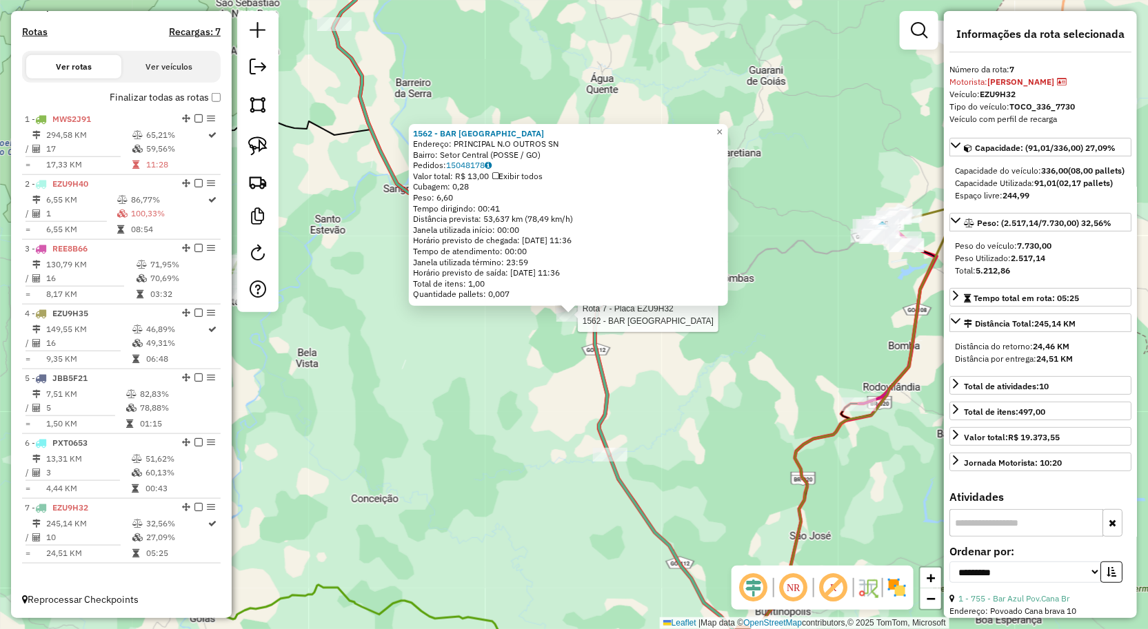
click at [586, 393] on div "Rota 7 - Placa EZU9H32 1562 - BAR SAO JOSE 1562 - BAR SAO JOSE Endereço: PRINCI…" at bounding box center [574, 314] width 1148 height 629
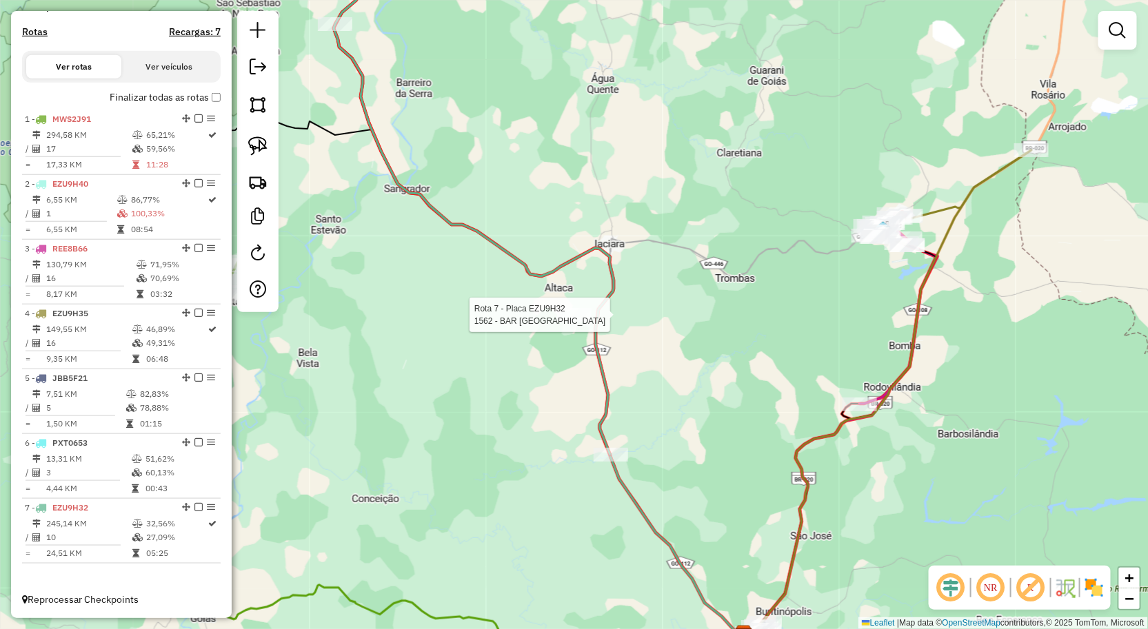
select select "**********"
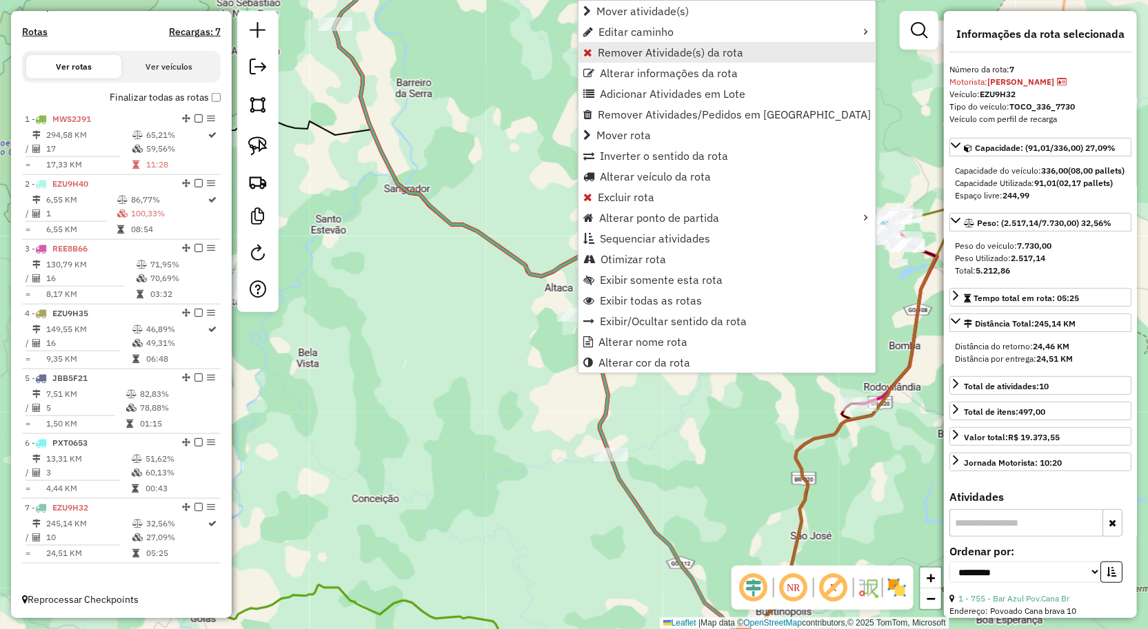
click at [609, 47] on span "Remover Atividade(s) da rota" at bounding box center [670, 52] width 145 height 11
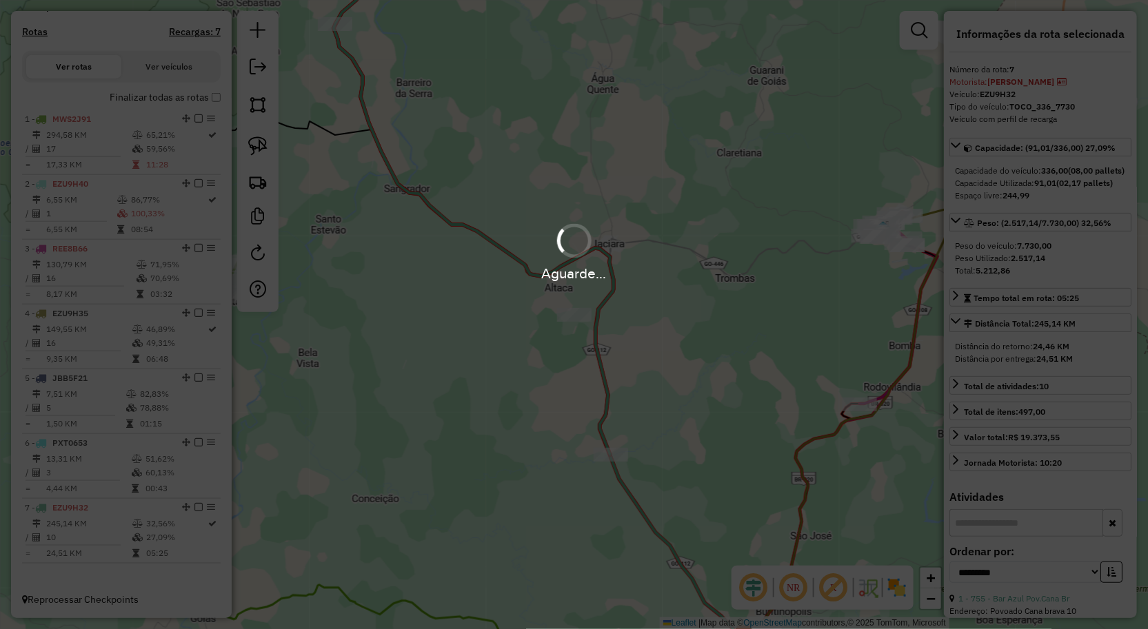
scroll to position [667, 0]
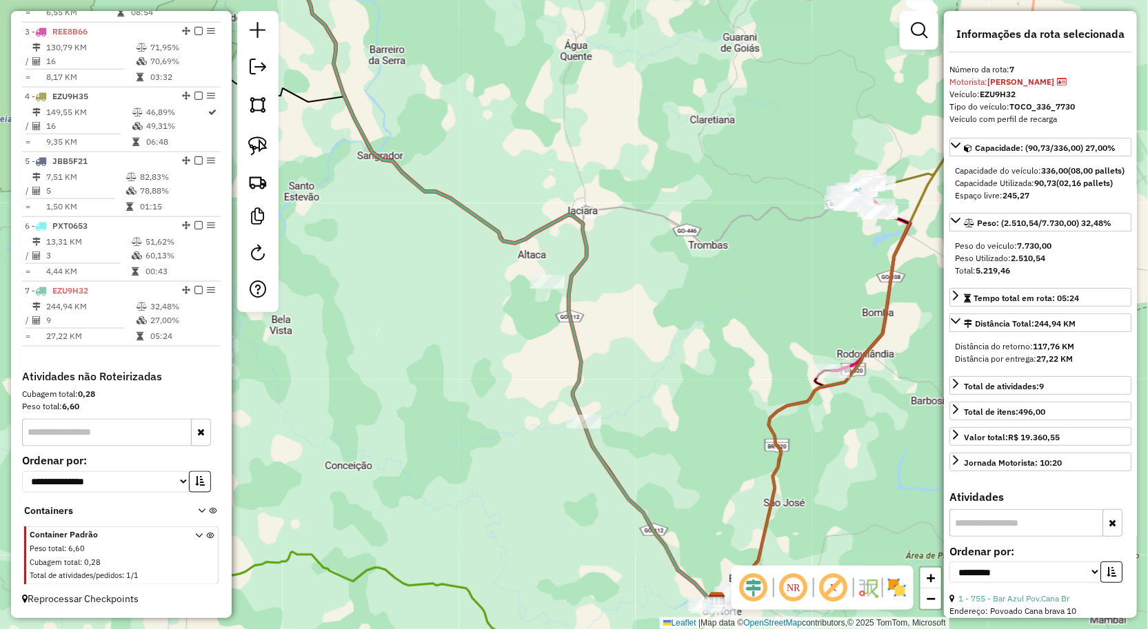
drag, startPoint x: 638, startPoint y: 343, endPoint x: 624, endPoint y: 298, distance: 47.7
click at [624, 298] on div "Janela de atendimento Grade de atendimento Capacidade Transportadoras Veículos …" at bounding box center [574, 314] width 1148 height 629
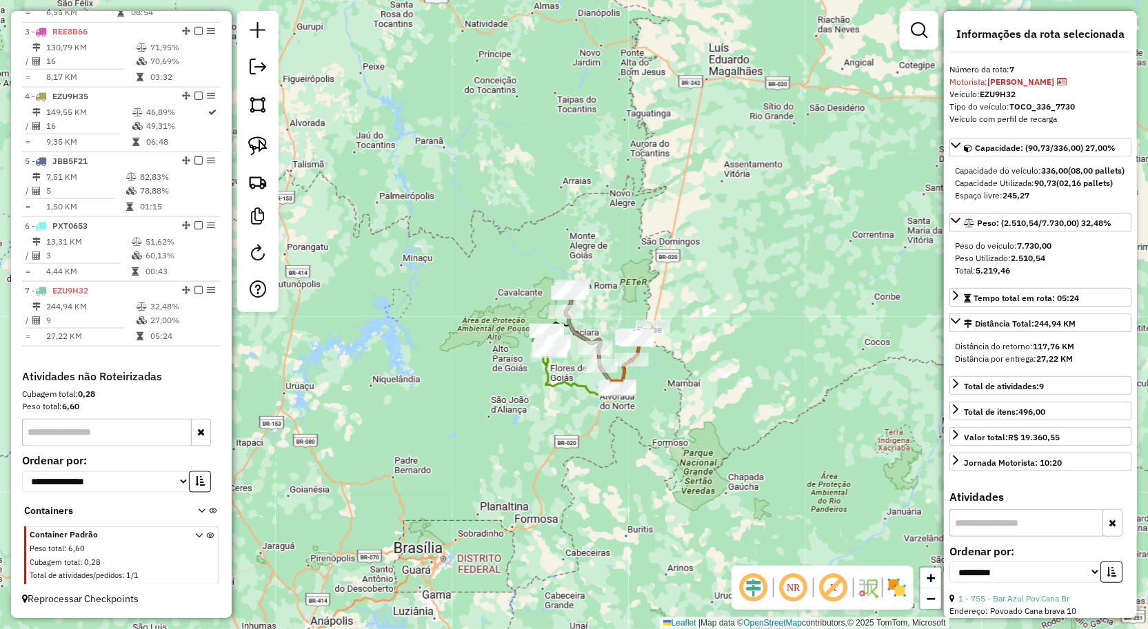
click at [701, 334] on div "Janela de atendimento Grade de atendimento Capacidade Transportadoras Veículos …" at bounding box center [574, 314] width 1148 height 629
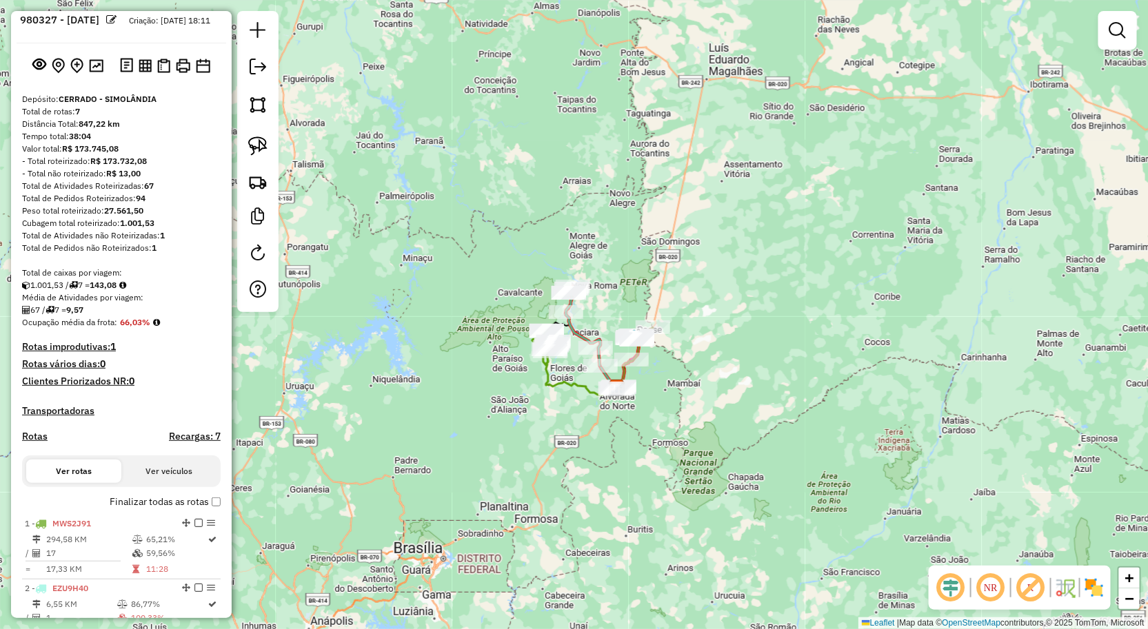
scroll to position [0, 0]
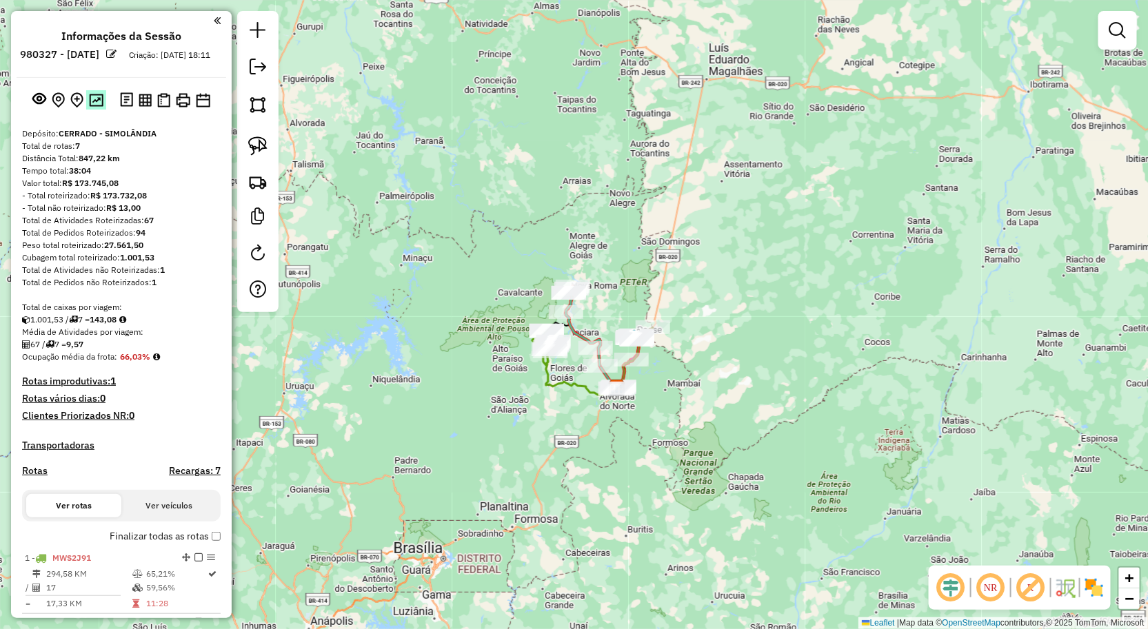
click at [94, 107] on img at bounding box center [96, 100] width 14 height 13
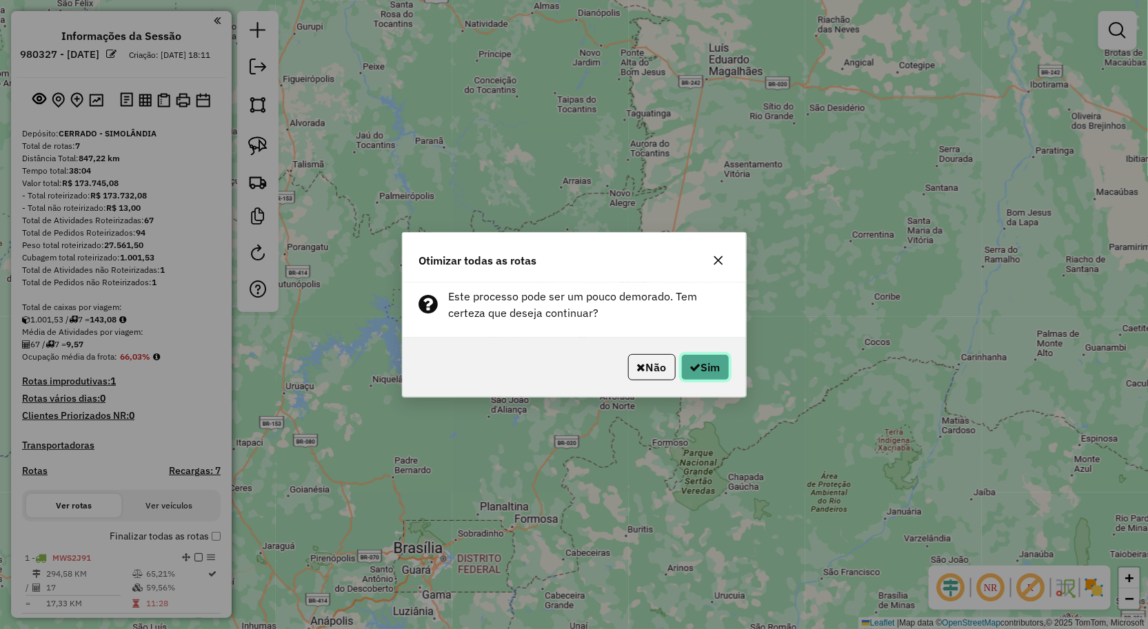
click at [722, 367] on button "Sim" at bounding box center [705, 367] width 48 height 26
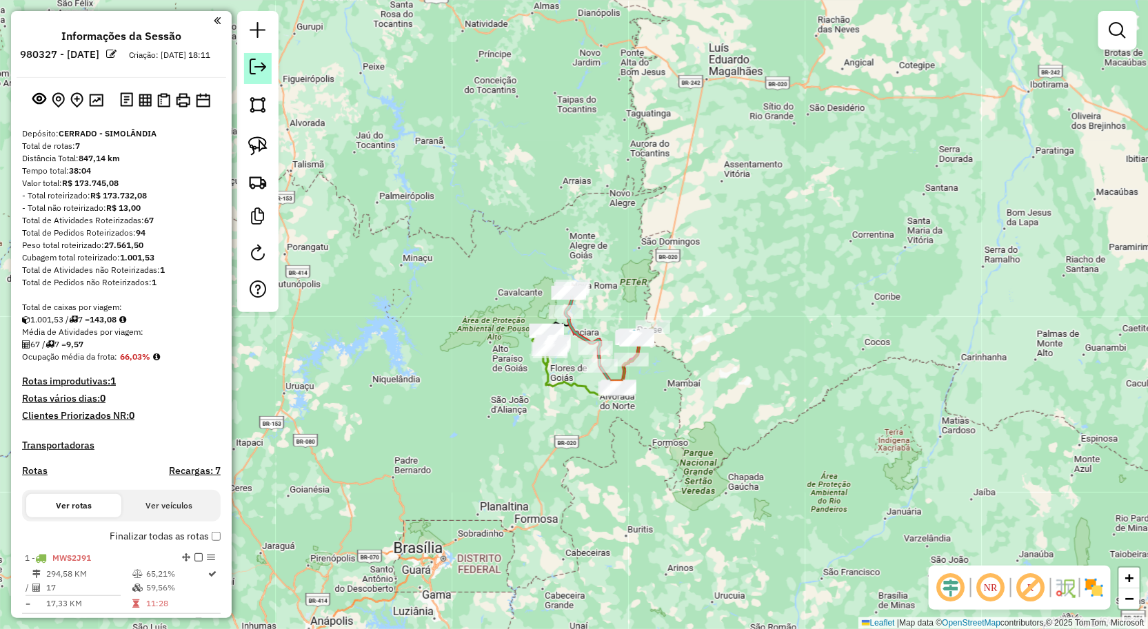
click at [254, 74] on em at bounding box center [258, 67] width 17 height 17
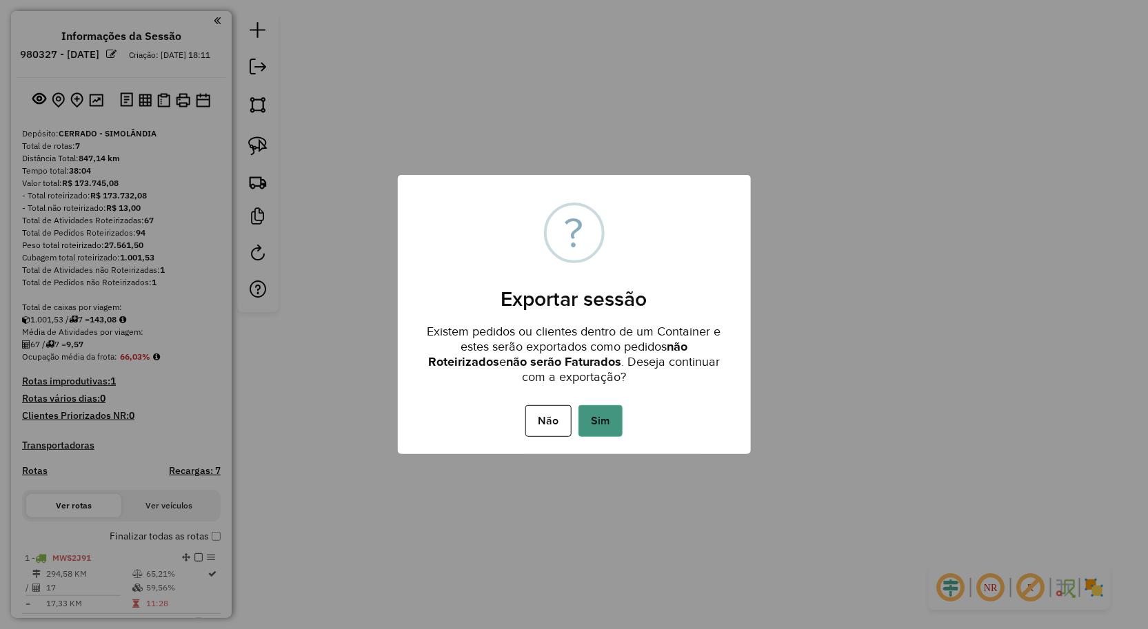
click at [587, 422] on button "Sim" at bounding box center [600, 421] width 44 height 32
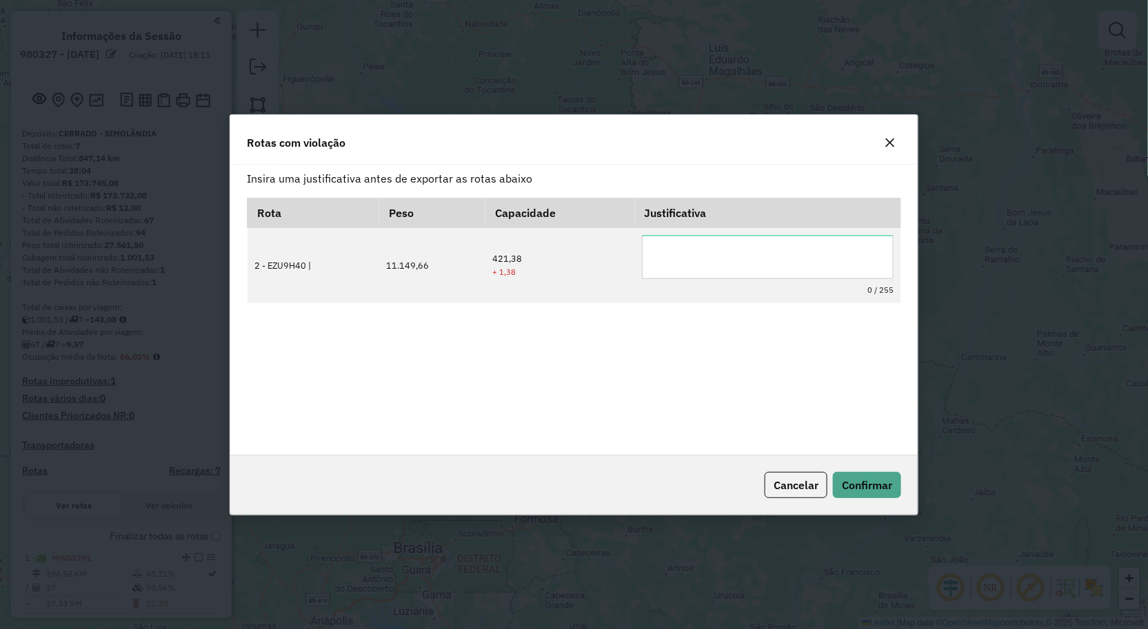
click at [892, 148] on icon "button" at bounding box center [889, 142] width 11 height 11
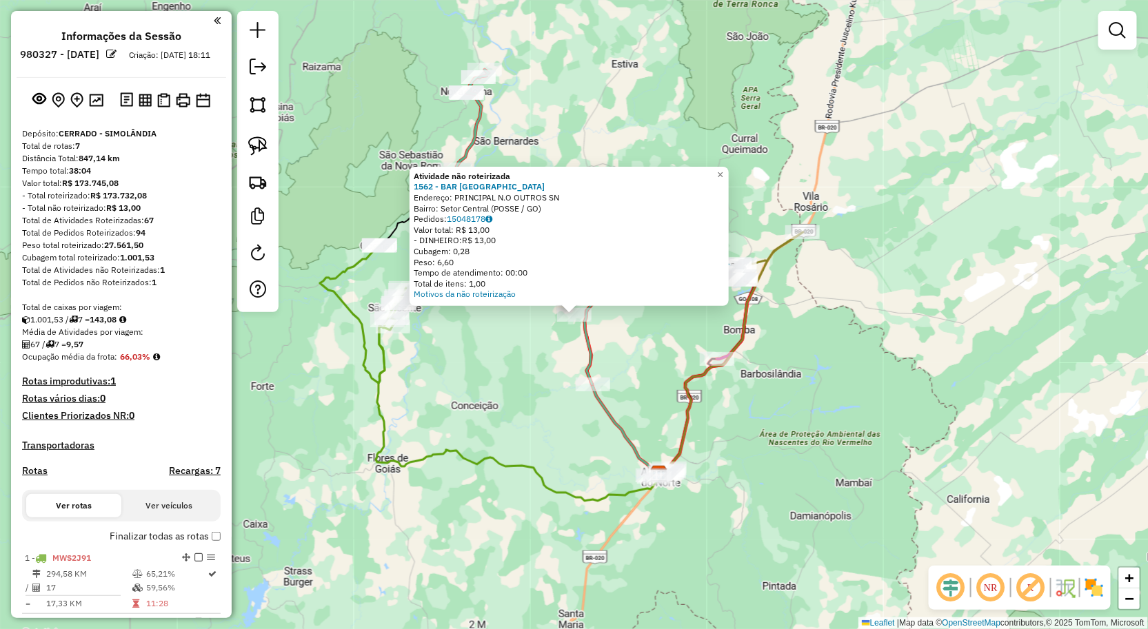
click at [621, 132] on div "Atividade não roteirizada 1562 - BAR SAO JOSE Endereço: PRINCIPAL N.O OUTROS SN…" at bounding box center [574, 314] width 1148 height 629
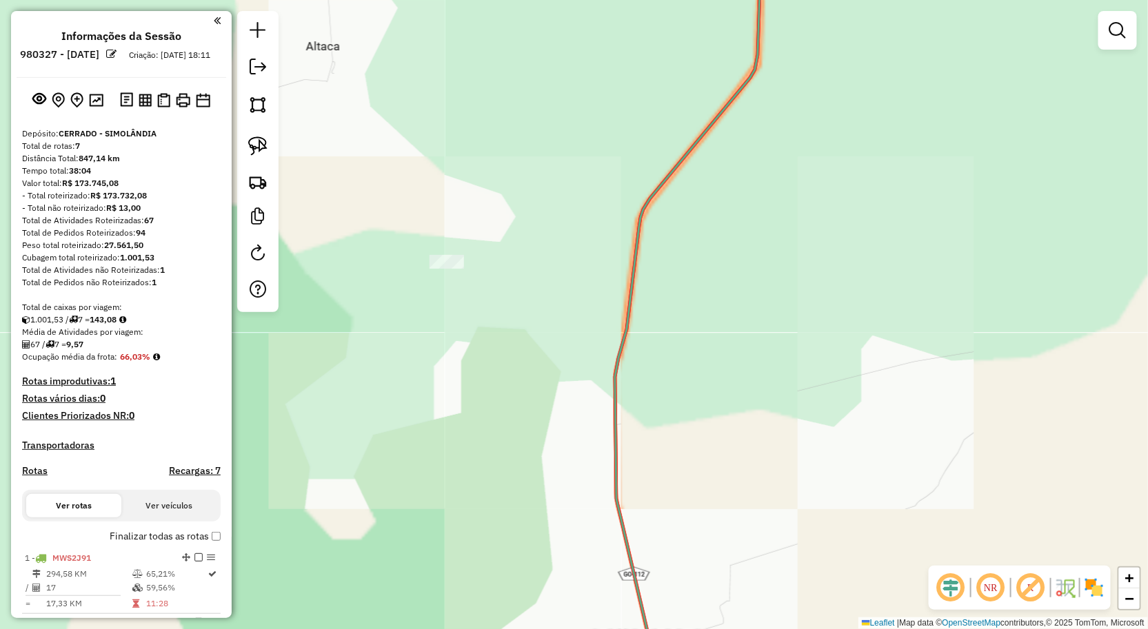
drag, startPoint x: 503, startPoint y: 312, endPoint x: 553, endPoint y: 288, distance: 55.2
click at [556, 307] on div "Janela de atendimento Grade de atendimento Capacidade Transportadoras Veículos …" at bounding box center [574, 314] width 1148 height 629
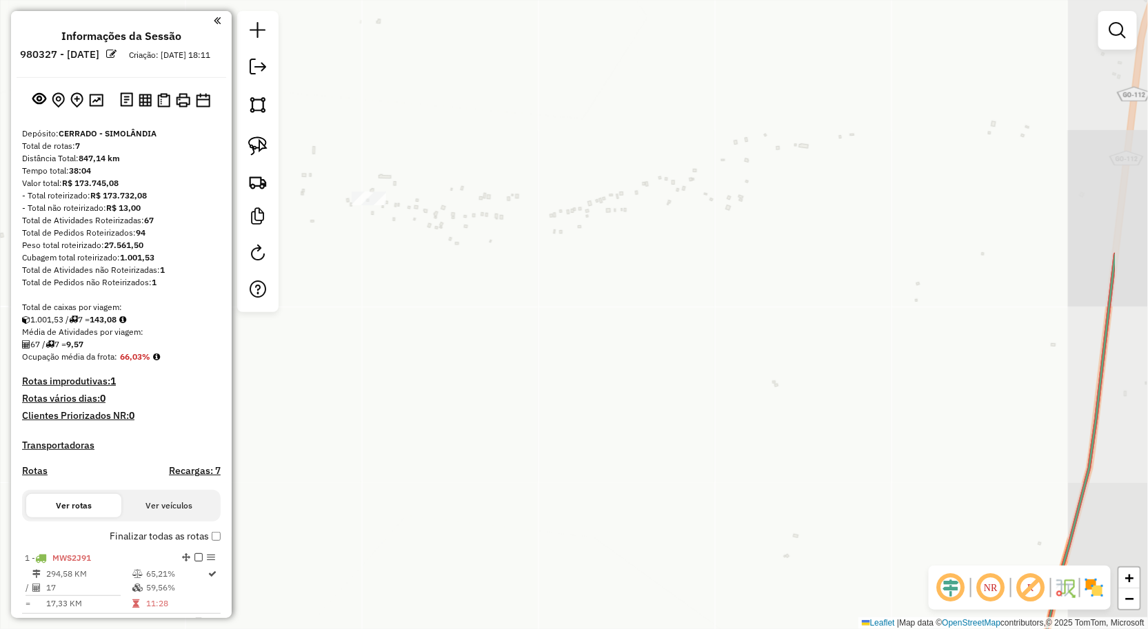
drag, startPoint x: 671, startPoint y: 259, endPoint x: 534, endPoint y: 321, distance: 150.8
click at [534, 321] on div "Janela de atendimento Grade de atendimento Capacidade Transportadoras Veículos …" at bounding box center [574, 314] width 1148 height 629
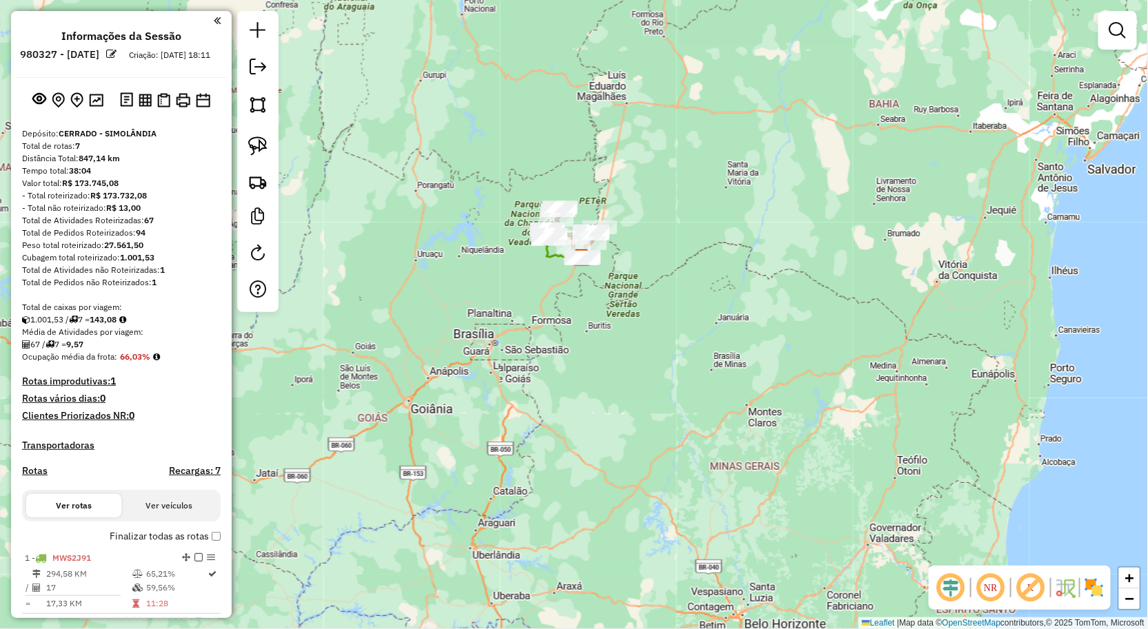
drag, startPoint x: 248, startPoint y: 80, endPoint x: 287, endPoint y: 105, distance: 46.8
click at [249, 80] on link at bounding box center [258, 68] width 28 height 31
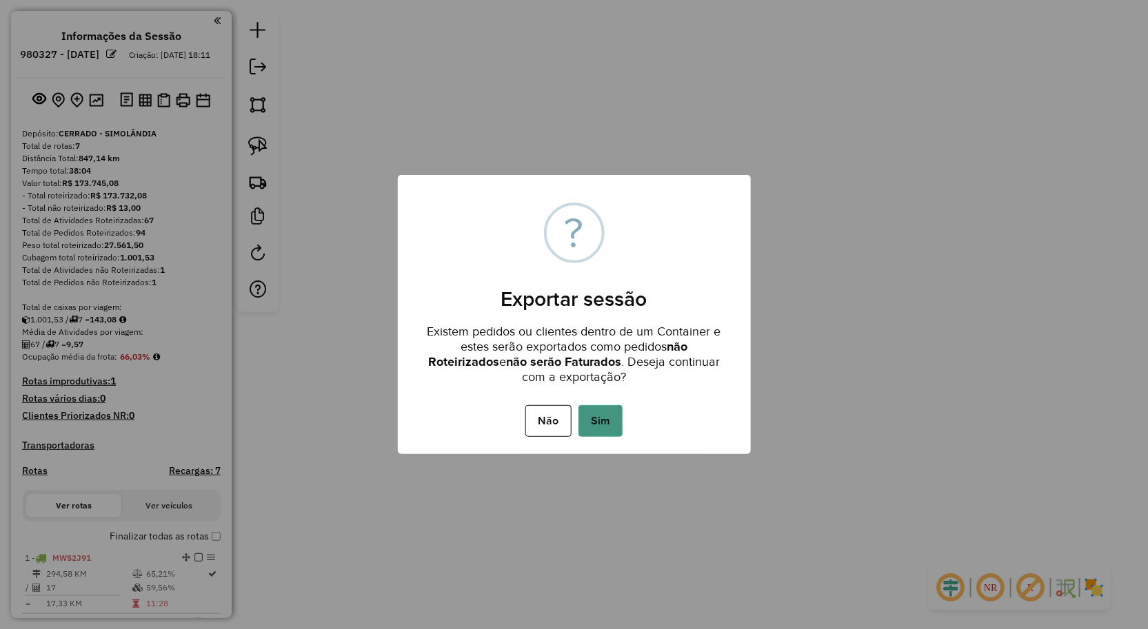
click at [607, 419] on button "Sim" at bounding box center [600, 421] width 44 height 32
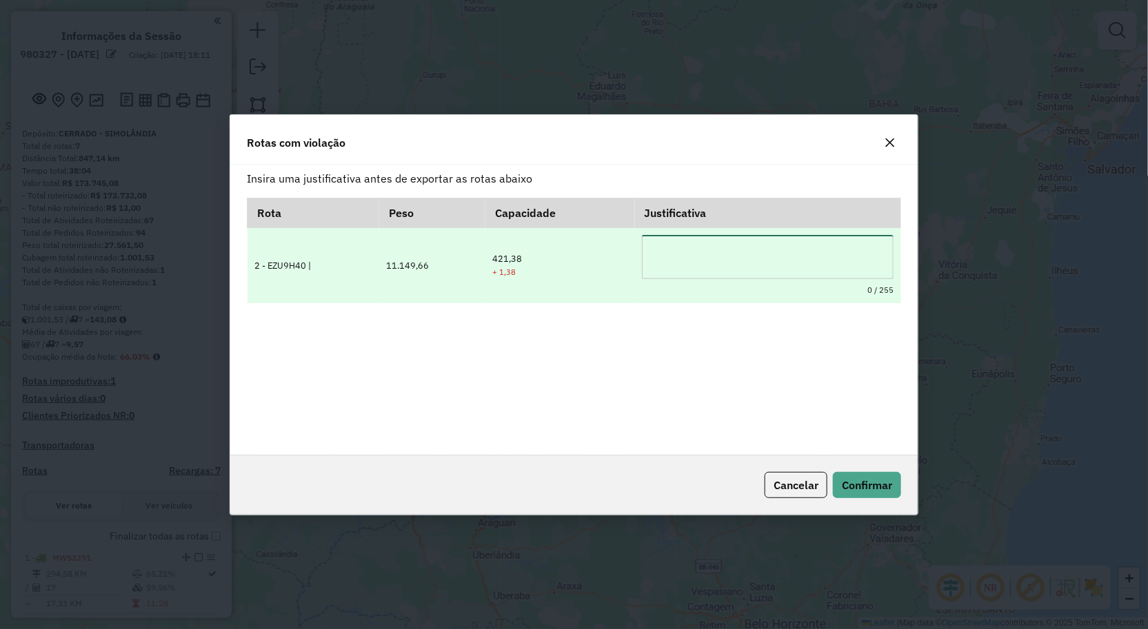
click at [686, 253] on textarea at bounding box center [768, 257] width 252 height 44
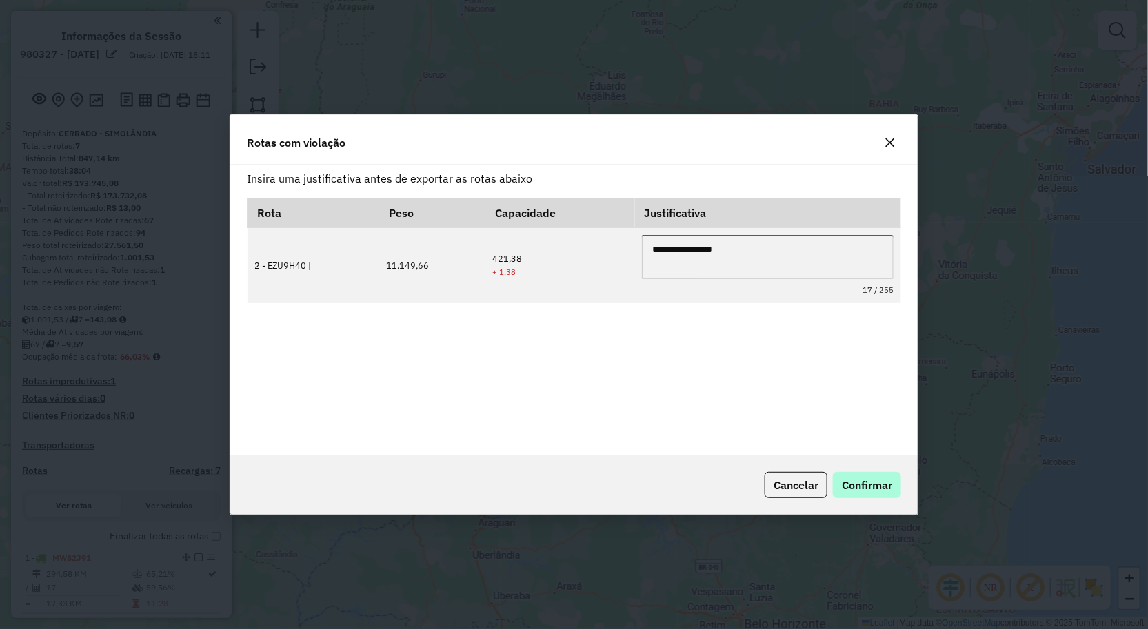
type textarea "**********"
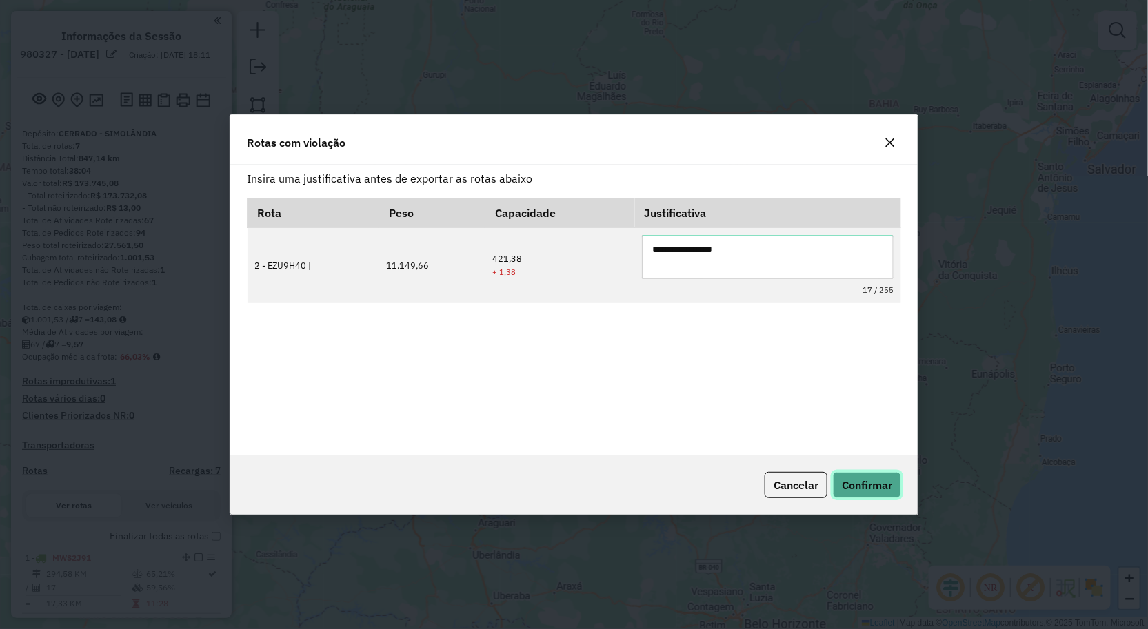
click at [871, 489] on span "Confirmar" at bounding box center [867, 485] width 50 height 14
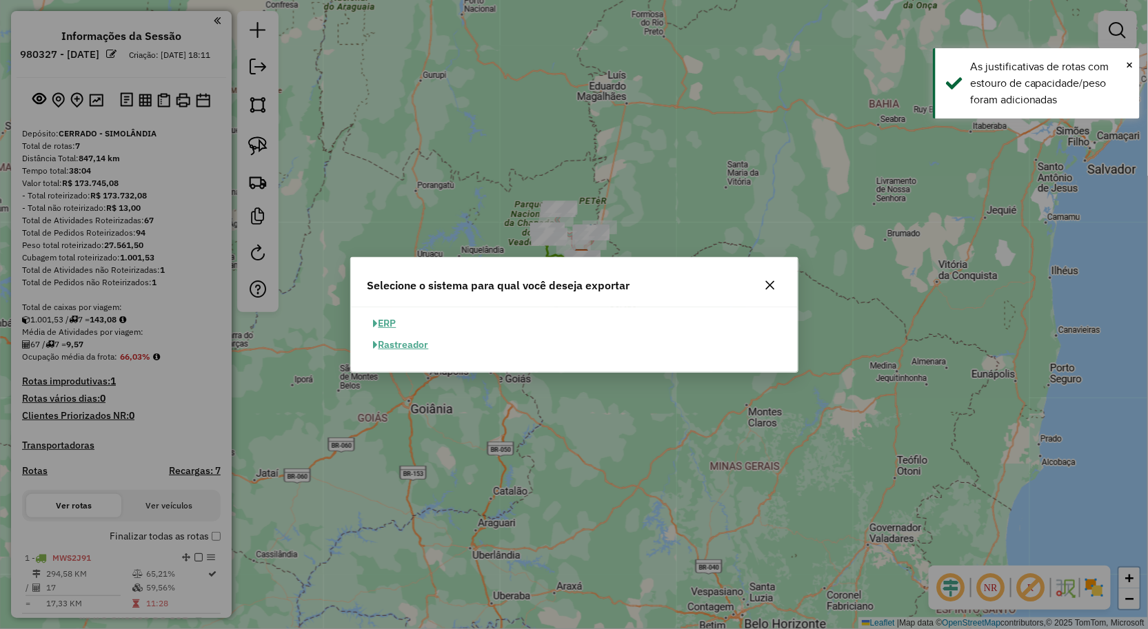
click at [381, 325] on button "ERP" at bounding box center [384, 323] width 35 height 21
select select "**"
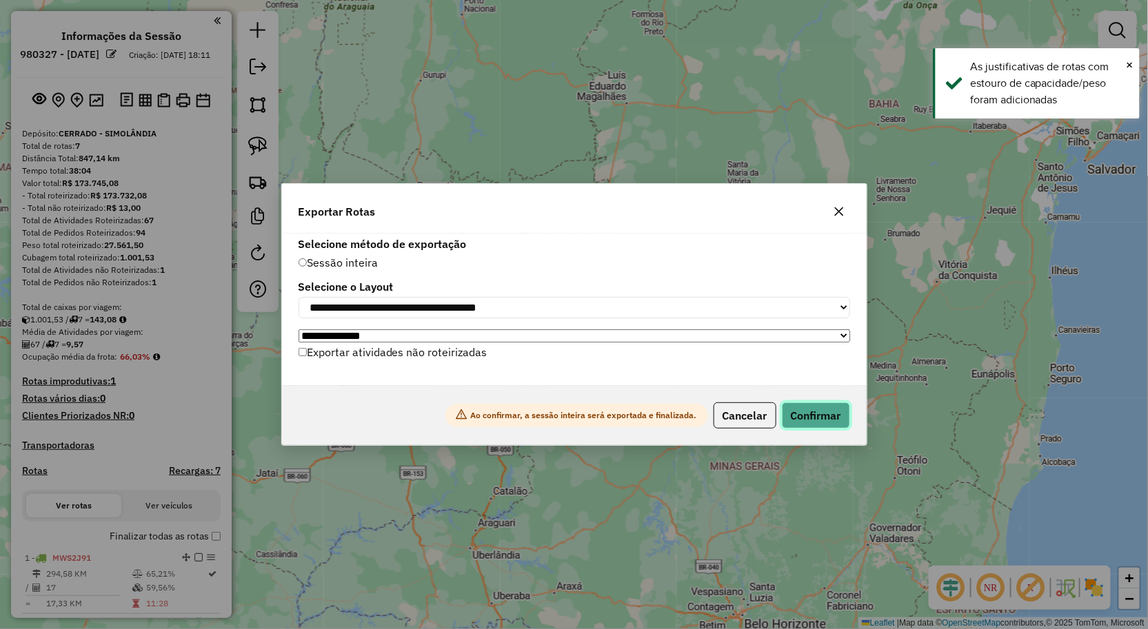
click at [795, 418] on button "Confirmar" at bounding box center [816, 416] width 68 height 26
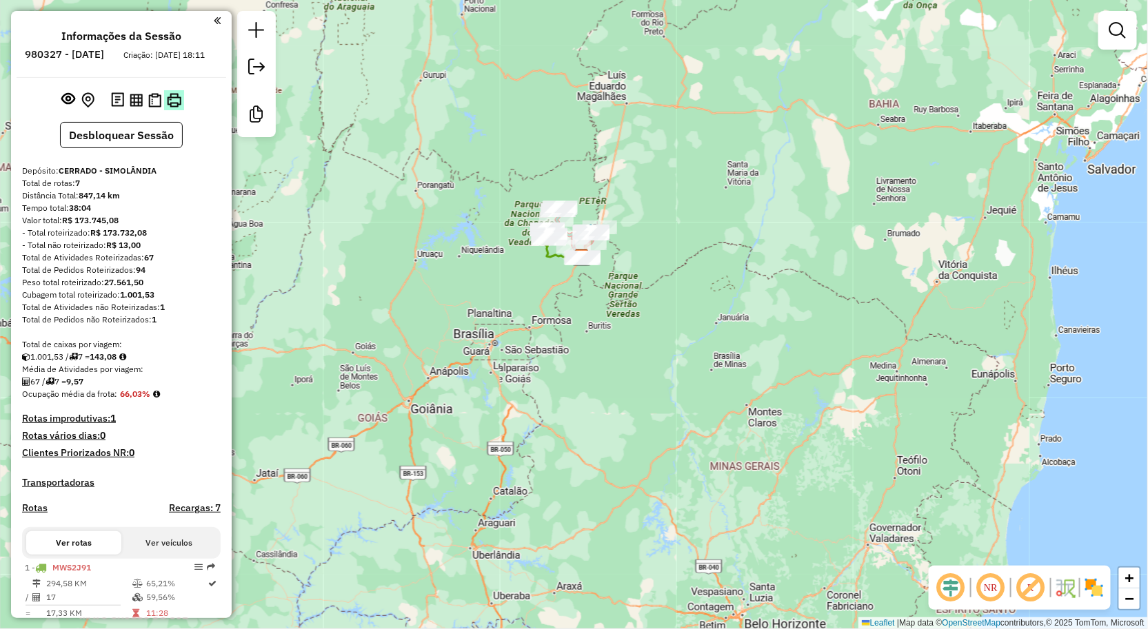
click at [167, 105] on img at bounding box center [174, 100] width 14 height 14
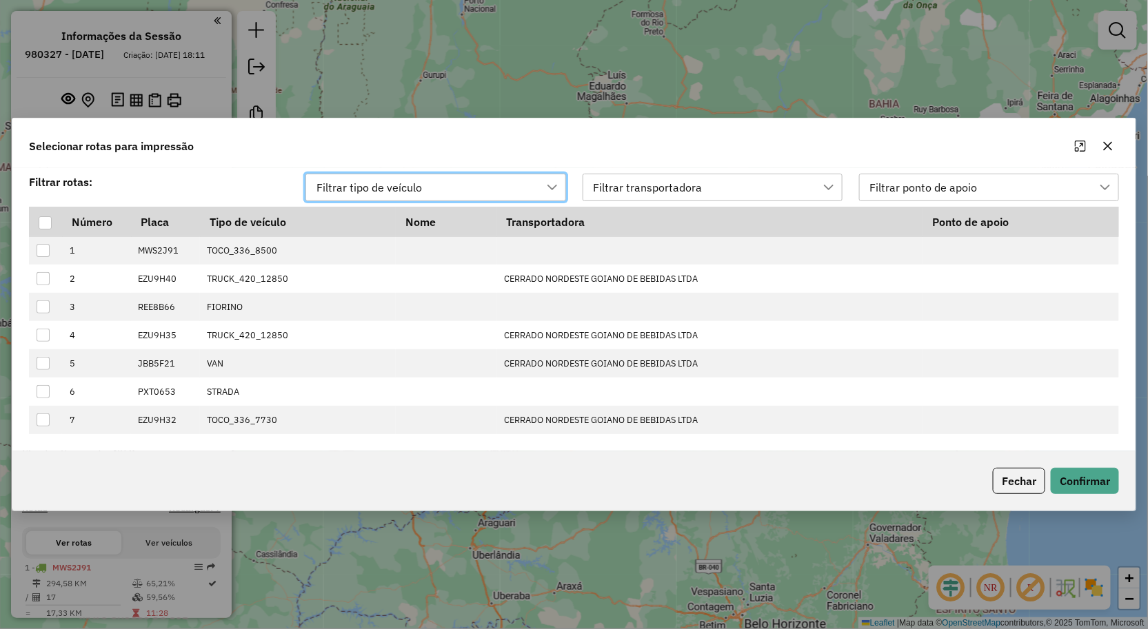
scroll to position [9, 61]
click at [45, 225] on div at bounding box center [45, 222] width 13 height 13
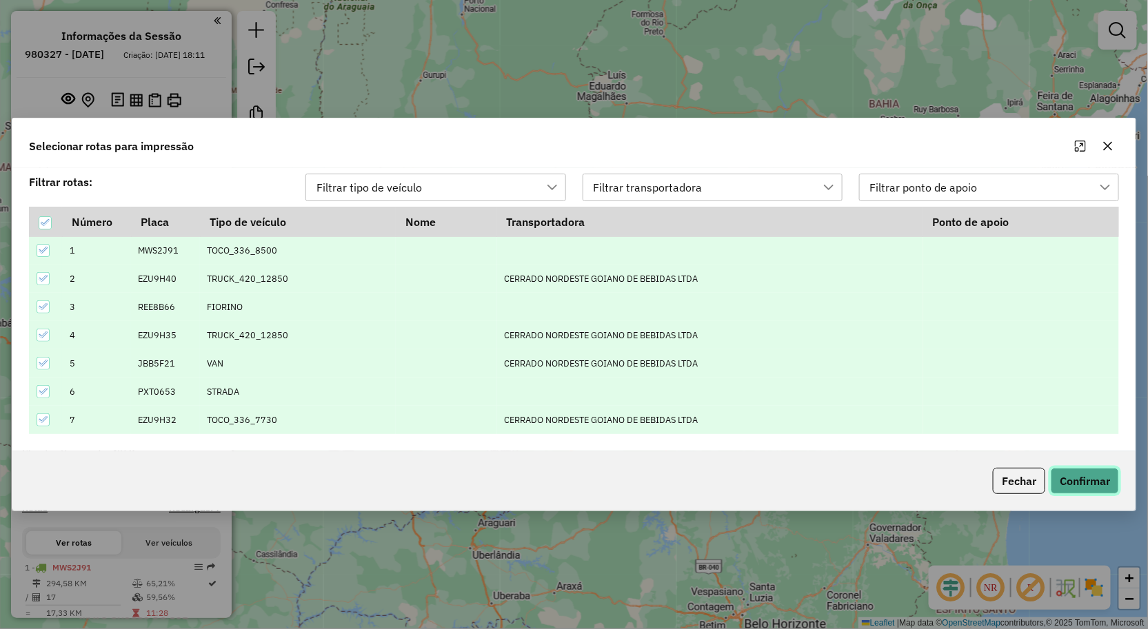
click at [1087, 483] on button "Confirmar" at bounding box center [1085, 481] width 68 height 26
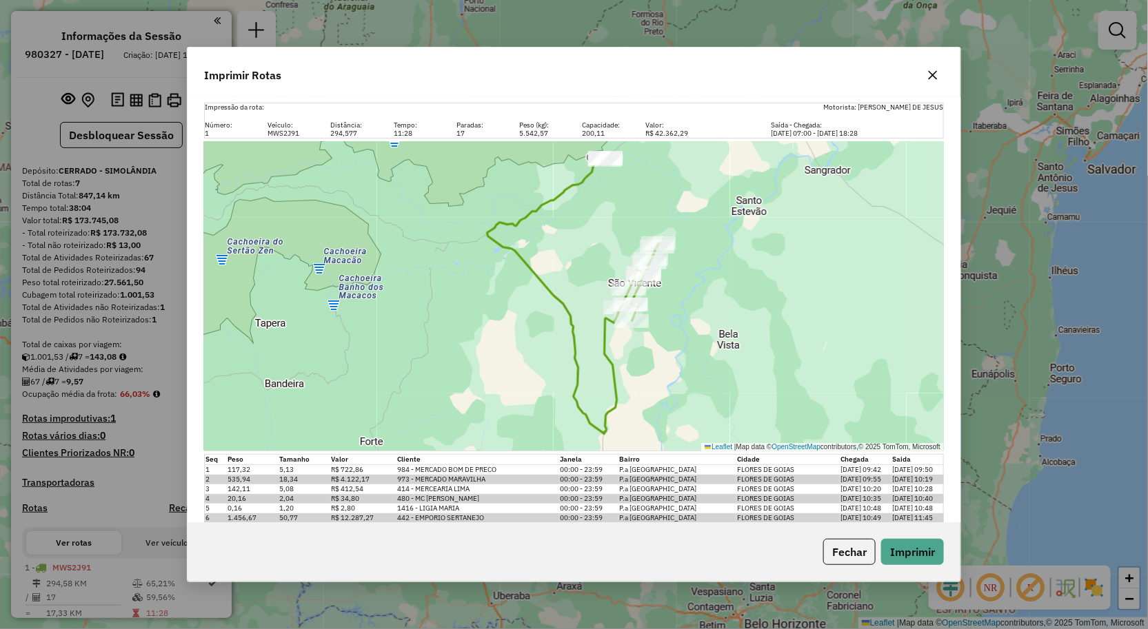
click at [938, 74] on icon "button" at bounding box center [932, 75] width 11 height 11
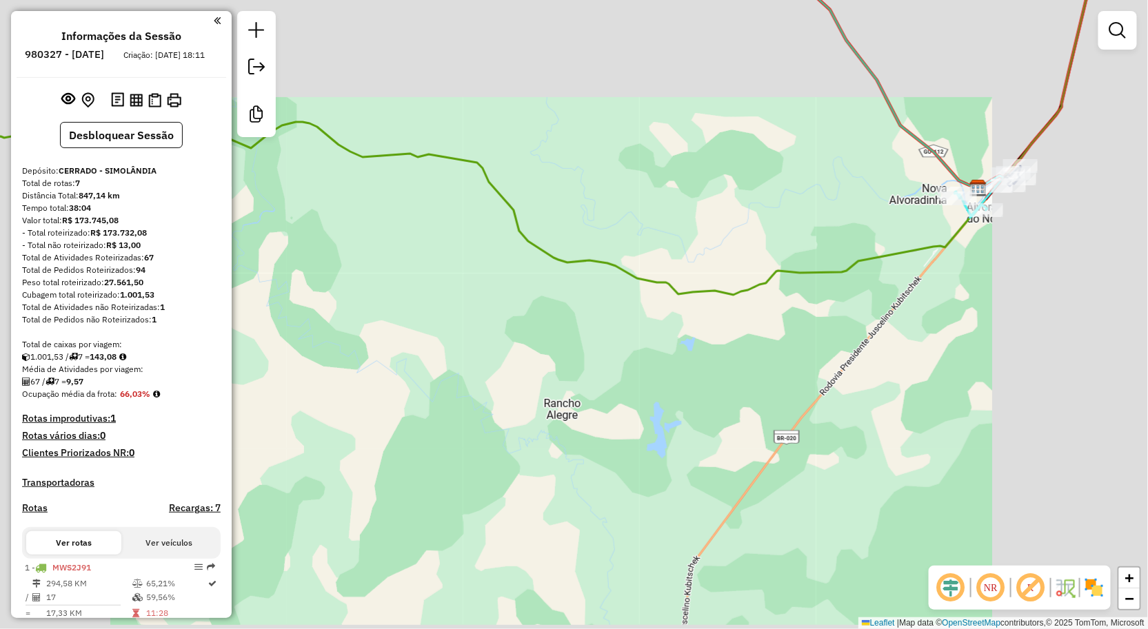
drag, startPoint x: 1069, startPoint y: 147, endPoint x: 997, endPoint y: 260, distance: 133.5
click at [1001, 256] on div "Janela de atendimento Grade de atendimento Capacidade Transportadoras Veículos …" at bounding box center [574, 314] width 1148 height 629
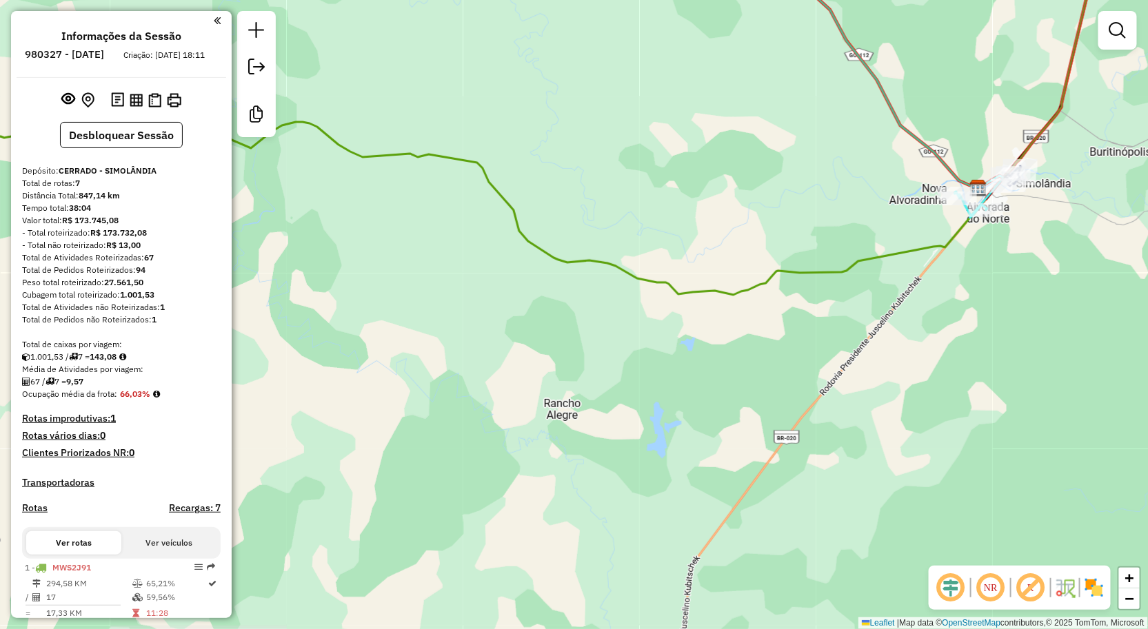
click at [962, 276] on div "Janela de atendimento Grade de atendimento Capacidade Transportadoras Veículos …" at bounding box center [574, 314] width 1148 height 629
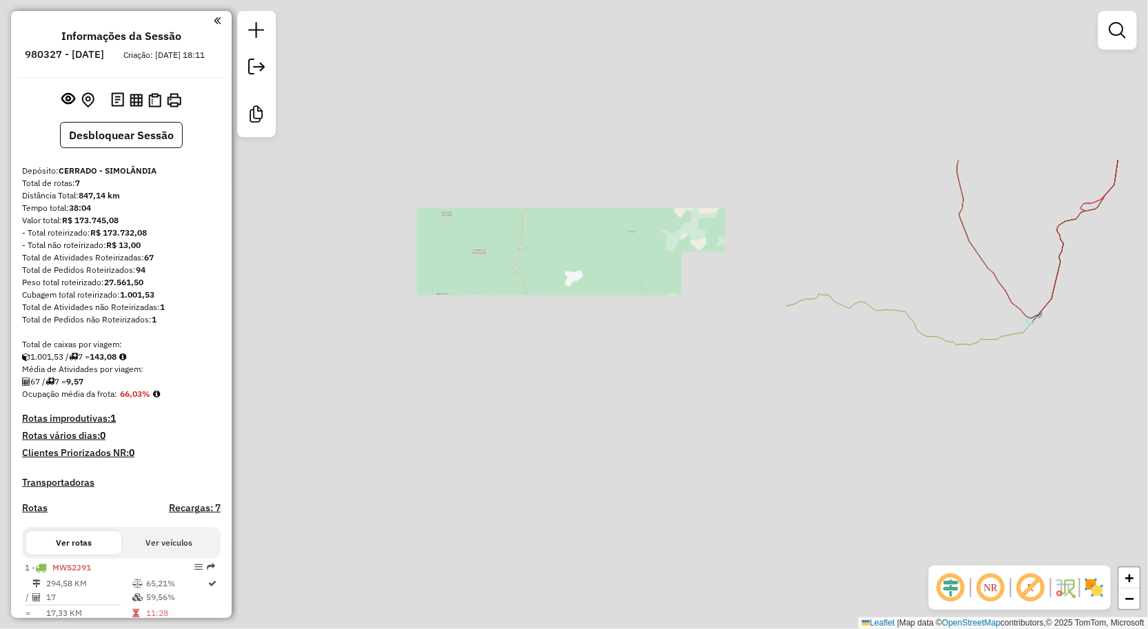
click at [996, 305] on div "Janela de atendimento Grade de atendimento Capacidade Transportadoras Veículos …" at bounding box center [574, 314] width 1148 height 629
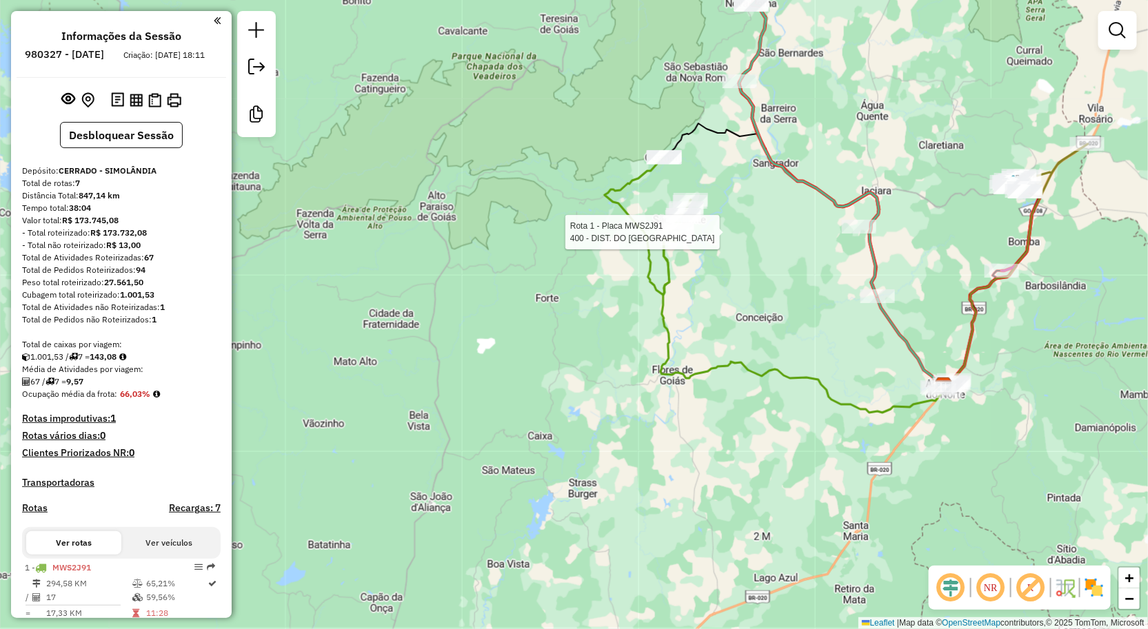
select select "**********"
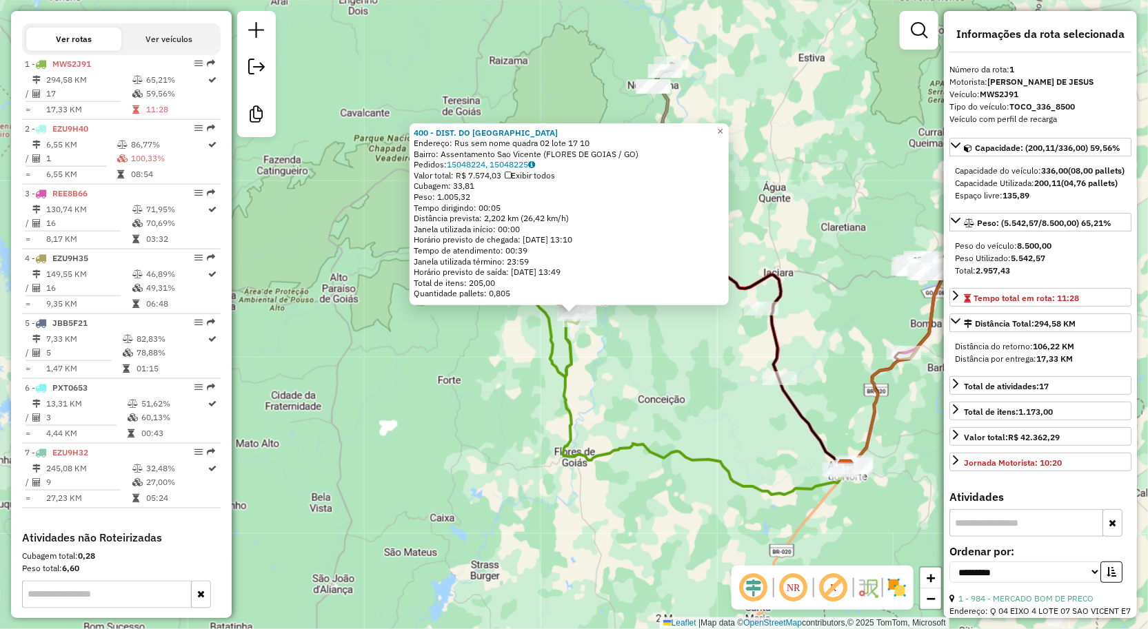
scroll to position [560, 0]
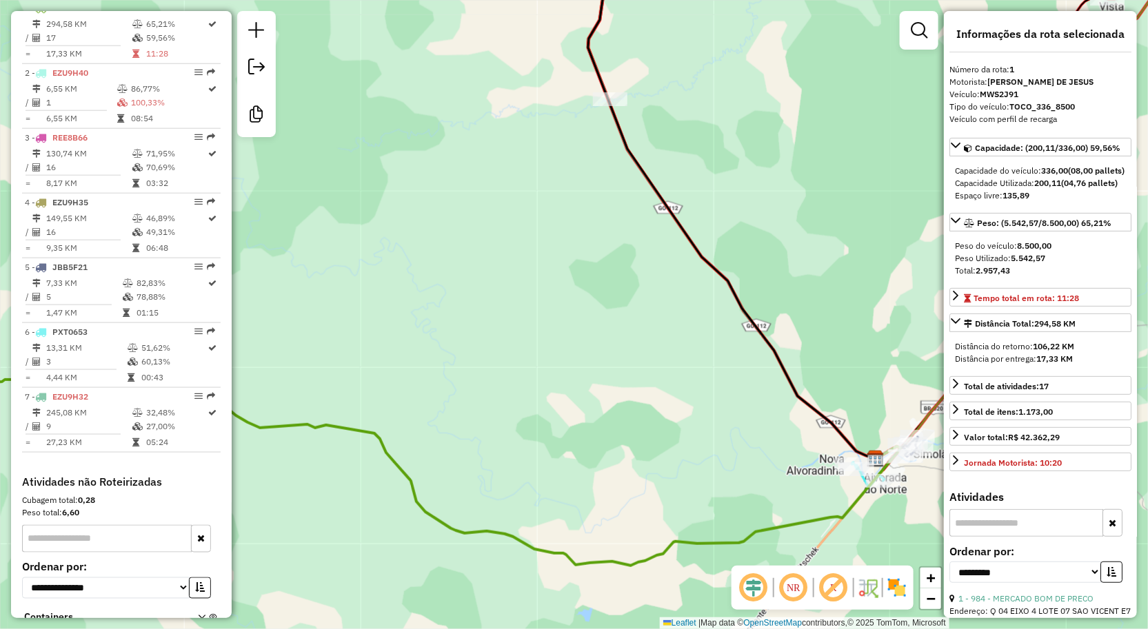
drag, startPoint x: 926, startPoint y: 476, endPoint x: 907, endPoint y: 472, distance: 20.6
click at [907, 480] on div "400 - DIST. DO BIROTE Endereço: Rus sem nome quadra 02 lote 17 10 Bairro: Assen…" at bounding box center [574, 314] width 1148 height 629
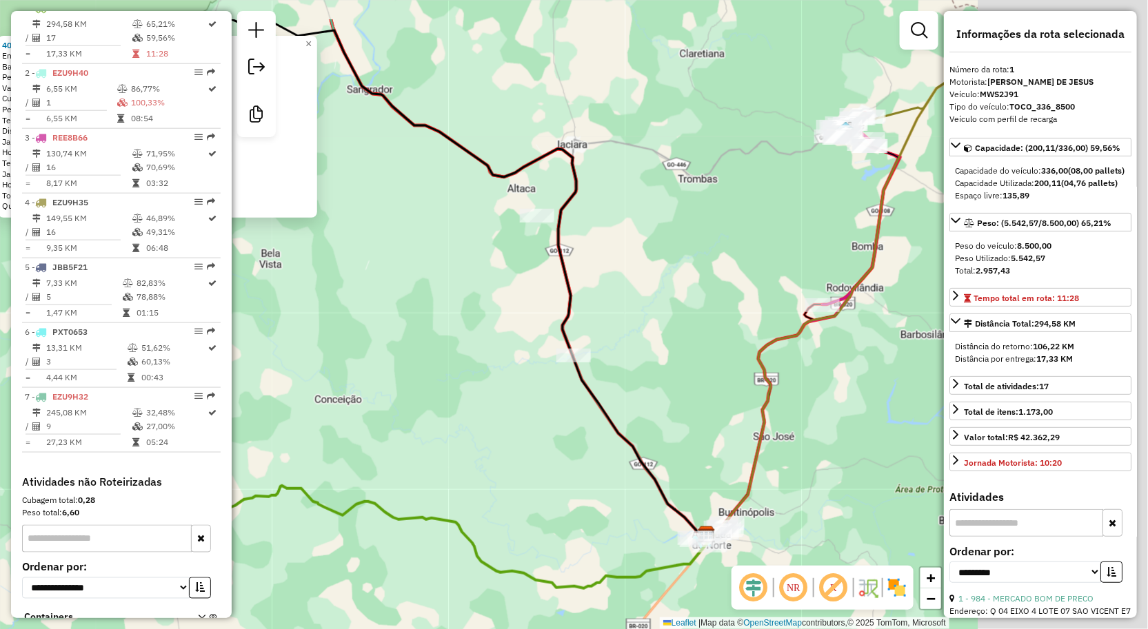
drag, startPoint x: 893, startPoint y: 333, endPoint x: 719, endPoint y: 408, distance: 189.3
click at [711, 416] on div "400 - DIST. DO BIROTE Endereço: Rus sem nome quadra 02 lote 17 10 Bairro: Assen…" at bounding box center [574, 314] width 1148 height 629
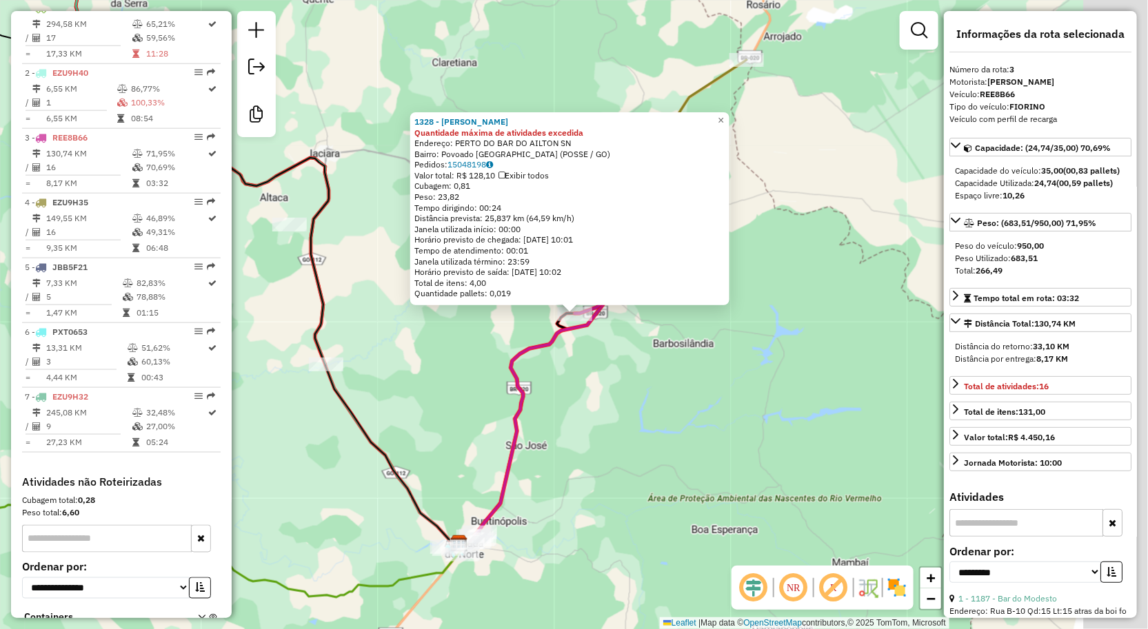
scroll to position [646, 0]
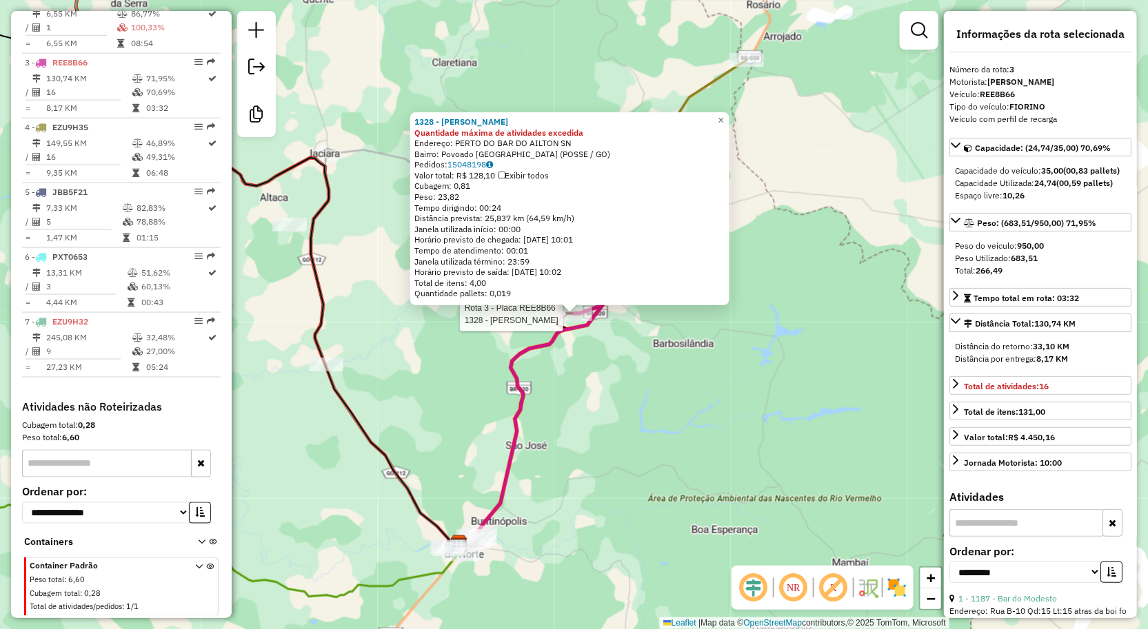
click at [729, 394] on div "Rota 3 - Placa REE8B66 1328 - JOILDA CORDEIRO 1328 - JOILDA CORDEIRO Quantidade…" at bounding box center [574, 314] width 1148 height 629
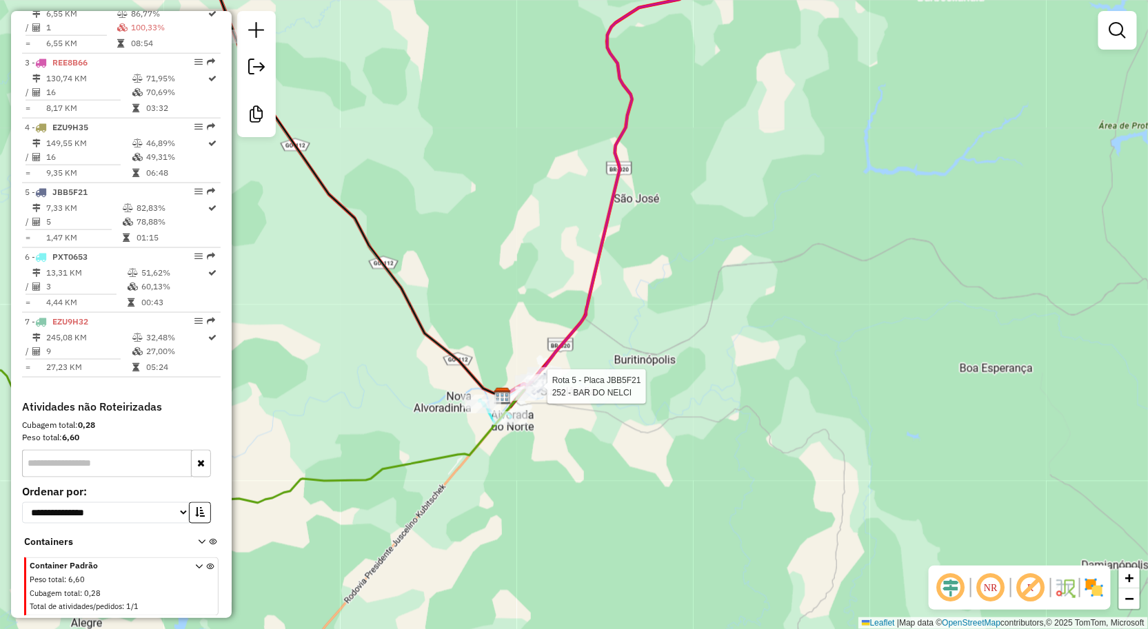
select select "**********"
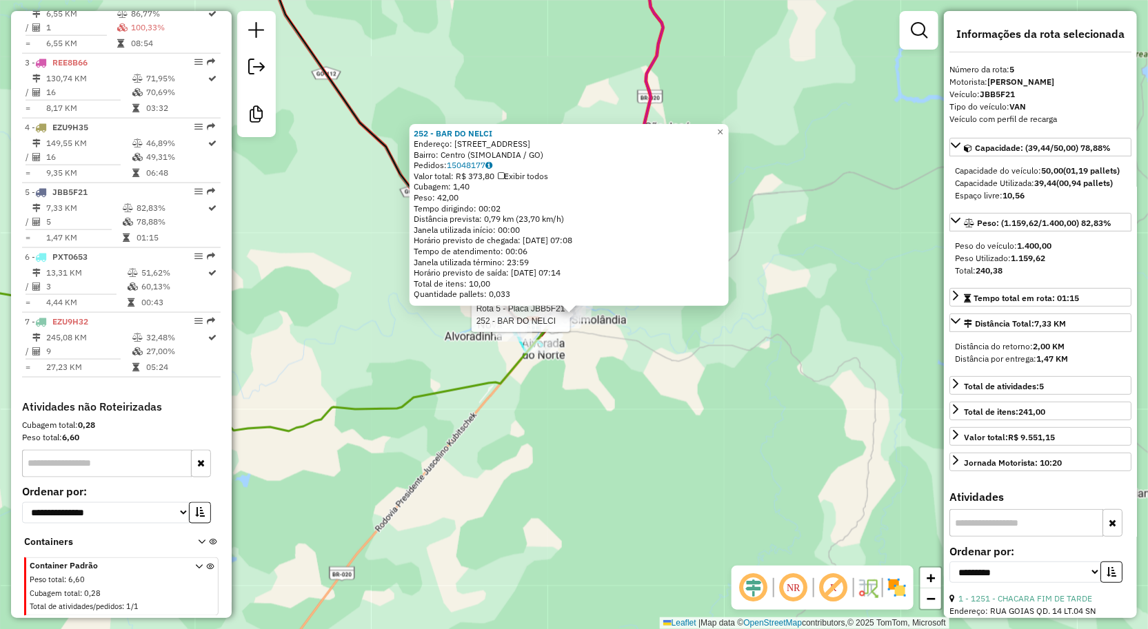
click at [869, 237] on div "Rota 5 - Placa JBB5F21 252 - BAR DO NELCI 252 - BAR DO NELCI Endereço: RUA DO L…" at bounding box center [574, 314] width 1148 height 629
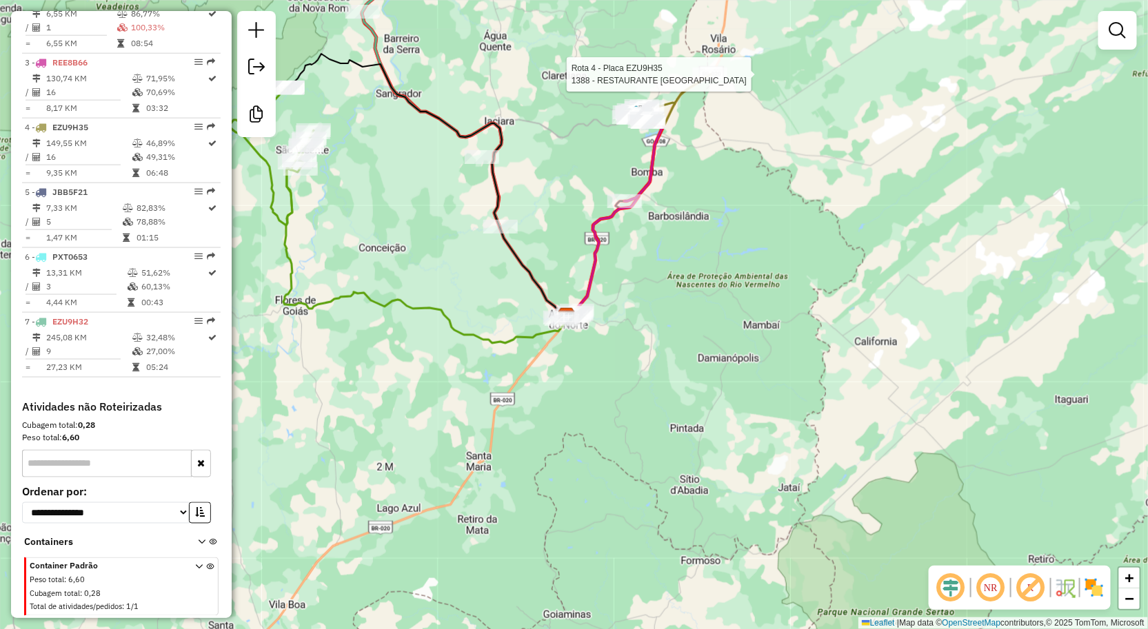
click at [707, 81] on div at bounding box center [710, 75] width 34 height 14
select select "**********"
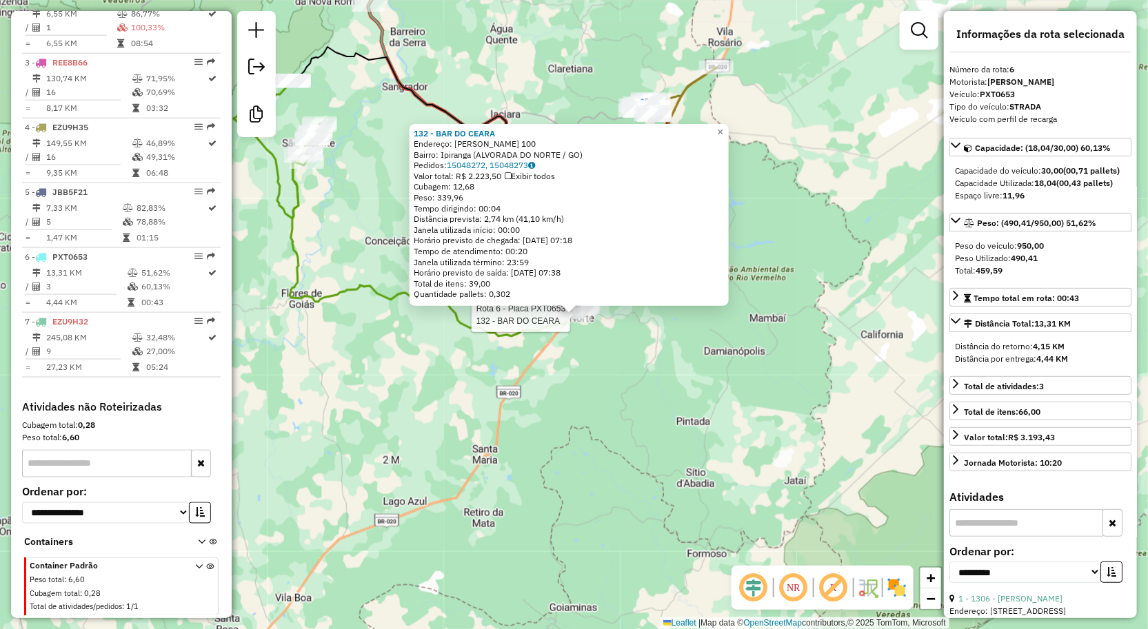
click at [563, 396] on div "Rota 6 - Placa PXT0653 132 - BAR DO CEARA 132 - BAR DO CEARA Endereço: ERGINO F…" at bounding box center [574, 314] width 1148 height 629
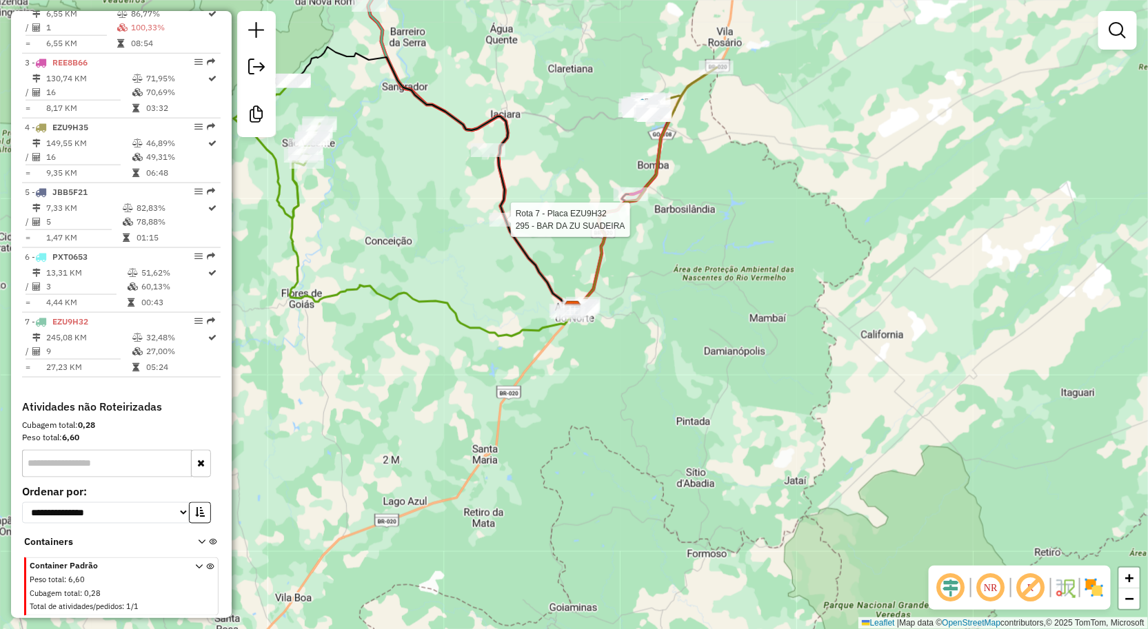
select select "**********"
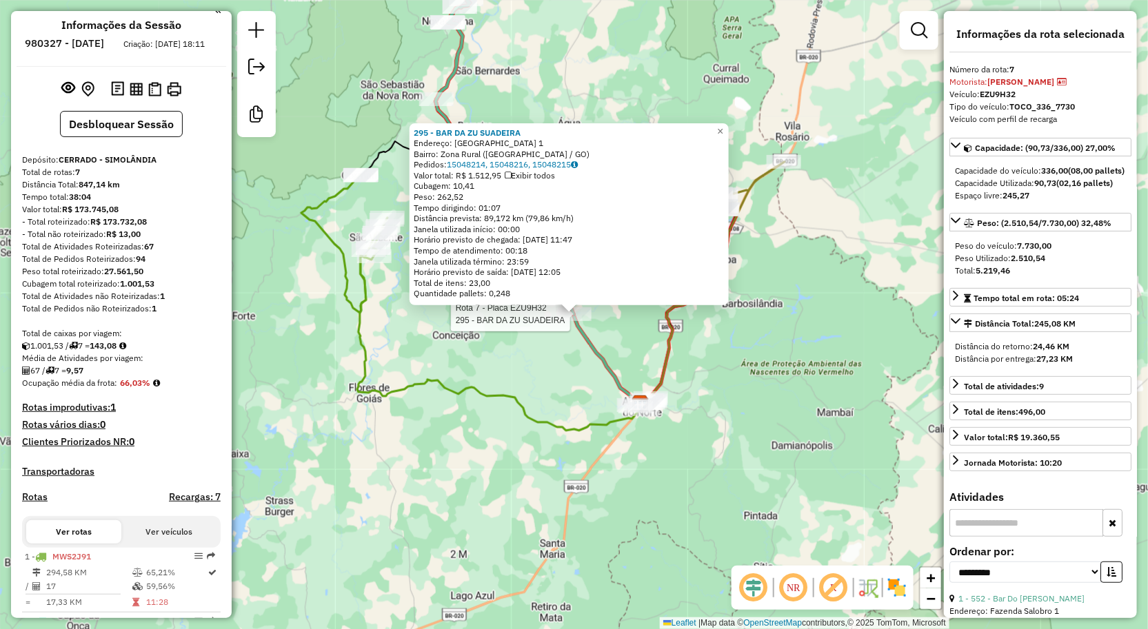
scroll to position [0, 0]
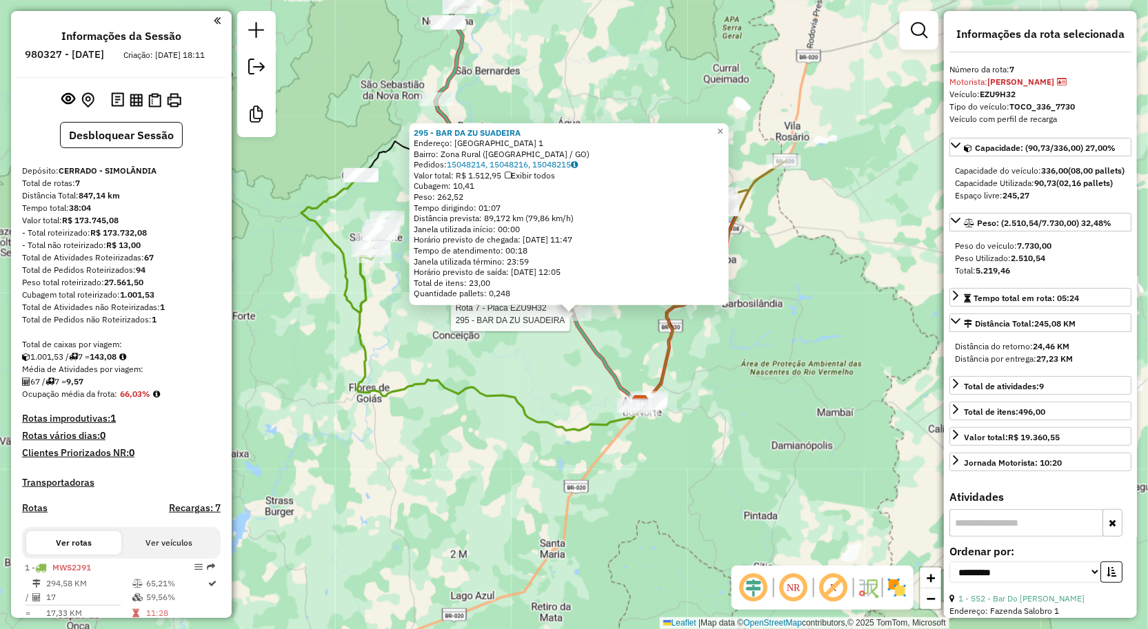
click at [177, 78] on div "Informações da Sessão 980327 - 16/08/2025 Criação: 15/08/2025 18:11" at bounding box center [122, 54] width 210 height 48
click at [174, 108] on img at bounding box center [174, 100] width 14 height 14
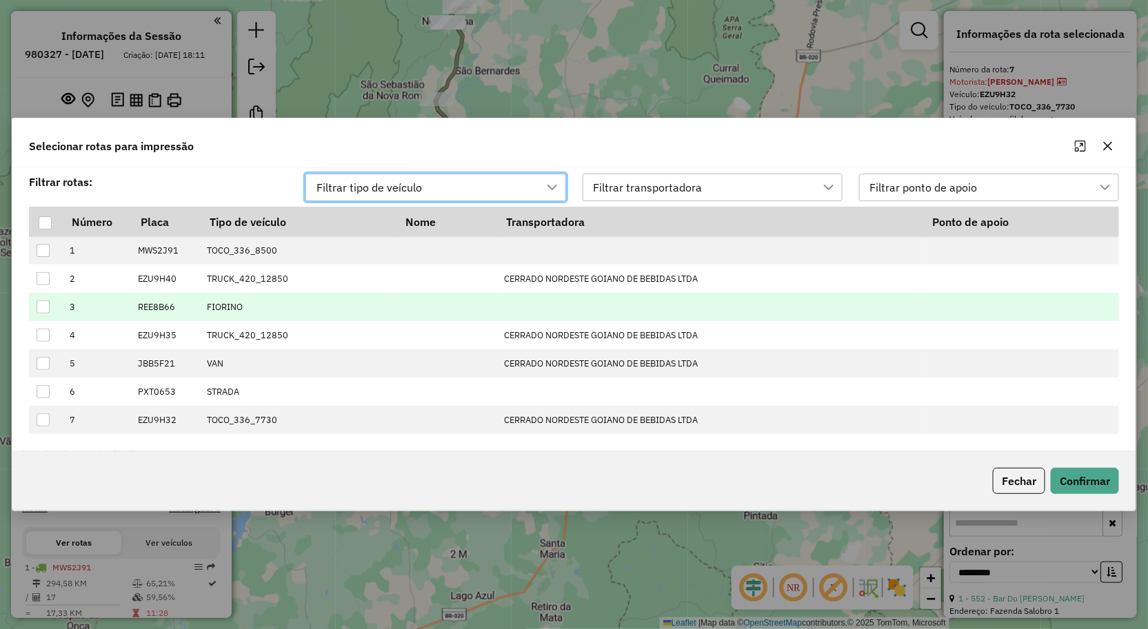
scroll to position [9, 61]
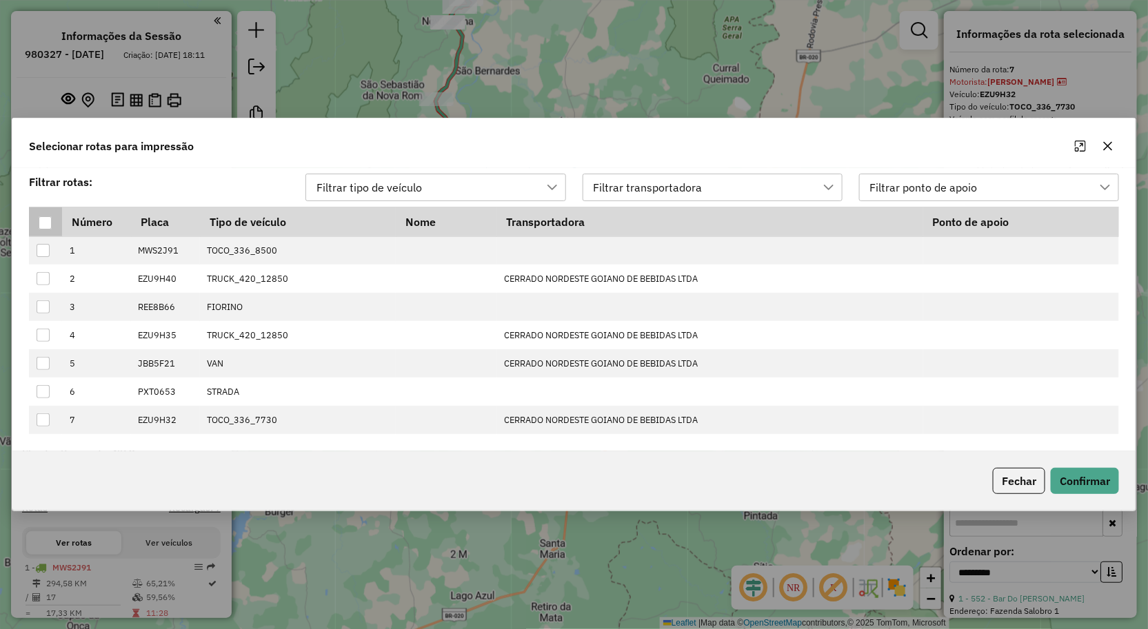
click at [40, 222] on div at bounding box center [45, 222] width 13 height 13
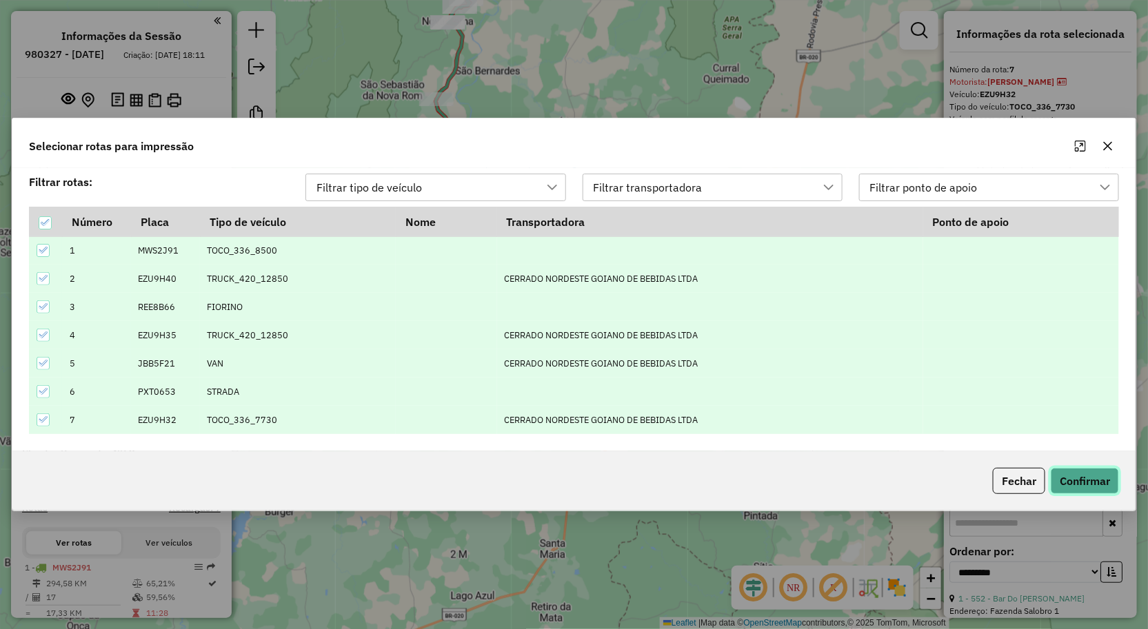
click at [1080, 478] on button "Confirmar" at bounding box center [1085, 481] width 68 height 26
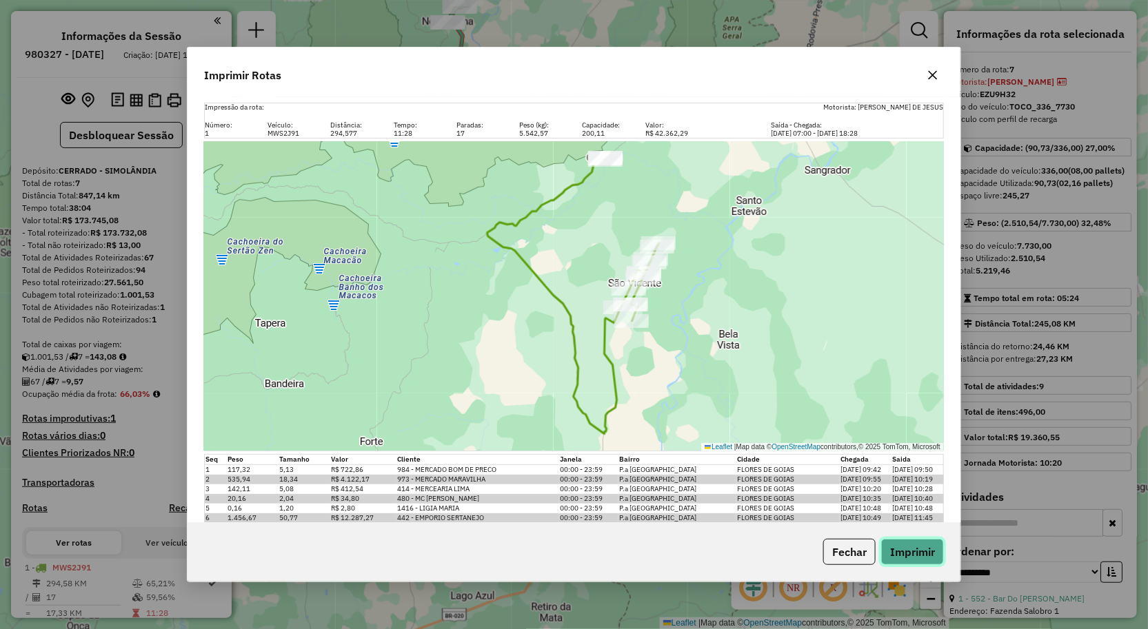
click at [917, 555] on button "Imprimir" at bounding box center [912, 552] width 63 height 26
drag, startPoint x: 705, startPoint y: 83, endPoint x: 756, endPoint y: 83, distance: 50.3
click at [712, 83] on div "Imprimir Rotas" at bounding box center [574, 73] width 773 height 50
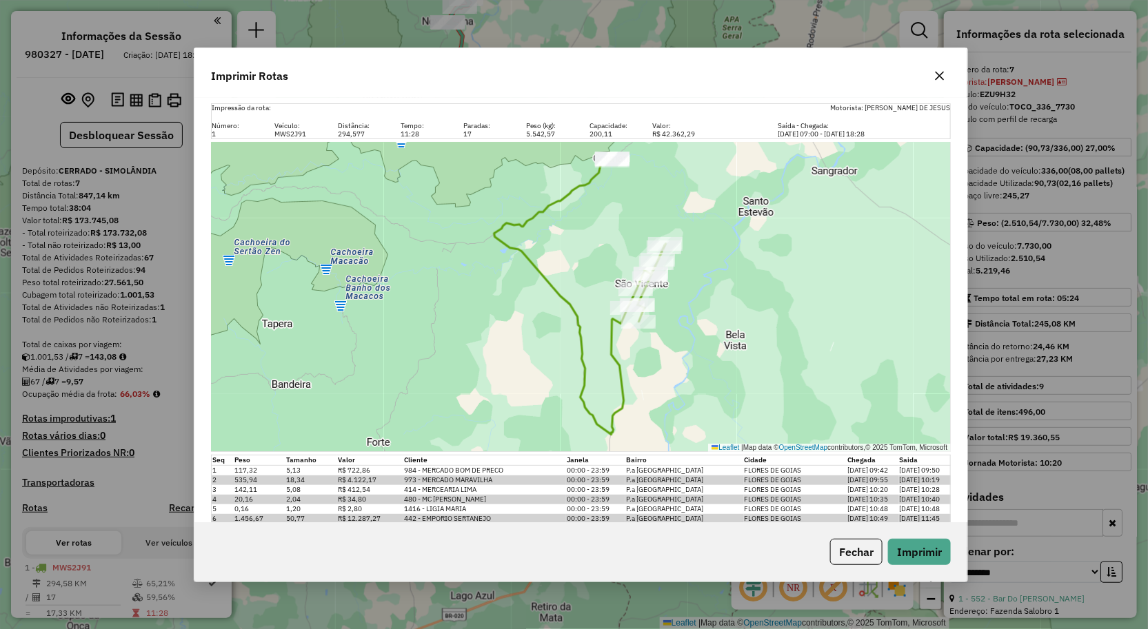
click at [942, 74] on icon "button" at bounding box center [939, 75] width 11 height 11
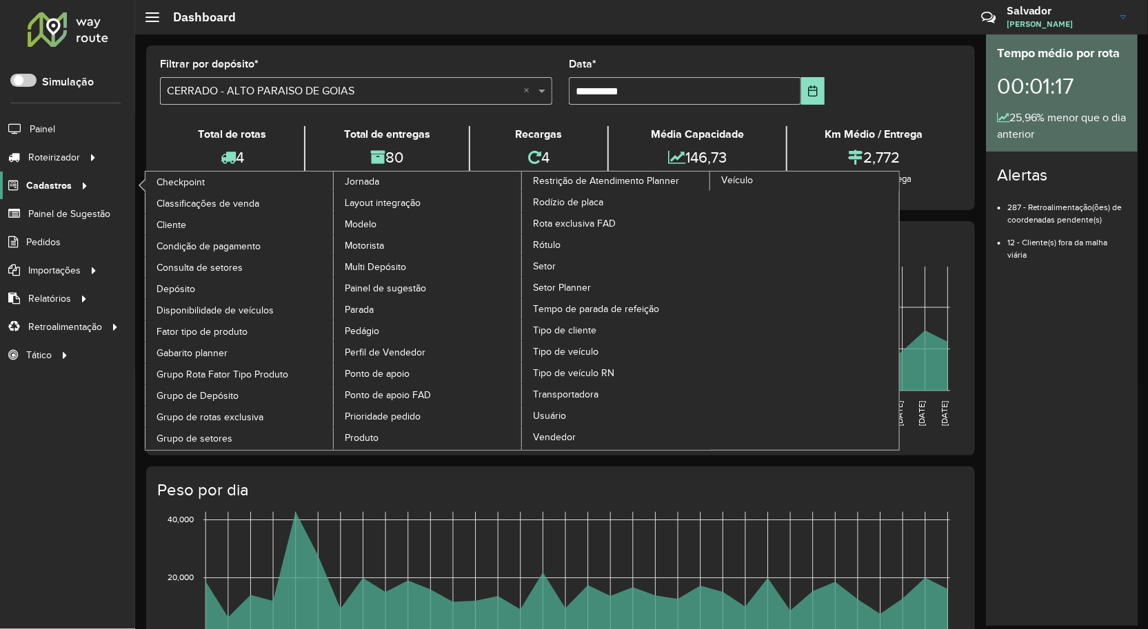
click at [50, 186] on span "Cadastros" at bounding box center [48, 186] width 45 height 14
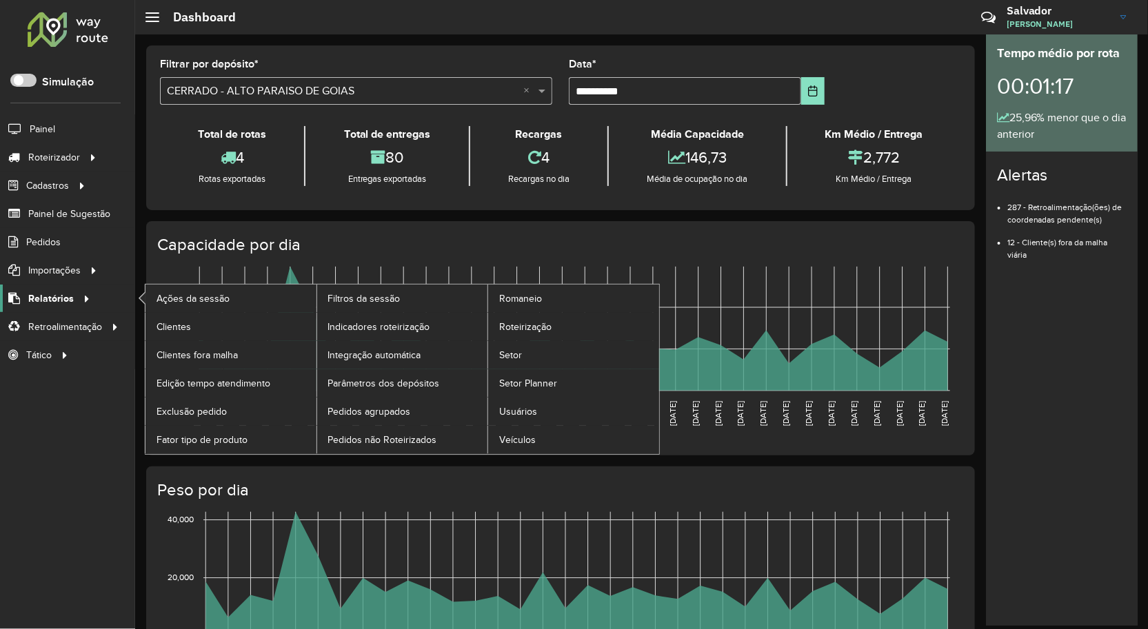
click at [52, 305] on span "Relatórios" at bounding box center [50, 299] width 45 height 14
click at [542, 334] on span "Roteirização" at bounding box center [527, 327] width 56 height 14
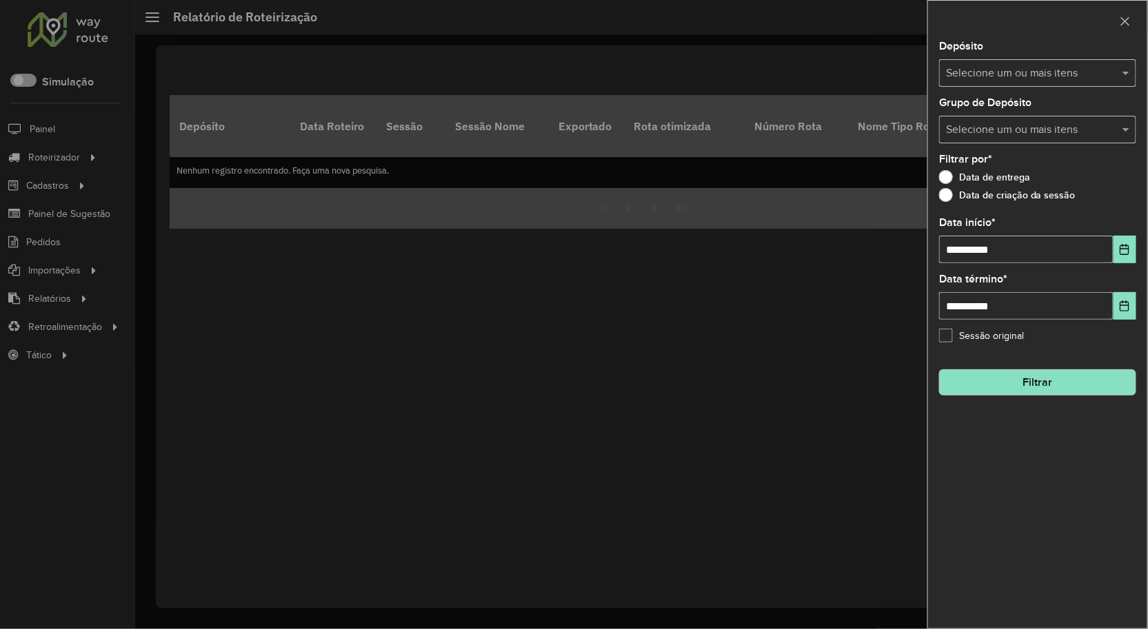
click at [947, 199] on label "Data de criação da sessão" at bounding box center [1007, 195] width 136 height 14
click at [976, 77] on input "text" at bounding box center [1030, 73] width 176 height 17
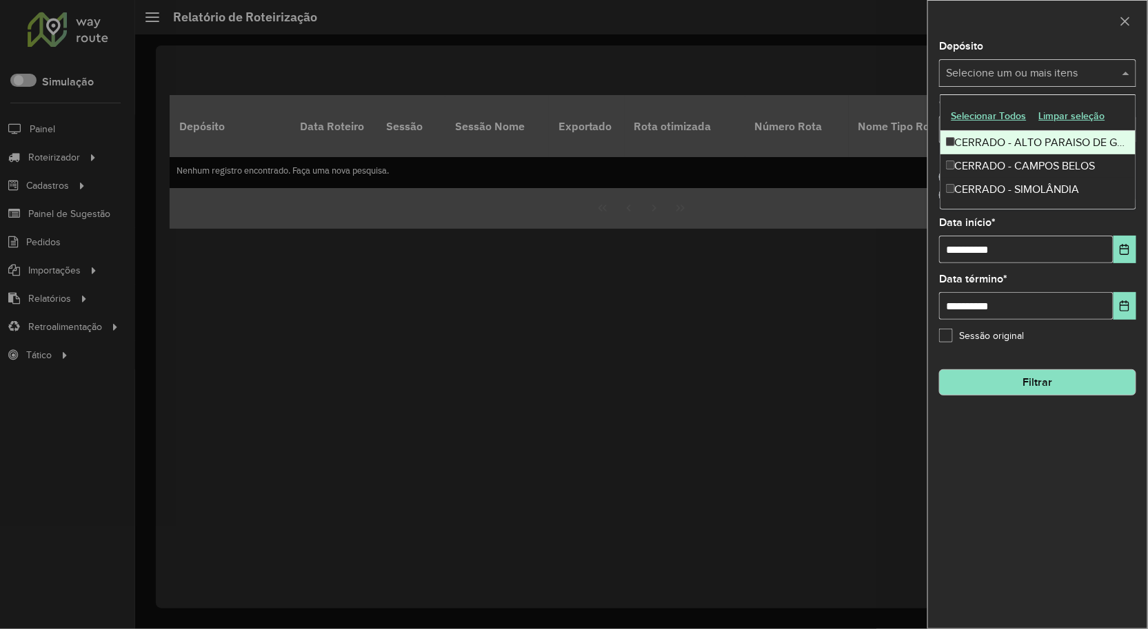
click at [977, 135] on div "CERRADO - ALTO PARAISO DE GOIAS" at bounding box center [1038, 142] width 196 height 23
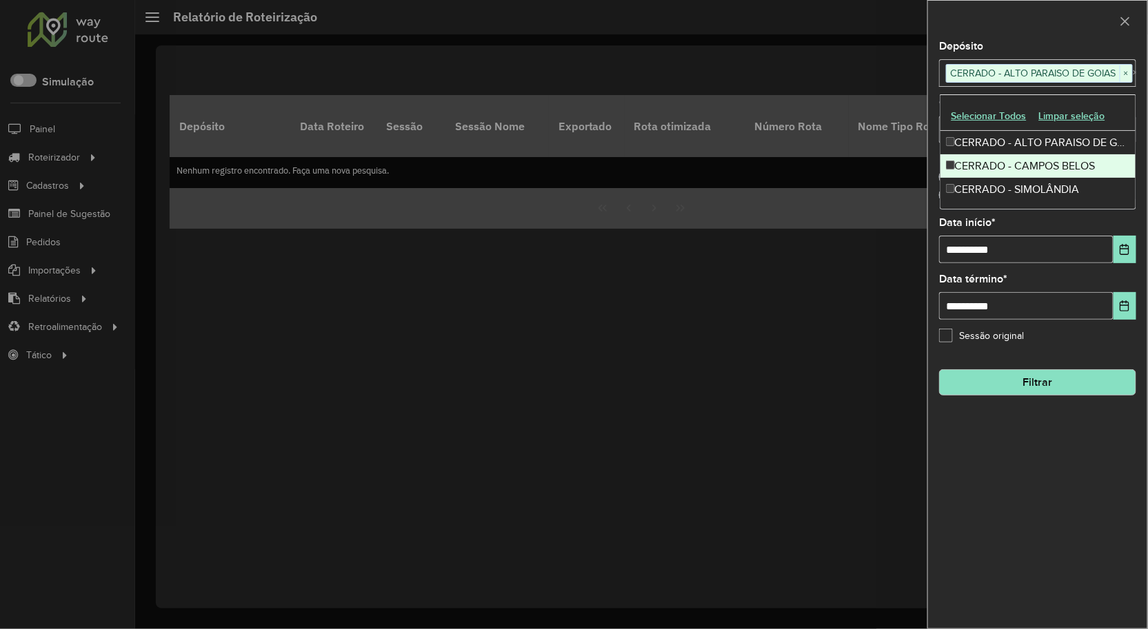
drag, startPoint x: 975, startPoint y: 165, endPoint x: 975, endPoint y: 173, distance: 7.6
click at [975, 167] on div "CERRADO - CAMPOS BELOS" at bounding box center [1038, 165] width 196 height 23
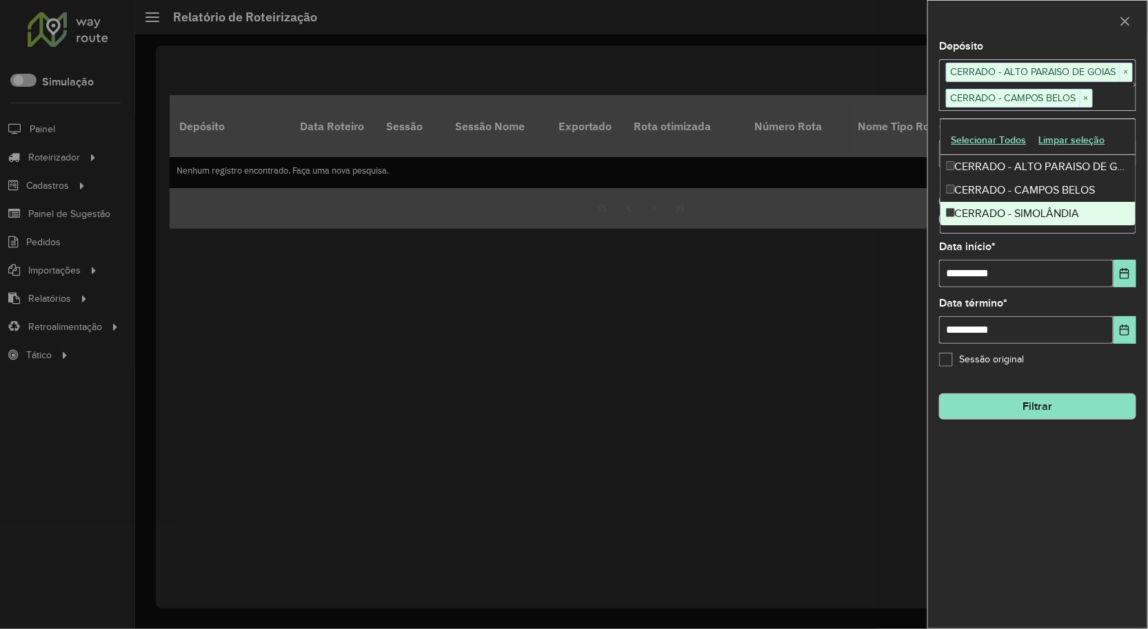
drag, startPoint x: 978, startPoint y: 210, endPoint x: 978, endPoint y: 246, distance: 35.8
click at [978, 211] on div "CERRADO - SIMOLÂNDIA" at bounding box center [1038, 213] width 196 height 23
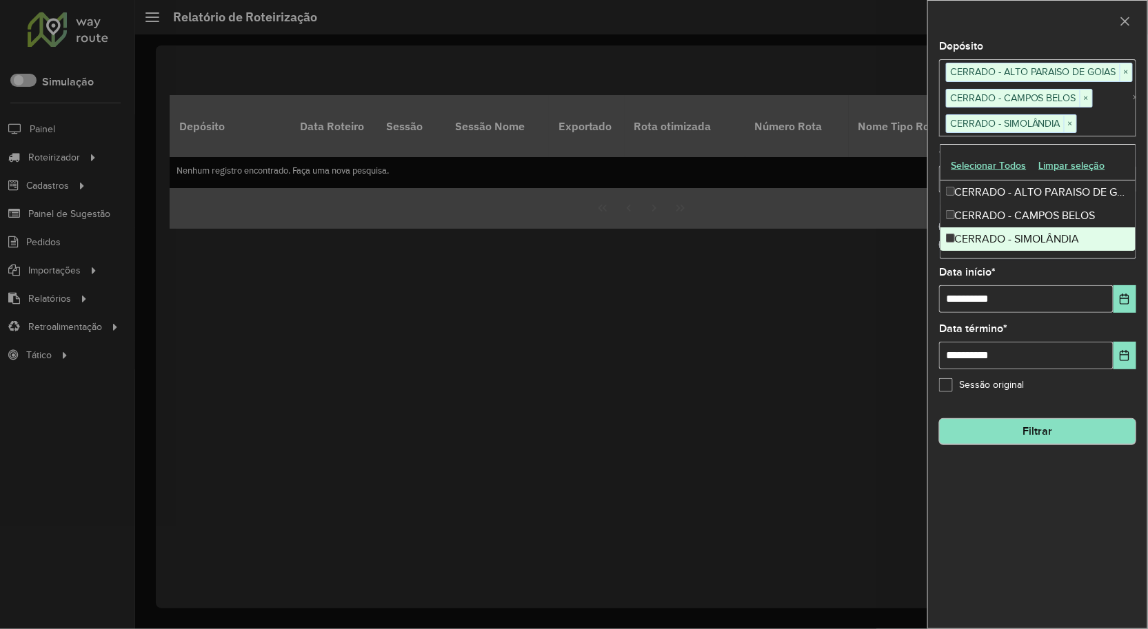
drag, startPoint x: 1008, startPoint y: 487, endPoint x: 1009, endPoint y: 426, distance: 61.4
click at [1009, 487] on div "**********" at bounding box center [1037, 334] width 219 height 587
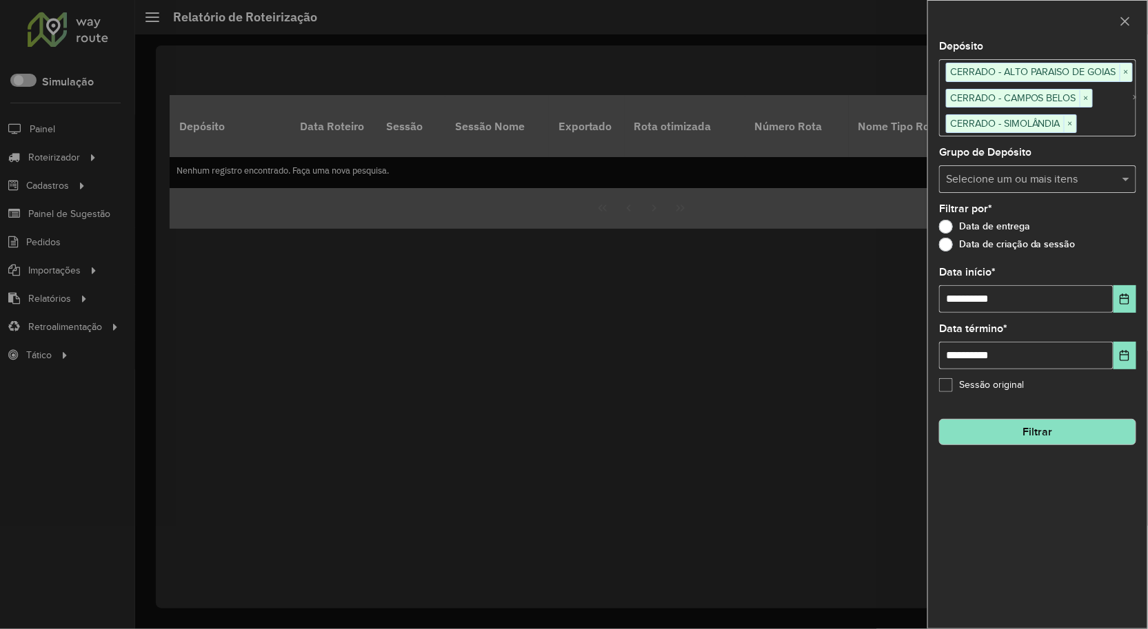
click at [987, 432] on button "Filtrar" at bounding box center [1037, 432] width 197 height 26
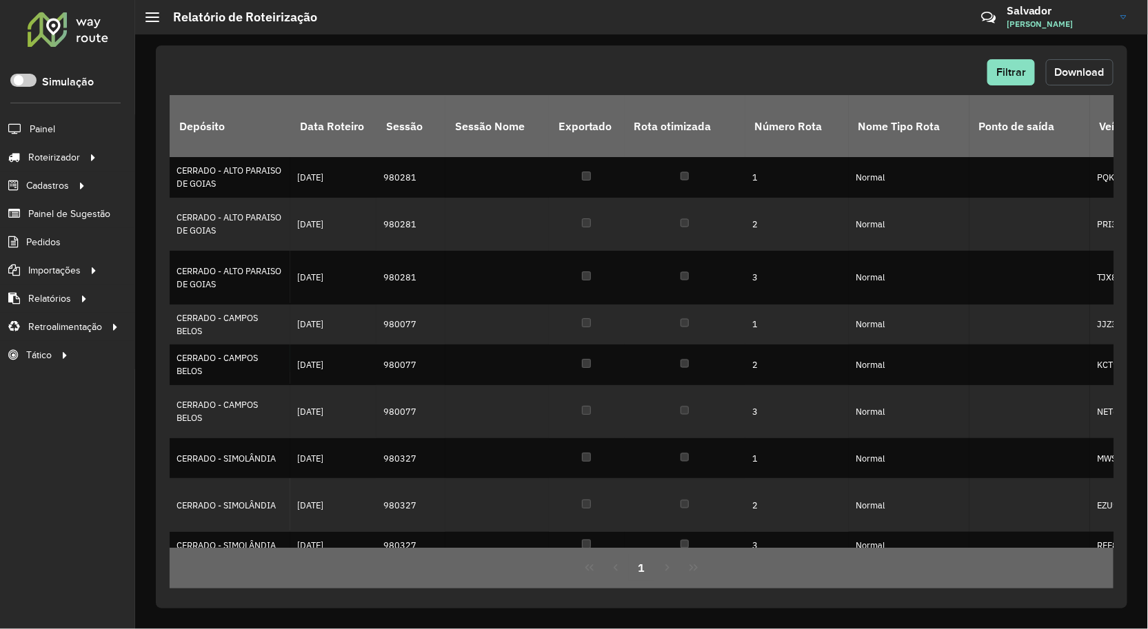
click at [1082, 79] on button "Download" at bounding box center [1080, 72] width 68 height 26
